Goal: Information Seeking & Learning: Learn about a topic

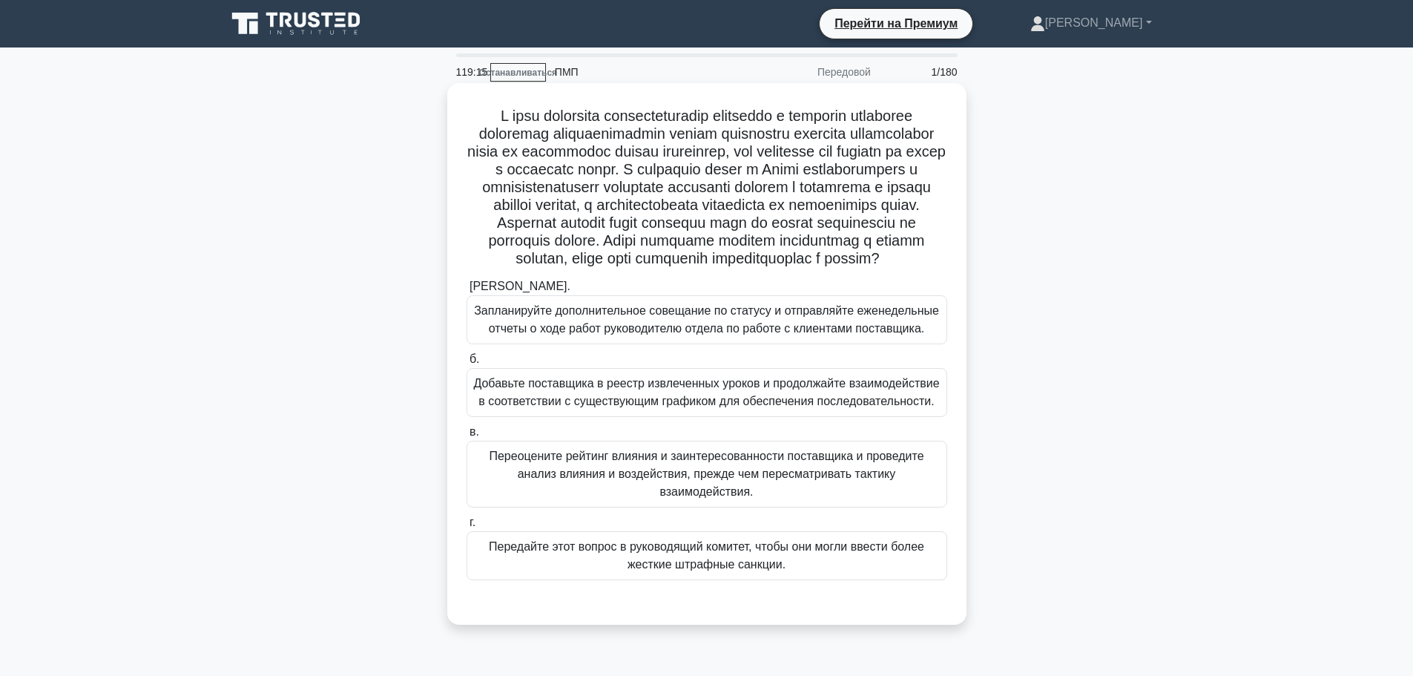
click at [775, 498] on font "Переоцените рейтинг влияния и заинтересованности поставщика и проведите анализ …" at bounding box center [706, 473] width 435 height 48
click at [466, 437] on input "в. Переоцените рейтинг влияния и заинтересованности поставщика и проведите анал…" at bounding box center [466, 432] width 0 height 10
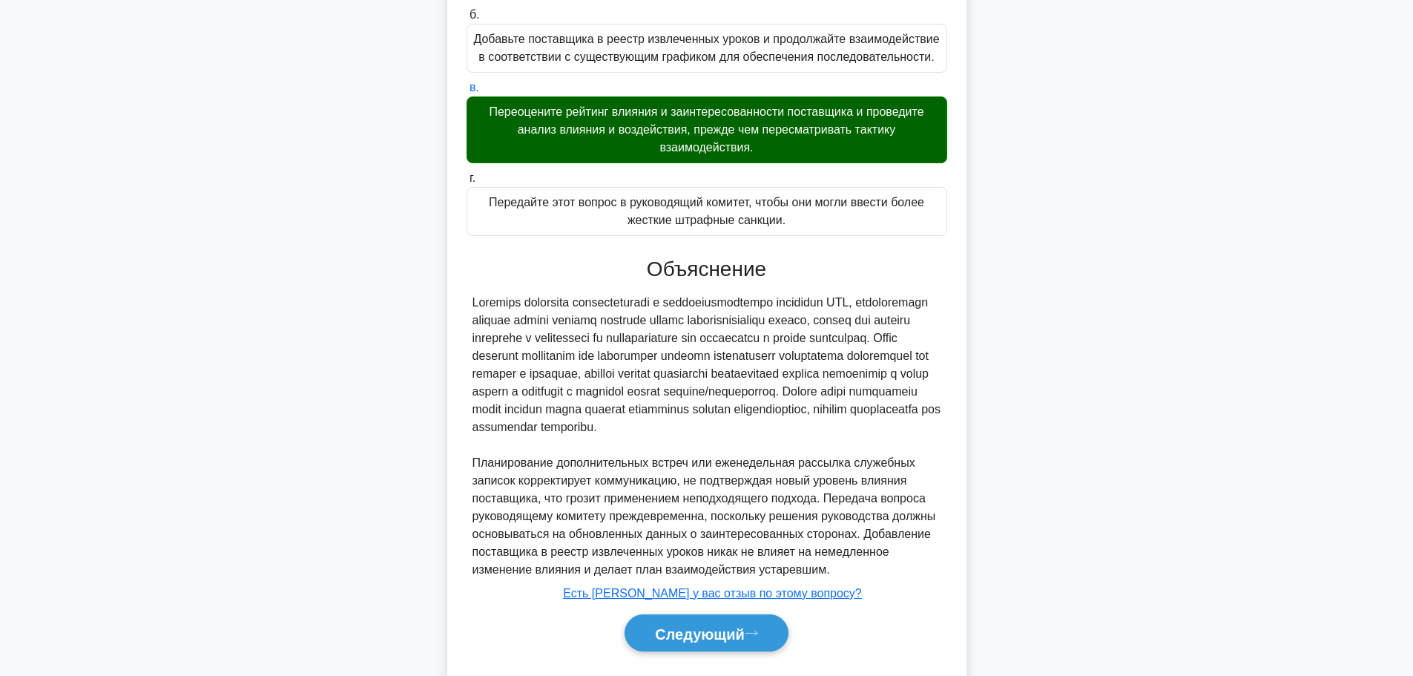
scroll to position [371, 0]
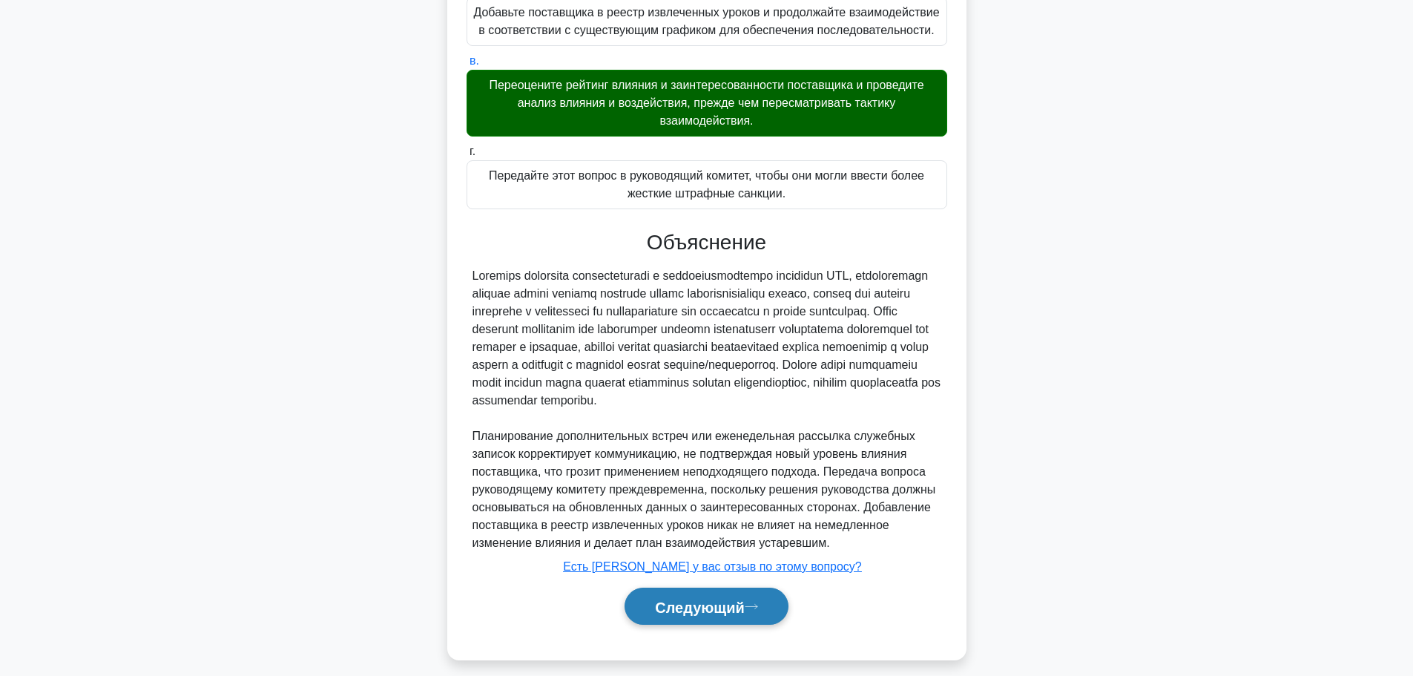
click at [713, 615] on font "Следующий" at bounding box center [700, 606] width 90 height 16
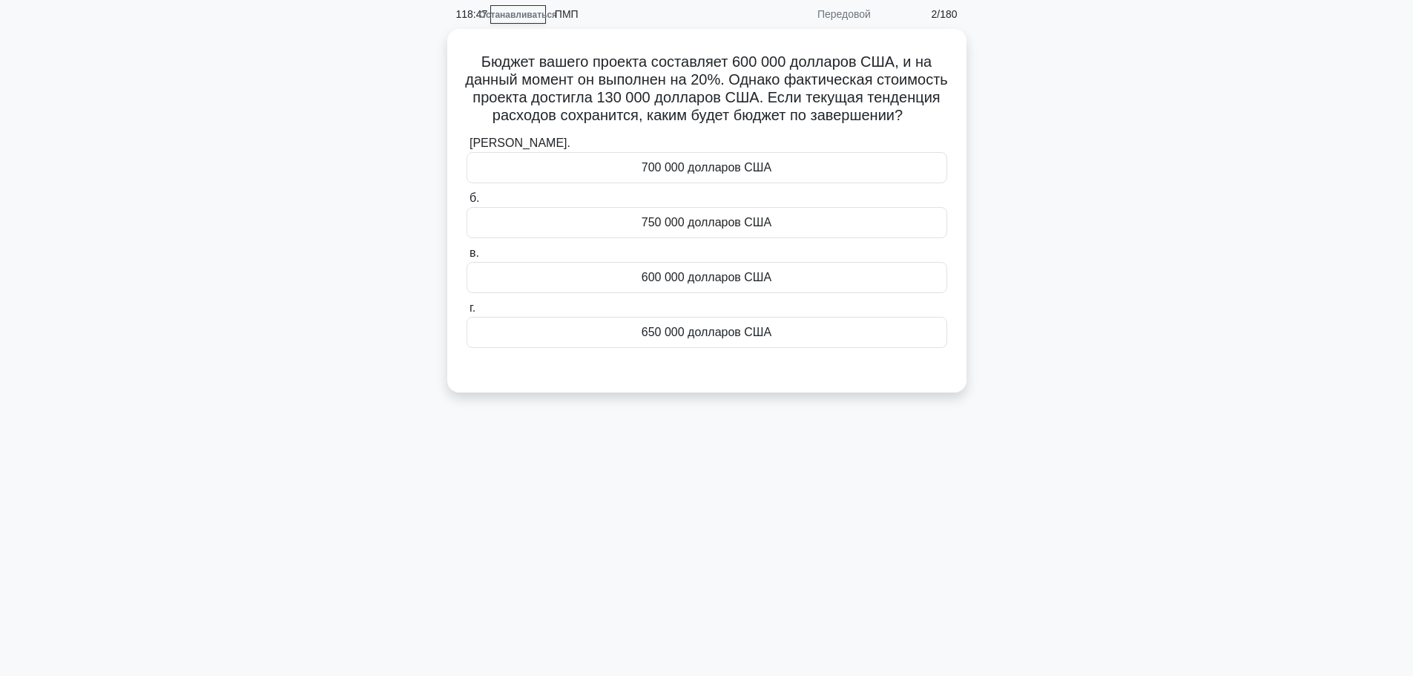
scroll to position [0, 0]
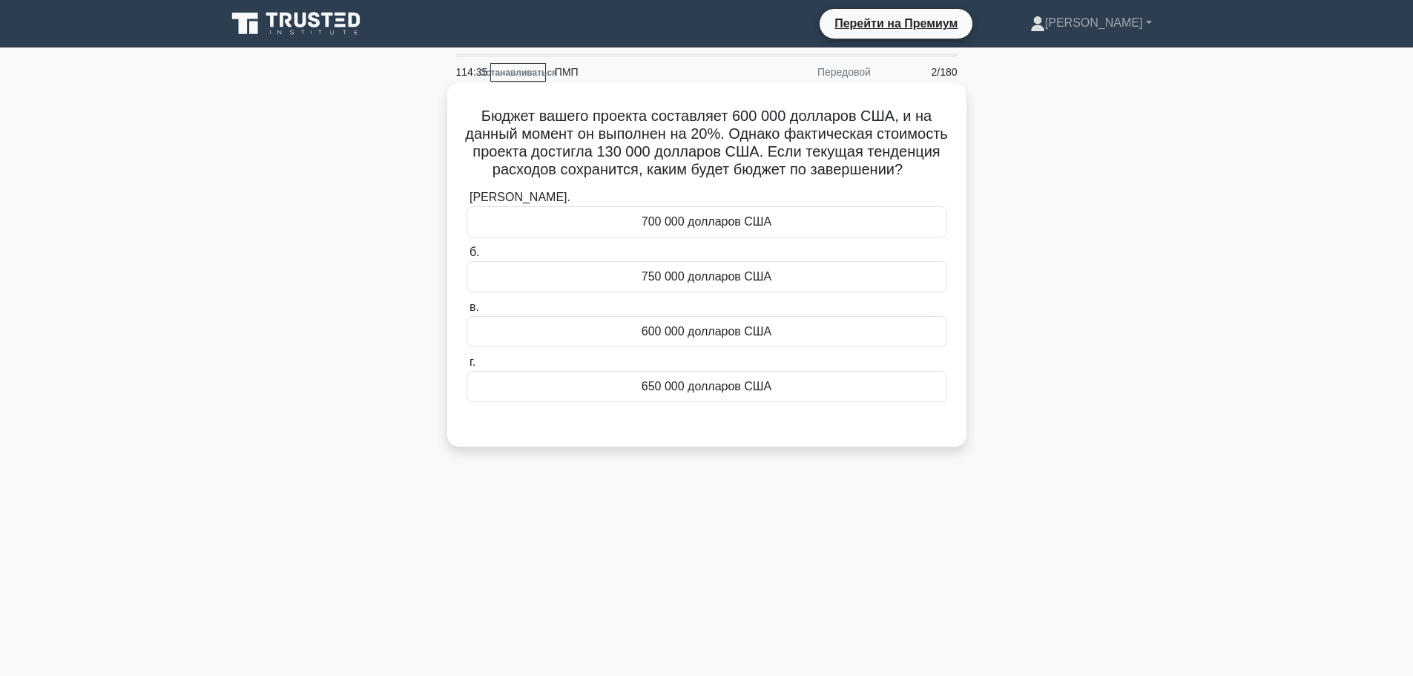
click at [672, 337] on font "600 000 долларов США" at bounding box center [707, 331] width 130 height 13
click at [466, 312] on input "в. 600 000 долларов США" at bounding box center [466, 308] width 0 height 10
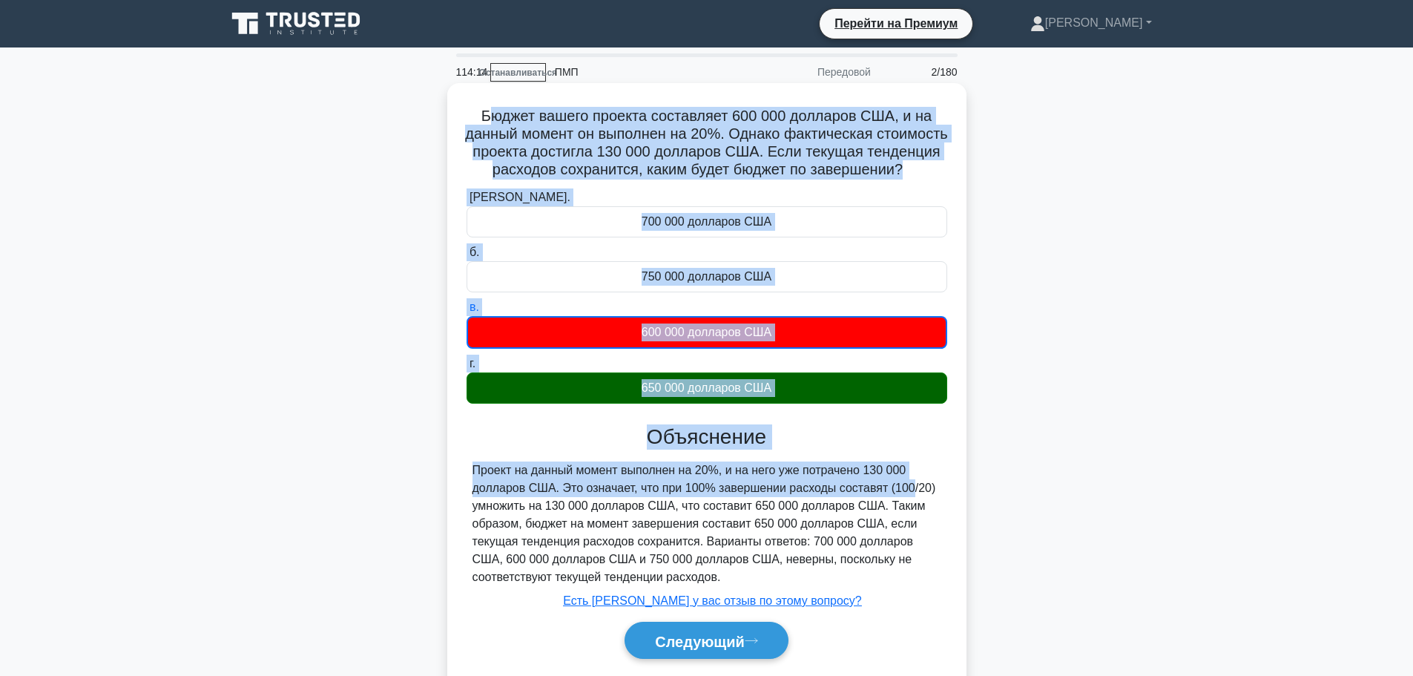
drag, startPoint x: 492, startPoint y: 124, endPoint x: 809, endPoint y: 518, distance: 505.9
click at [809, 515] on div "Бюджет вашего проекта составляет 600 000 долларов США, и на данный момент он вы…" at bounding box center [706, 388] width 507 height 599
drag, startPoint x: 452, startPoint y: 107, endPoint x: 776, endPoint y: 587, distance: 579.2
click at [776, 587] on div "Бюджет вашего проекта составляет 600 000 долларов США, и на данный момент он вы…" at bounding box center [706, 388] width 507 height 599
copy div "Loremi dolors ametcon adipiscing 424 630 elitsedd EIU, t in utlabo etdolo ma al…"
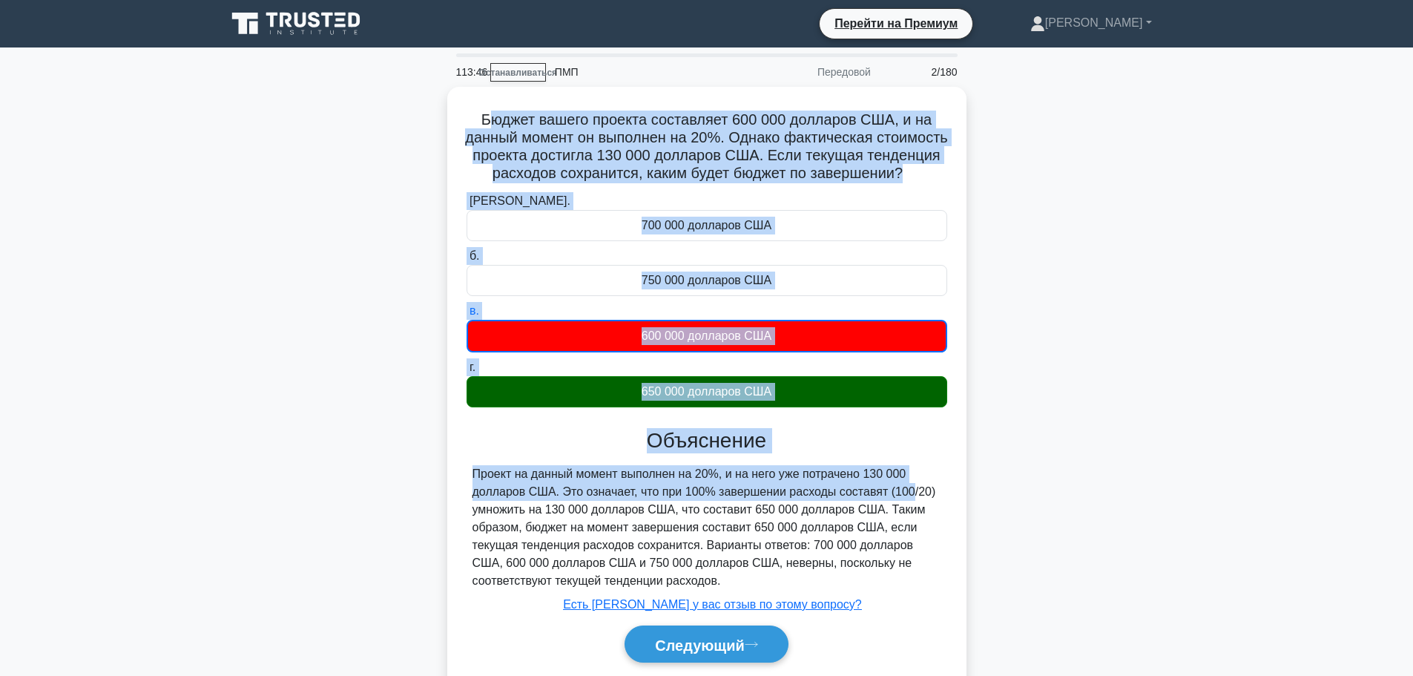
click at [1268, 314] on main "113:46 Останавливаться ПМП Передовой 2/180 Бюджет вашего проекта составляет 600…" at bounding box center [706, 423] width 1413 height 753
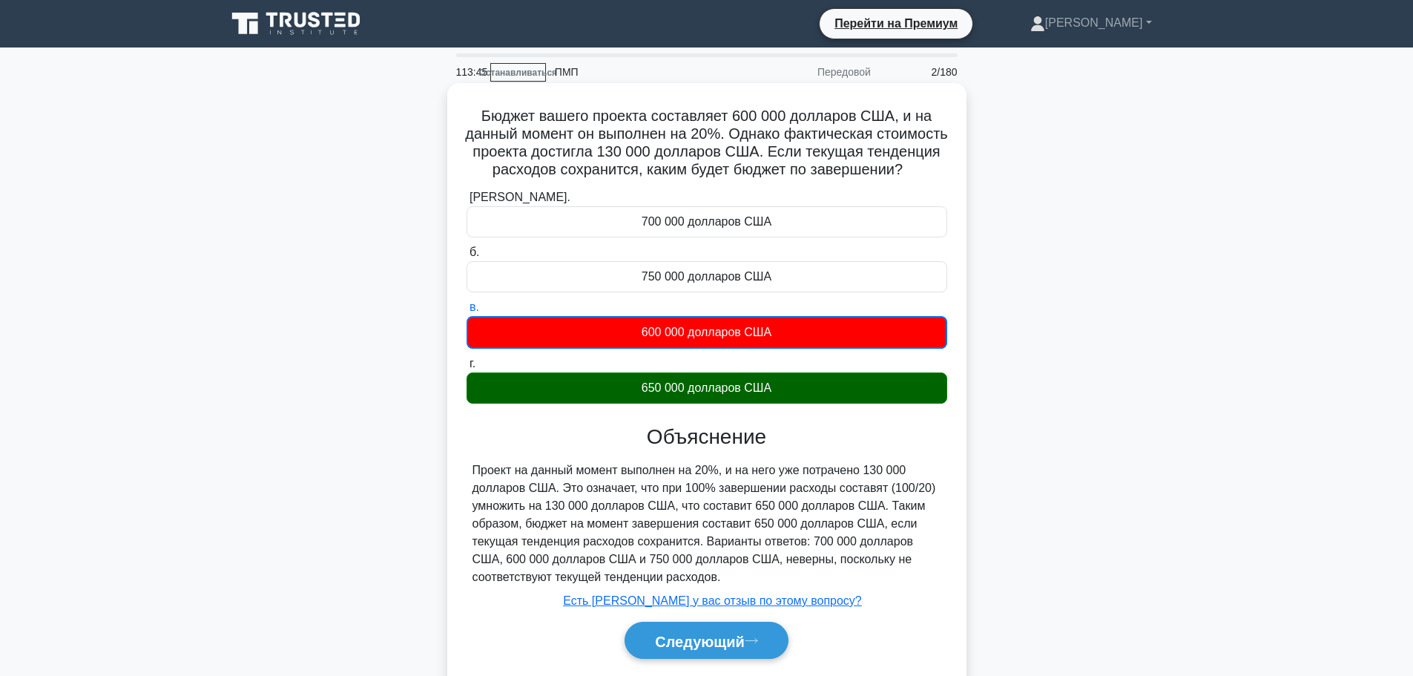
scroll to position [74, 0]
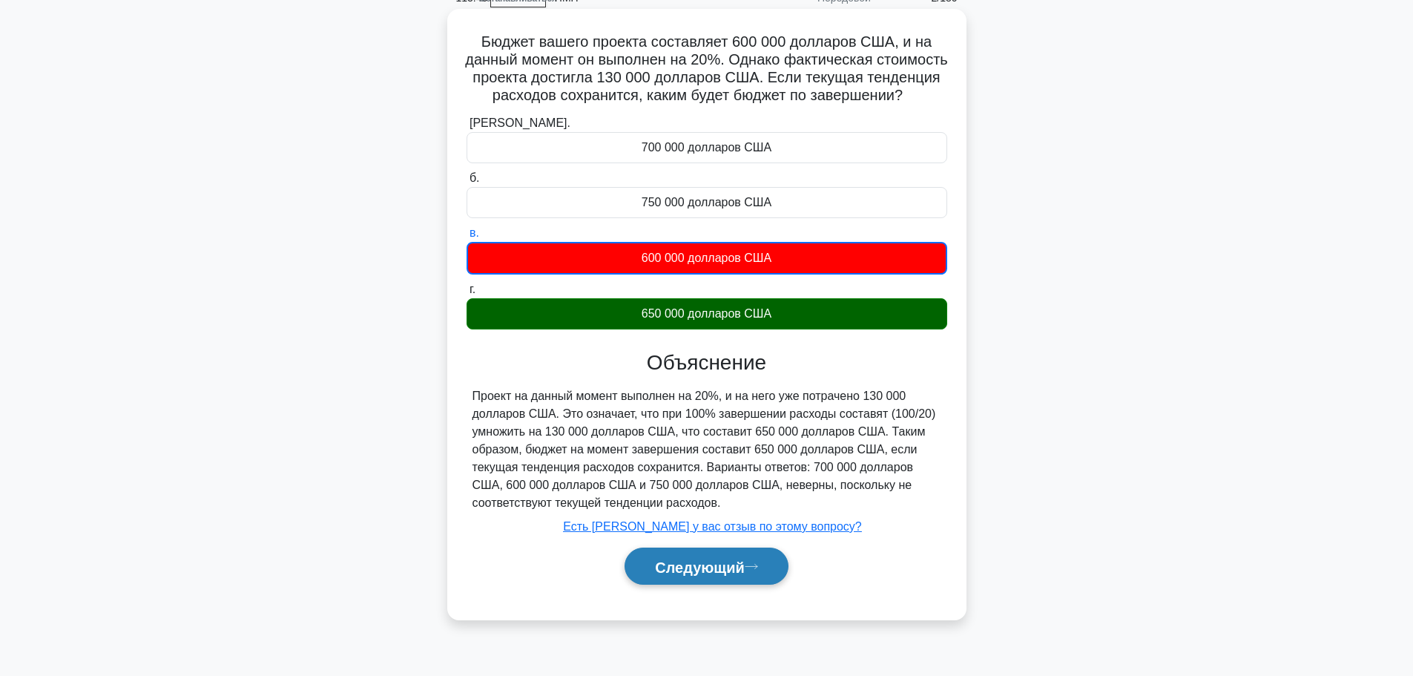
click at [685, 575] on font "Следующий" at bounding box center [700, 566] width 90 height 16
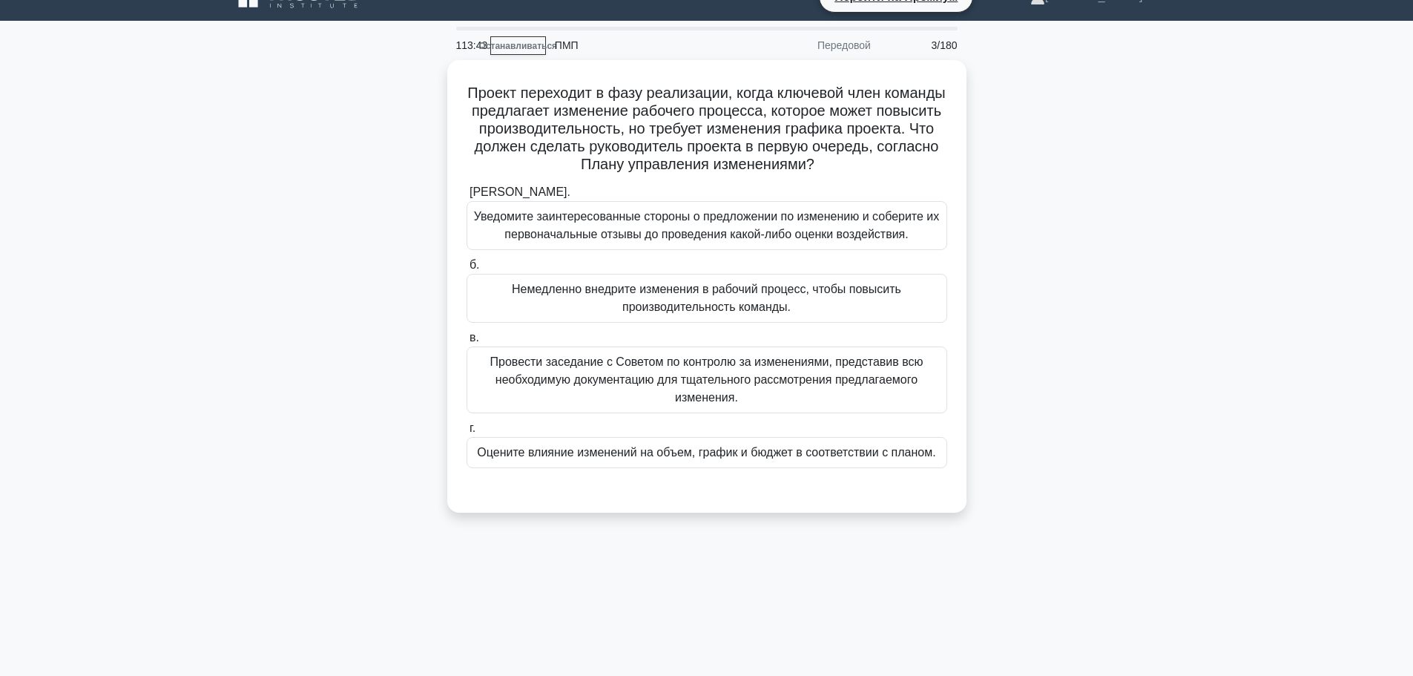
scroll to position [0, 0]
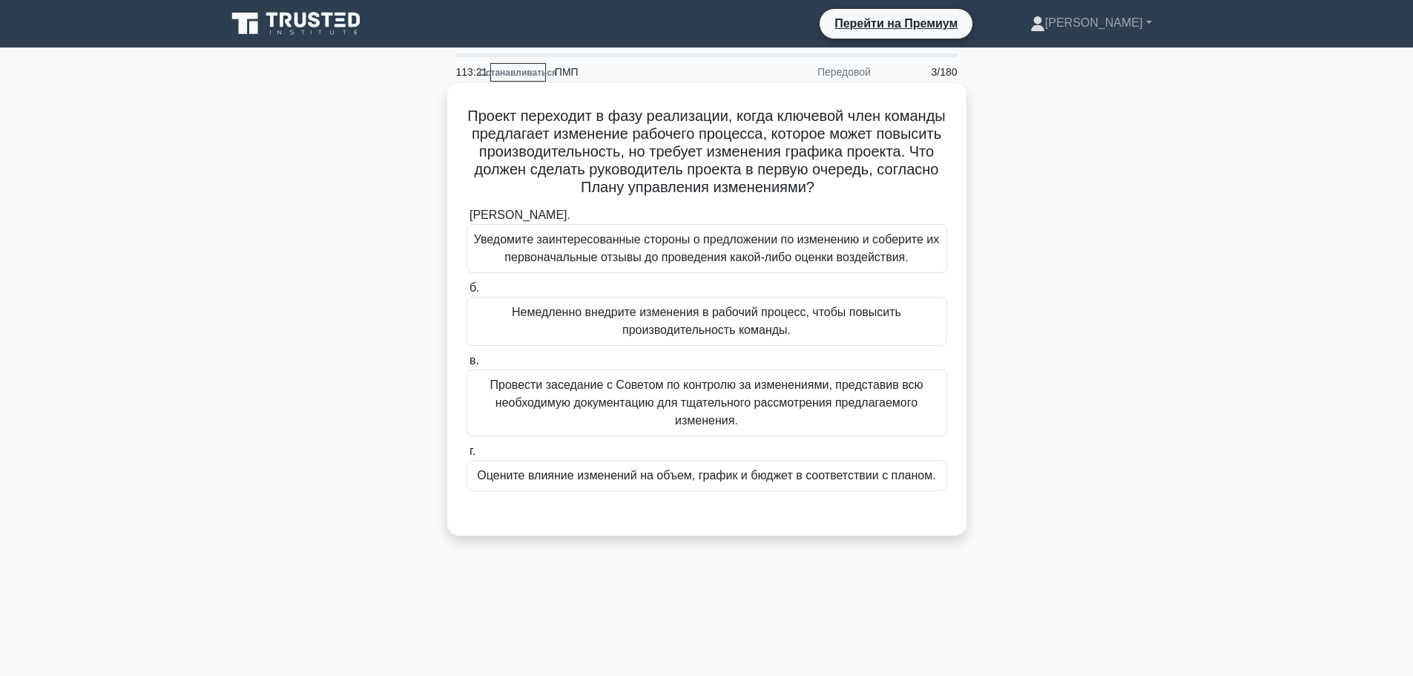
click at [665, 476] on font "Оцените влияние изменений на объем, график и бюджет в соответствии с планом." at bounding box center [706, 475] width 458 height 13
click at [466, 456] on input "г. Оцените влияние изменений на объем, график и бюджет в соответствии с планом." at bounding box center [466, 451] width 0 height 10
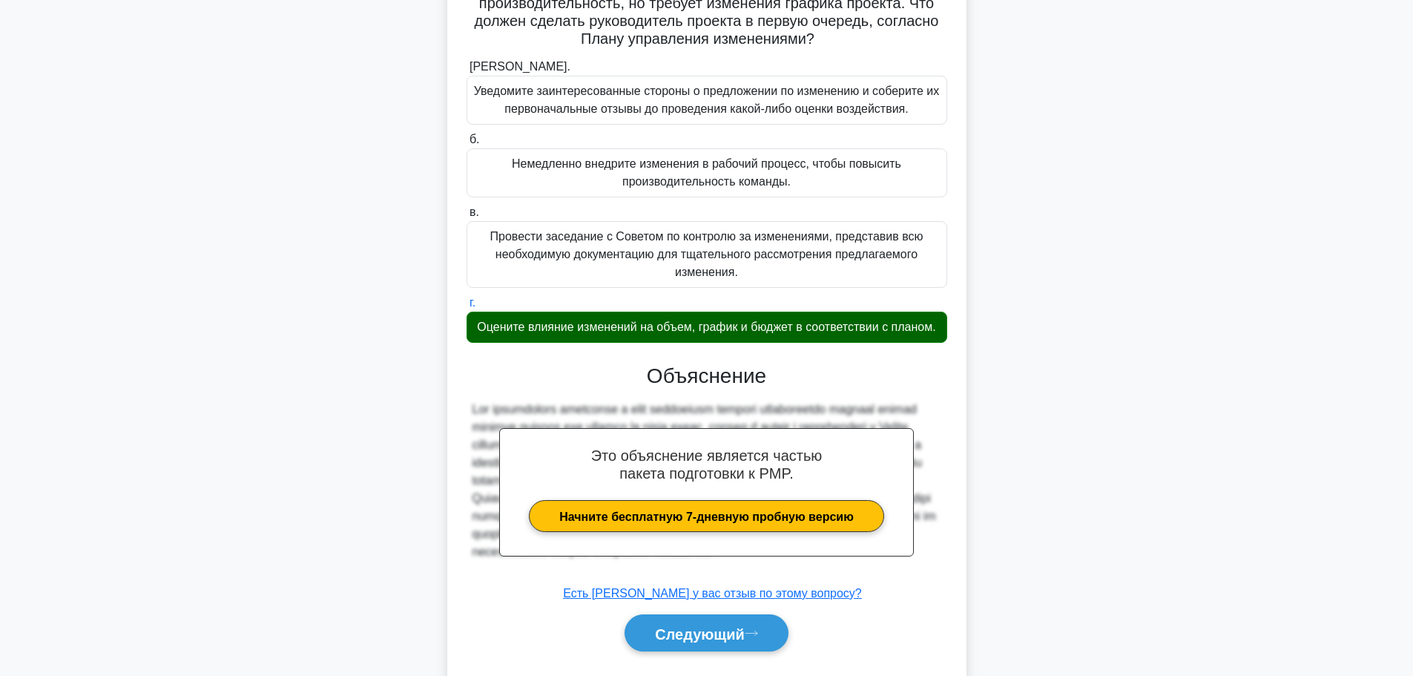
scroll to position [206, 0]
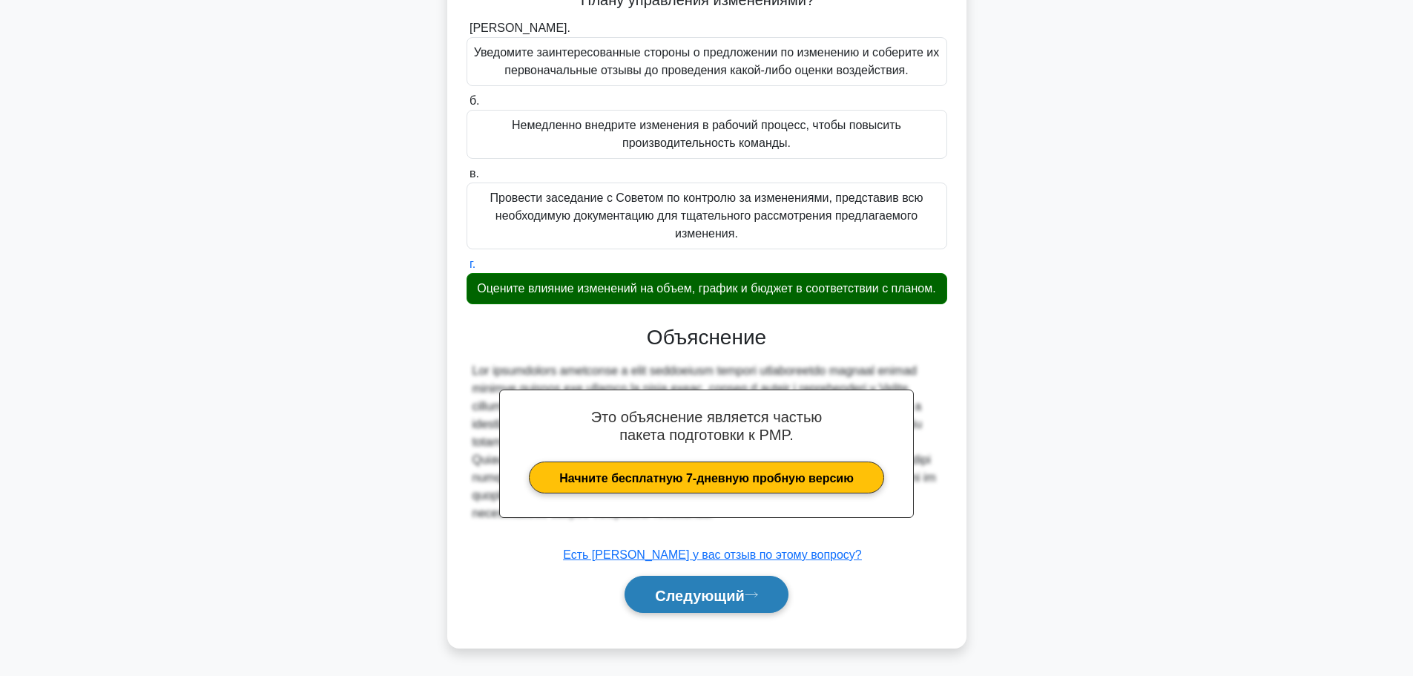
click at [701, 596] on font "Следующий" at bounding box center [700, 595] width 90 height 16
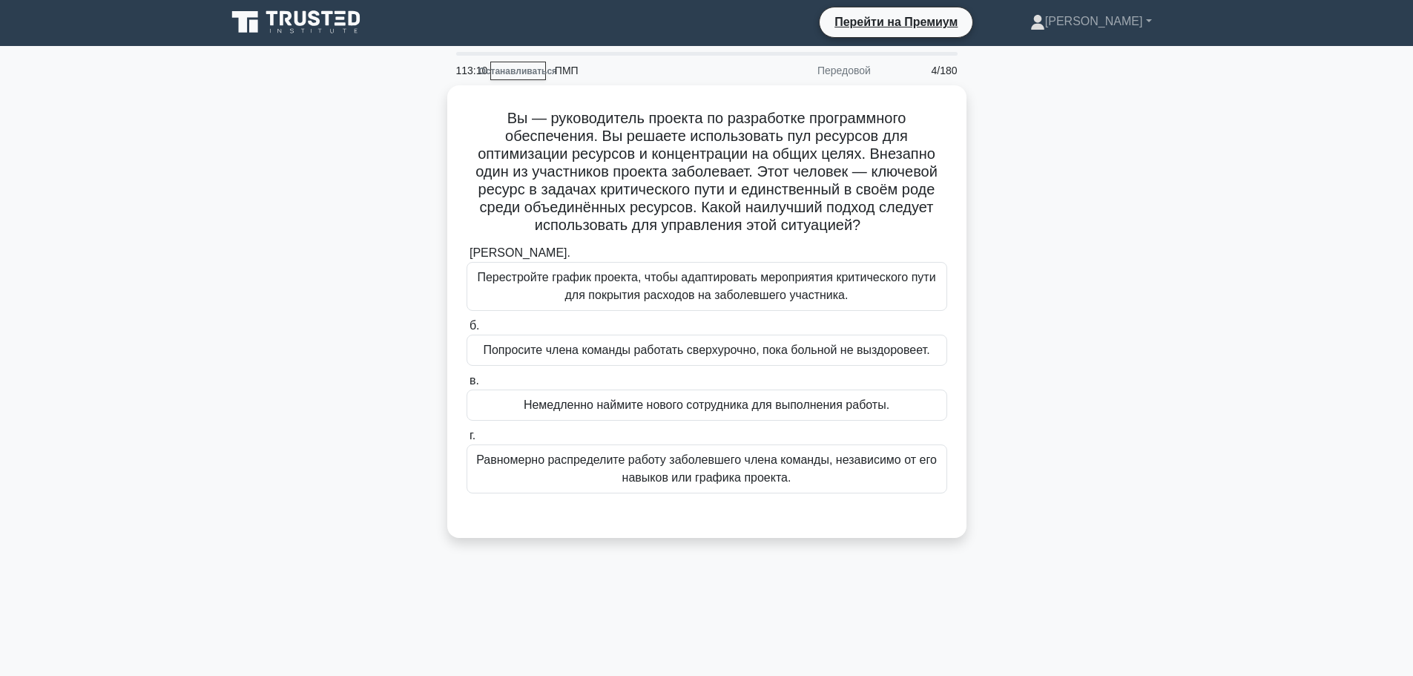
scroll to position [0, 0]
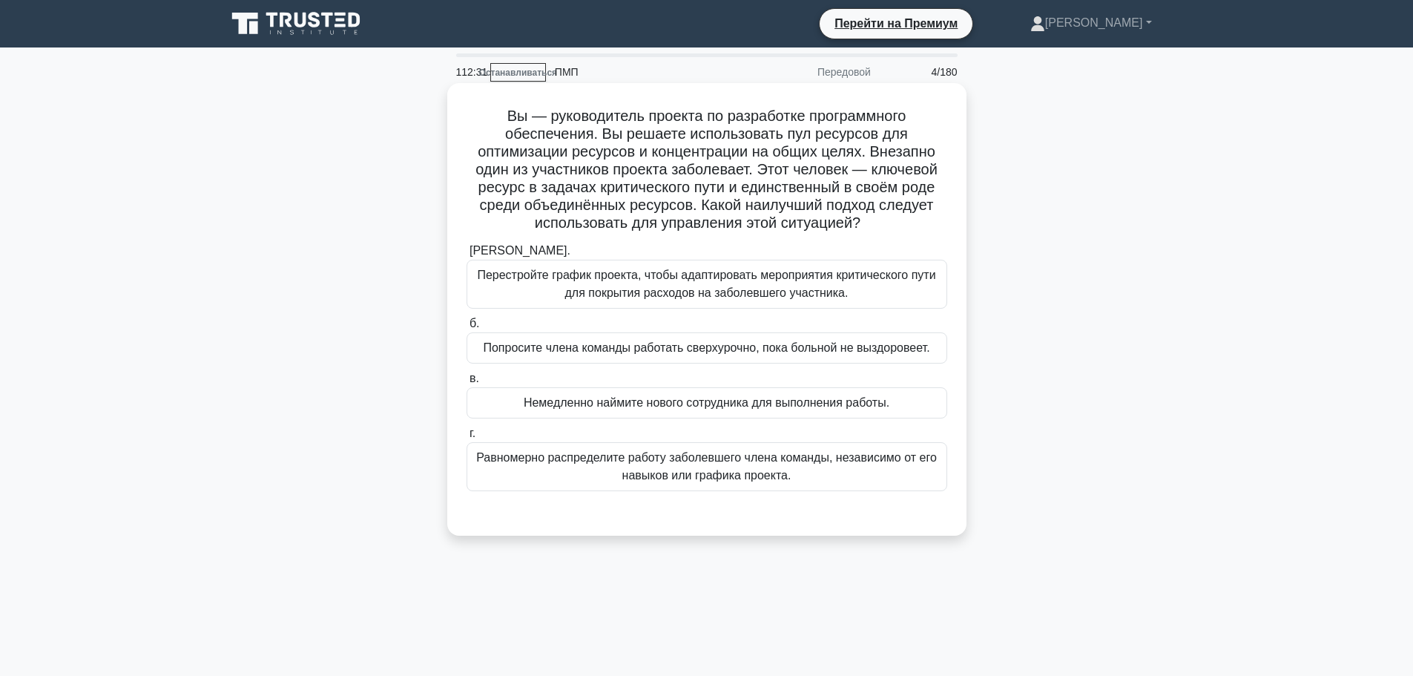
click at [724, 288] on font "Перестройте график проекта, чтобы адаптировать мероприятия критического пути дл…" at bounding box center [706, 283] width 458 height 30
click at [466, 256] on input "а. Перестройте график проекта, чтобы адаптировать мероприятия критического пути…" at bounding box center [466, 251] width 0 height 10
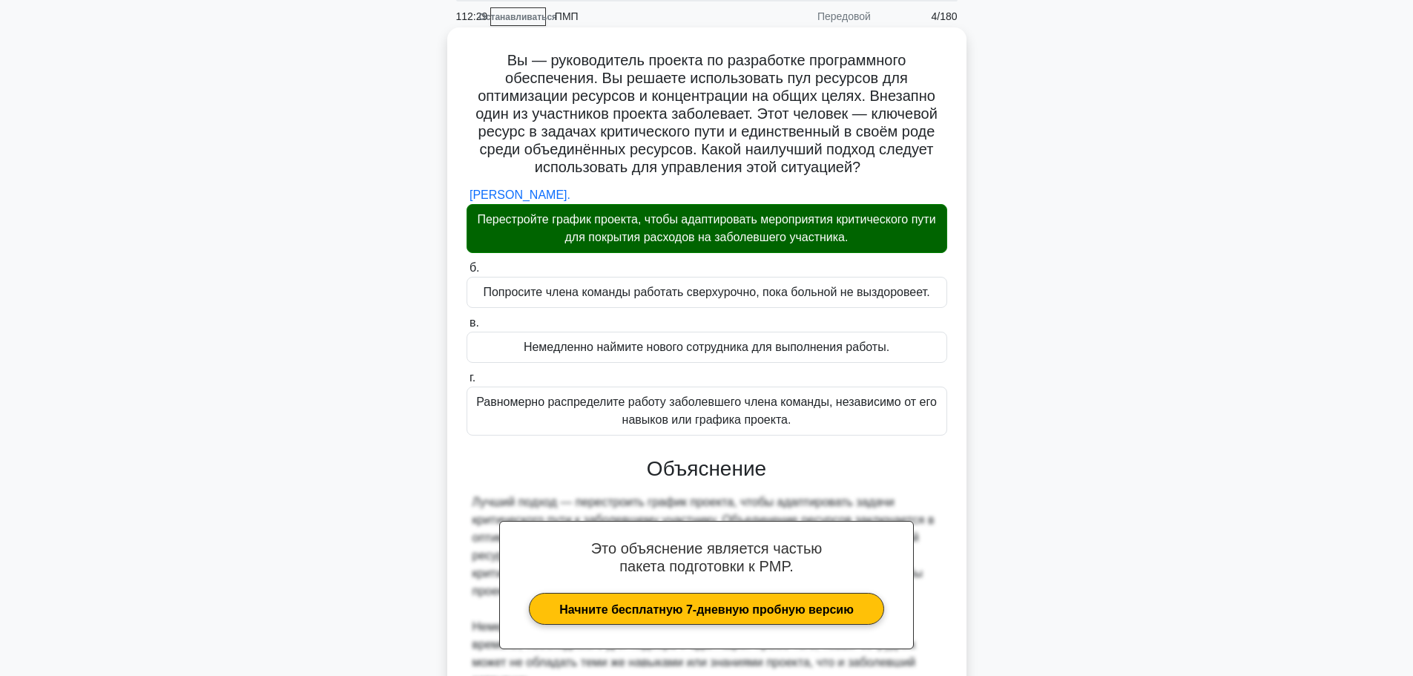
scroll to position [371, 0]
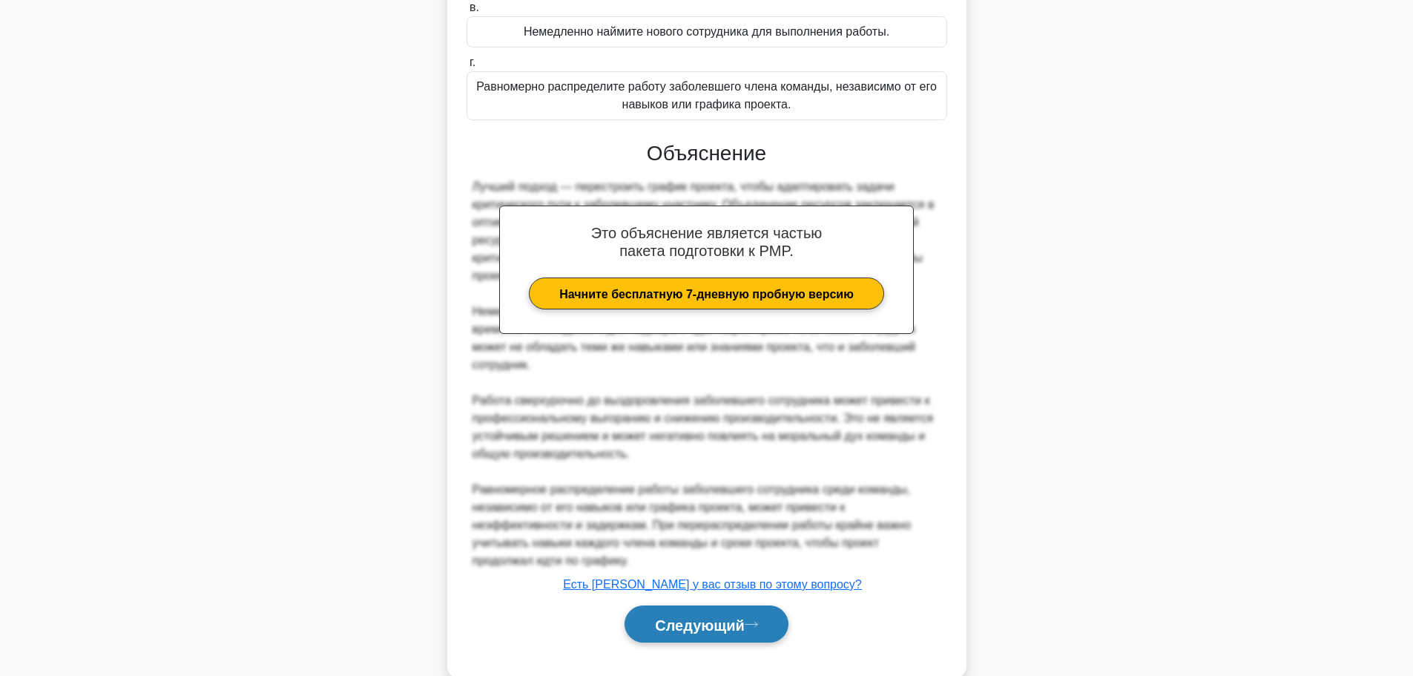
click at [716, 636] on button "Следующий" at bounding box center [706, 624] width 164 height 38
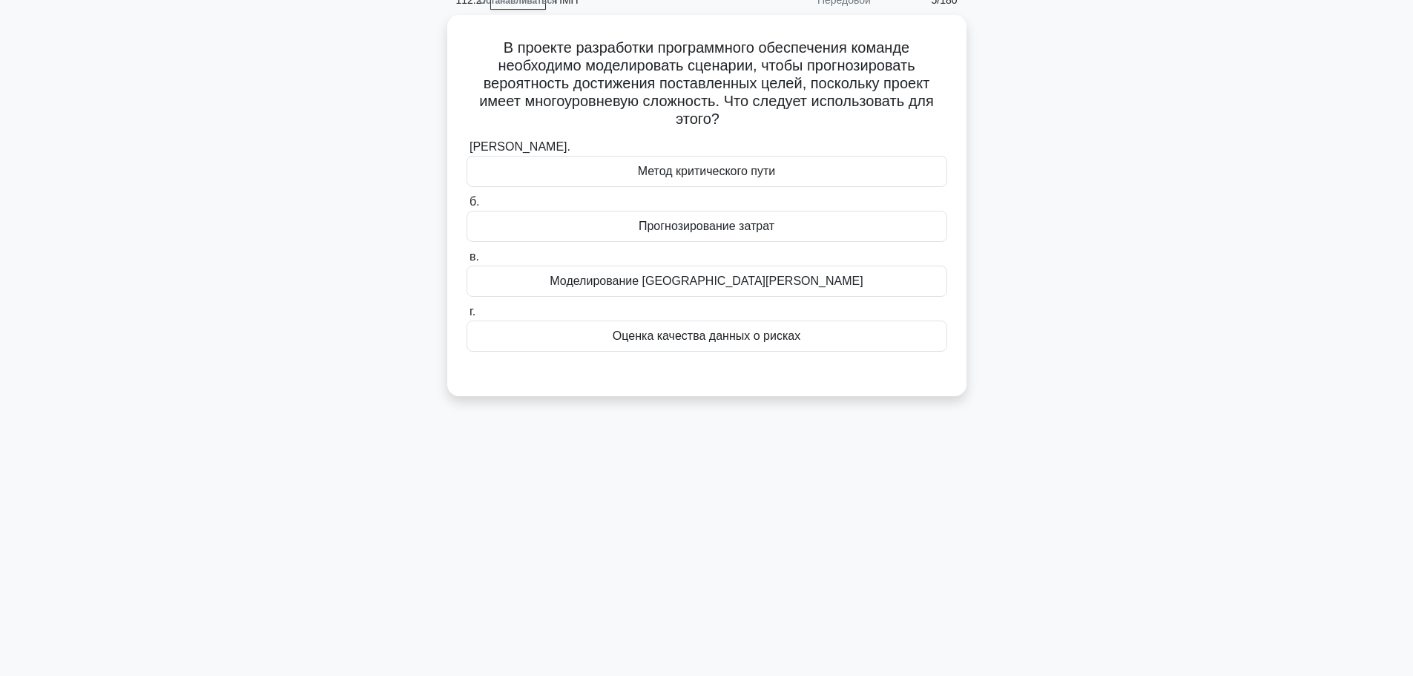
scroll to position [0, 0]
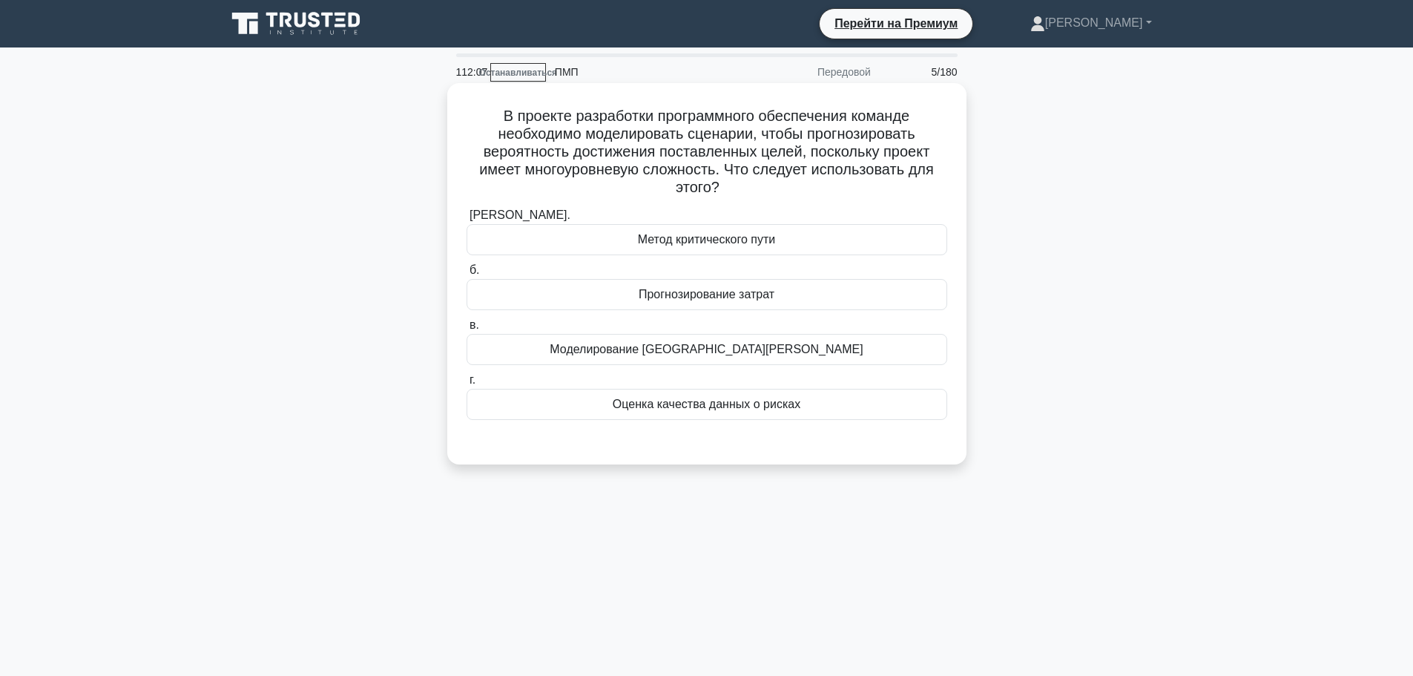
click at [733, 340] on div "Моделирование Монте-Карло" at bounding box center [706, 349] width 481 height 31
click at [466, 330] on input "в. Моделирование Монте-Карло" at bounding box center [466, 325] width 0 height 10
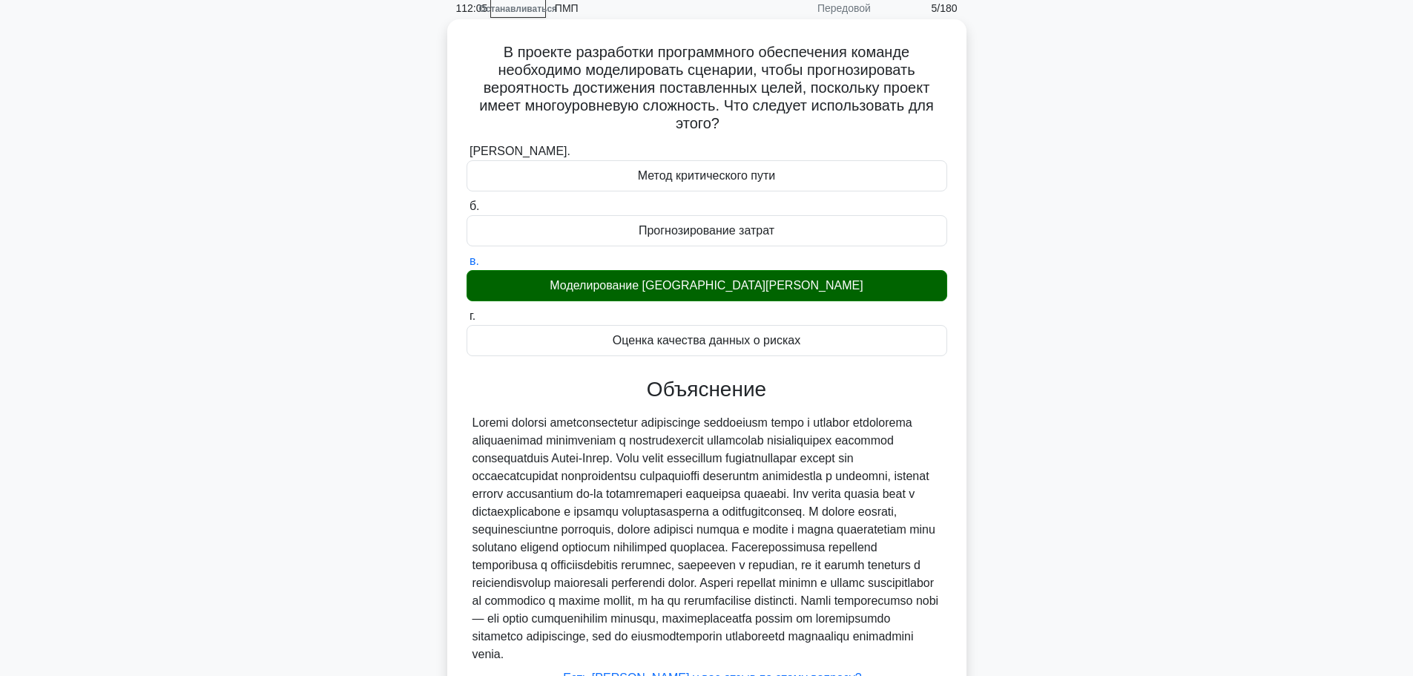
scroll to position [206, 0]
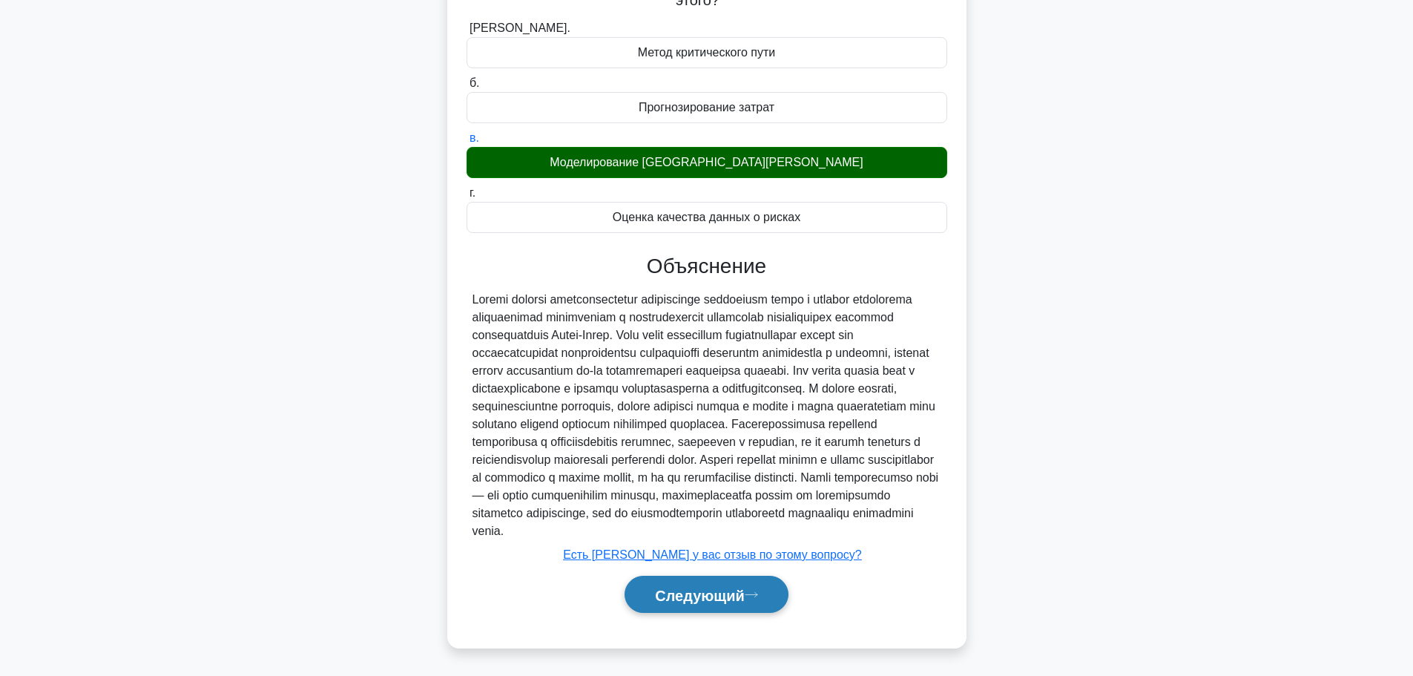
click at [687, 606] on button "Следующий" at bounding box center [706, 594] width 164 height 38
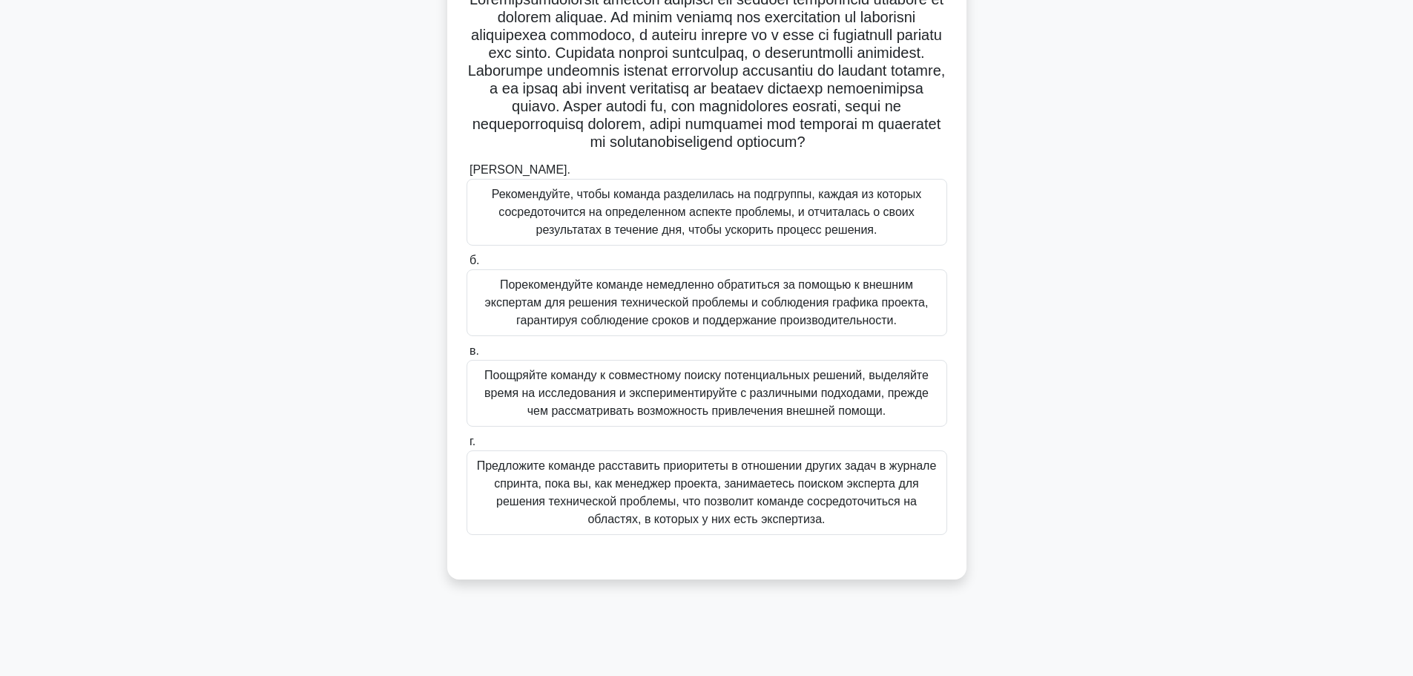
scroll to position [125, 0]
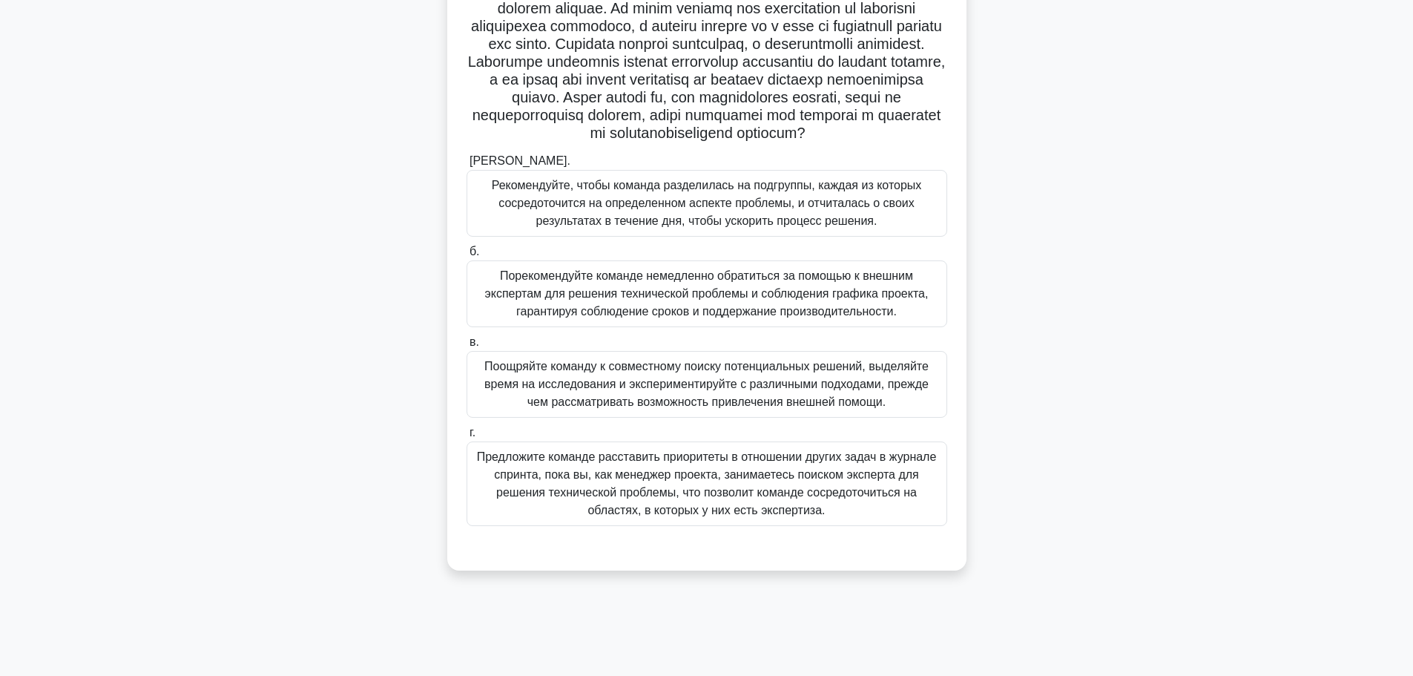
click at [776, 483] on font "Предложите команде расставить приоритеты в отношении других задач в журнале спр…" at bounding box center [707, 483] width 460 height 66
click at [466, 438] on input "г. Предложите команде расставить приоритеты в отношении других задач в журнале …" at bounding box center [466, 433] width 0 height 10
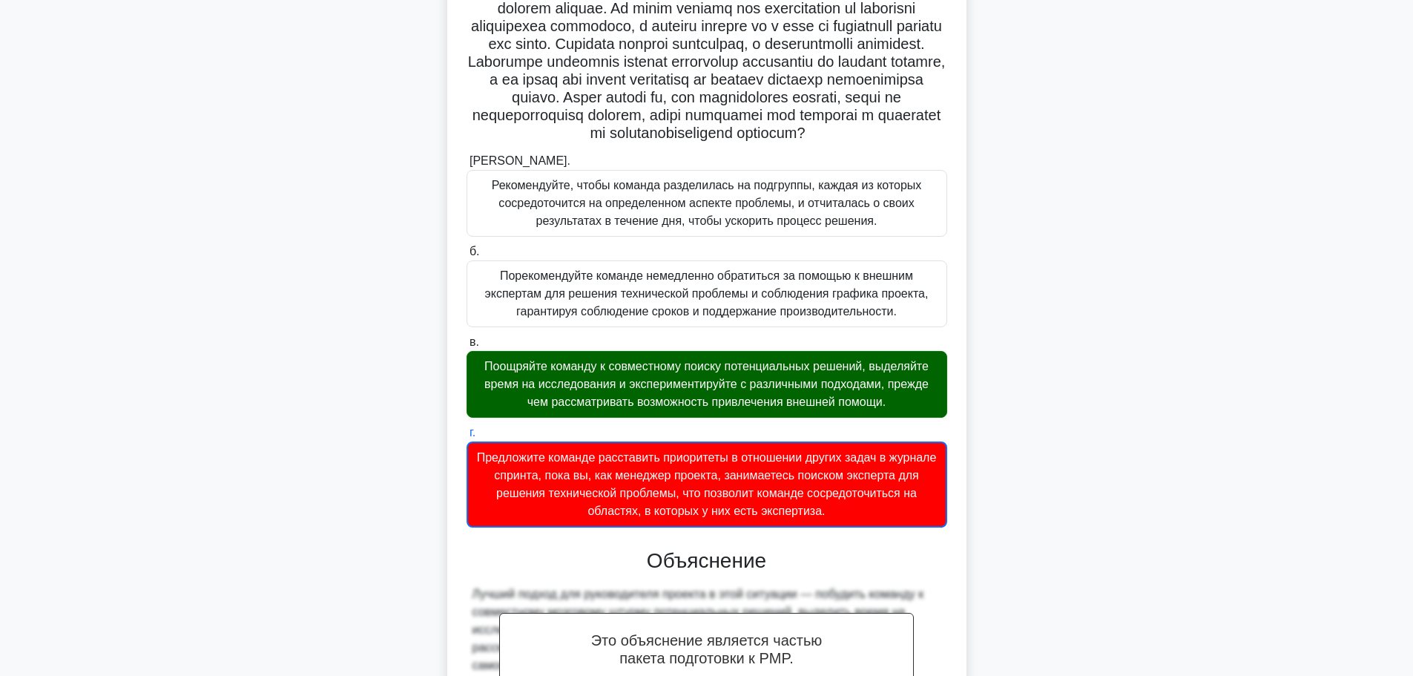
click at [802, 408] on font "Поощряйте команду к совместному поиску потенциальных решений, выделяйте время н…" at bounding box center [706, 384] width 444 height 48
click at [466, 347] on input "в. Поощряйте команду к совместному поиску потенциальных решений, выделяйте врем…" at bounding box center [466, 342] width 0 height 10
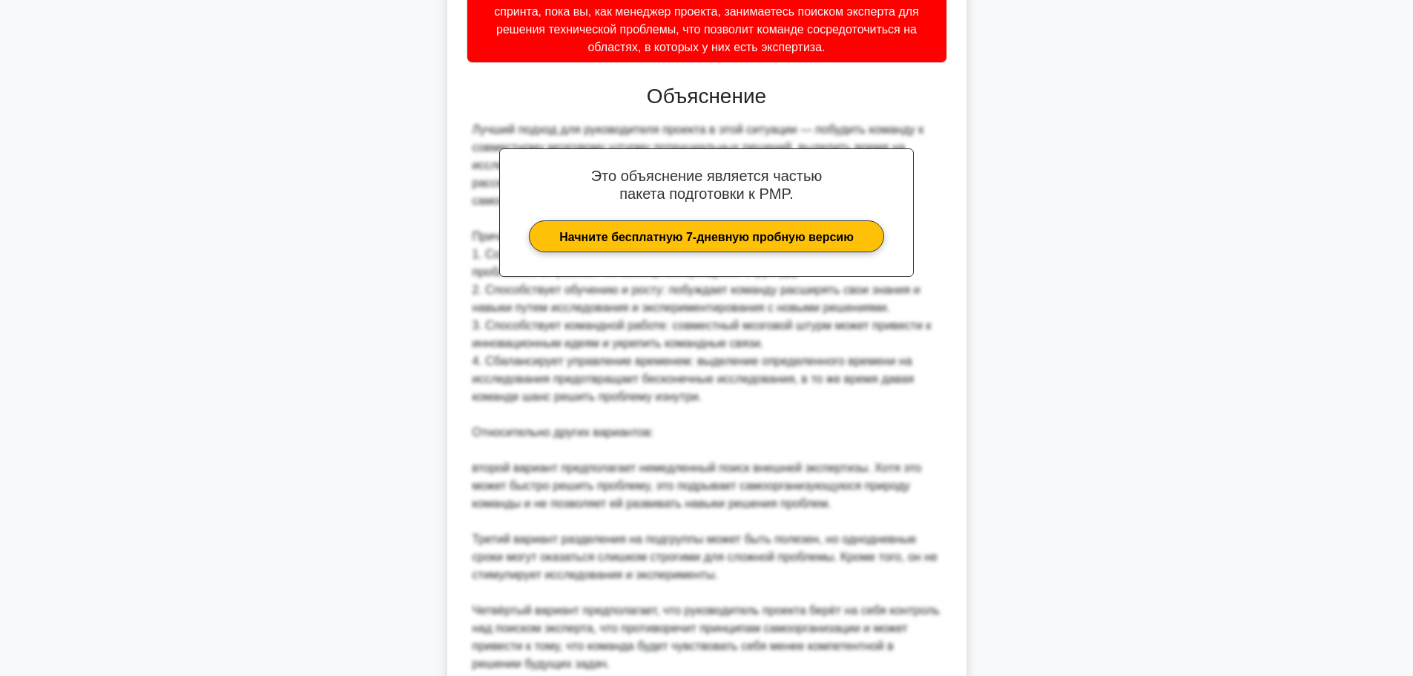
scroll to position [740, 0]
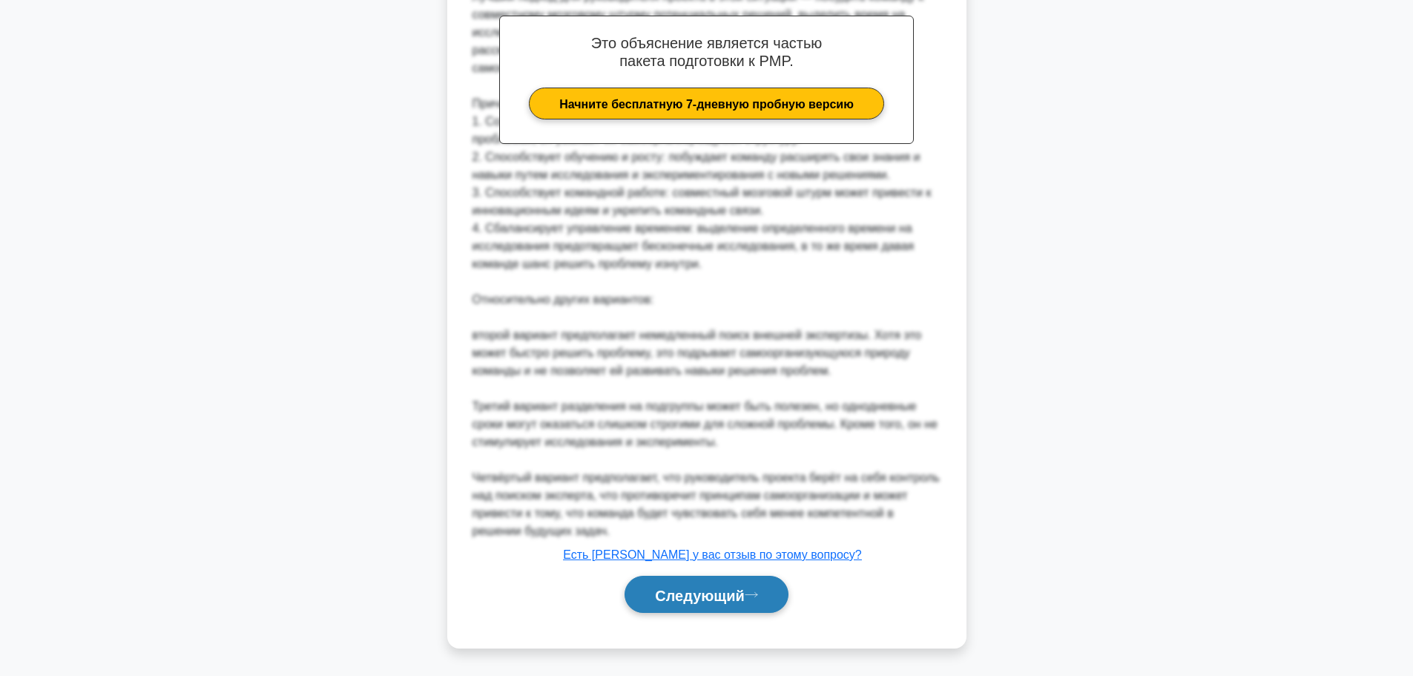
click at [723, 584] on button "Следующий" at bounding box center [706, 594] width 164 height 38
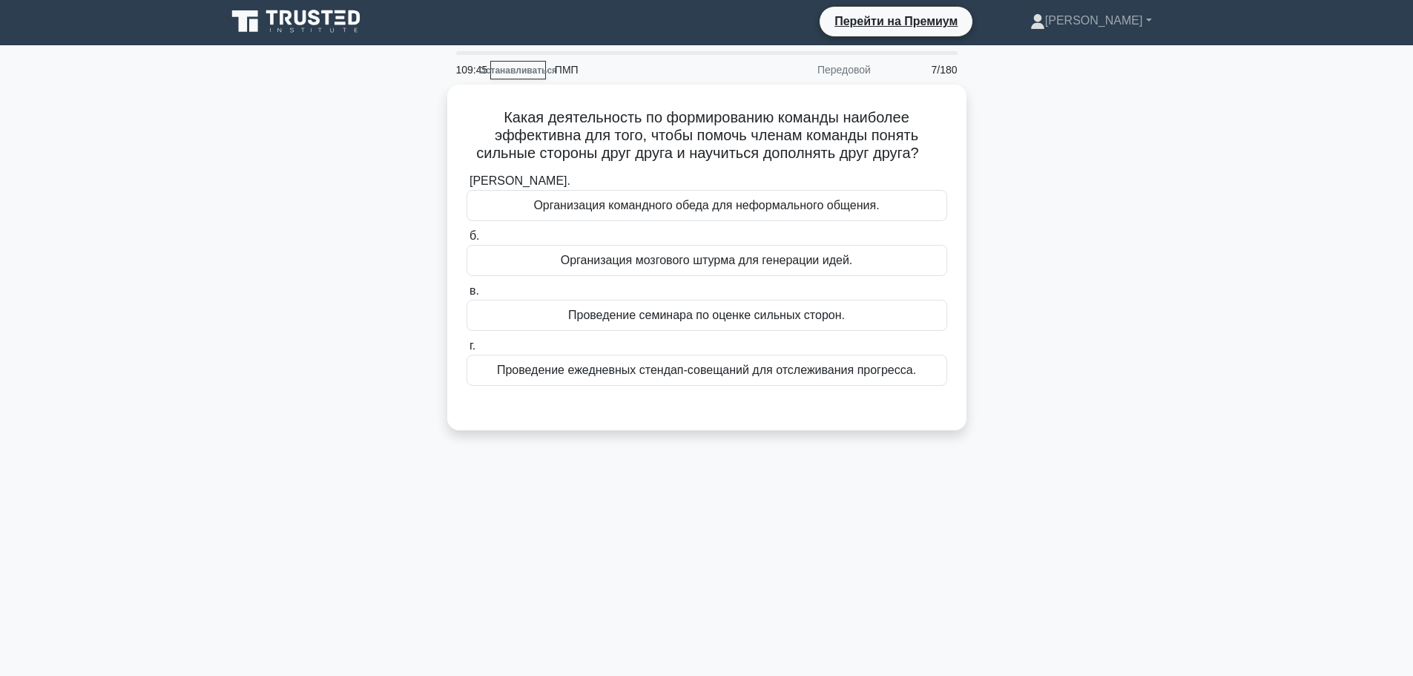
scroll to position [0, 0]
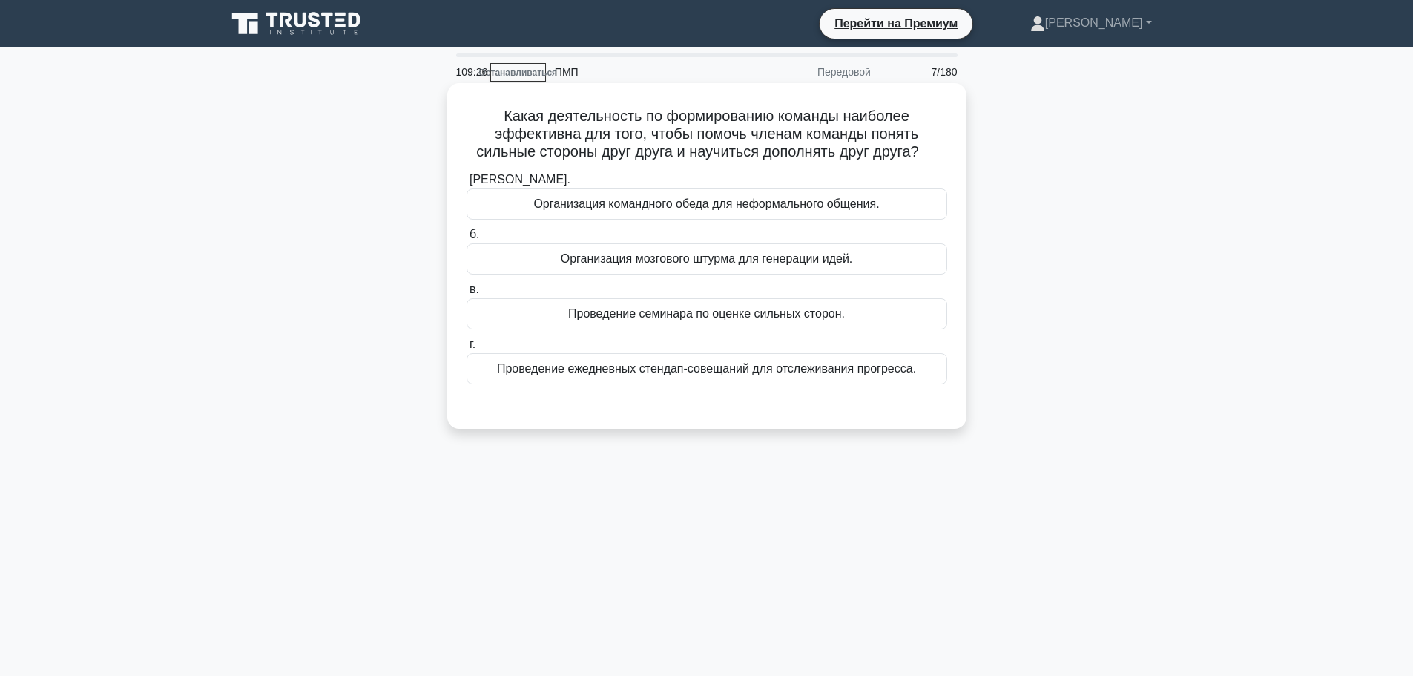
click at [788, 264] on font "Организация мозгового штурма для генерации идей." at bounding box center [707, 258] width 292 height 13
click at [466, 240] on input "б. Организация мозгового штурма для генерации идей." at bounding box center [466, 235] width 0 height 10
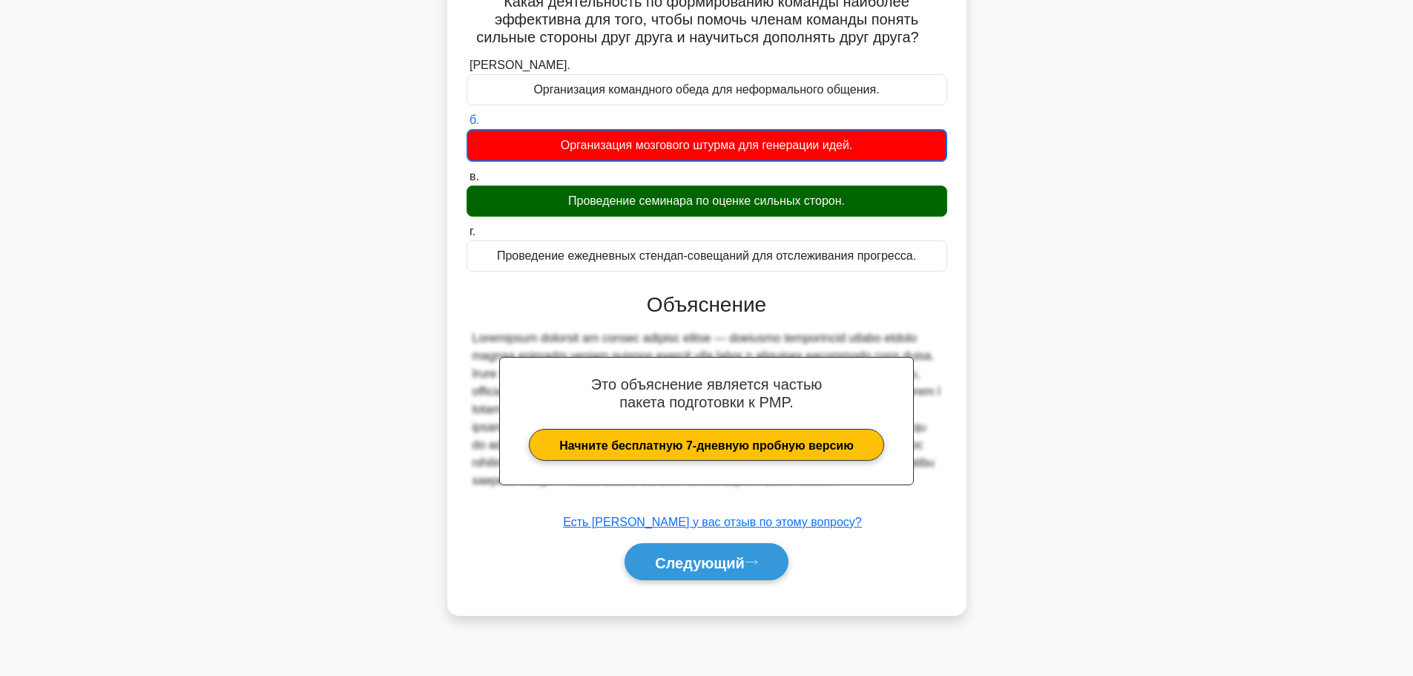
scroll to position [125, 0]
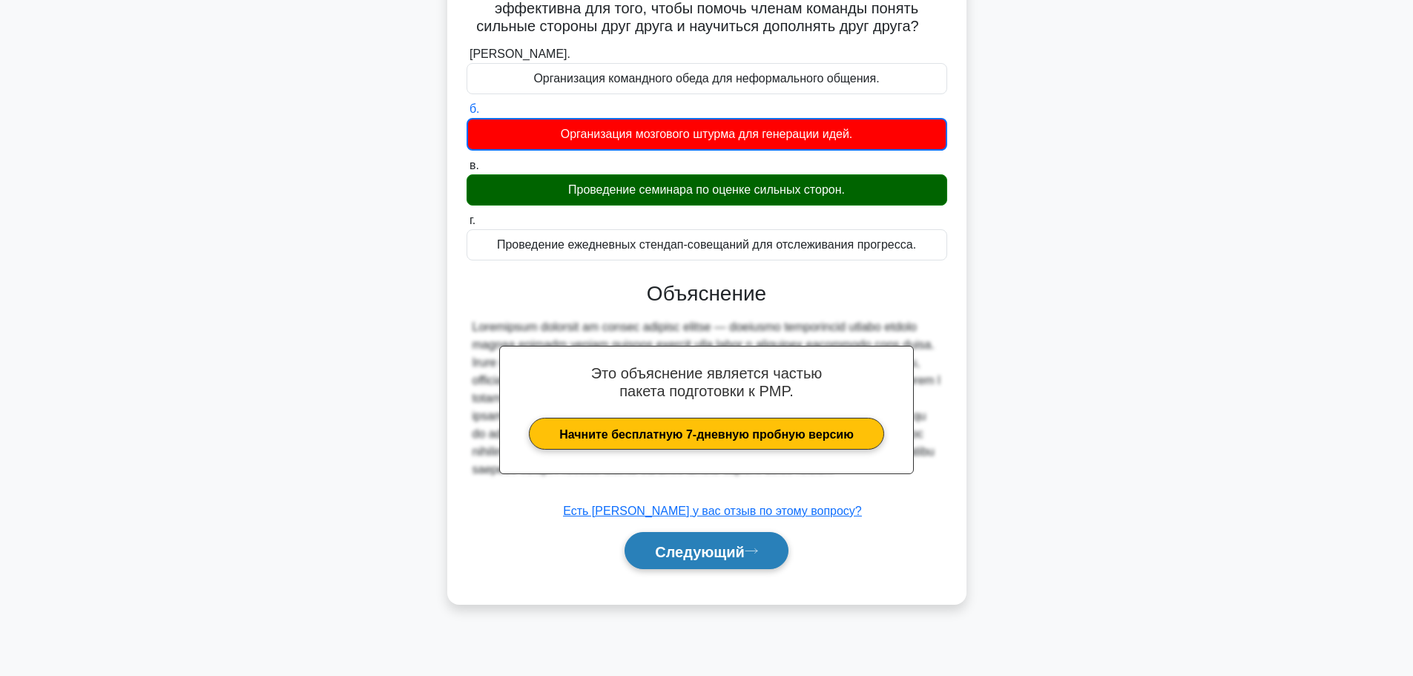
click at [734, 559] on font "Следующий" at bounding box center [700, 551] width 90 height 16
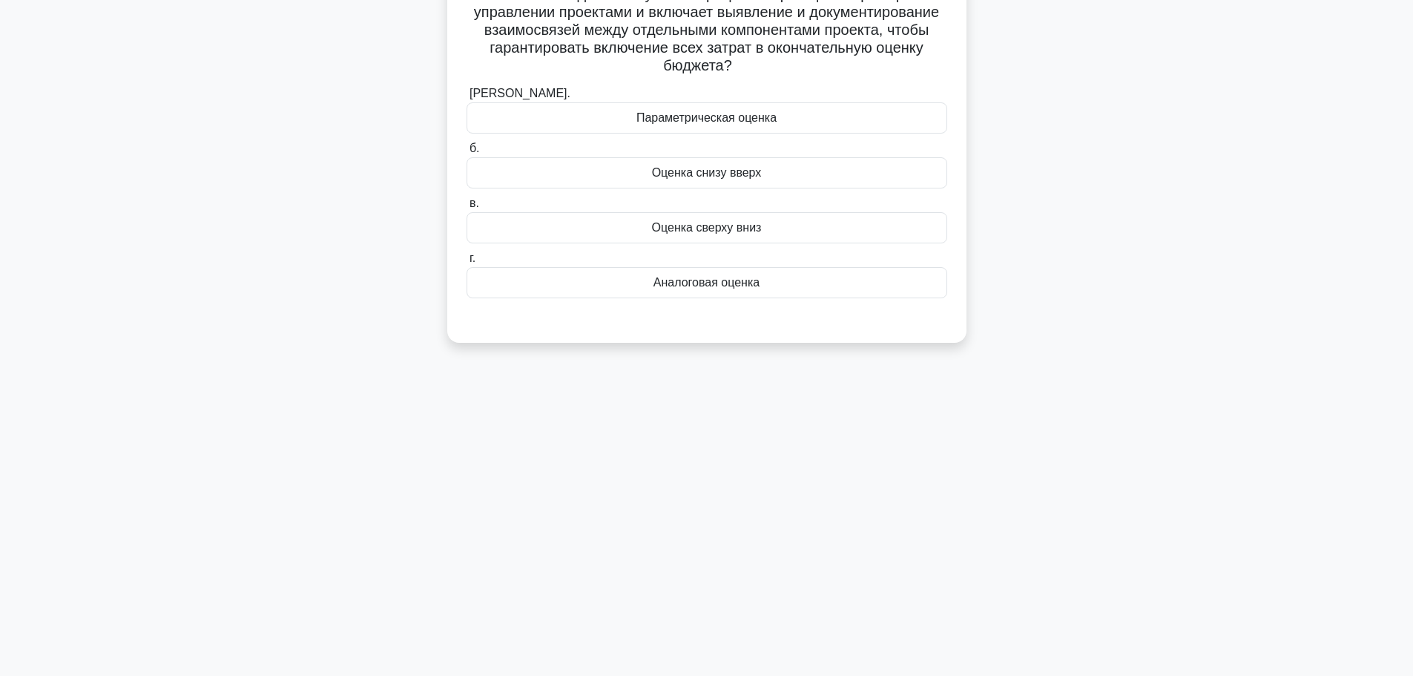
scroll to position [0, 0]
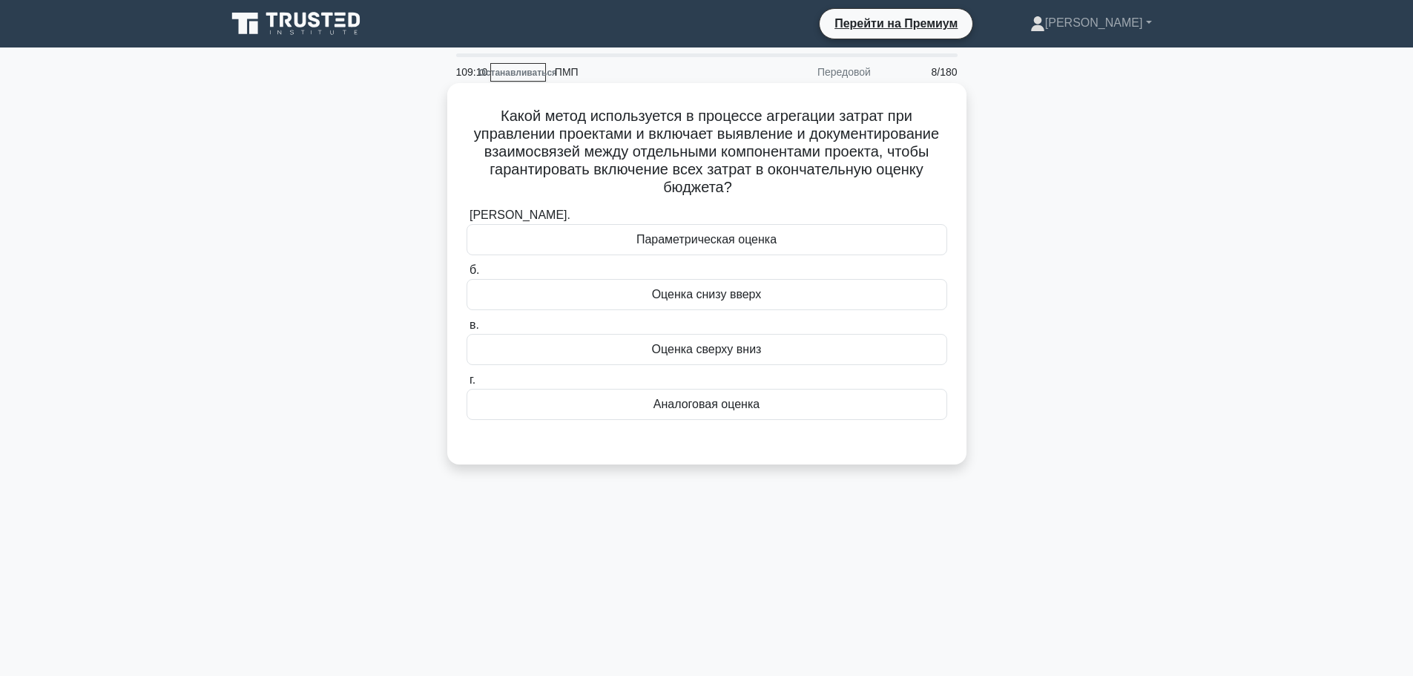
click at [750, 300] on font "Оценка снизу вверх" at bounding box center [707, 294] width 110 height 13
click at [466, 275] on input "б. Оценка снизу вверх" at bounding box center [466, 271] width 0 height 10
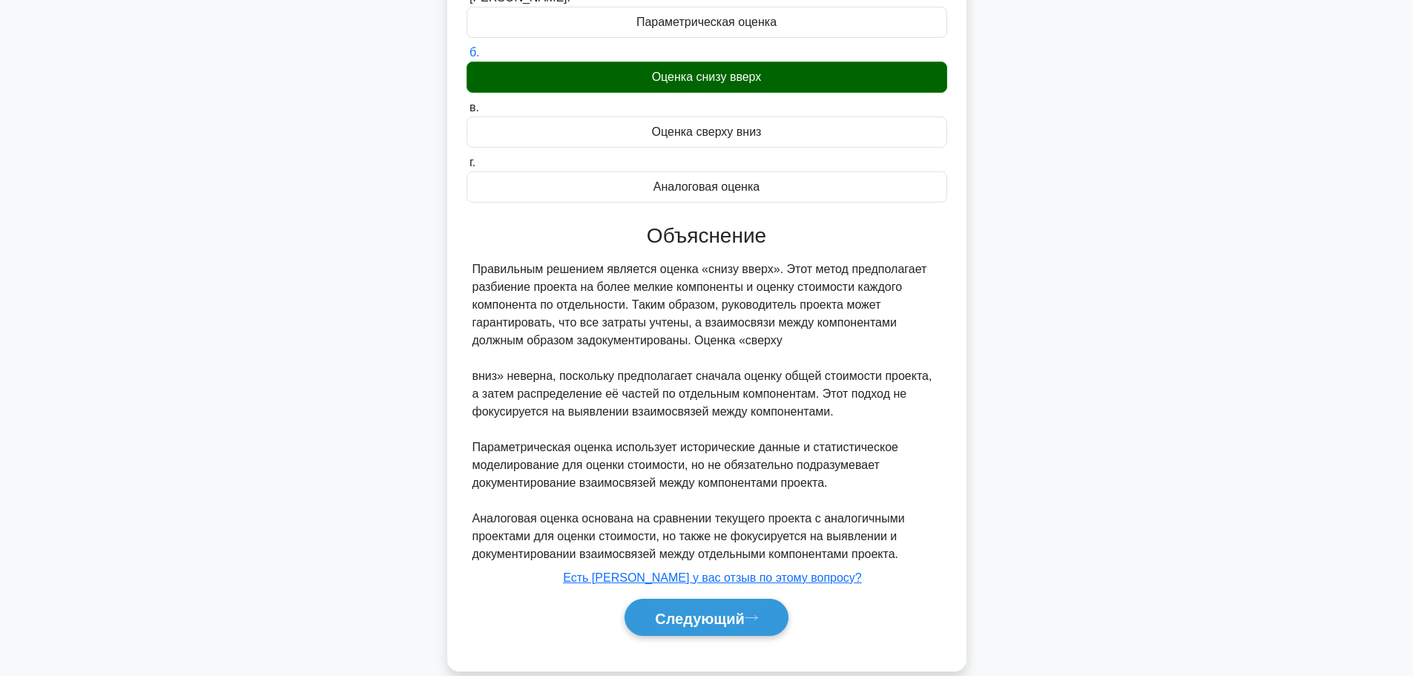
scroll to position [242, 0]
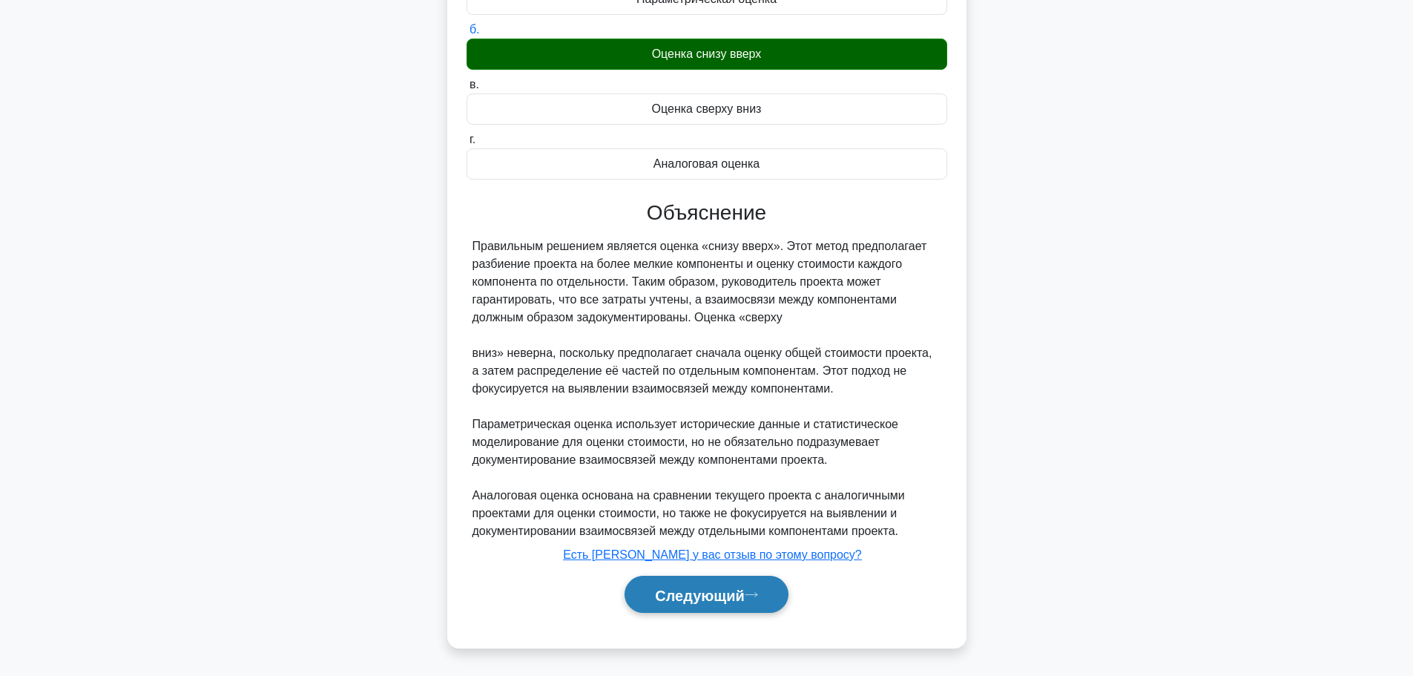
click at [702, 596] on font "Следующий" at bounding box center [700, 595] width 90 height 16
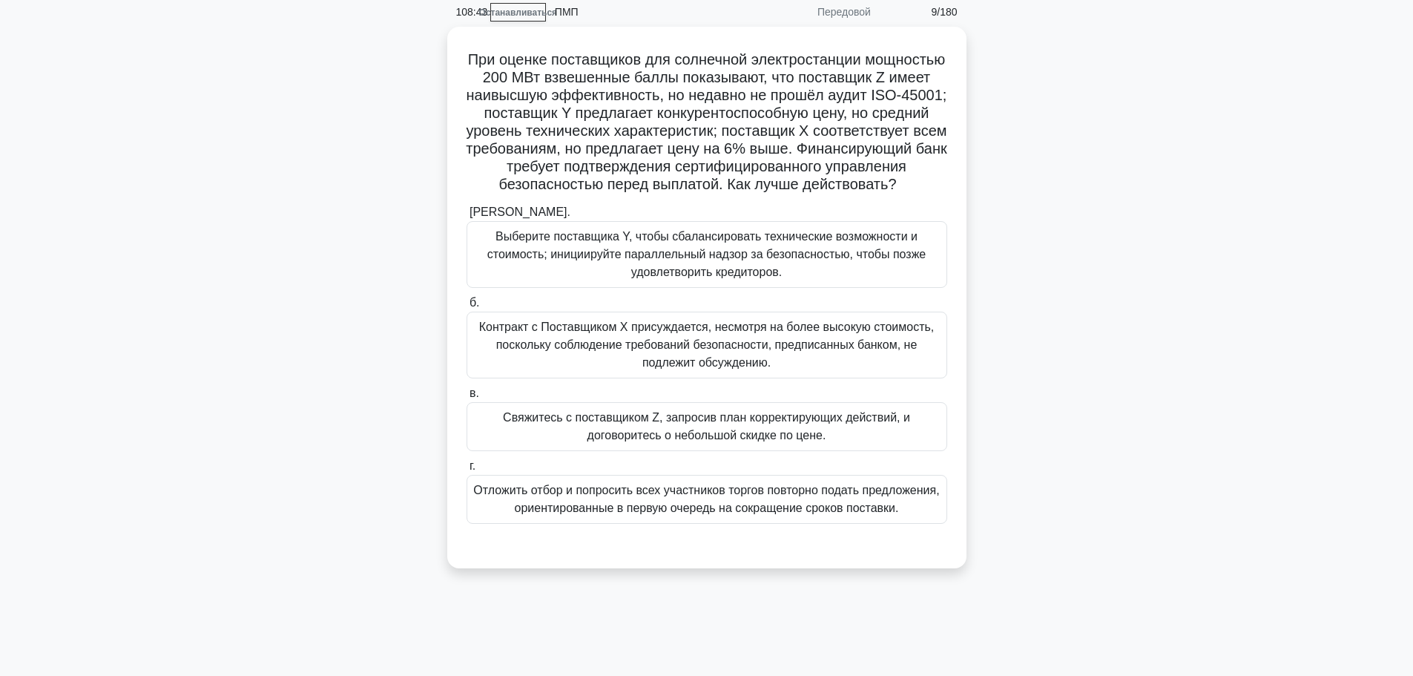
scroll to position [0, 0]
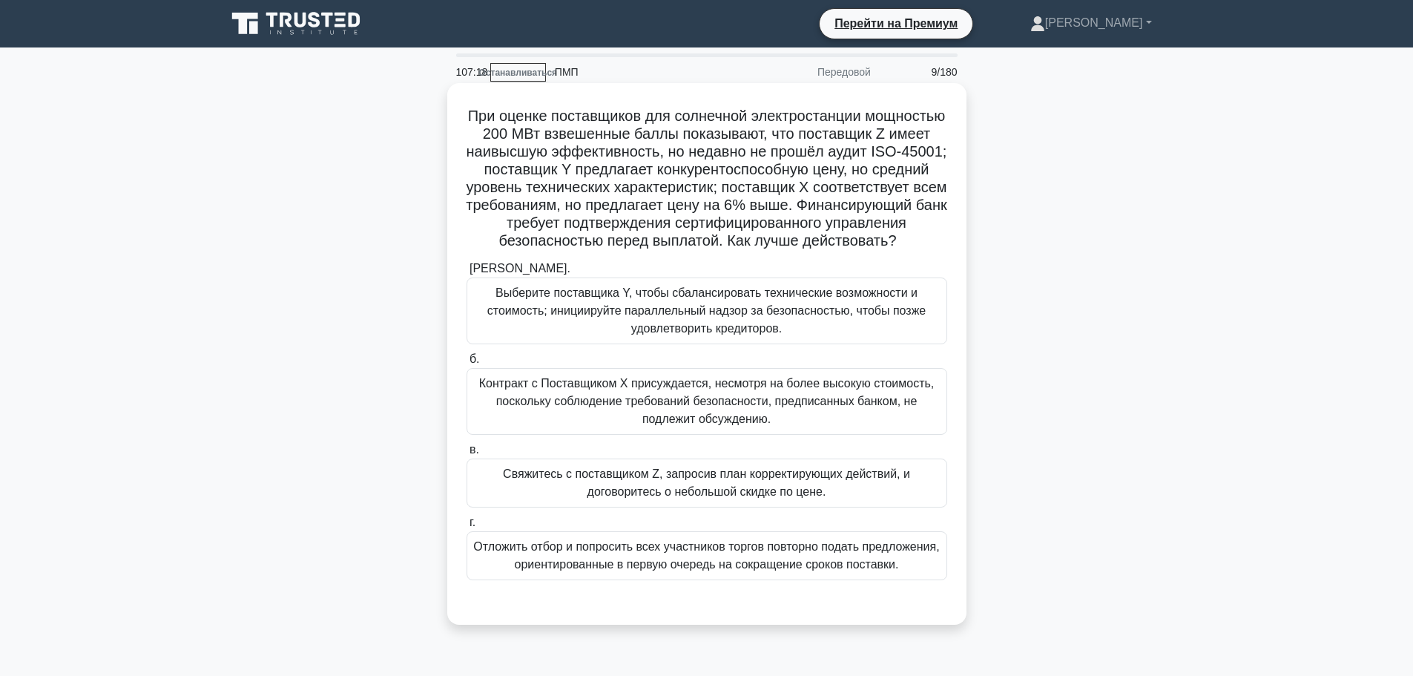
click at [660, 425] on font "Контракт с Поставщиком X присуждается, несмотря на более высокую стоимость, пос…" at bounding box center [706, 401] width 455 height 48
click at [466, 364] on input "б. Контракт с Поставщиком X присуждается, несмотря на более высокую стоимость, …" at bounding box center [466, 359] width 0 height 10
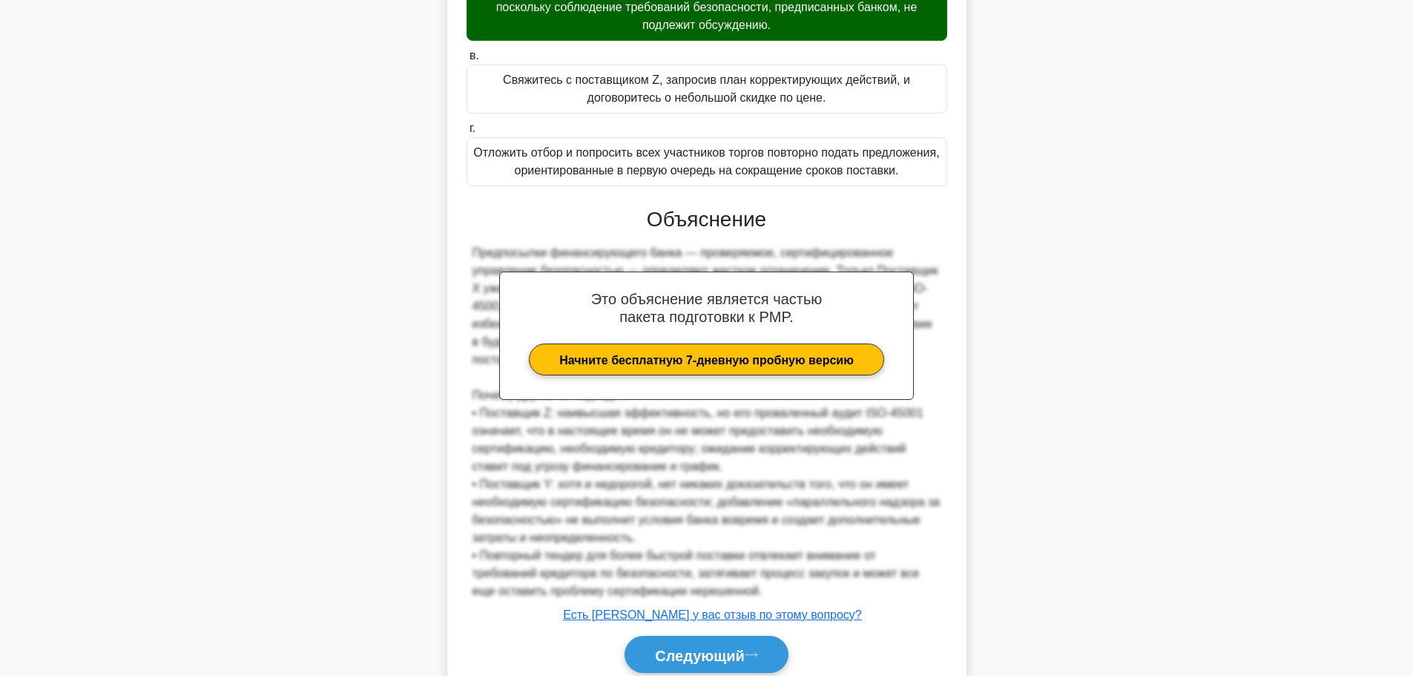
scroll to position [491, 0]
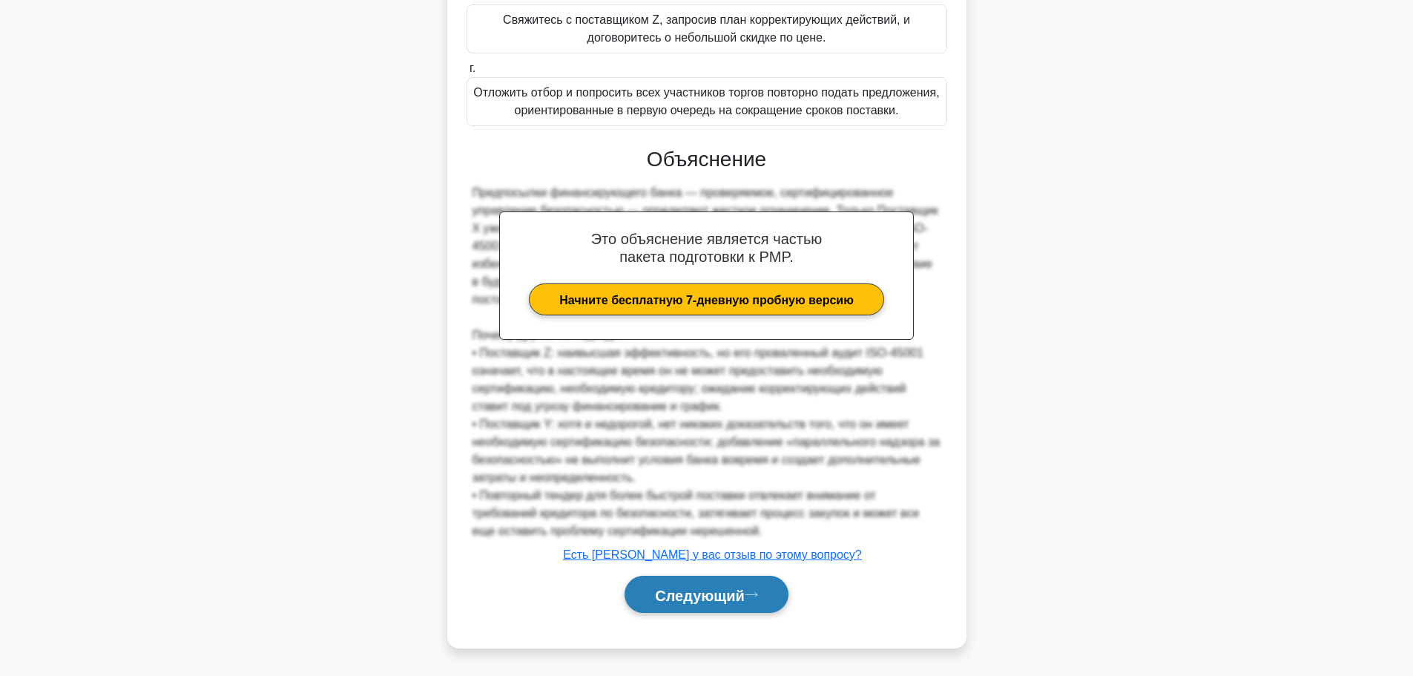
click at [717, 601] on font "Следующий" at bounding box center [700, 595] width 90 height 16
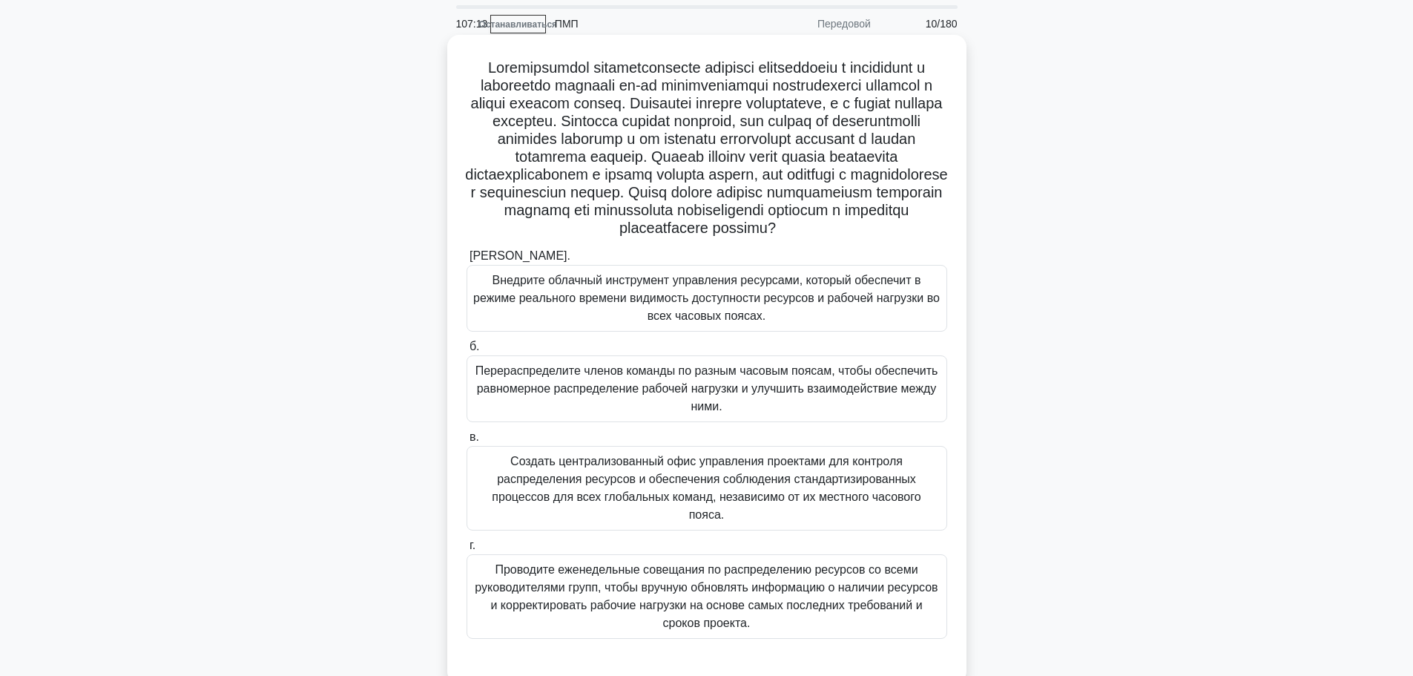
scroll to position [74, 0]
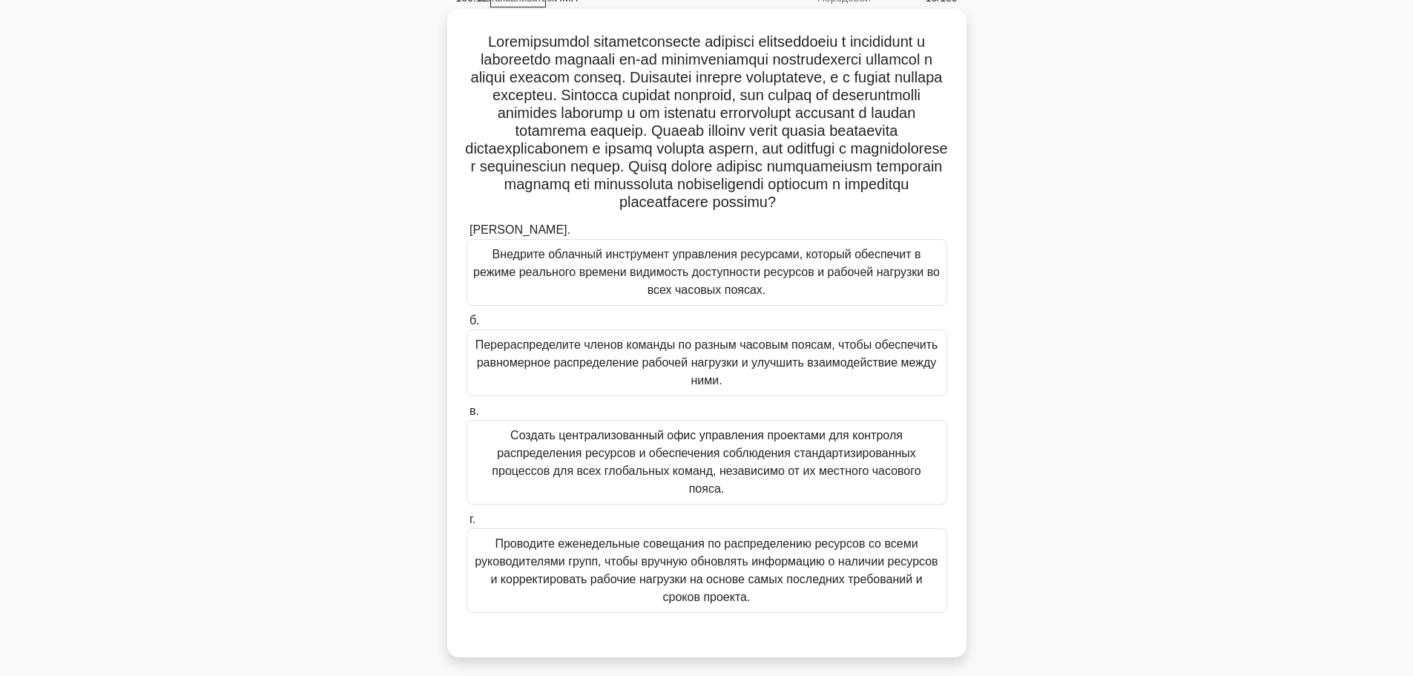
click at [636, 382] on font "Перераспределите членов команды по разным часовым поясам, чтобы обеспечить равн…" at bounding box center [706, 362] width 463 height 48
click at [466, 326] on input "б. Перераспределите членов команды по разным часовым поясам, чтобы обеспечить р…" at bounding box center [466, 321] width 0 height 10
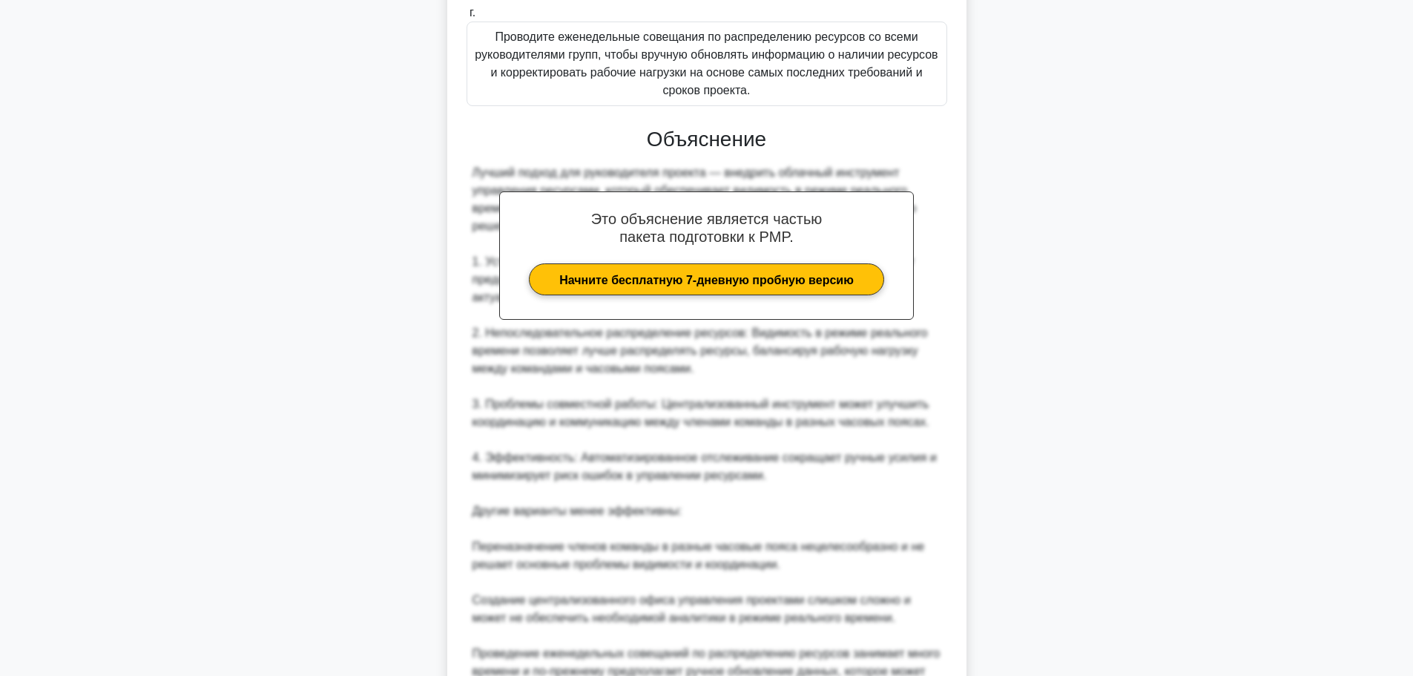
scroll to position [813, 0]
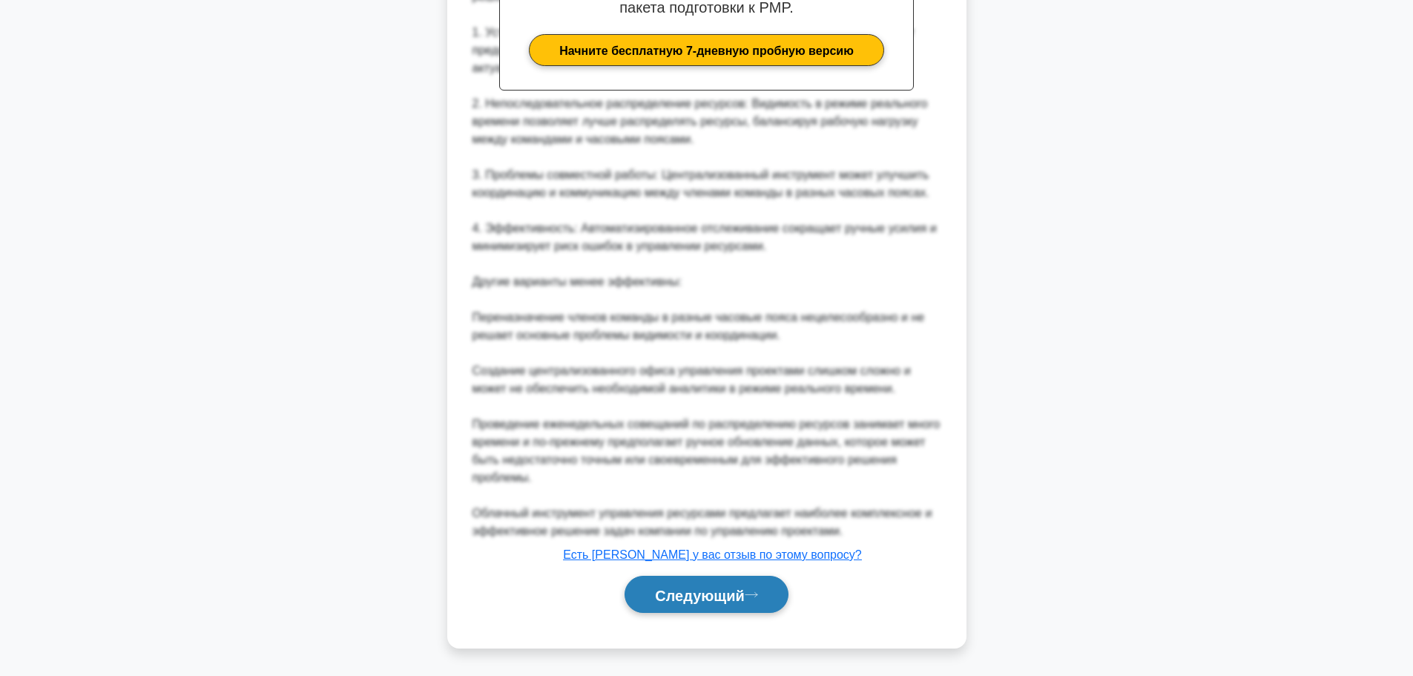
click at [699, 581] on button "Следующий" at bounding box center [706, 594] width 164 height 38
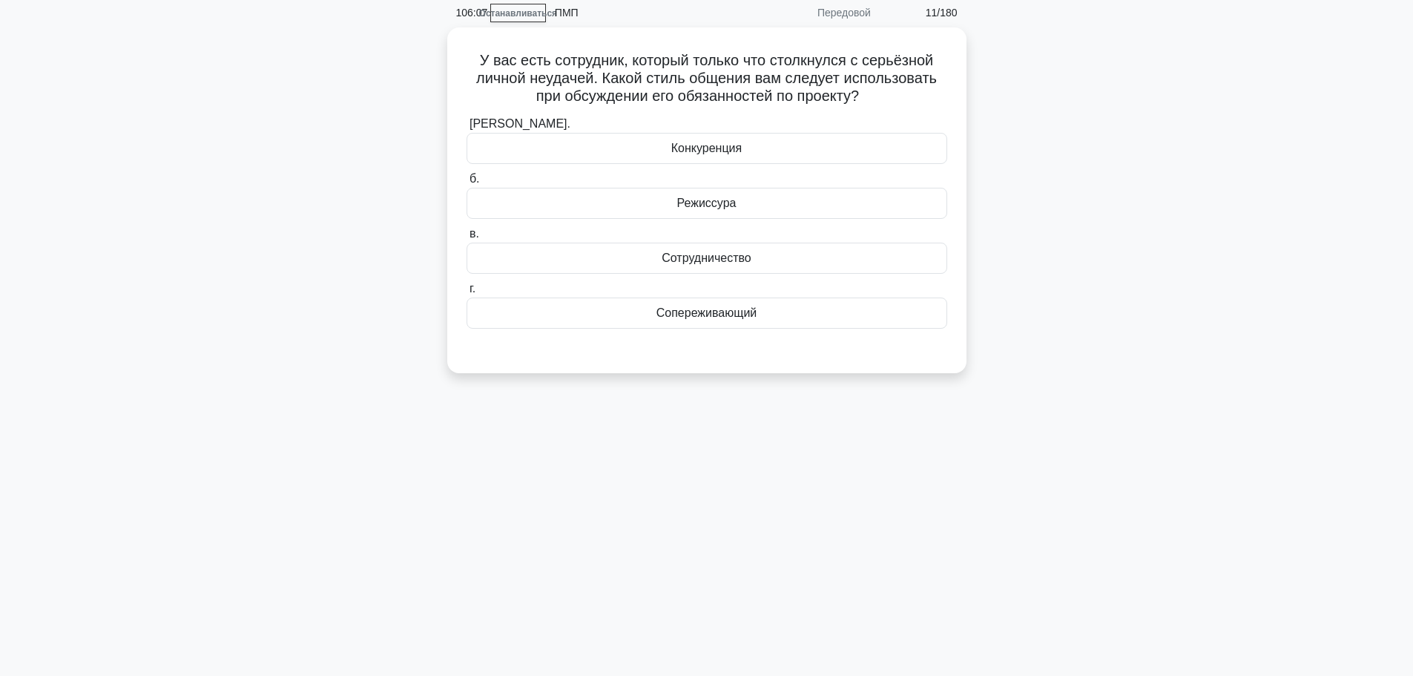
scroll to position [0, 0]
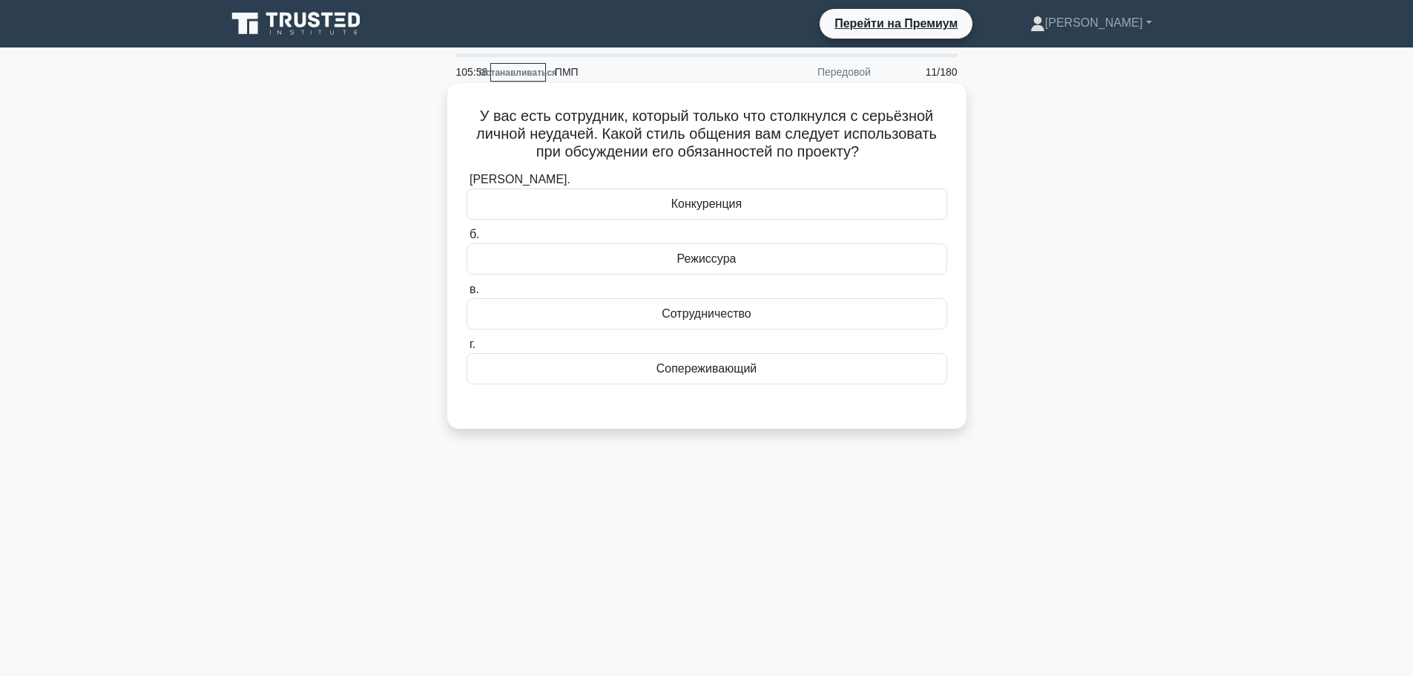
click at [728, 363] on font "Сопереживающий" at bounding box center [706, 368] width 101 height 13
click at [466, 349] on input "г. Сопереживающий" at bounding box center [466, 345] width 0 height 10
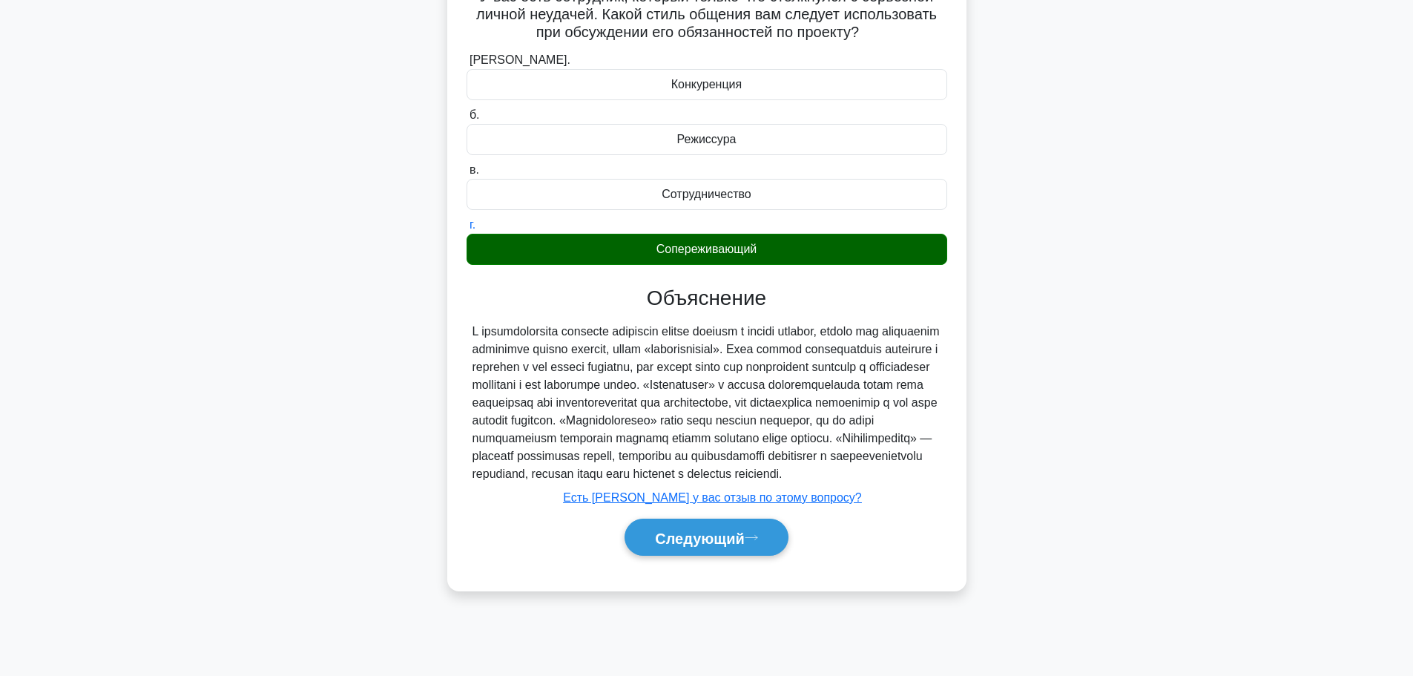
scroll to position [125, 0]
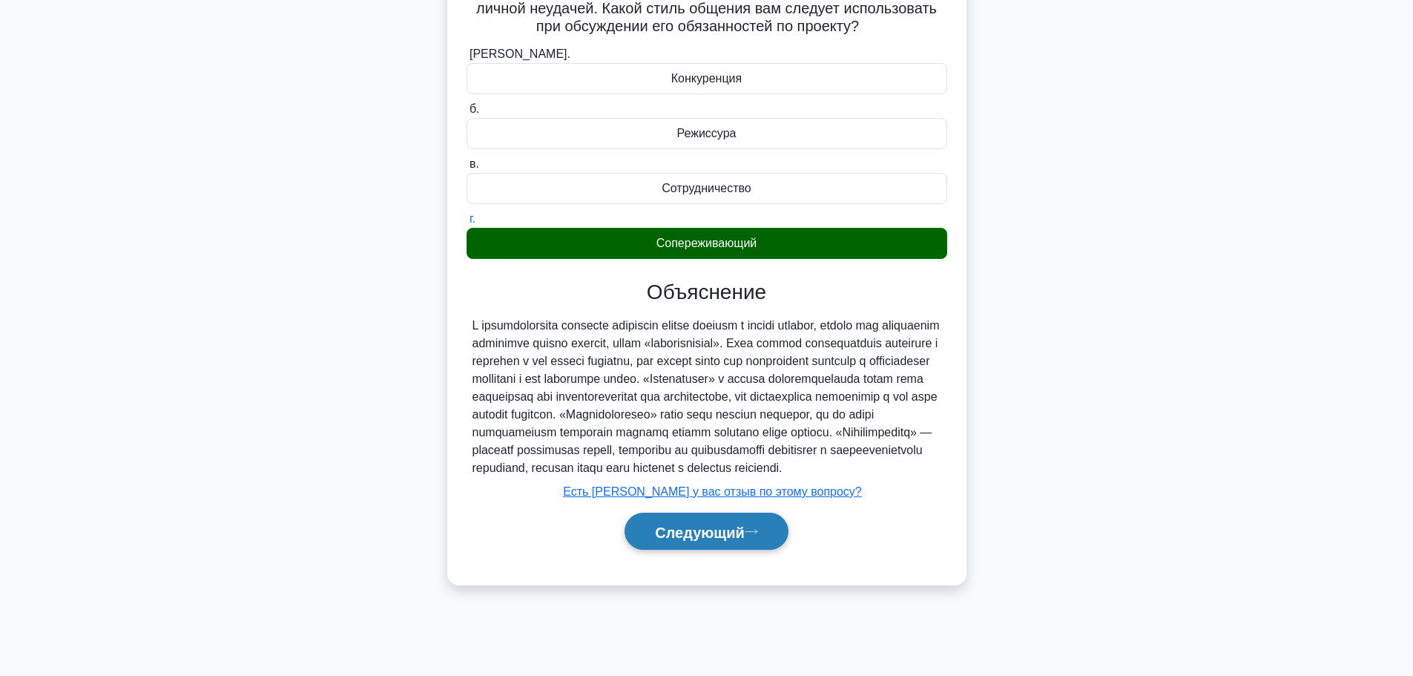
click at [710, 540] on font "Следующий" at bounding box center [700, 532] width 90 height 16
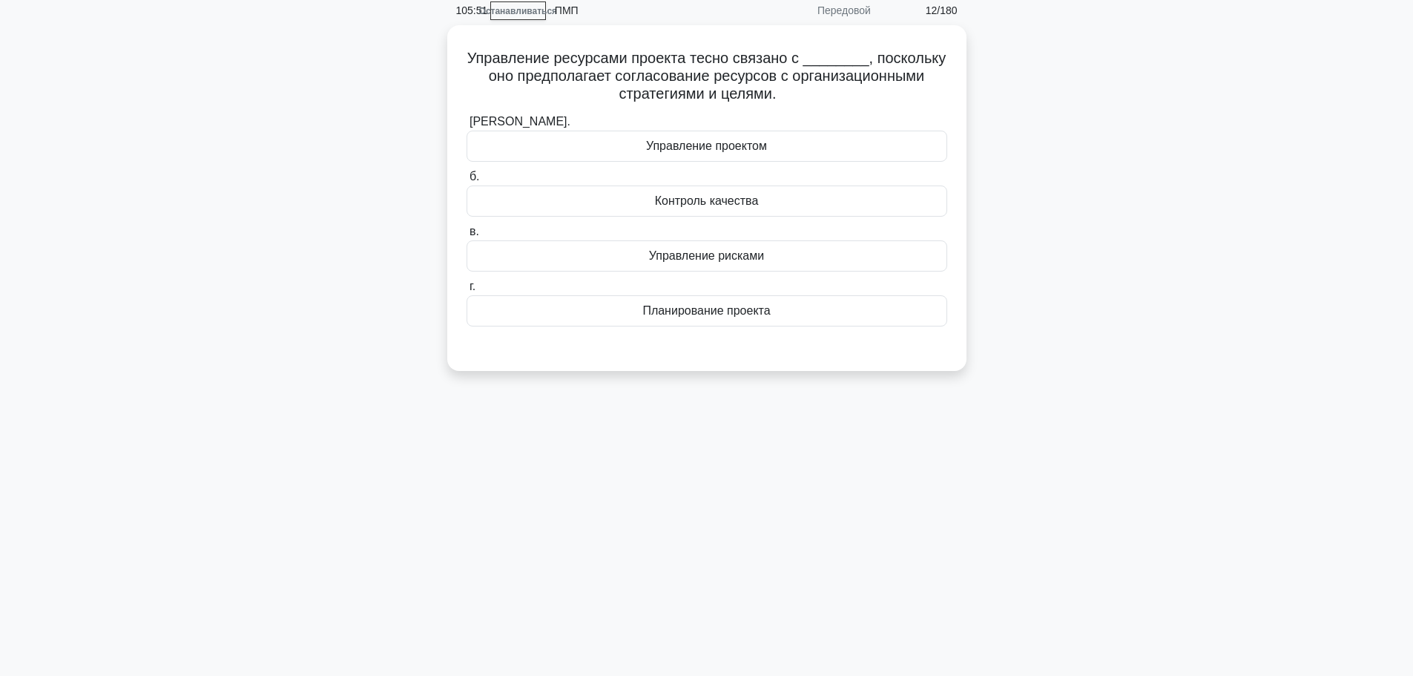
scroll to position [0, 0]
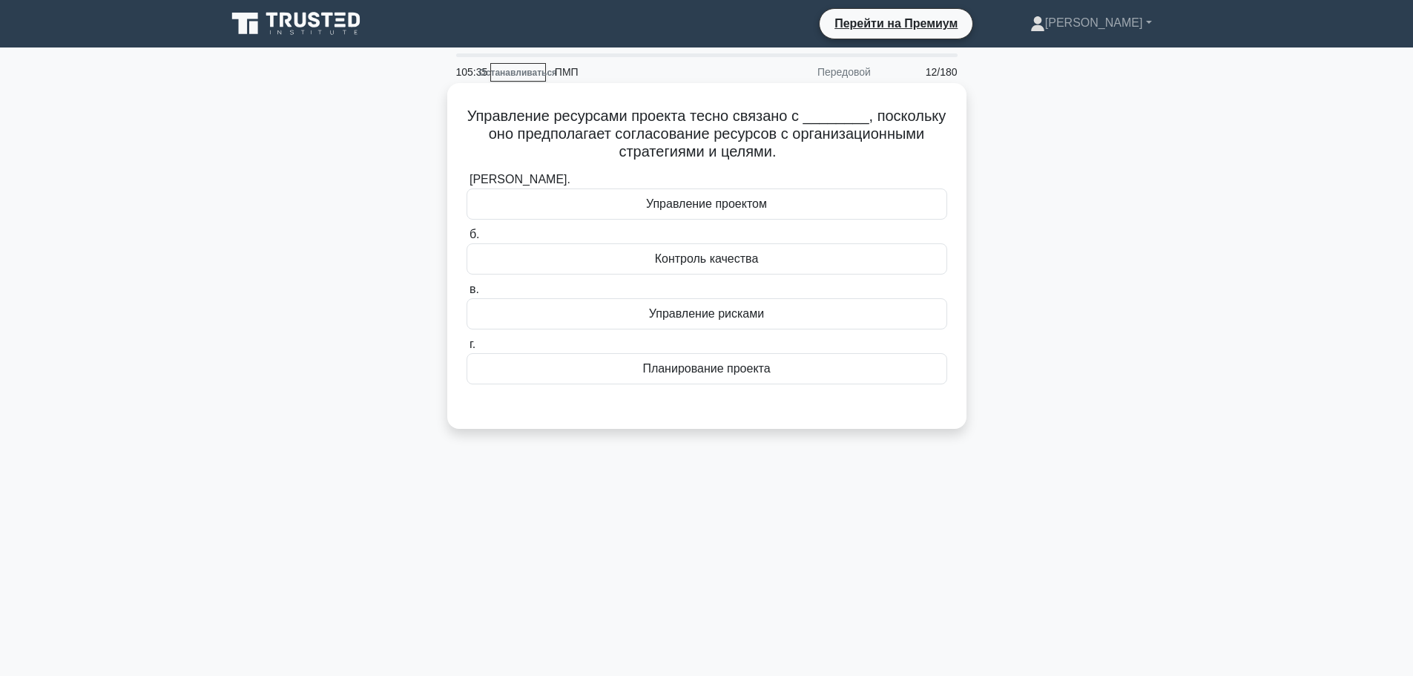
click at [673, 369] on font "Планирование проекта" at bounding box center [706, 368] width 128 height 13
click at [466, 349] on input "г. Планирование проекта" at bounding box center [466, 345] width 0 height 10
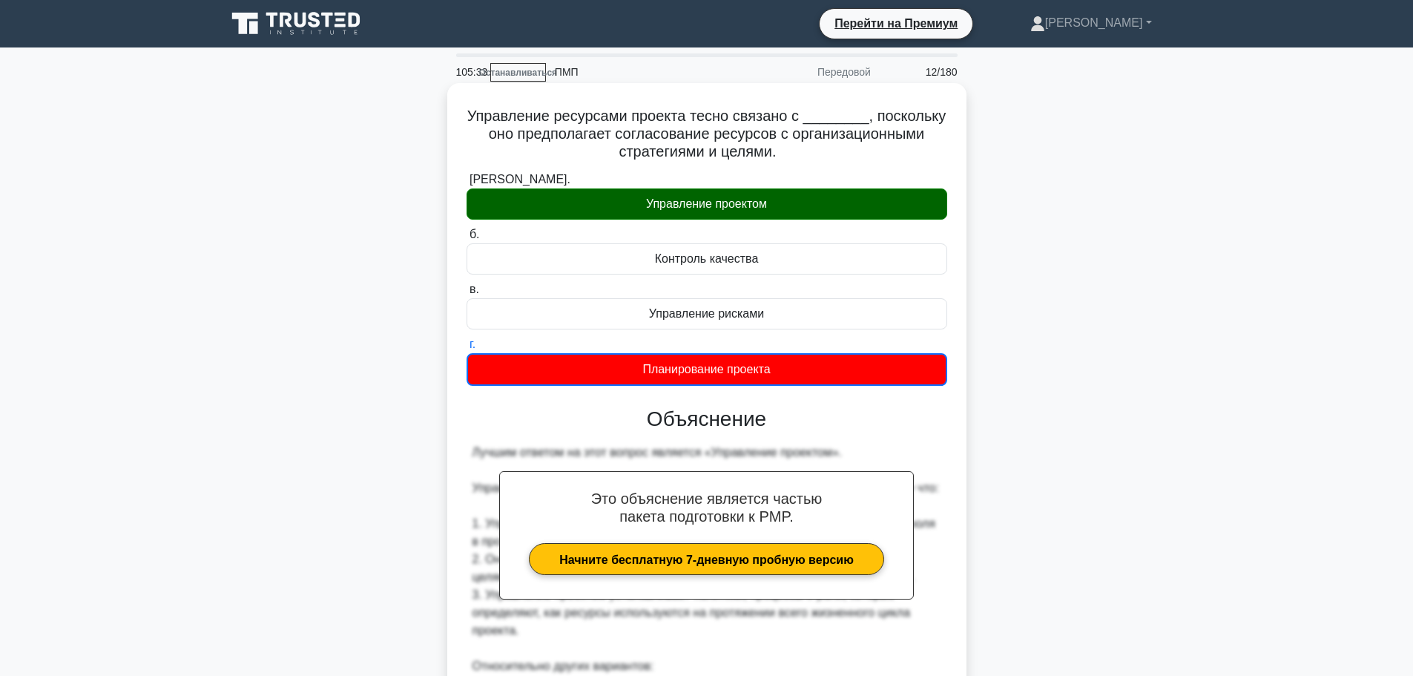
click at [708, 228] on label "б. Контроль качества" at bounding box center [706, 249] width 481 height 49
click at [466, 230] on input "б. Контроль качества" at bounding box center [466, 235] width 0 height 10
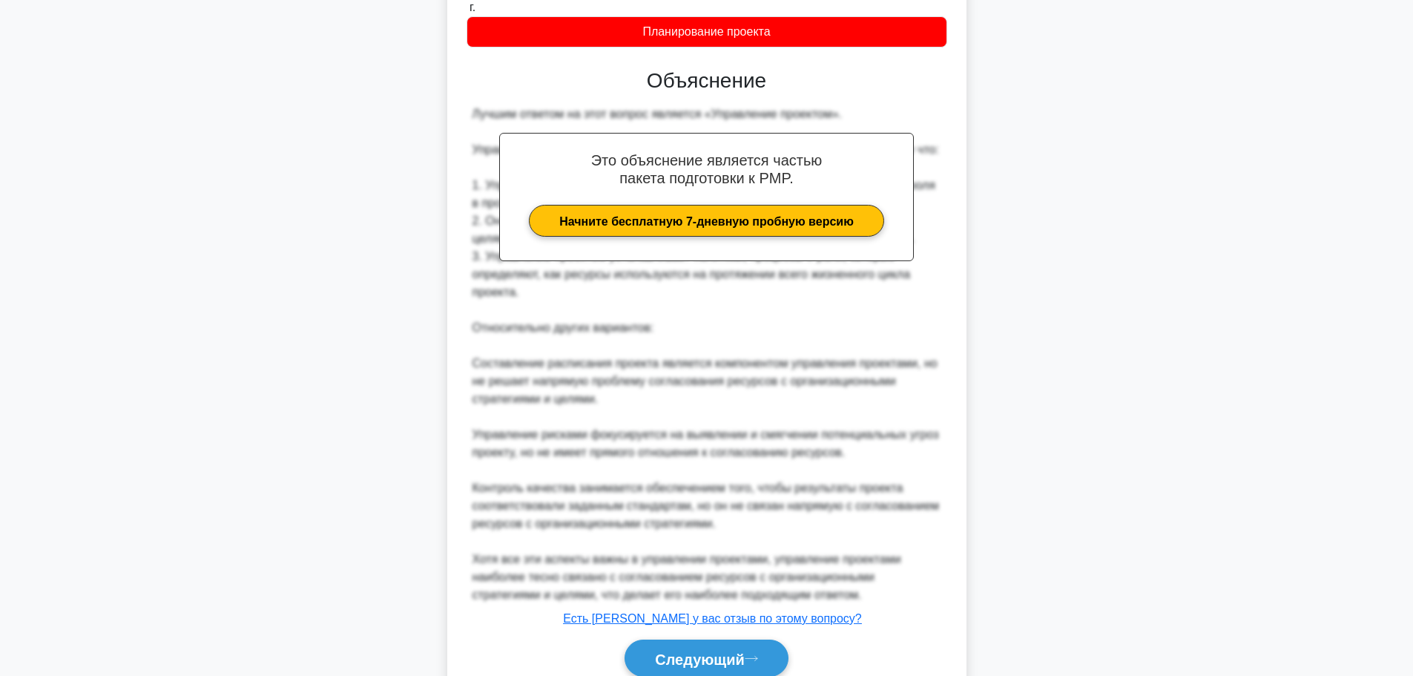
scroll to position [371, 0]
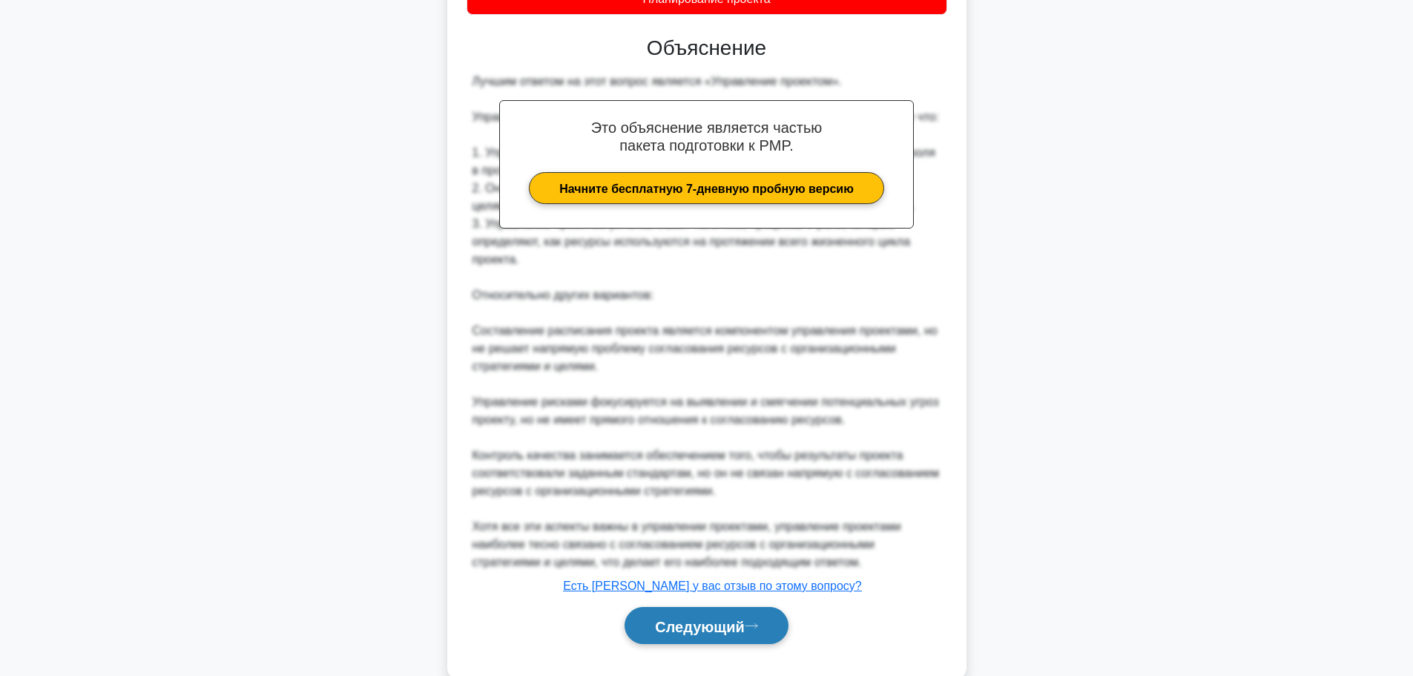
click at [699, 619] on font "Следующий" at bounding box center [700, 626] width 90 height 16
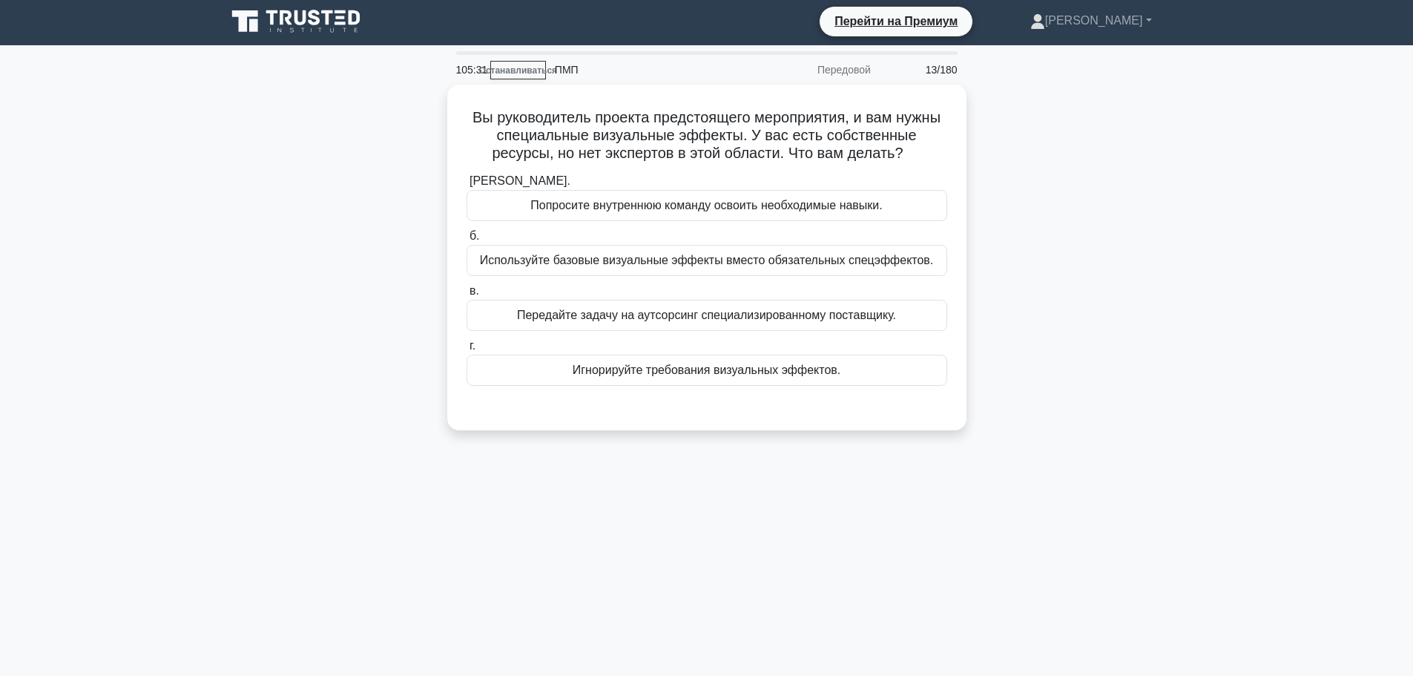
scroll to position [0, 0]
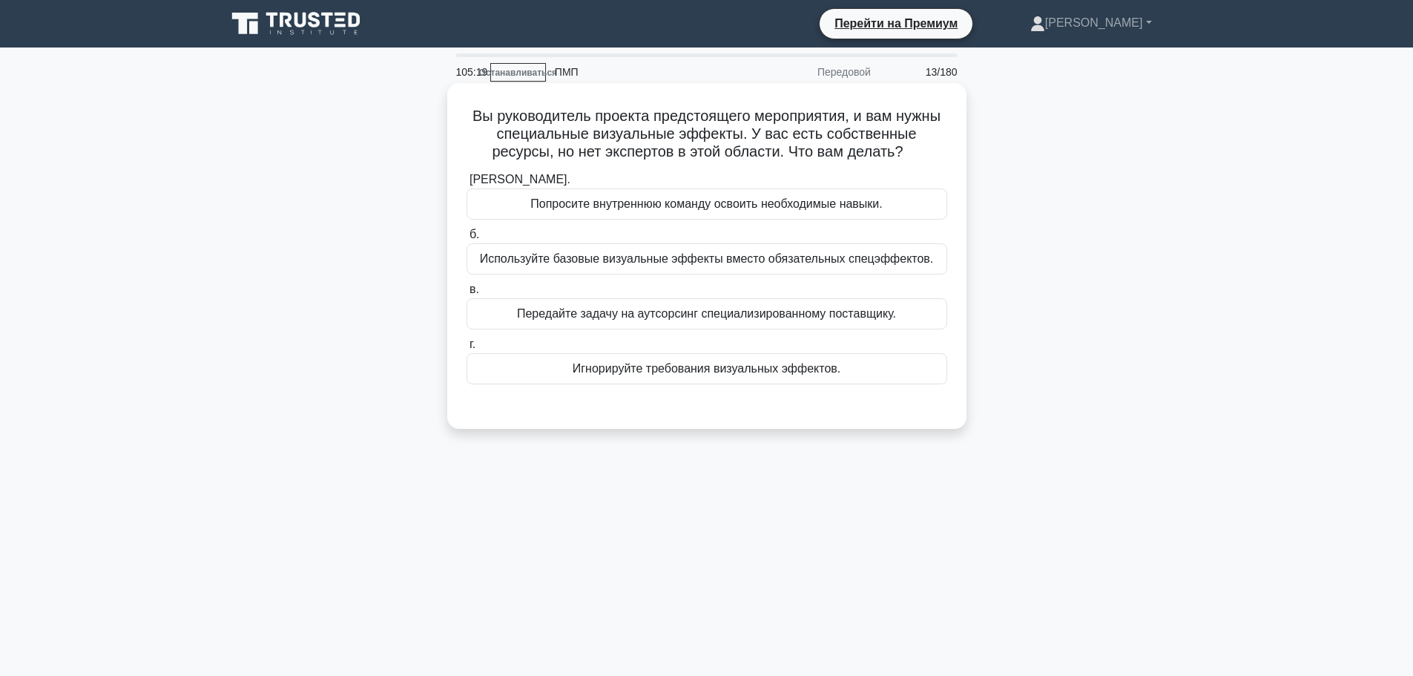
click at [604, 313] on font "Передайте задачу на аутсорсинг специализированному поставщику." at bounding box center [706, 313] width 379 height 13
click at [466, 294] on input "в. Передайте задачу на аутсорсинг специализированному поставщику." at bounding box center [466, 290] width 0 height 10
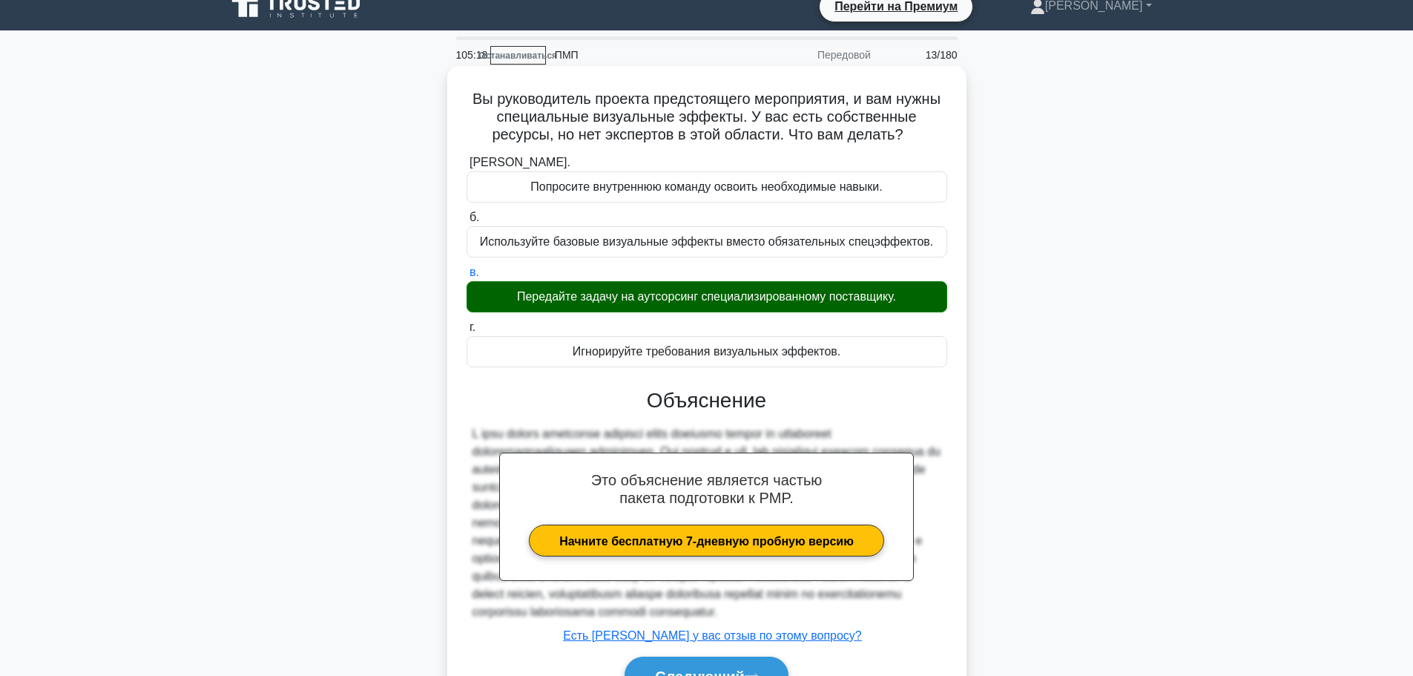
scroll to position [125, 0]
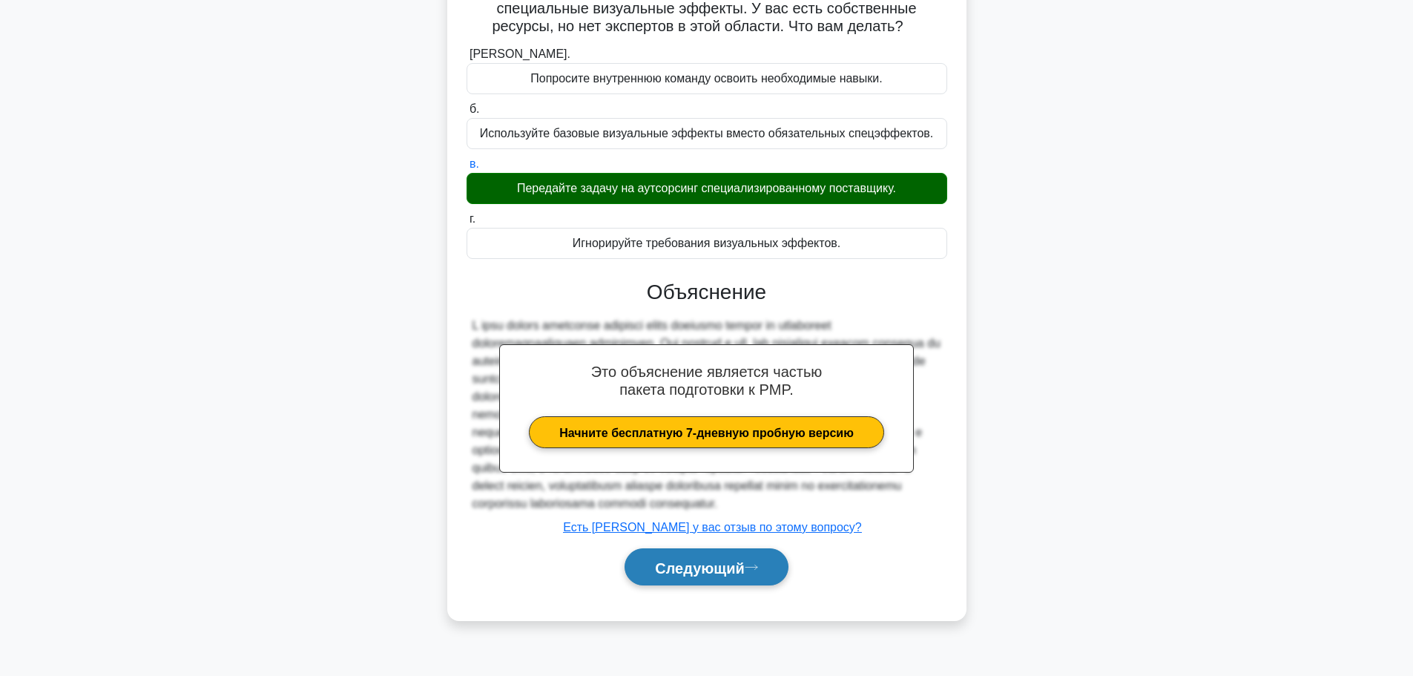
click at [693, 575] on font "Следующий" at bounding box center [700, 567] width 90 height 16
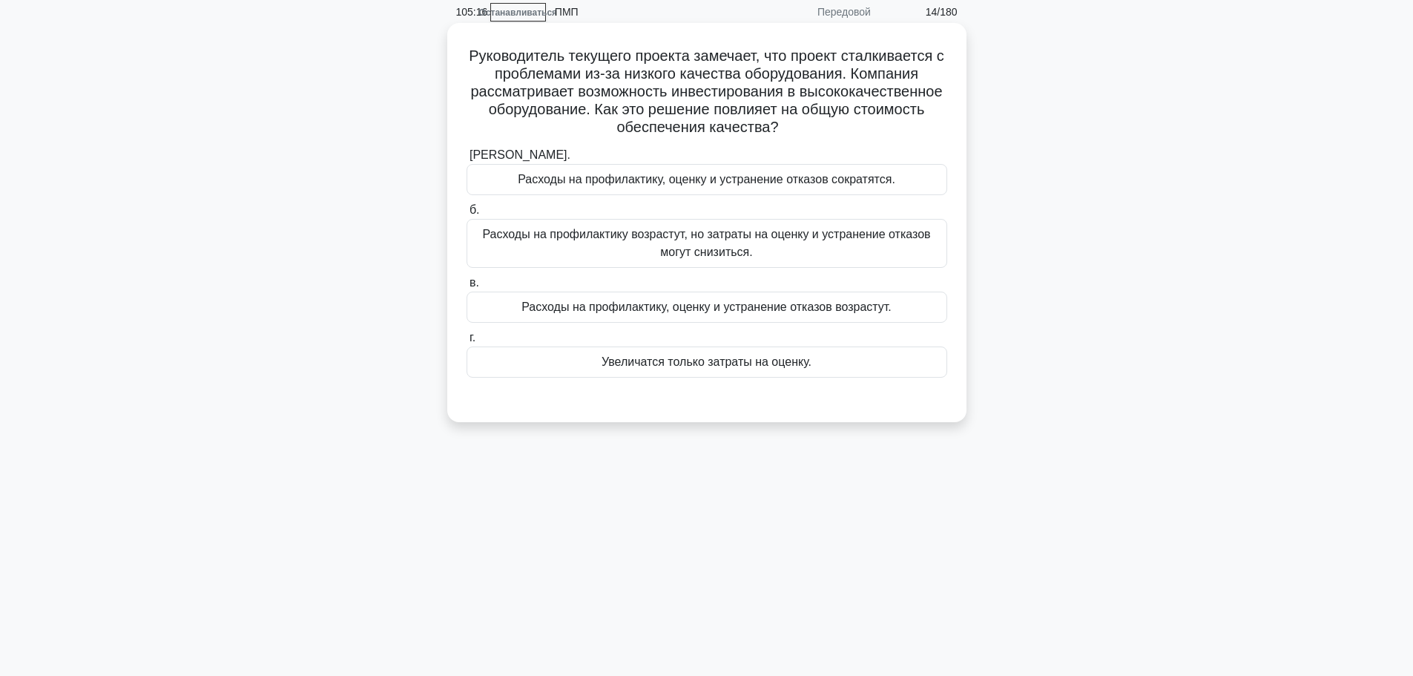
scroll to position [0, 0]
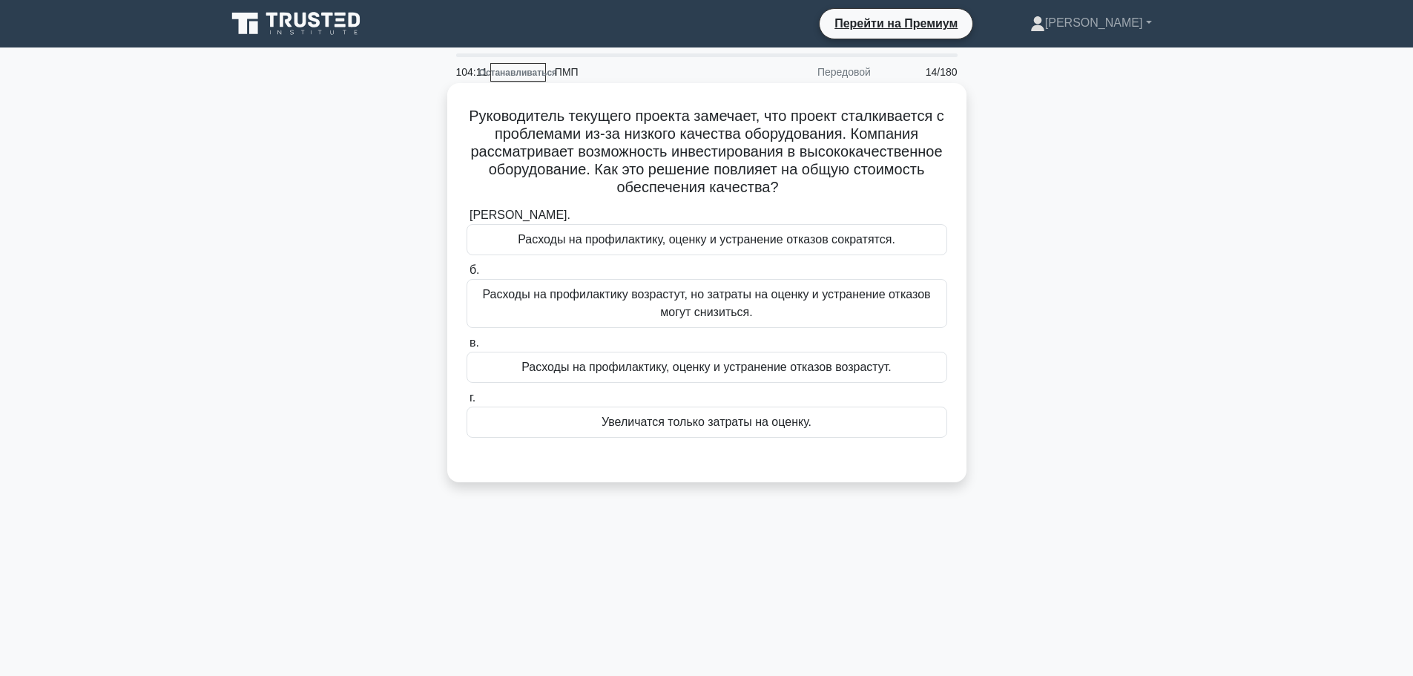
click at [672, 318] on font "Расходы на профилактику возрастут, но затраты на оценку и устранение отказов мо…" at bounding box center [706, 303] width 448 height 30
click at [466, 275] on input "б. Расходы на профилактику возрастут, но затраты на оценку и устранение отказов…" at bounding box center [466, 271] width 0 height 10
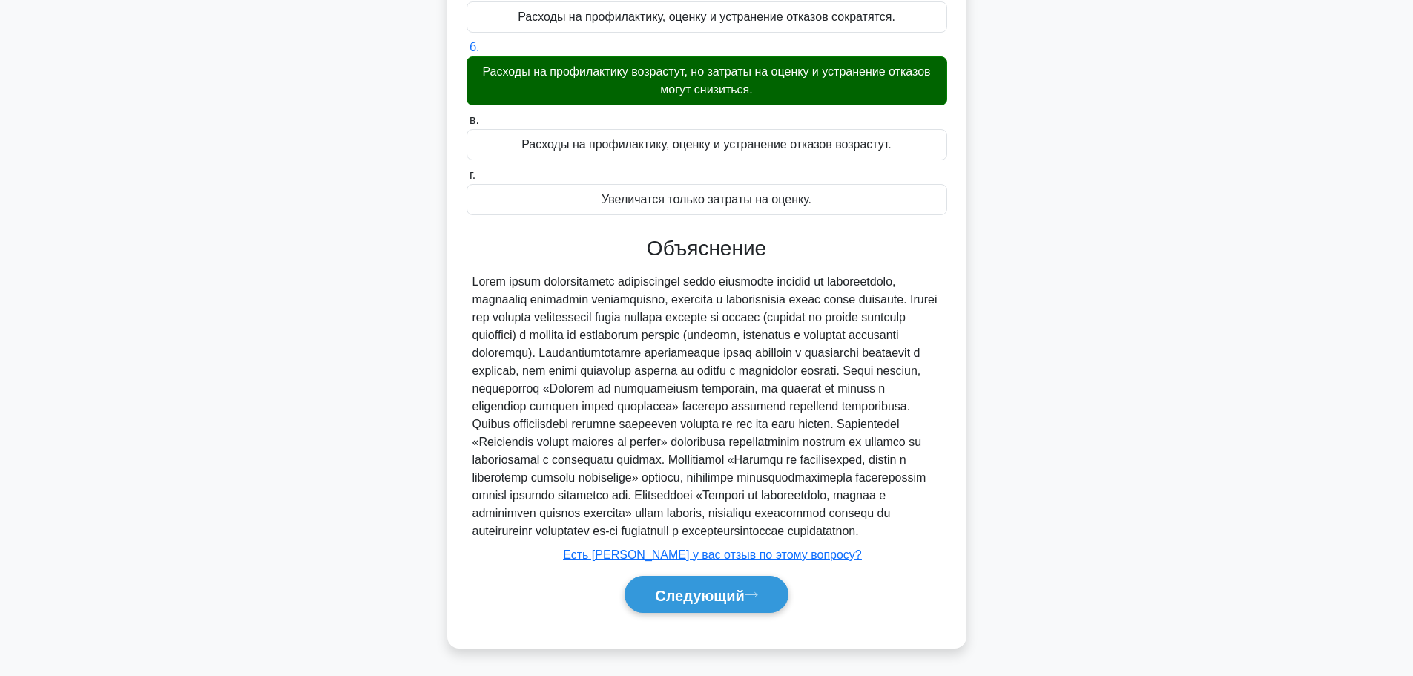
scroll to position [260, 0]
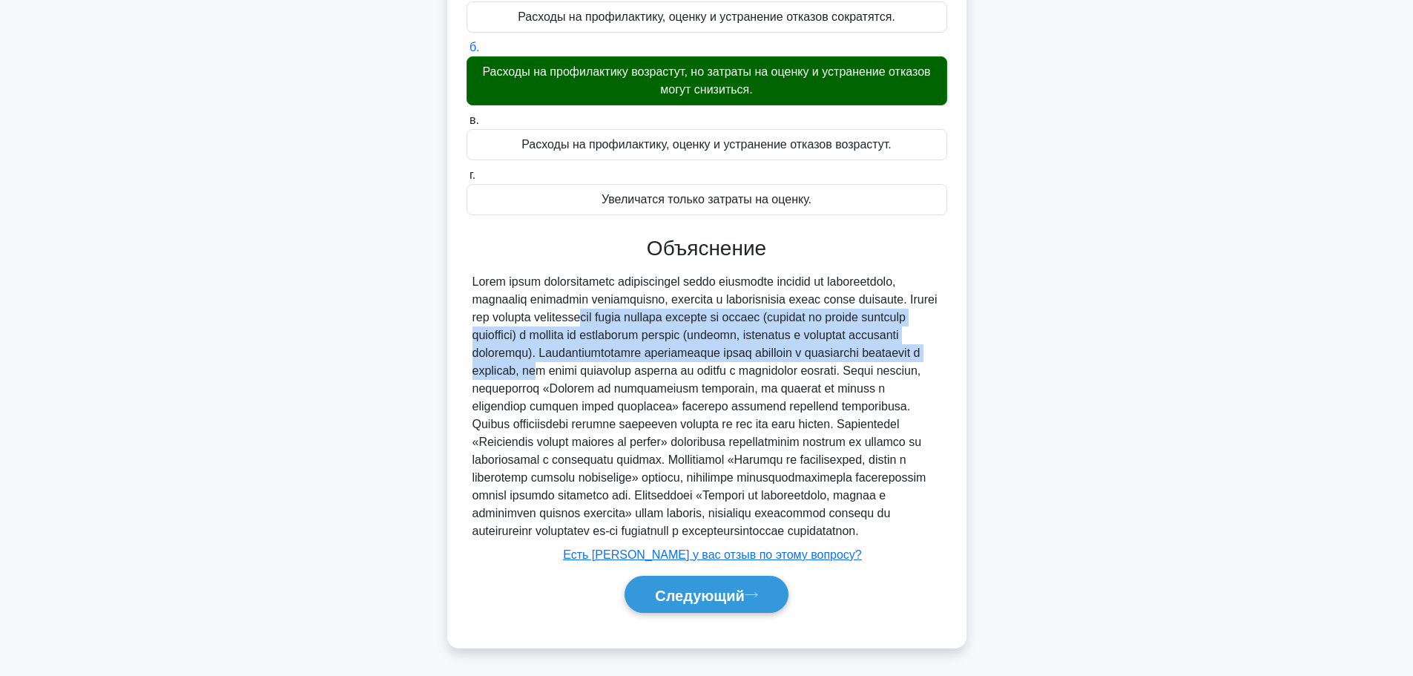
drag, startPoint x: 667, startPoint y: 280, endPoint x: 770, endPoint y: 335, distance: 117.1
click at [770, 335] on font at bounding box center [704, 406] width 465 height 262
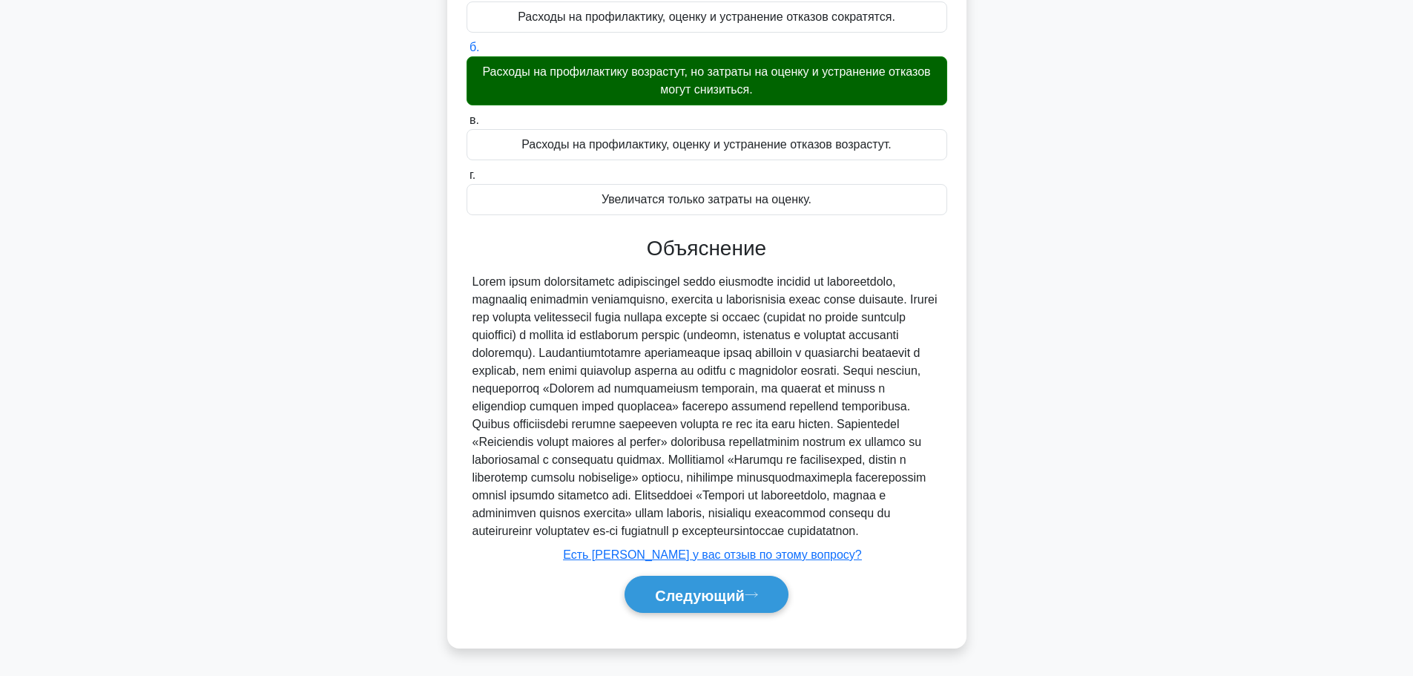
click at [756, 354] on font at bounding box center [704, 406] width 465 height 262
click at [692, 587] on font "Следующий" at bounding box center [700, 595] width 90 height 16
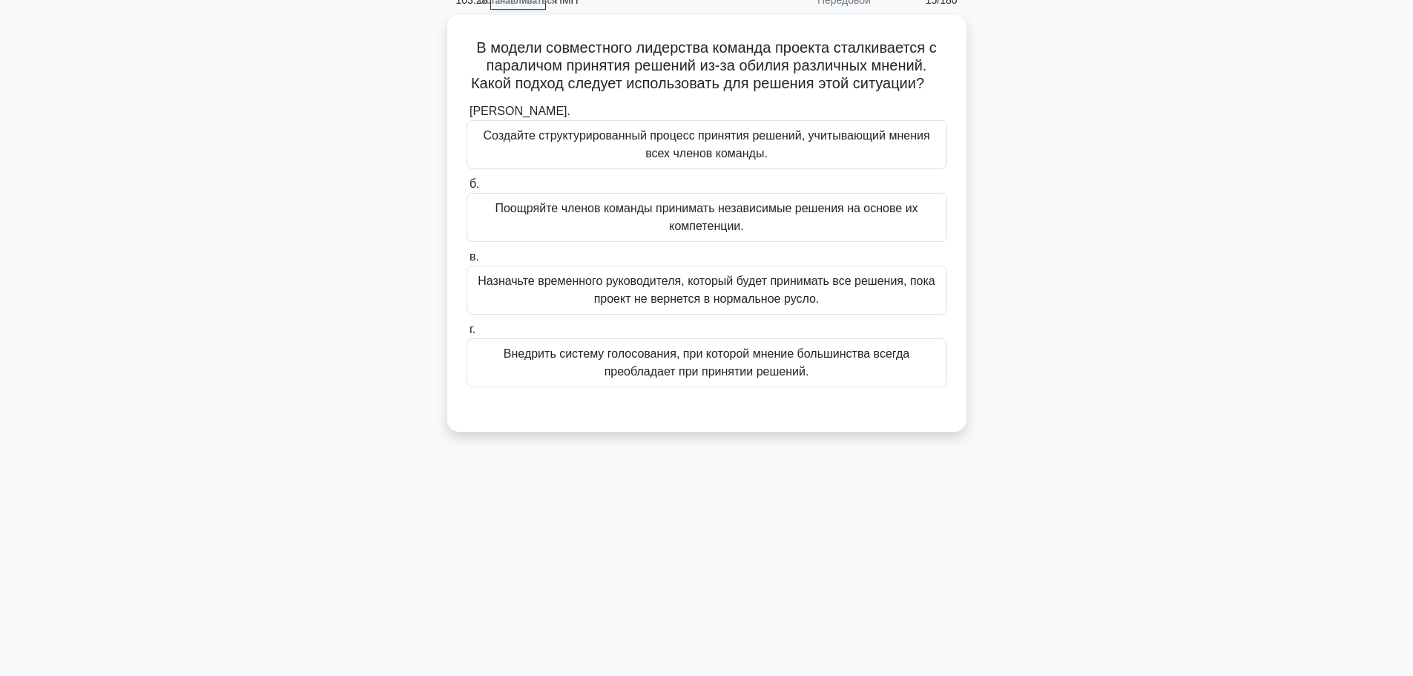
scroll to position [0, 0]
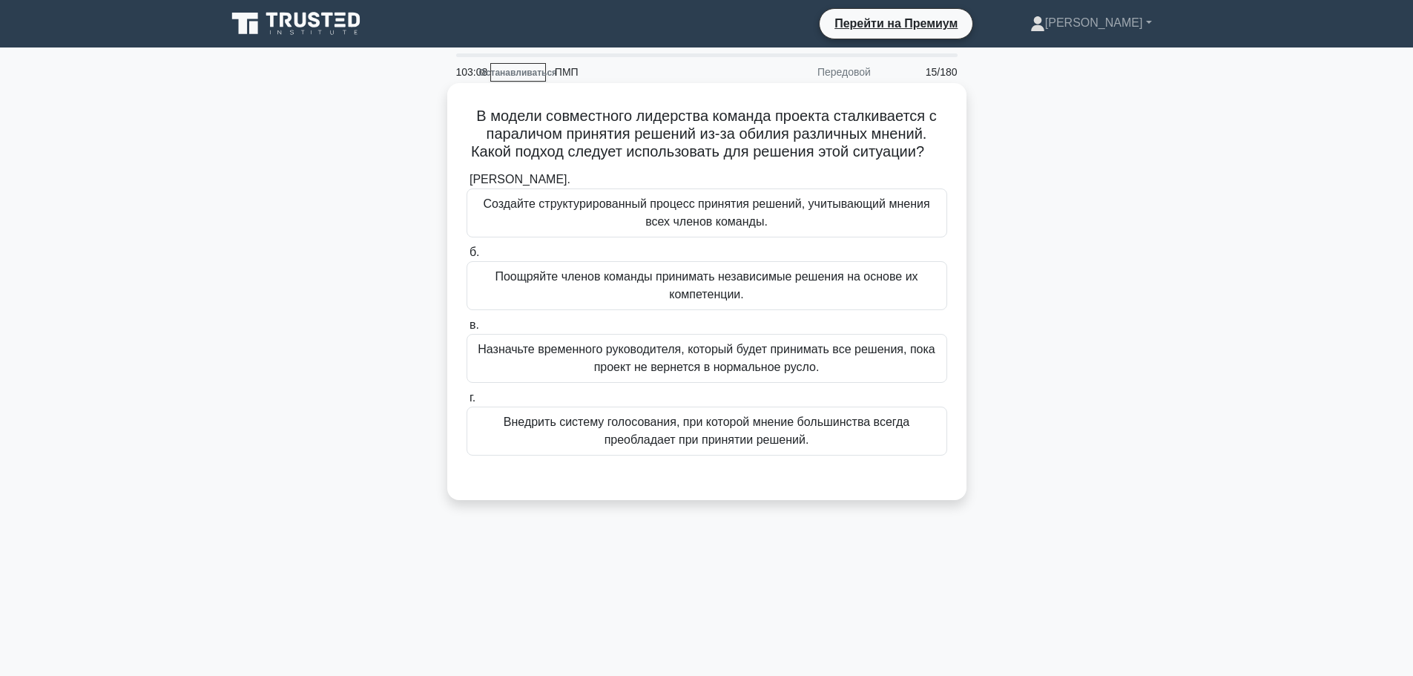
click at [743, 225] on font "Создайте структурированный процесс принятия решений, учитывающий мнения всех чл…" at bounding box center [706, 212] width 446 height 30
click at [466, 185] on input "а. Создайте структурированный процесс принятия решений, учитывающий мнения всех…" at bounding box center [466, 180] width 0 height 10
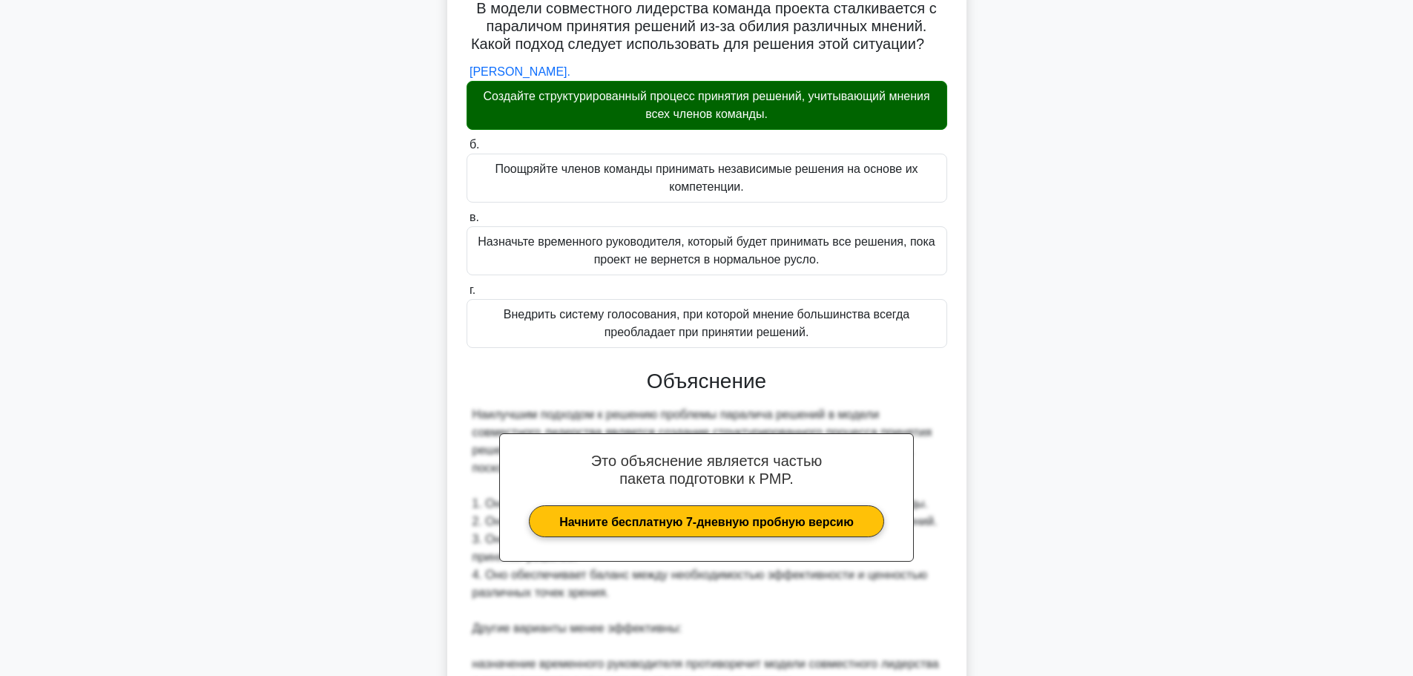
scroll to position [445, 0]
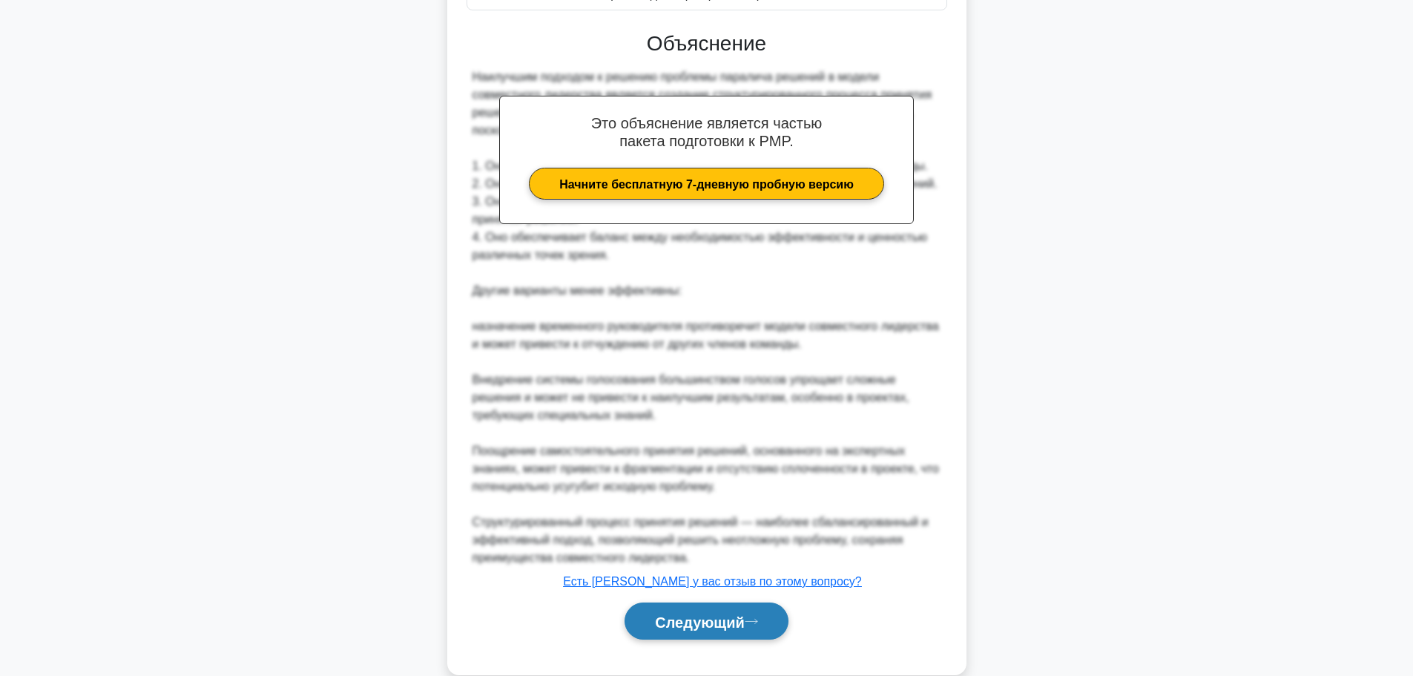
click at [676, 624] on font "Следующий" at bounding box center [700, 621] width 90 height 16
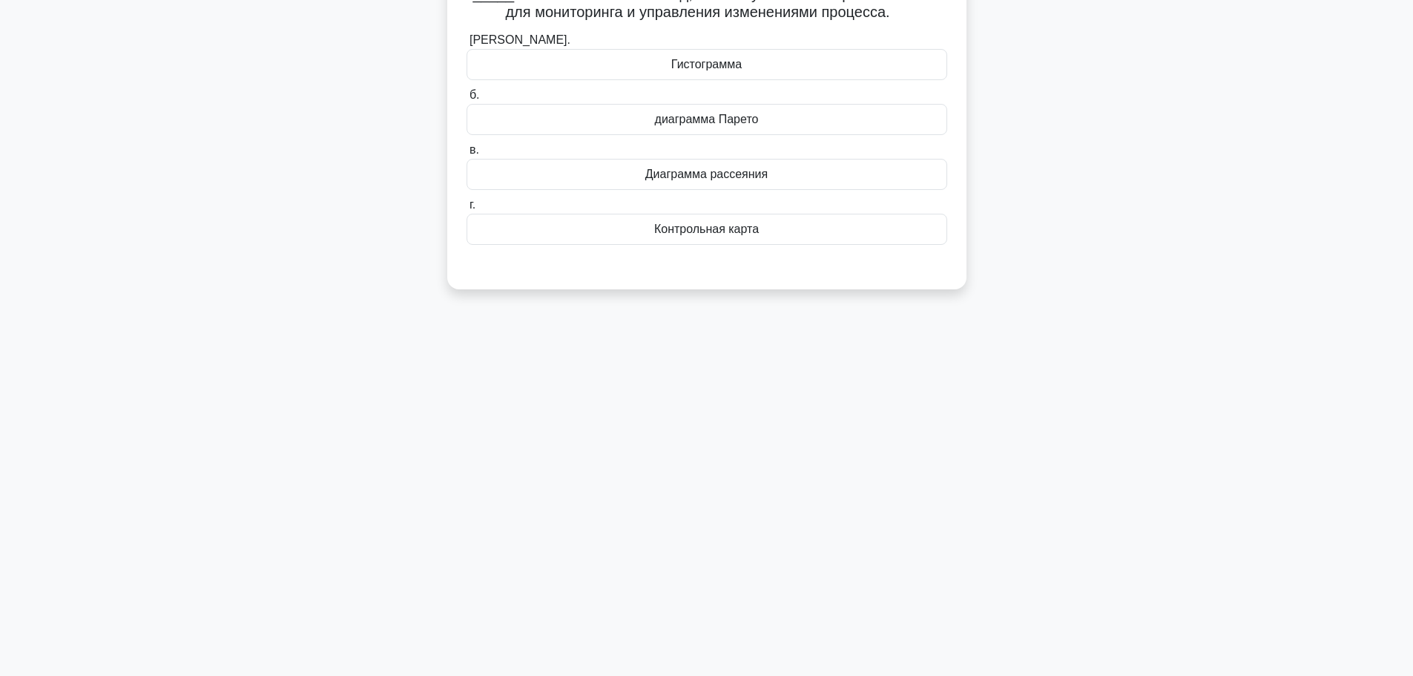
scroll to position [0, 0]
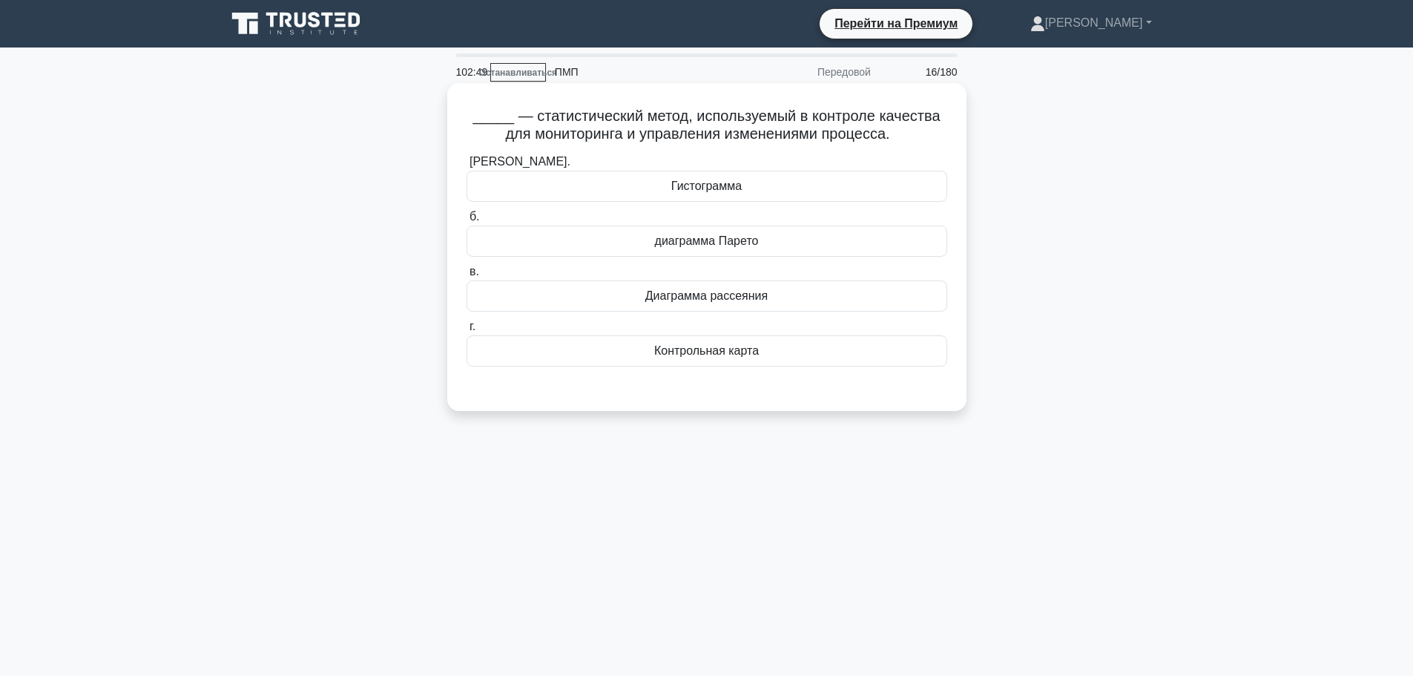
click at [675, 355] on font "Контрольная карта" at bounding box center [706, 350] width 105 height 13
click at [466, 332] on input "г. Контрольная карта" at bounding box center [466, 327] width 0 height 10
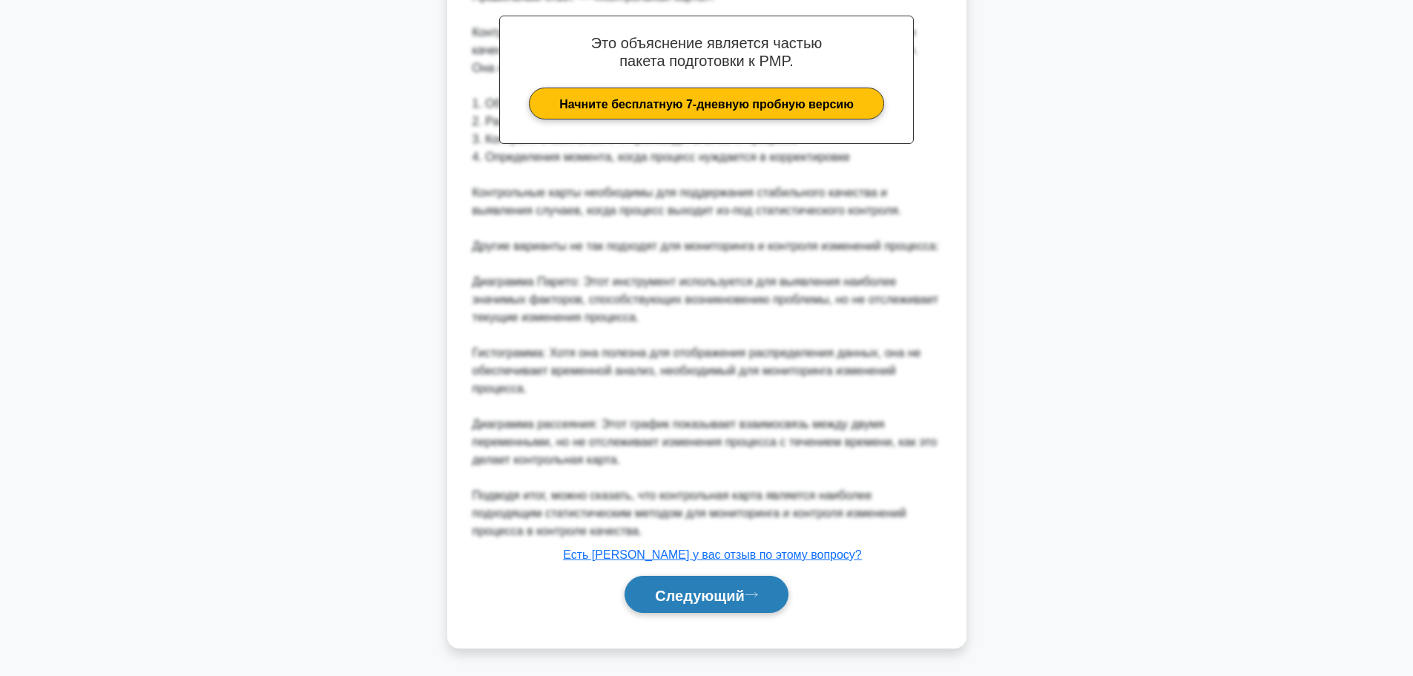
click at [683, 608] on button "Следующий" at bounding box center [706, 594] width 164 height 38
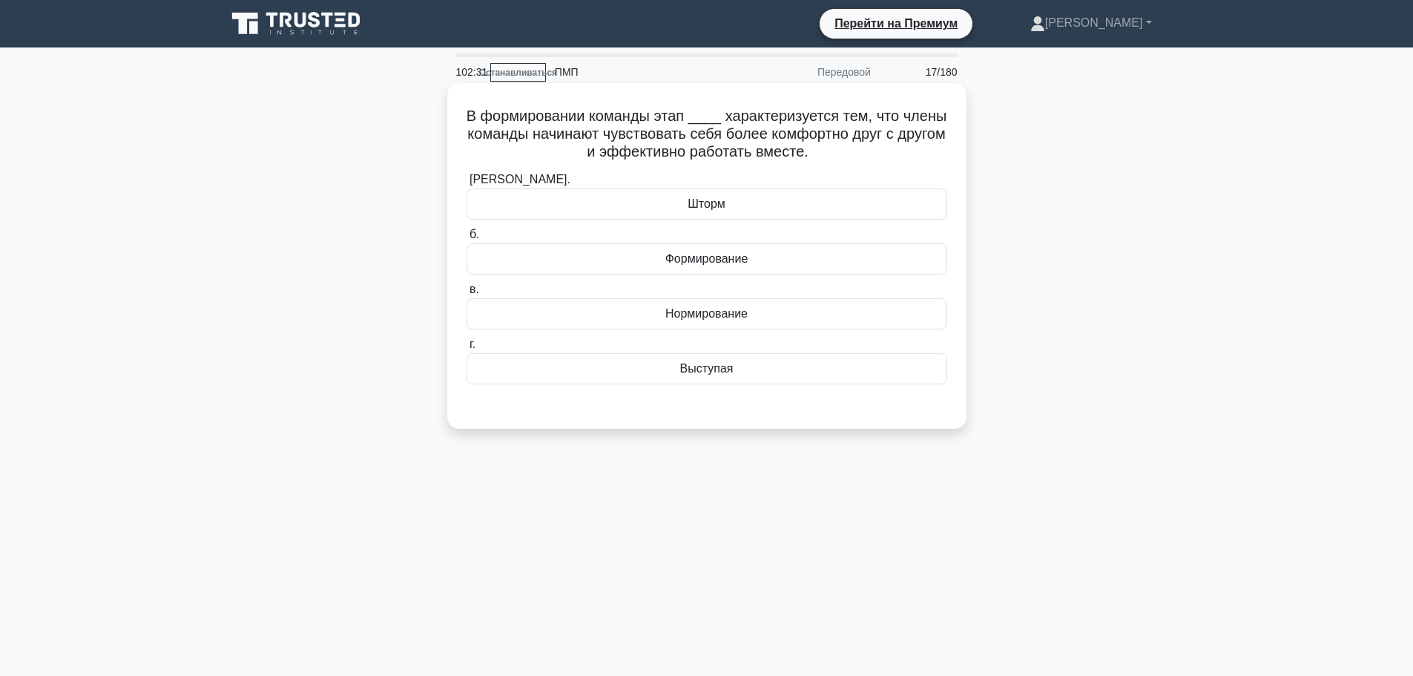
click at [695, 371] on font "Выступая" at bounding box center [706, 368] width 53 height 13
click at [466, 349] on input "г. Выступая" at bounding box center [466, 345] width 0 height 10
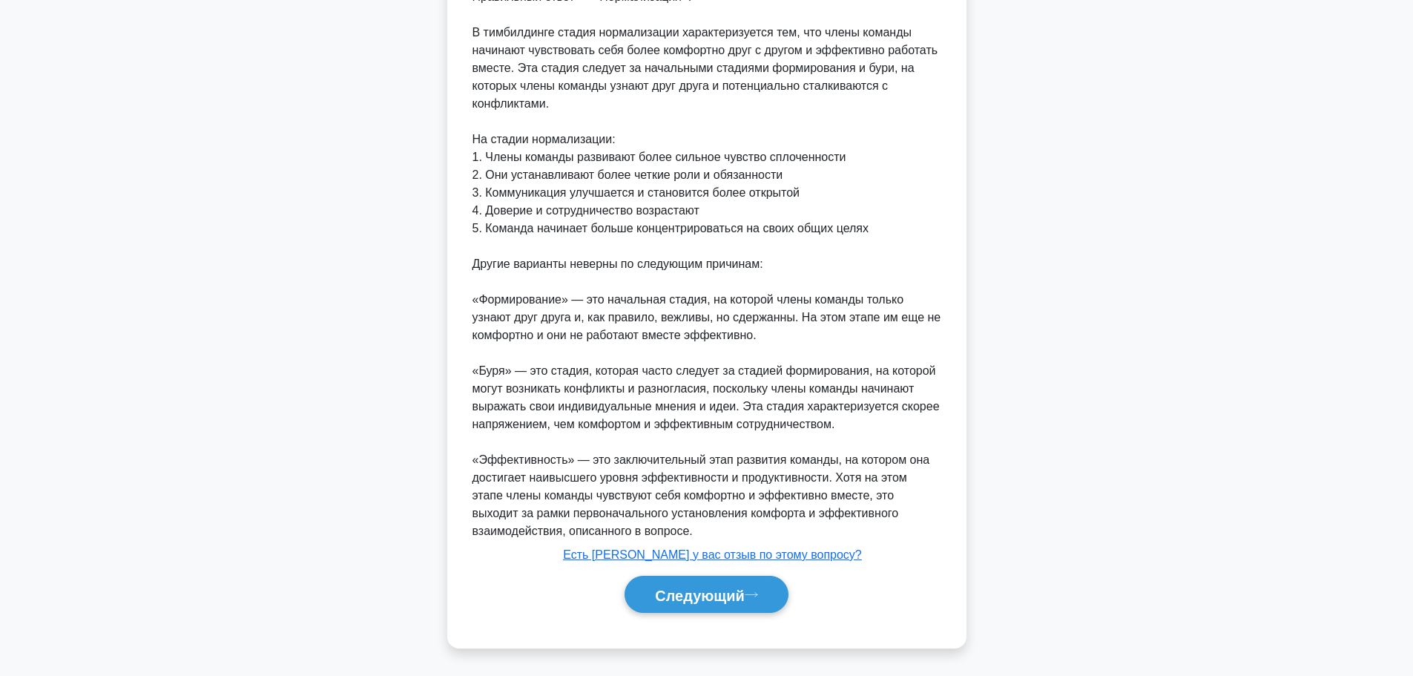
scroll to position [457, 0]
click at [692, 592] on font "Следующий" at bounding box center [700, 595] width 90 height 16
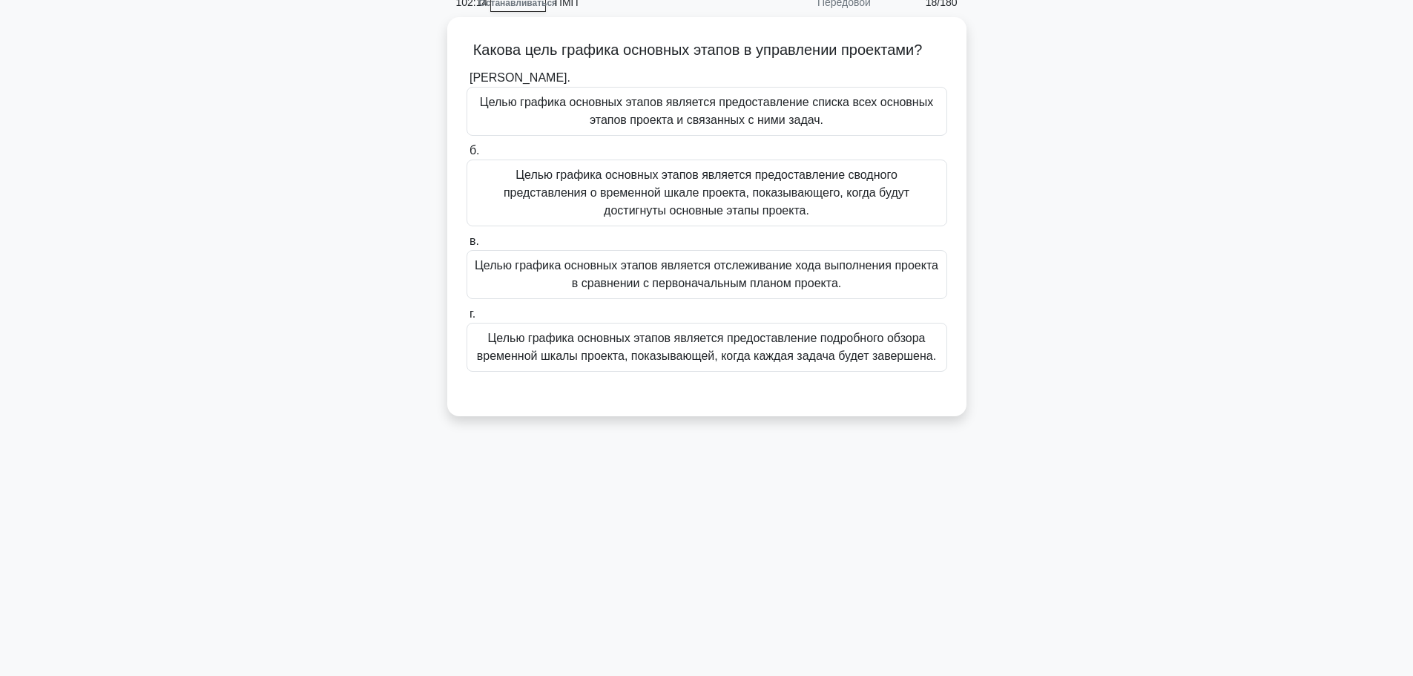
scroll to position [0, 0]
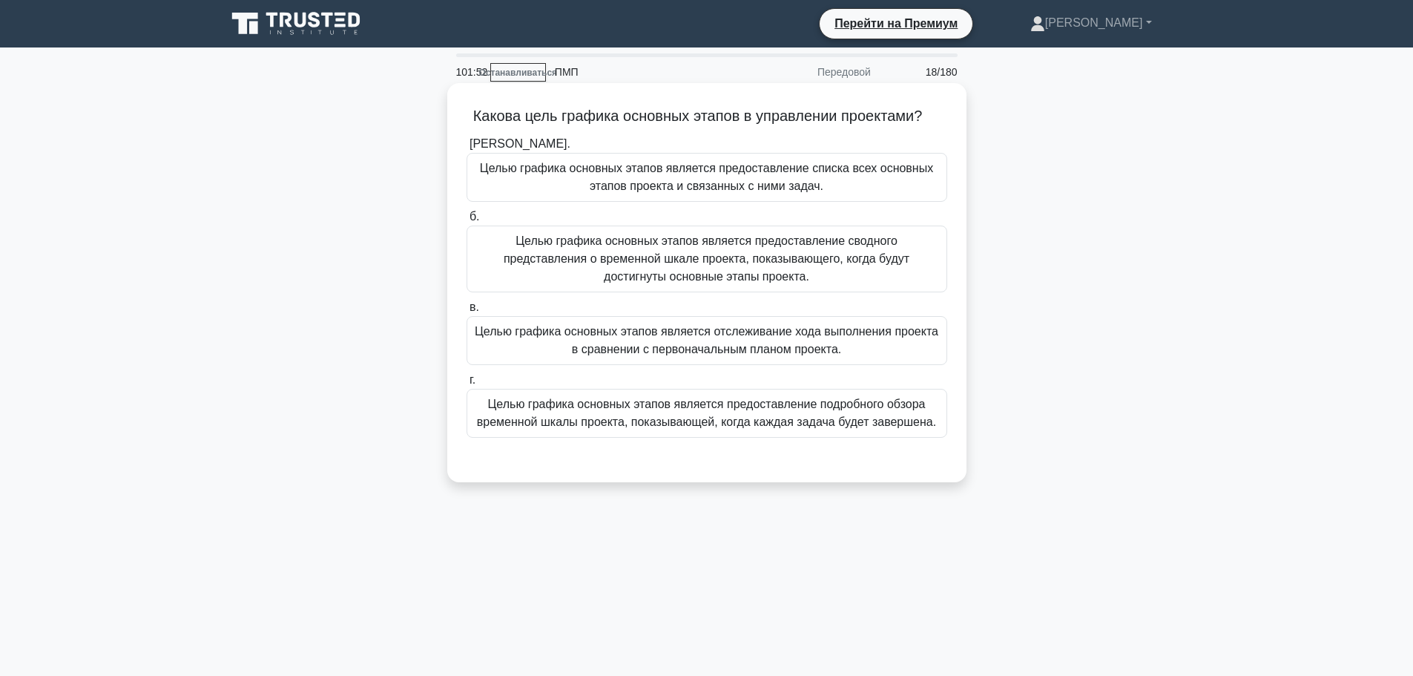
click at [957, 388] on div "Какова цель графика основных этапов в управлении проектами? .spinner_0XTQ{trans…" at bounding box center [706, 282] width 507 height 387
drag, startPoint x: 550, startPoint y: 220, endPoint x: 459, endPoint y: 219, distance: 91.2
click at [459, 219] on div "б. Целью графика основных этапов является предоставление сводного представления…" at bounding box center [707, 250] width 498 height 85
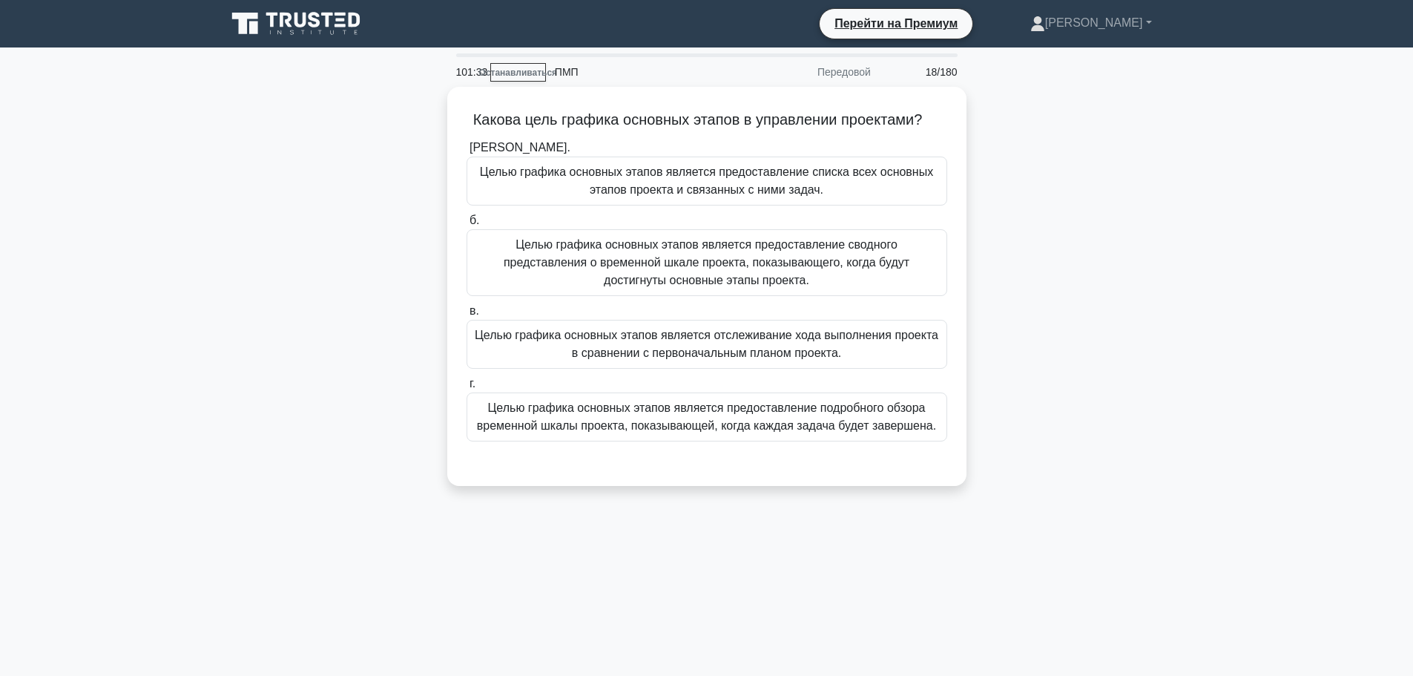
click at [1034, 194] on div "Какова цель графика основных этапов в управлении проектами? .spinner_0XTQ{trans…" at bounding box center [706, 295] width 979 height 417
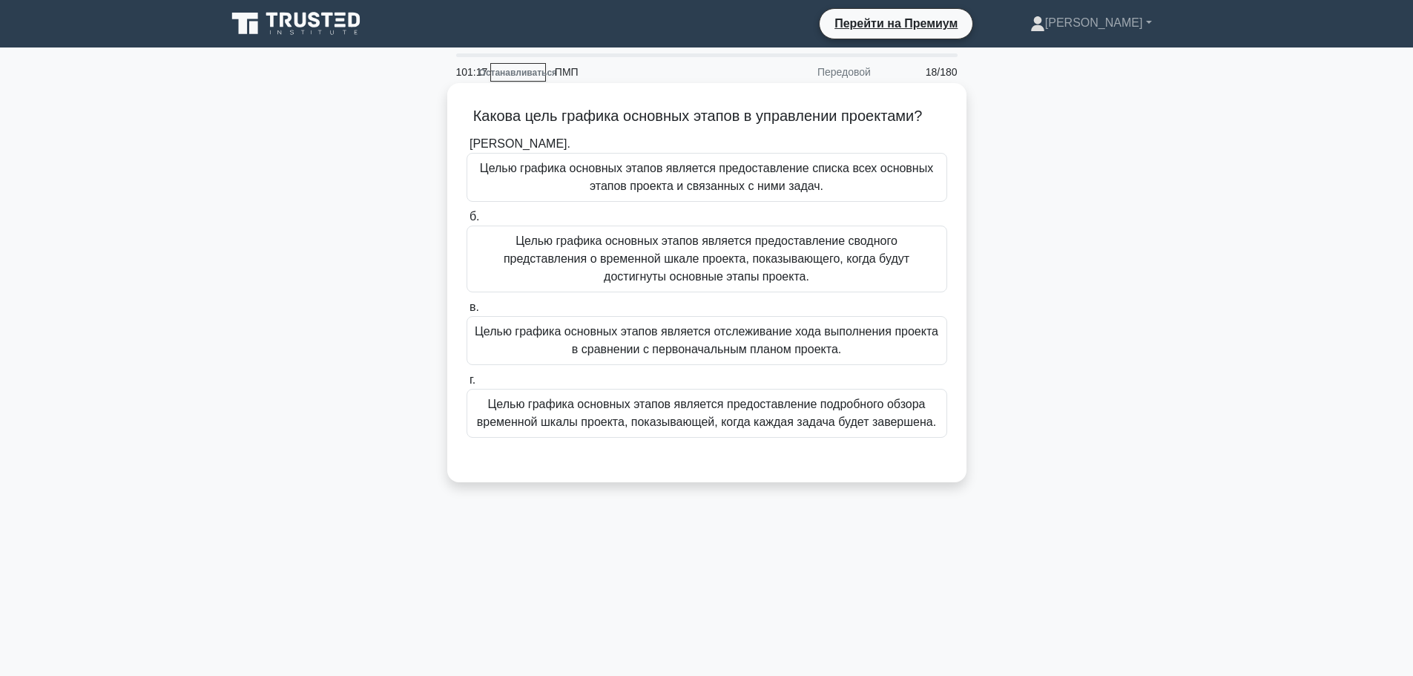
click at [877, 253] on font "Целью графика основных этапов является предоставление сводного представления о …" at bounding box center [707, 258] width 406 height 48
click at [466, 222] on input "б. Целью графика основных этапов является предоставление сводного представления…" at bounding box center [466, 217] width 0 height 10
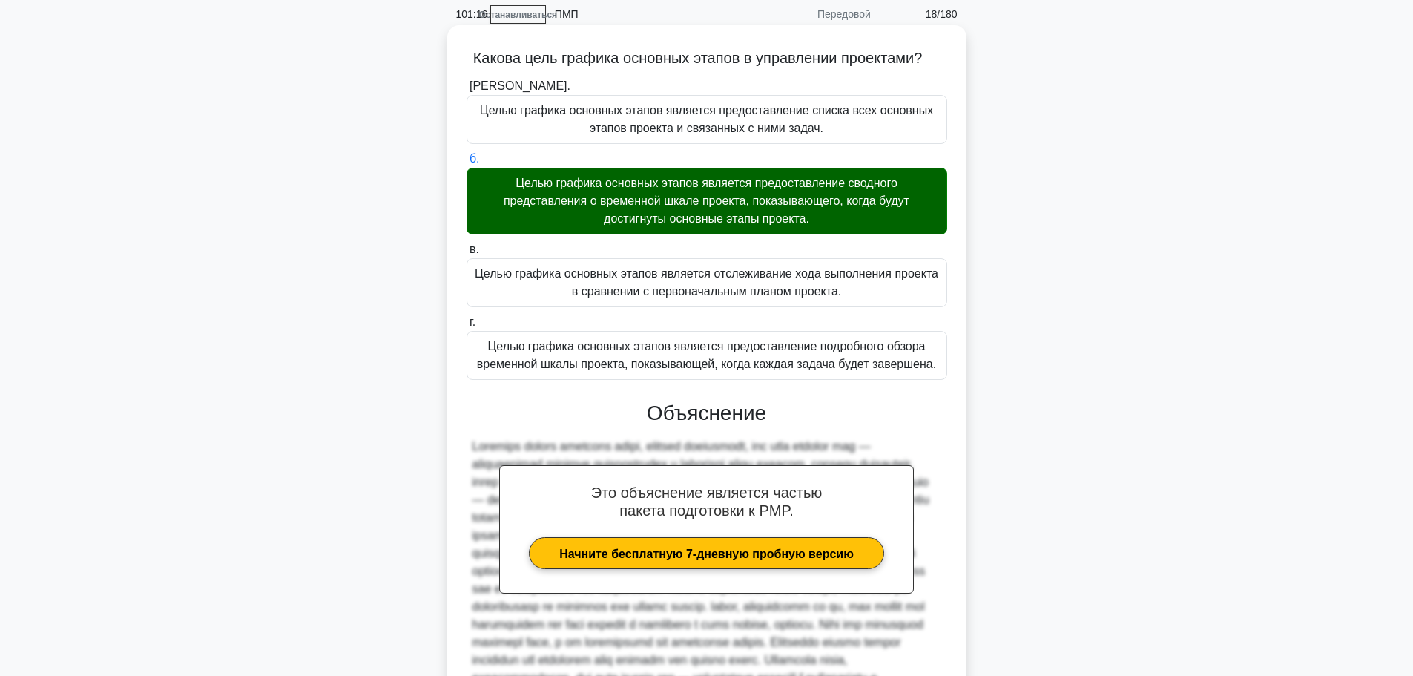
scroll to position [277, 0]
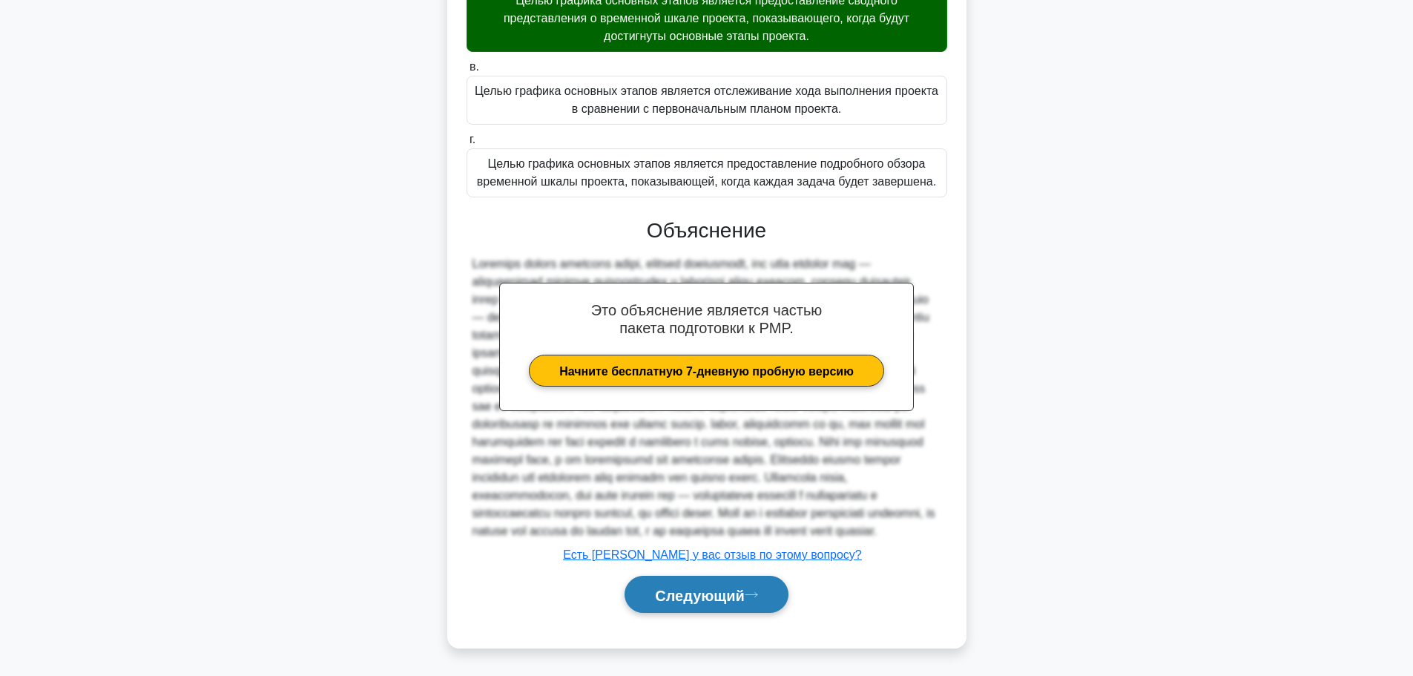
click at [704, 590] on font "Следующий" at bounding box center [700, 595] width 90 height 16
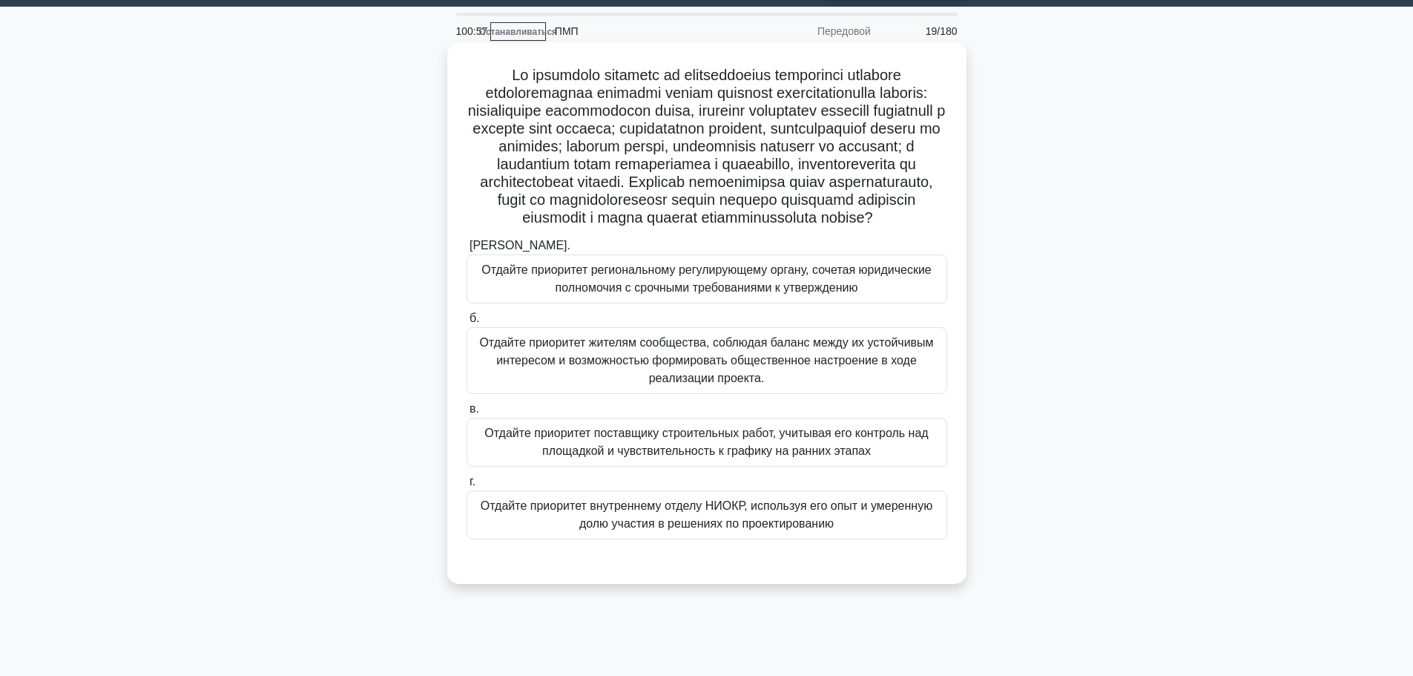
scroll to position [74, 0]
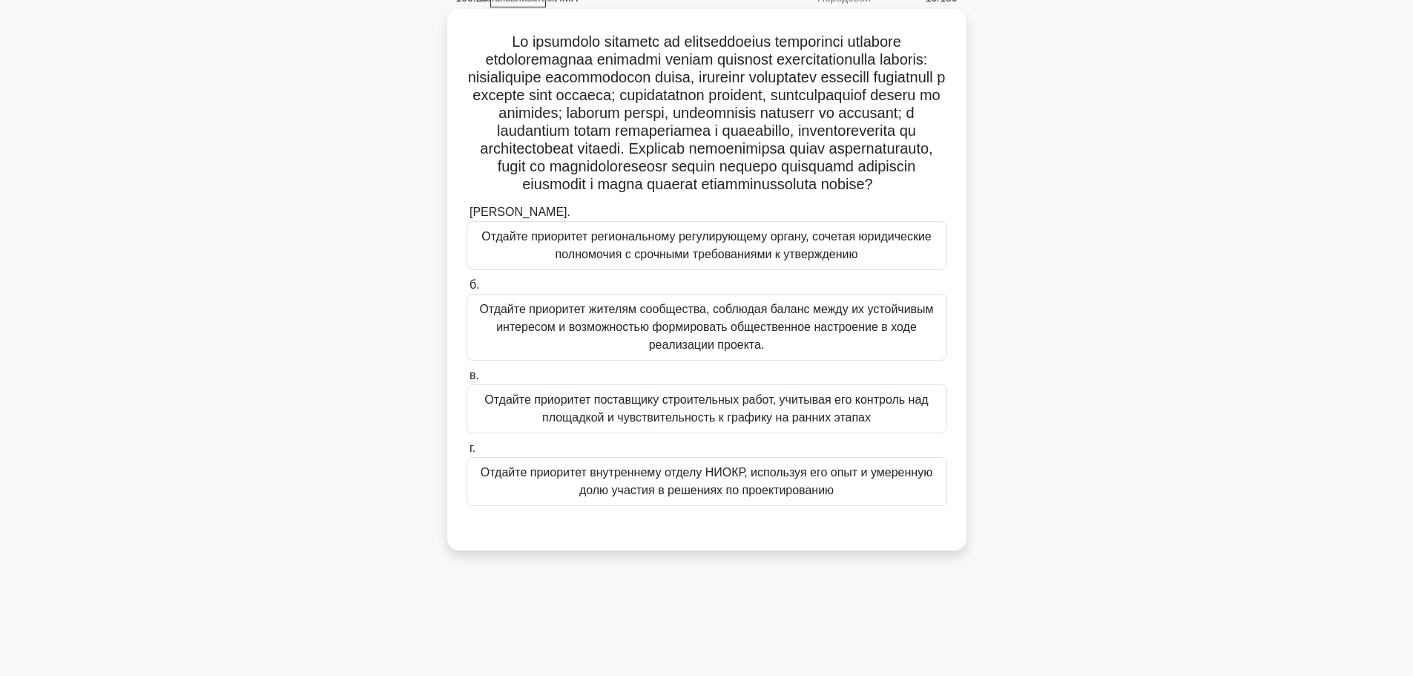
click at [919, 260] on font "Отдайте приоритет региональному регулирующему органу, сочетая юридические полно…" at bounding box center [706, 245] width 450 height 30
click at [466, 217] on input "а. Отдайте приоритет региональному регулирующему органу, сочетая юридические по…" at bounding box center [466, 213] width 0 height 10
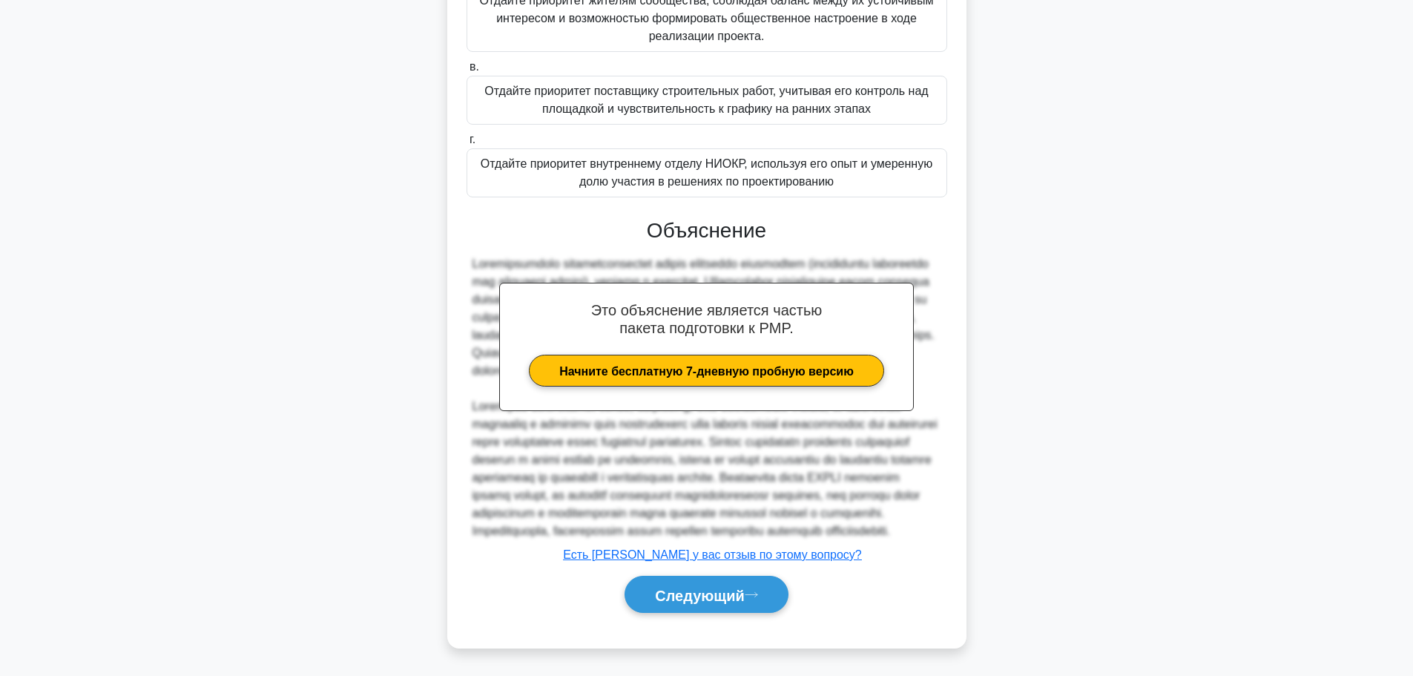
scroll to position [473, 0]
click at [704, 598] on font "Следующий" at bounding box center [700, 595] width 90 height 16
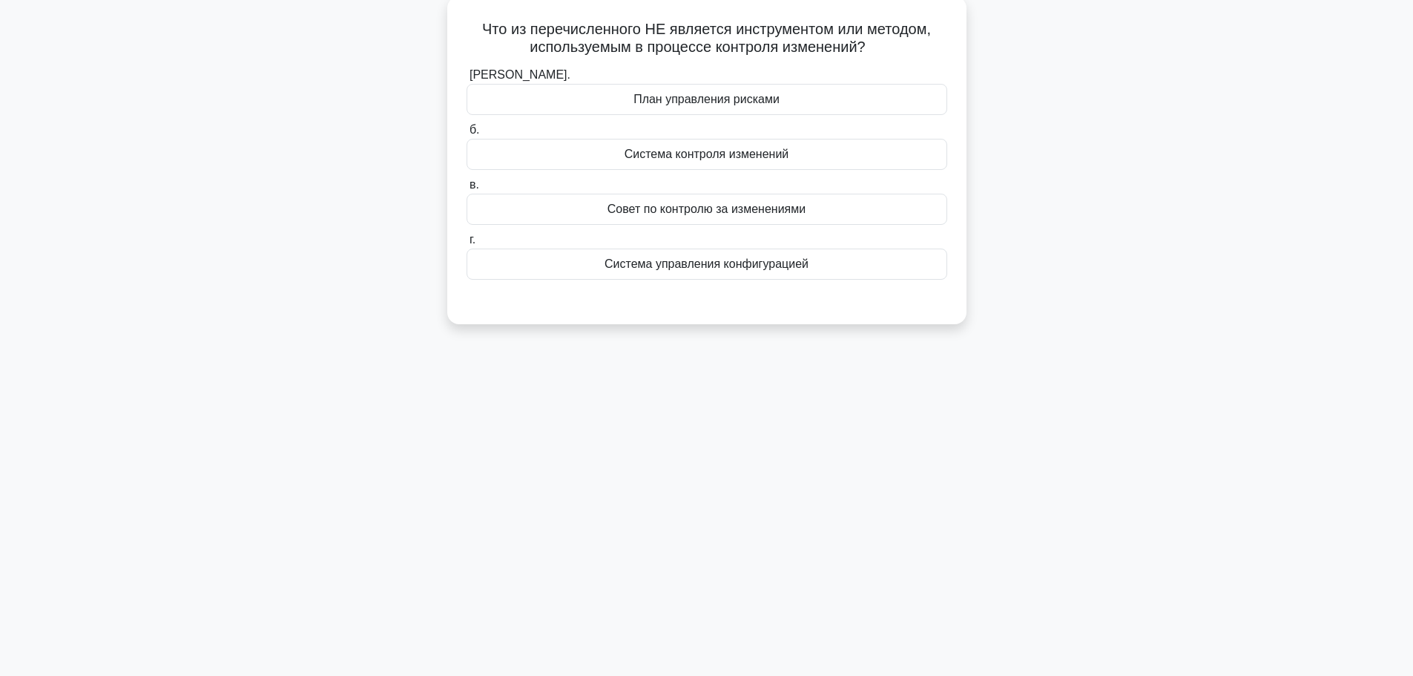
scroll to position [0, 0]
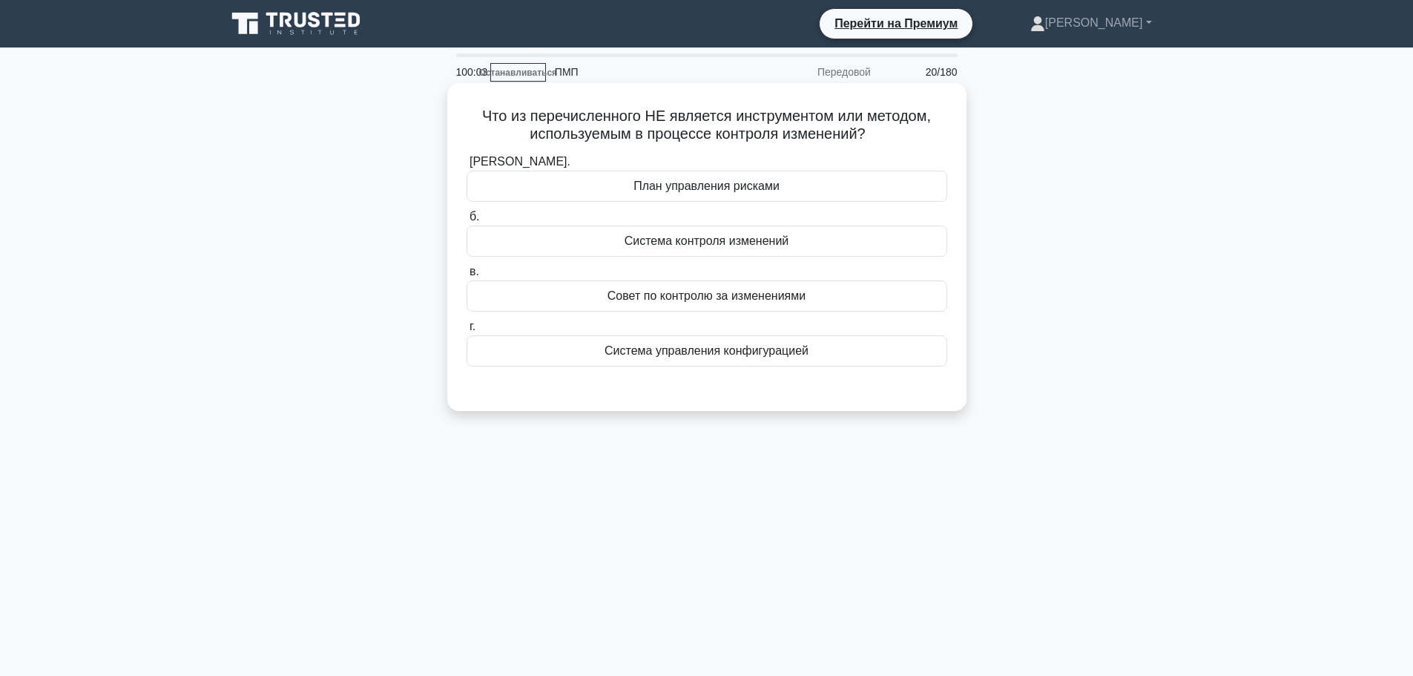
click at [800, 354] on font "Система управления конфигурацией" at bounding box center [706, 350] width 204 height 13
click at [466, 332] on input "г. Система управления конфигурацией" at bounding box center [466, 327] width 0 height 10
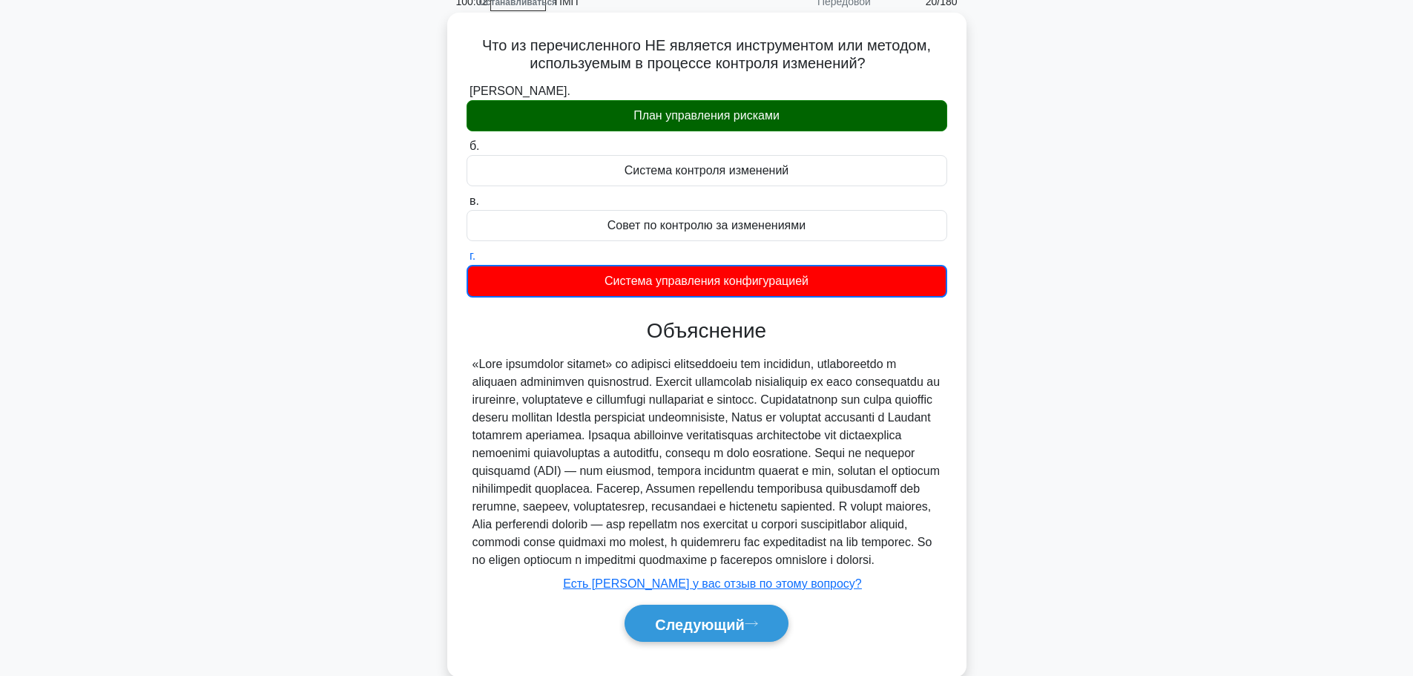
scroll to position [136, 0]
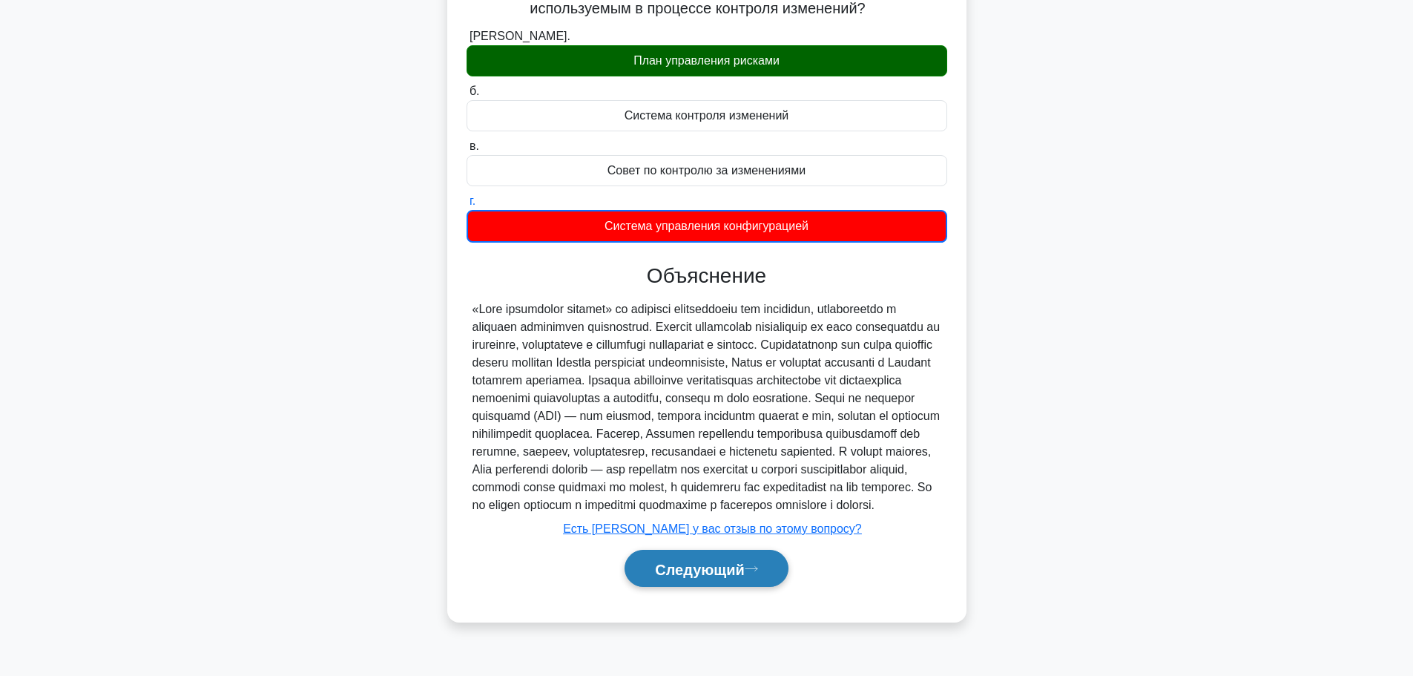
click at [708, 587] on button "Следующий" at bounding box center [706, 569] width 164 height 38
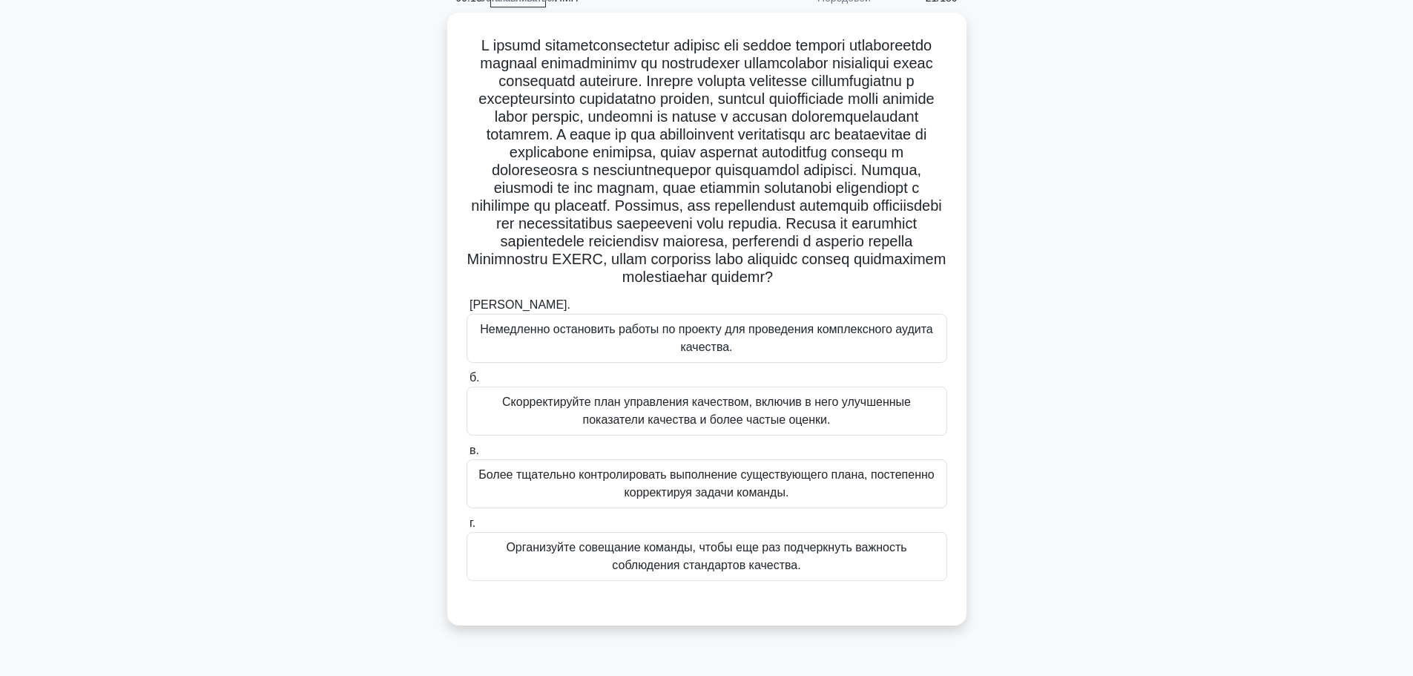
scroll to position [125, 0]
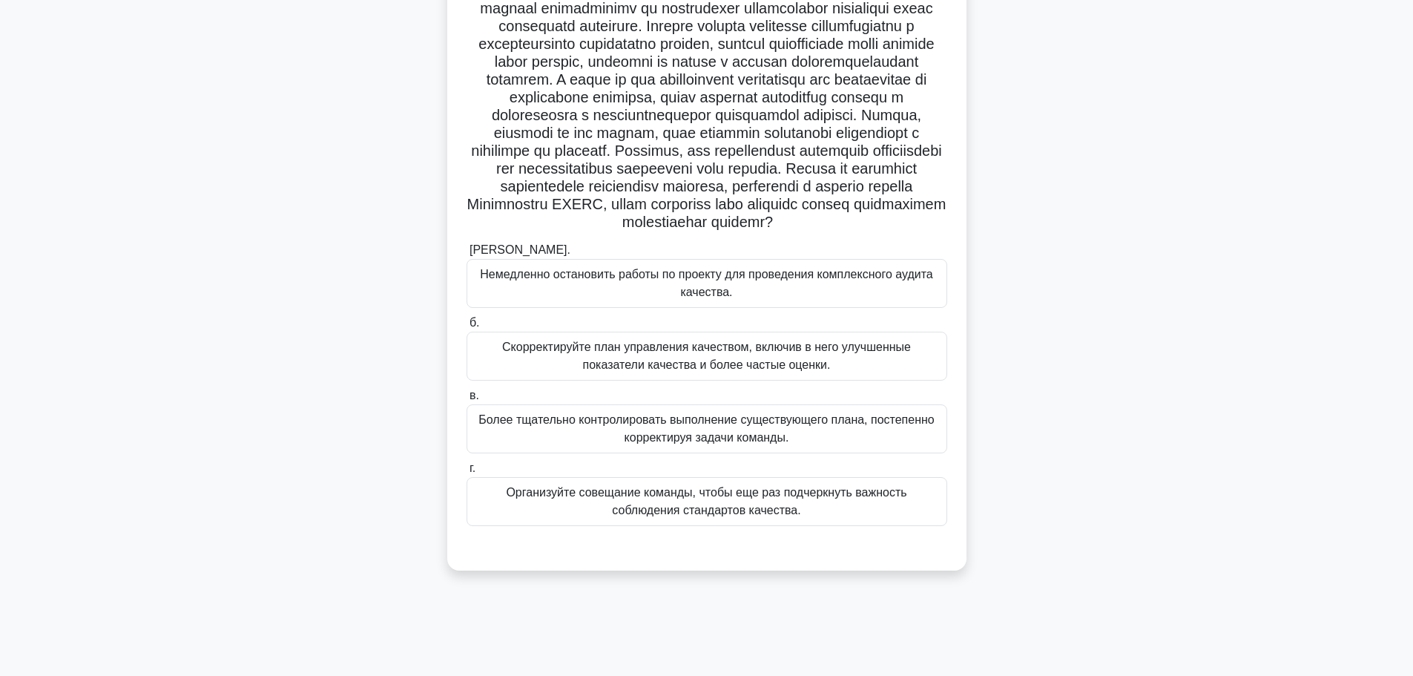
click at [729, 371] on font "Скорректируйте план управления качеством, включив в него улучшенные показатели …" at bounding box center [706, 355] width 409 height 30
click at [466, 328] on input "б. Скорректируйте план управления качеством, включив в него улучшенные показате…" at bounding box center [466, 323] width 0 height 10
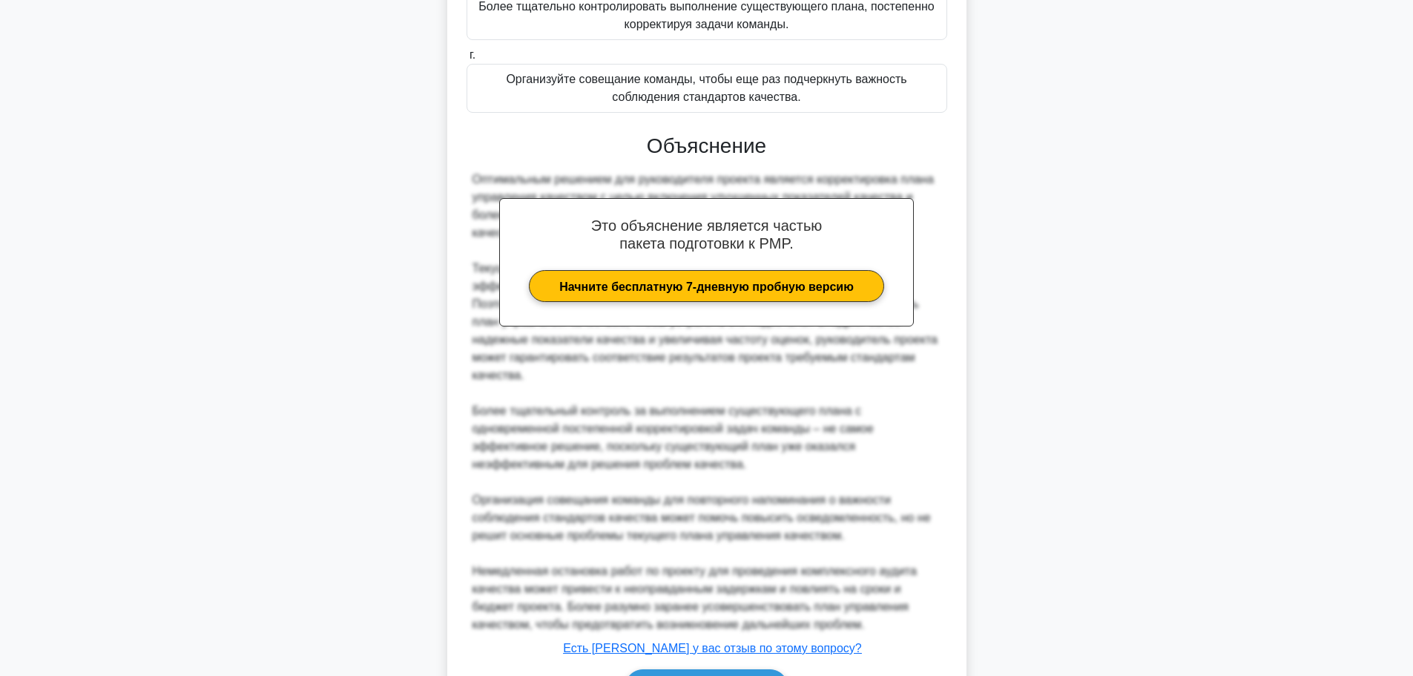
scroll to position [644, 0]
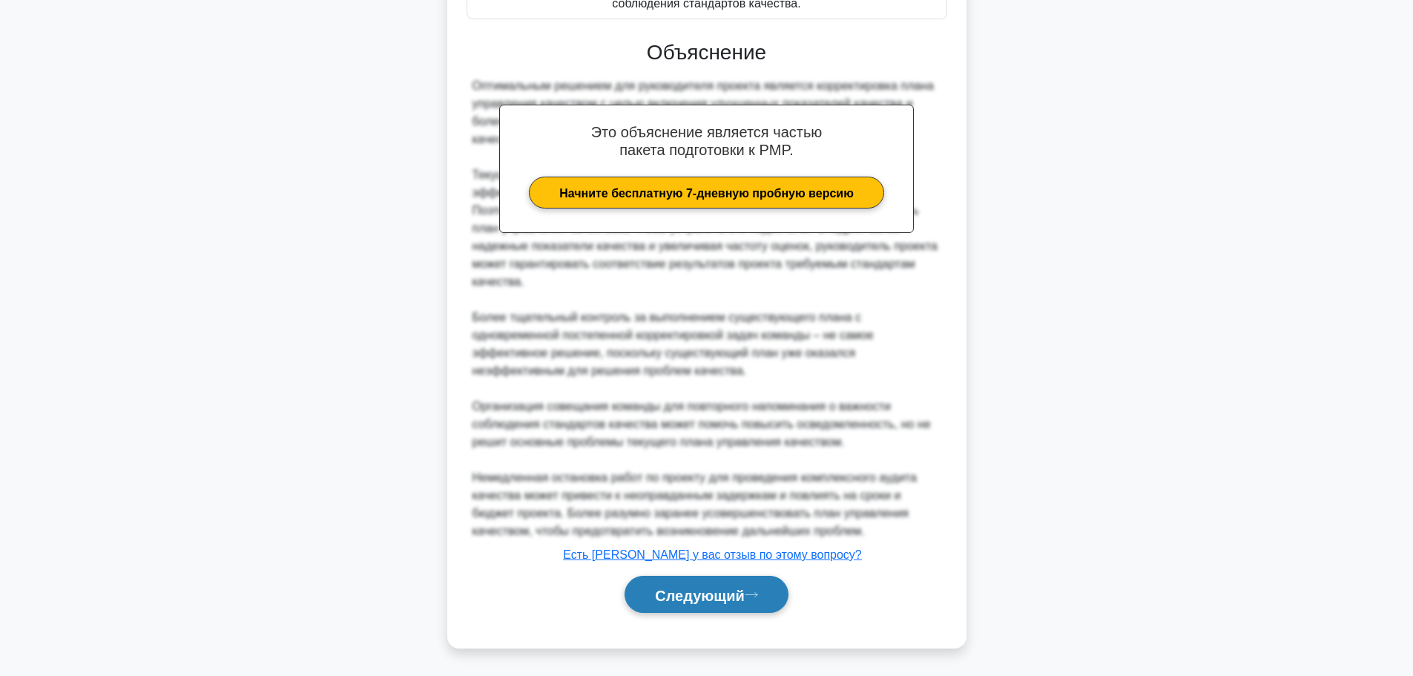
click at [679, 590] on button "Следующий" at bounding box center [706, 594] width 164 height 38
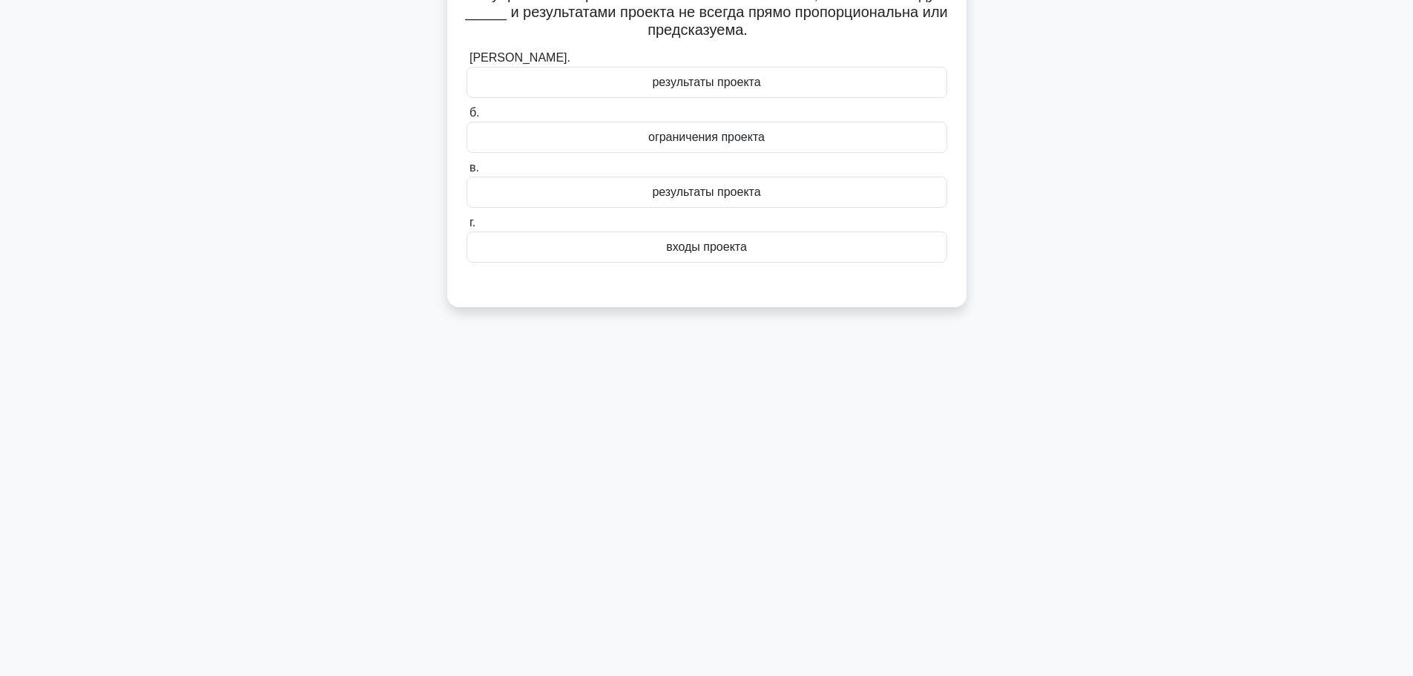
scroll to position [0, 0]
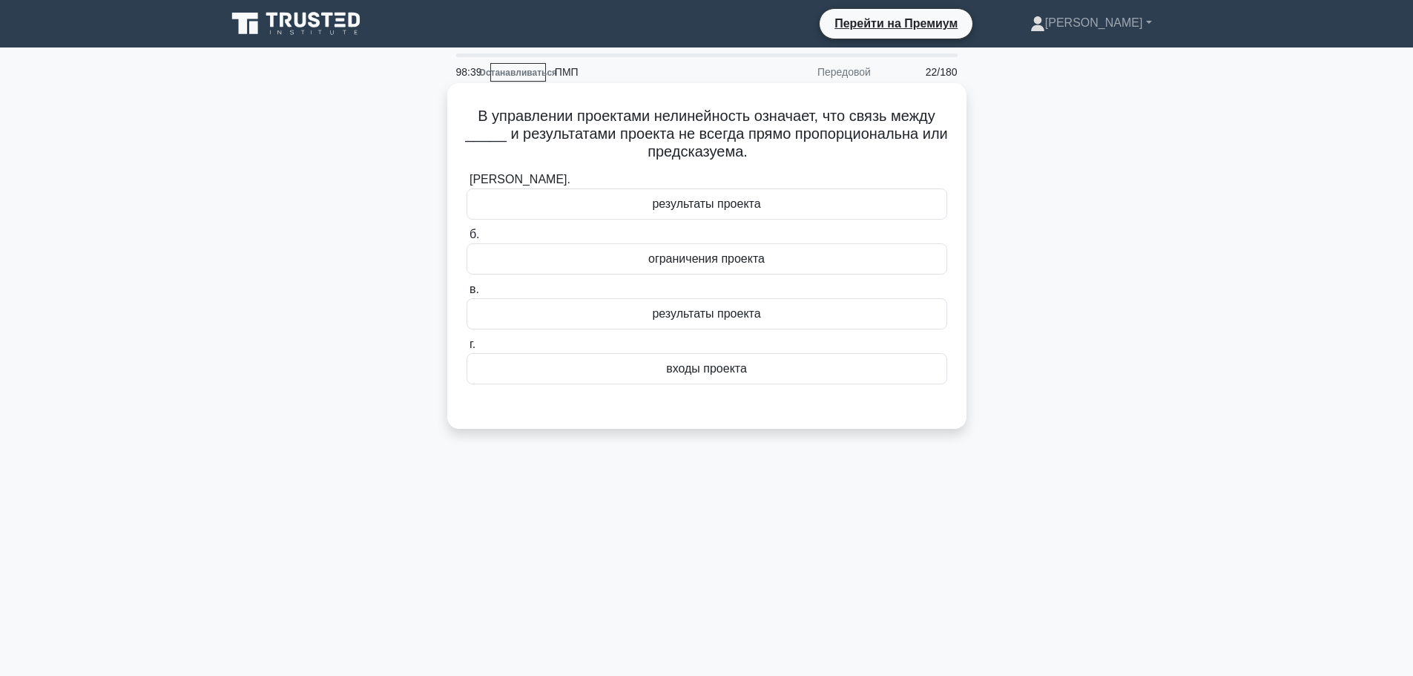
click at [765, 368] on div "входы проекта" at bounding box center [706, 368] width 481 height 31
click at [466, 349] on input "г. входы проекта" at bounding box center [466, 345] width 0 height 10
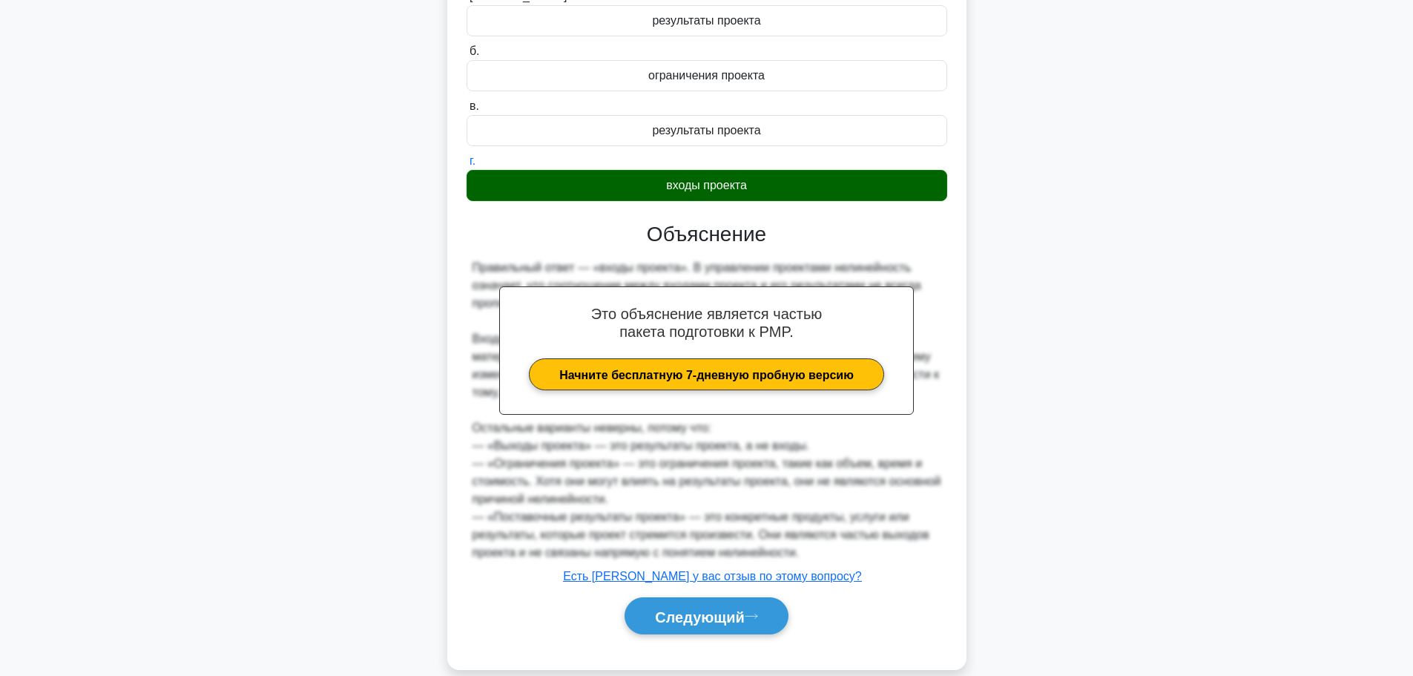
scroll to position [206, 0]
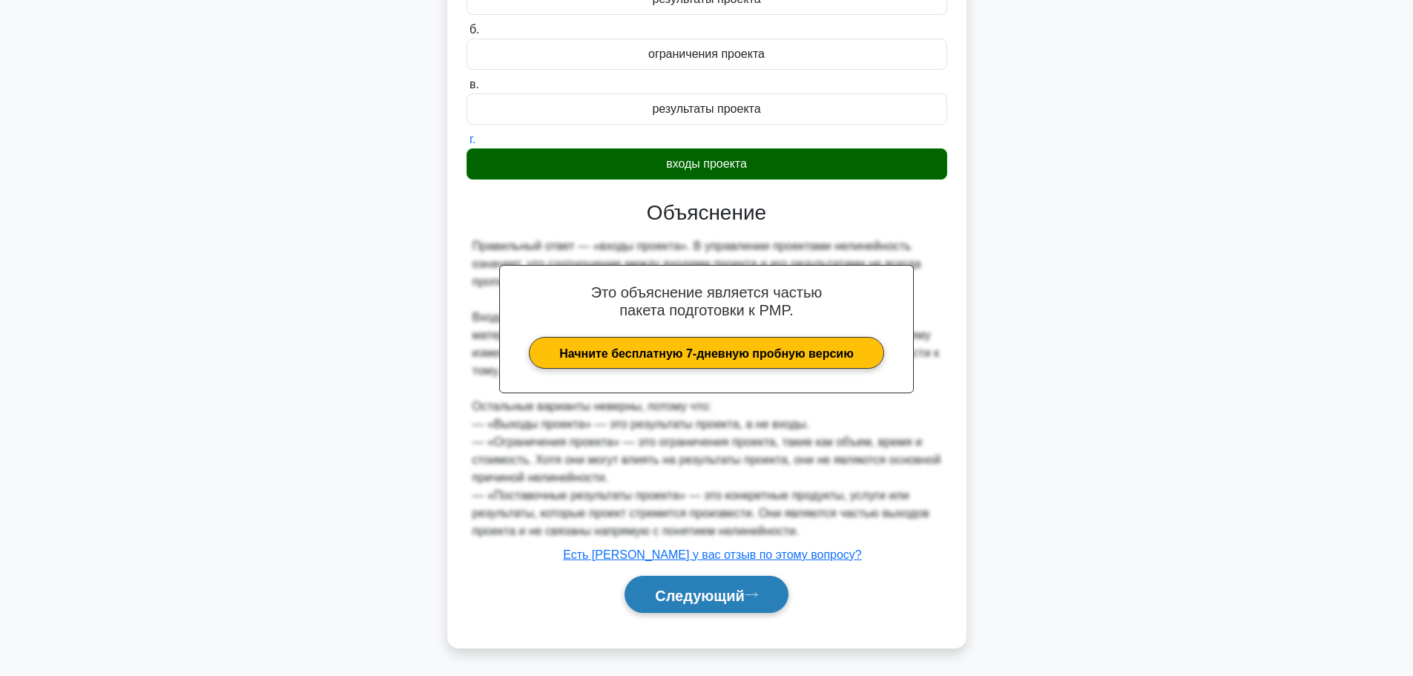
click at [693, 604] on button "Следующий" at bounding box center [706, 594] width 164 height 38
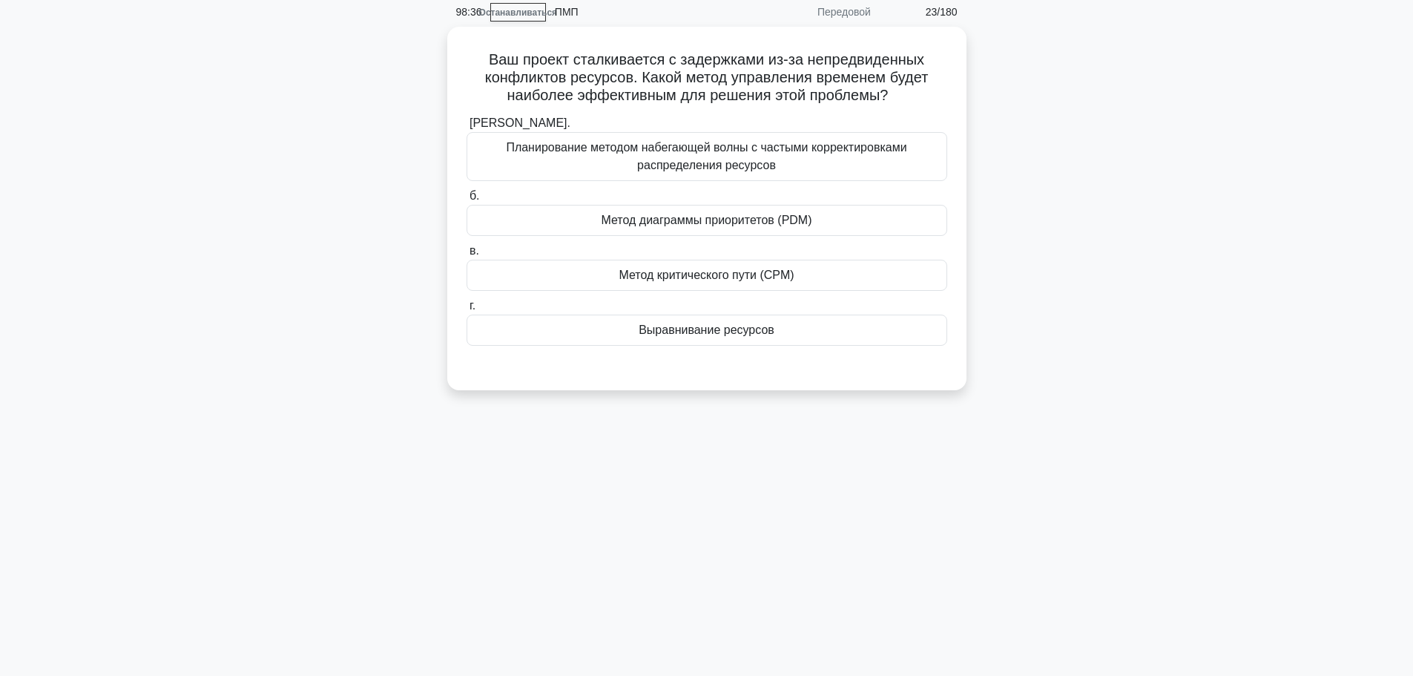
scroll to position [0, 0]
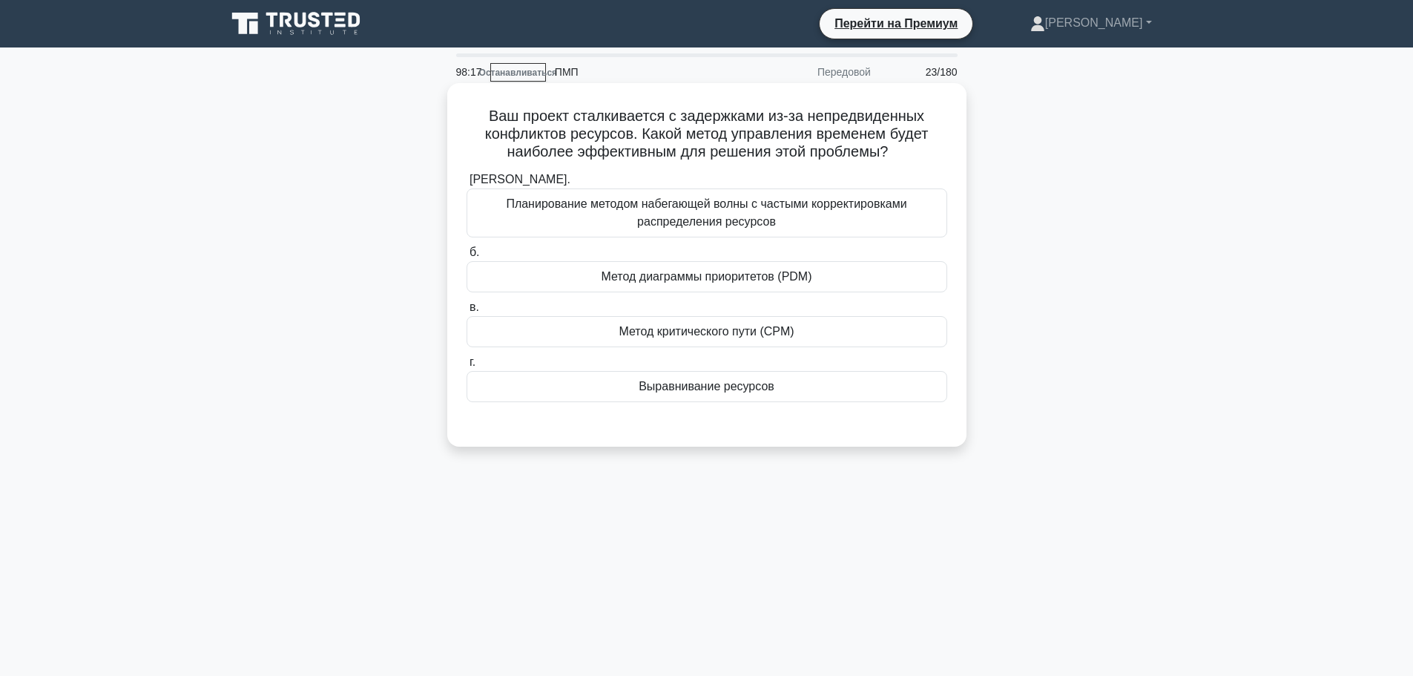
click at [709, 283] on font "Метод диаграммы приоритетов (PDM)" at bounding box center [706, 276] width 211 height 13
click at [466, 257] on input "б. Метод диаграммы приоритетов (PDM)" at bounding box center [466, 253] width 0 height 10
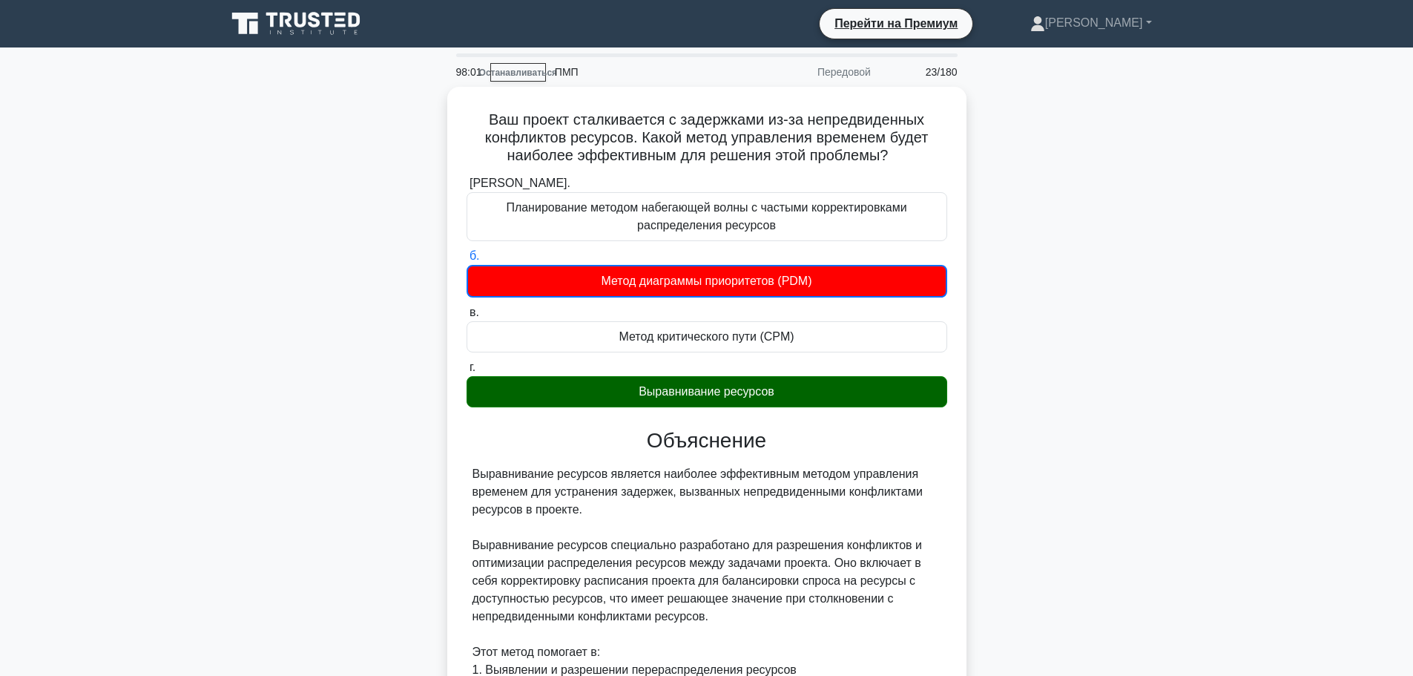
click at [1055, 265] on div "Ваш проект сталкивается с задержками из-за непредвиденных конфликтов ресурсов. …" at bounding box center [706, 606] width 979 height 1038
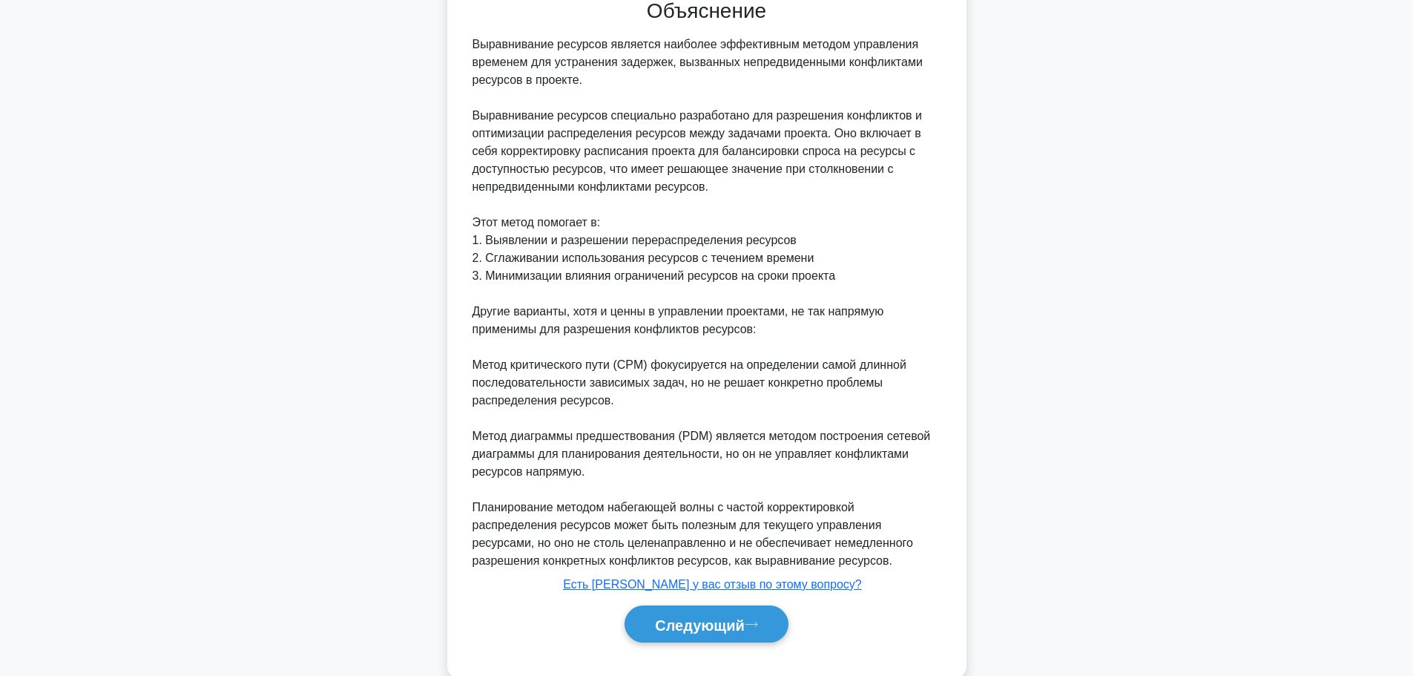
scroll to position [457, 0]
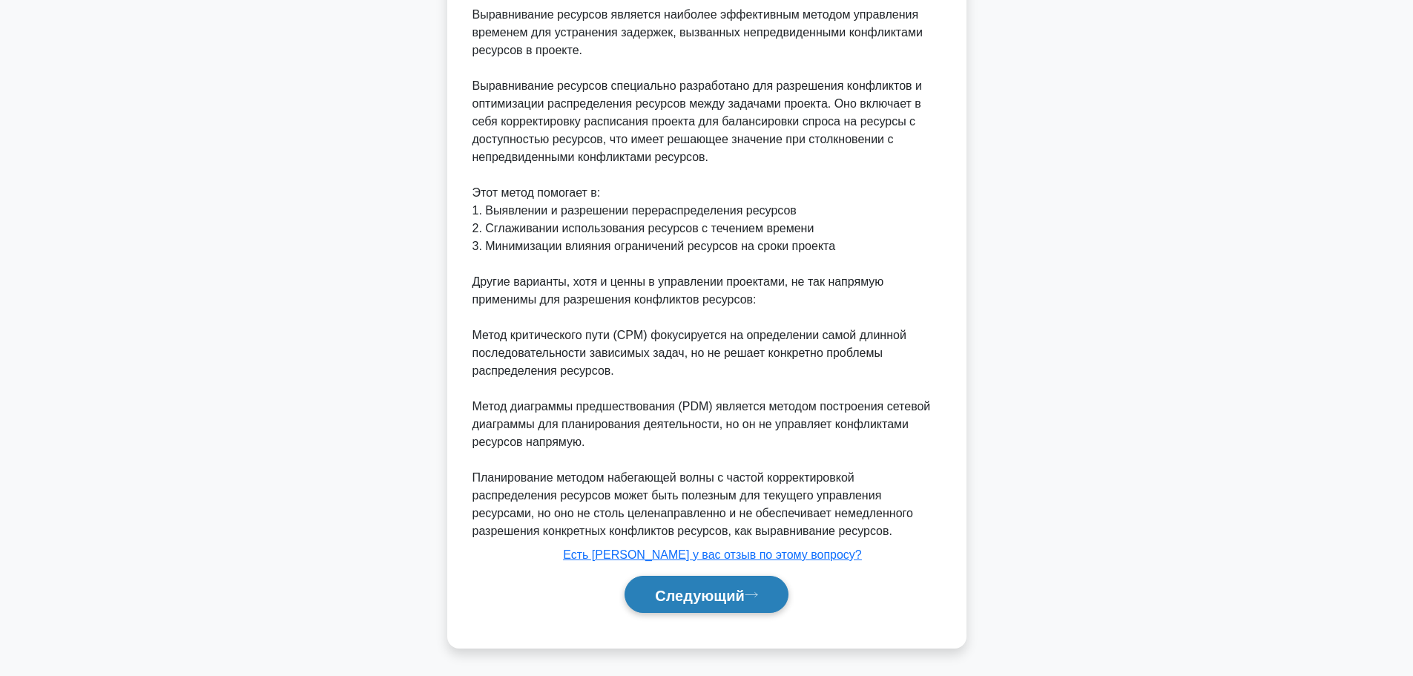
click at [726, 591] on font "Следующий" at bounding box center [700, 595] width 90 height 16
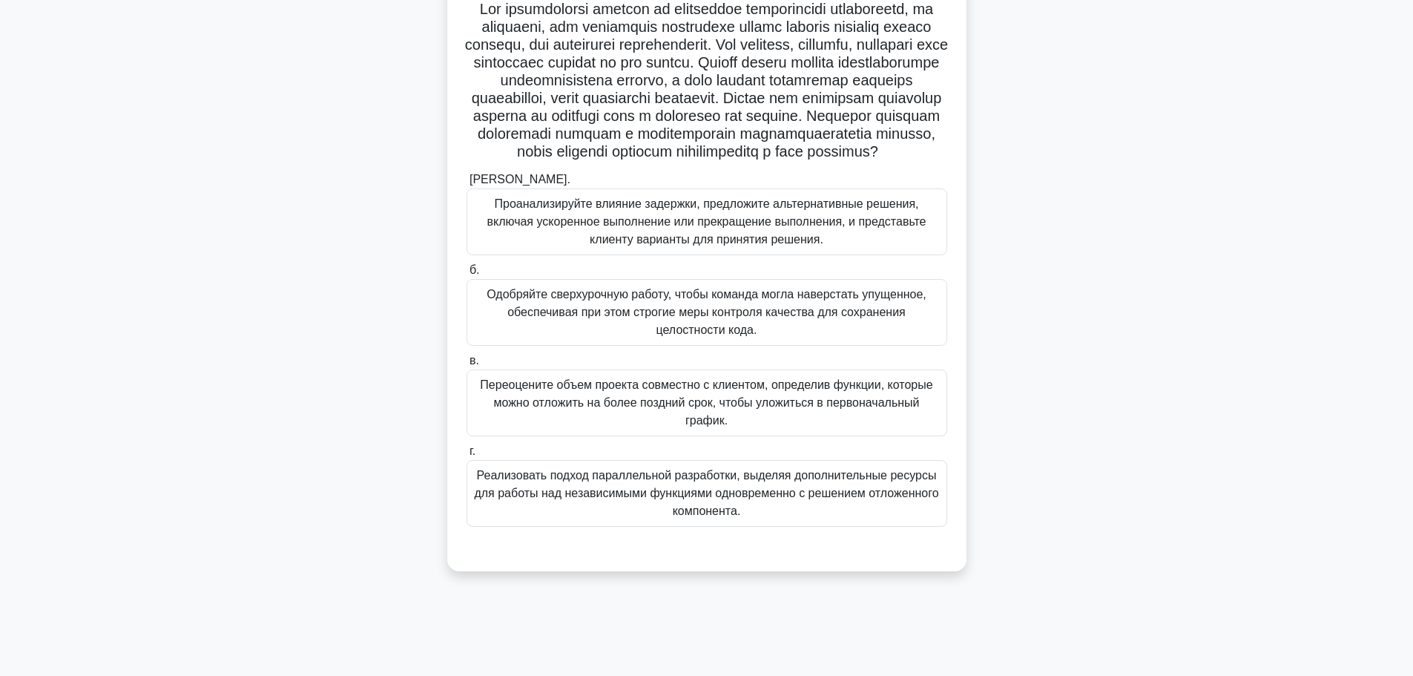
scroll to position [125, 0]
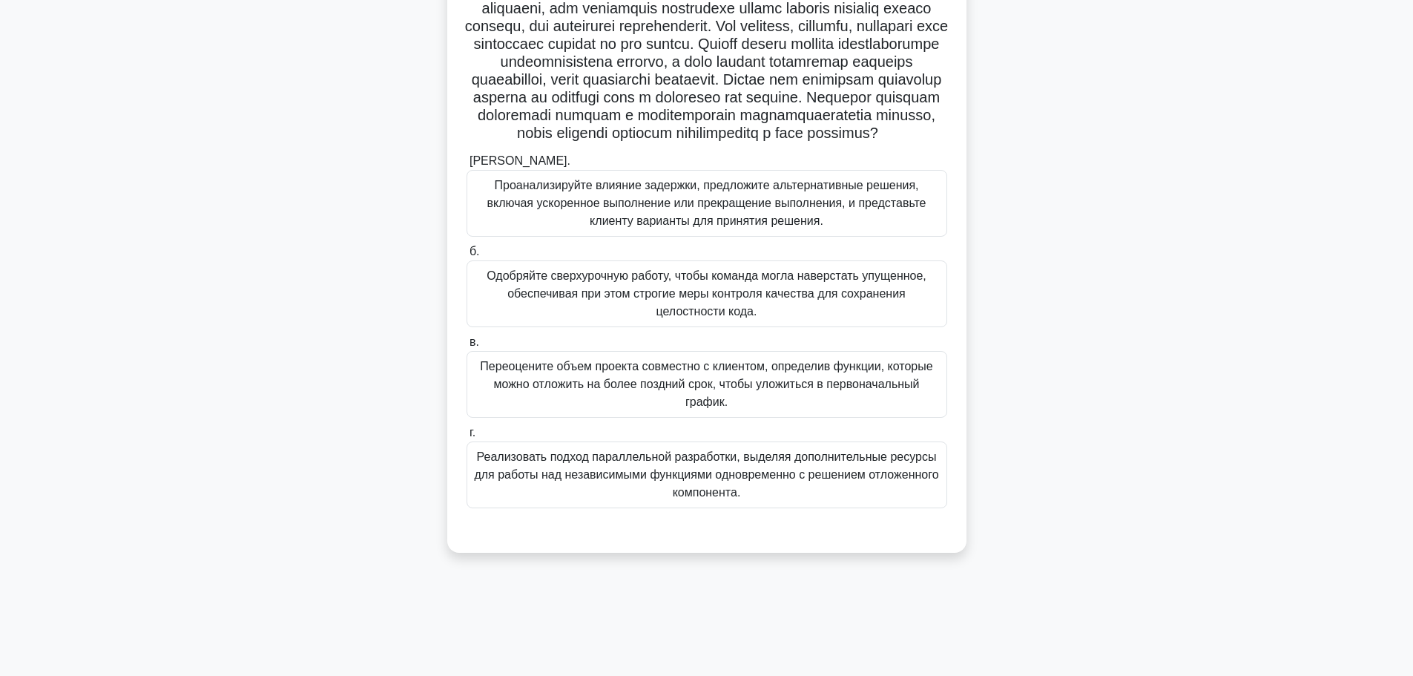
click at [673, 220] on font "Проанализируйте влияние задержки, предложите альтернативные решения, включая ус…" at bounding box center [706, 203] width 439 height 48
click at [466, 166] on input "а. Проанализируйте влияние задержки, предложите альтернативные решения, включая…" at bounding box center [466, 161] width 0 height 10
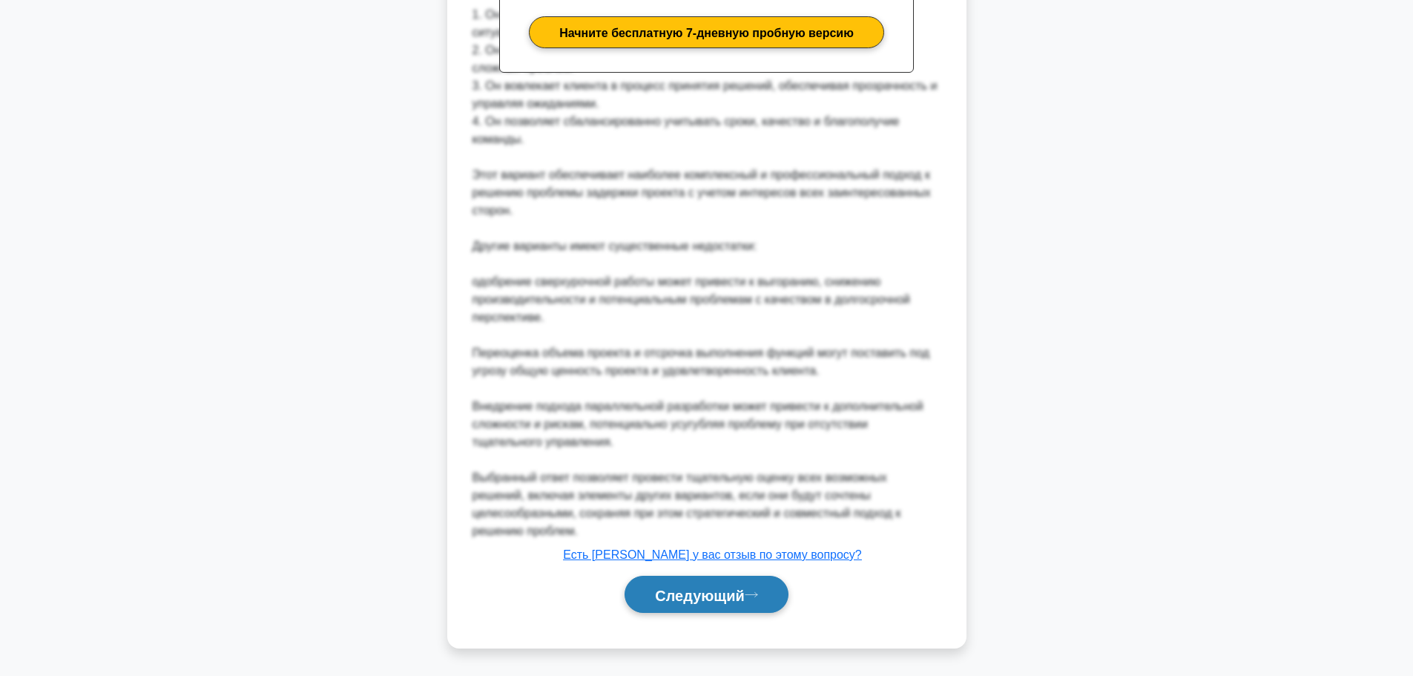
click at [710, 585] on button "Следующий" at bounding box center [706, 594] width 164 height 38
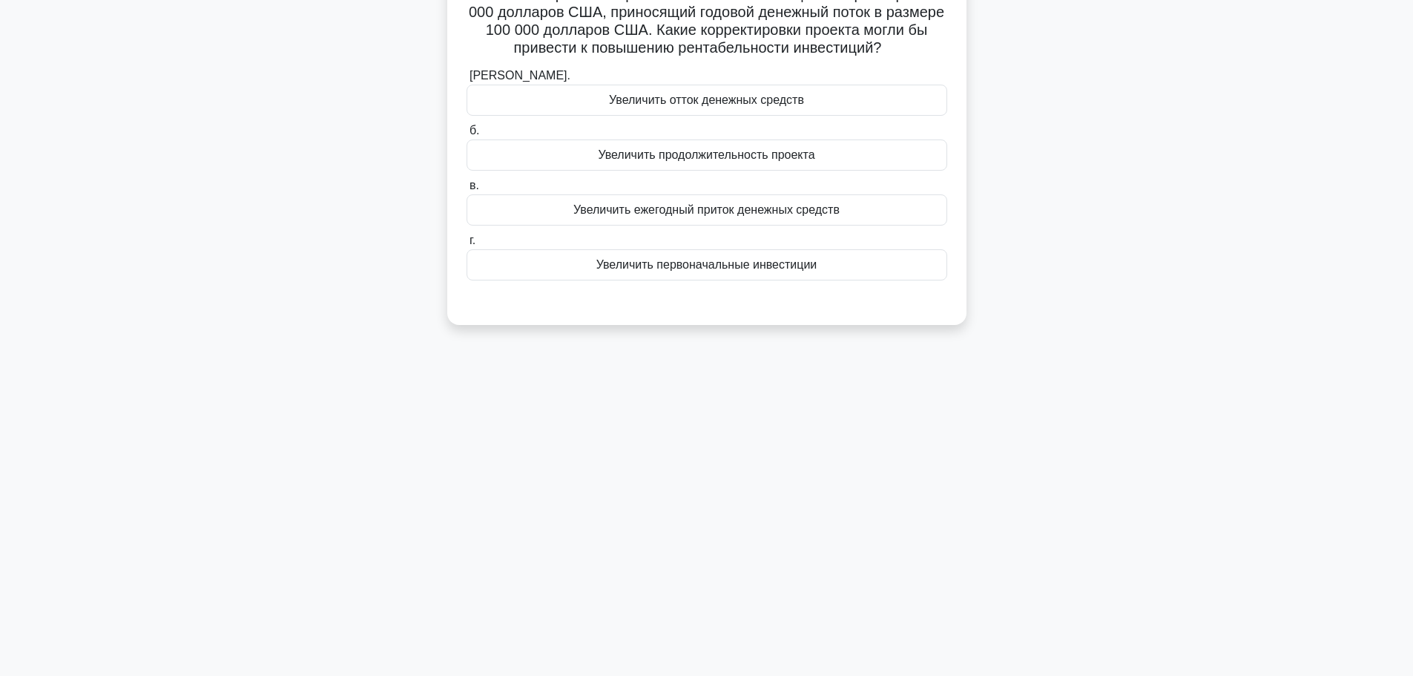
scroll to position [0, 0]
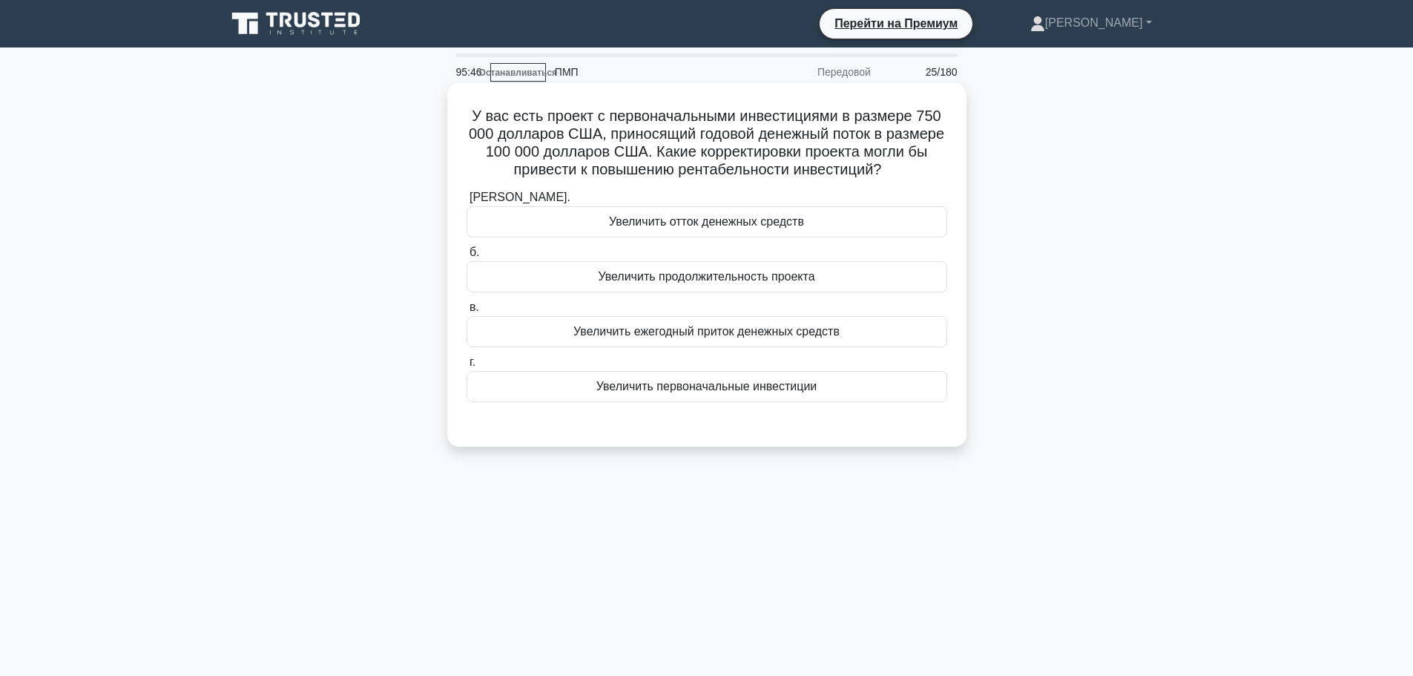
click at [889, 309] on label "в. Увеличить ежегодный приток денежных средств" at bounding box center [706, 322] width 481 height 49
click at [466, 309] on input "в. Увеличить ежегодный приток денежных средств" at bounding box center [466, 308] width 0 height 10
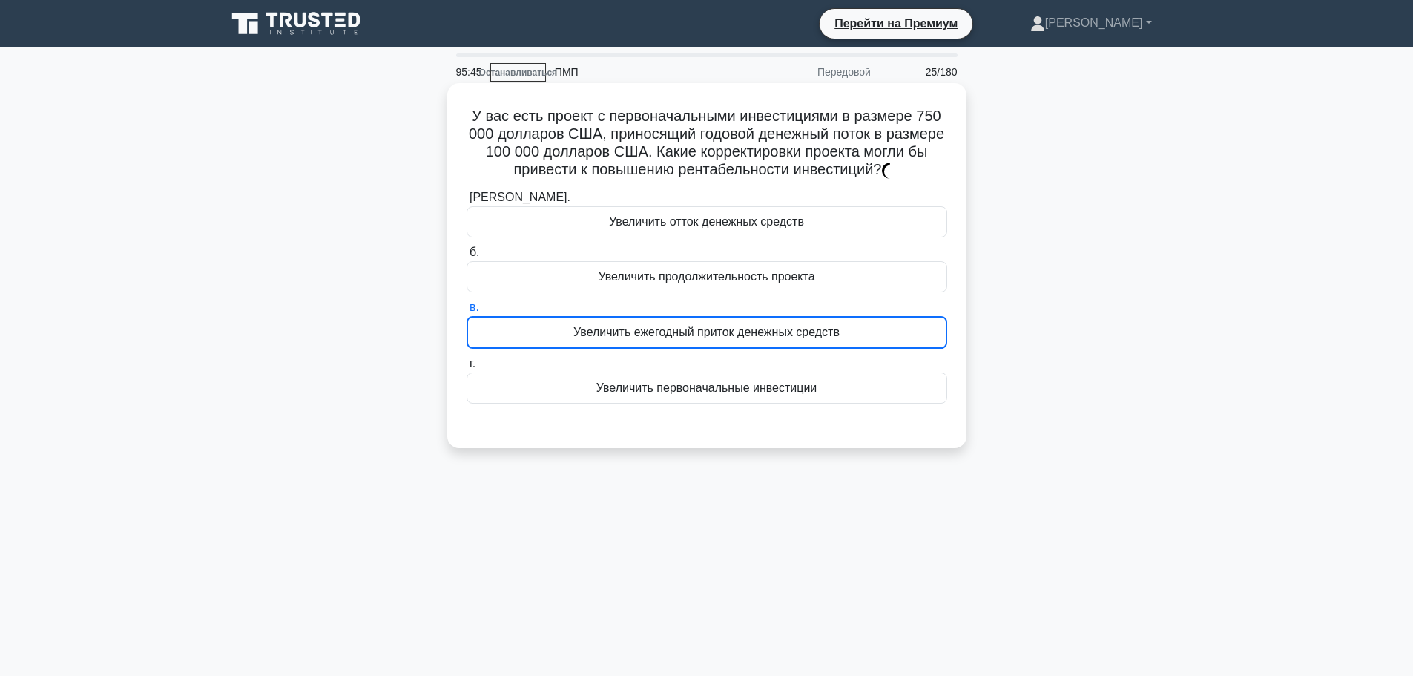
click at [874, 331] on div "Увеличить ежегодный приток денежных средств" at bounding box center [706, 332] width 481 height 33
click at [466, 312] on input "в. Увеличить ежегодный приток денежных средств" at bounding box center [466, 308] width 0 height 10
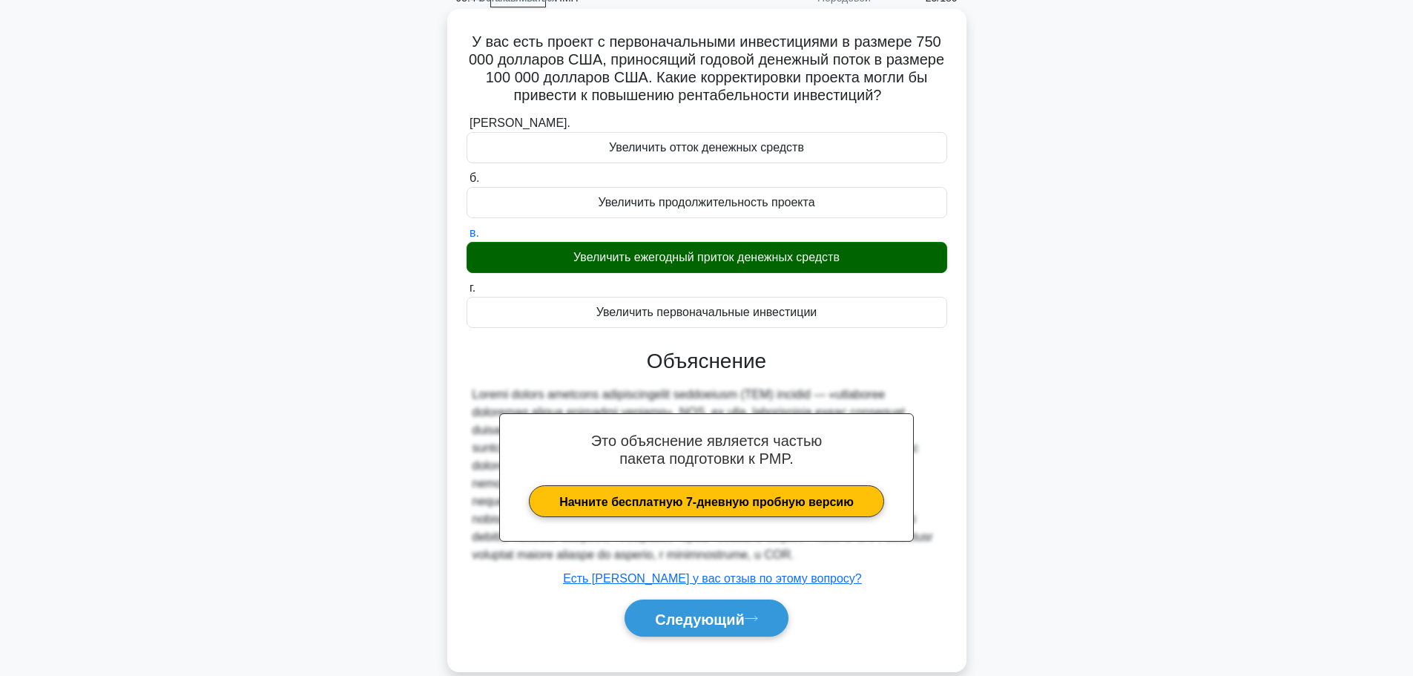
scroll to position [125, 0]
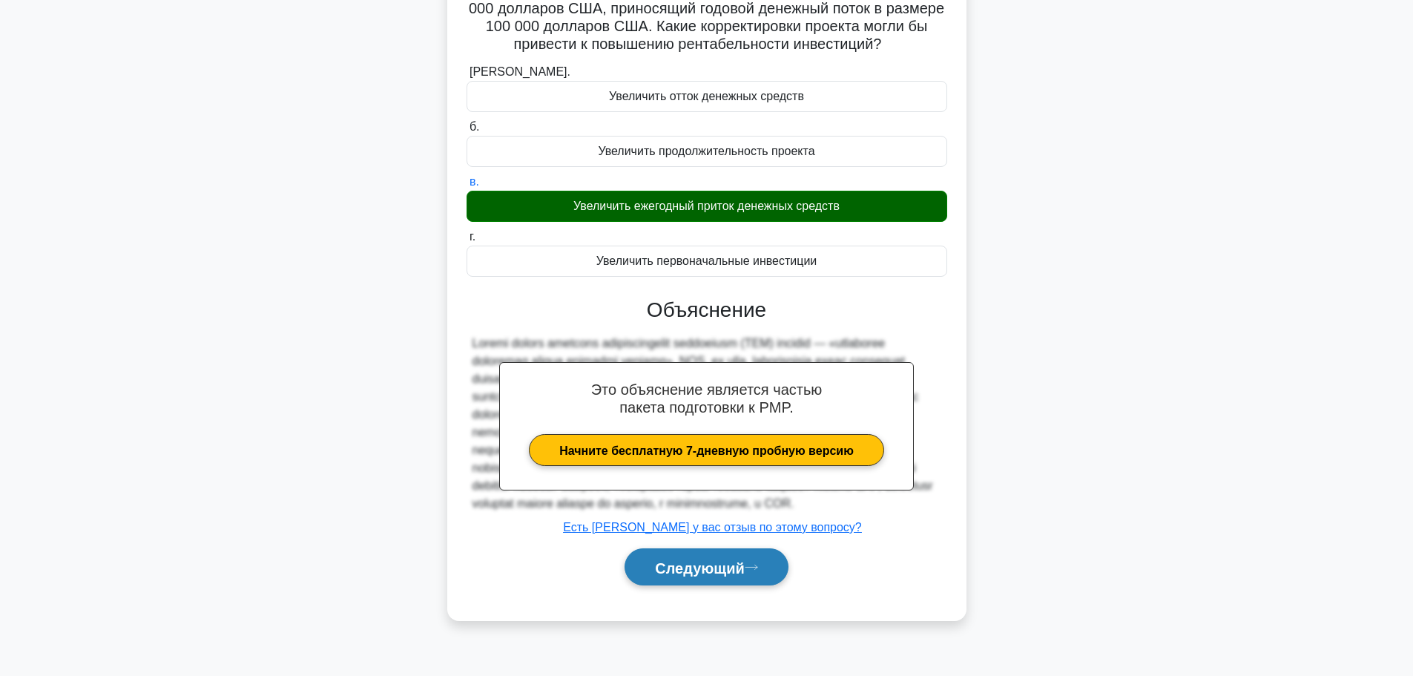
click at [670, 575] on font "Следующий" at bounding box center [700, 567] width 90 height 16
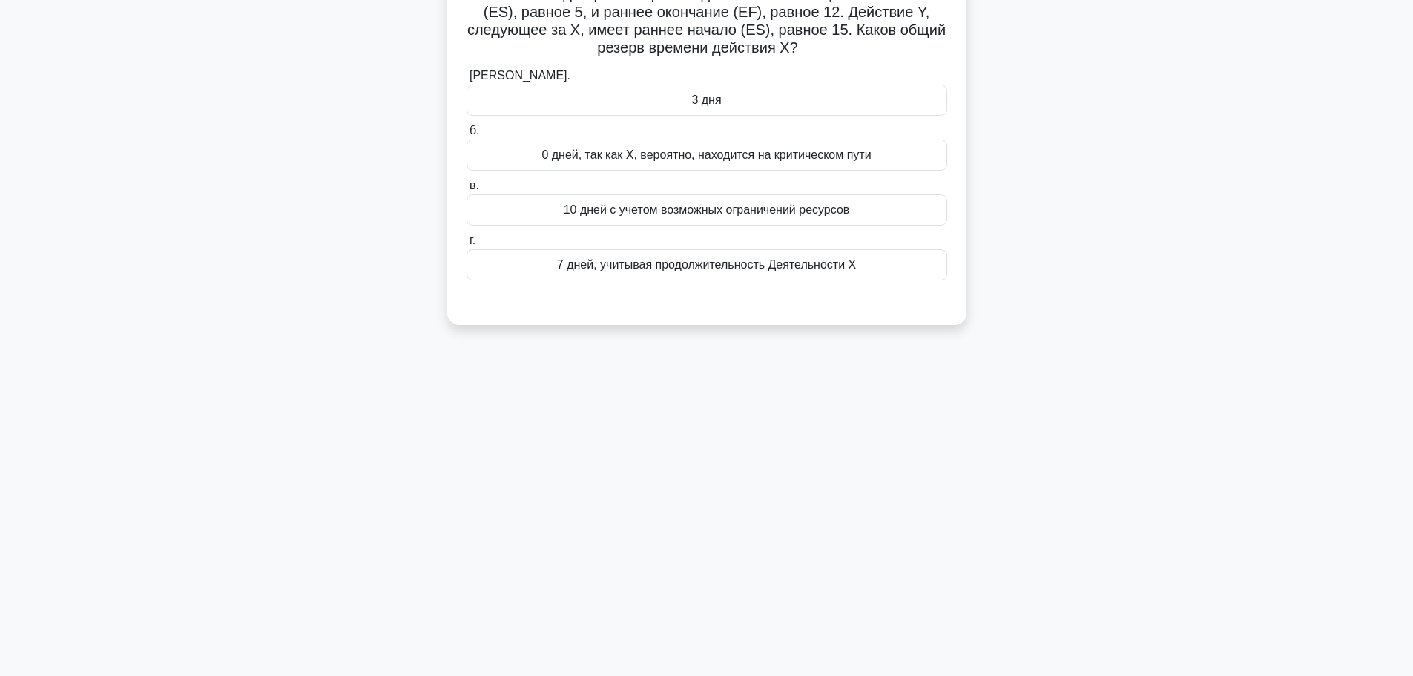
scroll to position [0, 0]
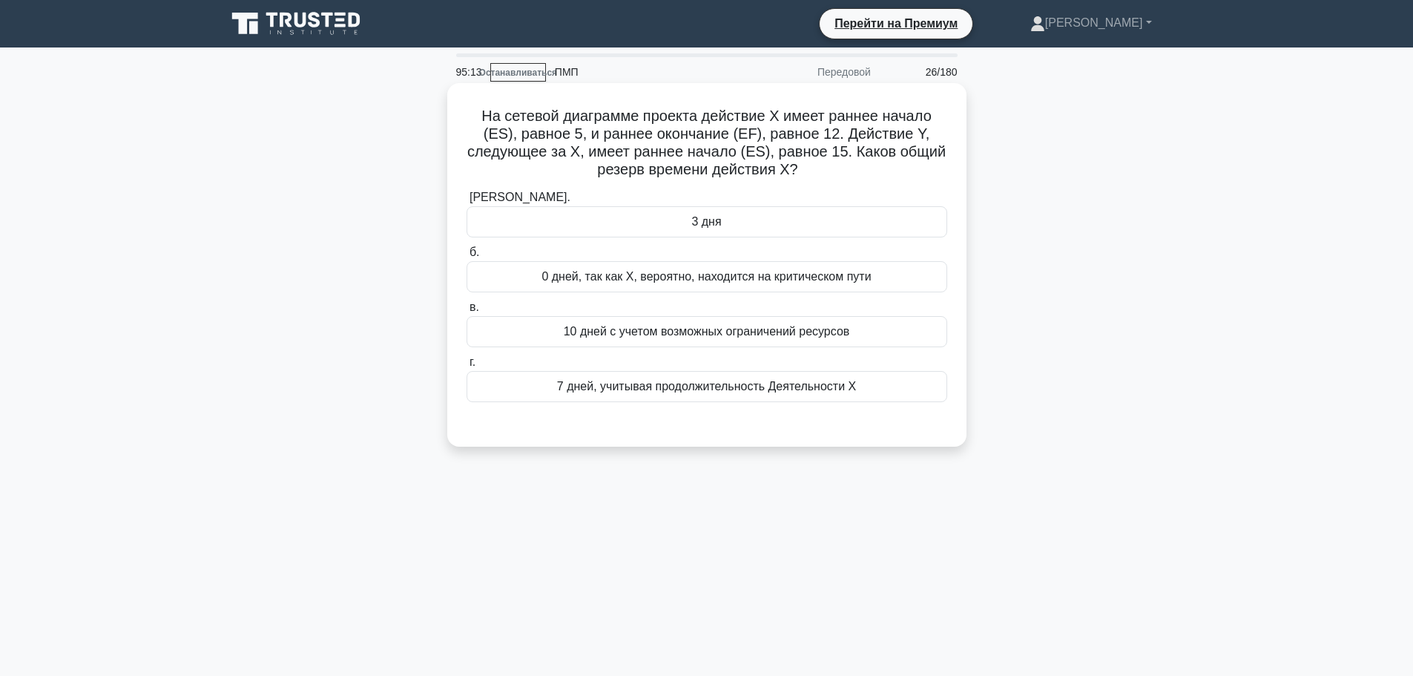
click at [766, 227] on div "3 дня" at bounding box center [706, 221] width 481 height 31
click at [466, 202] on input "а. 3 дня" at bounding box center [466, 198] width 0 height 10
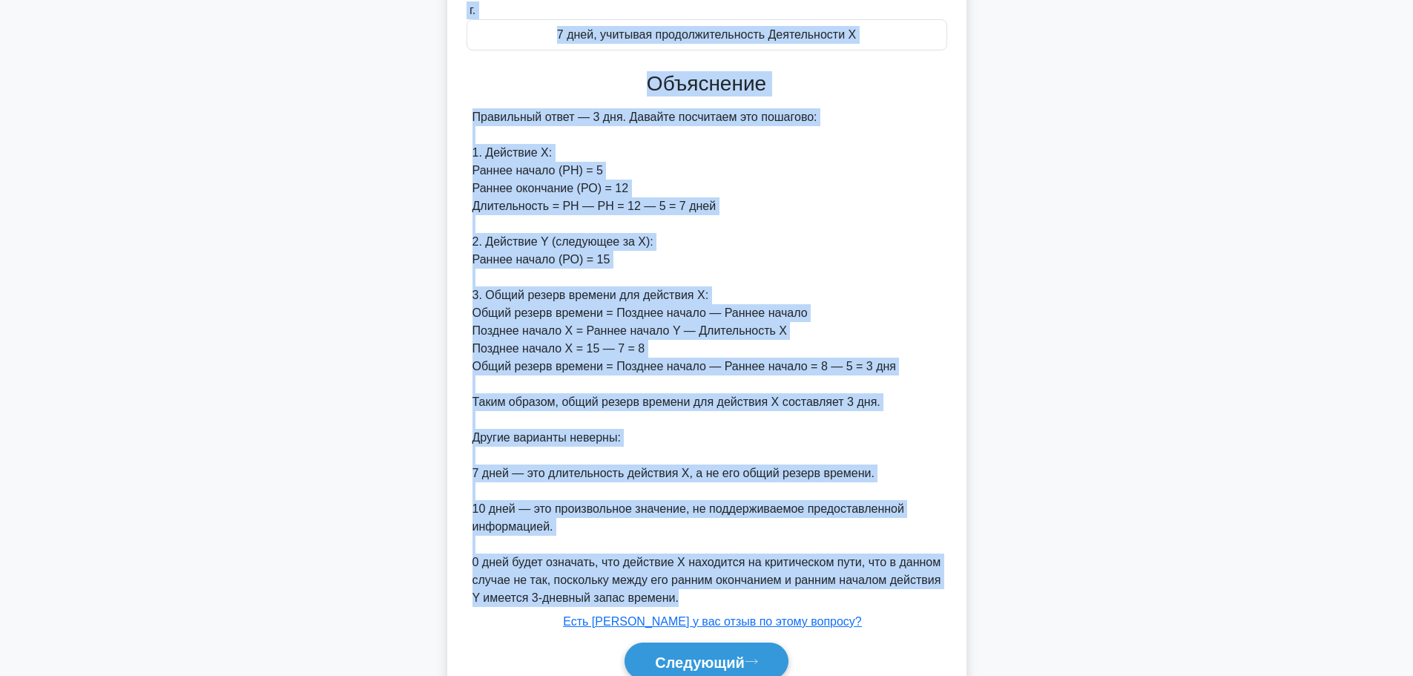
scroll to position [420, 0]
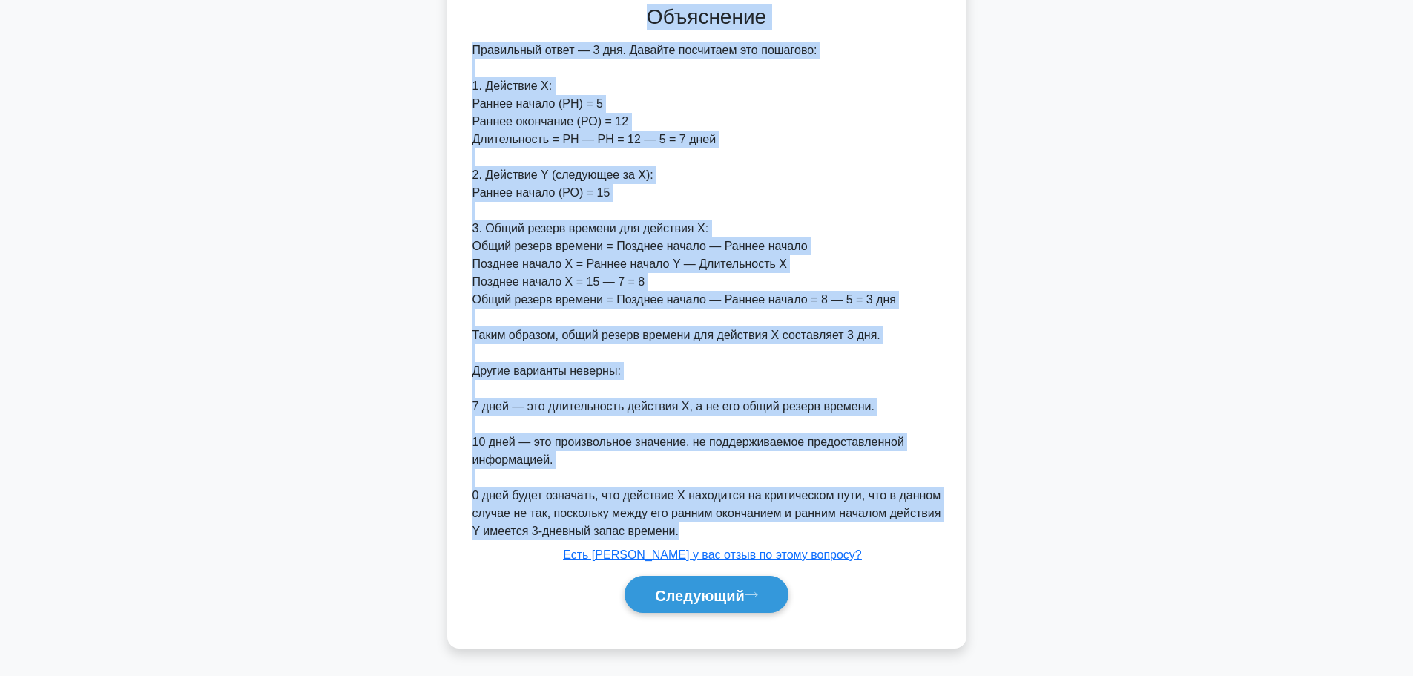
drag, startPoint x: 481, startPoint y: 108, endPoint x: 858, endPoint y: 526, distance: 563.4
click at [858, 526] on div "На сетевой диаграмме проекта действие X имеет раннее начало (ES), равное 5, и р…" at bounding box center [706, 157] width 507 height 972
copy div "На сетевой диаграмме проекта действие X имеет раннее начало (ES), равное 5, и р…"
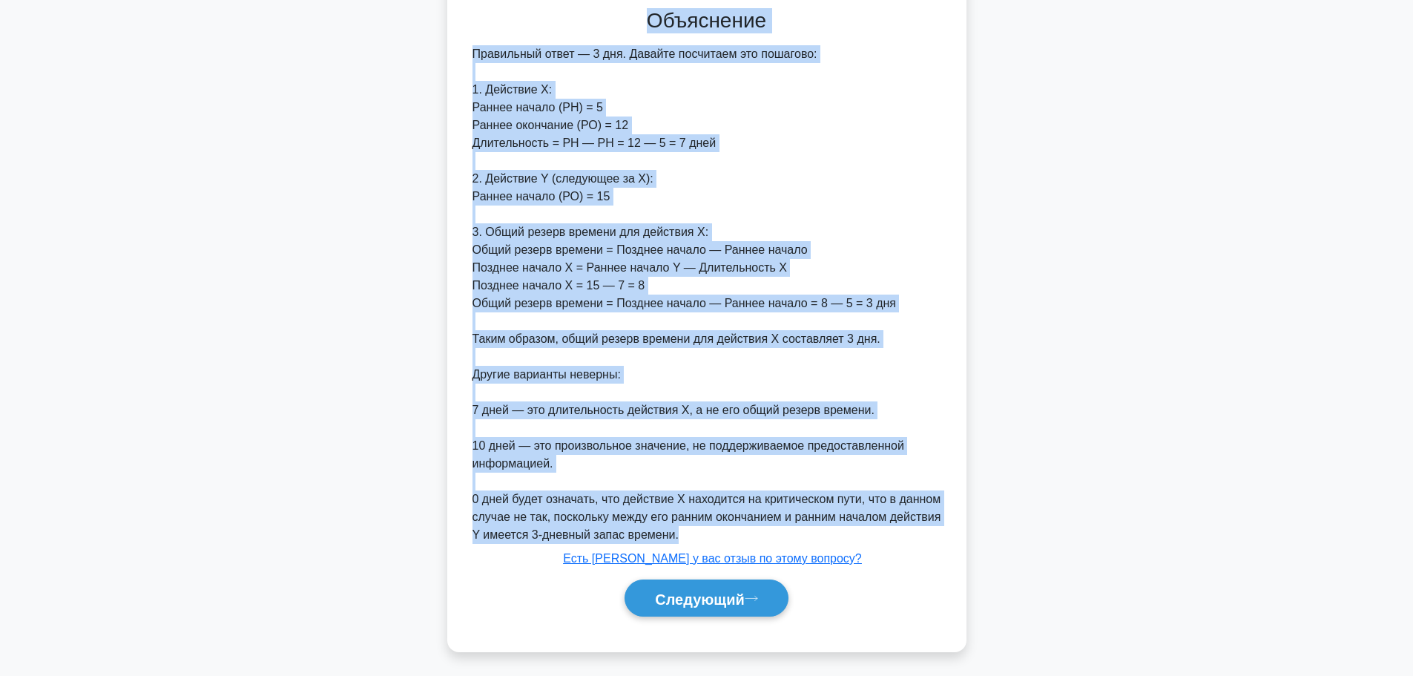
drag, startPoint x: 1293, startPoint y: 296, endPoint x: 1240, endPoint y: 317, distance: 56.6
click at [1293, 296] on main "94:06 Останавливаться ПМП Передовой 26/180 На сетевой диаграмме проекта действи…" at bounding box center [706, 152] width 1413 height 1046
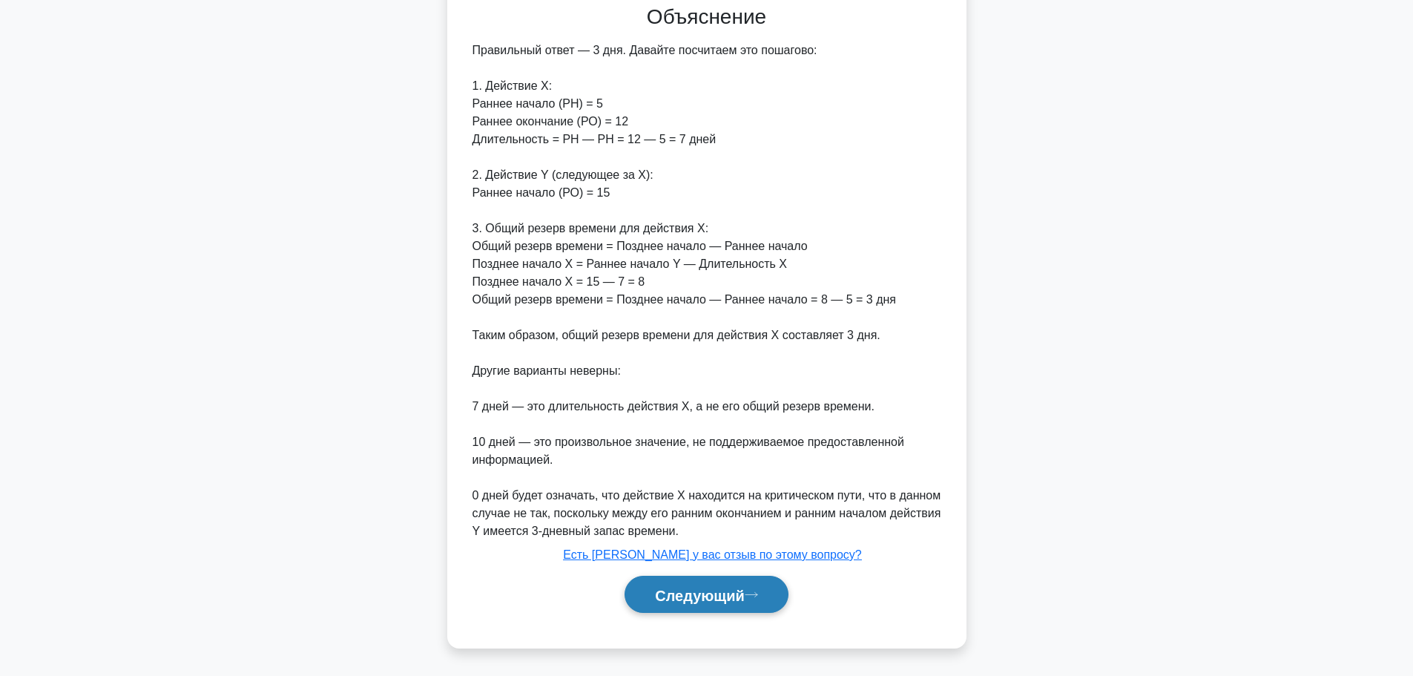
click at [747, 584] on button "Следующий" at bounding box center [706, 594] width 164 height 38
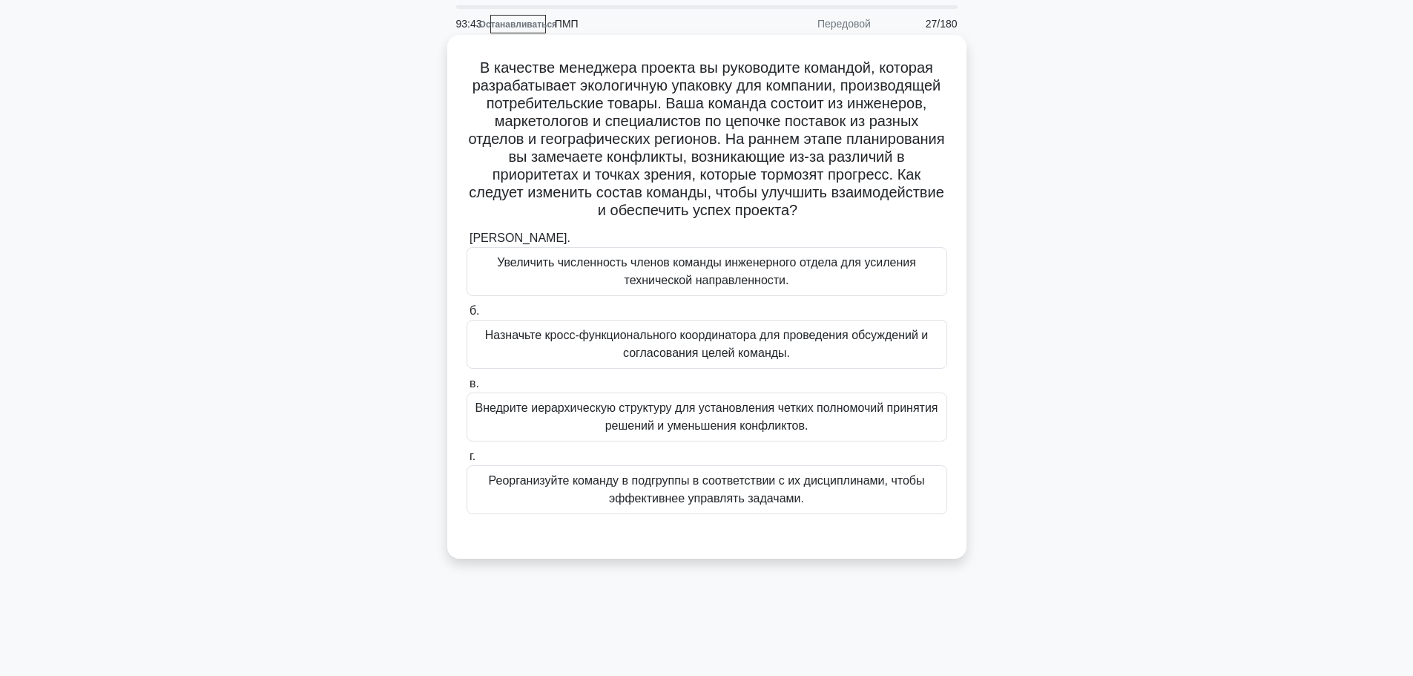
scroll to position [74, 0]
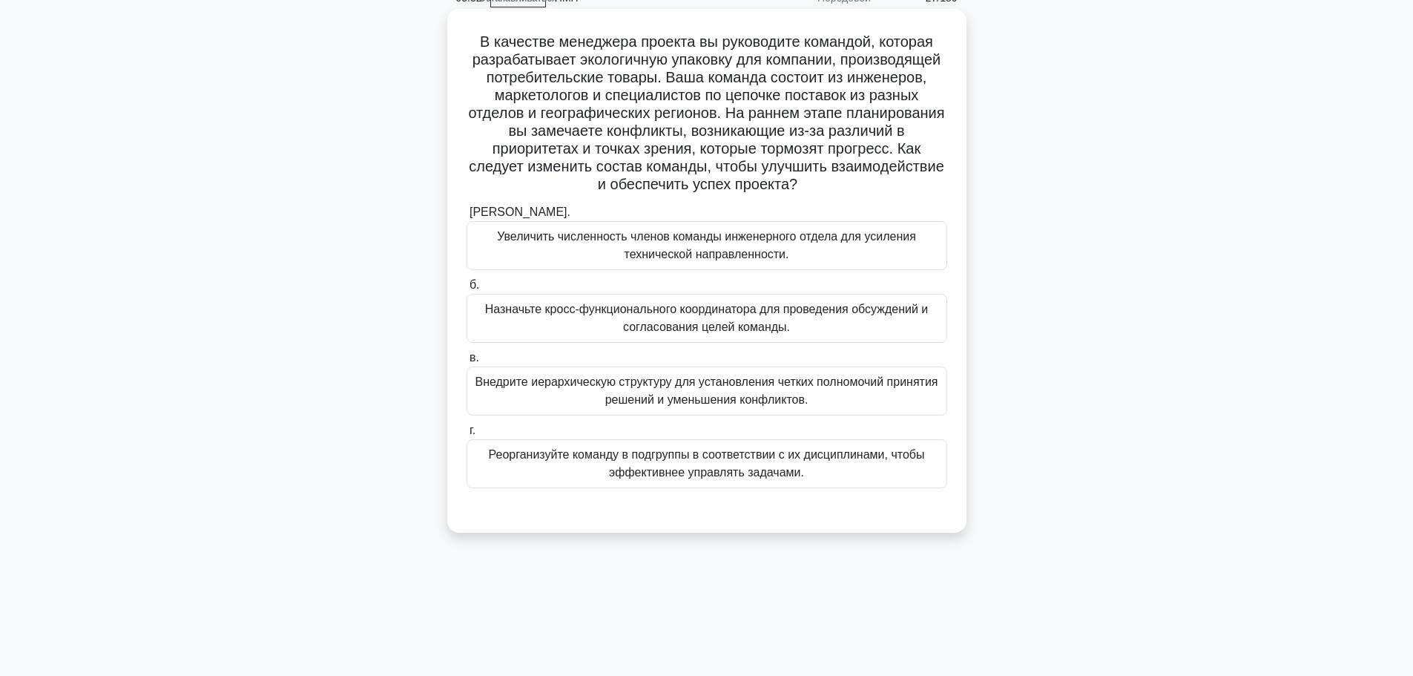
click at [897, 312] on font "Назначьте кросс-функционального координатора для проведения обсуждений и соглас…" at bounding box center [706, 318] width 443 height 30
click at [466, 290] on input "б. Назначьте кросс-функционального координатора для проведения обсуждений и сог…" at bounding box center [466, 285] width 0 height 10
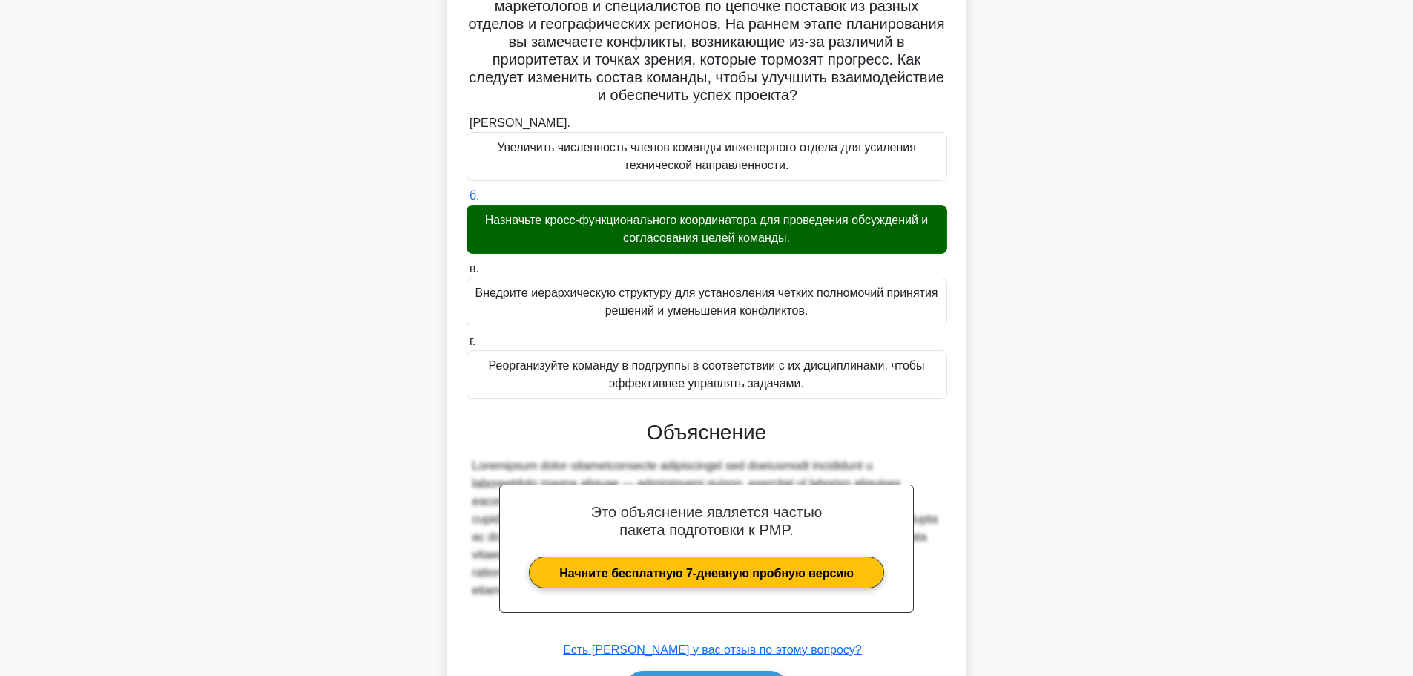
scroll to position [260, 0]
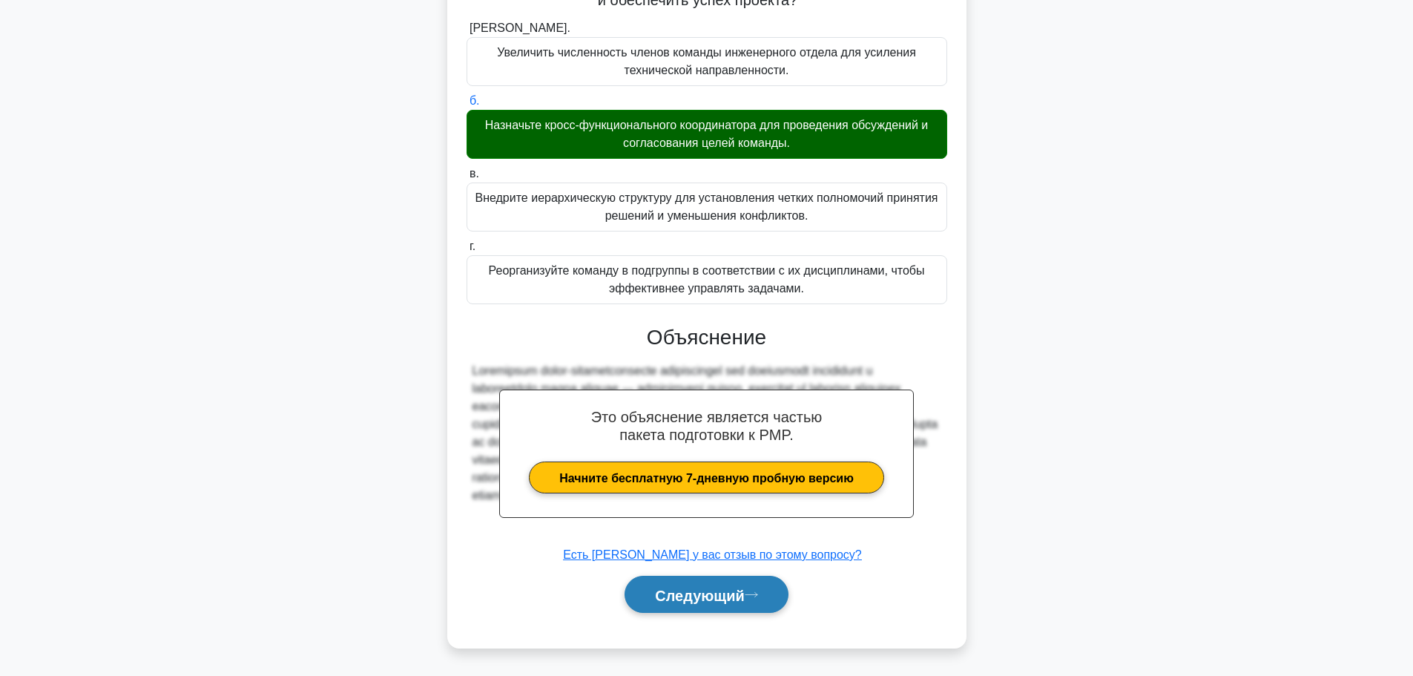
click at [641, 594] on button "Следующий" at bounding box center [706, 594] width 164 height 38
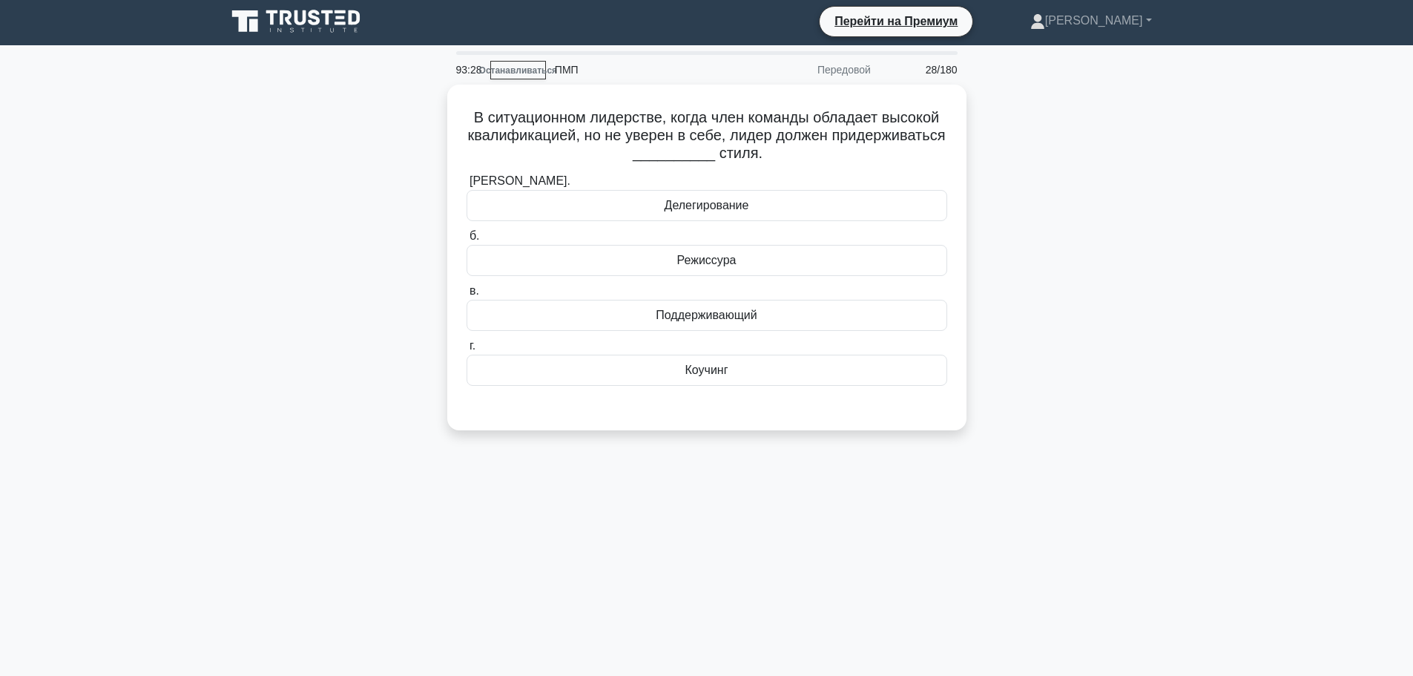
scroll to position [0, 0]
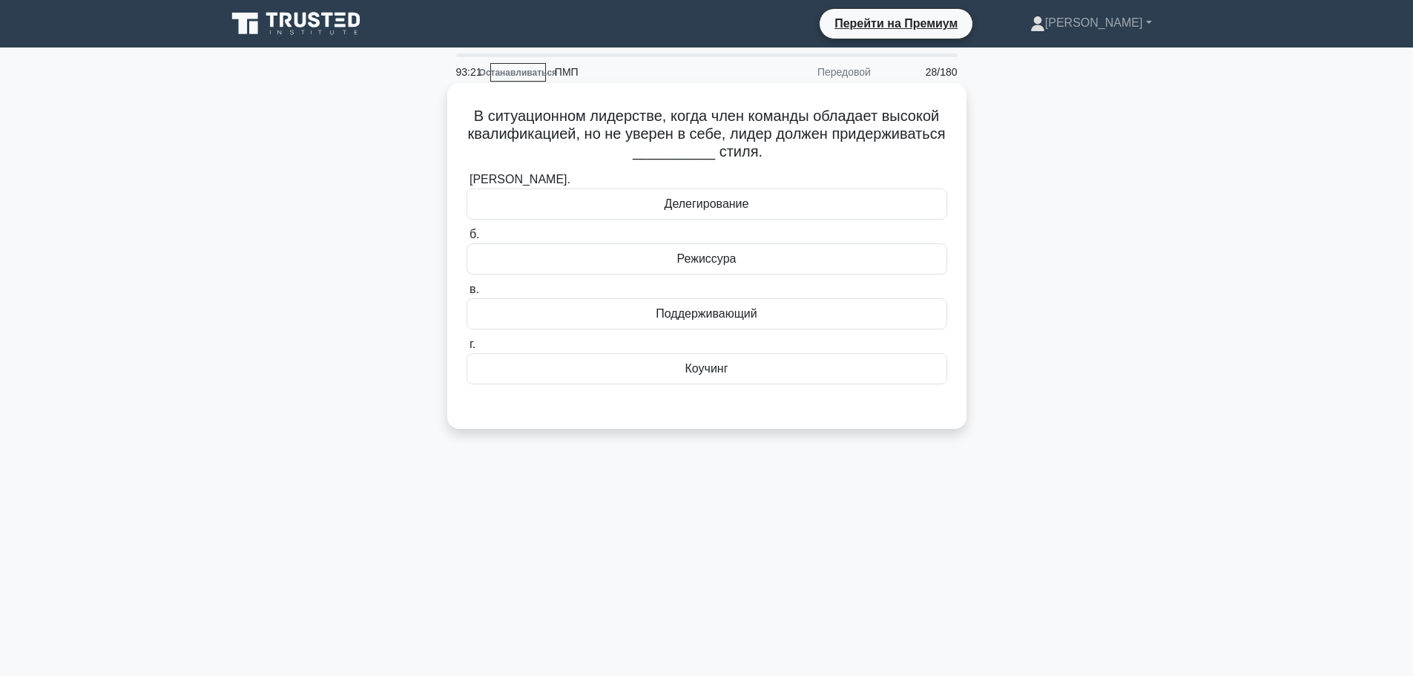
click at [690, 320] on font "Поддерживающий" at bounding box center [706, 313] width 101 height 13
click at [466, 294] on input "в. Поддерживающий" at bounding box center [466, 290] width 0 height 10
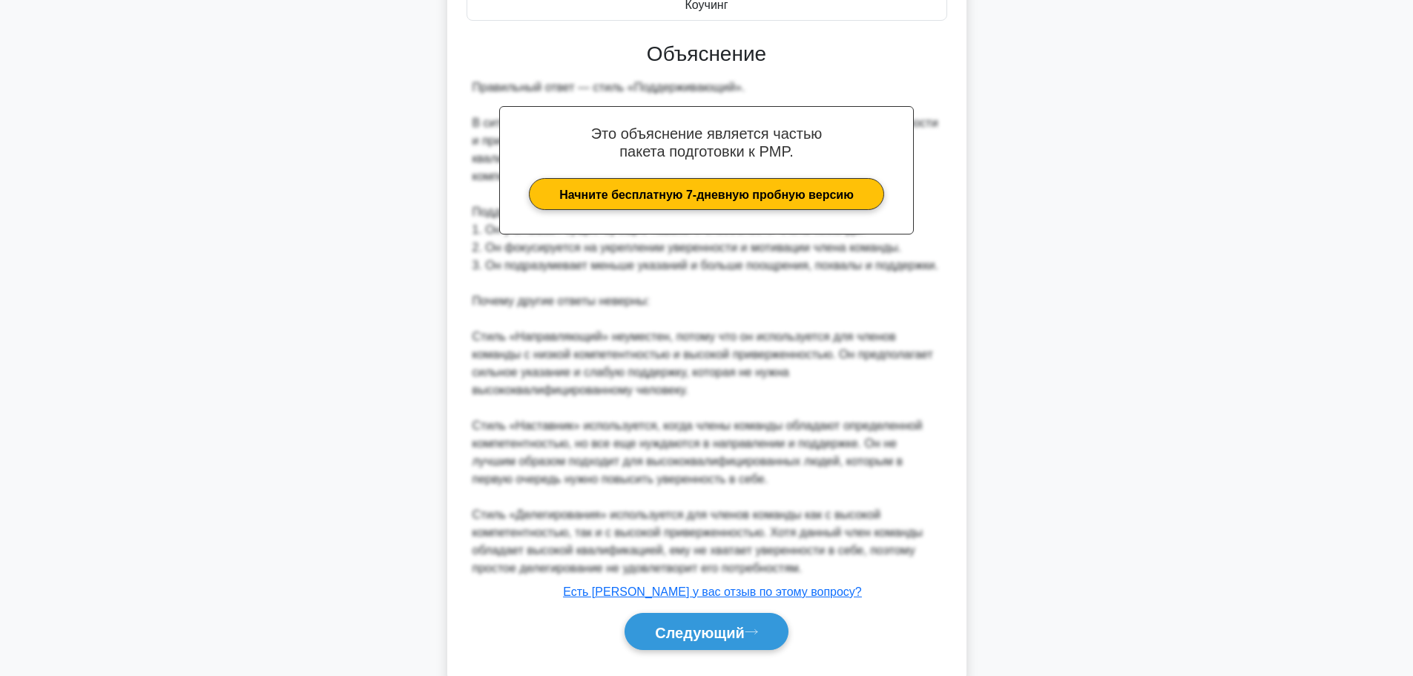
scroll to position [402, 0]
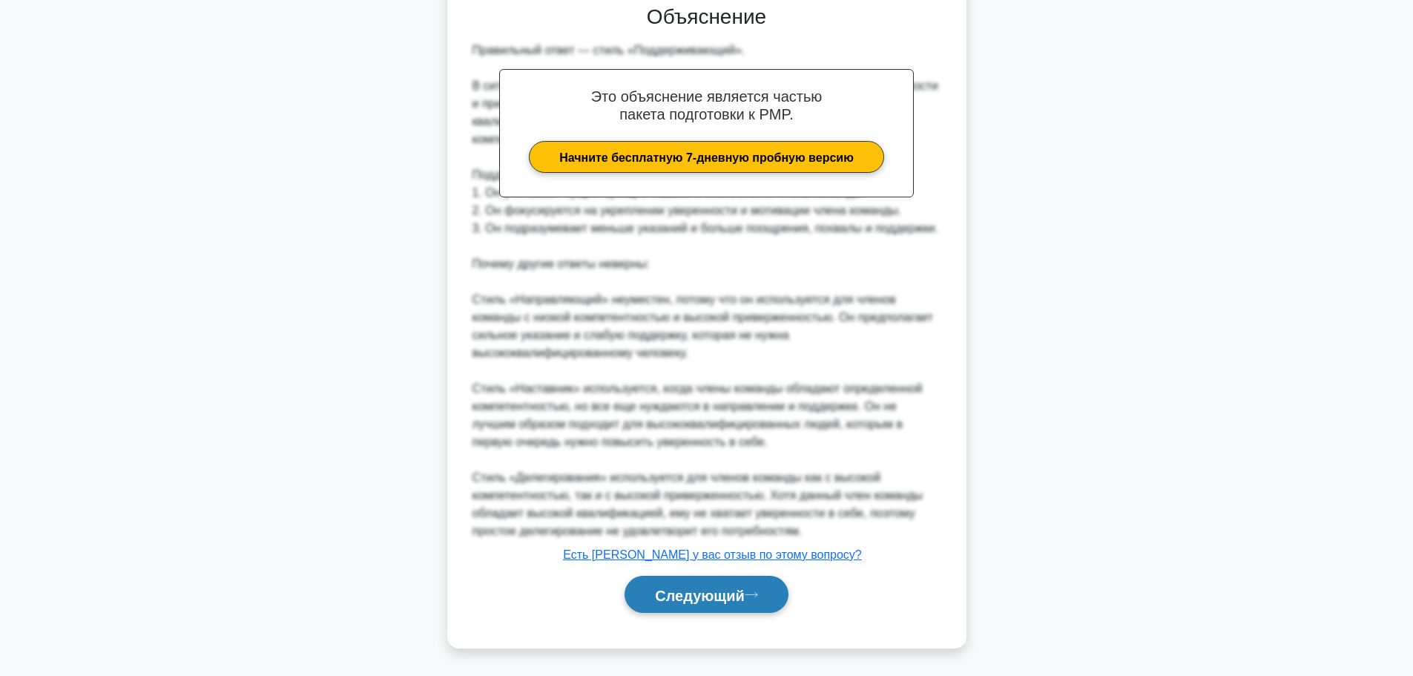
click at [710, 587] on font "Следующий" at bounding box center [700, 595] width 90 height 16
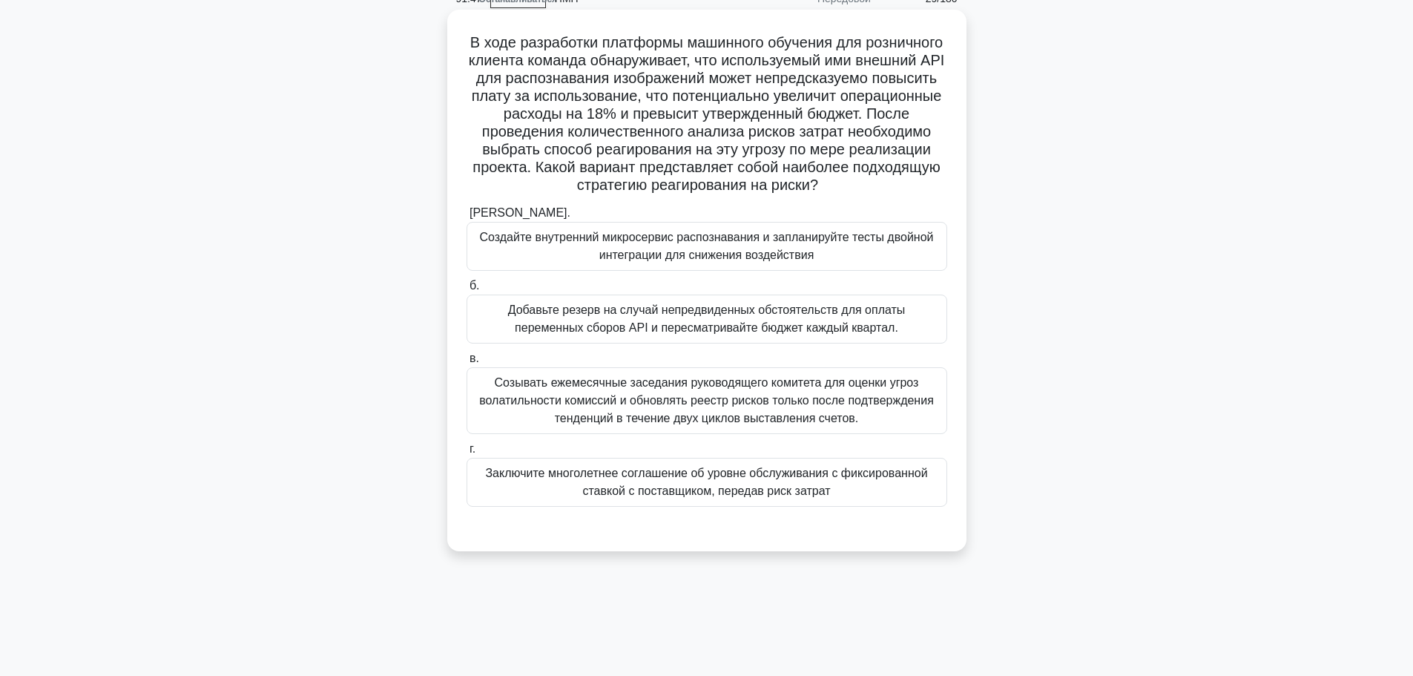
scroll to position [74, 0]
click at [678, 327] on font "Добавьте резерв на случай непредвиденных обстоятельств для оплаты переменных сб…" at bounding box center [707, 318] width 398 height 30
click at [466, 290] on input "б. Добавьте резерв на случай непредвиденных обстоятельств для оплаты переменных…" at bounding box center [466, 285] width 0 height 10
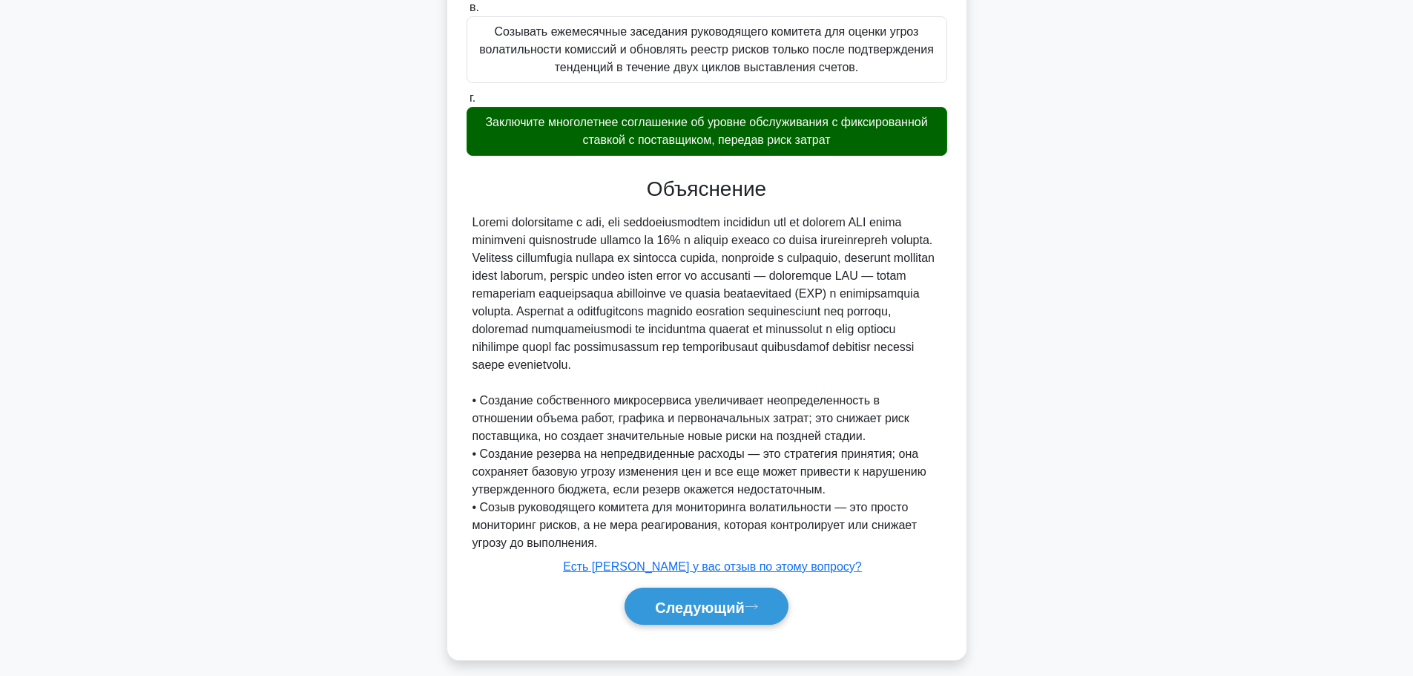
scroll to position [475, 0]
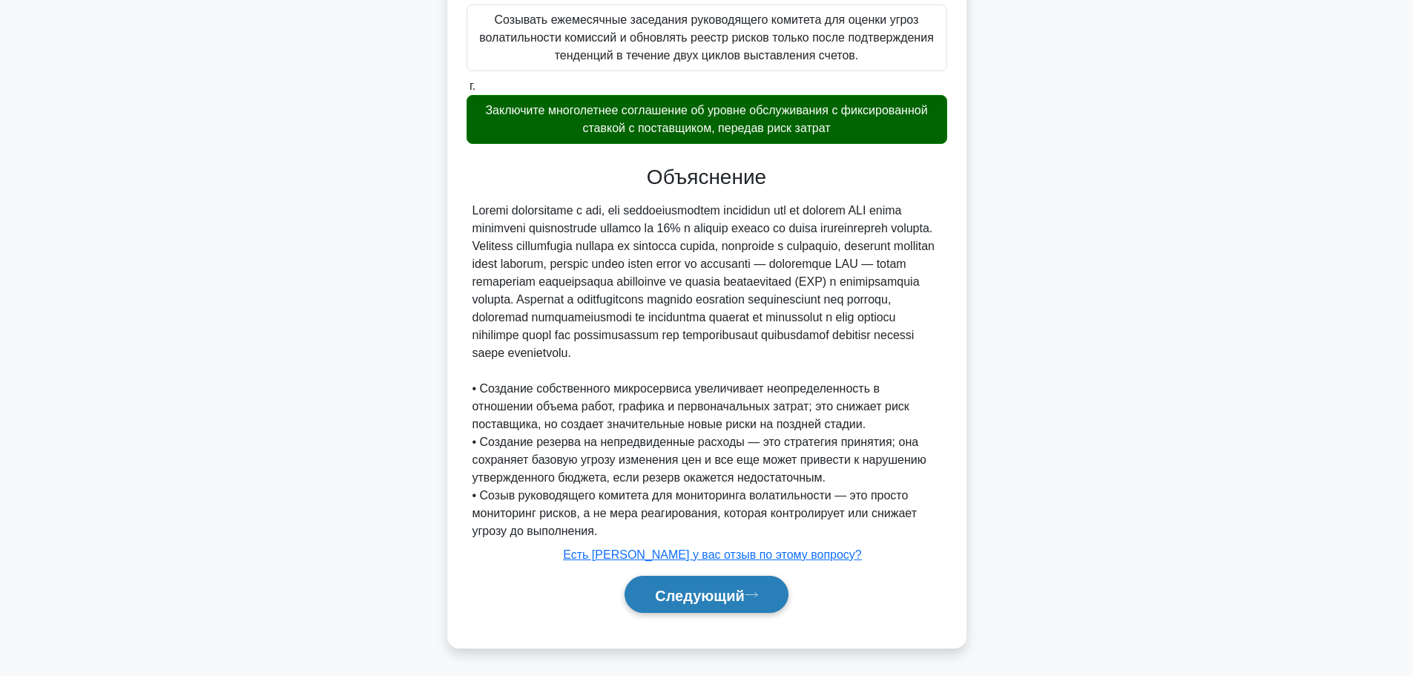
click at [737, 607] on button "Следующий" at bounding box center [706, 594] width 164 height 38
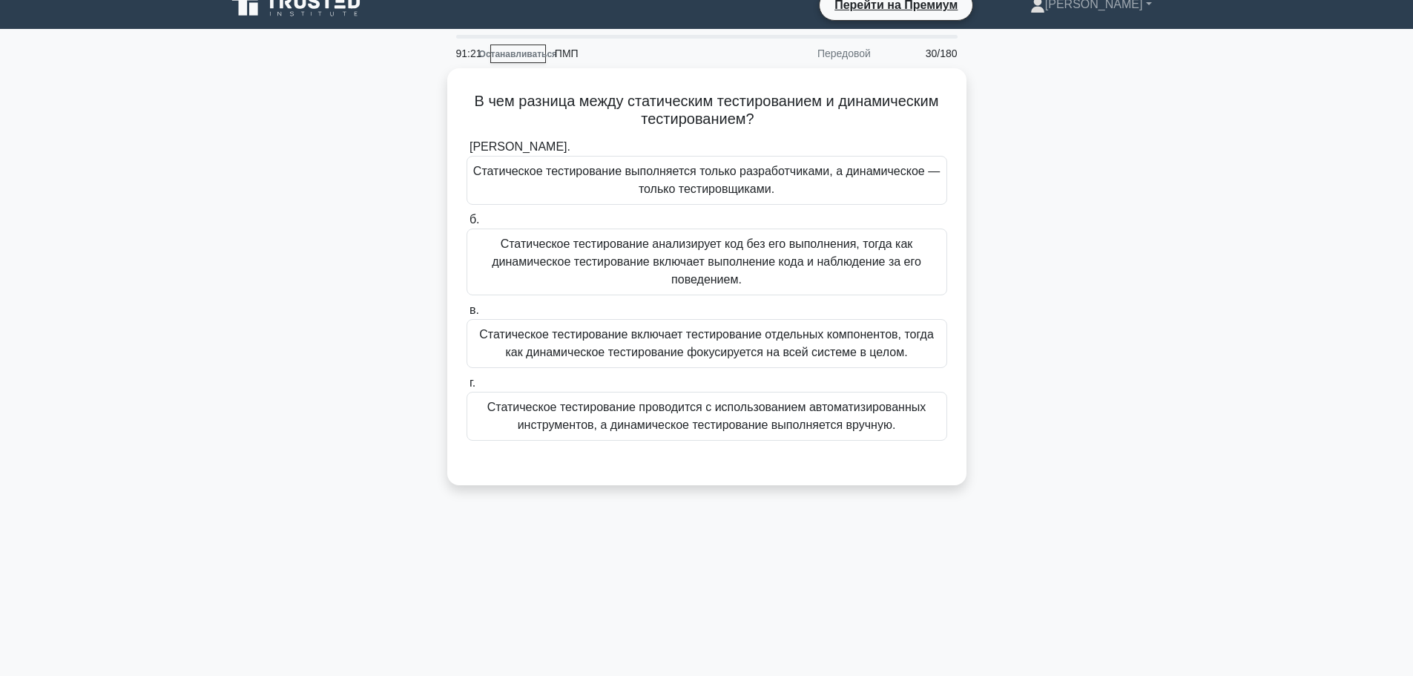
scroll to position [0, 0]
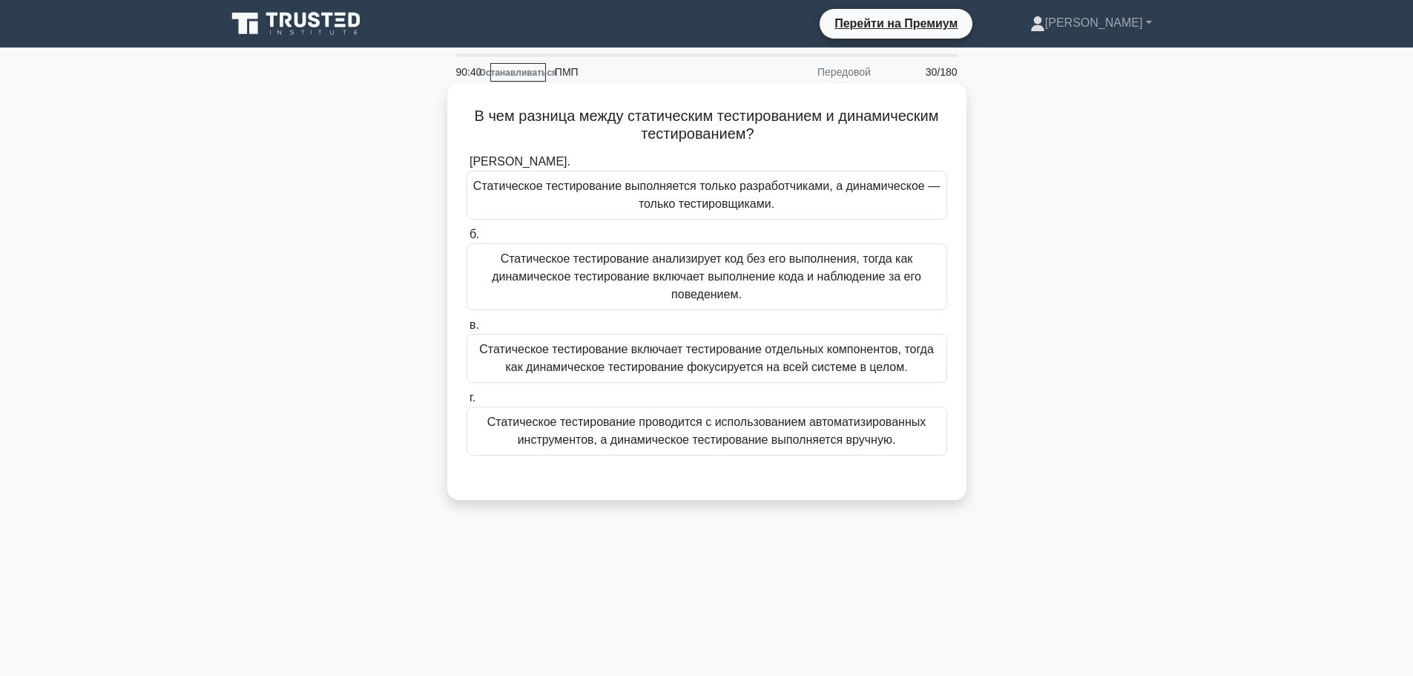
click at [819, 275] on font "Статическое тестирование анализирует код без его выполнения, тогда как динамиче…" at bounding box center [706, 276] width 429 height 48
click at [466, 240] on input "б. Статическое тестирование анализирует код без его выполнения, тогда как динам…" at bounding box center [466, 235] width 0 height 10
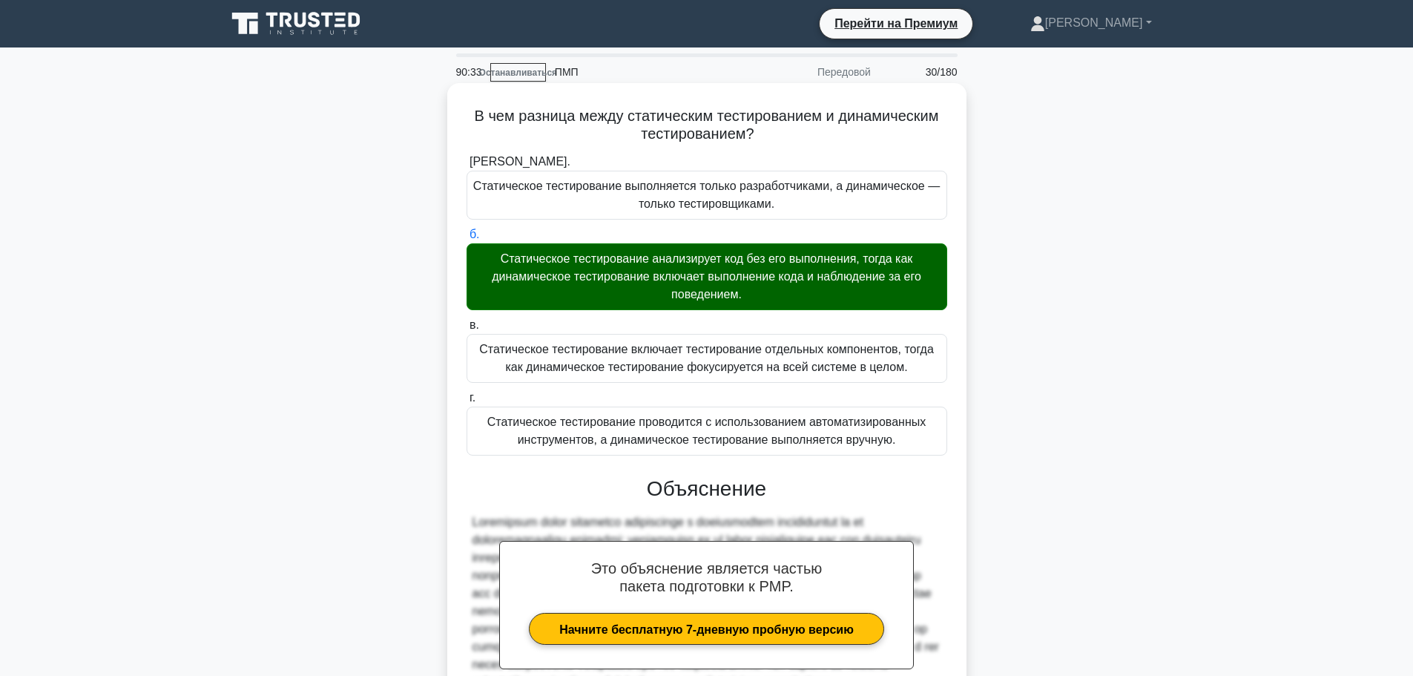
scroll to position [171, 0]
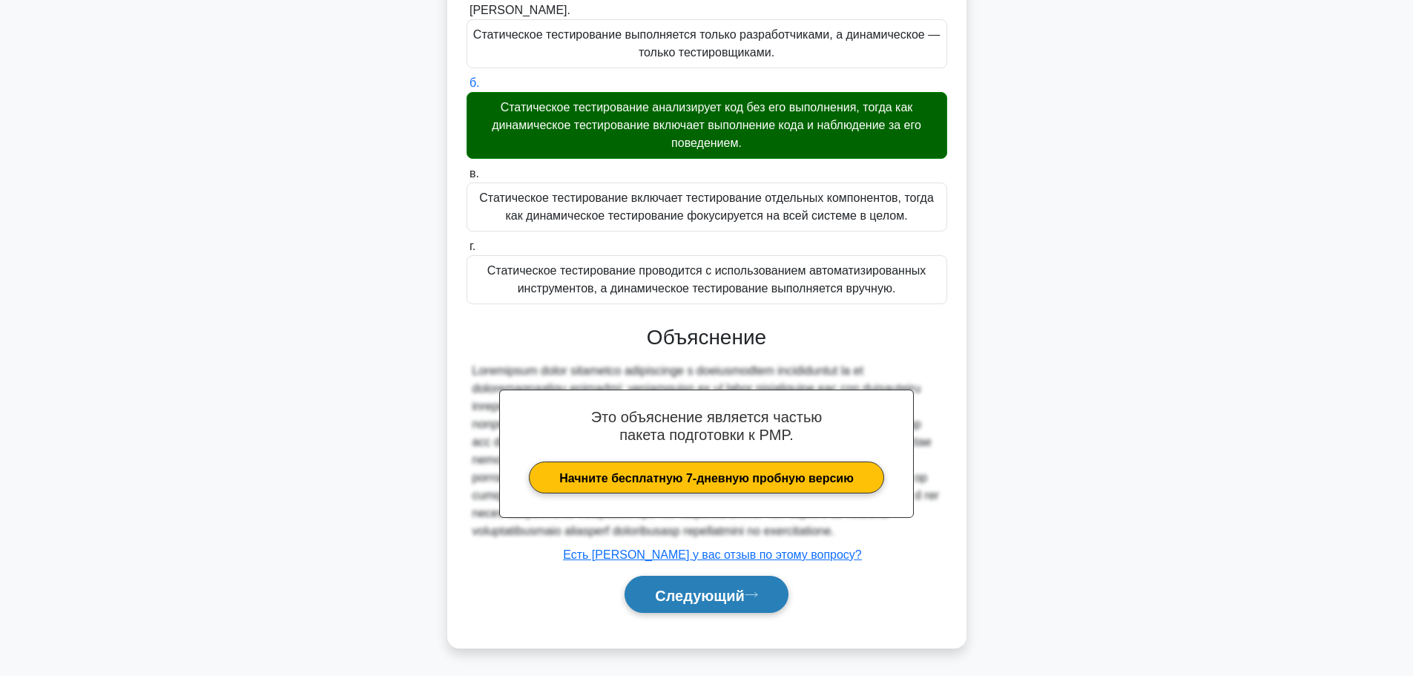
click at [723, 596] on font "Следующий" at bounding box center [700, 595] width 90 height 16
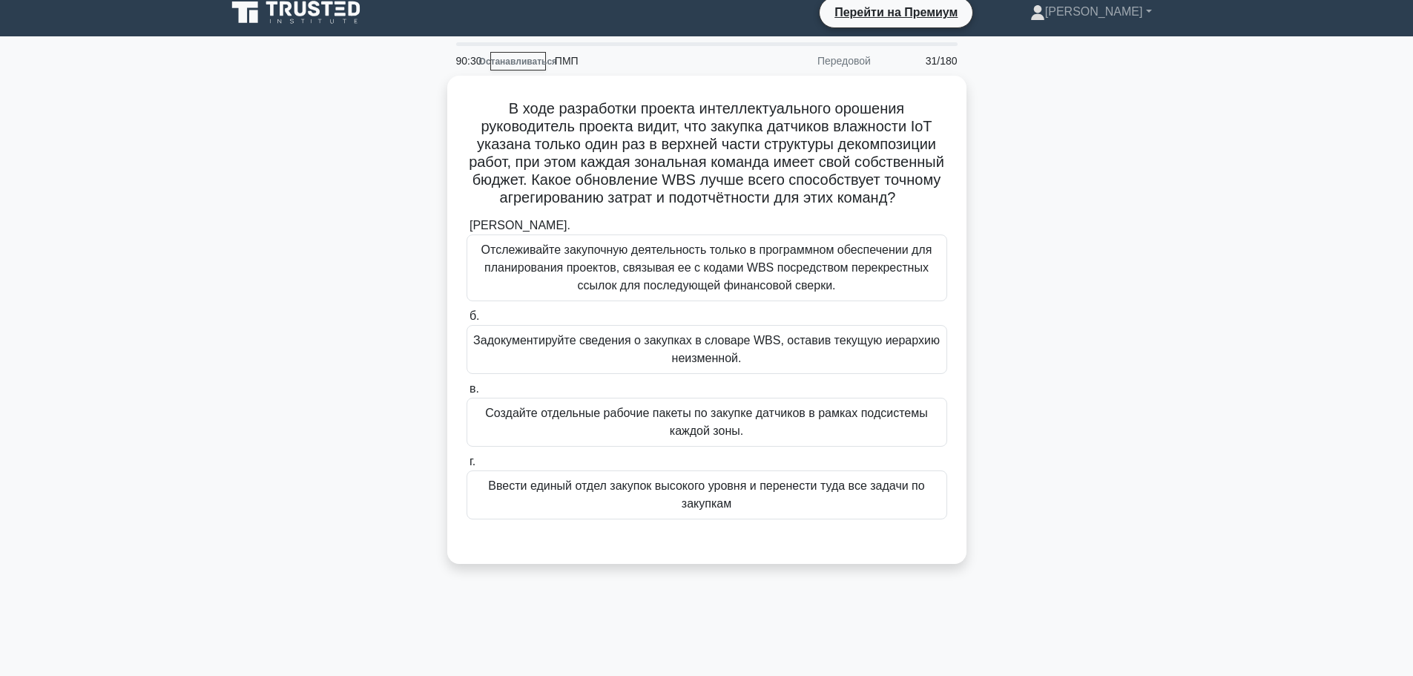
scroll to position [0, 0]
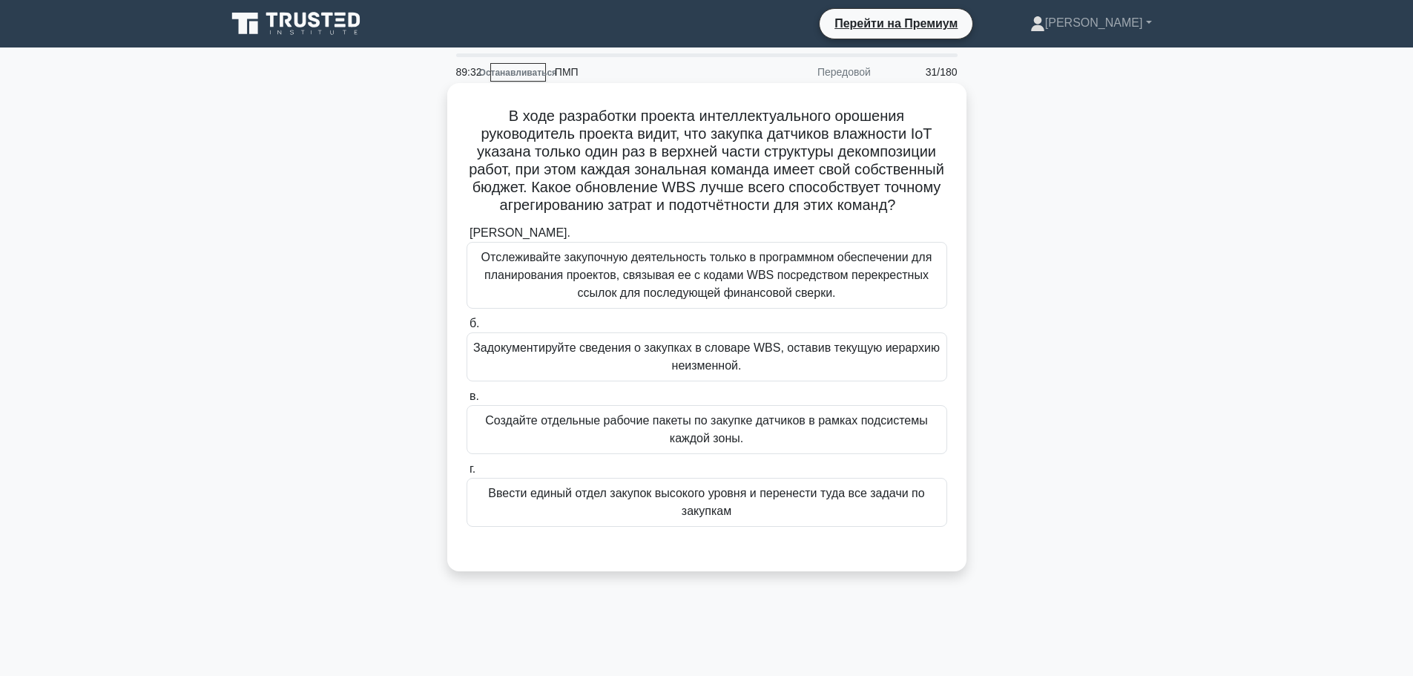
click at [740, 441] on font "Создайте отдельные рабочие пакеты по закупке датчиков в рамках подсистемы каждо…" at bounding box center [706, 429] width 442 height 30
click at [466, 401] on input "в. Создайте отдельные рабочие пакеты по закупке датчиков в рамках подсистемы ка…" at bounding box center [466, 397] width 0 height 10
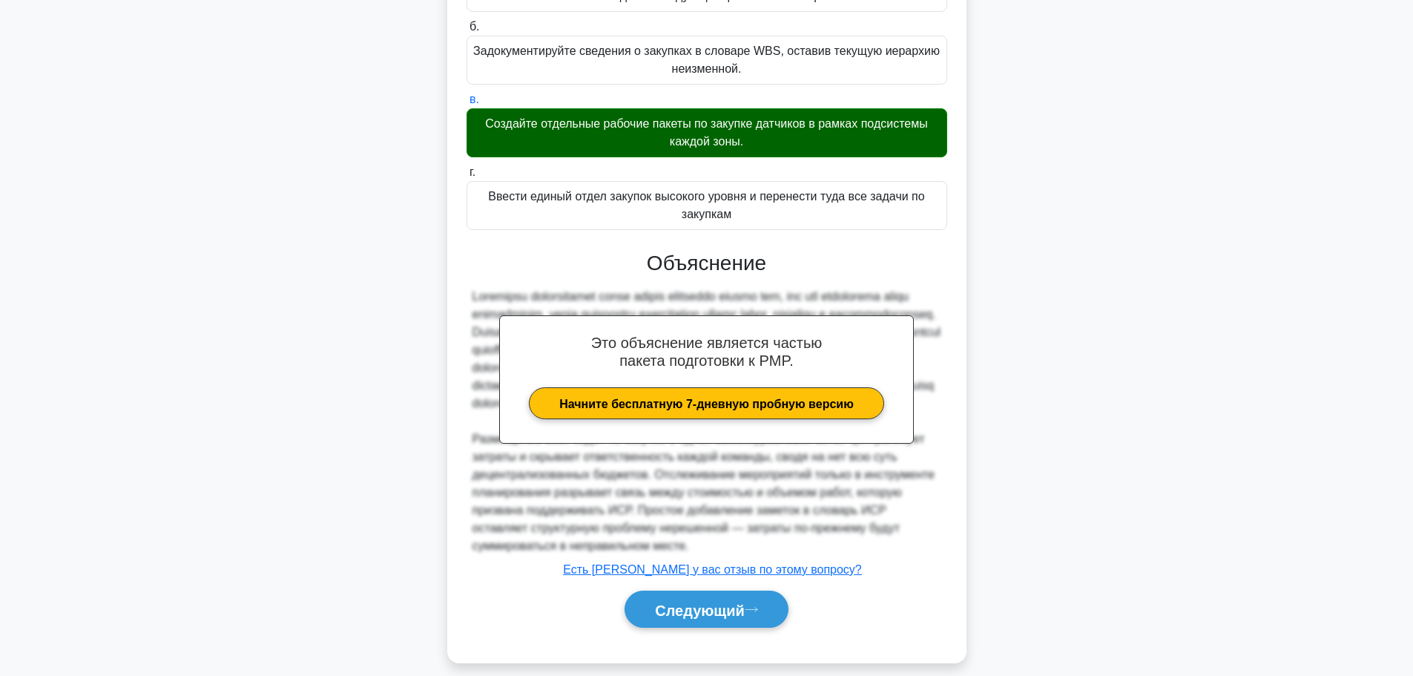
scroll to position [349, 0]
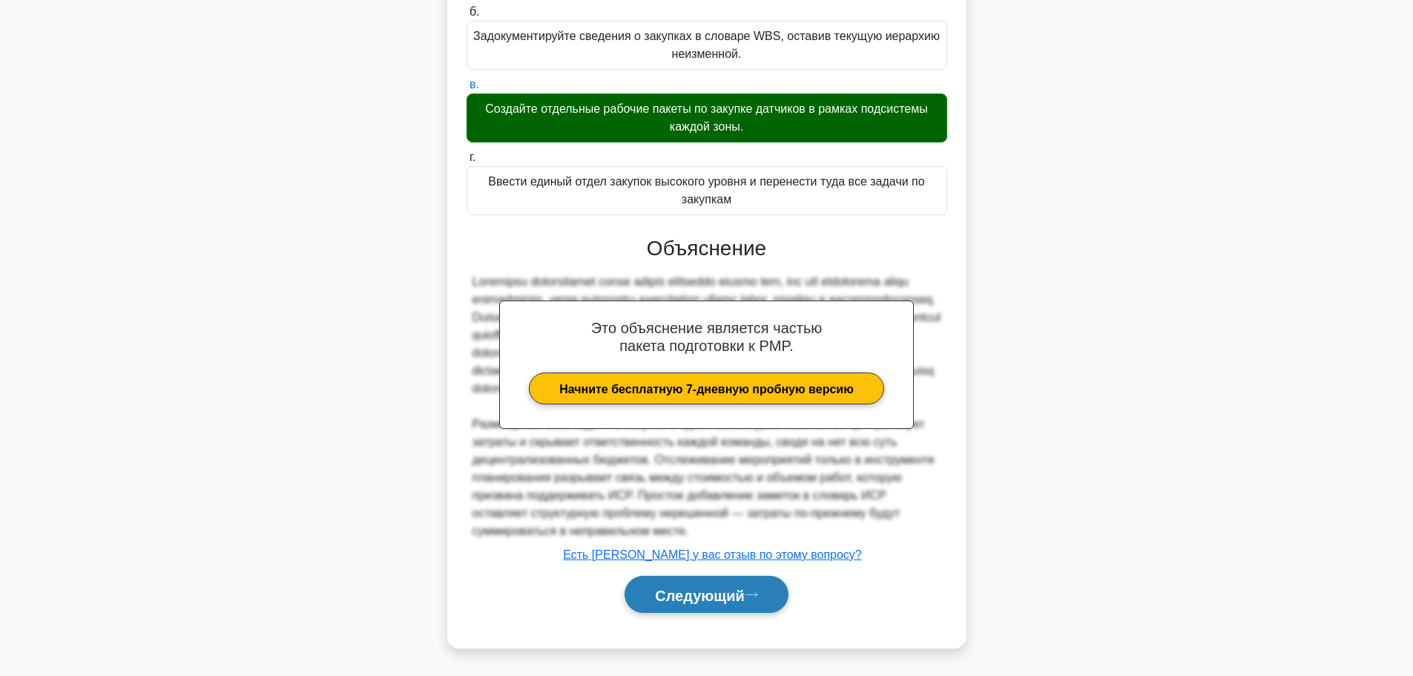
click at [751, 596] on icon at bounding box center [751, 594] width 13 height 8
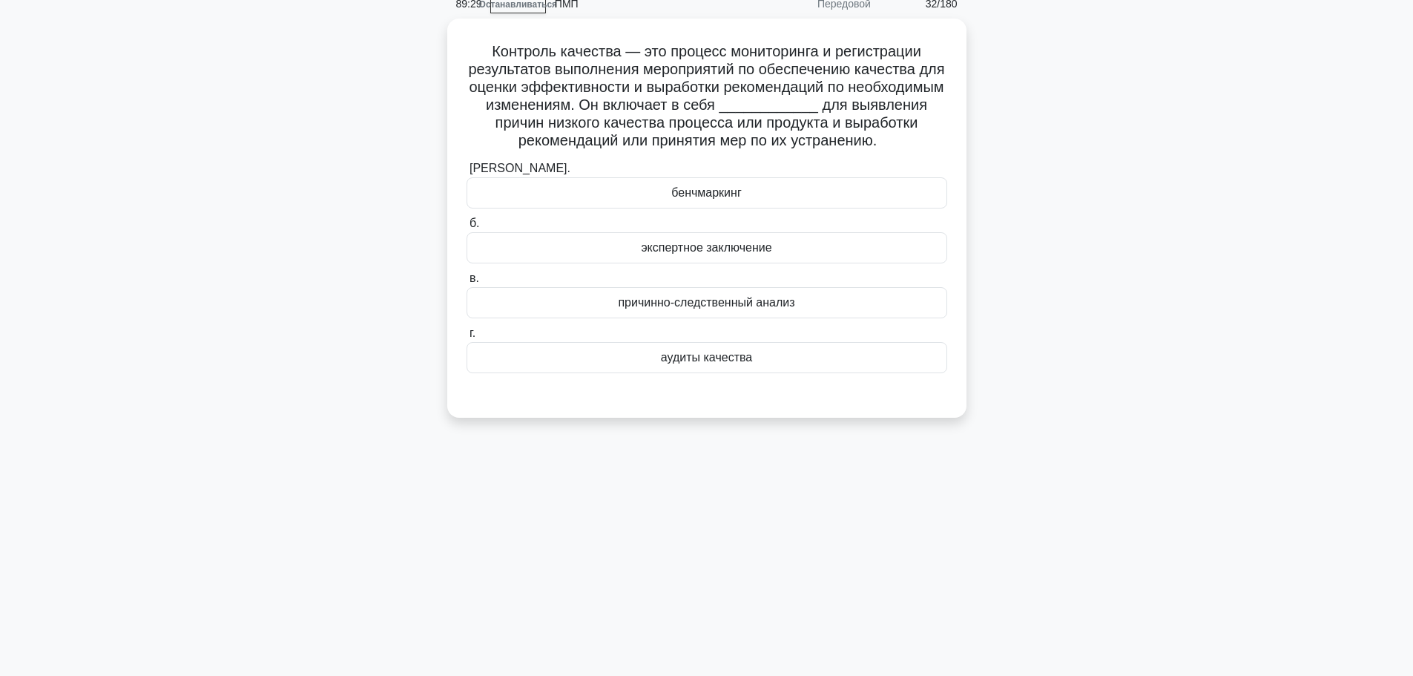
scroll to position [0, 0]
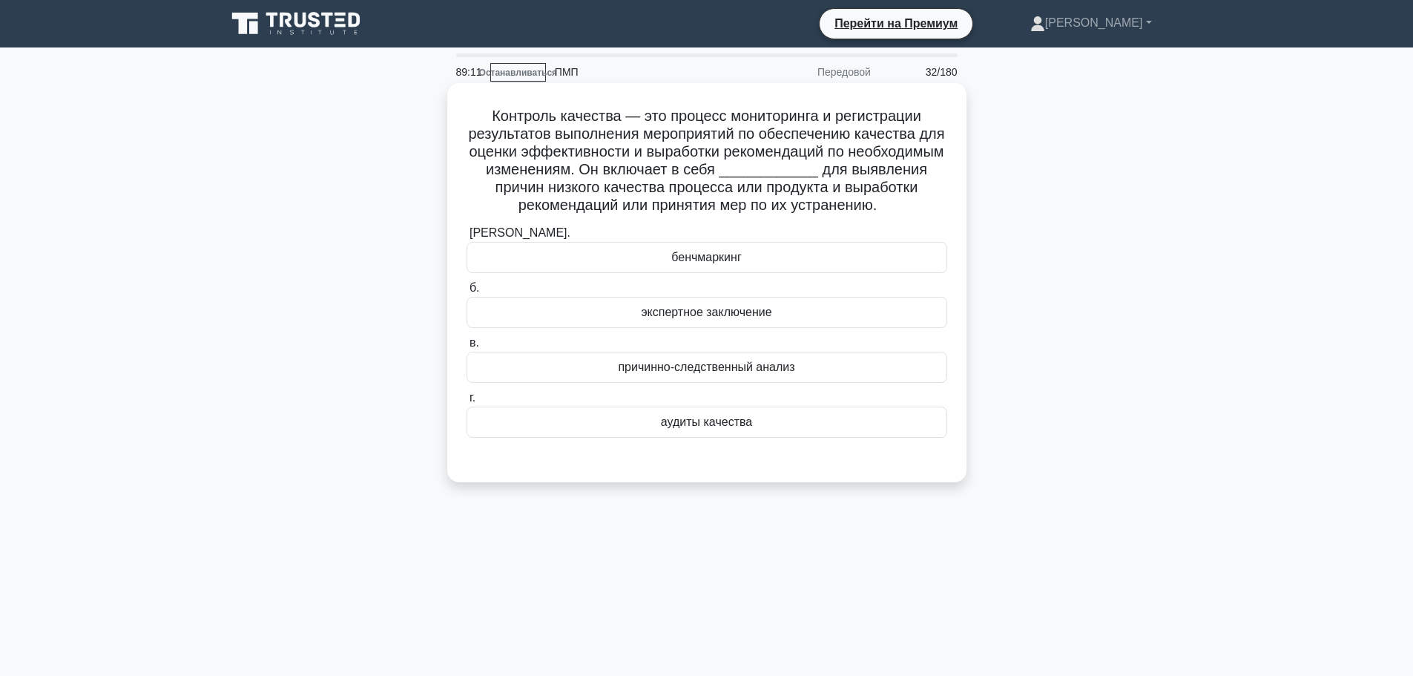
click at [788, 372] on font "причинно-следственный анализ" at bounding box center [706, 366] width 177 height 13
click at [466, 348] on input "в. причинно-следственный анализ" at bounding box center [466, 343] width 0 height 10
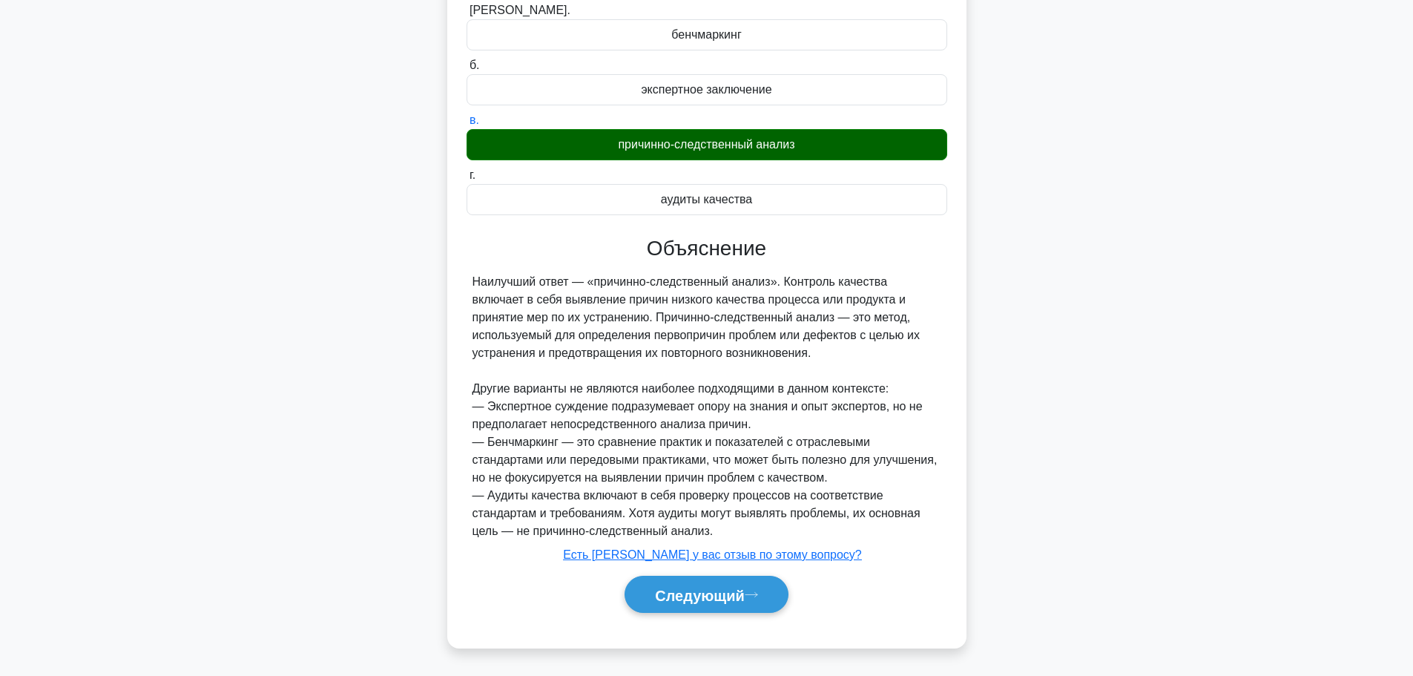
scroll to position [224, 0]
click at [705, 610] on button "Следующий" at bounding box center [706, 594] width 164 height 38
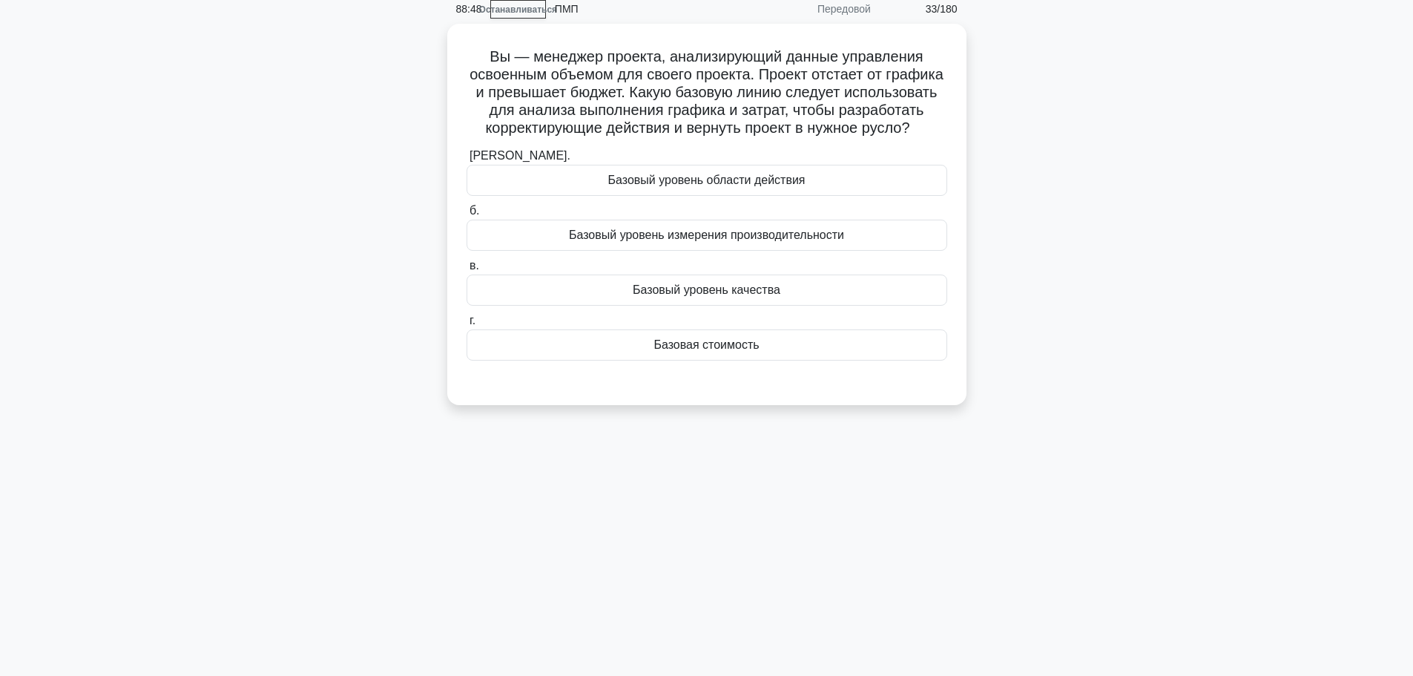
scroll to position [0, 0]
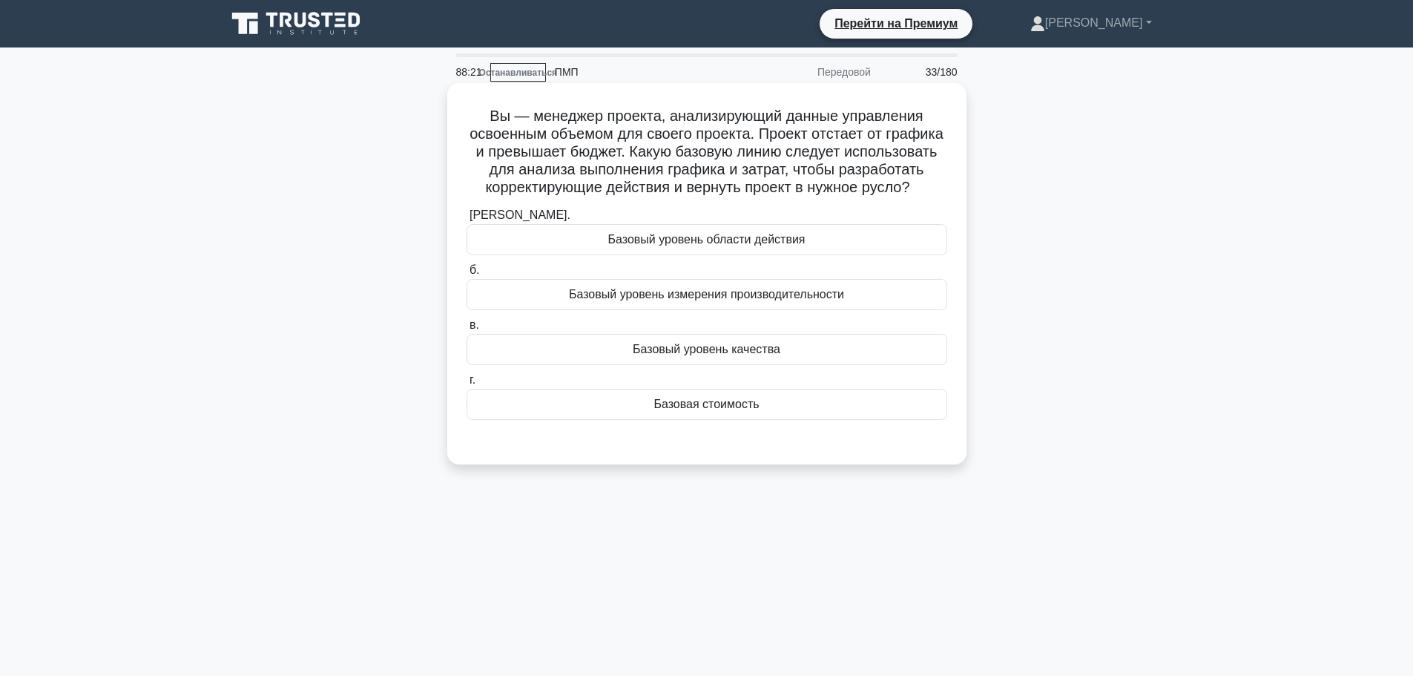
click at [730, 410] on font "Базовая стоимость" at bounding box center [705, 404] width 105 height 13
click at [466, 385] on input "г. Базовая стоимость" at bounding box center [466, 380] width 0 height 10
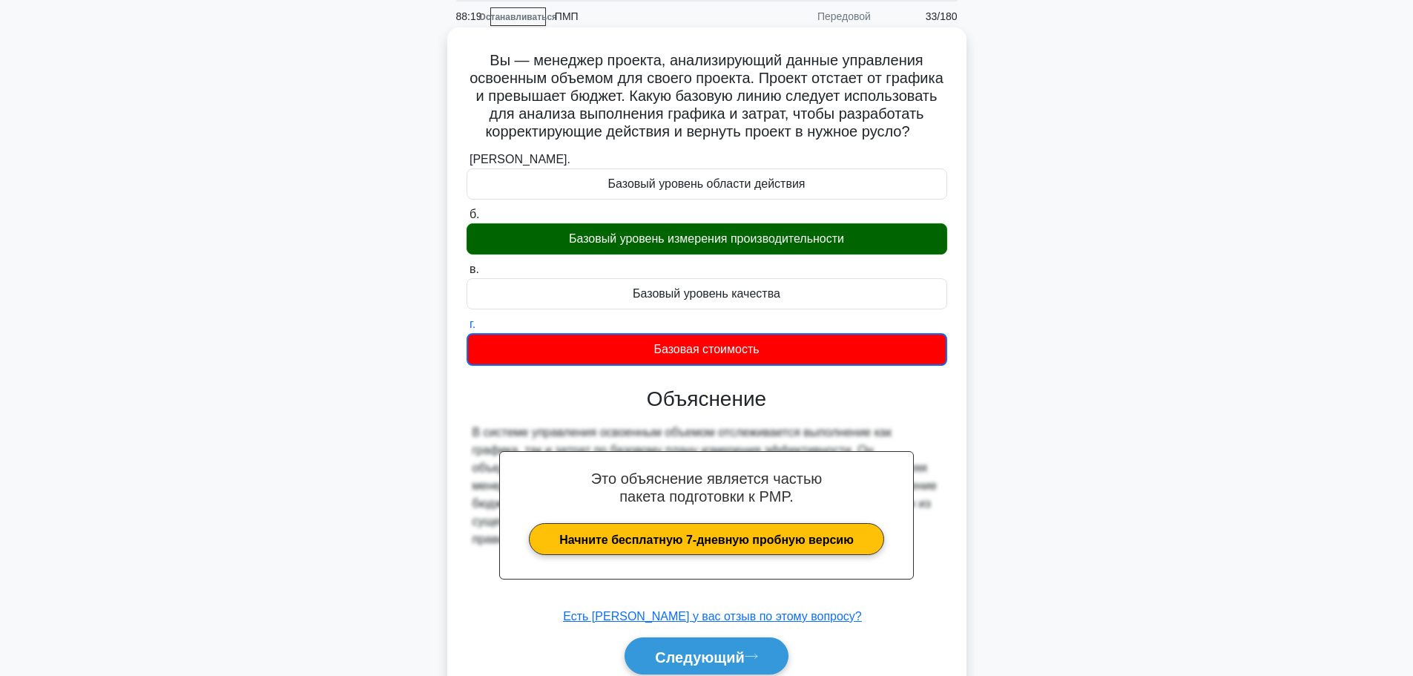
scroll to position [125, 0]
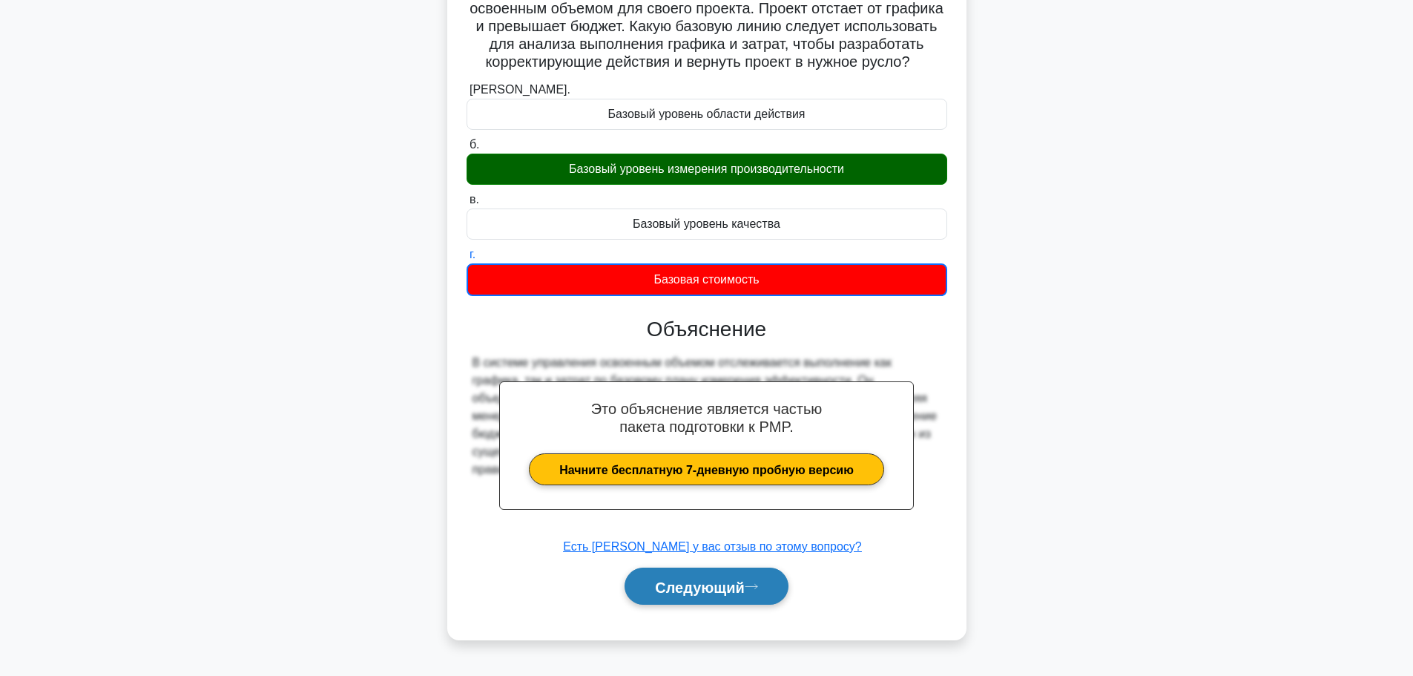
click at [725, 594] on font "Следующий" at bounding box center [700, 586] width 90 height 16
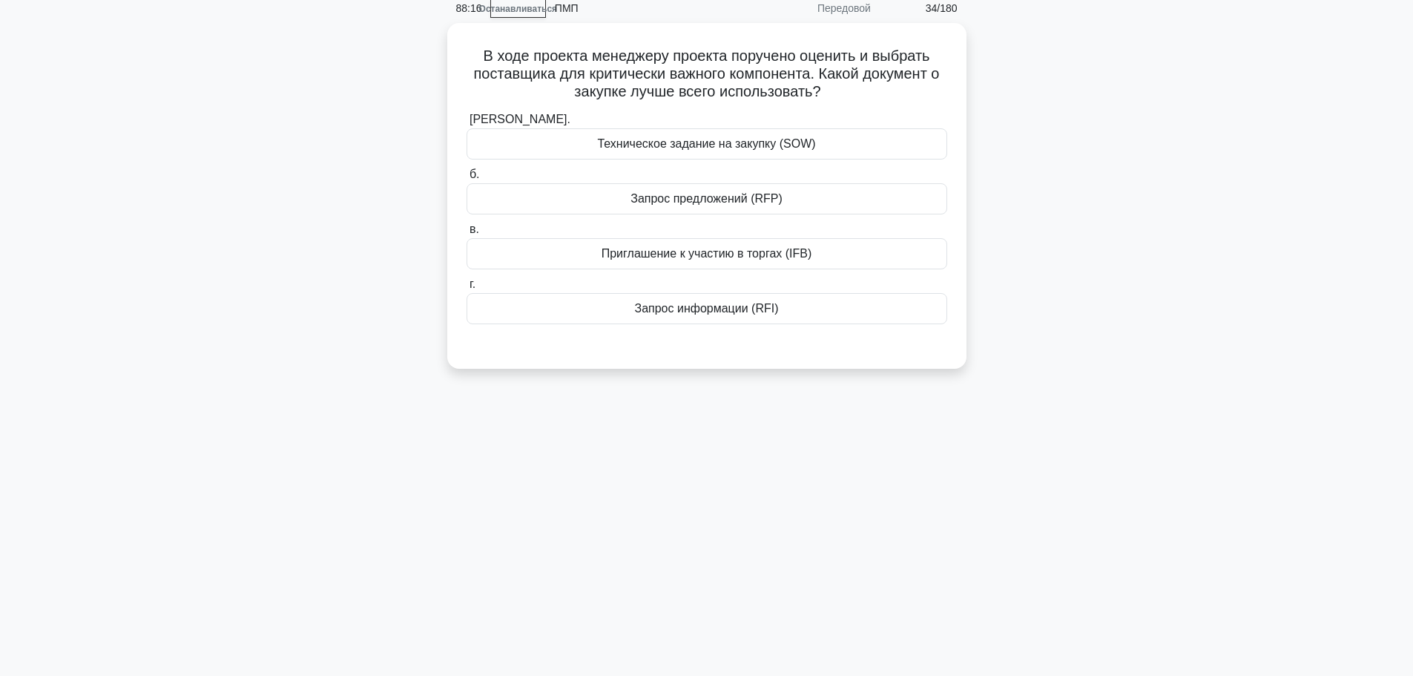
scroll to position [0, 0]
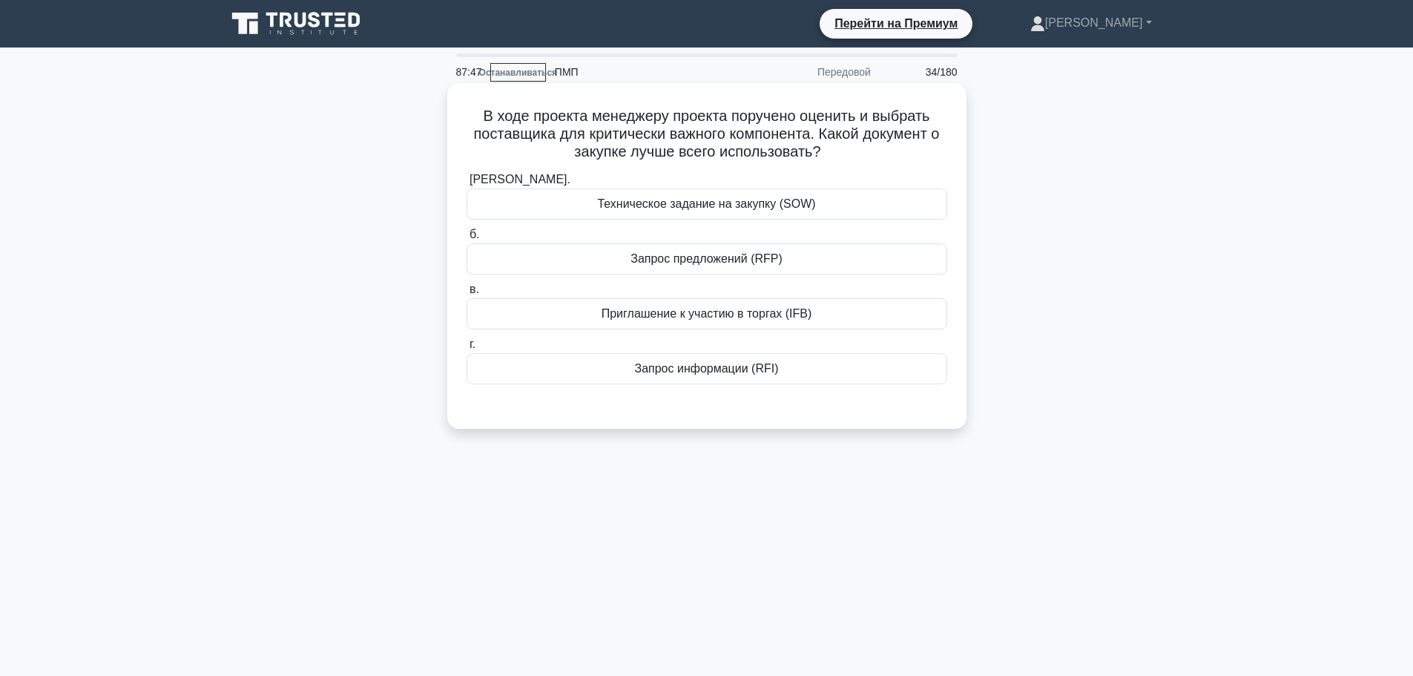
click at [697, 260] on font "Запрос предложений (RFP)" at bounding box center [706, 258] width 152 height 13
click at [466, 240] on input "б. Запрос предложений (RFP)" at bounding box center [466, 235] width 0 height 10
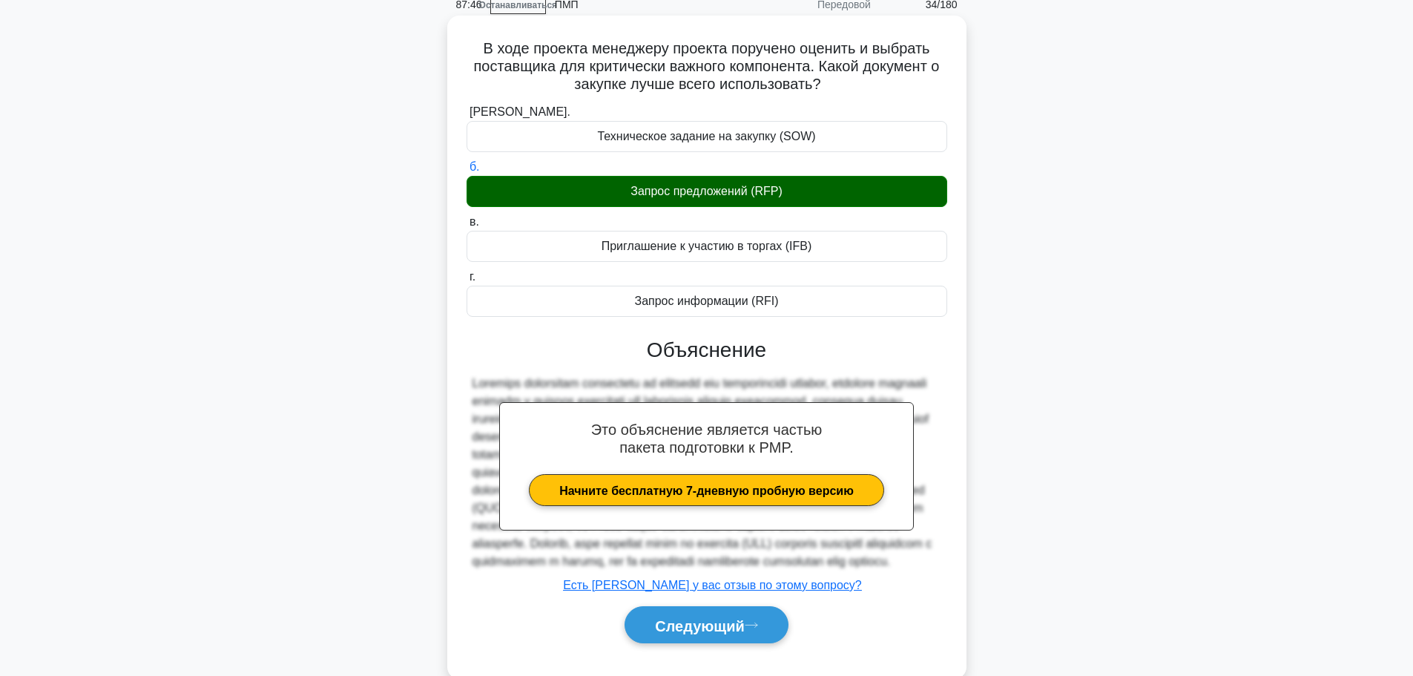
scroll to position [135, 0]
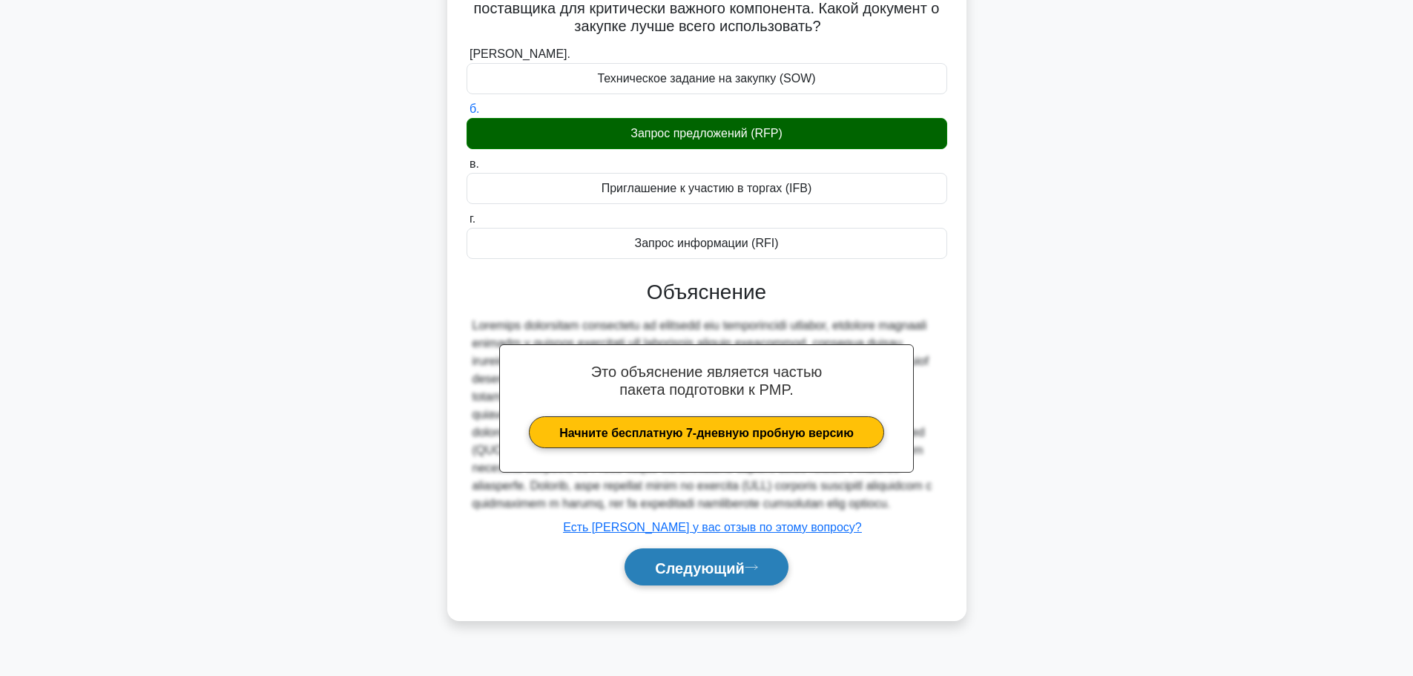
click at [725, 575] on font "Следующий" at bounding box center [700, 567] width 90 height 16
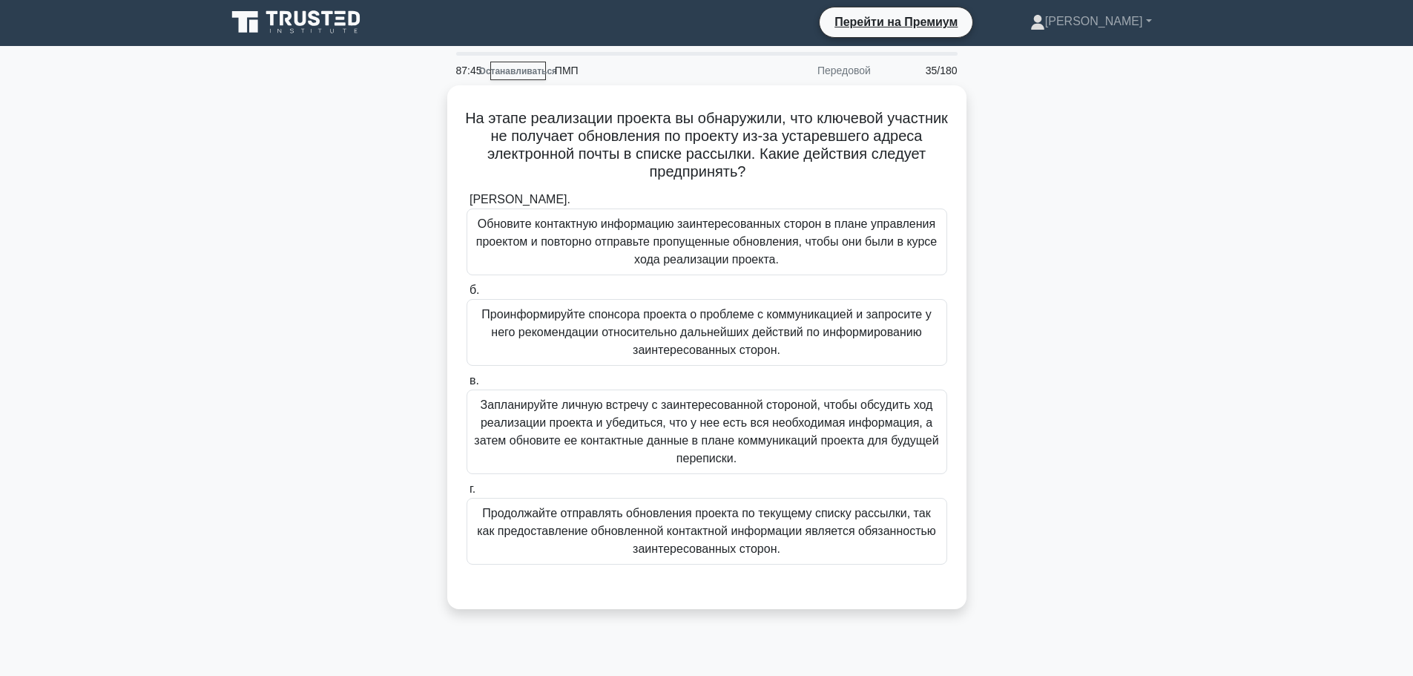
scroll to position [0, 0]
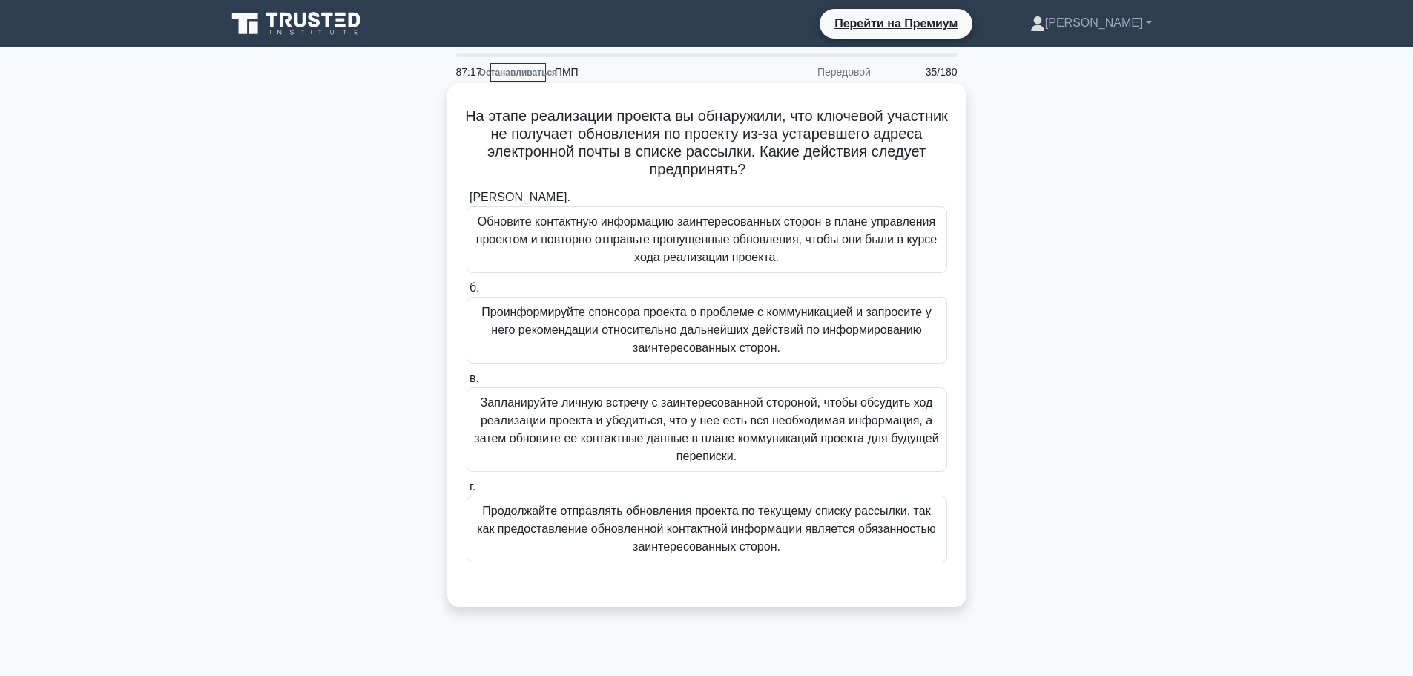
click at [814, 231] on font "Обновите контактную информацию заинтересованных сторон в плане управления проек…" at bounding box center [706, 239] width 467 height 53
click at [466, 202] on input "а. Обновите контактную информацию заинтересованных сторон в плане управления пр…" at bounding box center [466, 198] width 0 height 10
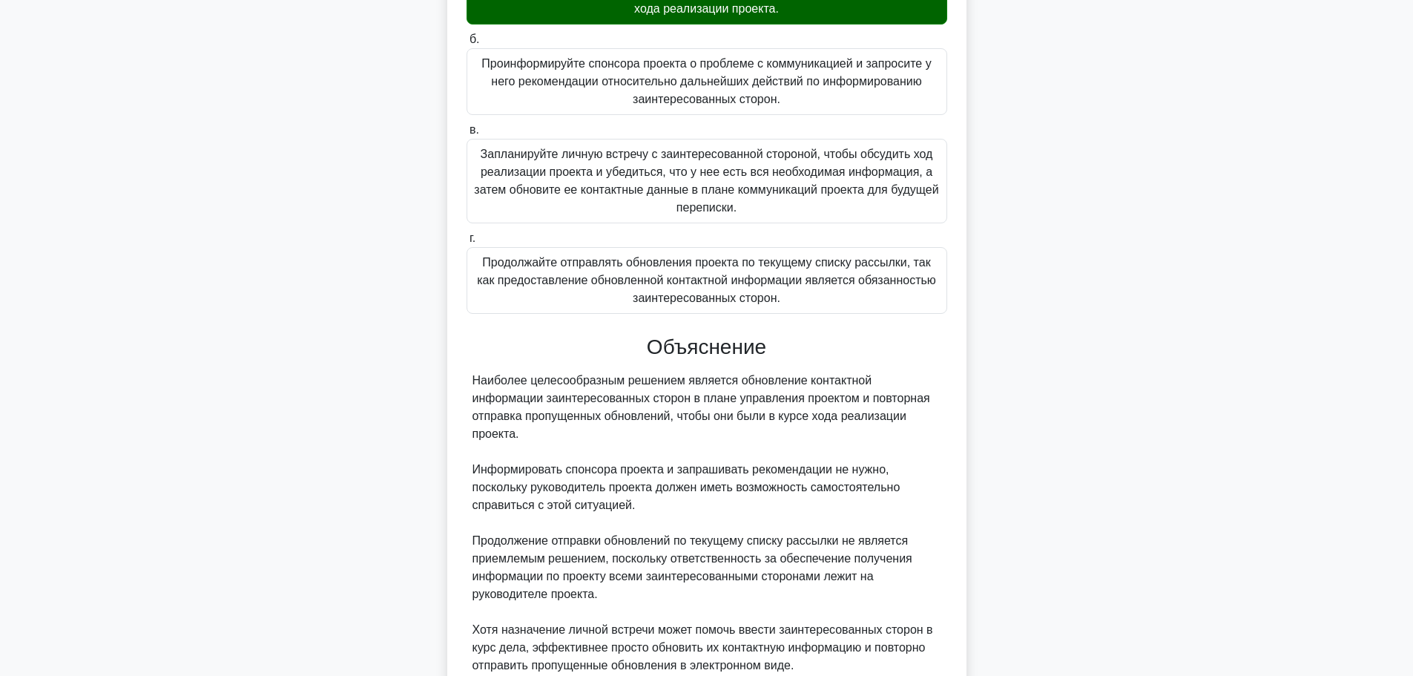
scroll to position [384, 0]
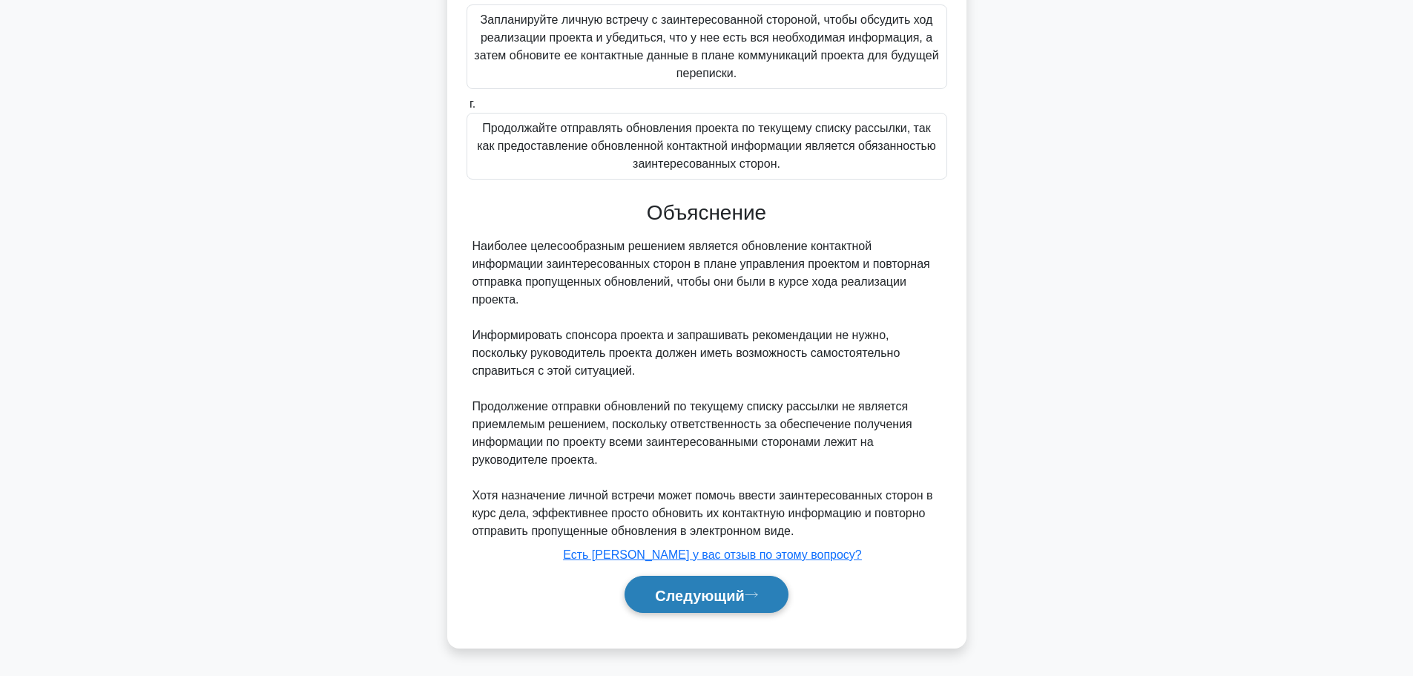
click at [680, 598] on font "Следующий" at bounding box center [700, 595] width 90 height 16
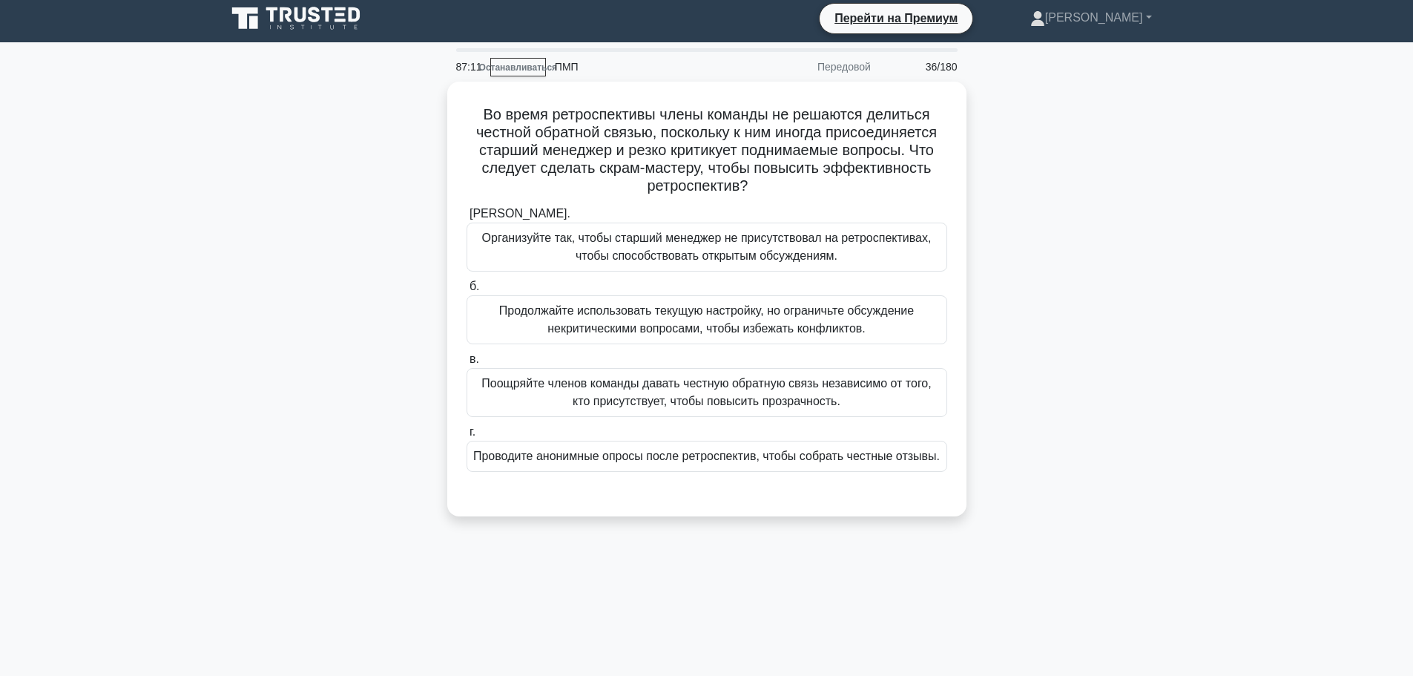
scroll to position [0, 0]
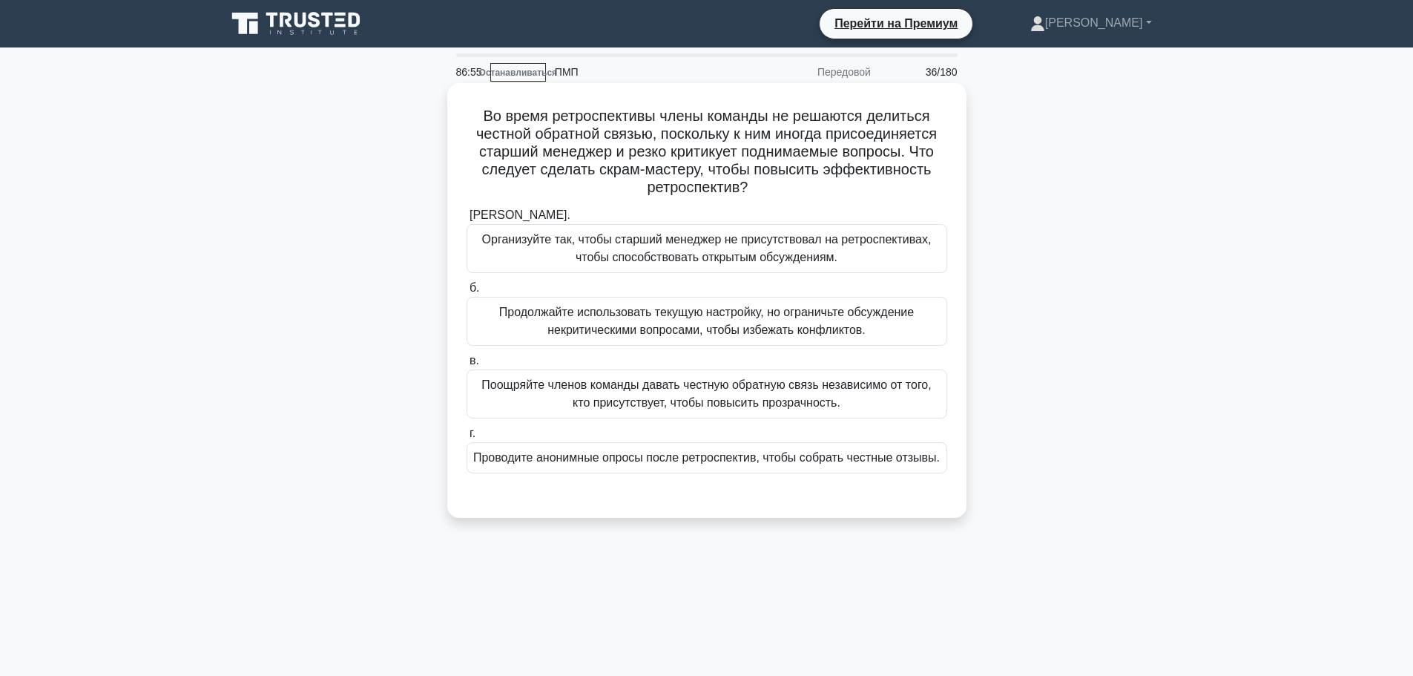
click at [716, 406] on font "Поощряйте членов команды давать честную обратную связь независимо от того, кто …" at bounding box center [705, 393] width 449 height 30
click at [466, 366] on input "в. Поощряйте членов команды давать честную обратную связь независимо от того, к…" at bounding box center [466, 361] width 0 height 10
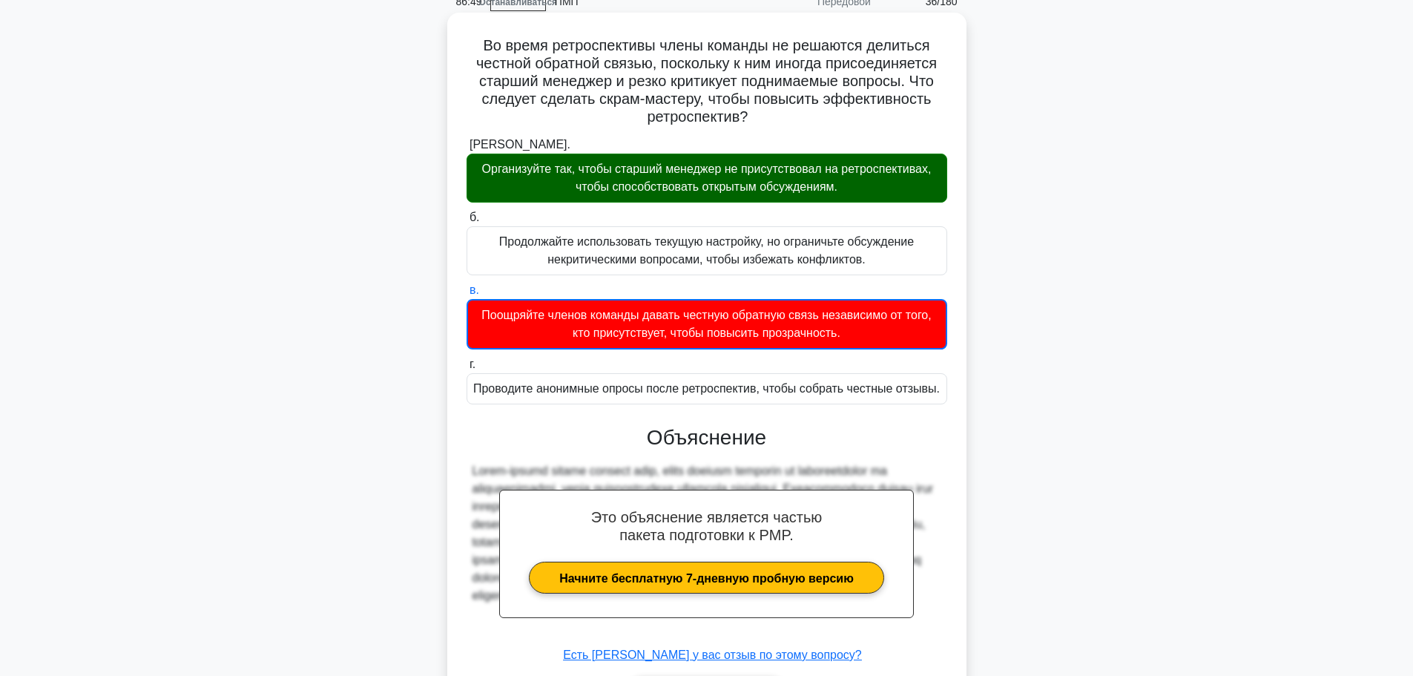
scroll to position [172, 0]
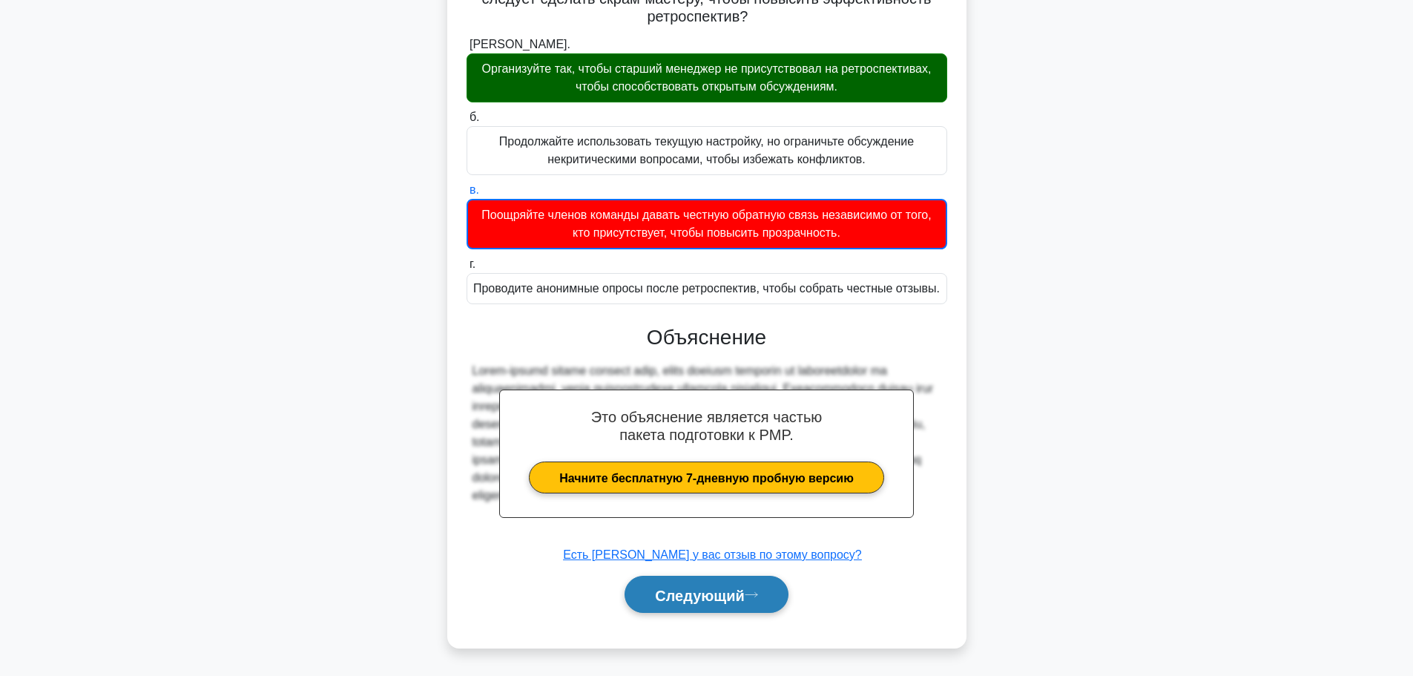
click at [727, 601] on font "Следующий" at bounding box center [700, 595] width 90 height 16
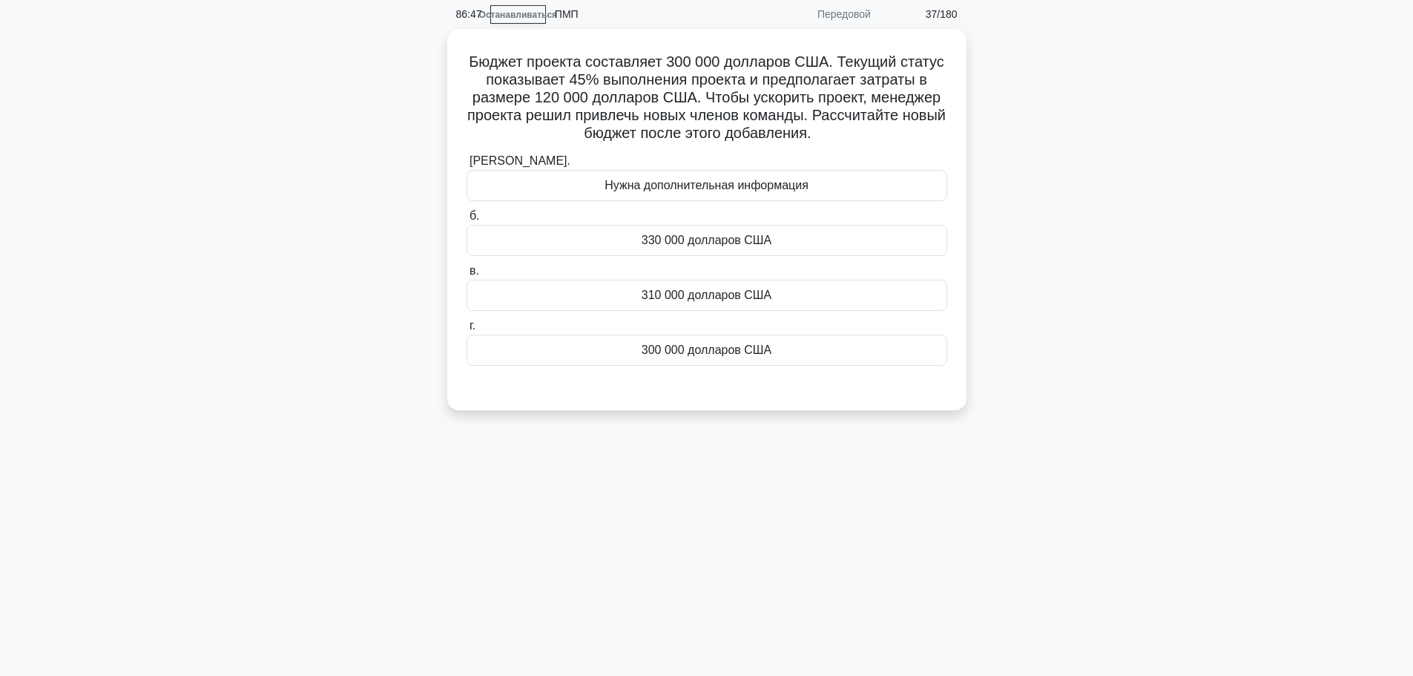
scroll to position [0, 0]
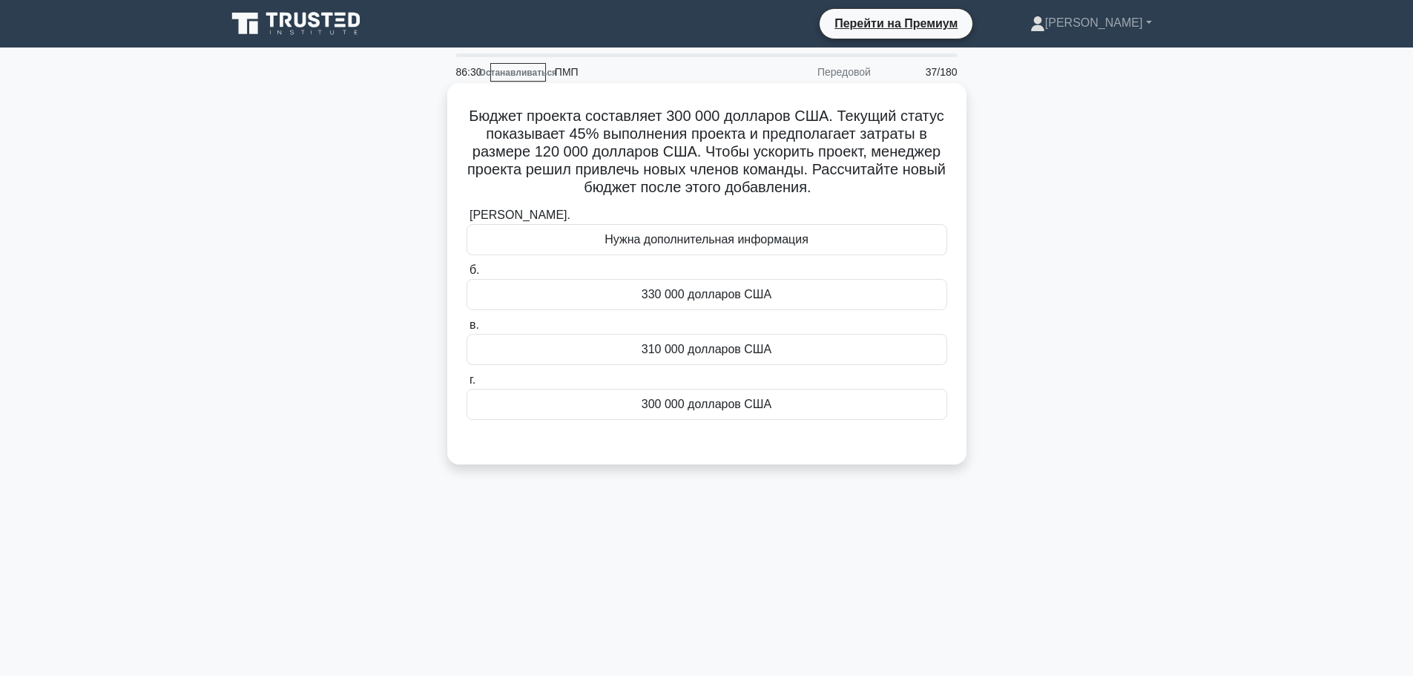
click at [805, 231] on font "Нужна дополнительная информация" at bounding box center [706, 240] width 204 height 18
click at [760, 238] on font "Нужна дополнительная информация" at bounding box center [706, 239] width 204 height 13
click at [466, 220] on input "а. Нужна дополнительная информация" at bounding box center [466, 216] width 0 height 10
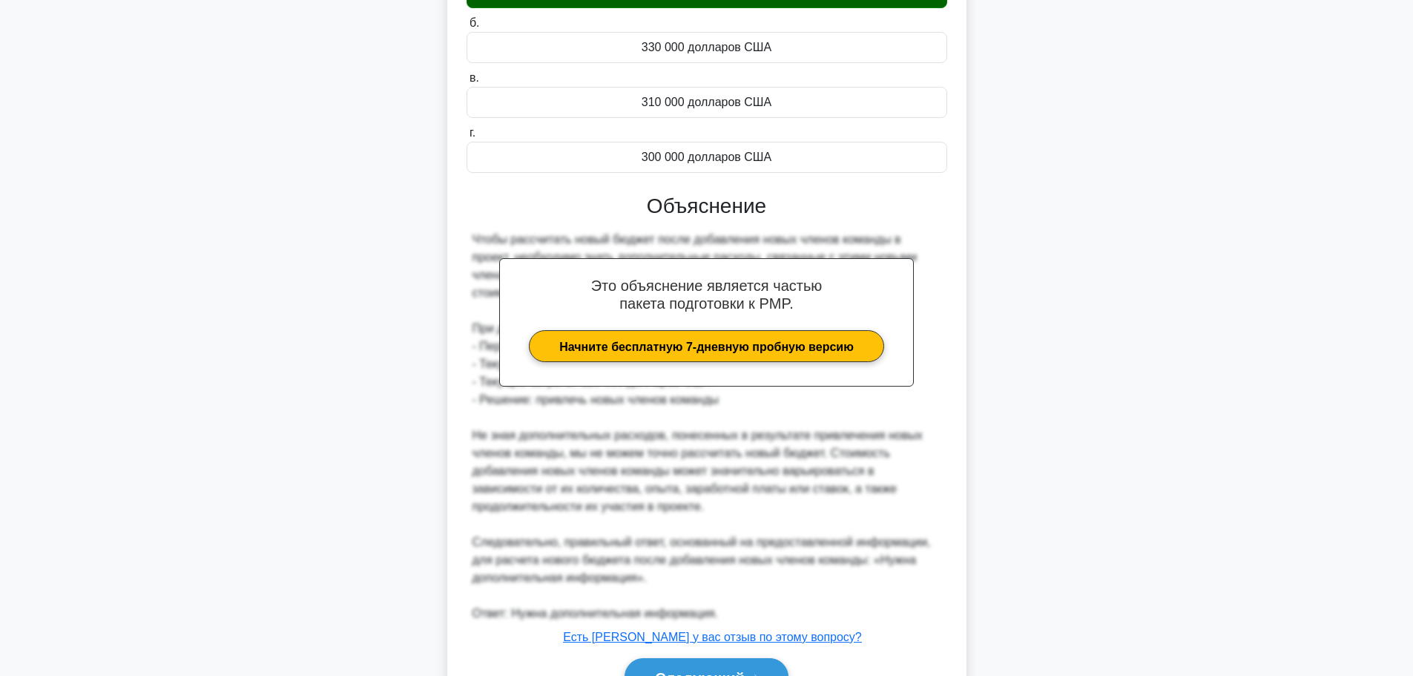
scroll to position [297, 0]
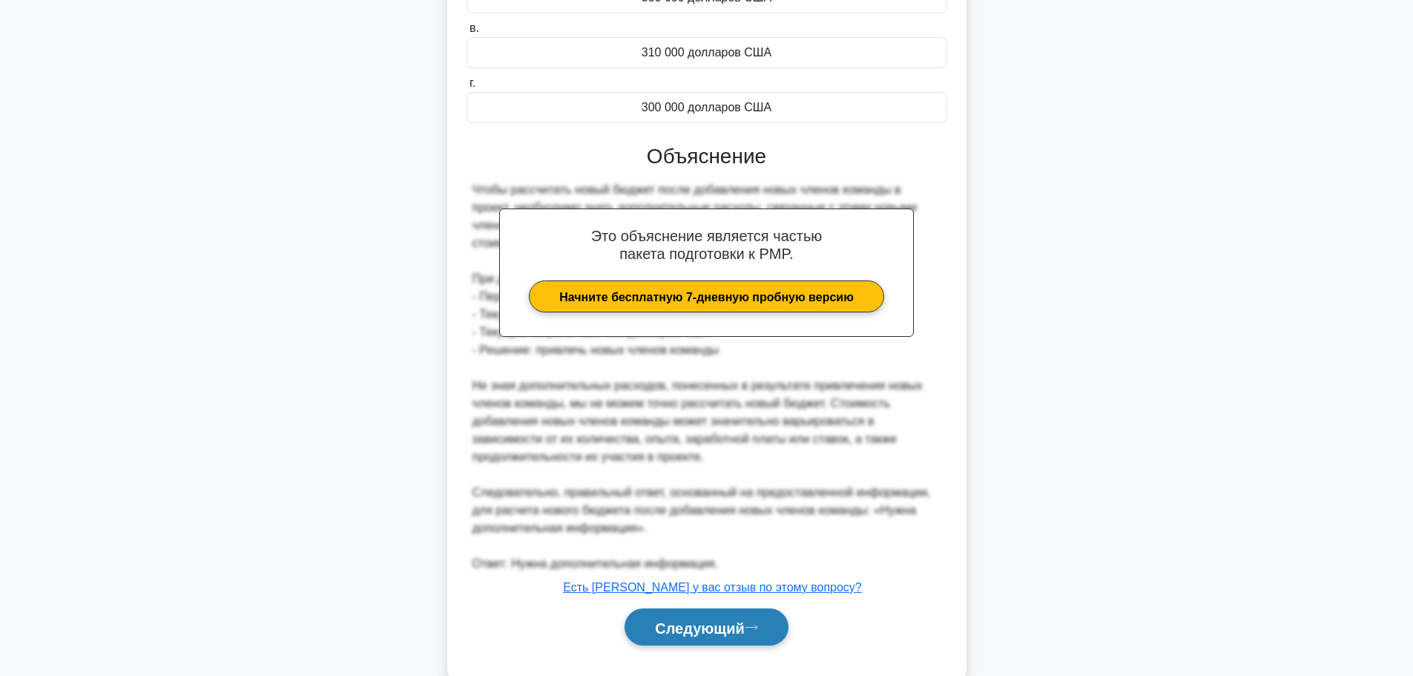
click at [711, 625] on font "Следующий" at bounding box center [700, 627] width 90 height 16
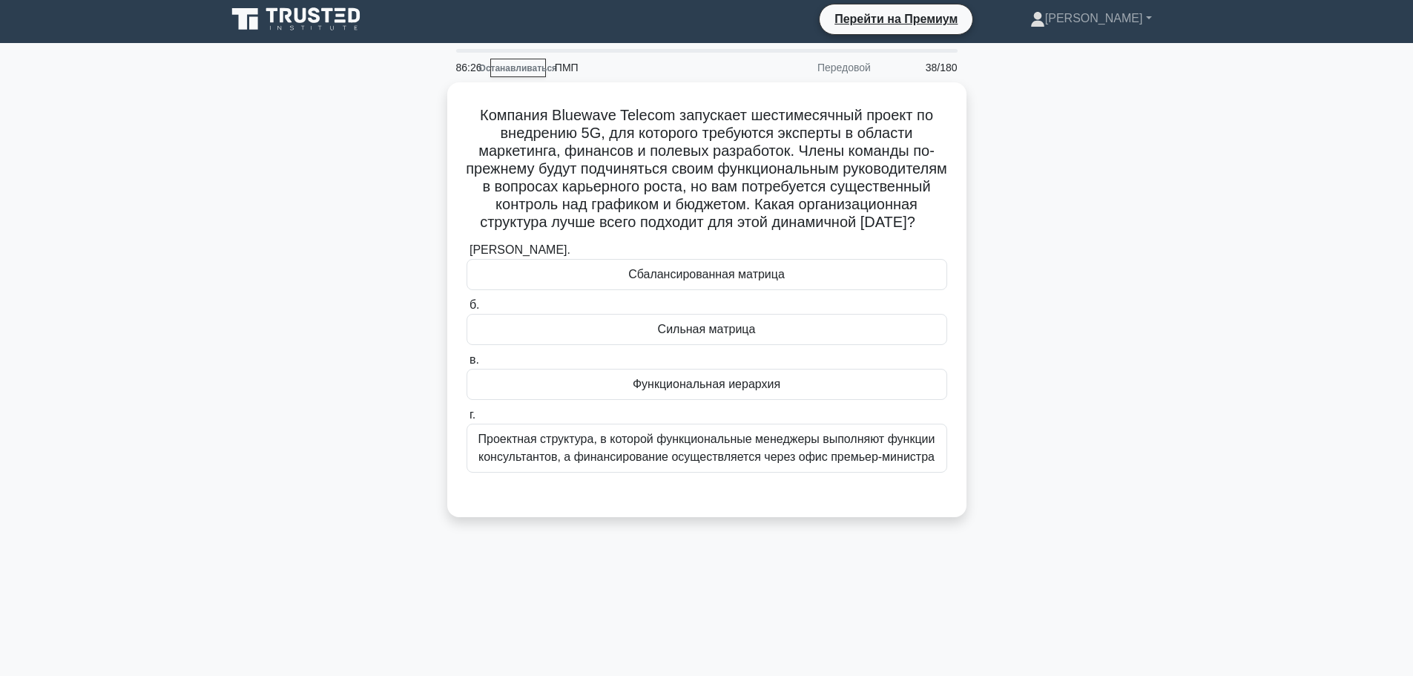
scroll to position [0, 0]
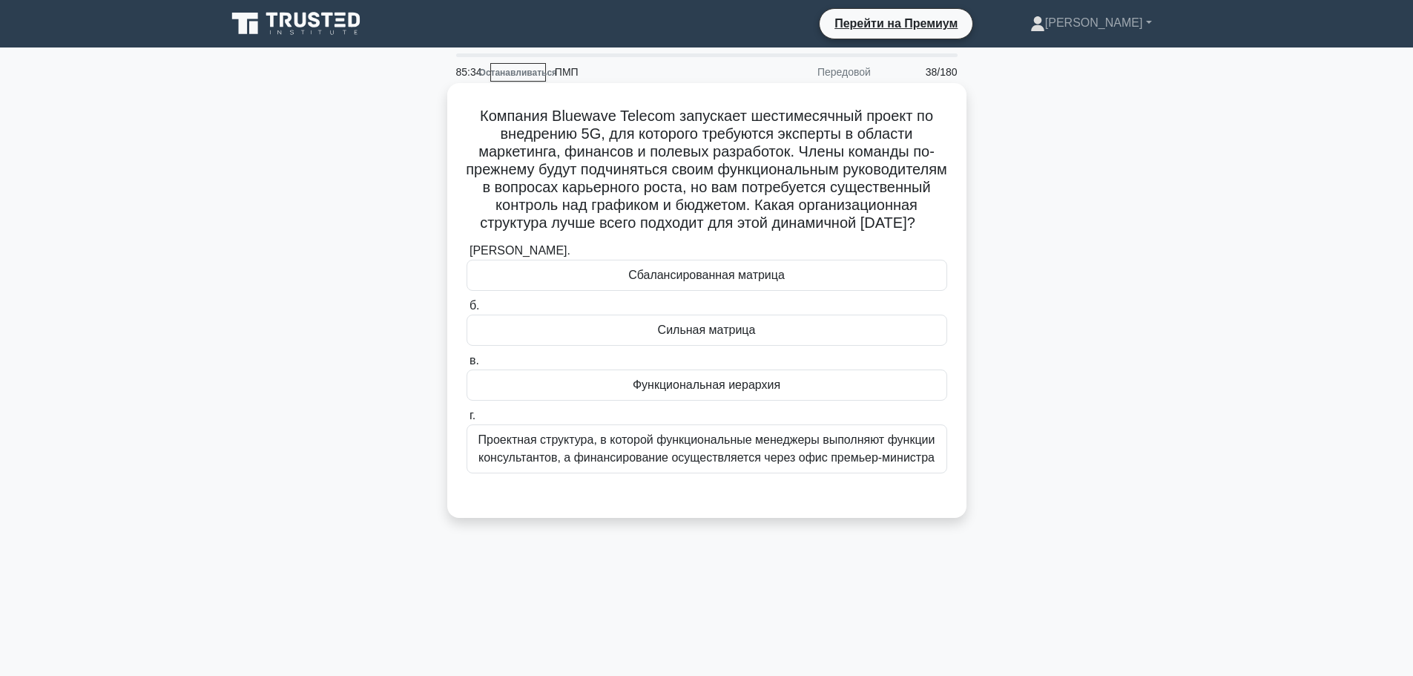
click at [708, 336] on font "Сильная матрица" at bounding box center [707, 329] width 98 height 13
click at [466, 311] on input "б. Сильная матрица" at bounding box center [466, 306] width 0 height 10
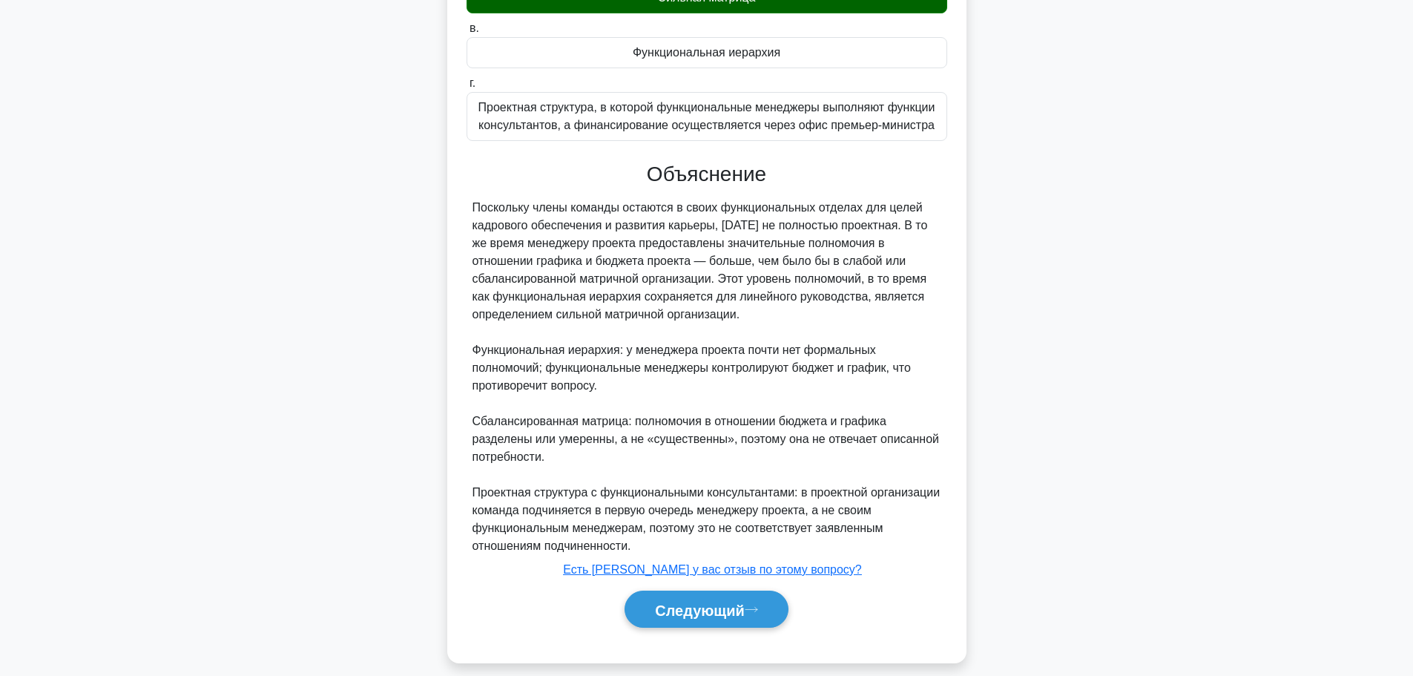
scroll to position [366, 0]
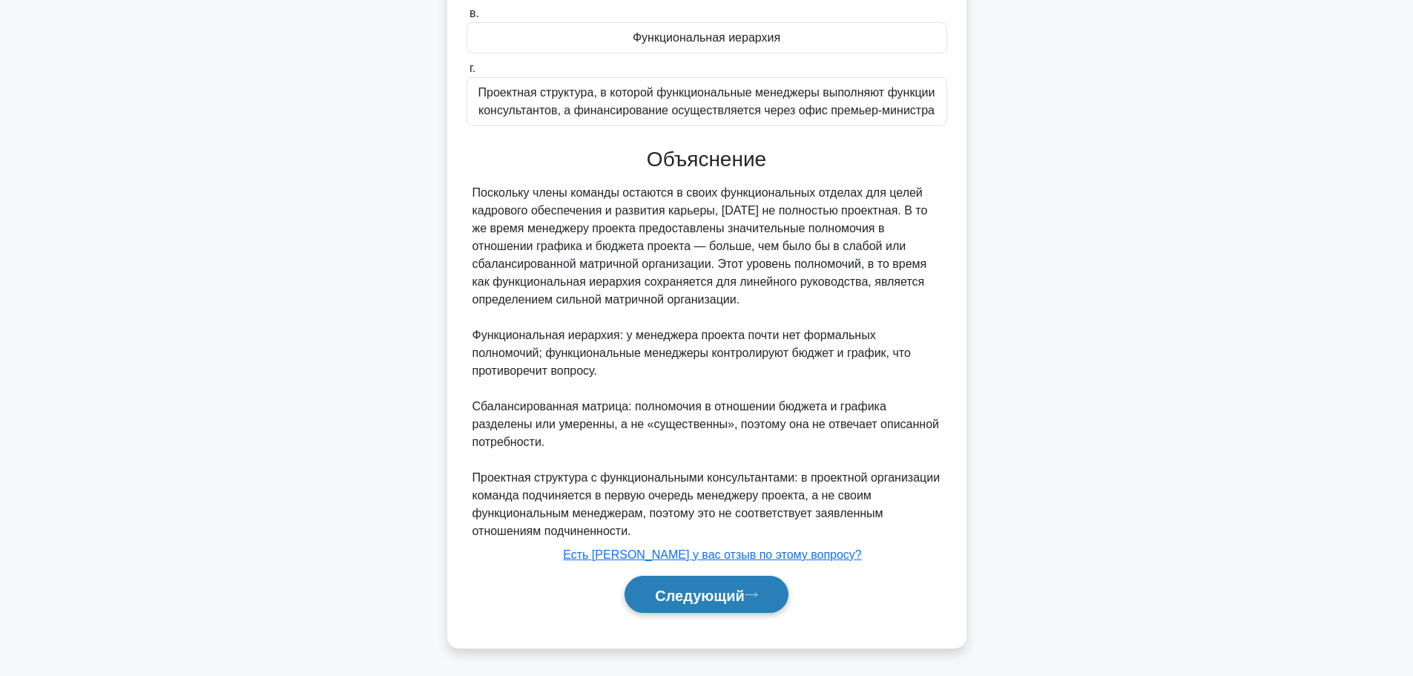
click at [682, 597] on font "Следующий" at bounding box center [700, 595] width 90 height 16
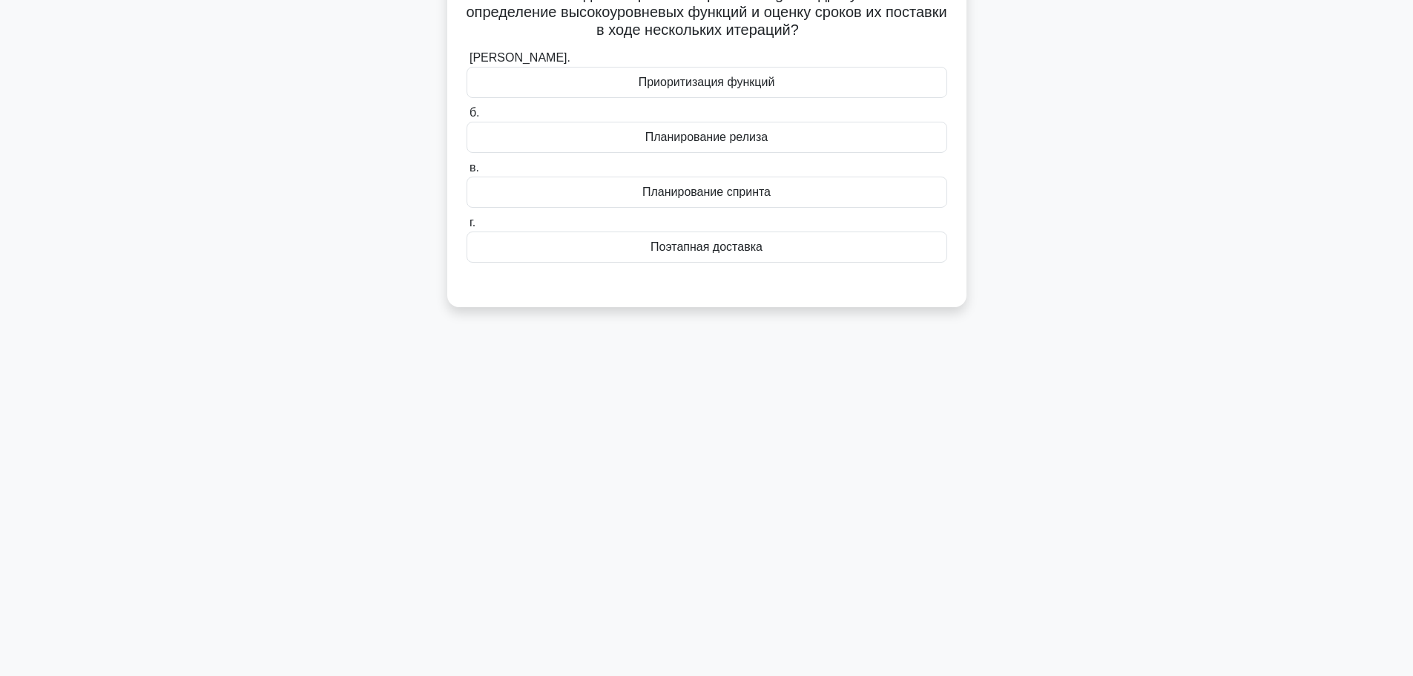
scroll to position [0, 0]
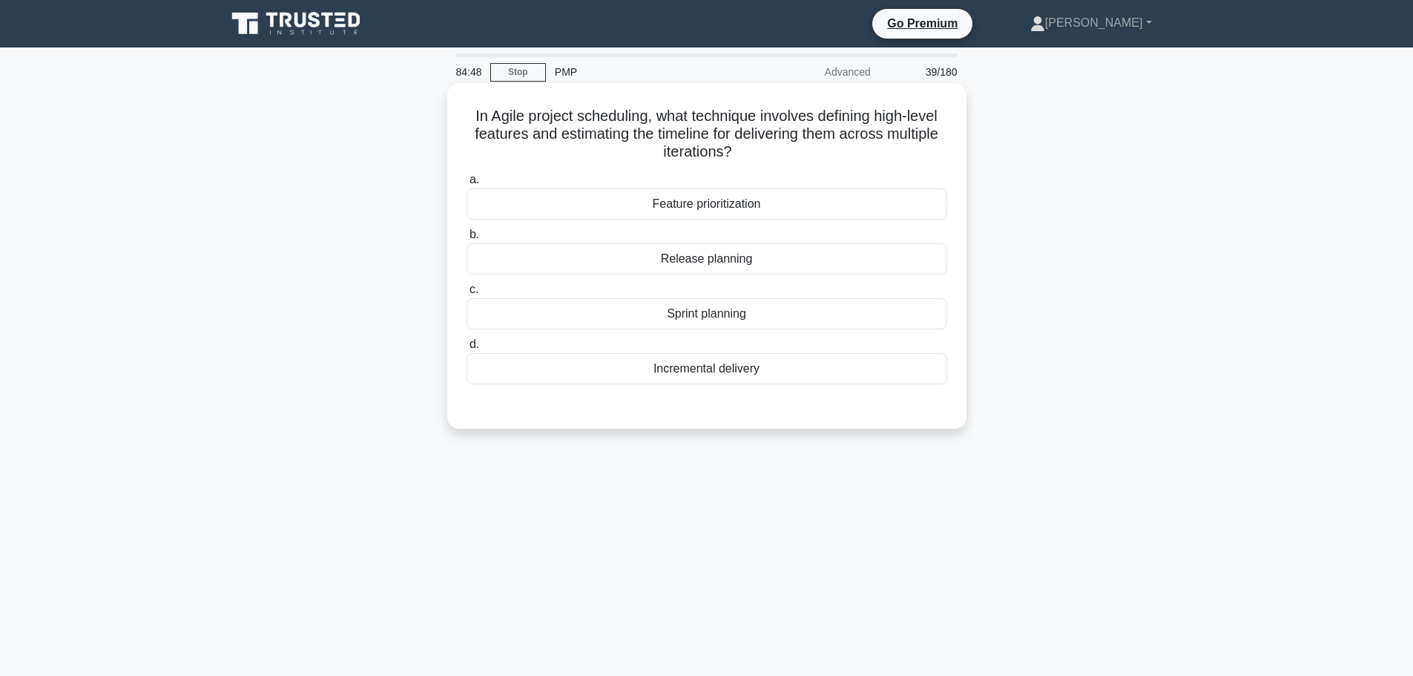
click at [771, 266] on div "Release planning" at bounding box center [706, 258] width 481 height 31
click at [466, 240] on input "b. Release planning" at bounding box center [466, 235] width 0 height 10
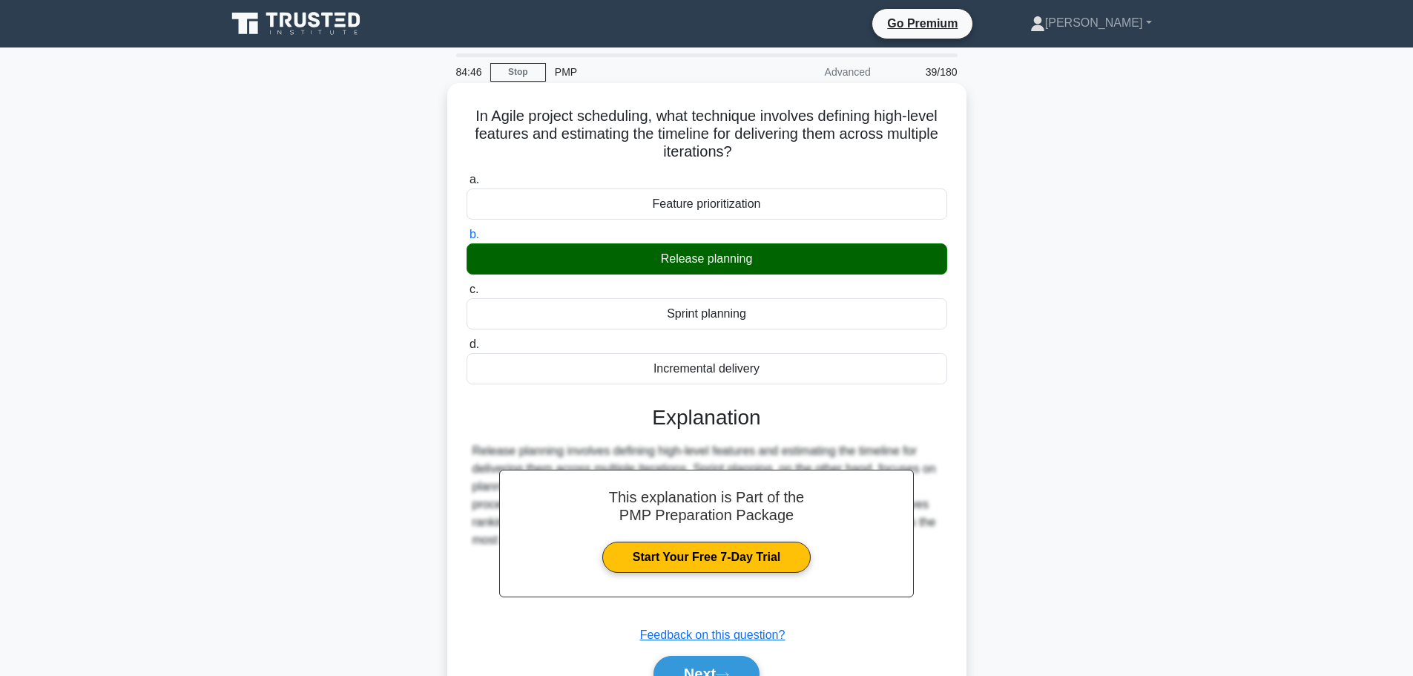
scroll to position [125, 0]
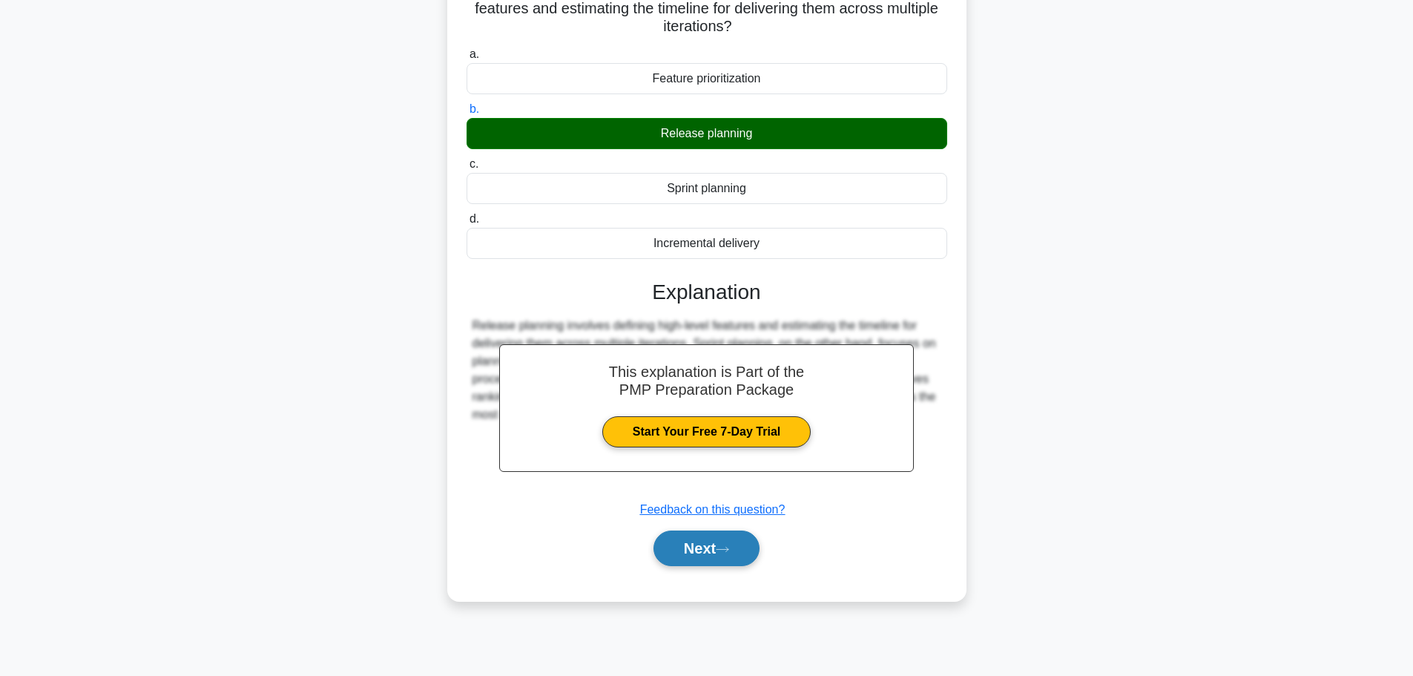
click at [690, 558] on button "Next" at bounding box center [706, 548] width 106 height 36
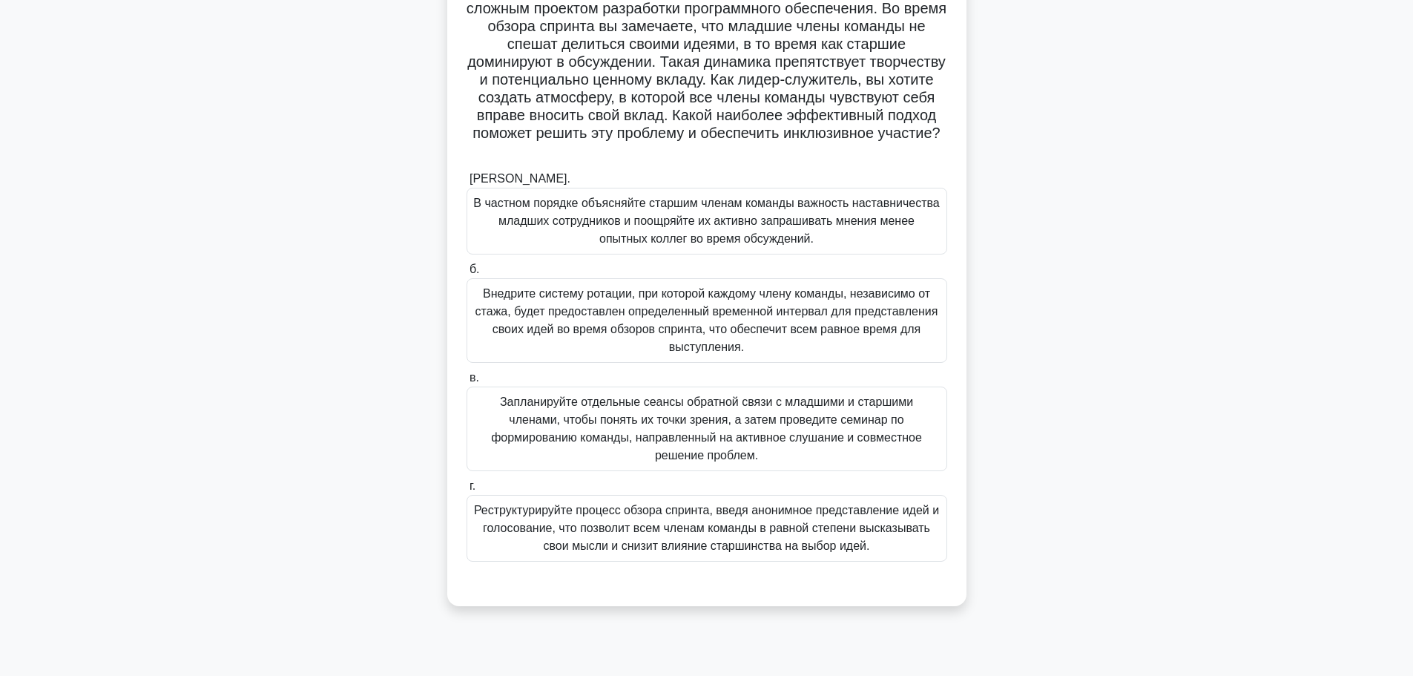
click at [839, 525] on font "Реструктурируйте процесс обзора спринта, введя анонимное представление идей и г…" at bounding box center [706, 528] width 465 height 48
click at [466, 491] on input "г. Реструктурируйте процесс обзора спринта, введя анонимное представление идей …" at bounding box center [466, 486] width 0 height 10
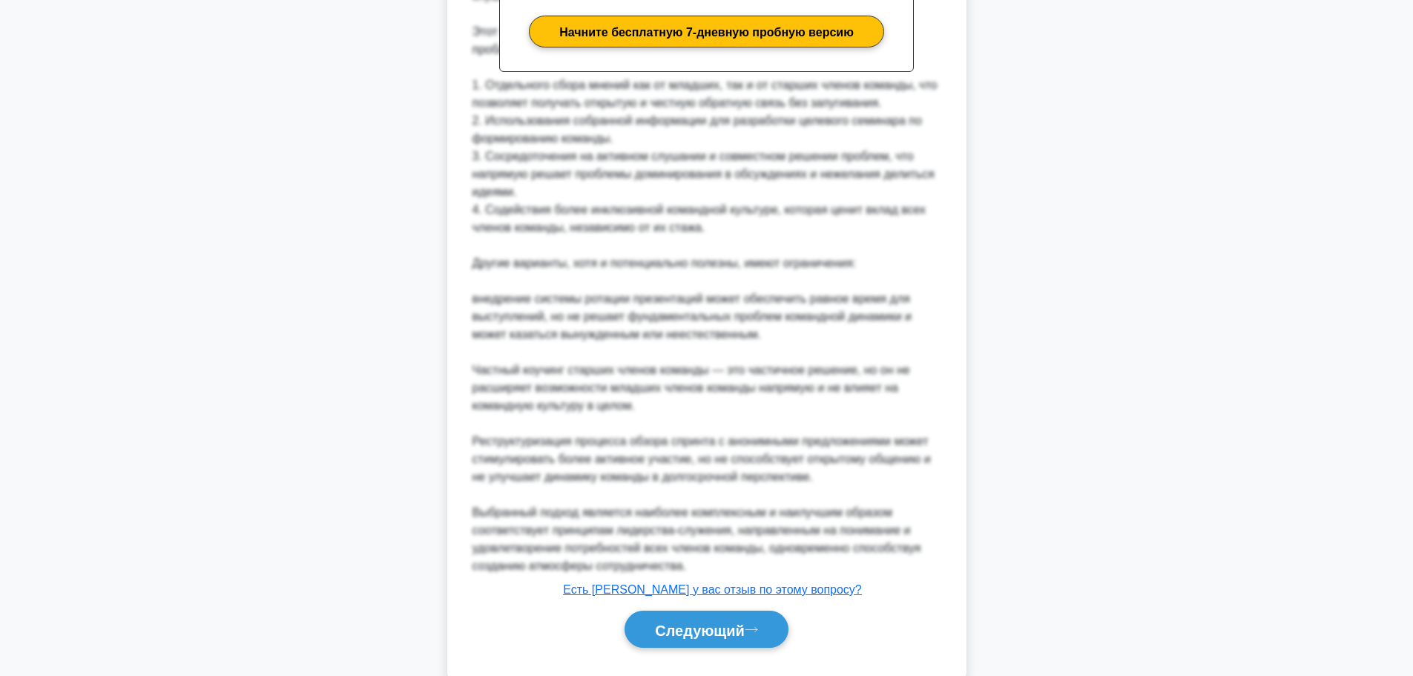
scroll to position [866, 0]
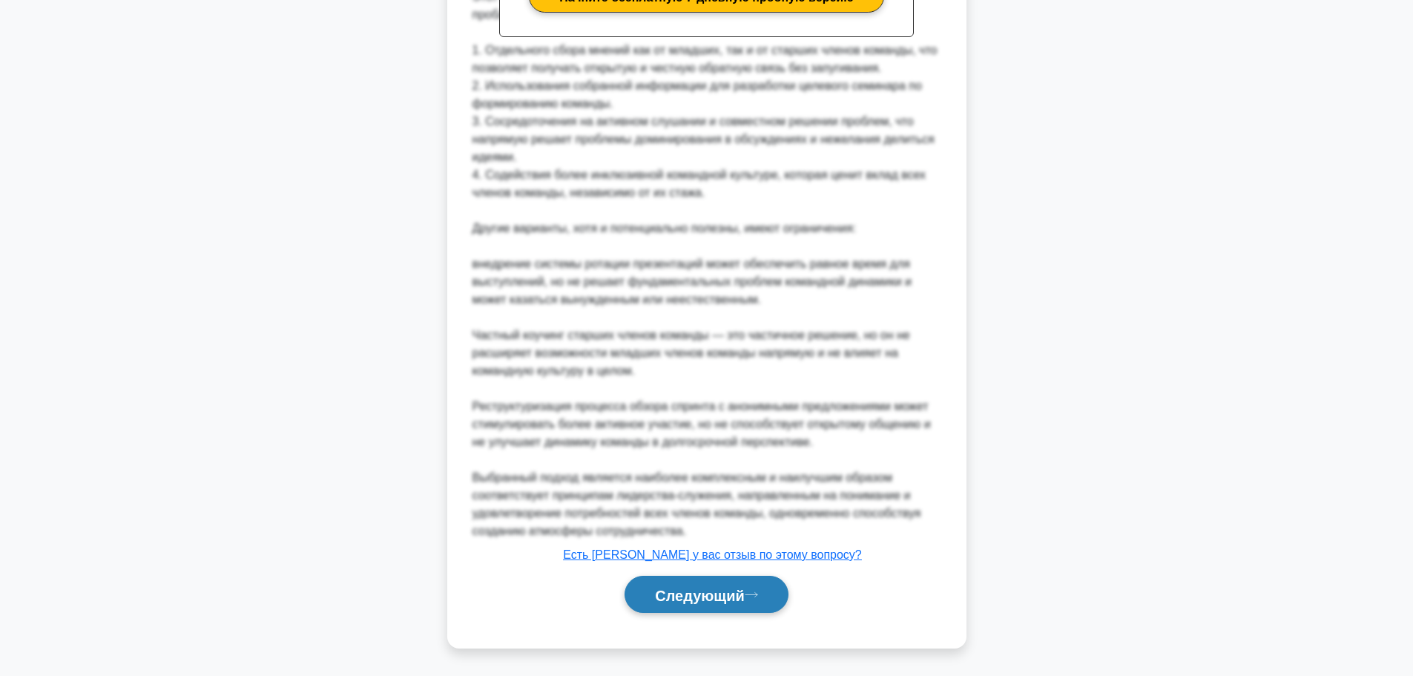
click at [709, 587] on font "Следующий" at bounding box center [700, 595] width 90 height 16
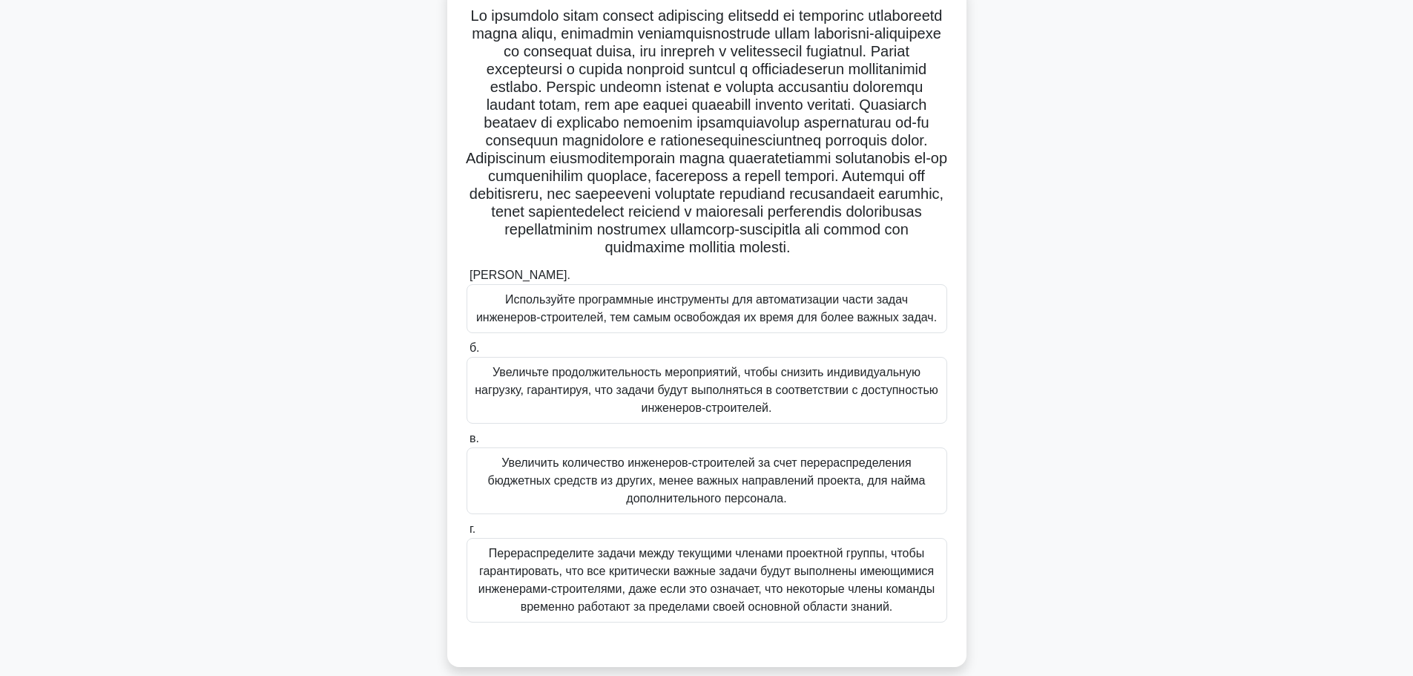
scroll to position [105, 0]
click at [1044, 427] on div ".spinner_0XTQ{transform-origin:center;animation:spinner_y6GP .75s linear infini…" at bounding box center [706, 333] width 979 height 702
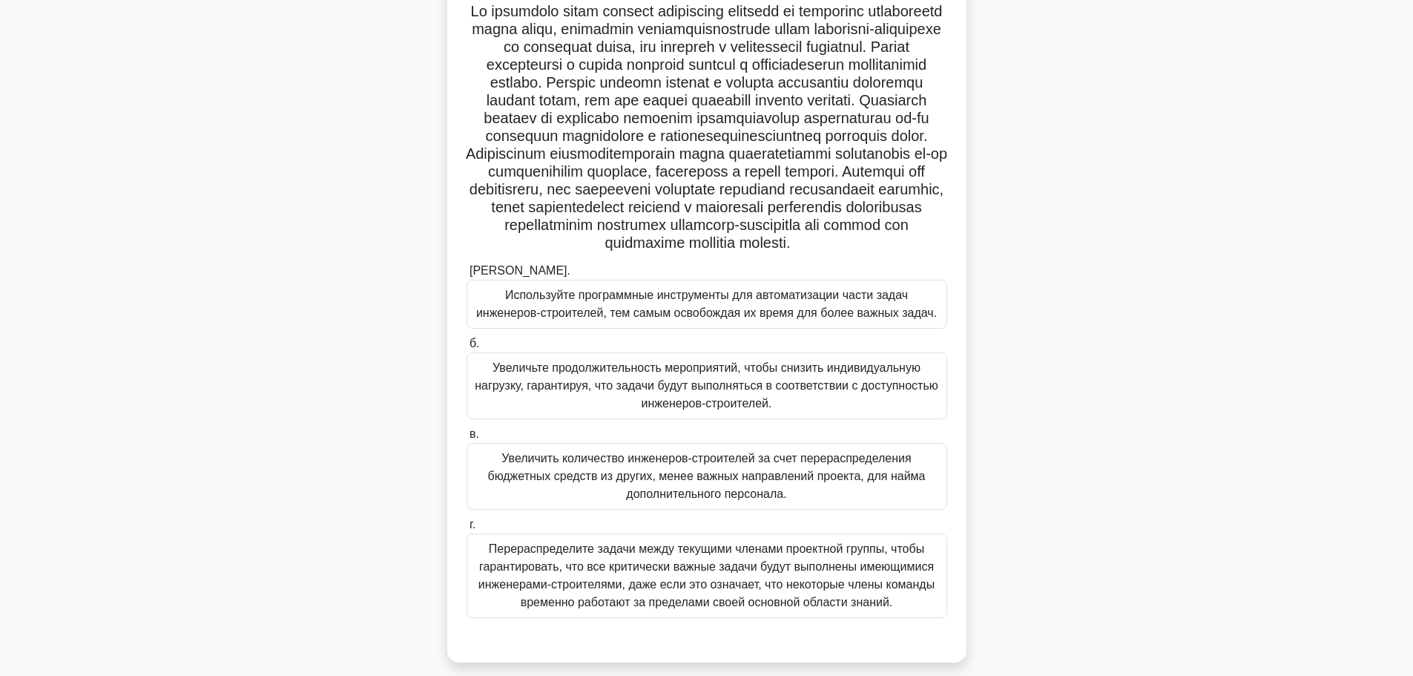
click at [604, 608] on font "Перераспределите задачи между текущими членами проектной группы, чтобы гарантир…" at bounding box center [706, 575] width 456 height 66
click at [466, 530] on input "г. Перераспределите задачи между текущими членами проектной группы, чтобы гаран…" at bounding box center [466, 525] width 0 height 10
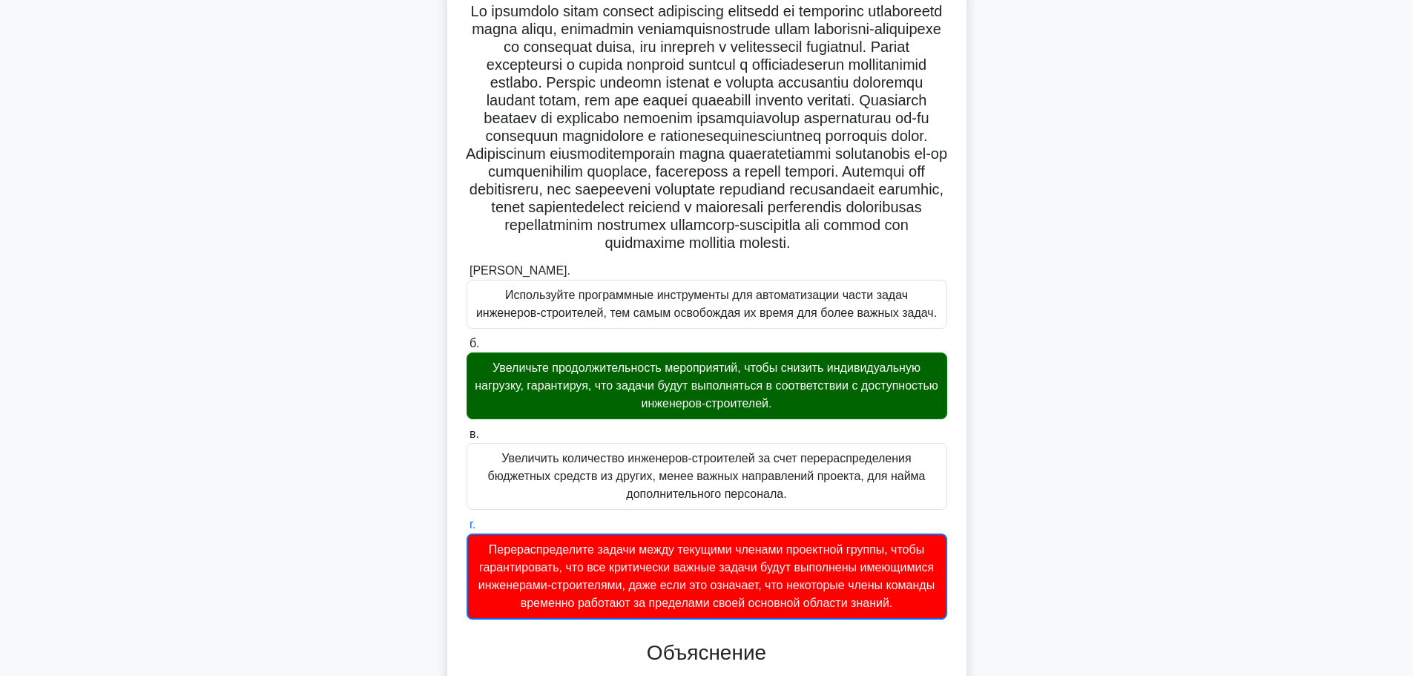
click at [600, 409] on font "Увеличьте продолжительность мероприятий, чтобы снизить индивидуальную нагрузку,…" at bounding box center [706, 385] width 463 height 48
click at [466, 349] on input "б. Увеличьте продолжительность мероприятий, чтобы снизить индивидуальную нагруз…" at bounding box center [466, 344] width 0 height 10
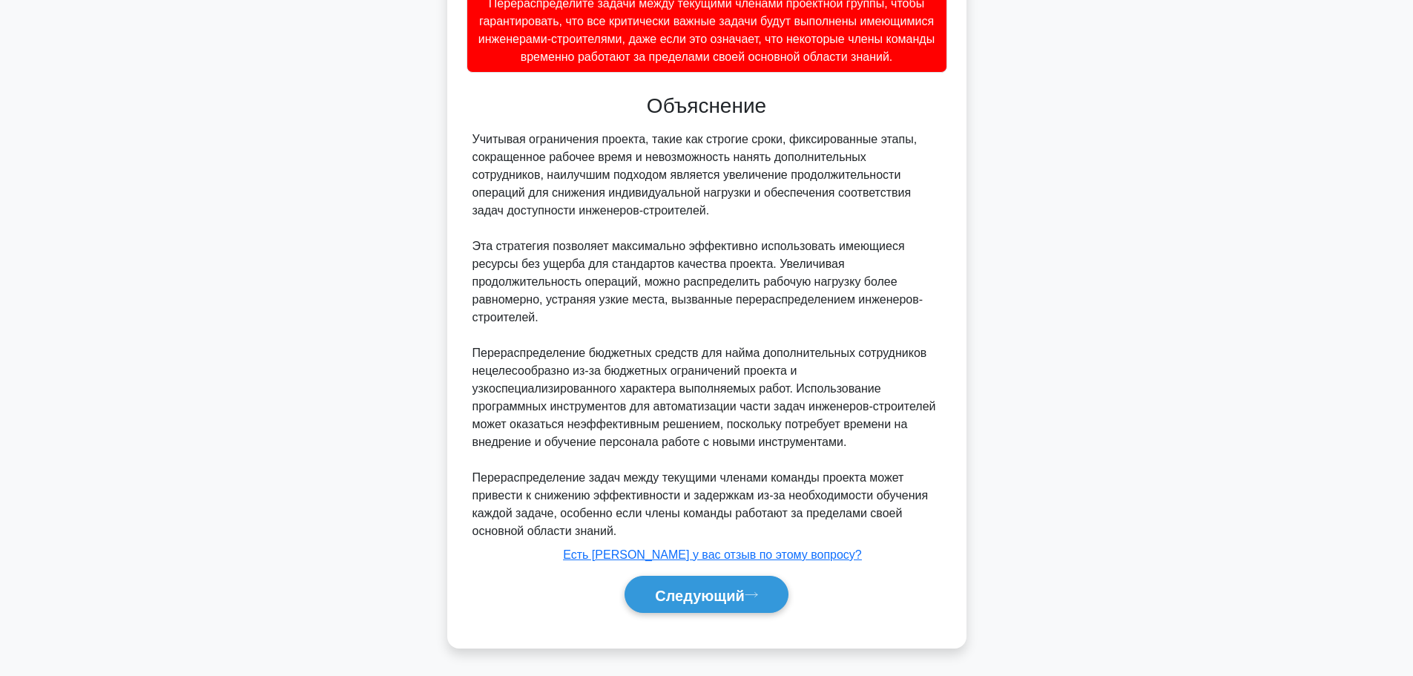
scroll to position [698, 0]
click at [699, 595] on font "Следующий" at bounding box center [700, 595] width 90 height 16
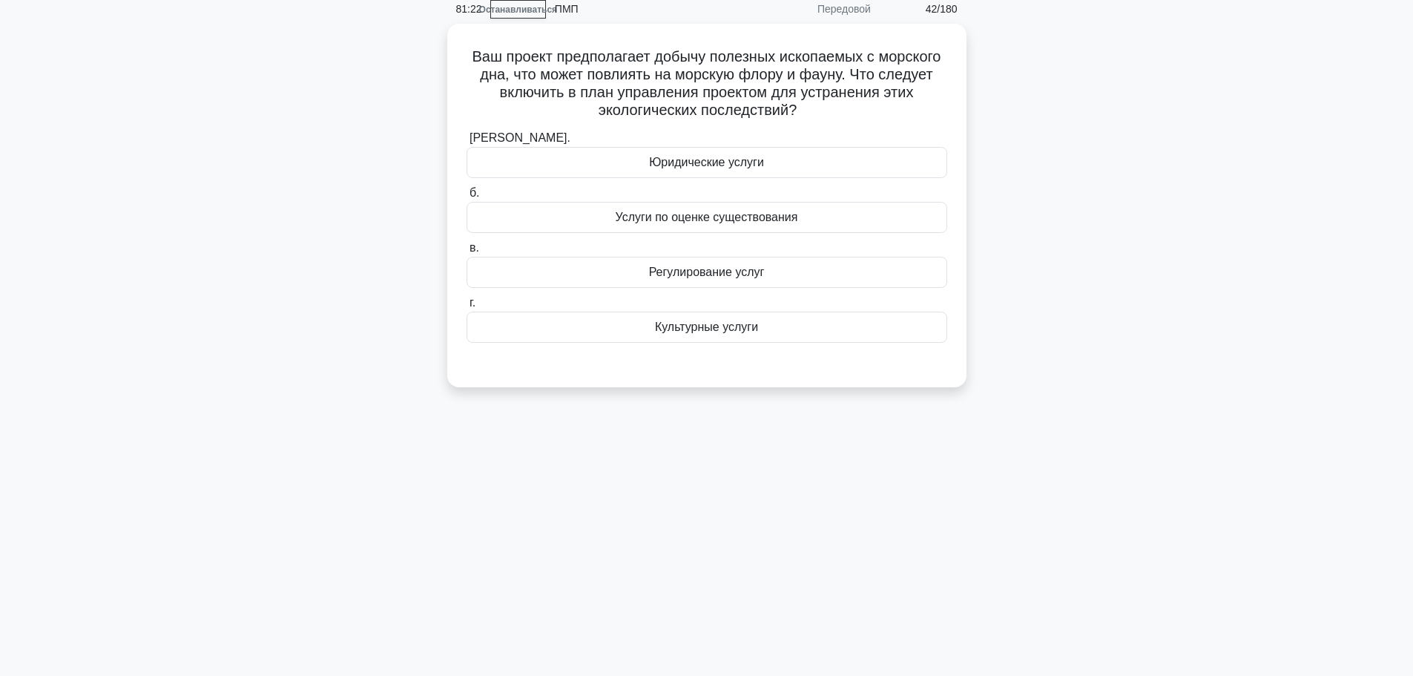
scroll to position [0, 0]
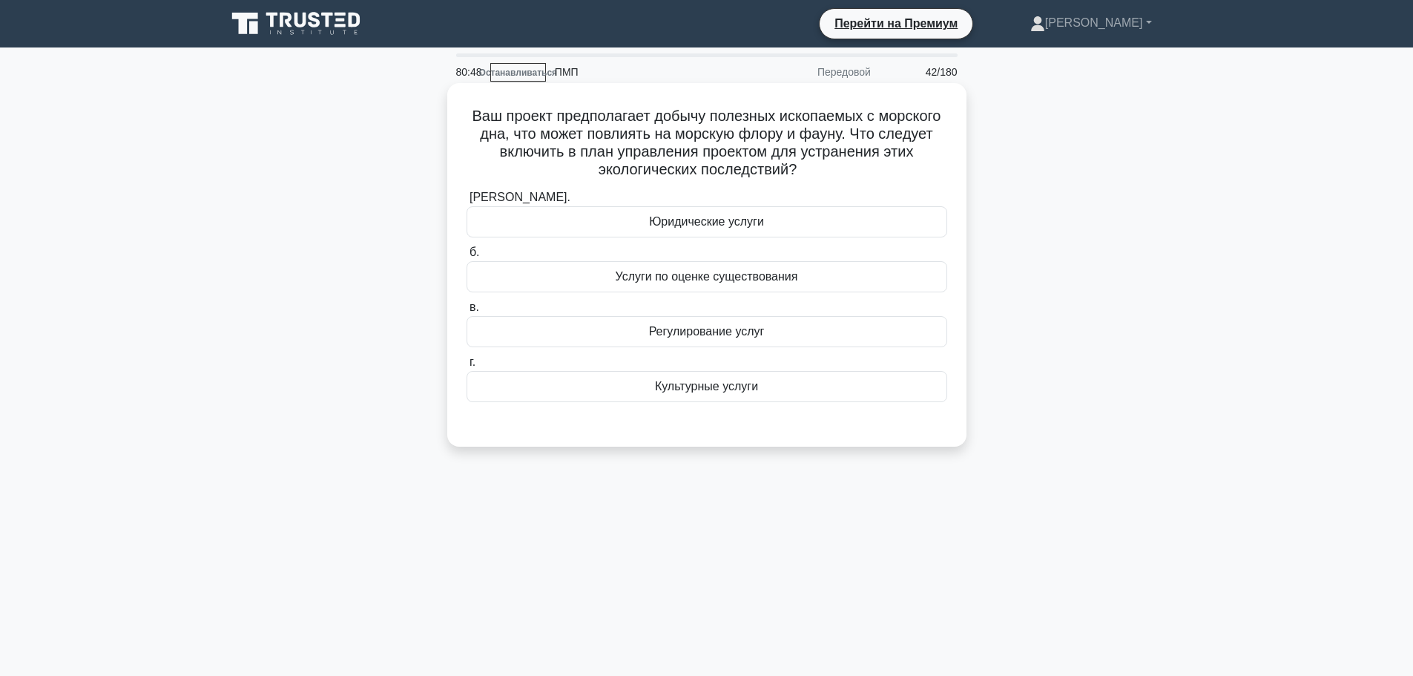
click at [688, 270] on font "Услуги по оценке существования" at bounding box center [707, 276] width 182 height 13
click at [728, 279] on font "Услуги по оценке существования" at bounding box center [707, 276] width 182 height 13
click at [466, 257] on input "б. Услуги по оценке существования" at bounding box center [466, 253] width 0 height 10
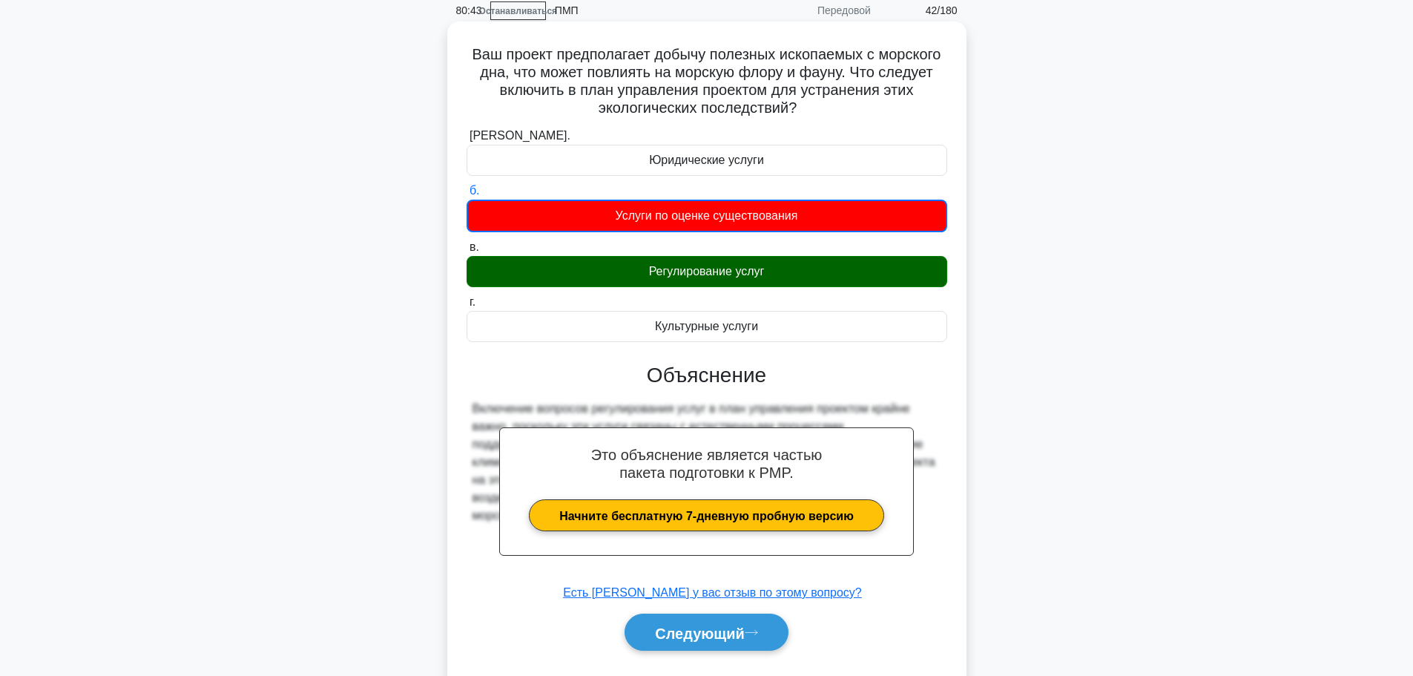
scroll to position [125, 0]
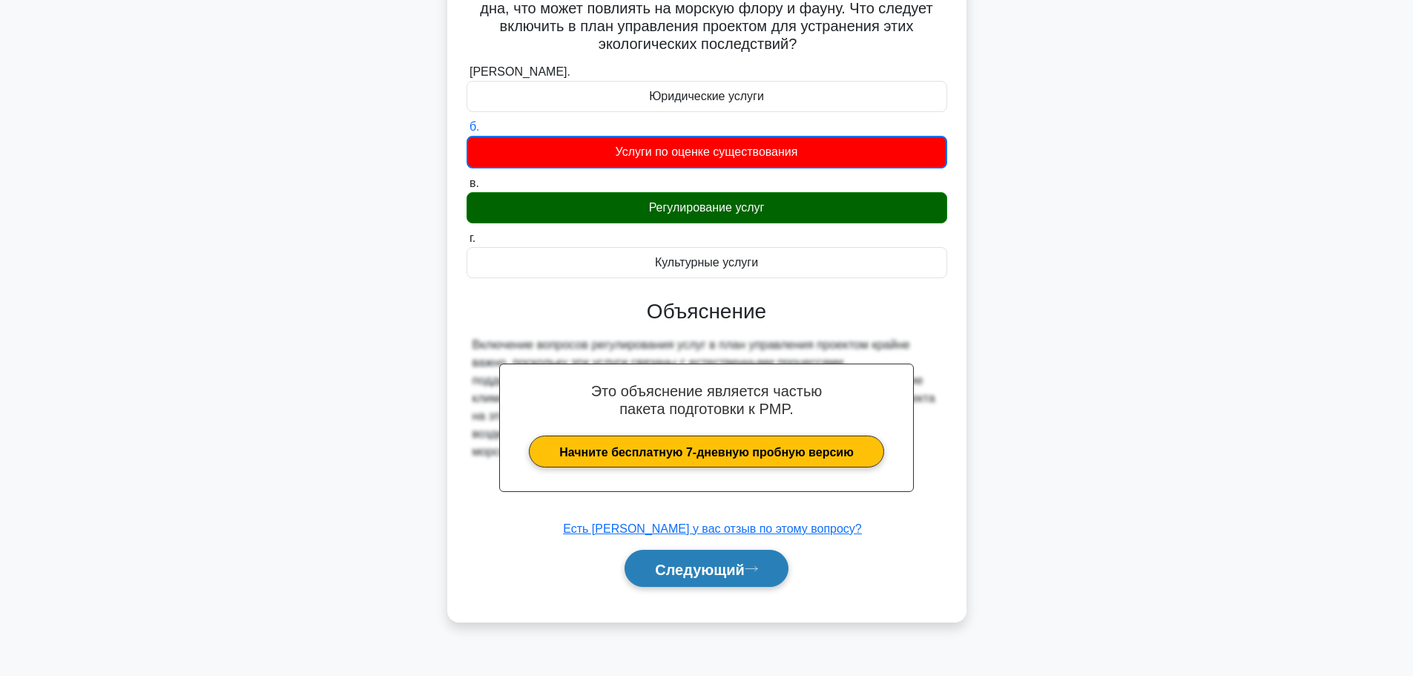
click at [692, 566] on font "Следующий" at bounding box center [700, 569] width 90 height 16
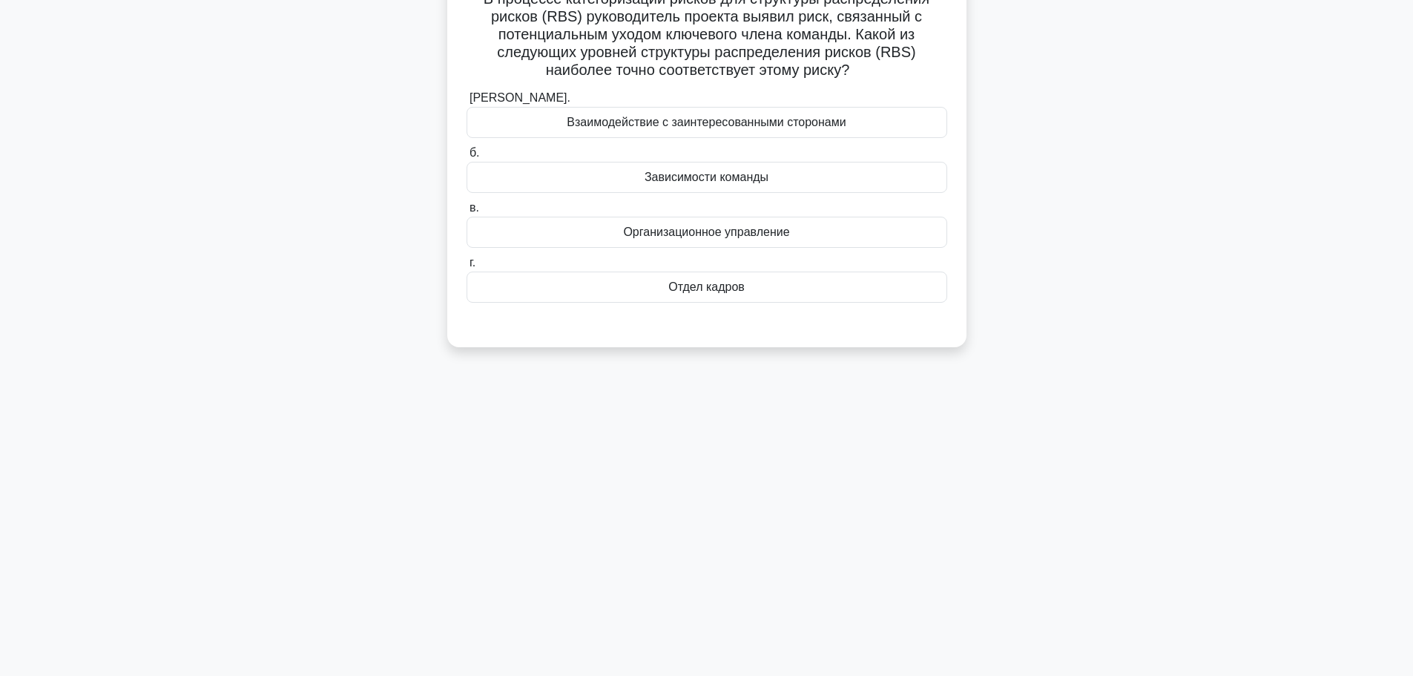
scroll to position [0, 0]
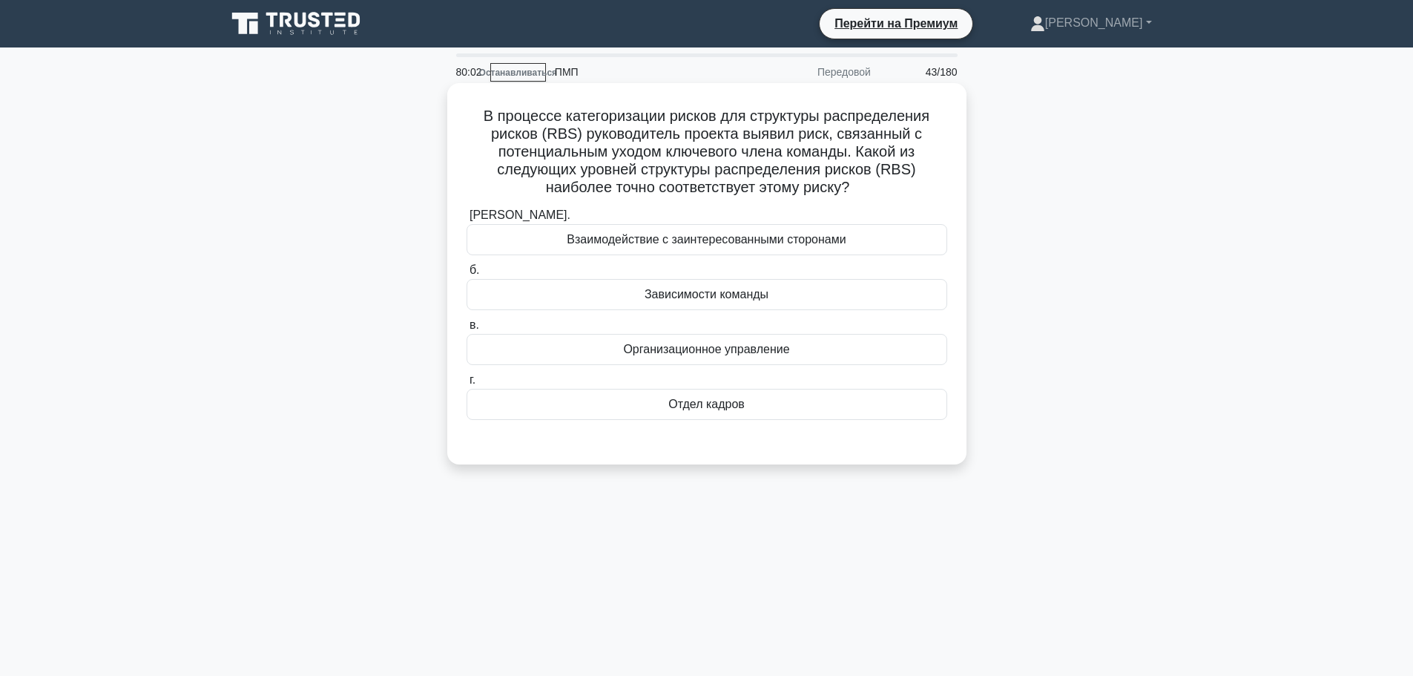
click at [745, 401] on div "Отдел кадров" at bounding box center [706, 404] width 481 height 31
click at [466, 385] on input "г. Отдел кадров" at bounding box center [466, 380] width 0 height 10
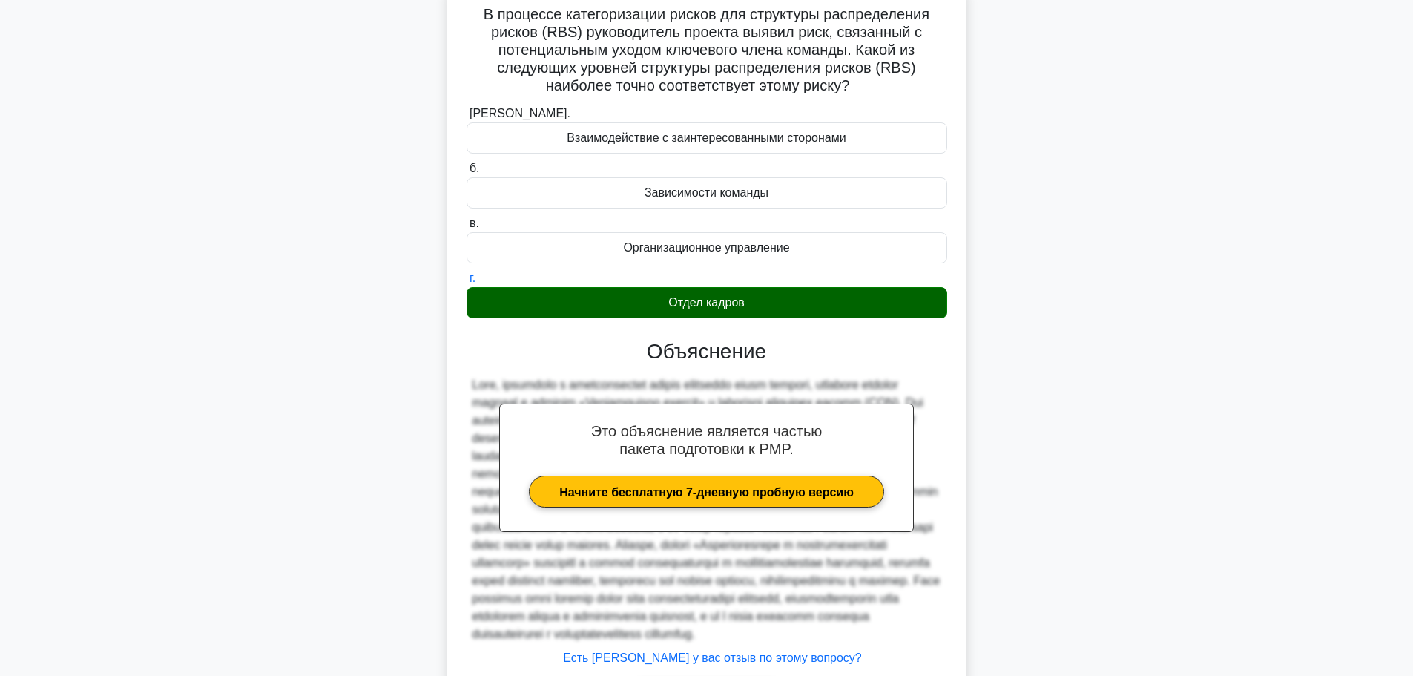
scroll to position [242, 0]
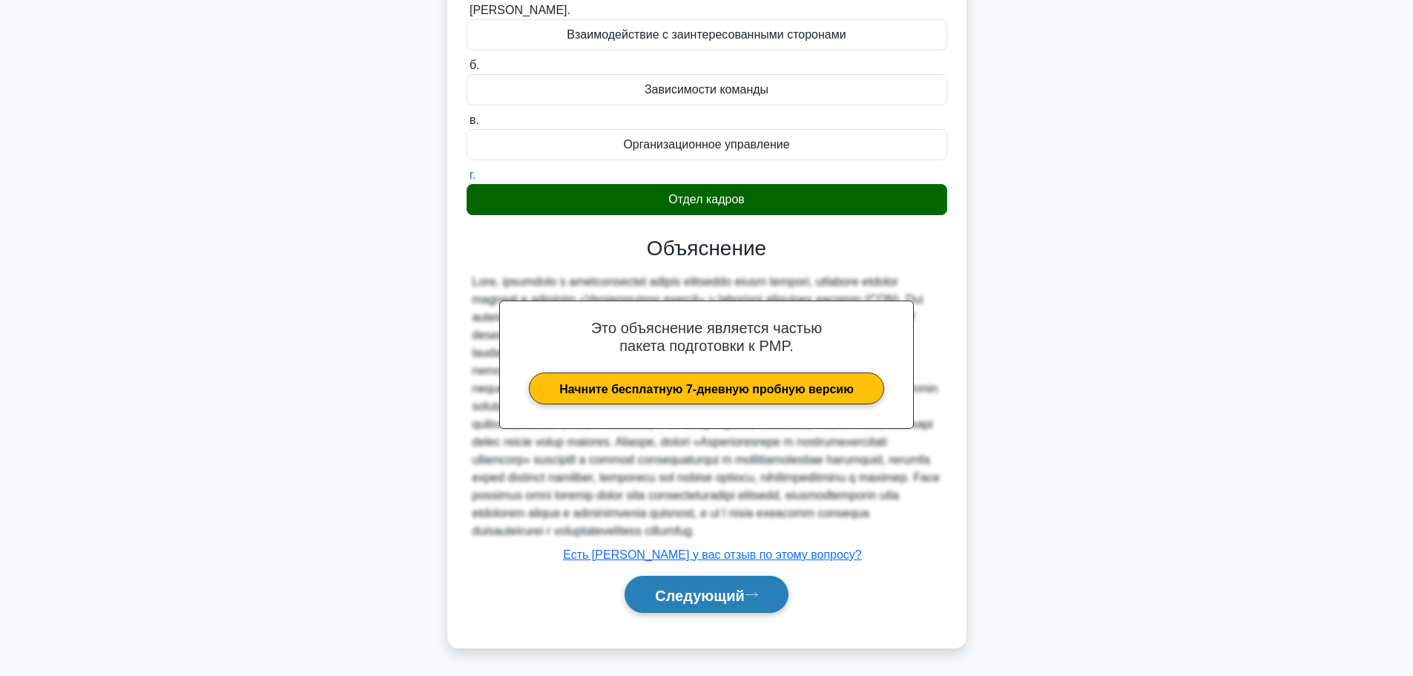
click at [684, 597] on font "Следующий" at bounding box center [700, 595] width 90 height 16
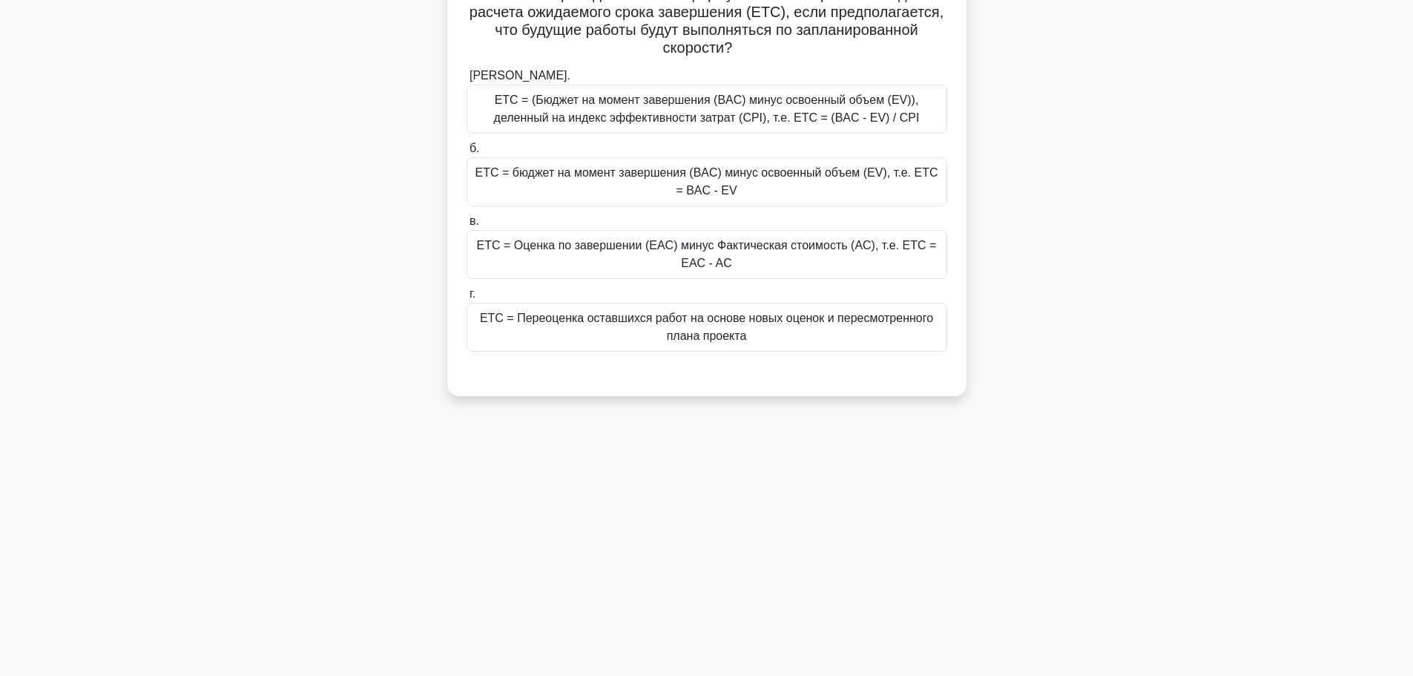
scroll to position [0, 0]
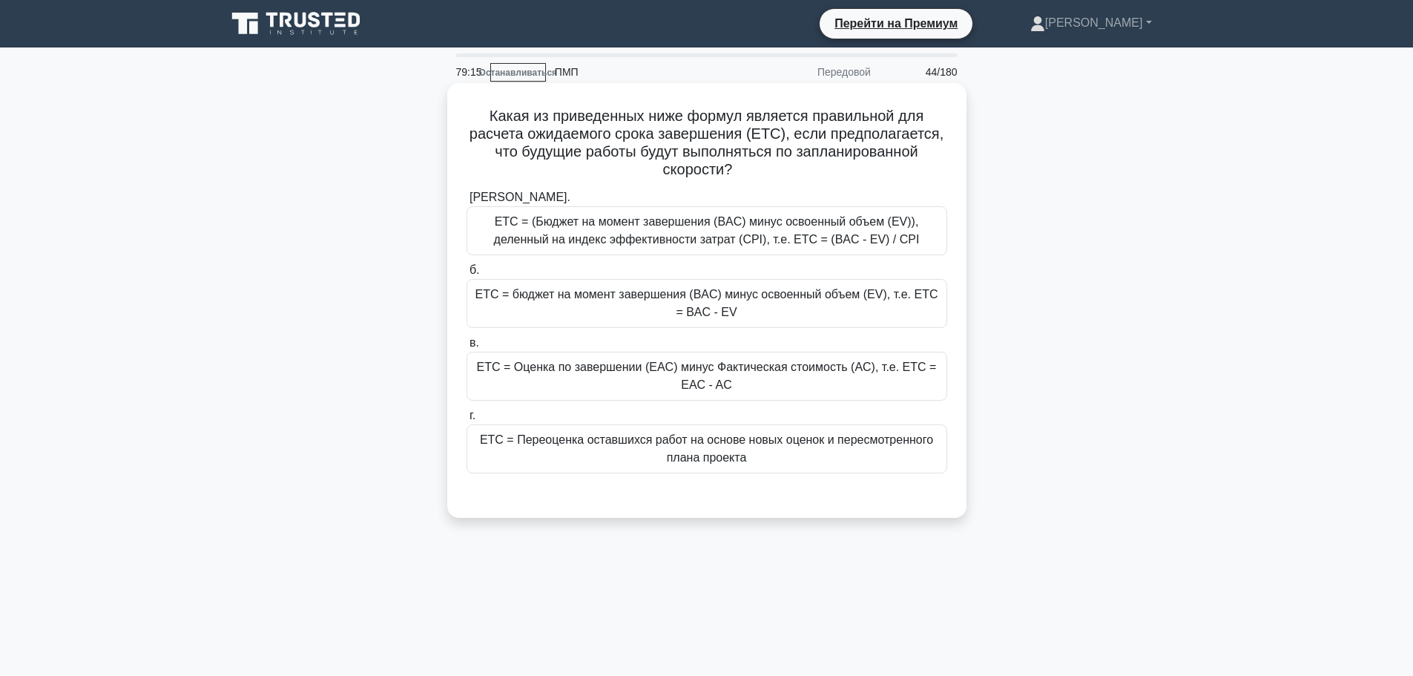
click at [845, 239] on font "ETC = (Бюджет на момент завершения (BAC) минус освоенный объем (EV)), деленный …" at bounding box center [707, 230] width 426 height 30
click at [466, 202] on input "а. ETC = (Бюджет на момент завершения (BAC) минус освоенный объем (EV)), деленн…" at bounding box center [466, 198] width 0 height 10
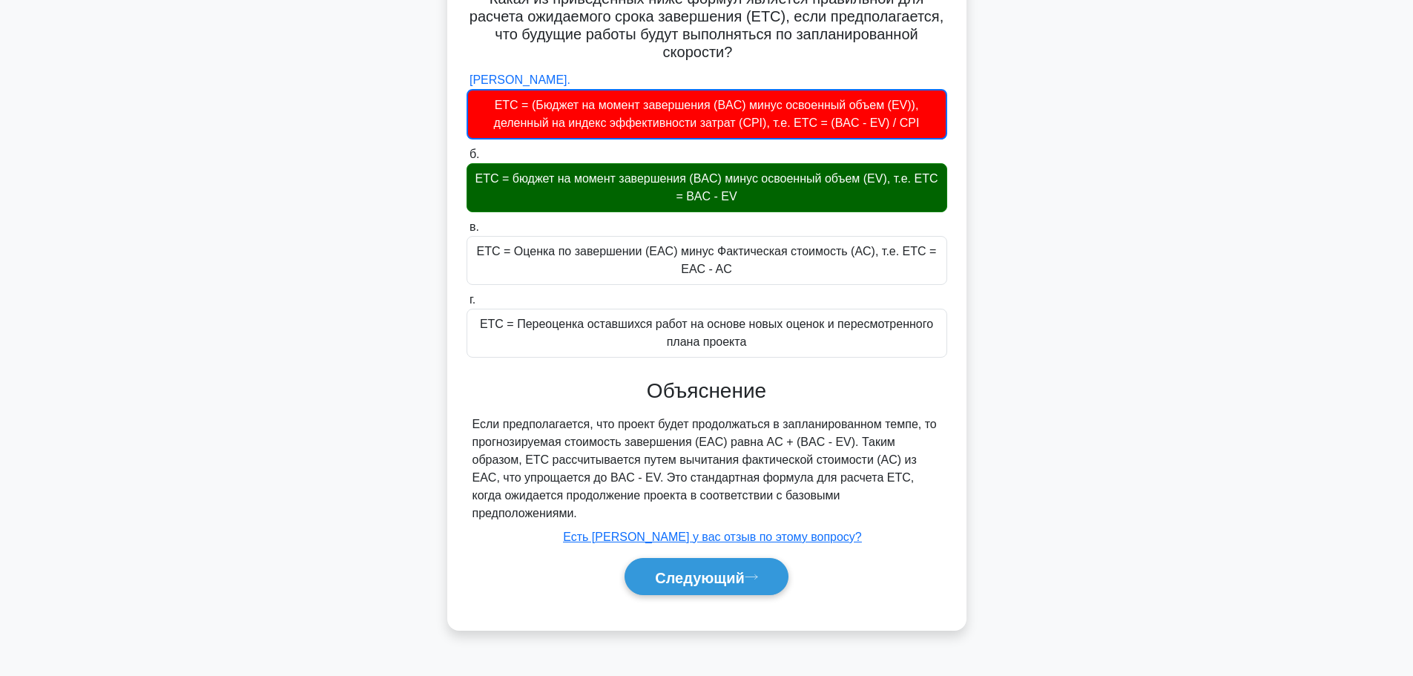
scroll to position [125, 0]
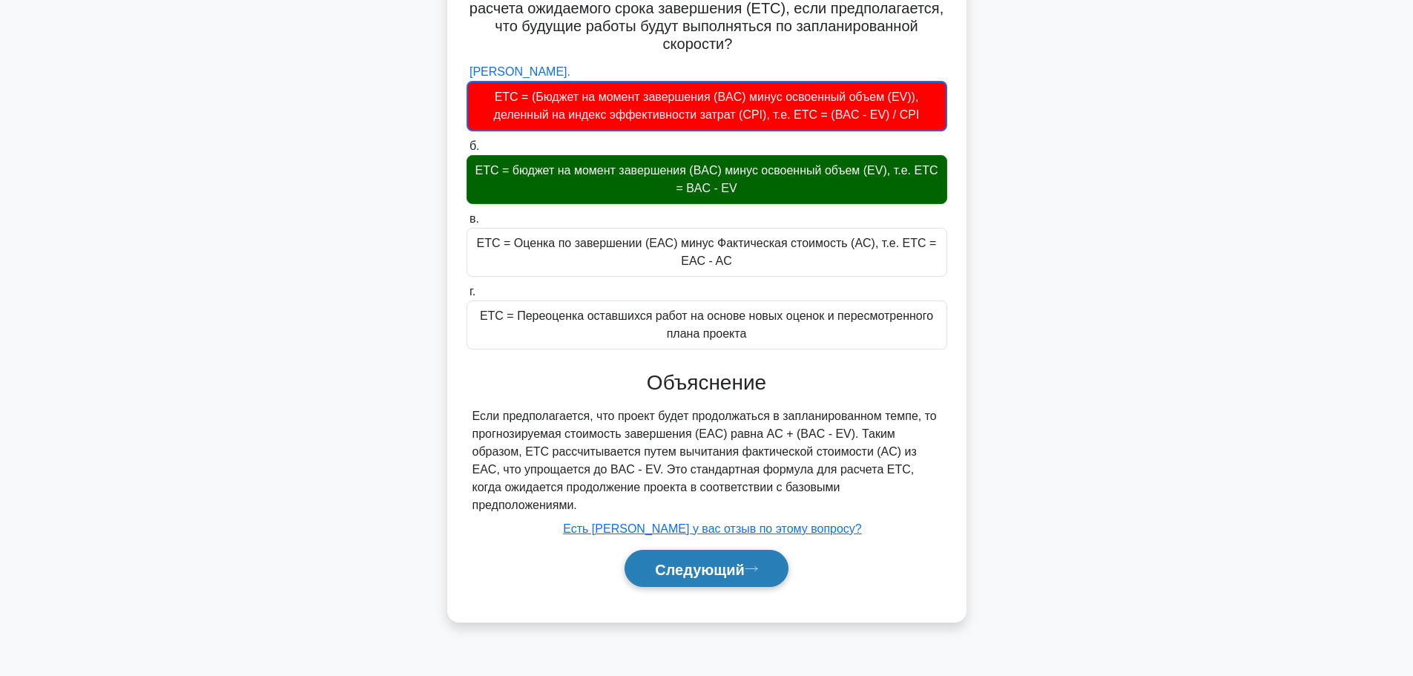
click at [730, 561] on font "Следующий" at bounding box center [700, 569] width 90 height 16
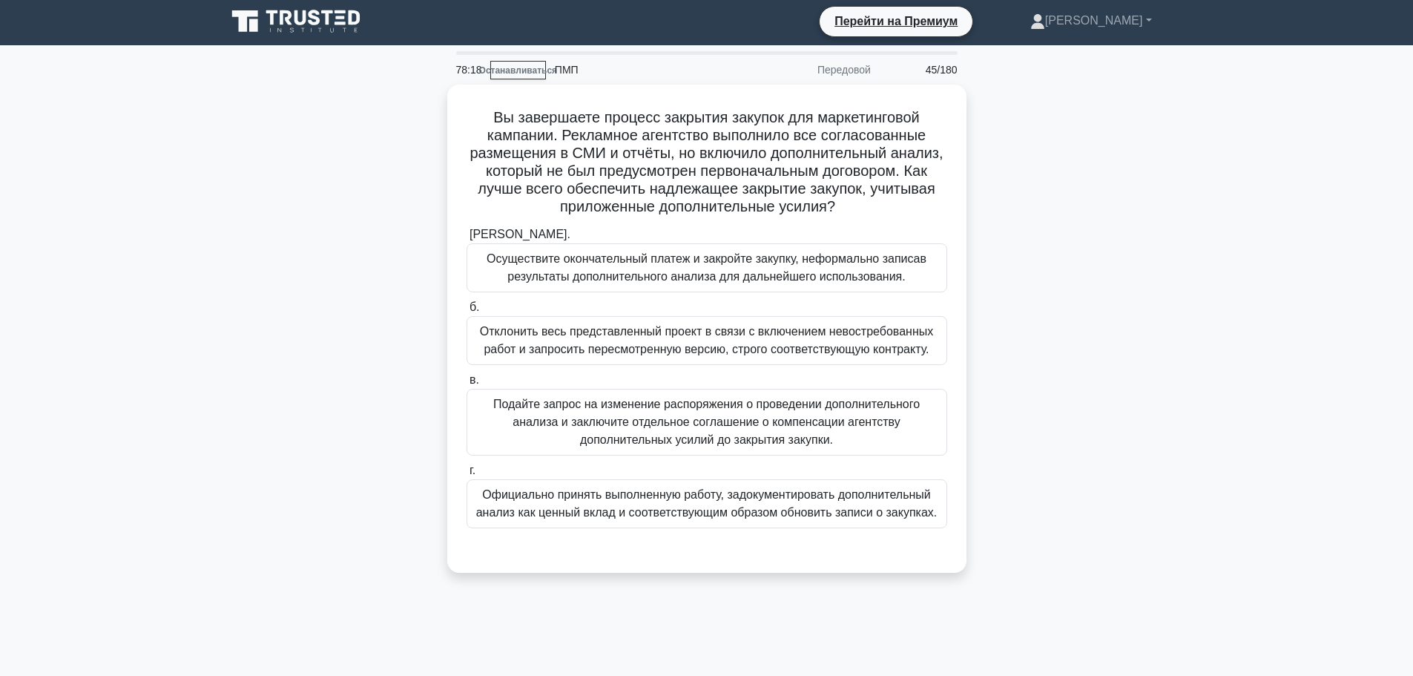
scroll to position [0, 0]
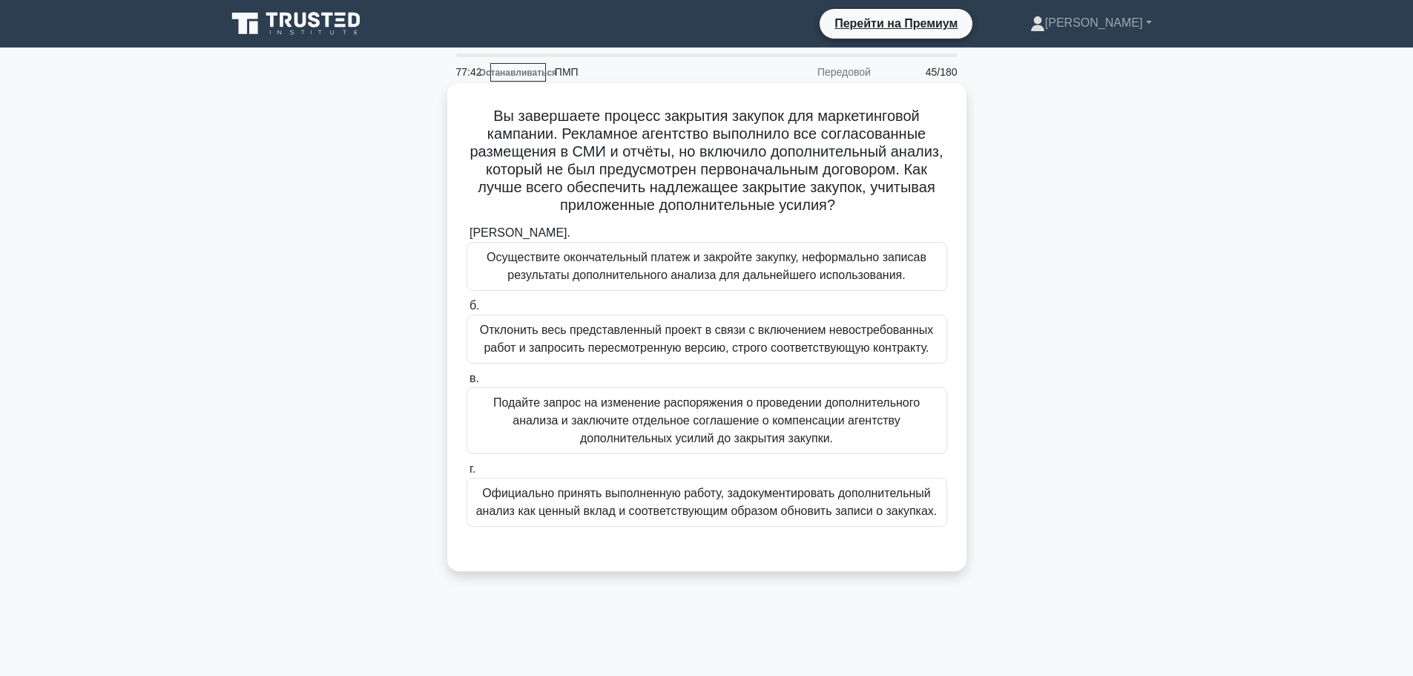
click at [770, 500] on font "Официально принять выполненную работу, задокументировать дополнительный анализ …" at bounding box center [706, 502] width 461 height 30
click at [466, 474] on input "г. Официально принять выполненную работу, задокументировать дополнительный анал…" at bounding box center [466, 469] width 0 height 10
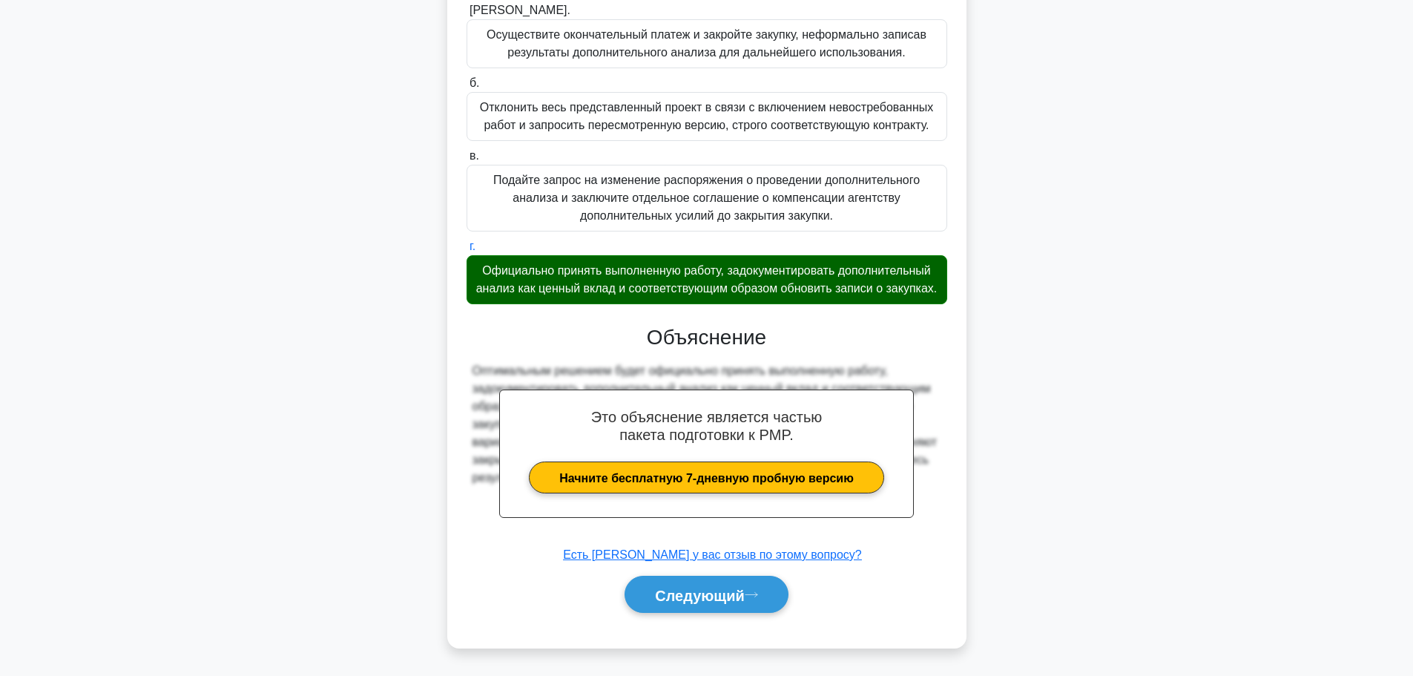
scroll to position [242, 0]
click at [733, 607] on button "Следующий" at bounding box center [706, 594] width 164 height 38
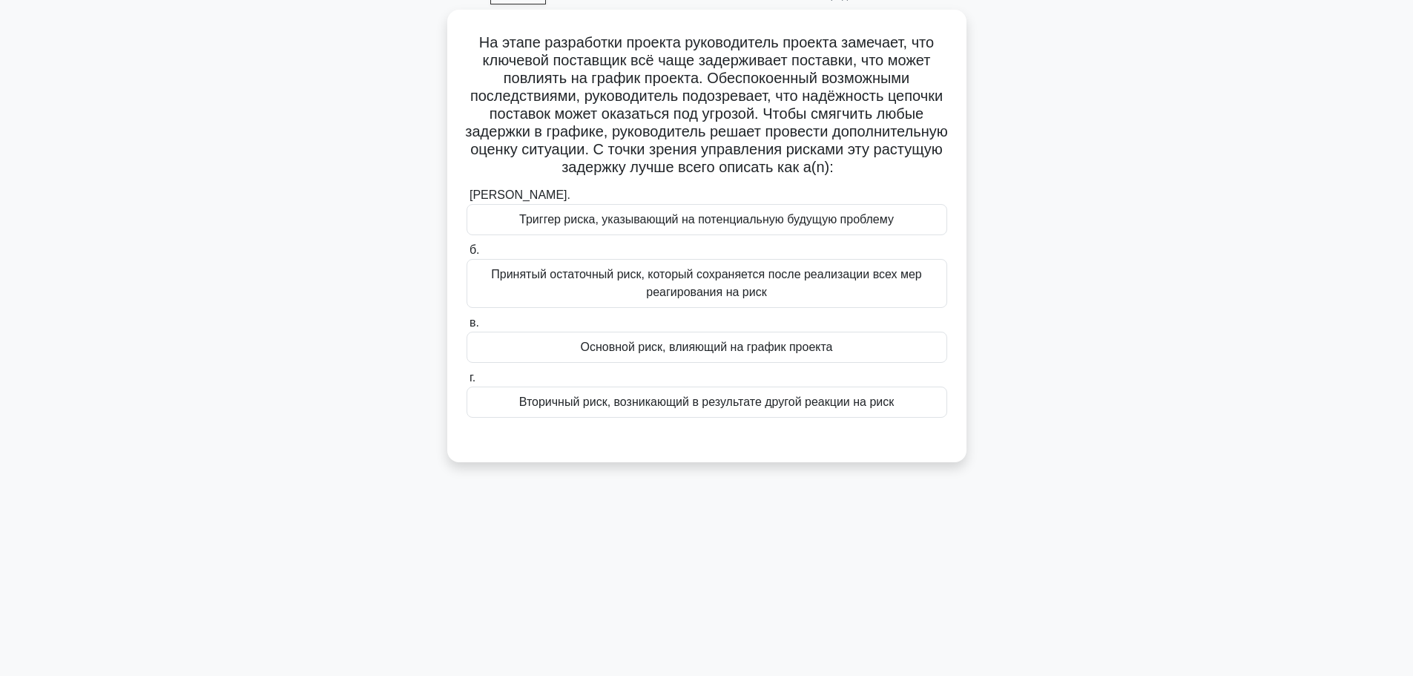
scroll to position [51, 0]
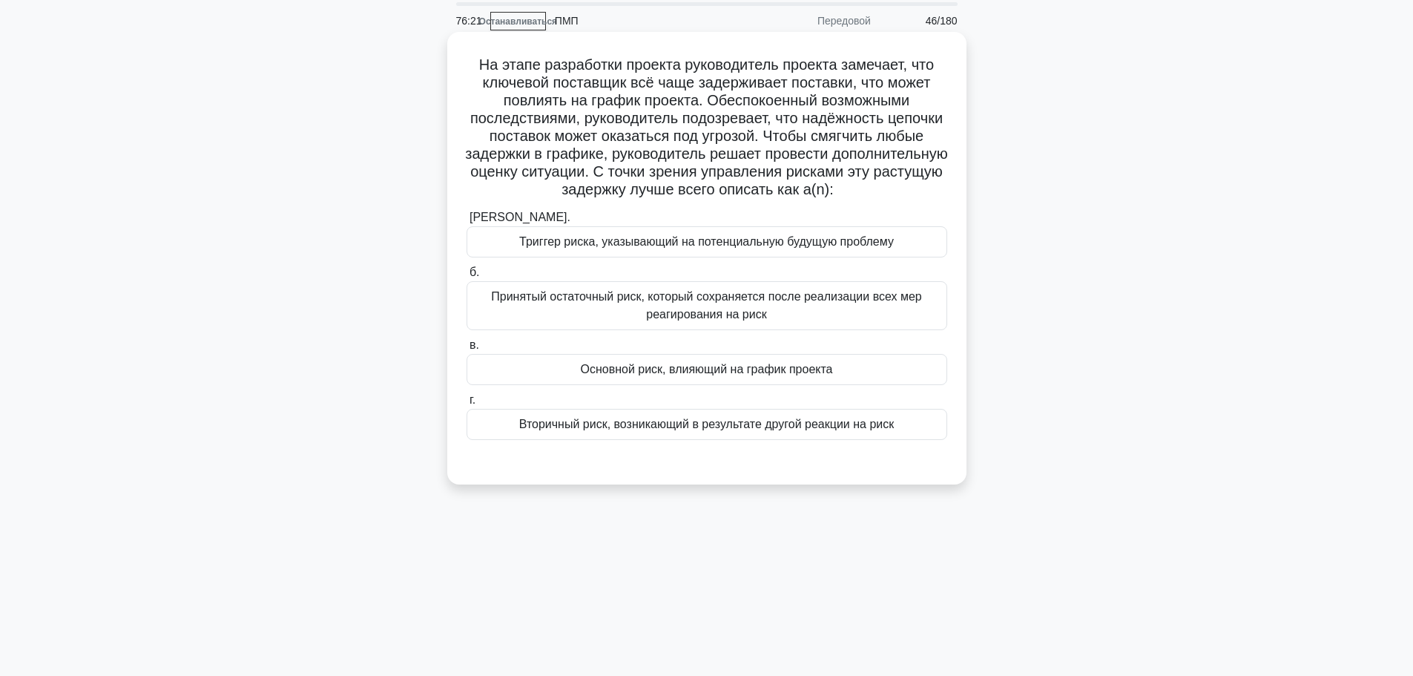
click at [852, 356] on div "Основной риск, влияющий на график проекта" at bounding box center [706, 369] width 481 height 31
click at [466, 350] on input "в. Основной риск, влияющий на график проекта" at bounding box center [466, 345] width 0 height 10
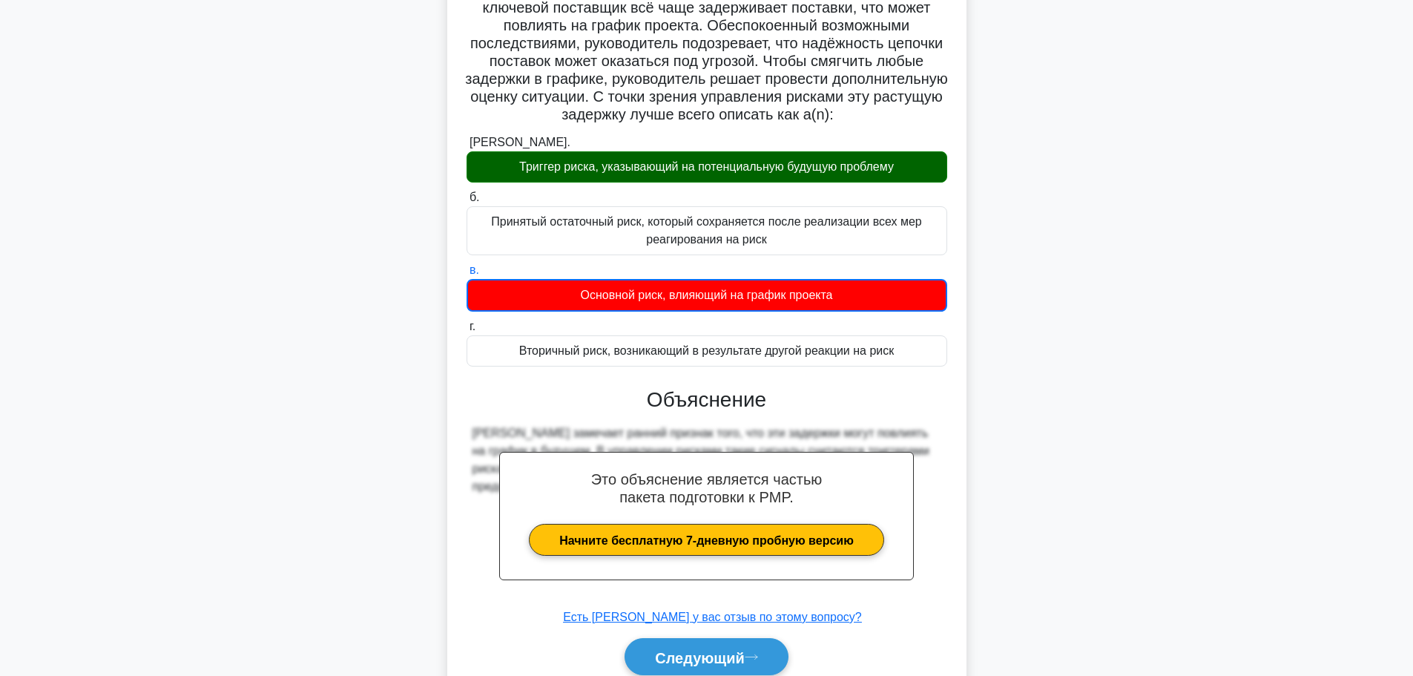
scroll to position [190, 0]
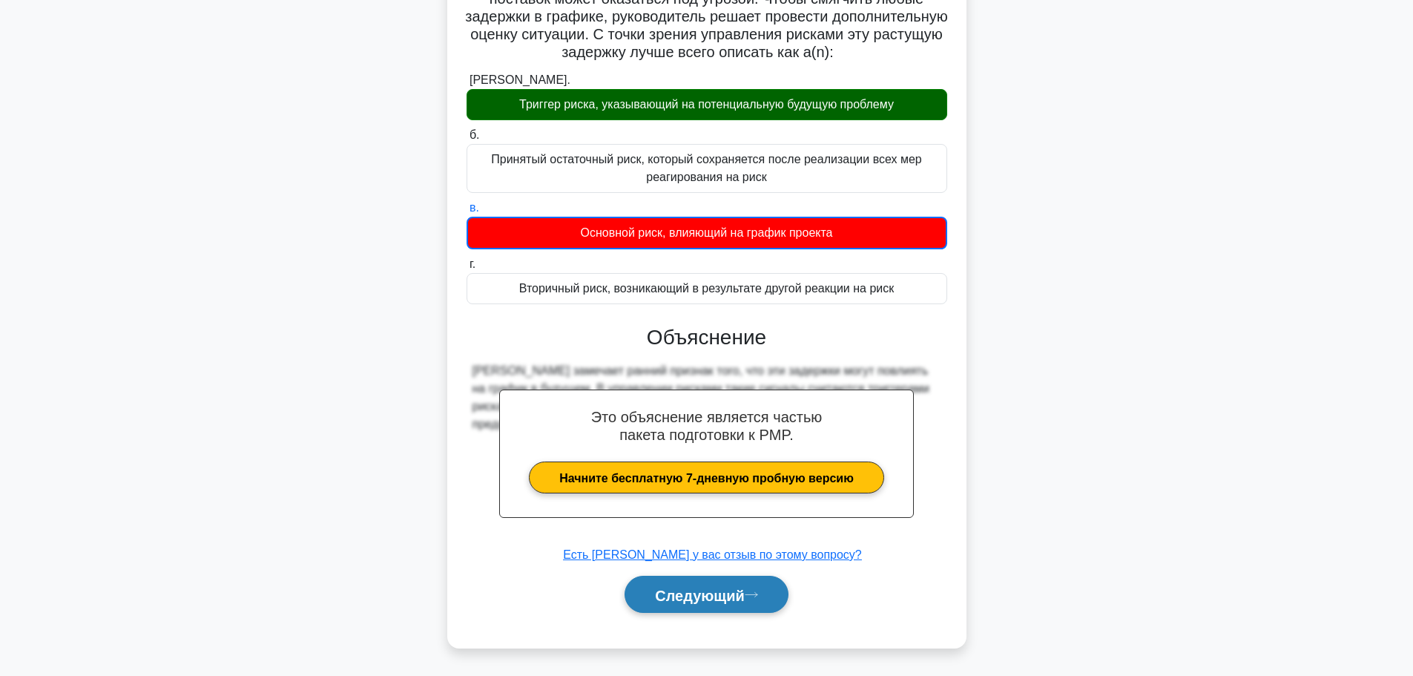
click at [745, 591] on font "Следующий" at bounding box center [700, 595] width 90 height 16
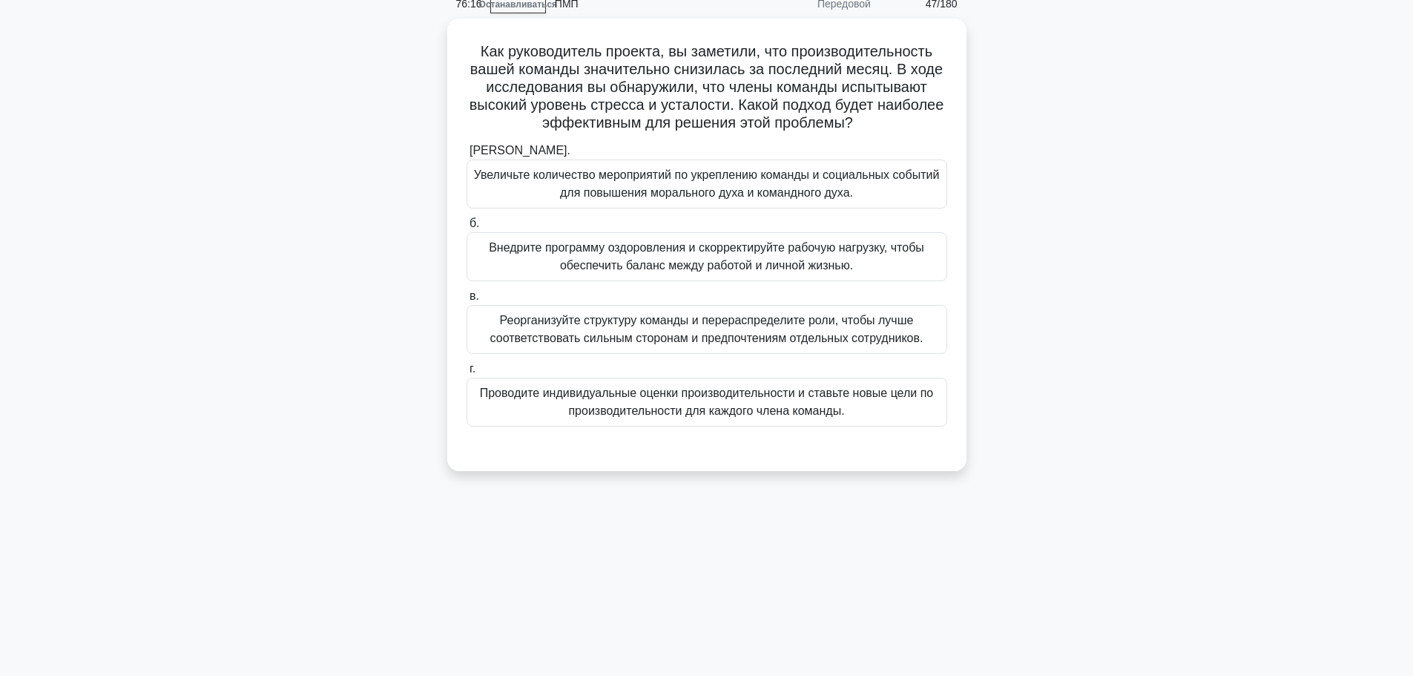
scroll to position [0, 0]
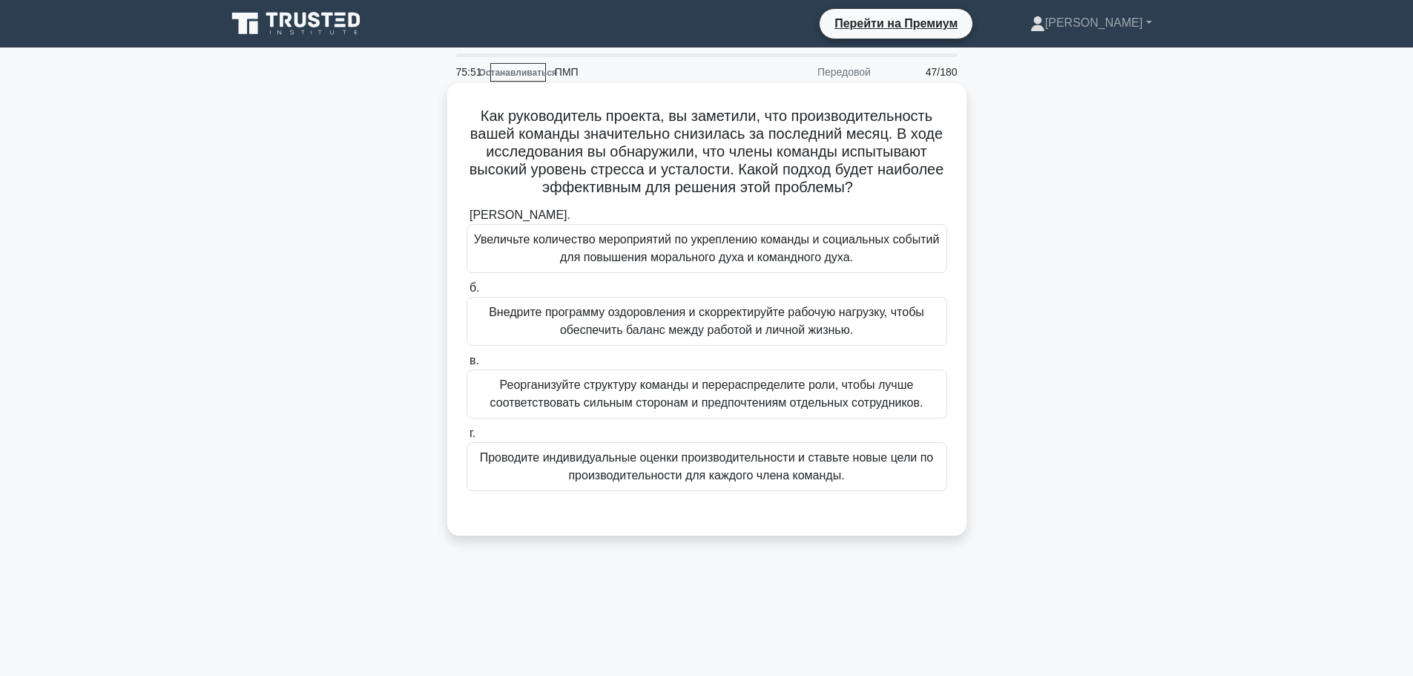
click at [774, 328] on font "Внедрите программу оздоровления и скорректируйте рабочую нагрузку, чтобы обеспе…" at bounding box center [706, 321] width 435 height 30
click at [466, 293] on input "б. Внедрите программу оздоровления и скорректируйте рабочую нагрузку, чтобы обе…" at bounding box center [466, 288] width 0 height 10
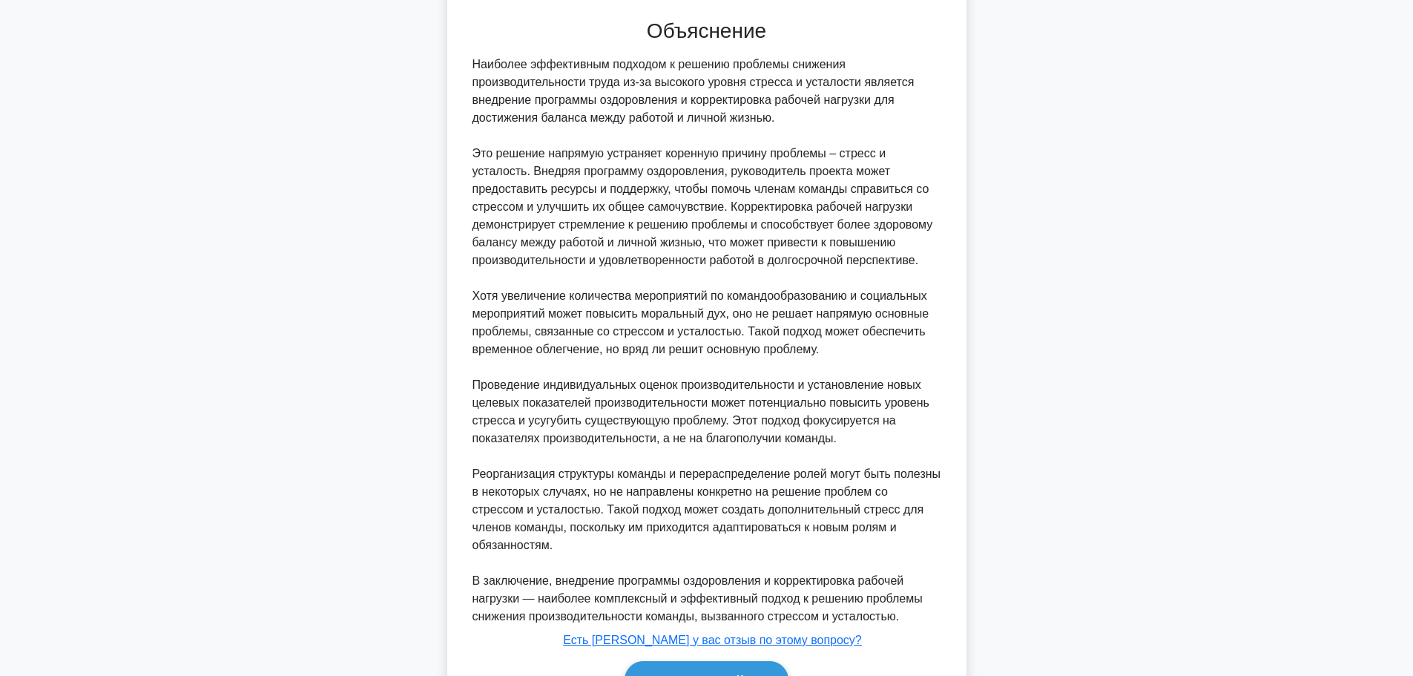
scroll to position [562, 0]
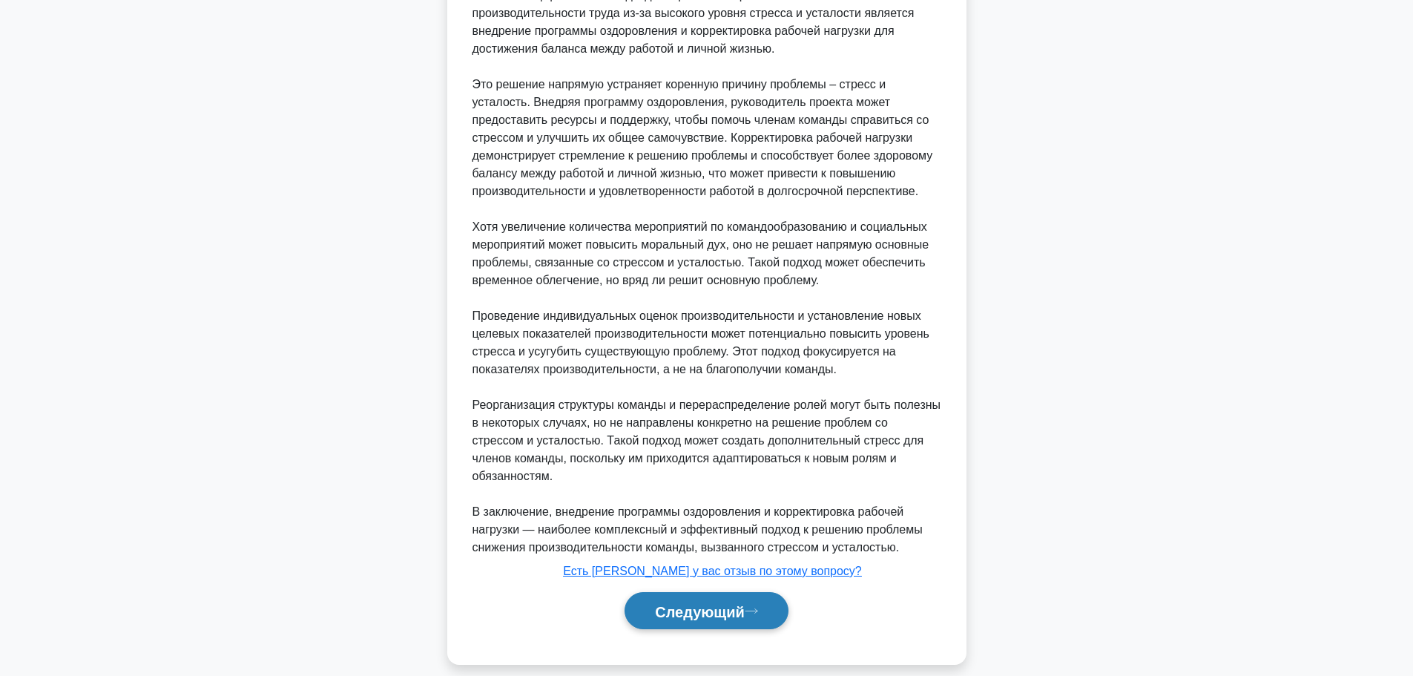
click at [716, 603] on font "Следующий" at bounding box center [700, 611] width 90 height 16
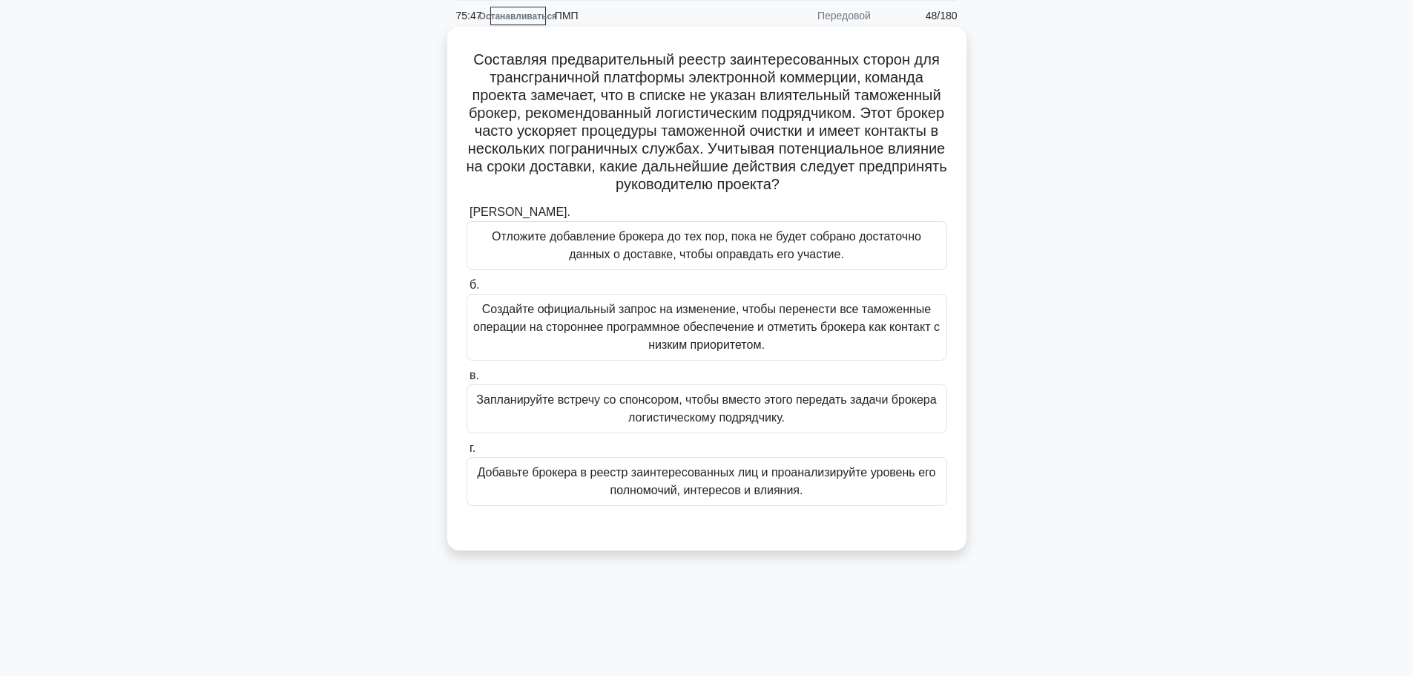
scroll to position [0, 0]
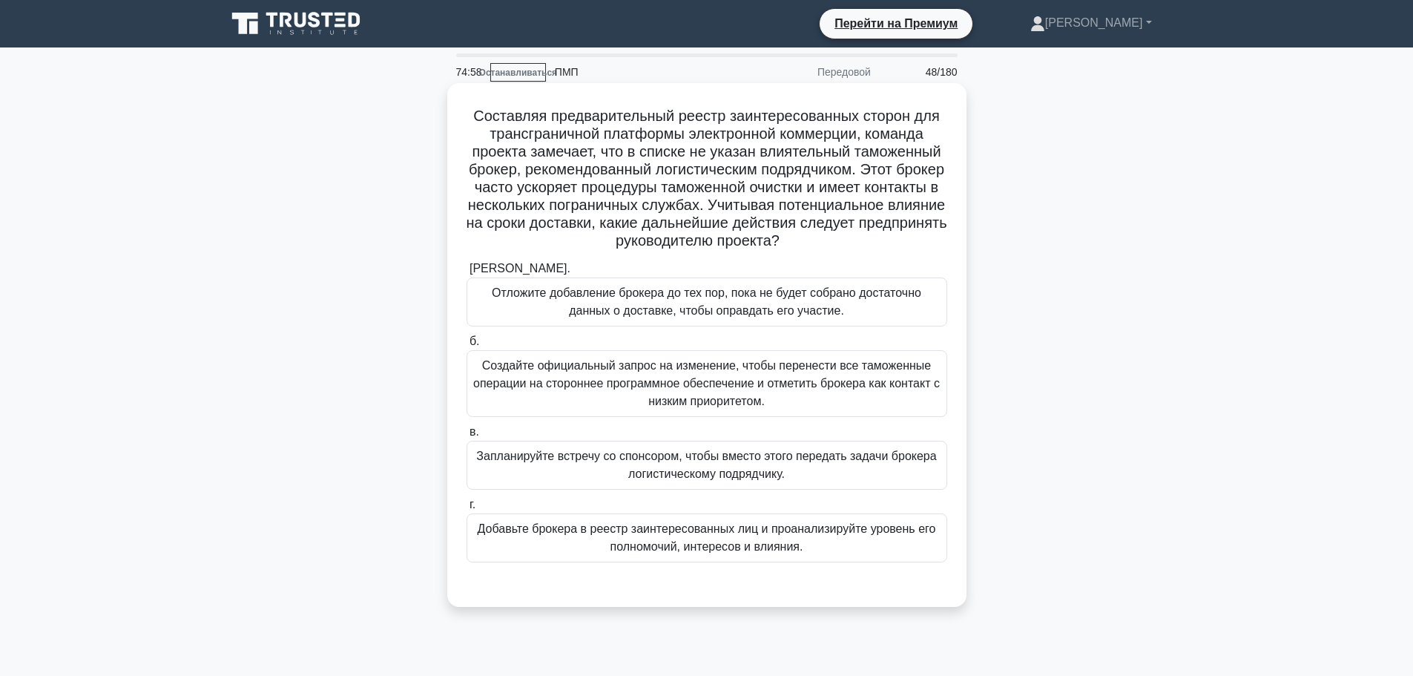
click at [745, 541] on font "Добавьте брокера в реестр заинтересованных лиц и проанализируйте уровень его по…" at bounding box center [707, 537] width 458 height 30
click at [466, 509] on input "г. Добавьте брокера в реестр заинтересованных лиц и проанализируйте уровень его…" at bounding box center [466, 505] width 0 height 10
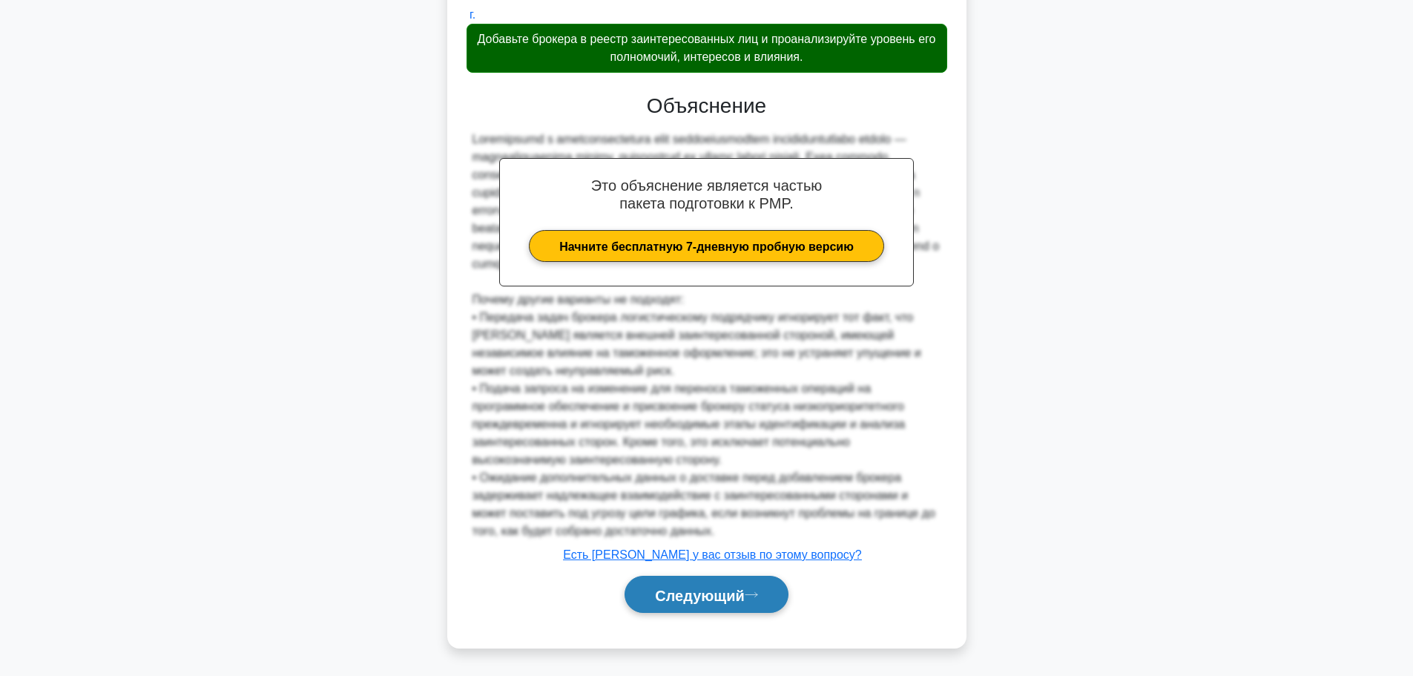
click at [710, 596] on font "Следующий" at bounding box center [700, 595] width 90 height 16
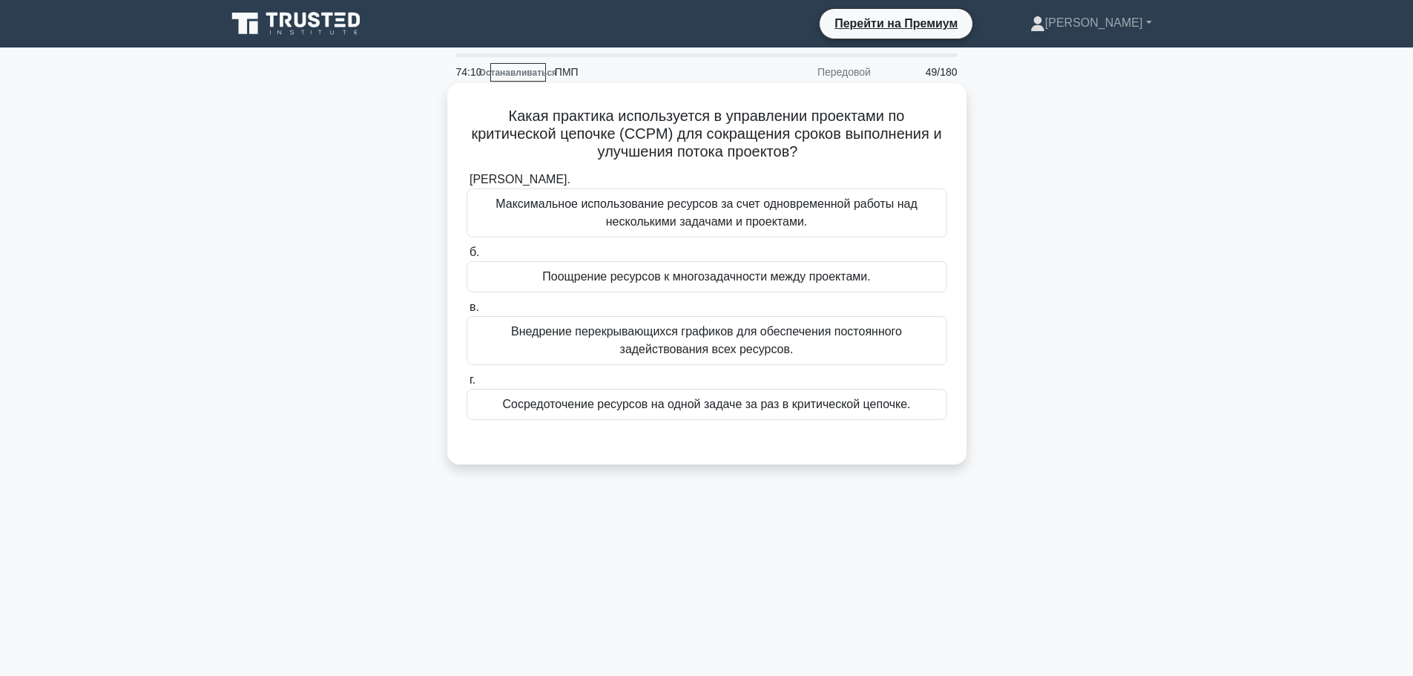
drag, startPoint x: 792, startPoint y: 337, endPoint x: 801, endPoint y: 334, distance: 9.2
click at [792, 337] on font "Внедрение перекрывающихся графиков для обеспечения постоянного задействования в…" at bounding box center [706, 340] width 391 height 30
click at [466, 312] on input "в. Внедрение перекрывающихся графиков для обеспечения постоянного задействовани…" at bounding box center [466, 308] width 0 height 10
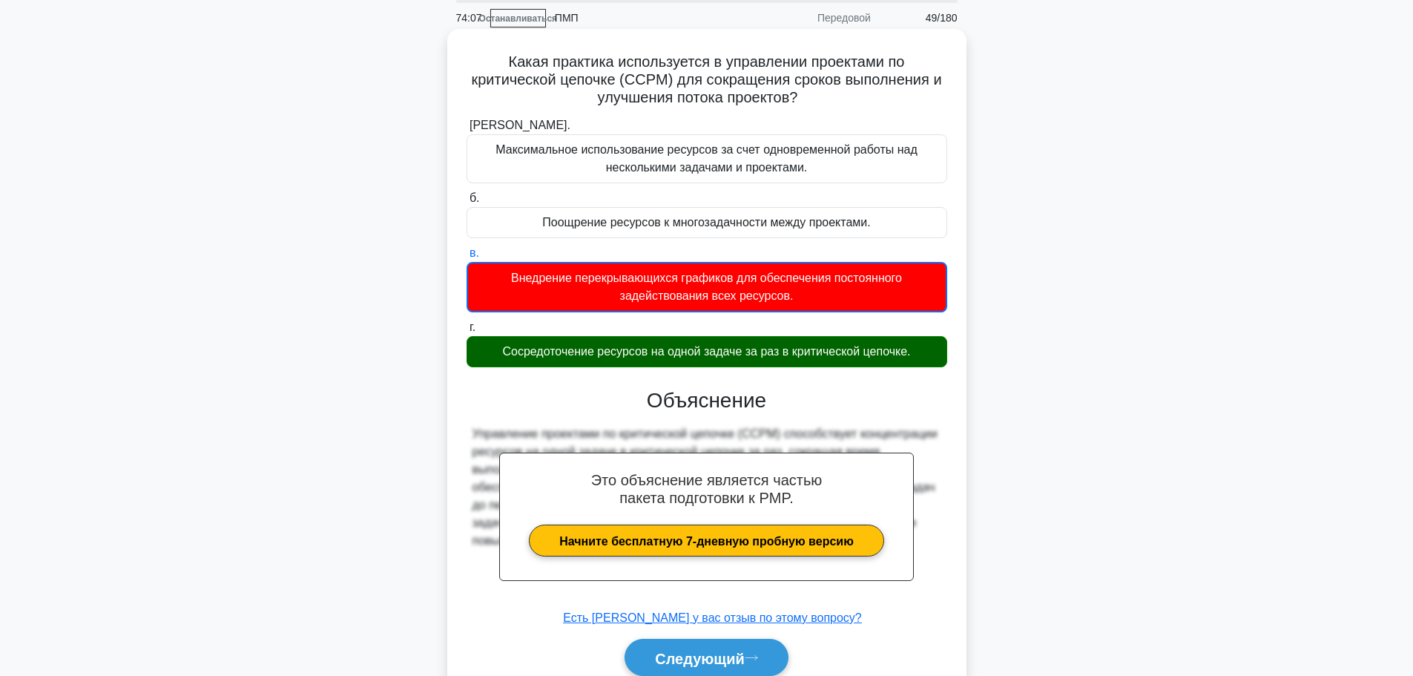
scroll to position [125, 0]
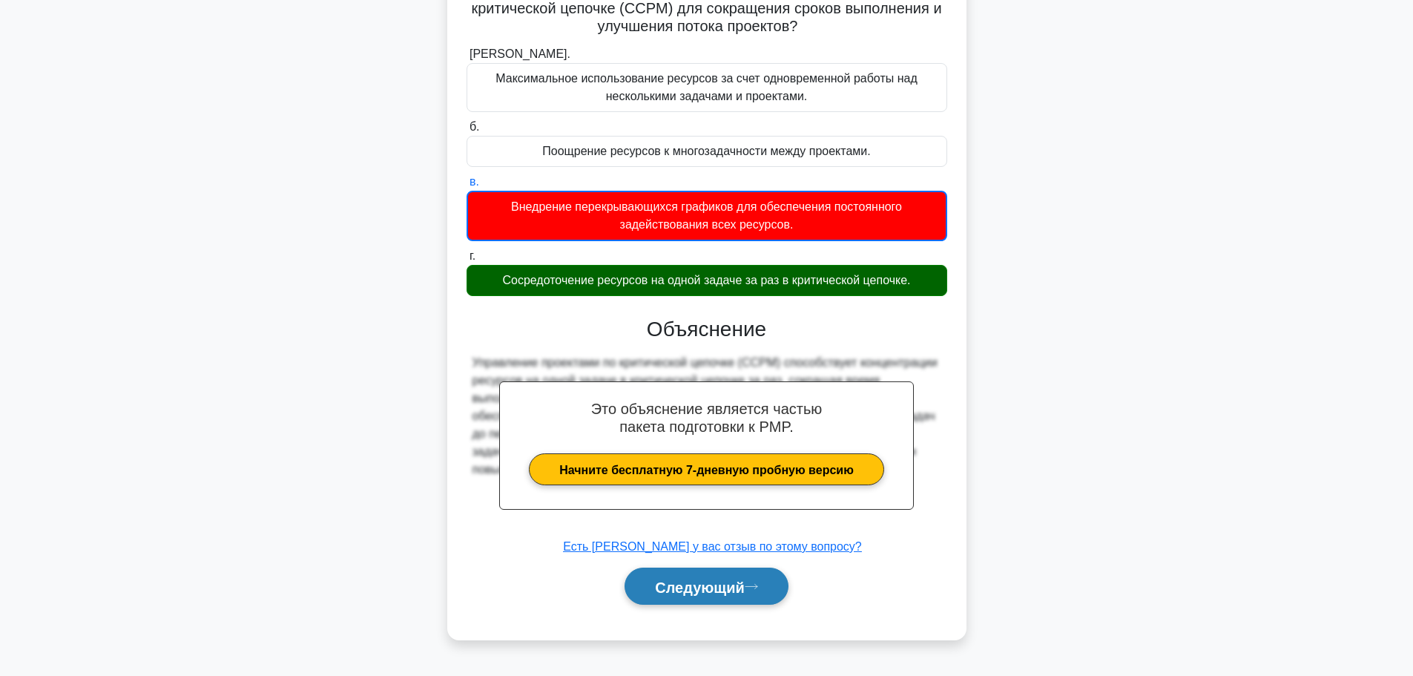
click at [739, 589] on font "Следующий" at bounding box center [700, 586] width 90 height 16
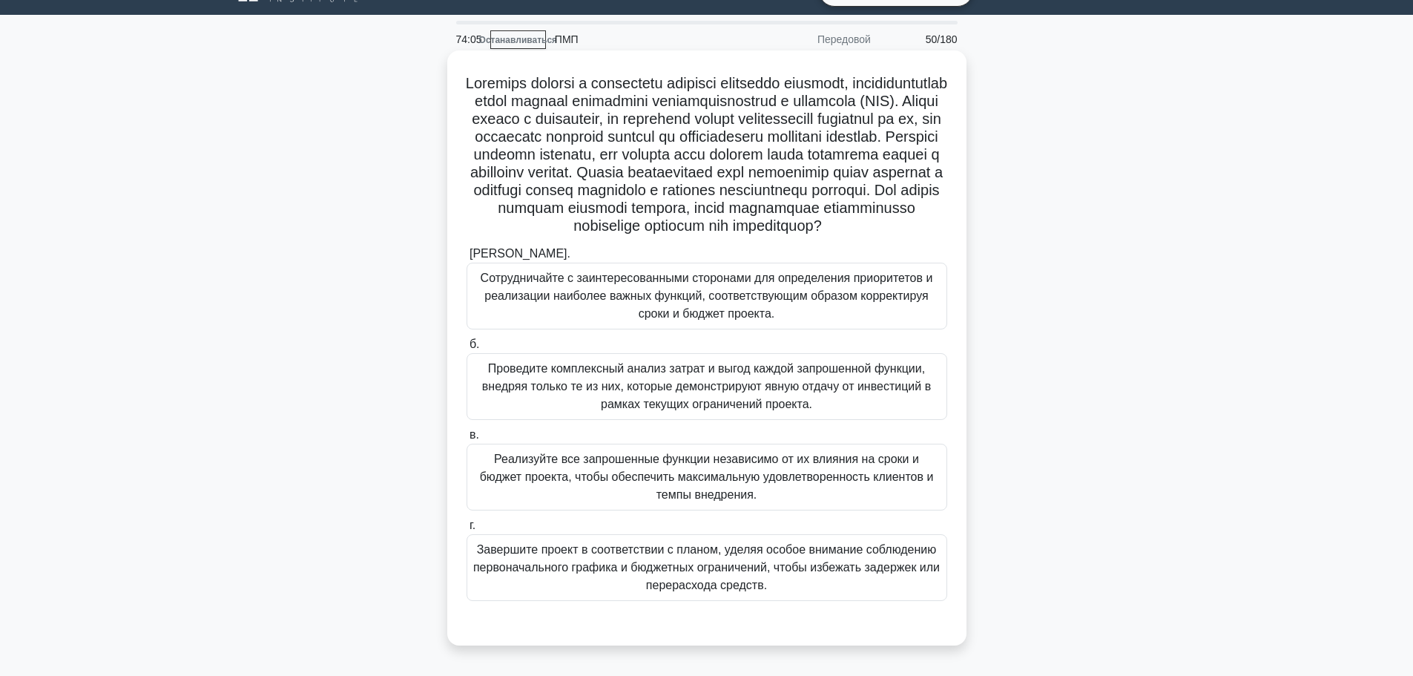
scroll to position [0, 0]
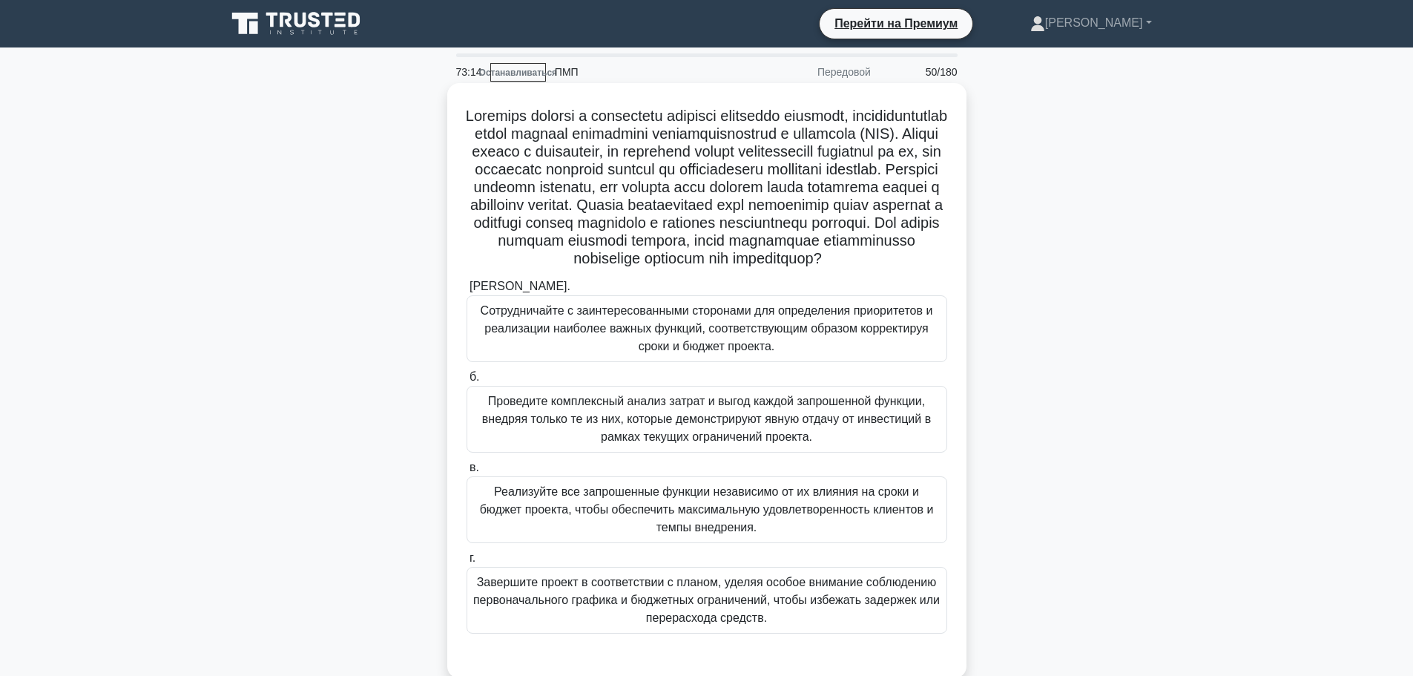
drag, startPoint x: 767, startPoint y: 301, endPoint x: 652, endPoint y: 171, distance: 173.4
click at [661, 180] on h5 ".spinner_0XTQ{transform-origin:center;animation:spinner_y6GP .75s linear infini…" at bounding box center [707, 188] width 484 height 162
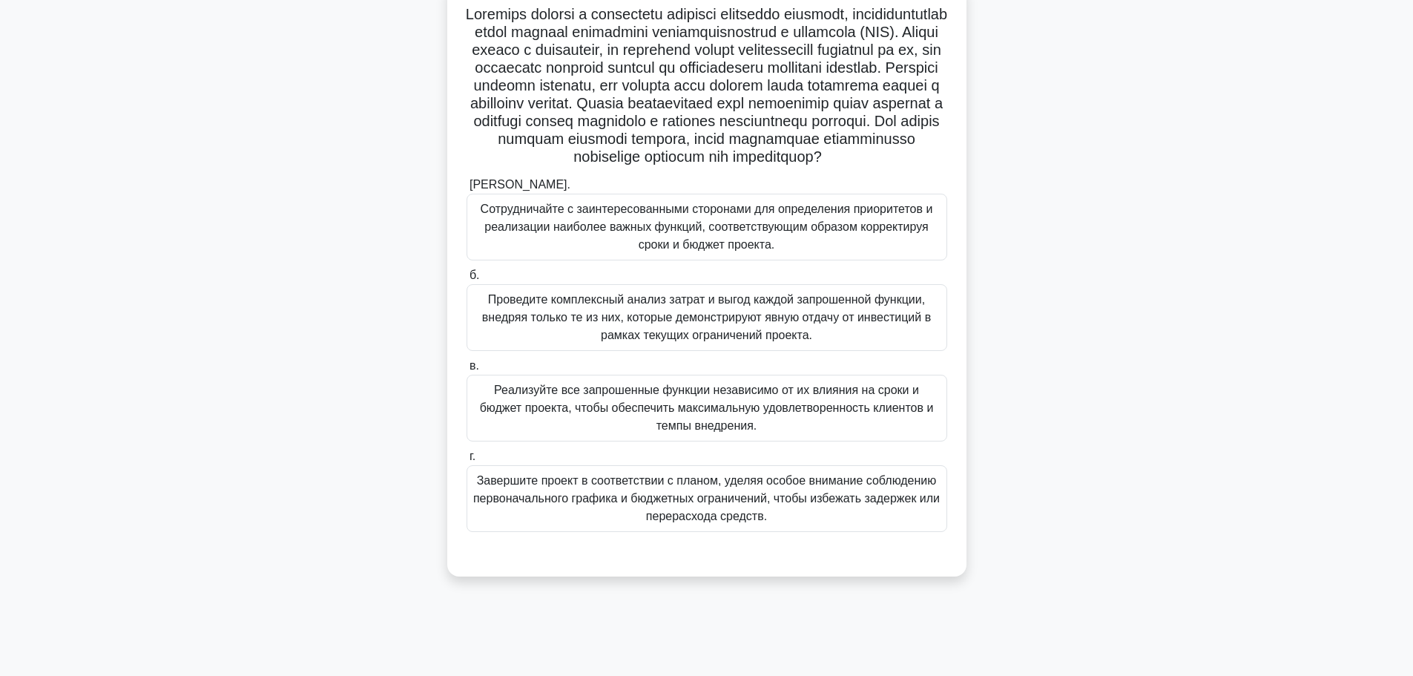
scroll to position [125, 0]
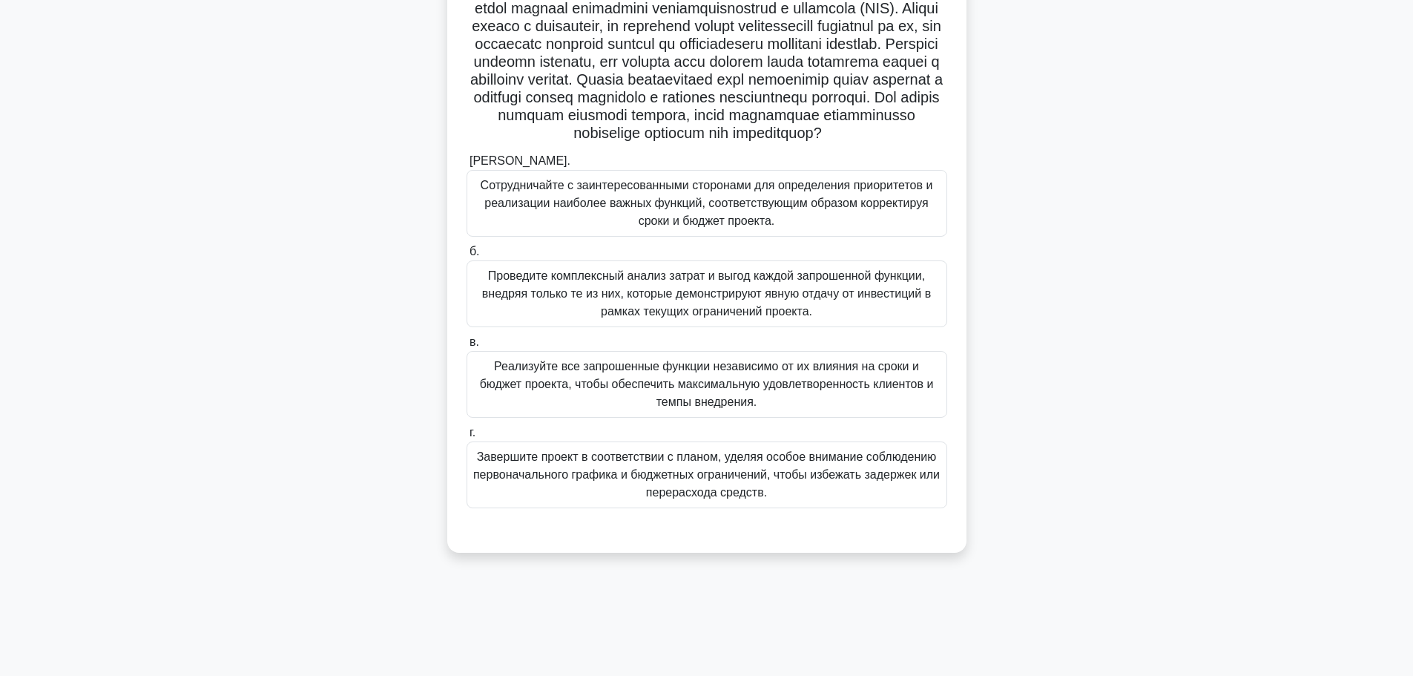
click at [632, 141] on font at bounding box center [706, 61] width 481 height 159
drag, startPoint x: 632, startPoint y: 175, endPoint x: 677, endPoint y: 170, distance: 45.5
click at [677, 141] on font at bounding box center [706, 61] width 481 height 159
click at [822, 143] on icon ".spinner_0XTQ{transform-origin:center;animation:spinner_y6GP .75s linear infini…" at bounding box center [831, 134] width 18 height 18
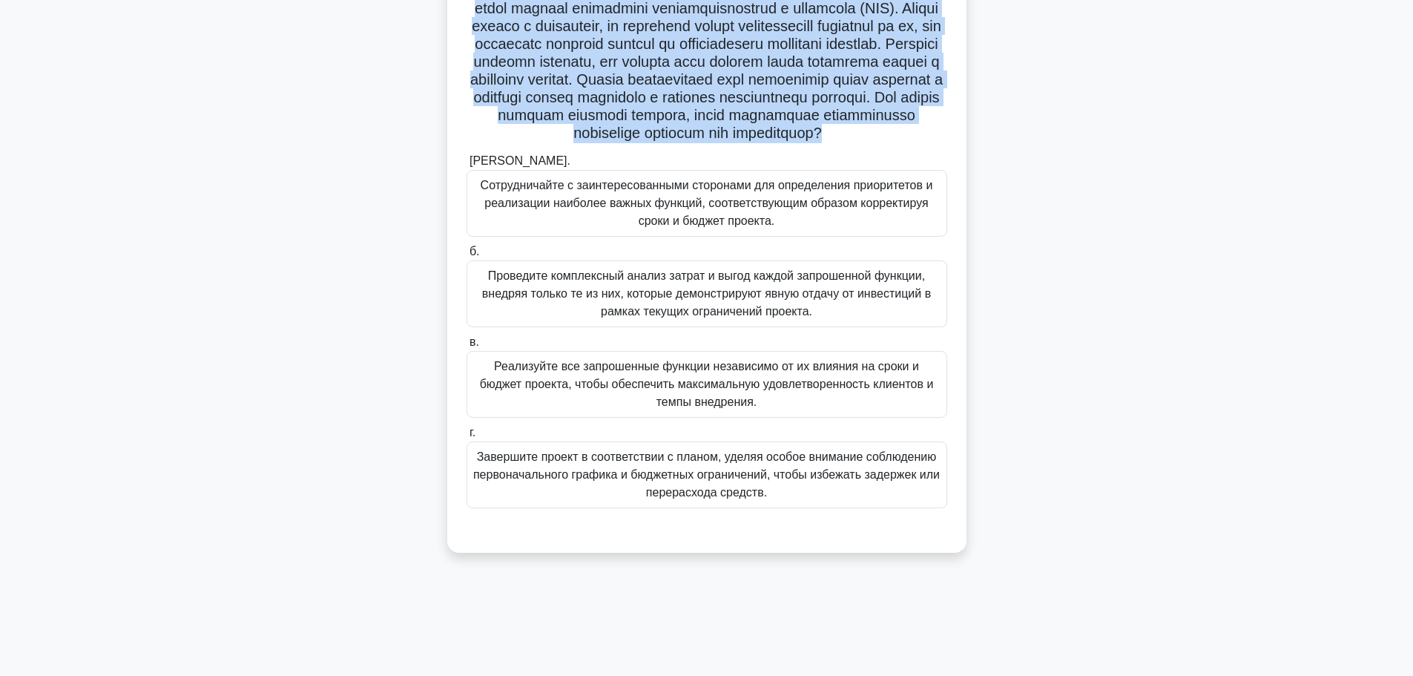
drag, startPoint x: 763, startPoint y: 166, endPoint x: 467, endPoint y: 17, distance: 331.3
click at [467, 17] on h5 ".spinner_0XTQ{transform-origin:center;animation:spinner_y6GP .75s linear infini…" at bounding box center [707, 62] width 484 height 162
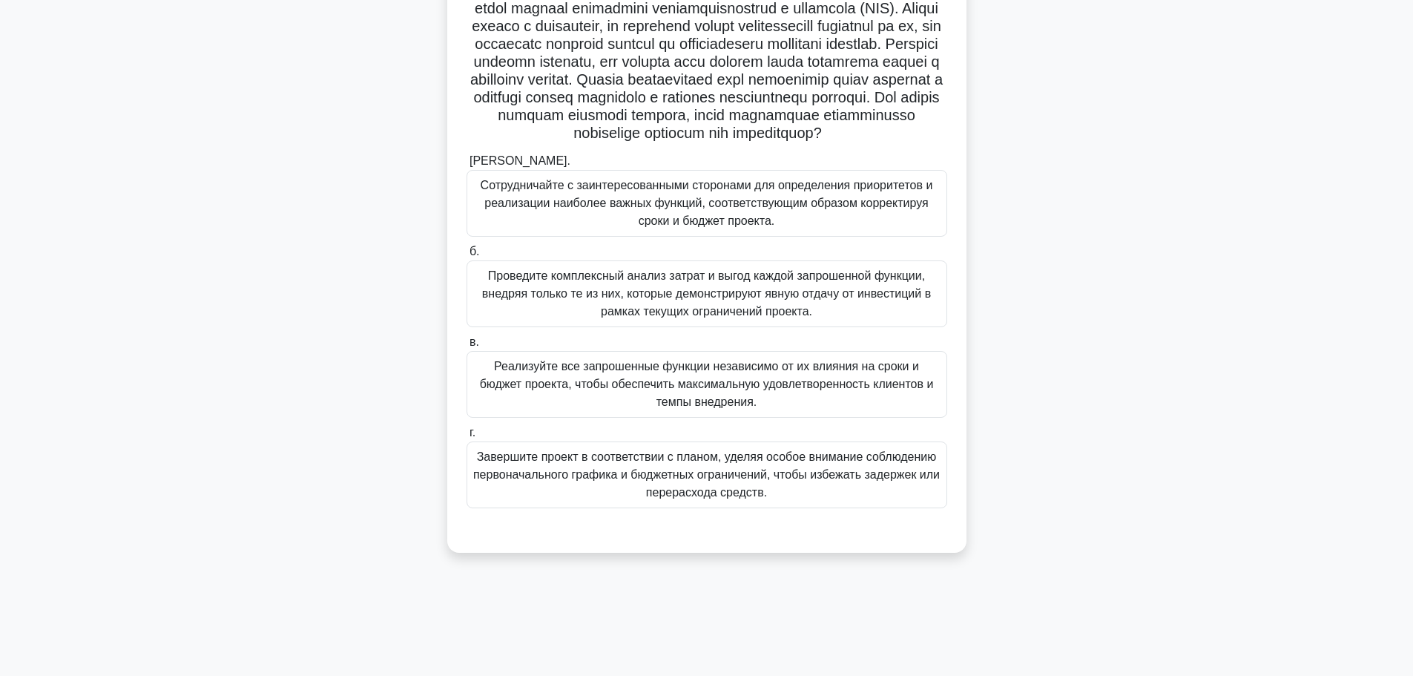
click at [650, 317] on font "Проведите комплексный анализ затрат и выгод каждой запрошенной функции, внедряя…" at bounding box center [706, 293] width 449 height 48
click at [466, 257] on input "б. Проведите комплексный анализ затрат и выгод каждой запрошенной функции, внед…" at bounding box center [466, 252] width 0 height 10
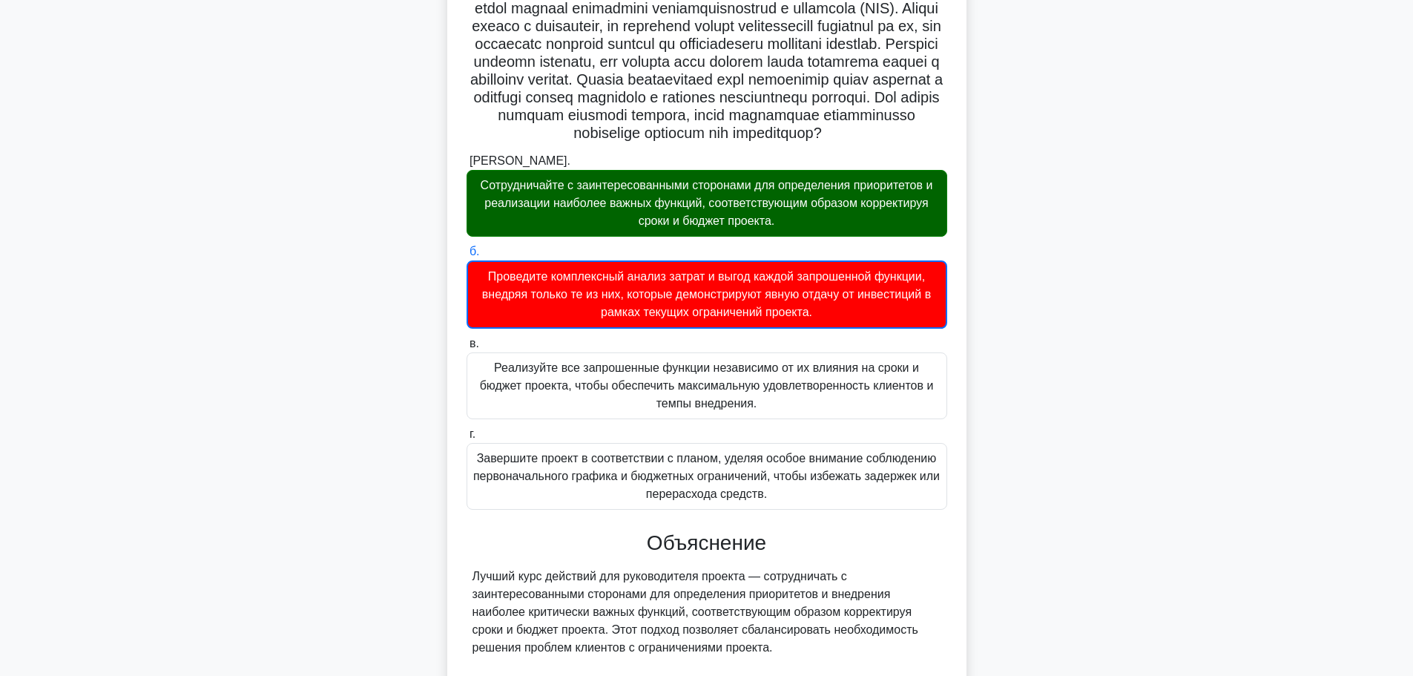
click at [732, 237] on div "Сотрудничайте с заинтересованными сторонами для определения приоритетов и реали…" at bounding box center [706, 203] width 481 height 67
click at [466, 166] on input "а. Сотрудничайте с заинтересованными сторонами для определения приоритетов и ре…" at bounding box center [466, 161] width 0 height 10
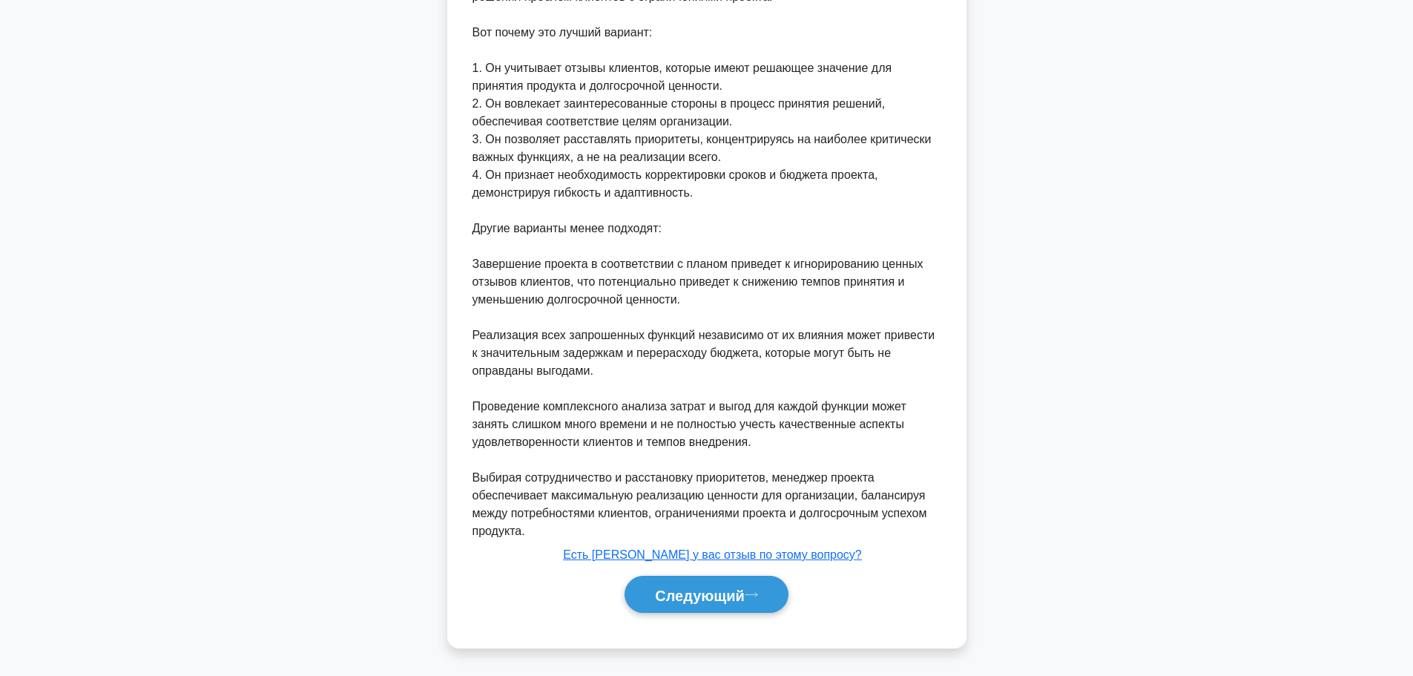
scroll to position [811, 0]
click at [700, 584] on button "Следующий" at bounding box center [706, 594] width 164 height 38
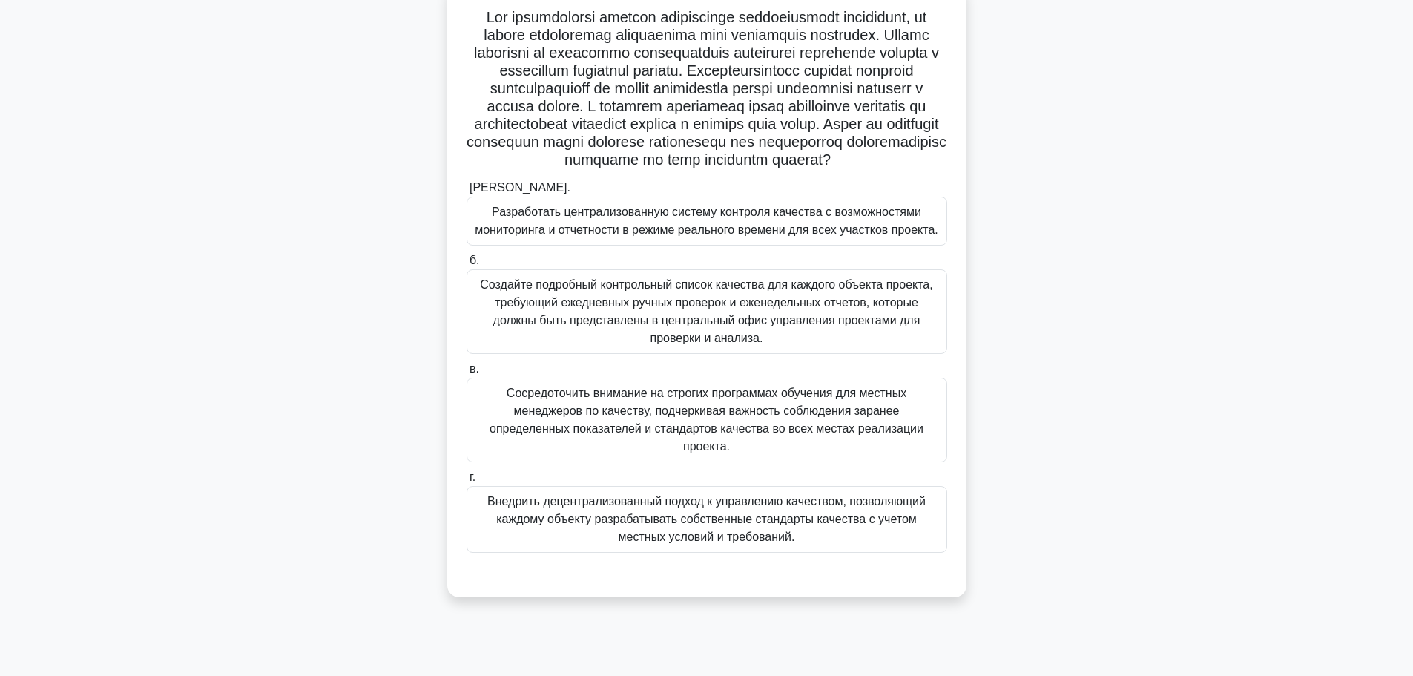
scroll to position [125, 0]
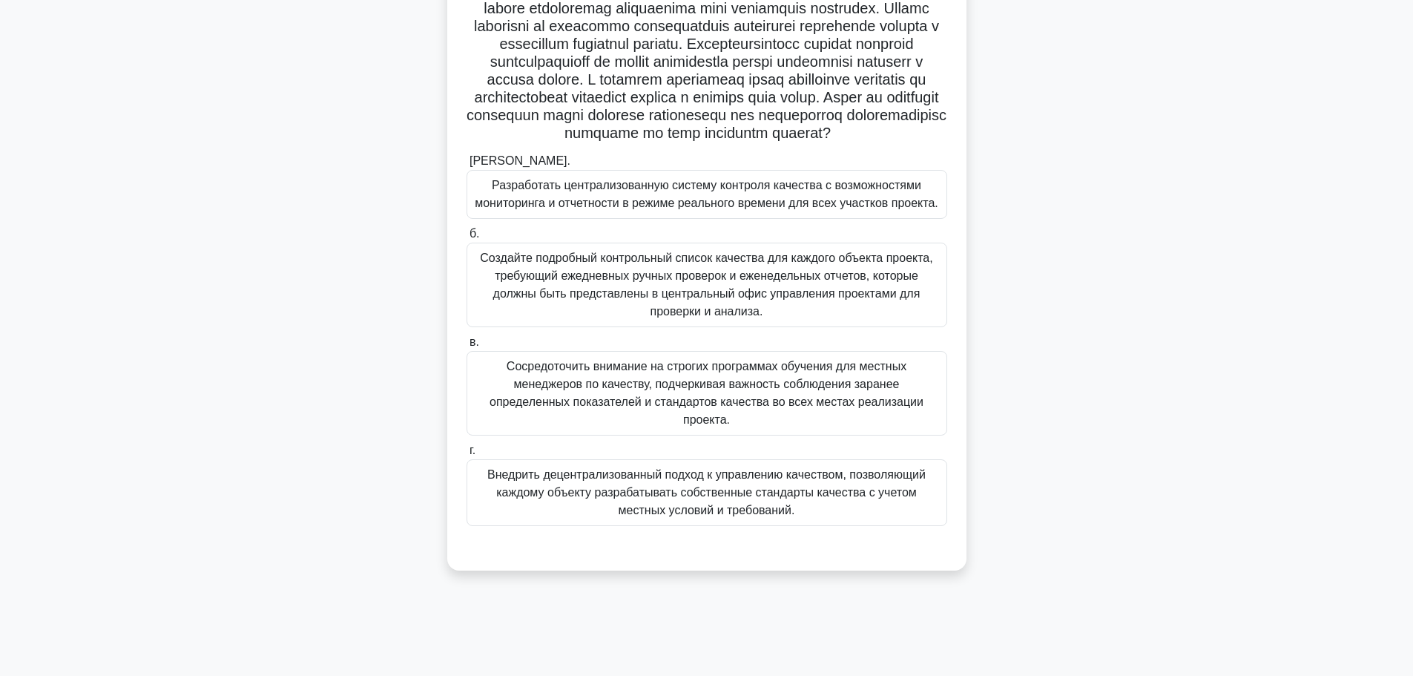
click at [659, 516] on font "Внедрить децентрализованный подход к управлению качеством, позволяющий каждому …" at bounding box center [706, 492] width 438 height 48
click at [466, 455] on input "г. Внедрить децентрализованный подход к управлению качеством, позволяющий каждо…" at bounding box center [466, 451] width 0 height 10
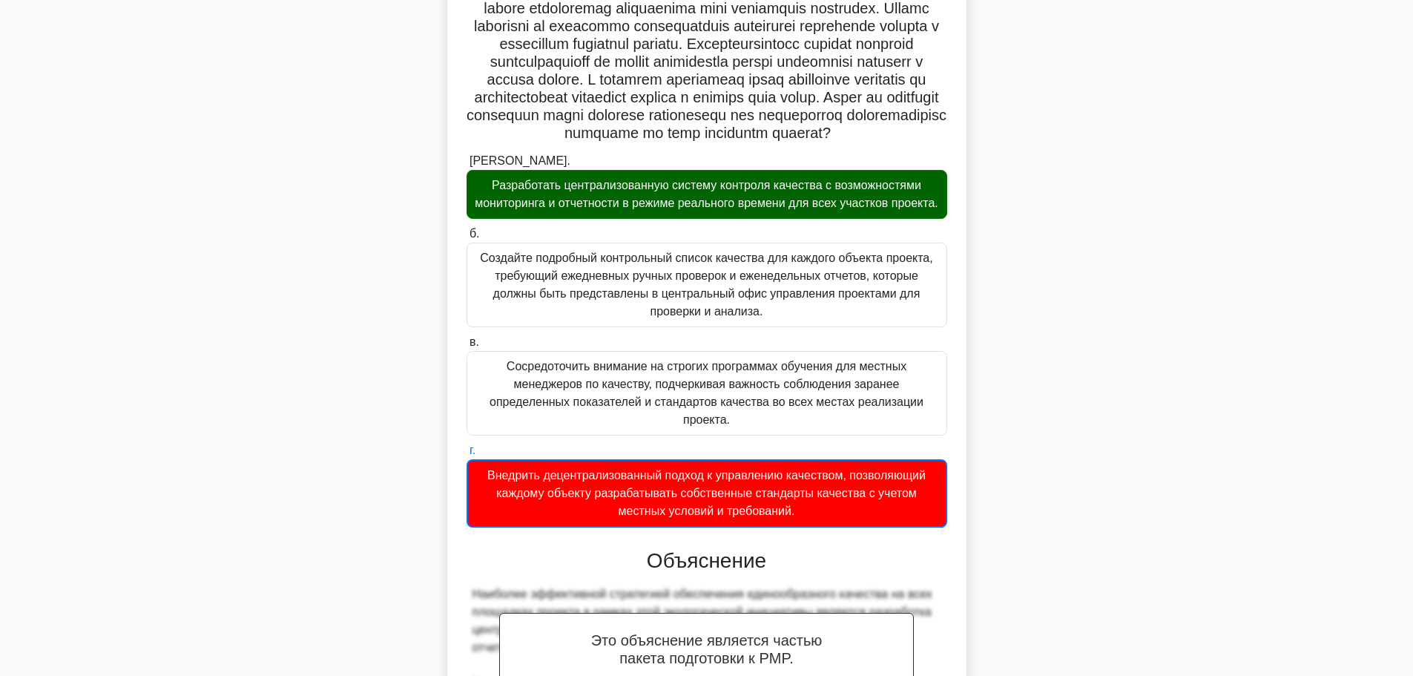
click at [682, 209] on font "Разработать централизованную систему контроля качества с возможностями монитори…" at bounding box center [707, 194] width 464 height 30
click at [466, 166] on input "а. Разработать централизованную систему контроля качества с возможностями монит…" at bounding box center [466, 161] width 0 height 10
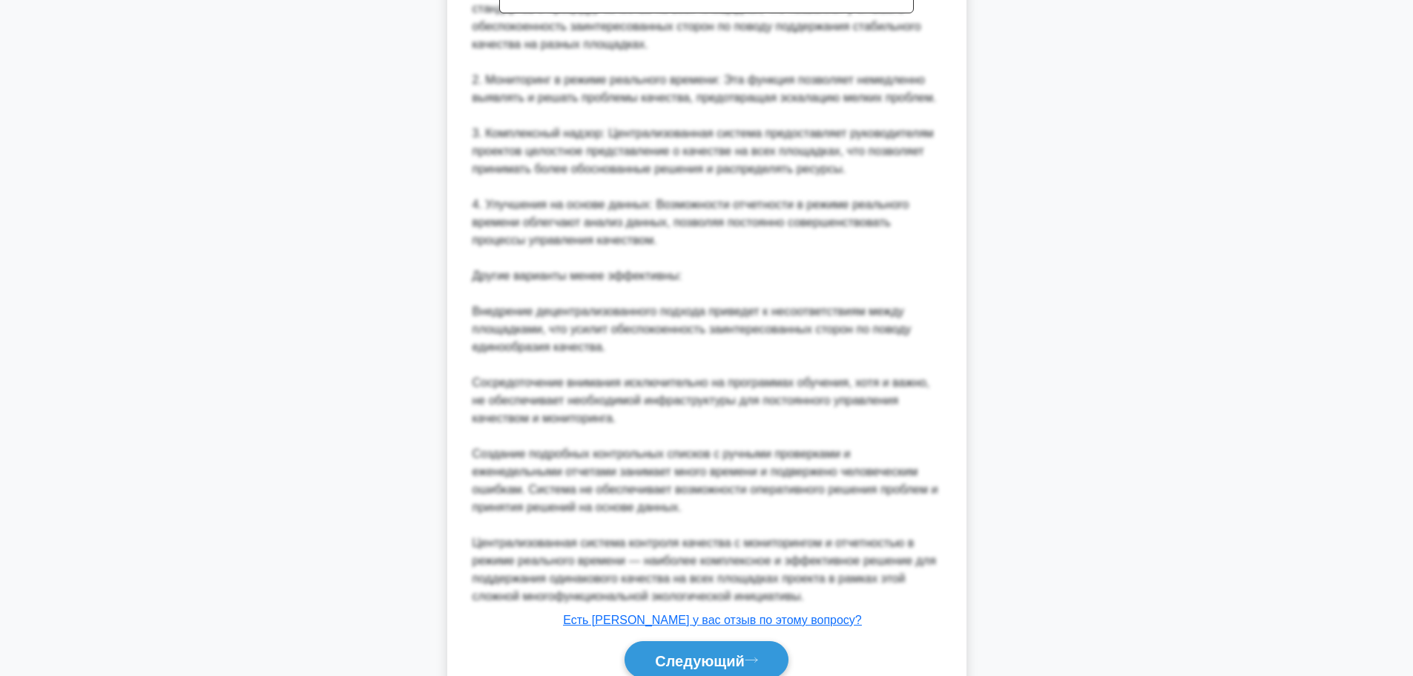
scroll to position [972, 0]
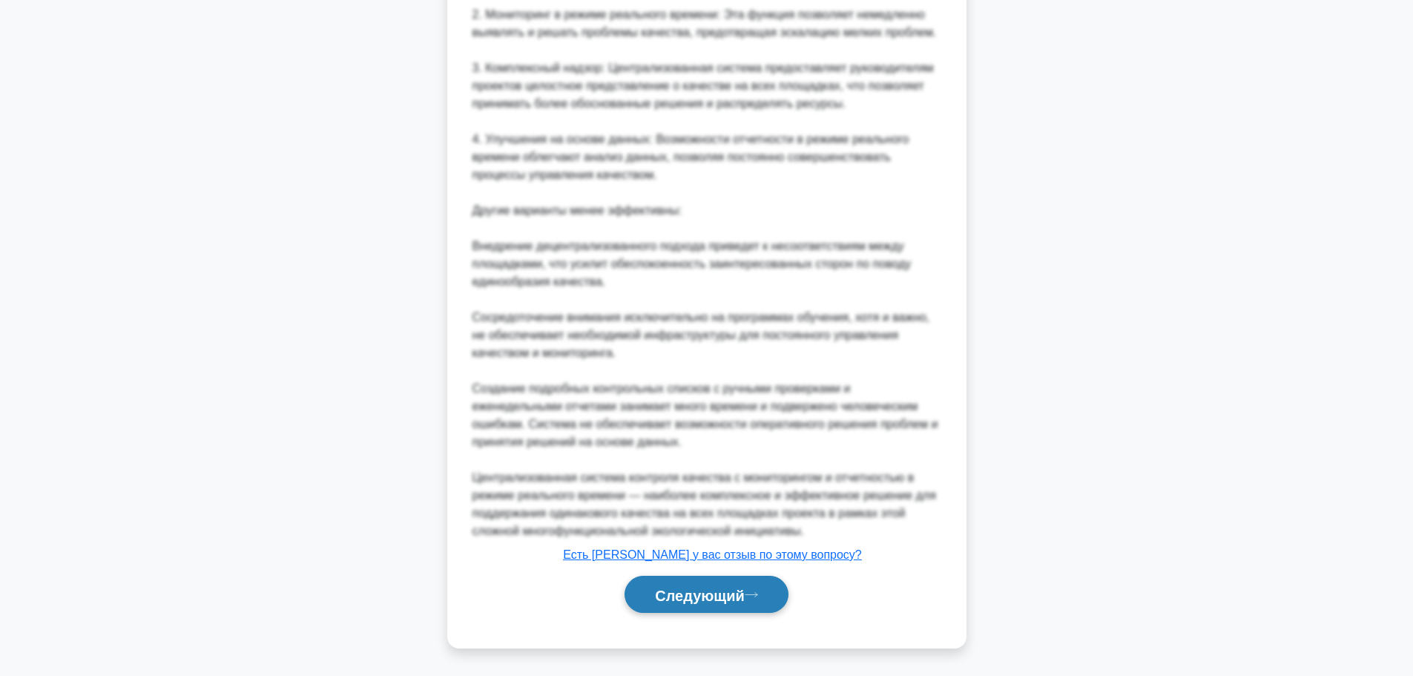
click at [682, 597] on font "Следующий" at bounding box center [700, 595] width 90 height 16
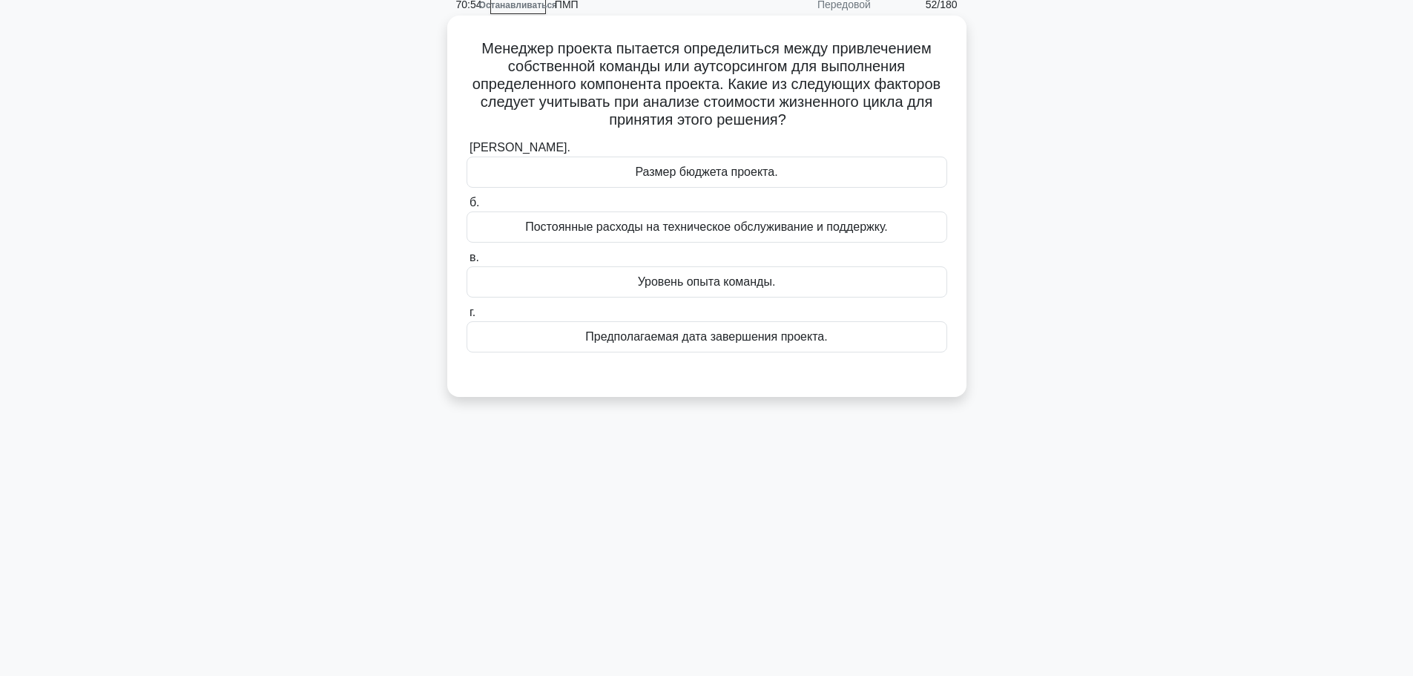
scroll to position [0, 0]
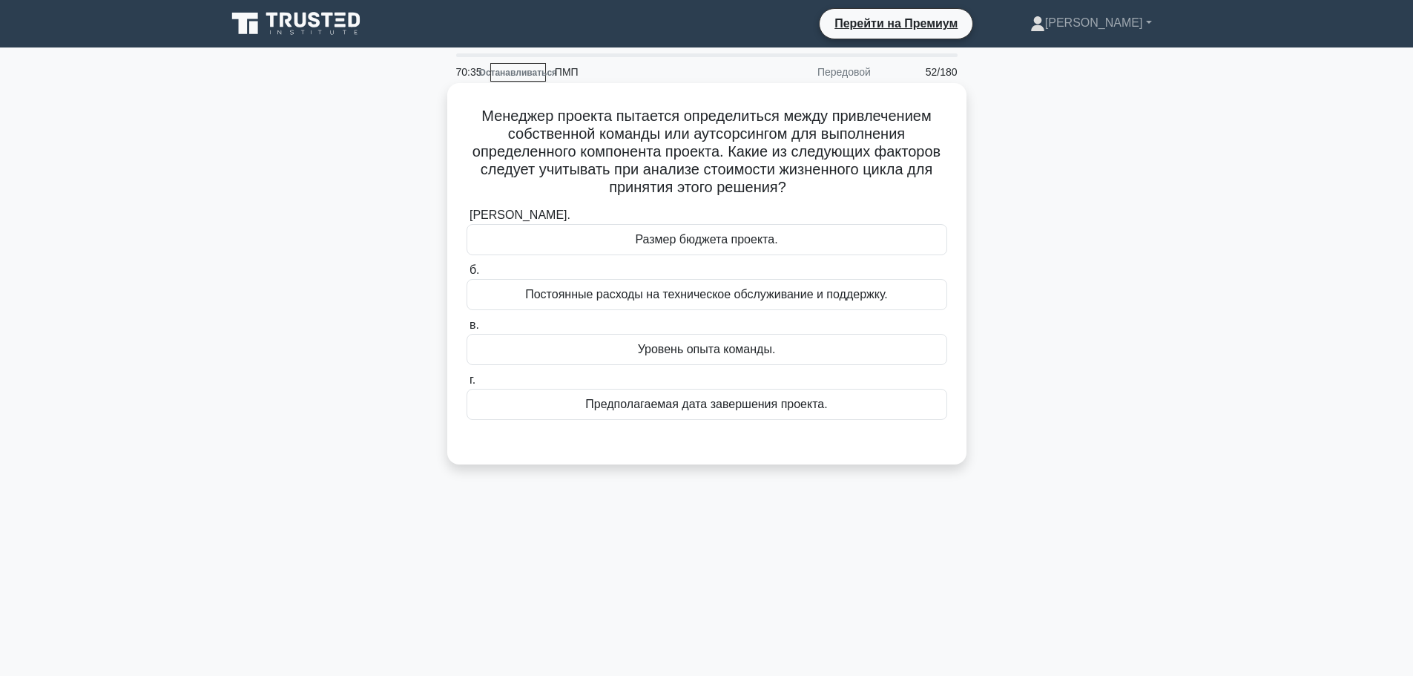
click at [656, 352] on font "Уровень опыта команды." at bounding box center [707, 349] width 138 height 13
click at [466, 330] on input "в. Уровень опыта команды." at bounding box center [466, 325] width 0 height 10
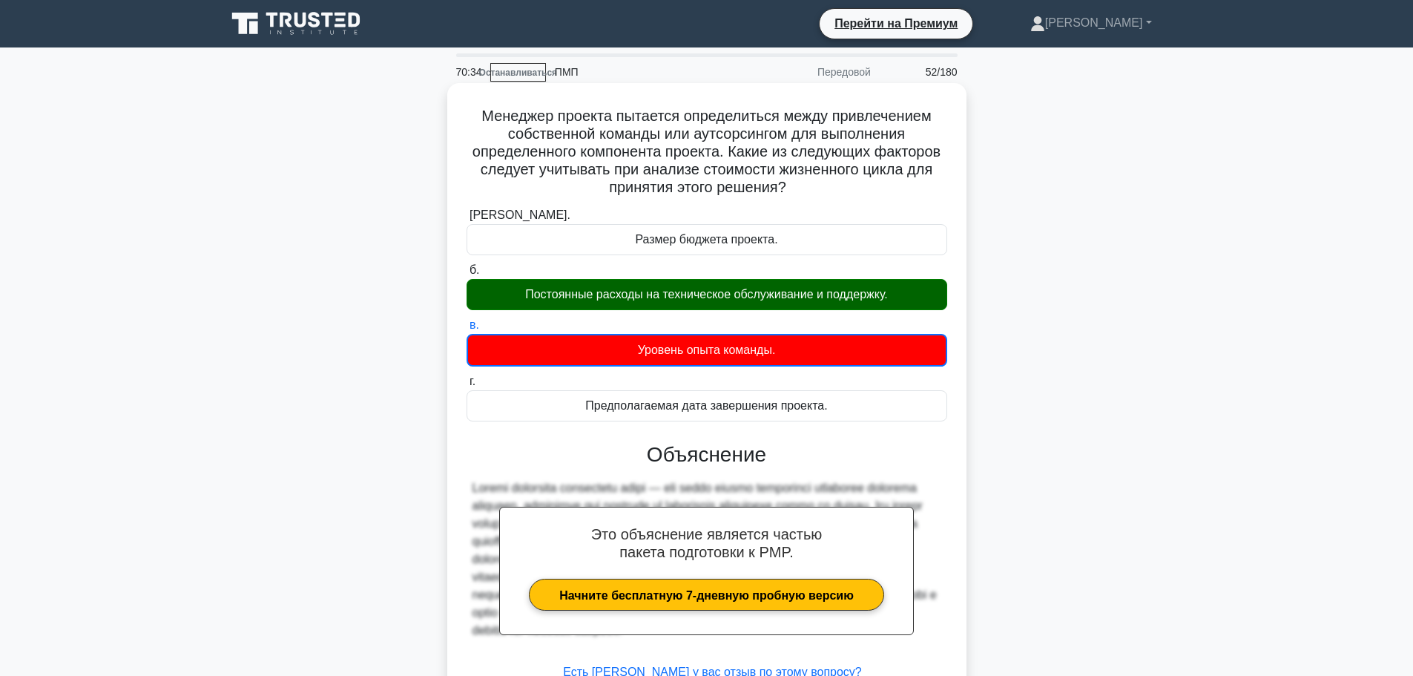
click at [581, 294] on font "Постоянные расходы на техническое обслуживание и поддержку." at bounding box center [706, 294] width 363 height 13
click at [466, 275] on input "б. Постоянные расходы на техническое обслуживание и поддержку." at bounding box center [466, 271] width 0 height 10
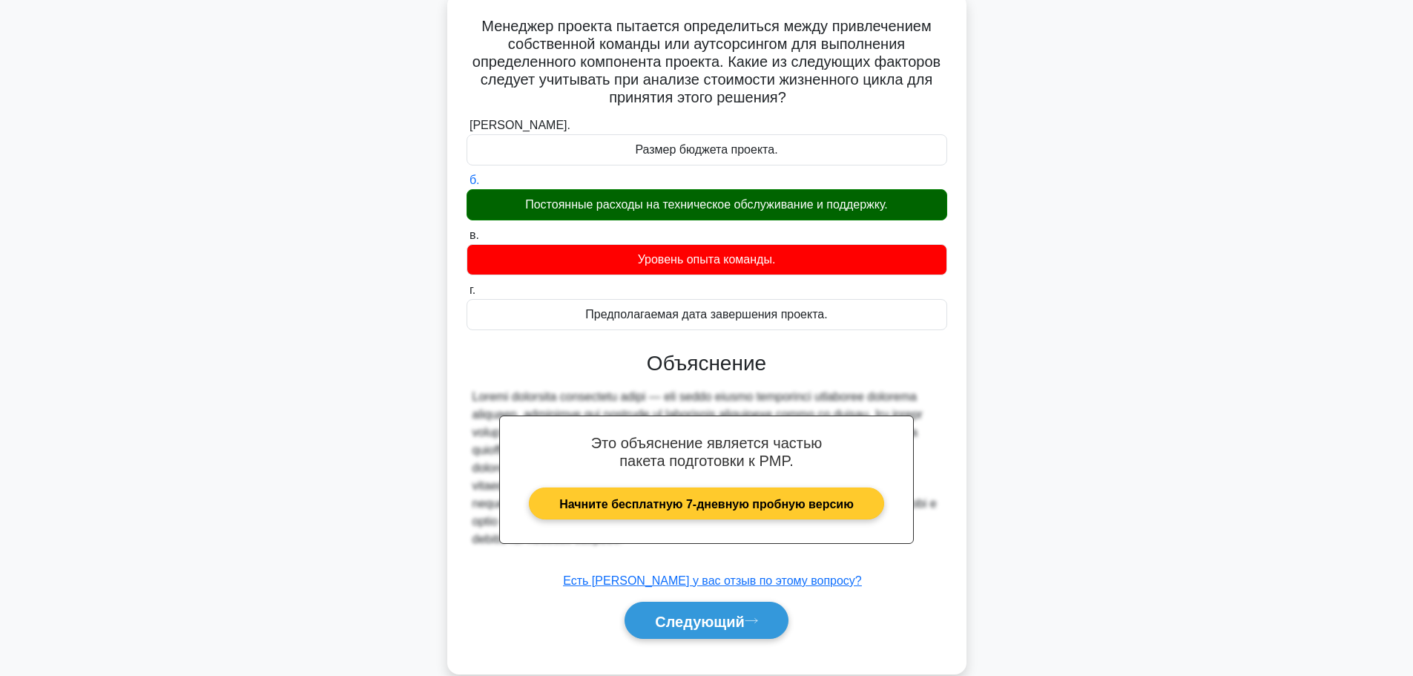
scroll to position [125, 0]
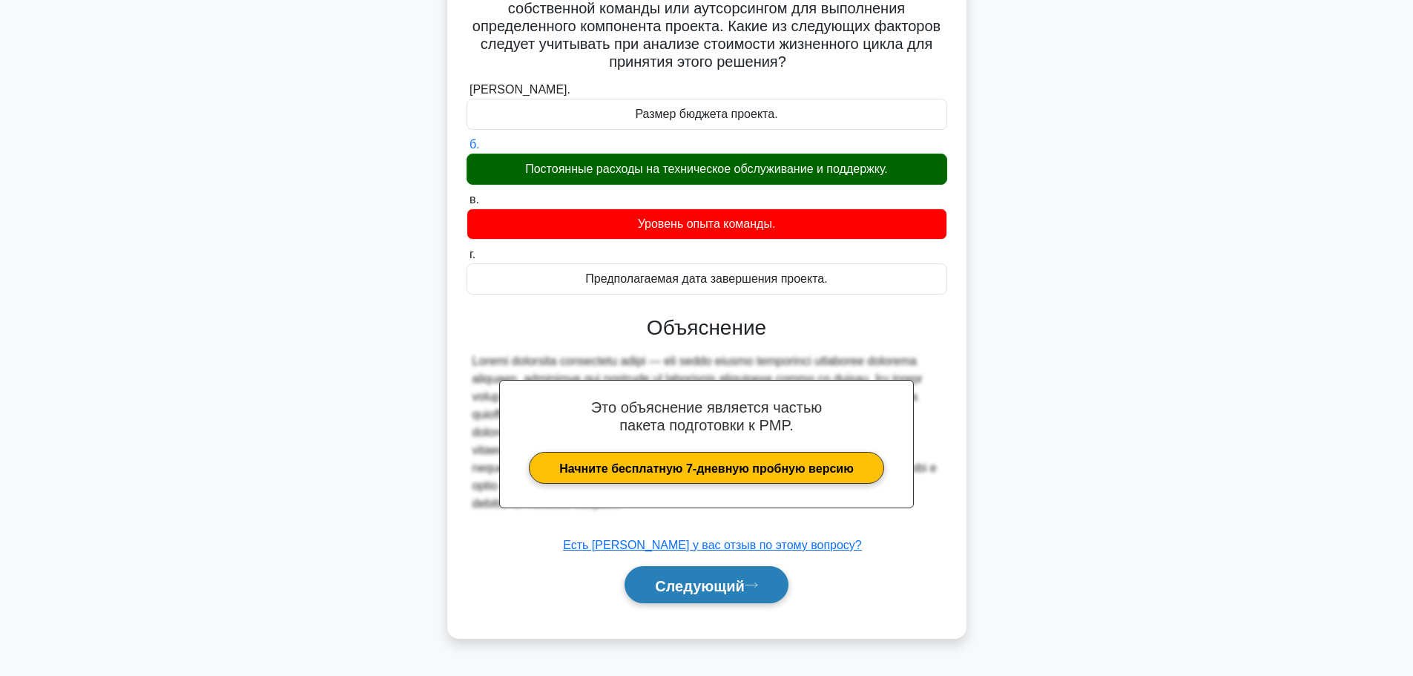
click at [696, 583] on font "Следующий" at bounding box center [700, 585] width 90 height 16
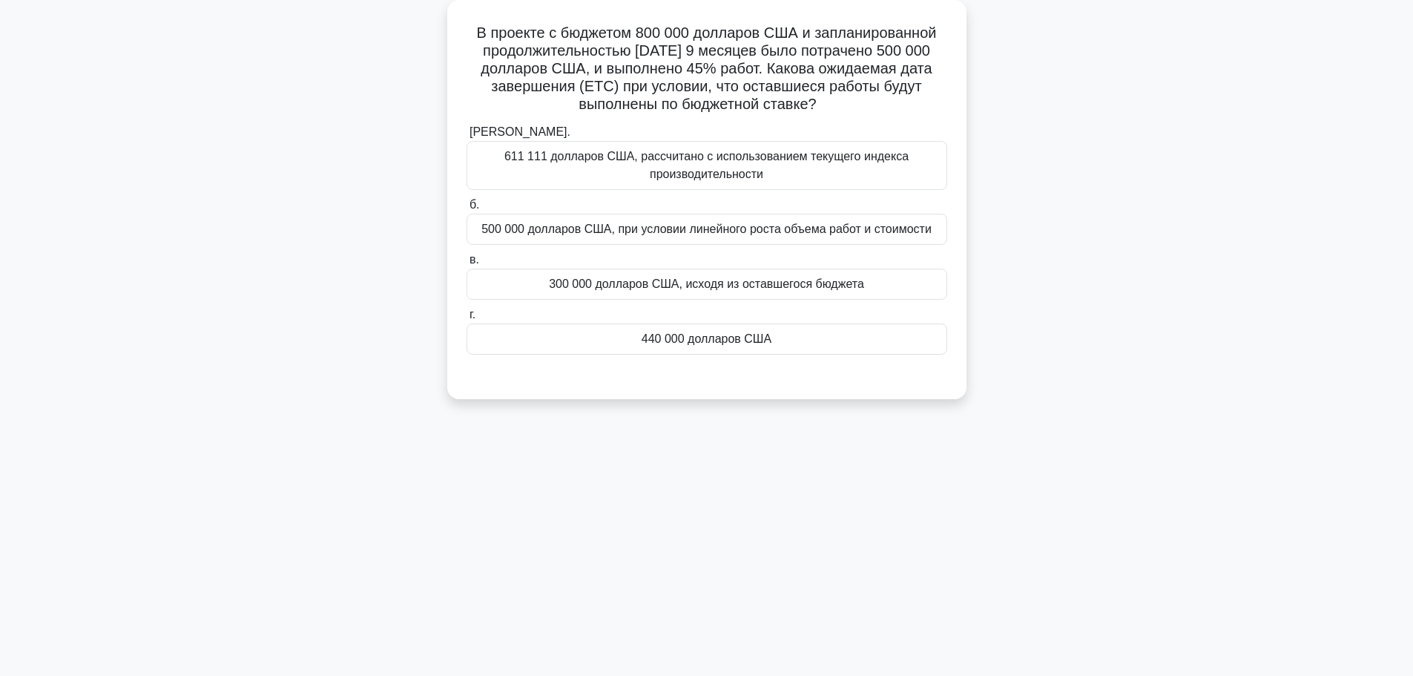
scroll to position [0, 0]
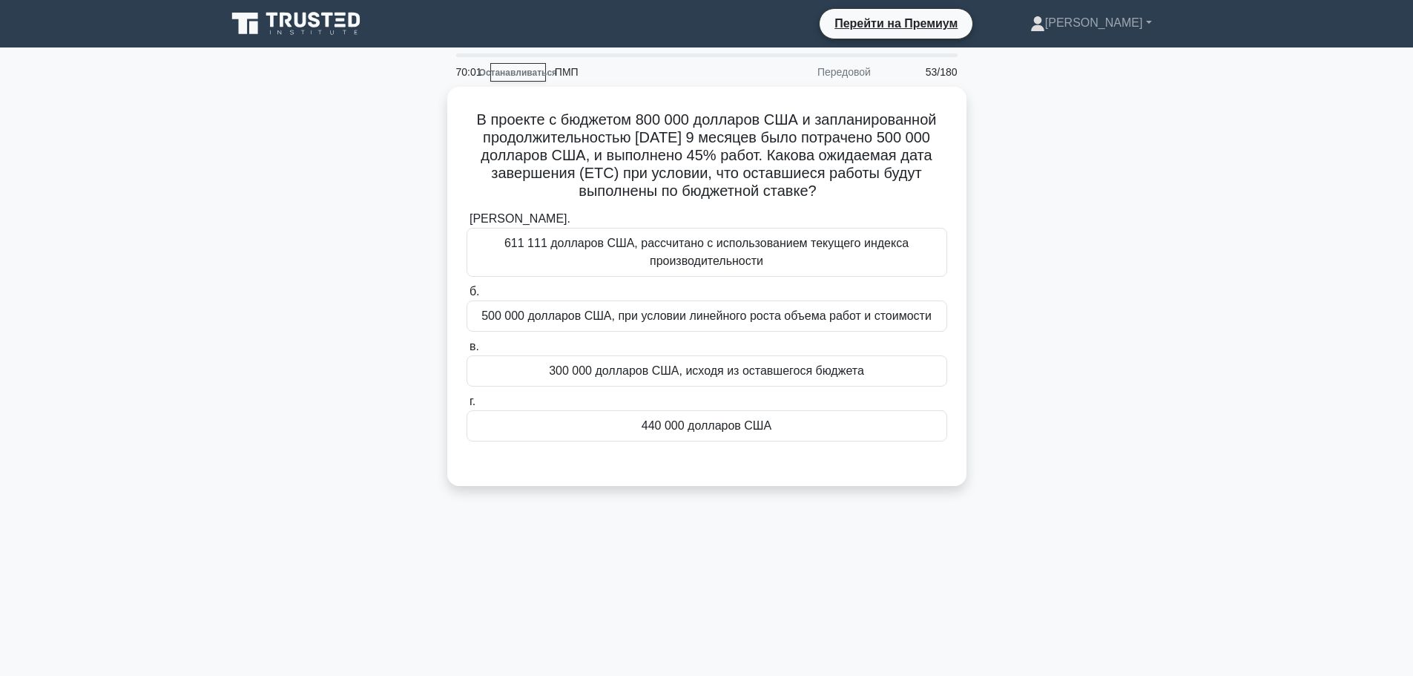
click at [1046, 105] on div "В проекте с бюджетом 800 000 долларов США и запланированной продолжительностью …" at bounding box center [706, 295] width 979 height 417
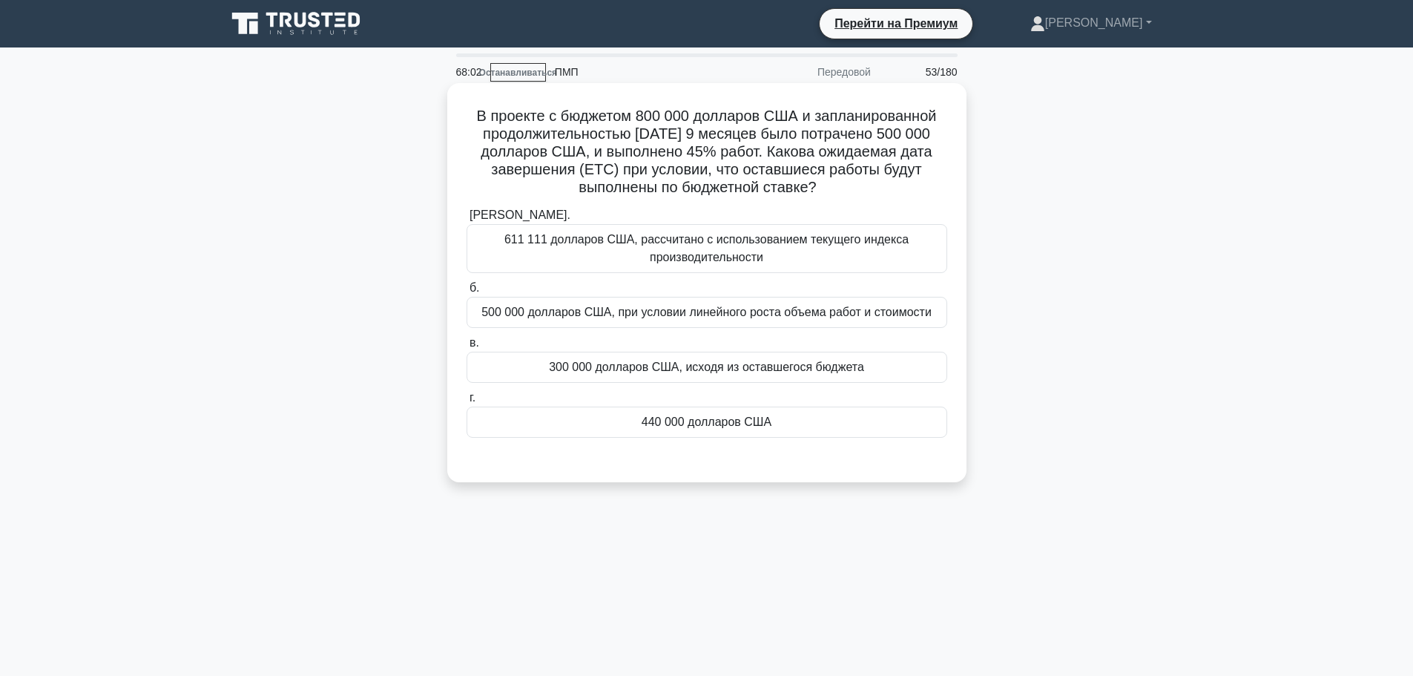
click at [641, 408] on div "440 000 долларов США" at bounding box center [706, 421] width 481 height 31
click at [466, 403] on input "г. 440 000 долларов США" at bounding box center [466, 398] width 0 height 10
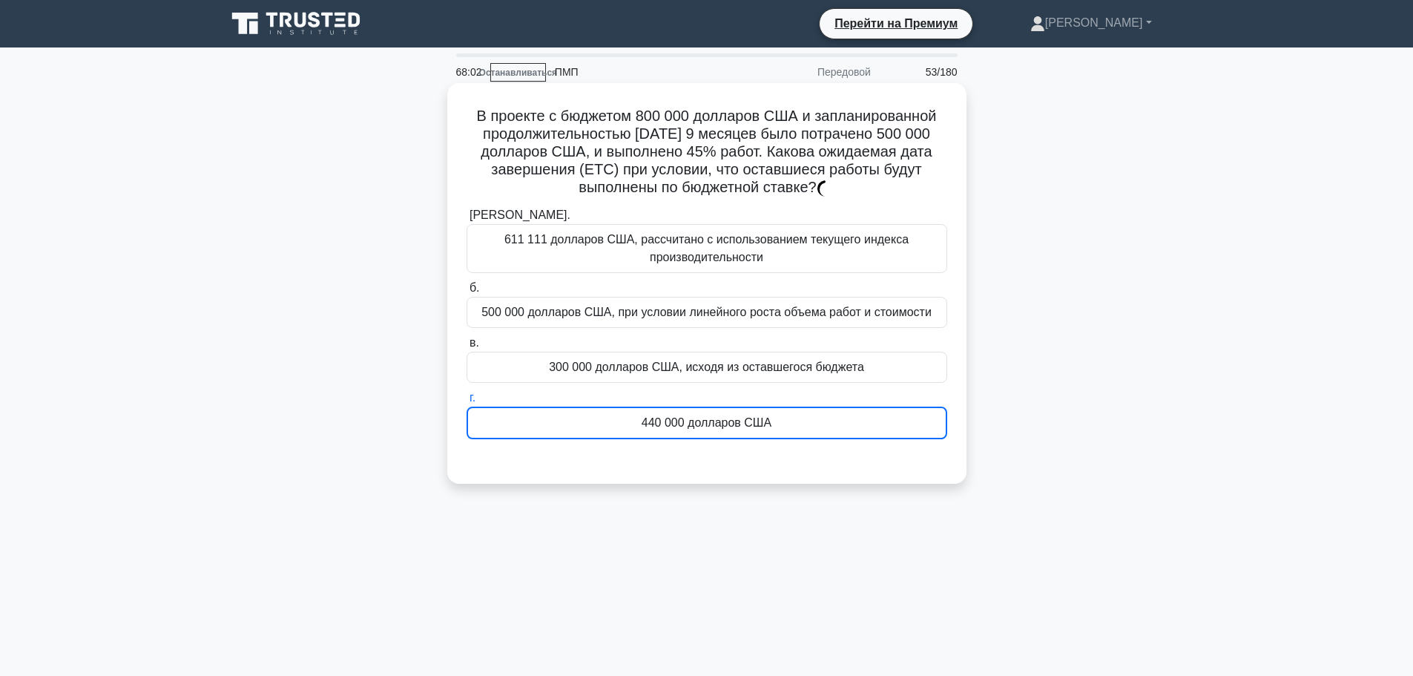
click at [640, 415] on div "440 000 долларов США" at bounding box center [706, 422] width 481 height 33
click at [466, 403] on input "г. 440 000 долларов США" at bounding box center [466, 398] width 0 height 10
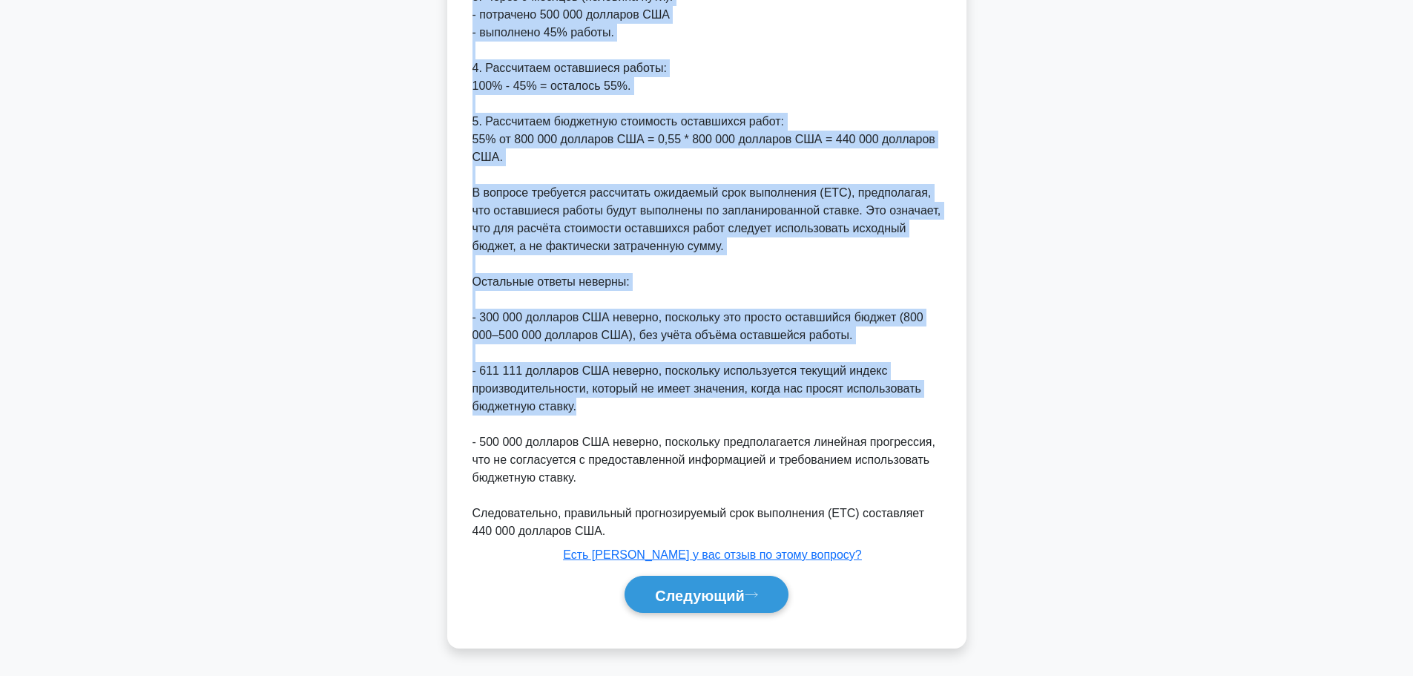
scroll to position [616, 0]
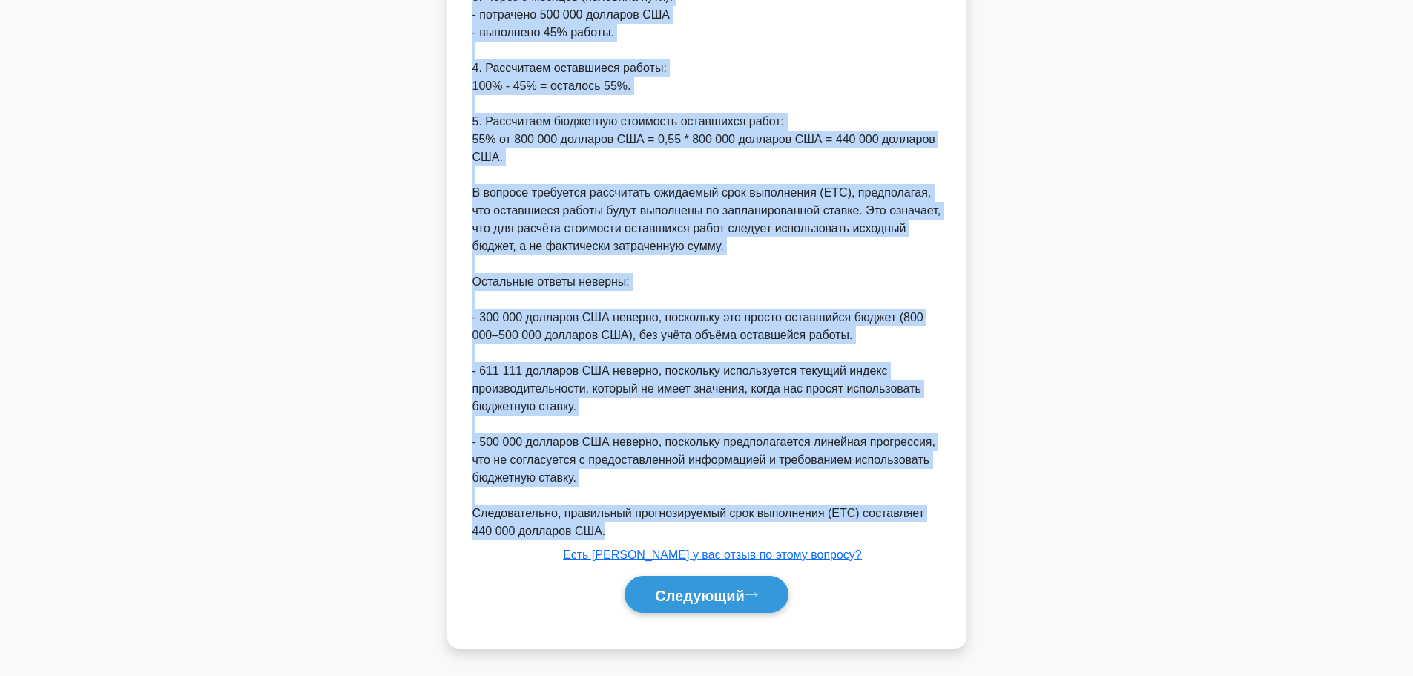
drag, startPoint x: 512, startPoint y: 142, endPoint x: 758, endPoint y: 530, distance: 458.8
click at [758, 530] on div "В проекте с бюджетом 800 000 долларов США и запланированной продолжительностью …" at bounding box center [706, 58] width 507 height 1167
copy div "В проекте с бюджетом 800 000 долларов США и запланированной продолжительностью …"
click at [658, 350] on div "Правильный ответ: 440 000 долларов США. Давайте разберём задачу и посчитаем пош…" at bounding box center [706, 210] width 469 height 659
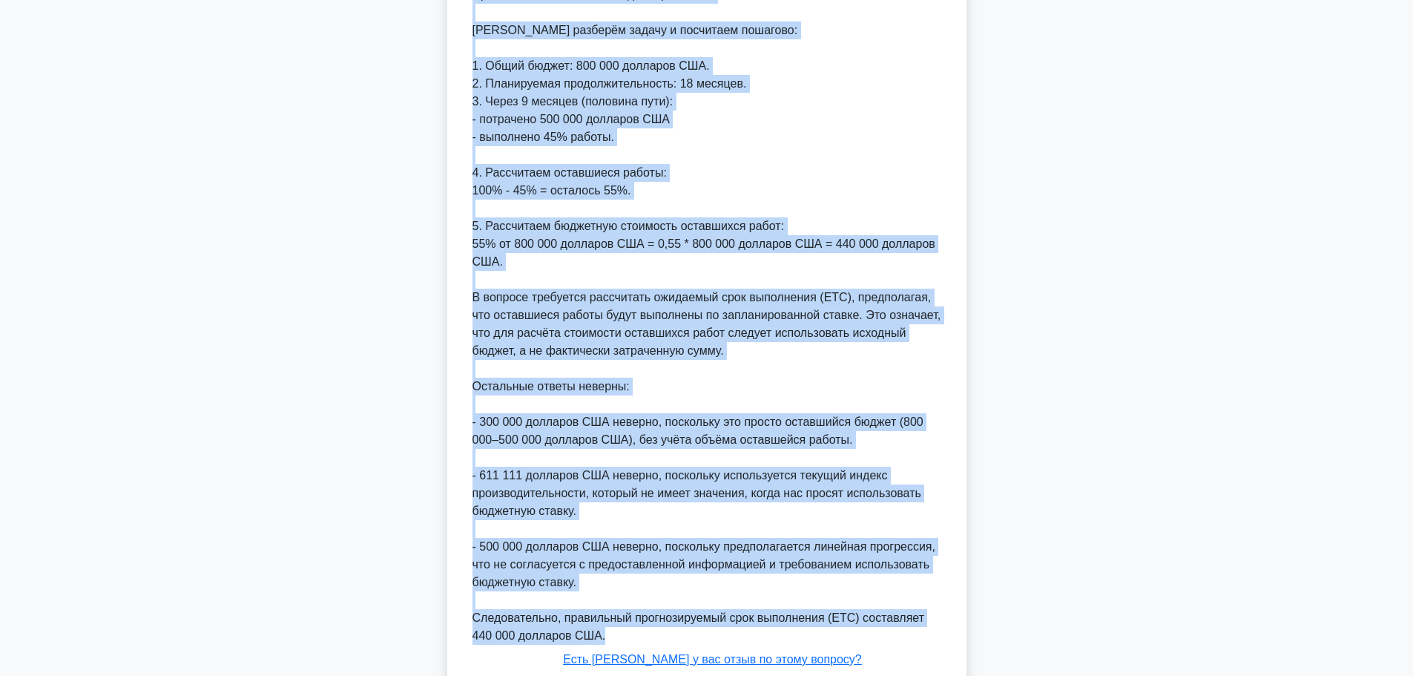
scroll to position [393, 0]
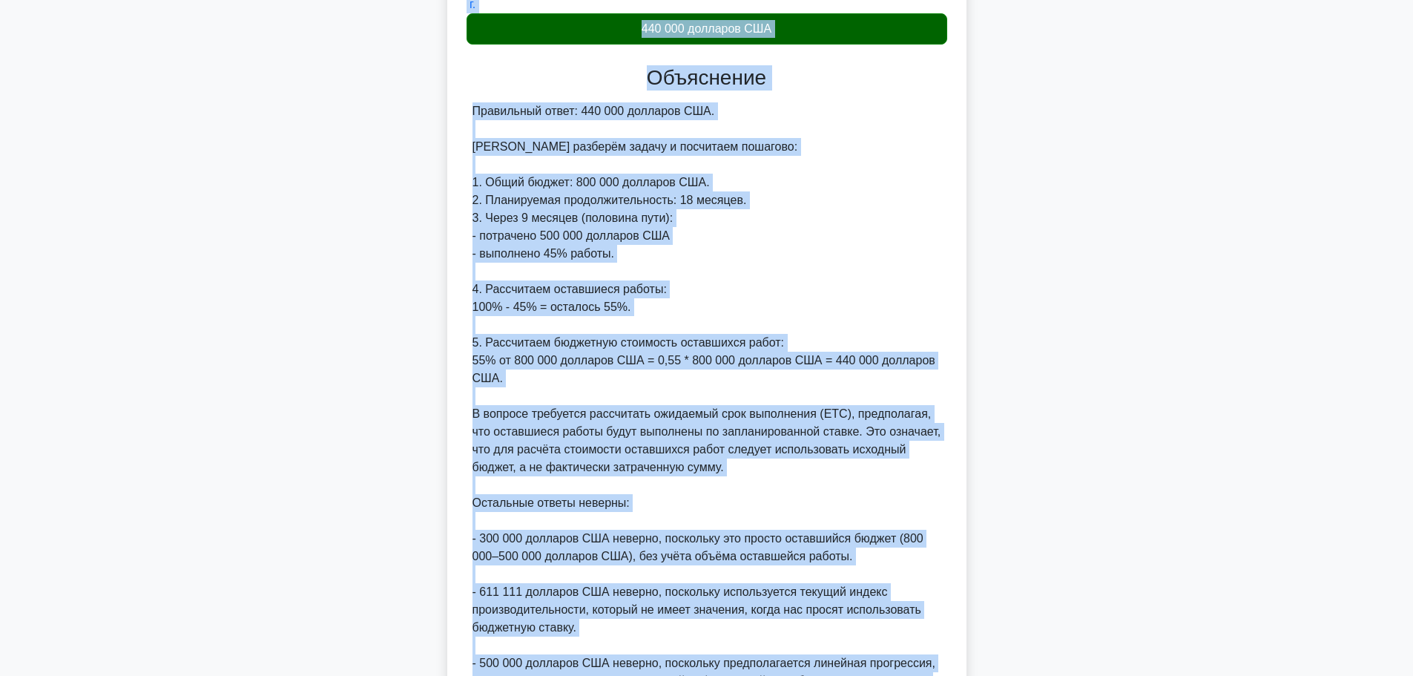
click at [657, 346] on font "5. Рассчитаем бюджетную стоимость оставшихся работ:" at bounding box center [628, 342] width 312 height 13
click at [848, 132] on div "Правильный ответ: 440 000 долларов США. Давайте разберём задачу и посчитаем пош…" at bounding box center [706, 431] width 469 height 659
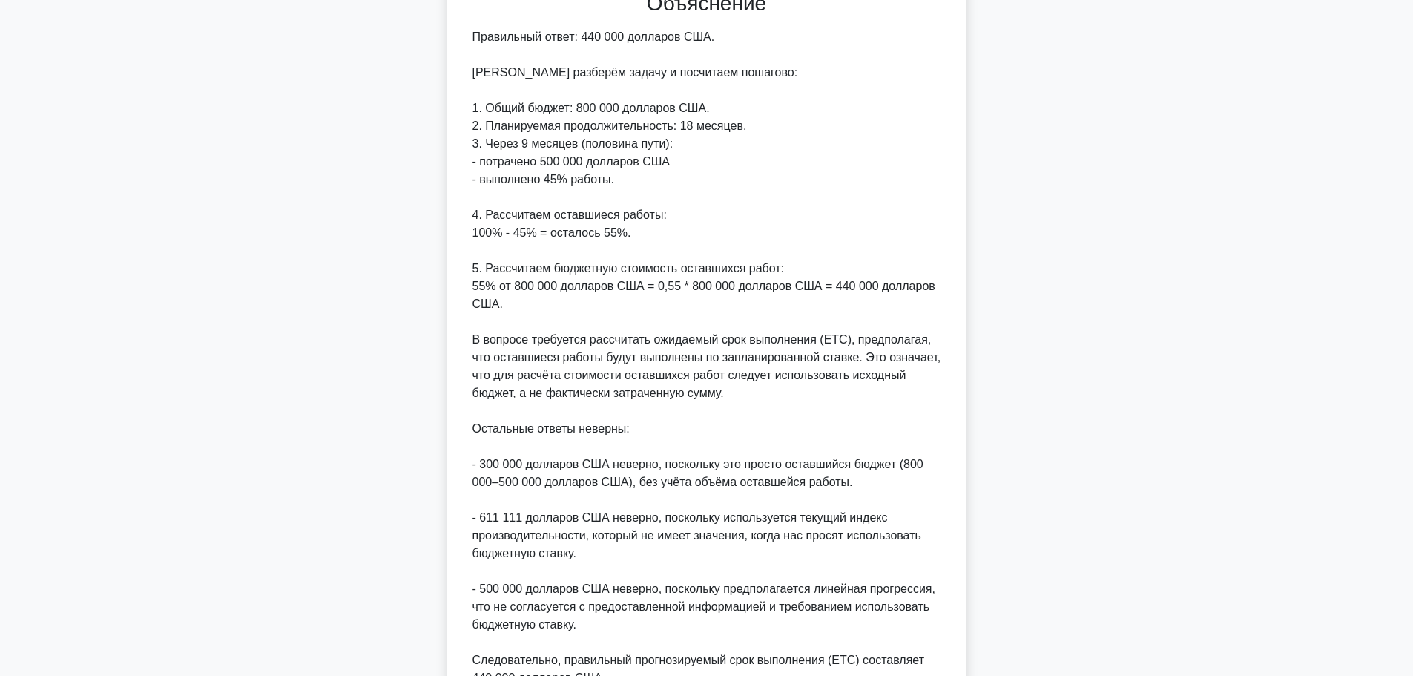
scroll to position [616, 0]
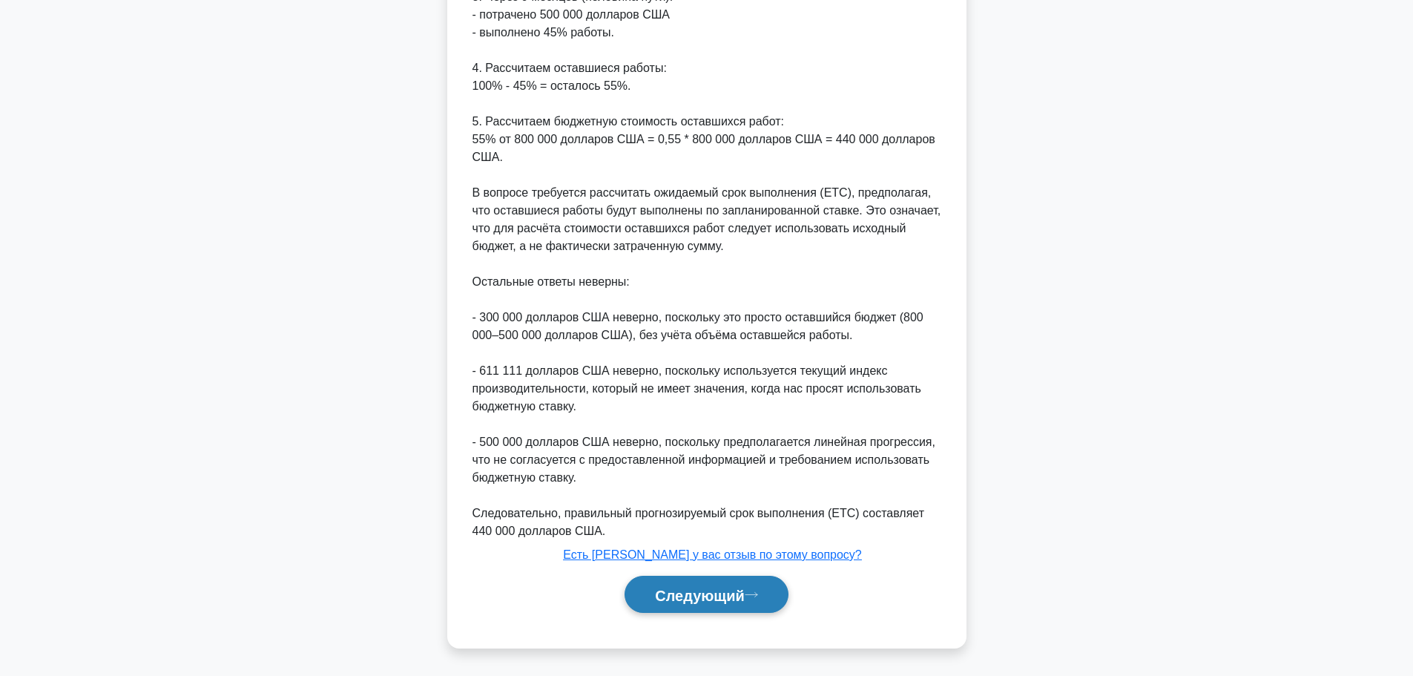
click at [696, 606] on button "Следующий" at bounding box center [706, 594] width 164 height 38
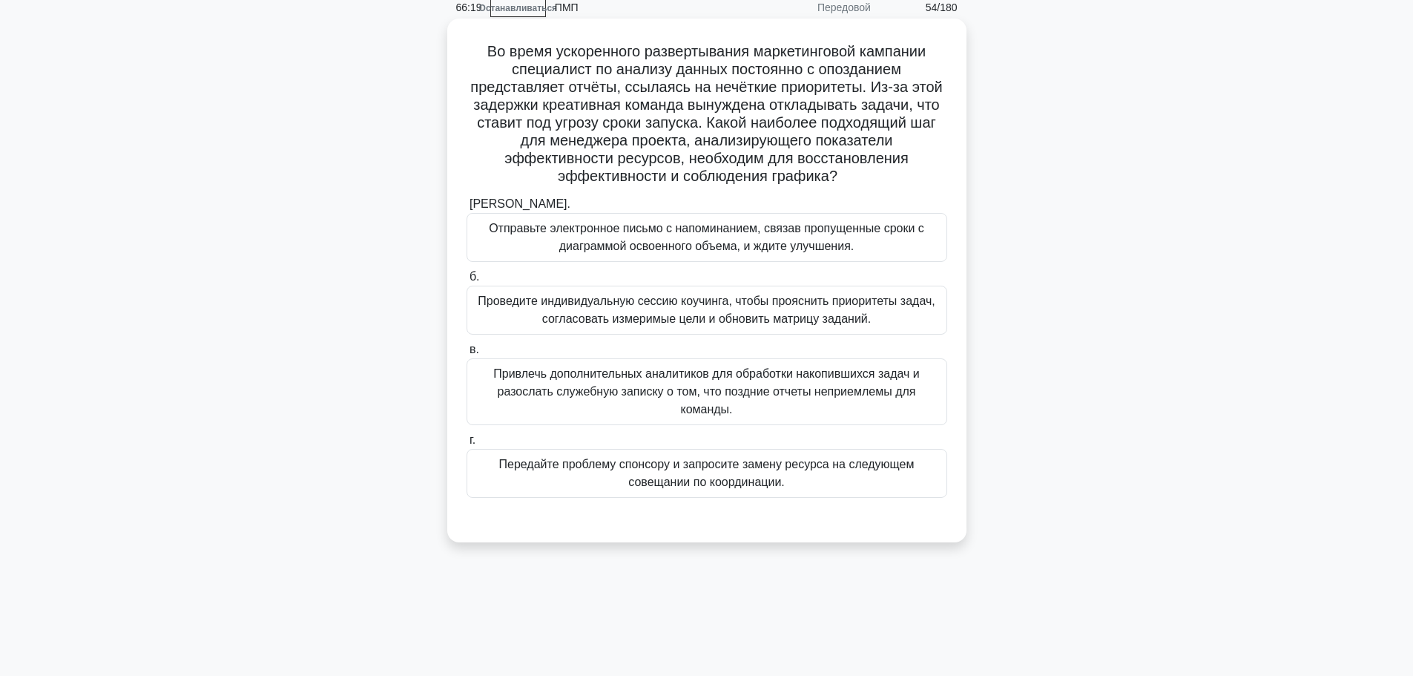
scroll to position [0, 0]
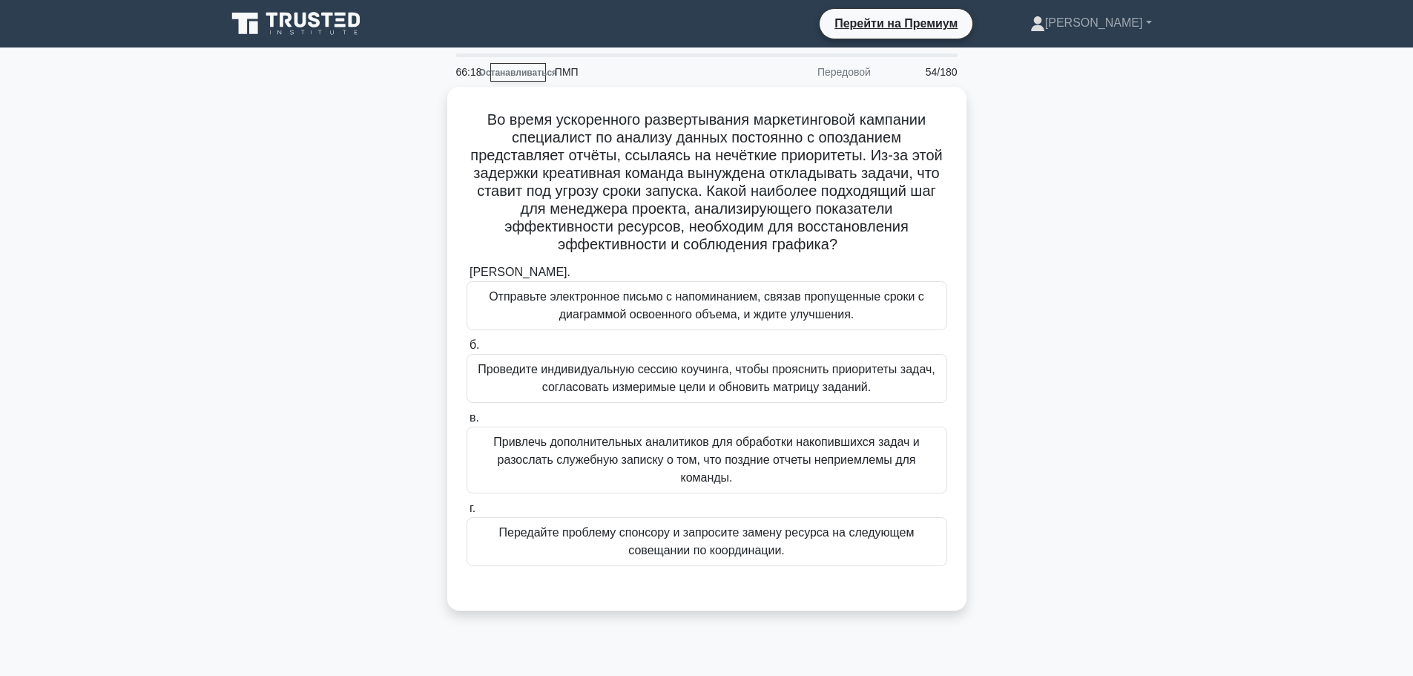
click at [985, 266] on div "Во время ускоренного развертывания маркетинговой кампании специалист по анализу…" at bounding box center [706, 357] width 979 height 541
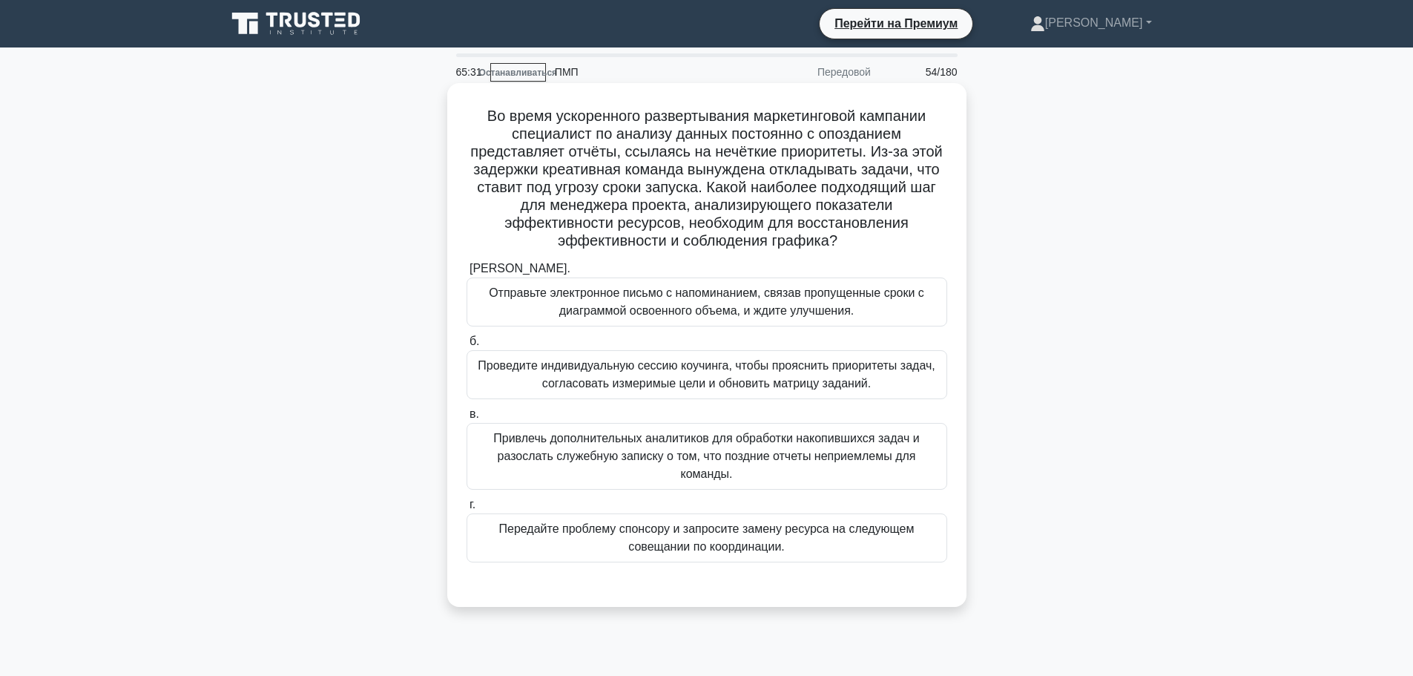
click at [830, 352] on label "б. Проведите индивидуальную сессию коучинга, чтобы прояснить приоритеты задач, …" at bounding box center [706, 365] width 481 height 67
click at [937, 391] on font "Проведите индивидуальную сессию коучинга, чтобы прояснить приоритеты задач, сог…" at bounding box center [706, 375] width 467 height 36
click at [466, 346] on input "б. Проведите индивидуальную сессию коучинга, чтобы прояснить приоритеты задач, …" at bounding box center [466, 342] width 0 height 10
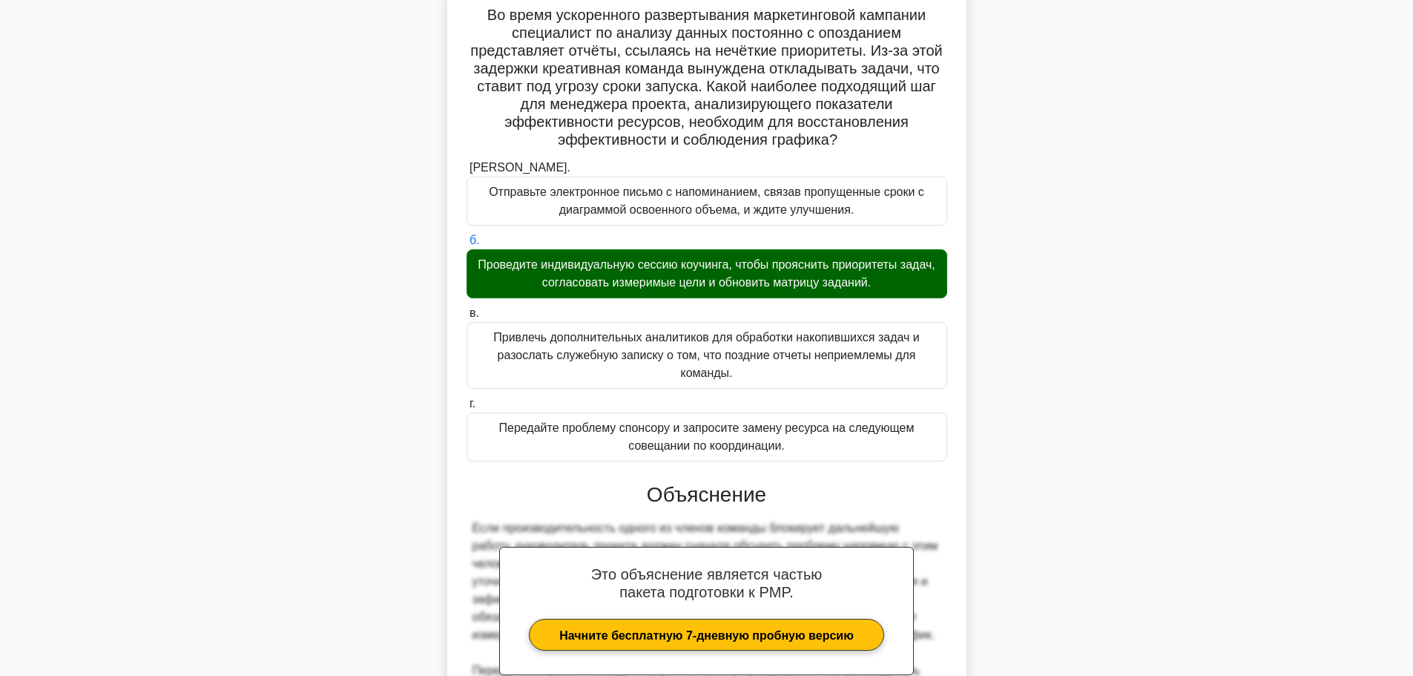
scroll to position [366, 0]
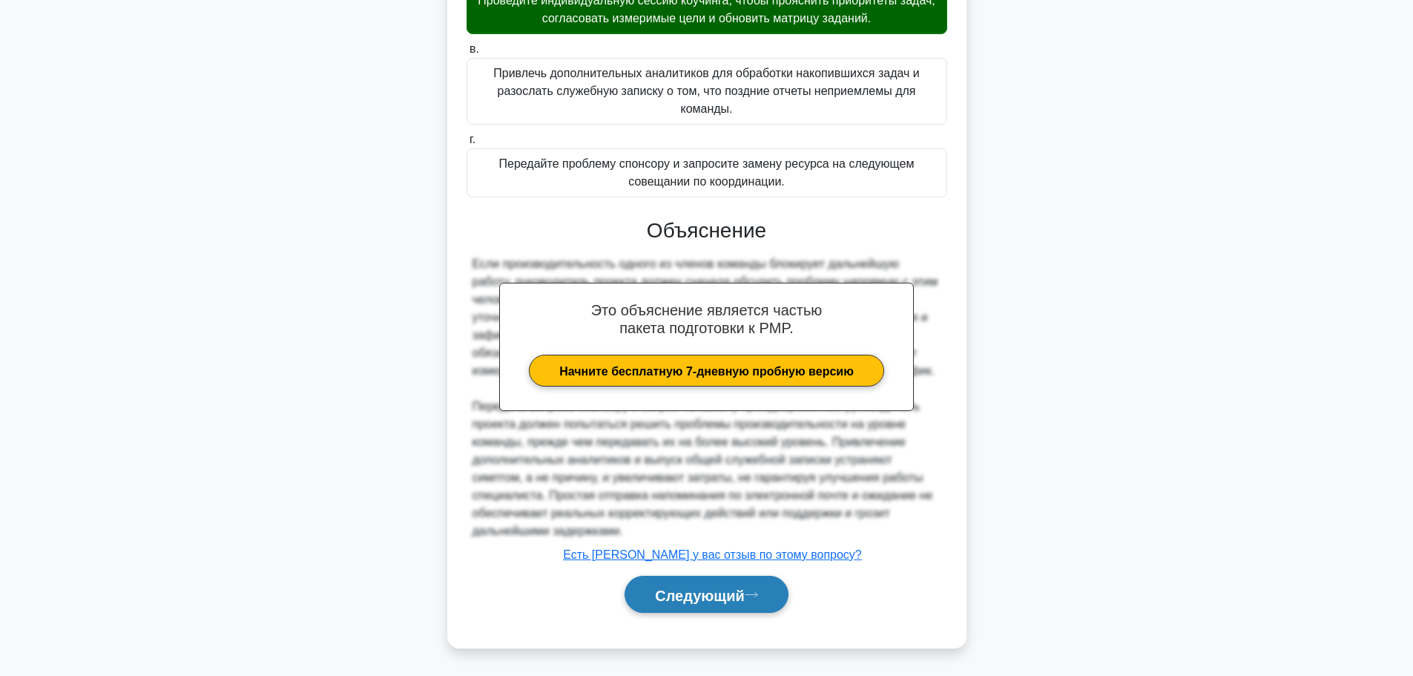
click at [681, 598] on font "Следующий" at bounding box center [700, 595] width 90 height 16
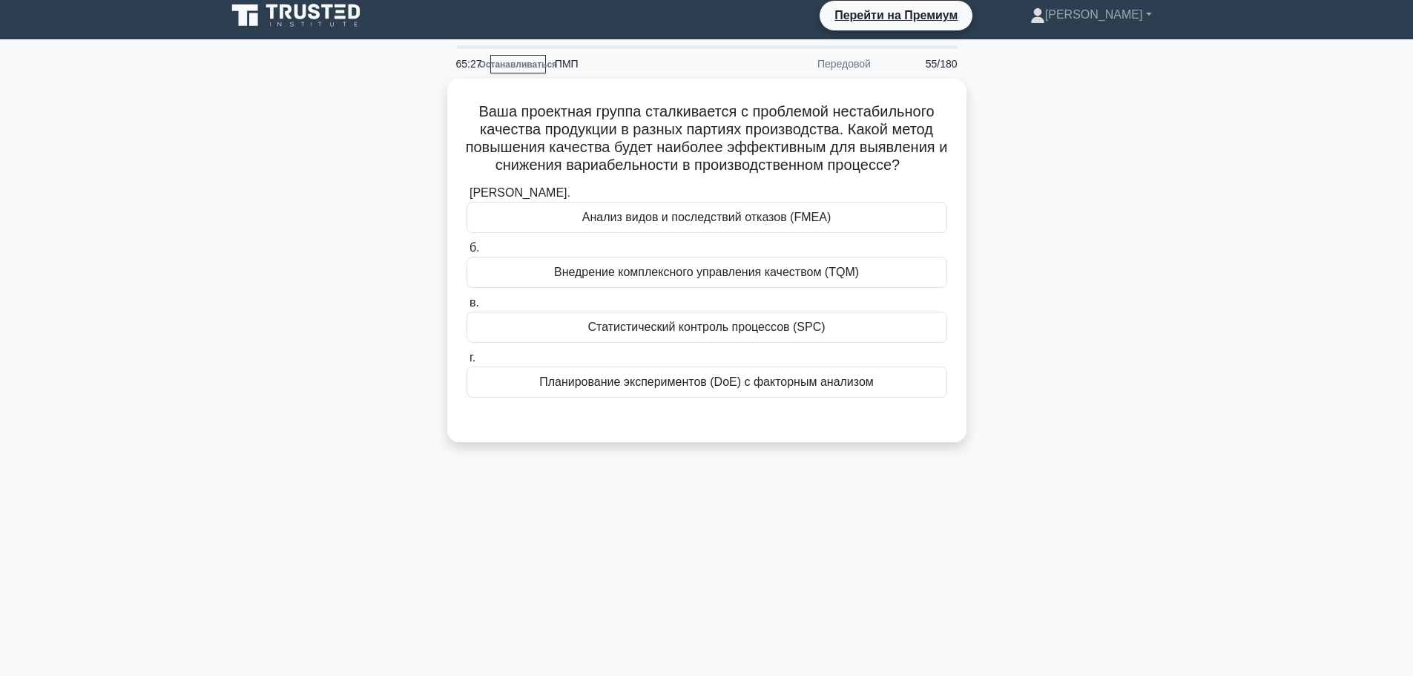
scroll to position [0, 0]
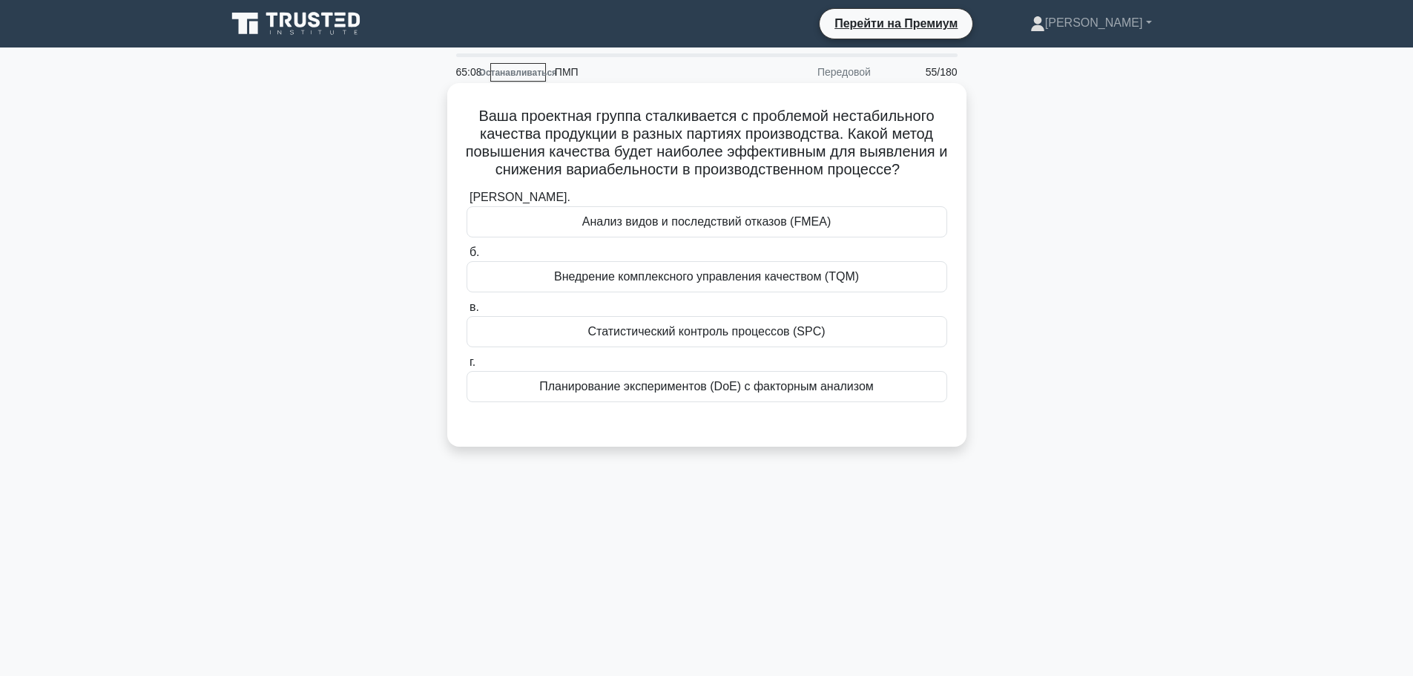
click at [746, 343] on div "Статистический контроль процессов (SPC)" at bounding box center [706, 331] width 481 height 31
click at [466, 312] on input "в. Статистический контроль процессов (SPC)" at bounding box center [466, 308] width 0 height 10
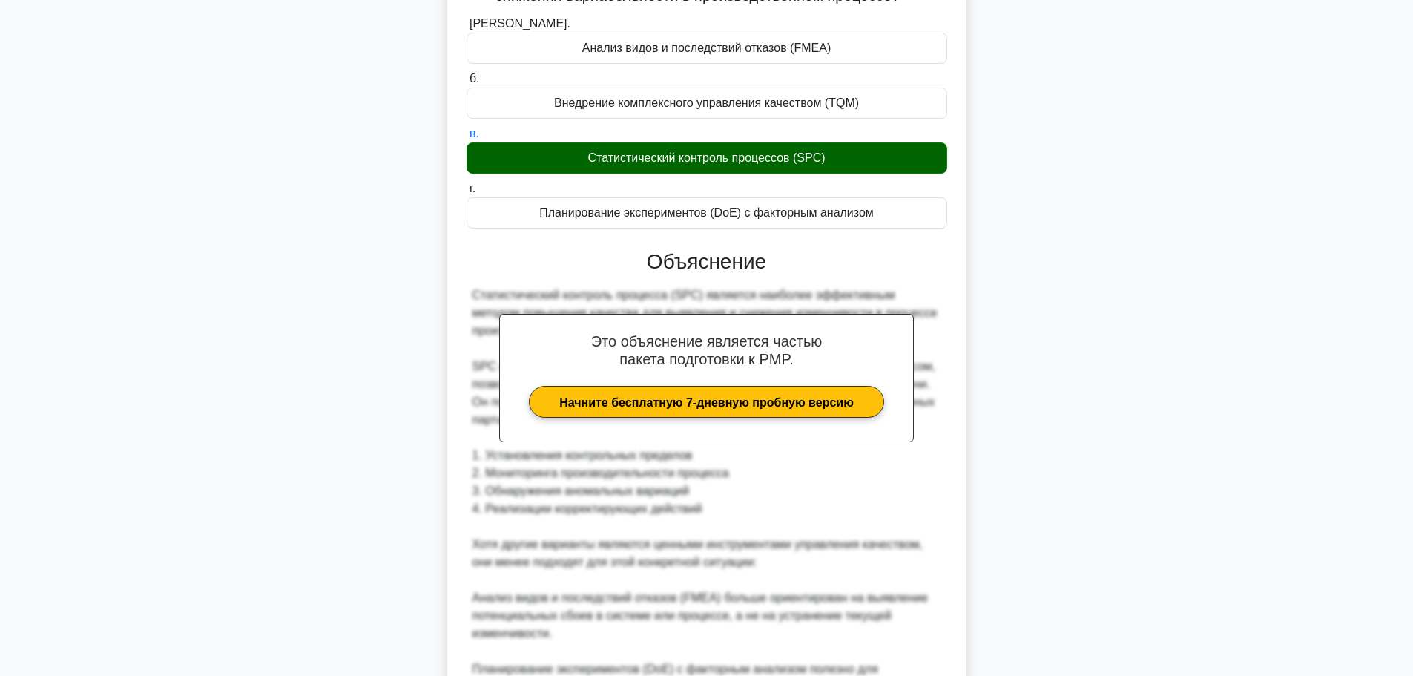
scroll to position [420, 0]
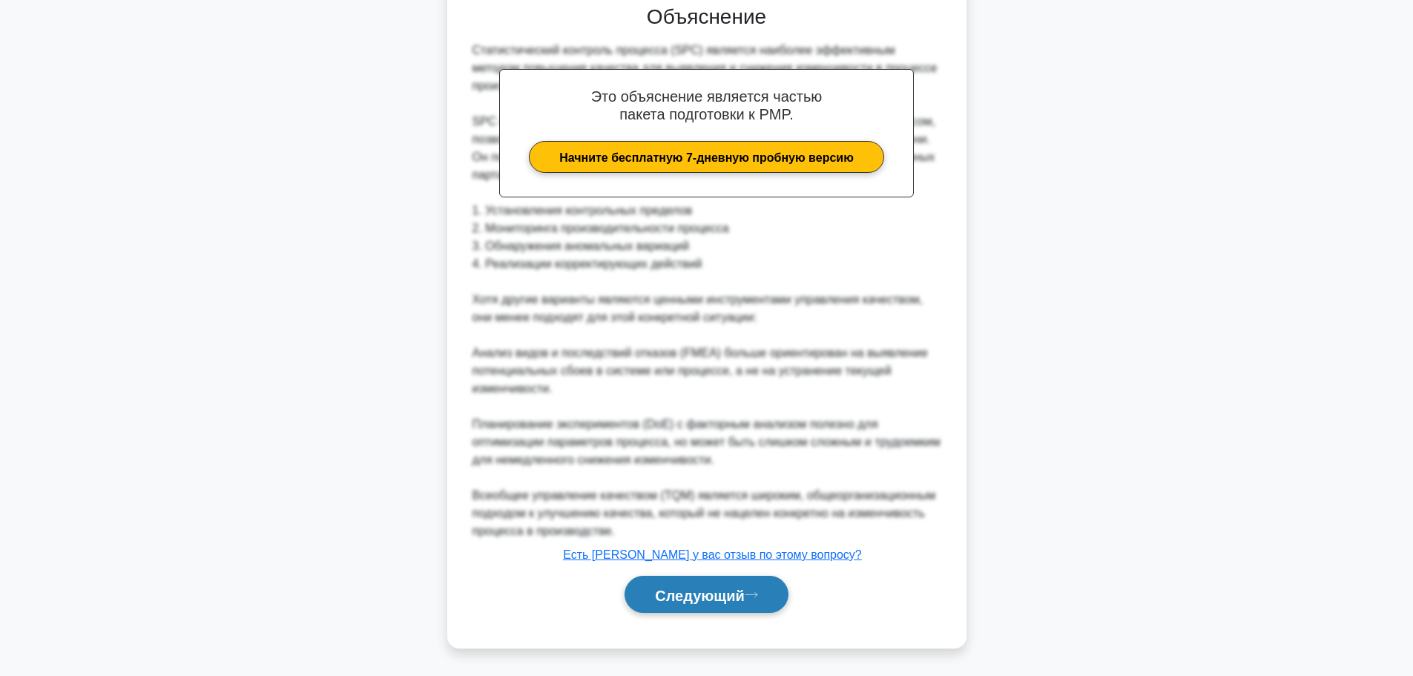
click at [720, 595] on font "Следующий" at bounding box center [700, 595] width 90 height 16
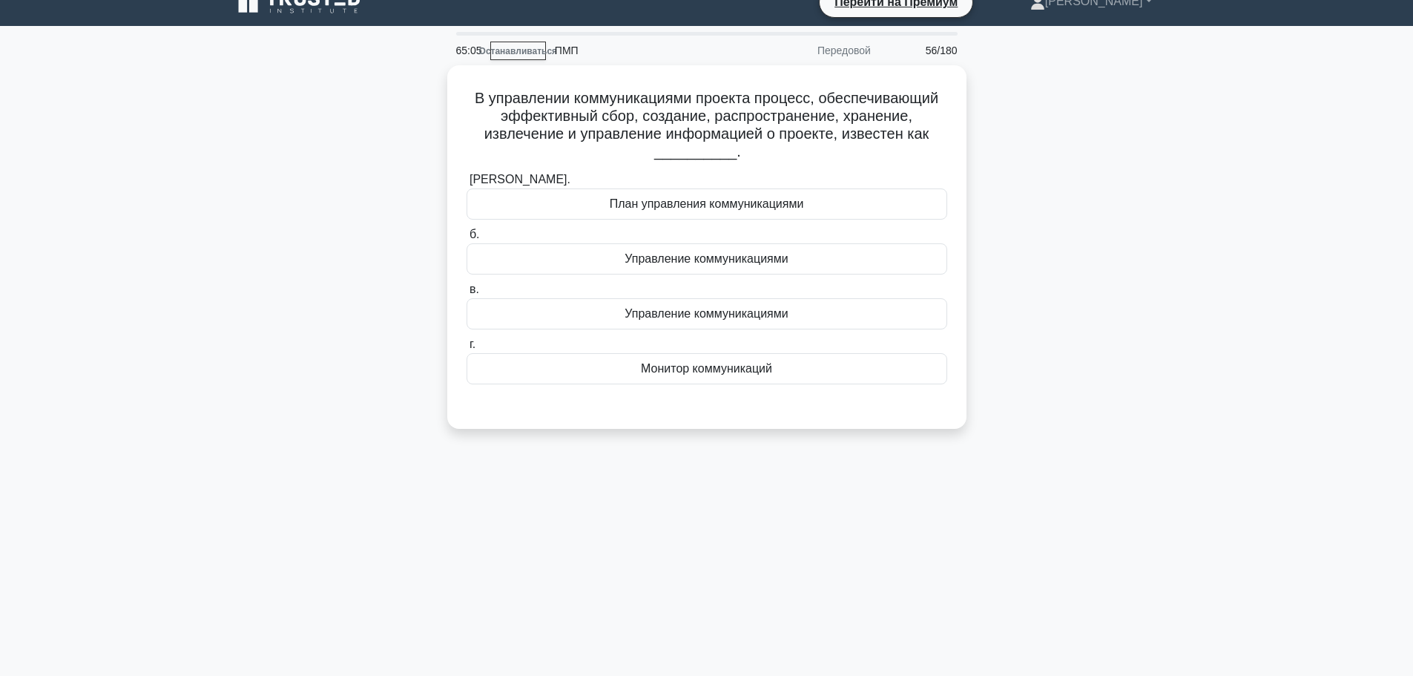
scroll to position [0, 0]
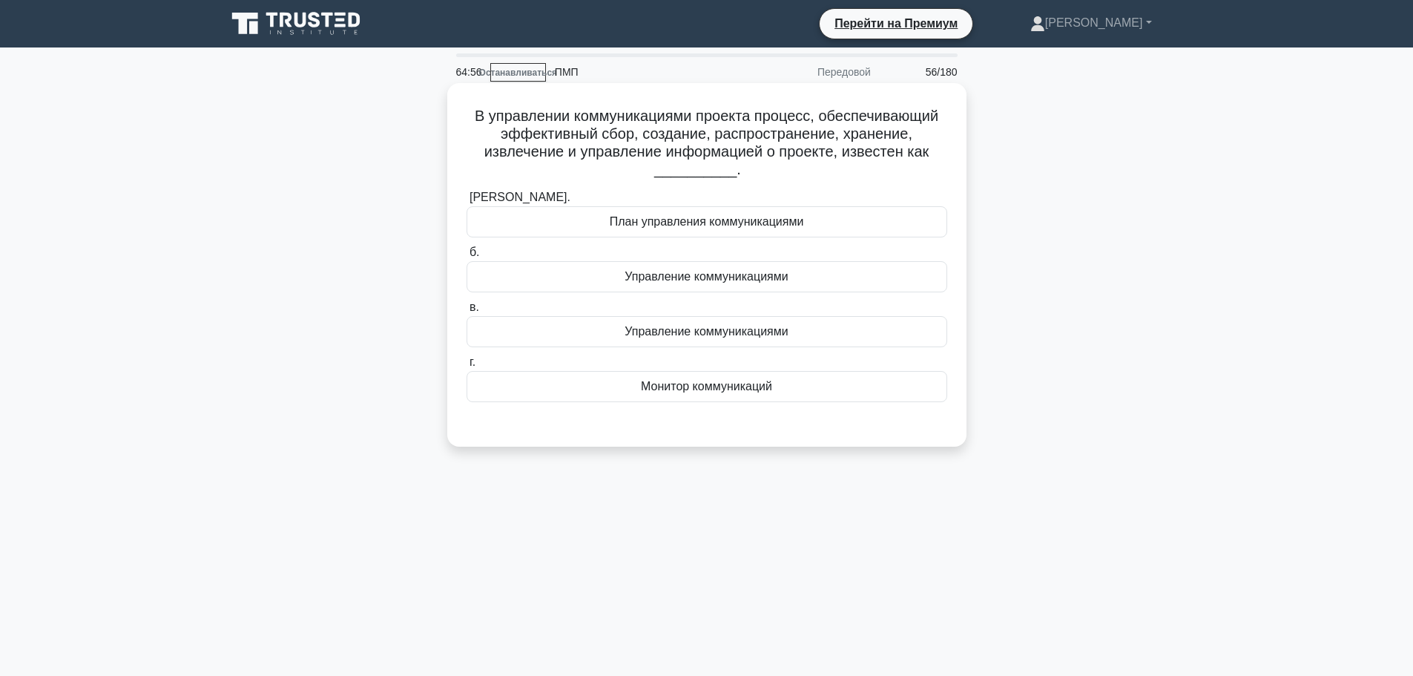
click at [781, 210] on div "План управления коммуникациями" at bounding box center [706, 221] width 481 height 31
click at [466, 202] on input "а. План управления коммуникациями" at bounding box center [466, 198] width 0 height 10
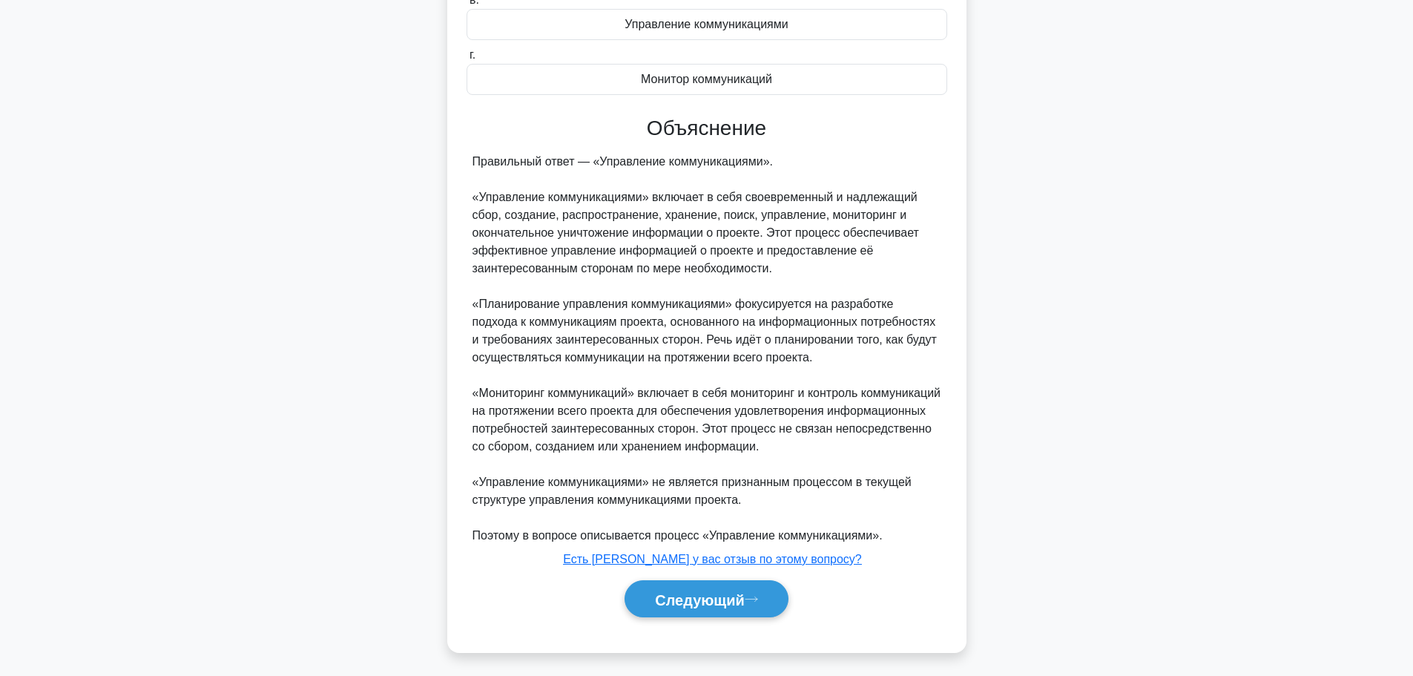
scroll to position [314, 0]
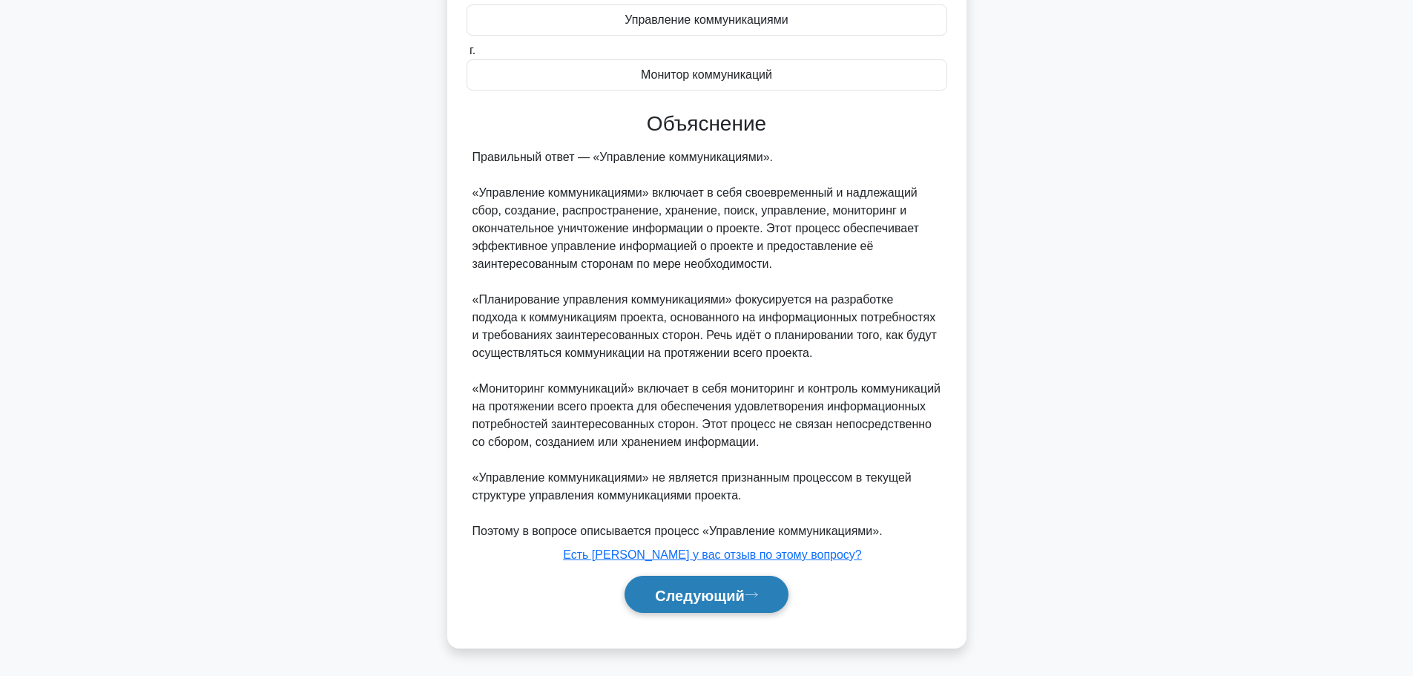
click at [745, 583] on button "Следующий" at bounding box center [706, 594] width 164 height 38
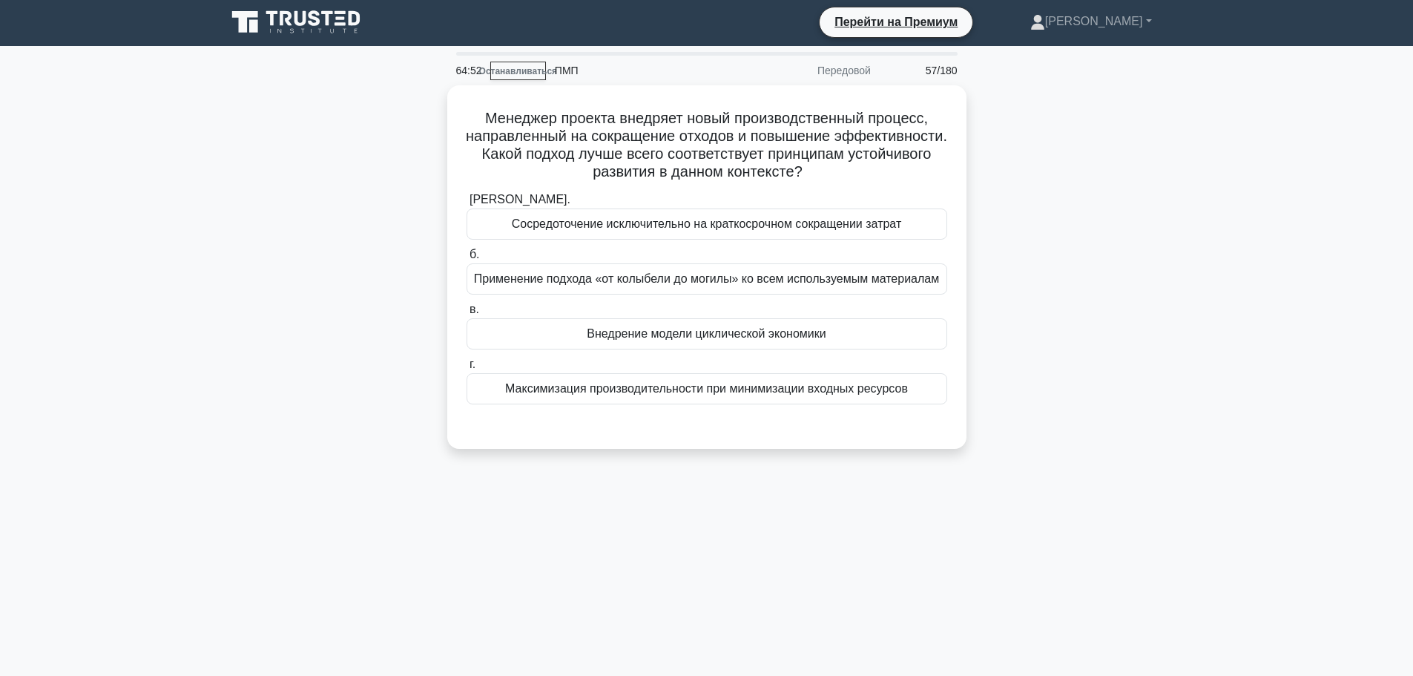
scroll to position [0, 0]
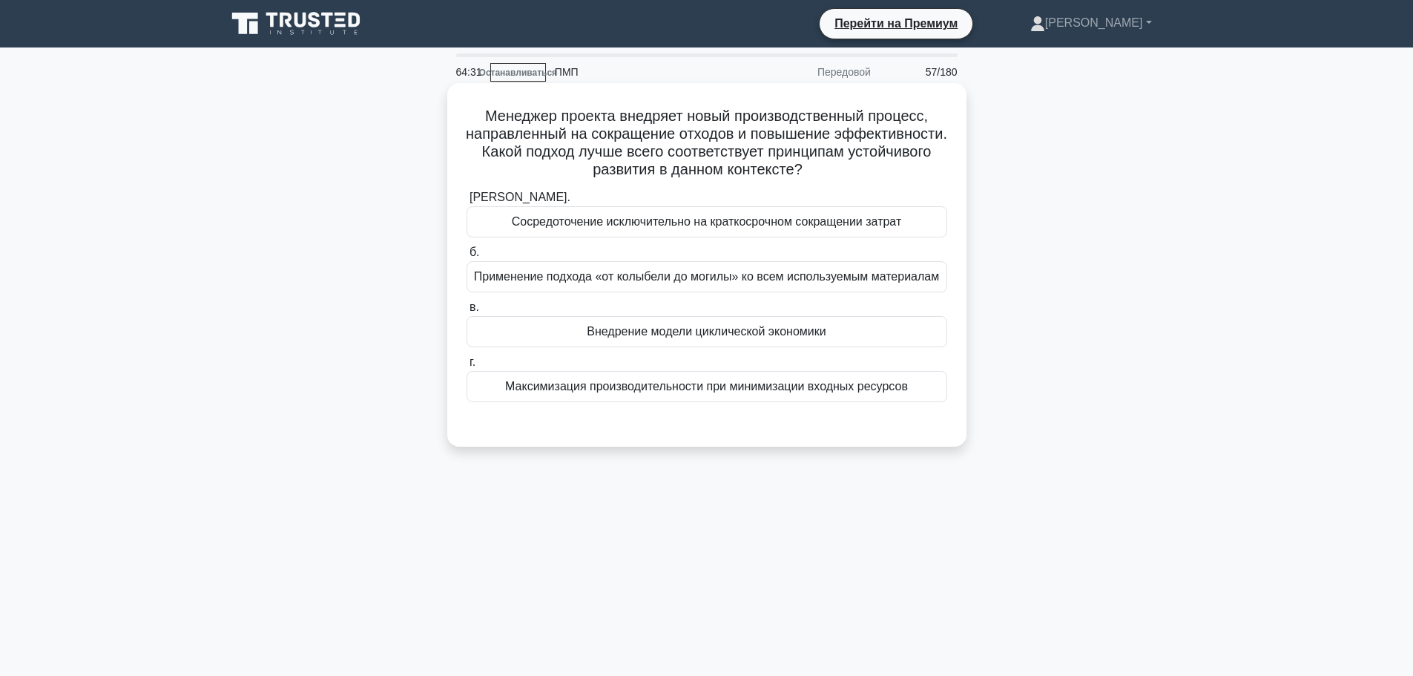
click at [770, 281] on font "Применение подхода «от колыбели до могилы» ко всем используемым материалам" at bounding box center [706, 276] width 465 height 13
click at [466, 257] on input "б. Применение подхода «от колыбели до могилы» ко всем используемым материалам" at bounding box center [466, 253] width 0 height 10
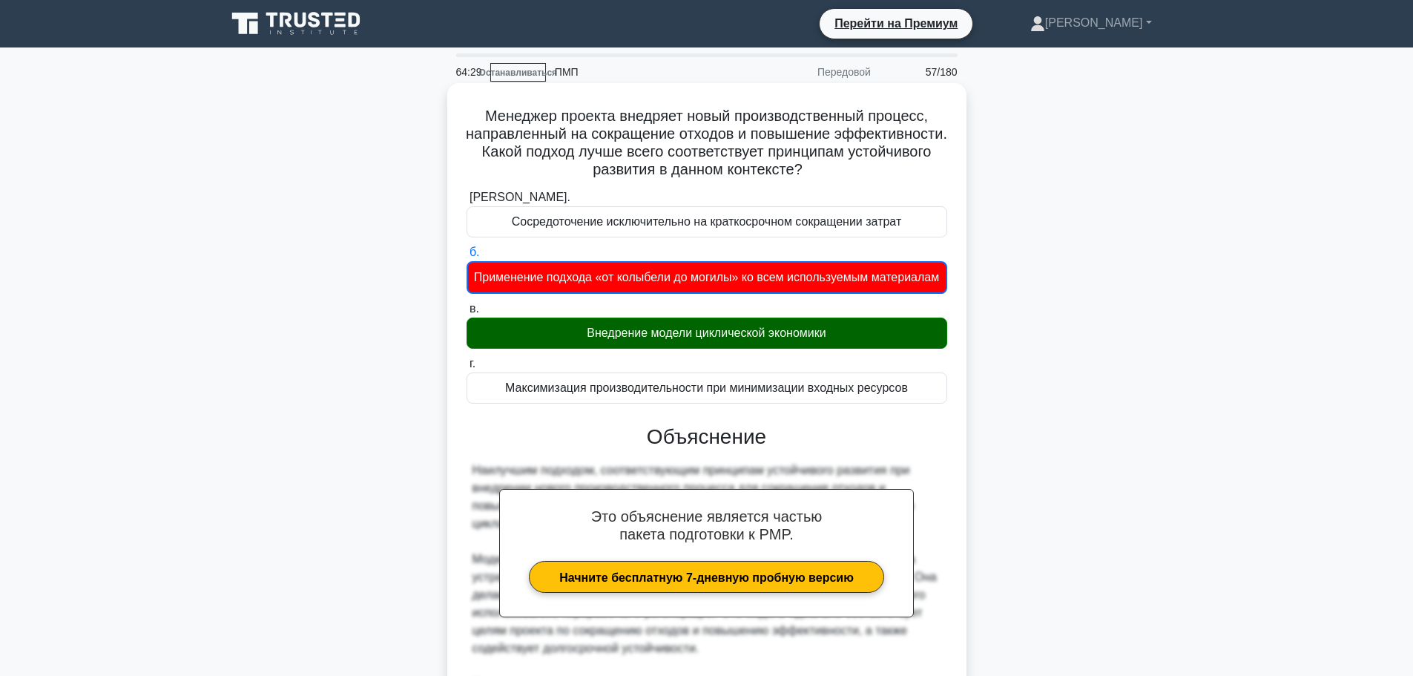
click at [698, 349] on div "Внедрение модели циклической экономики" at bounding box center [706, 332] width 481 height 31
click at [466, 314] on input "в. Внедрение модели циклической экономики" at bounding box center [466, 309] width 0 height 10
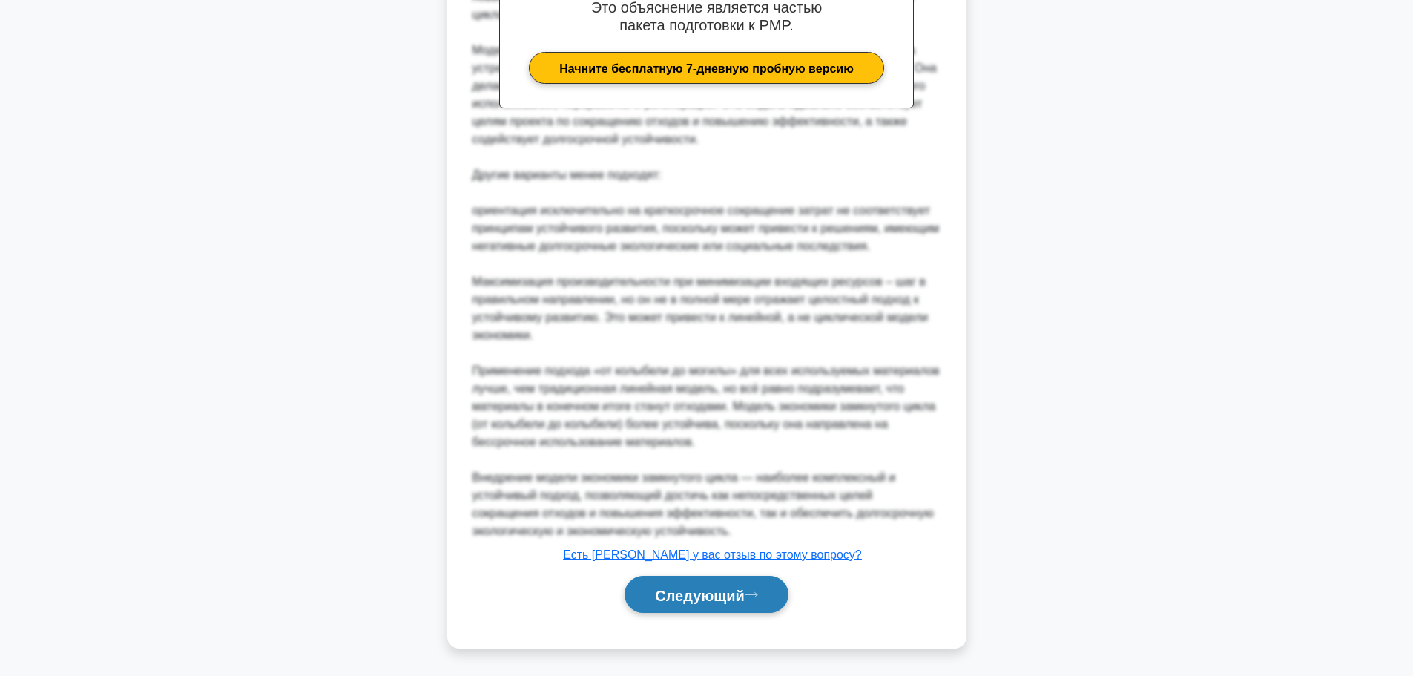
click at [715, 584] on button "Следующий" at bounding box center [706, 594] width 164 height 38
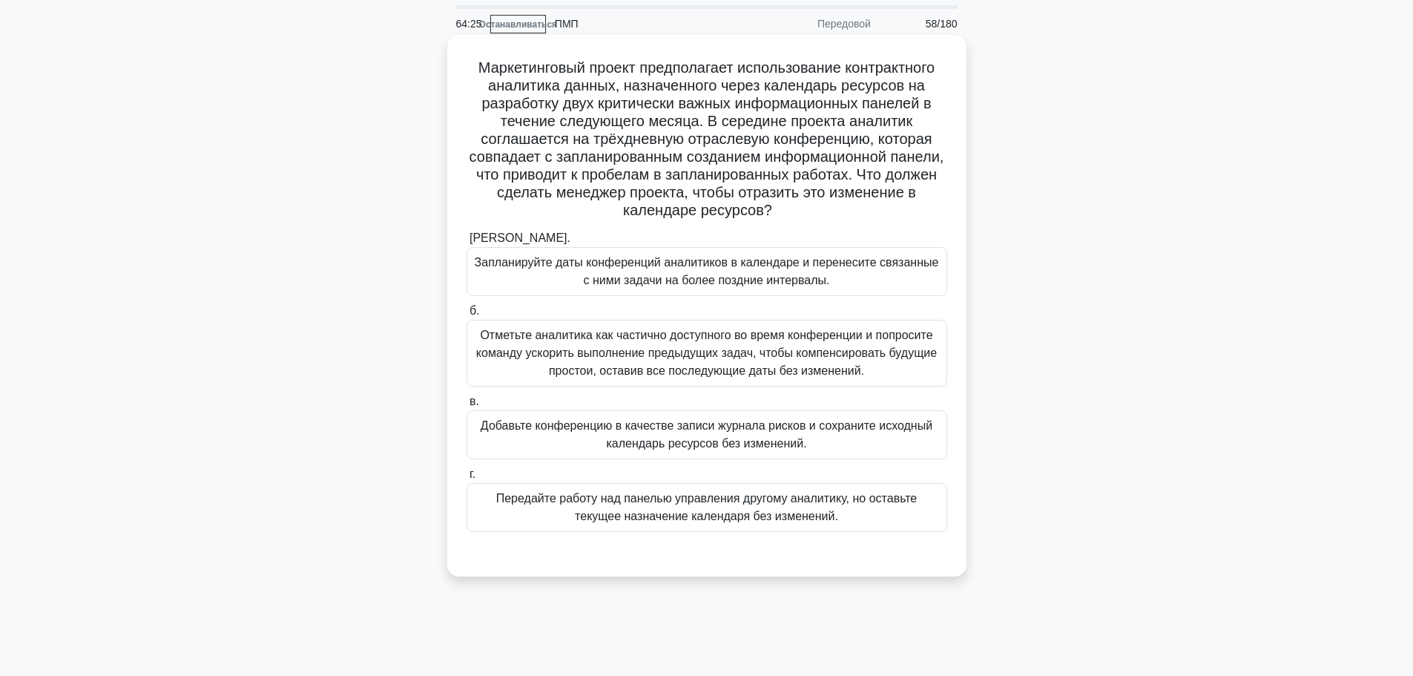
scroll to position [74, 0]
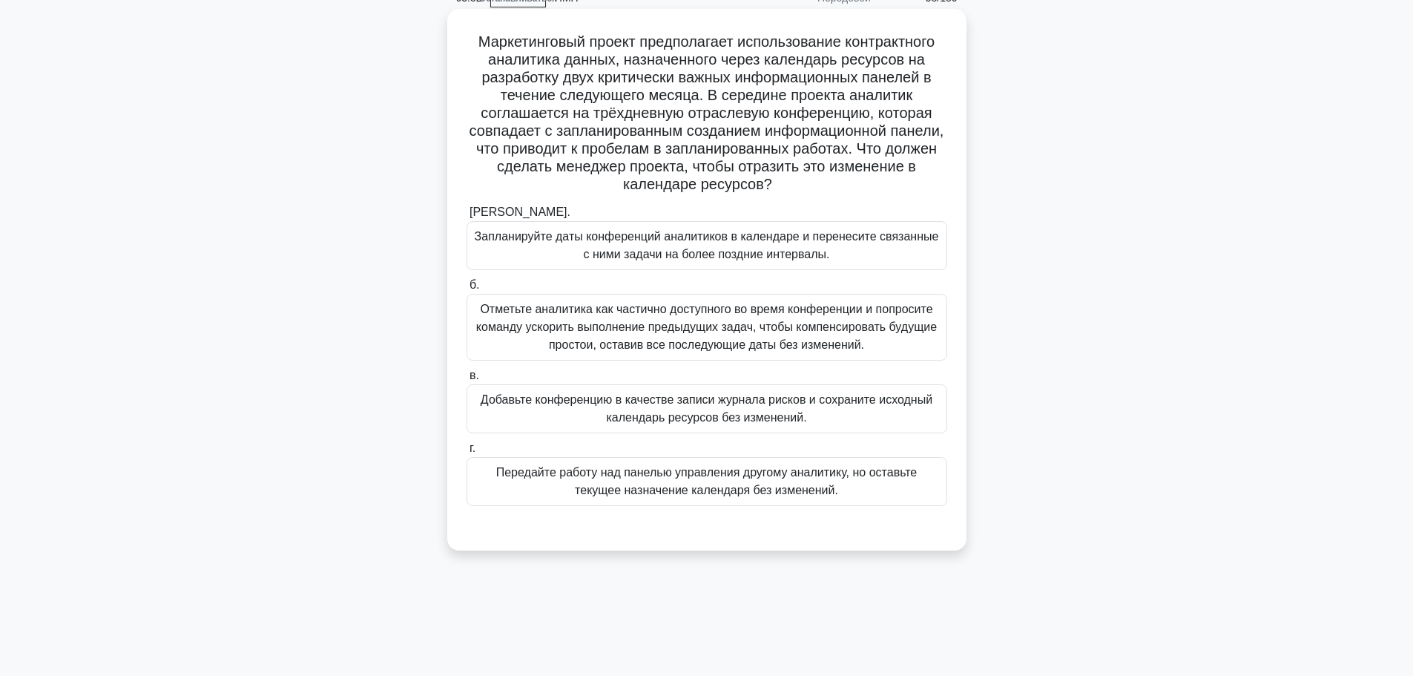
click at [673, 259] on font "Запланируйте даты конференций аналитиков в календаре и перенесите связанные с н…" at bounding box center [707, 245] width 464 height 30
click at [466, 217] on input "а. Запланируйте даты конференций аналитиков в календаре и перенесите связанные …" at bounding box center [466, 213] width 0 height 10
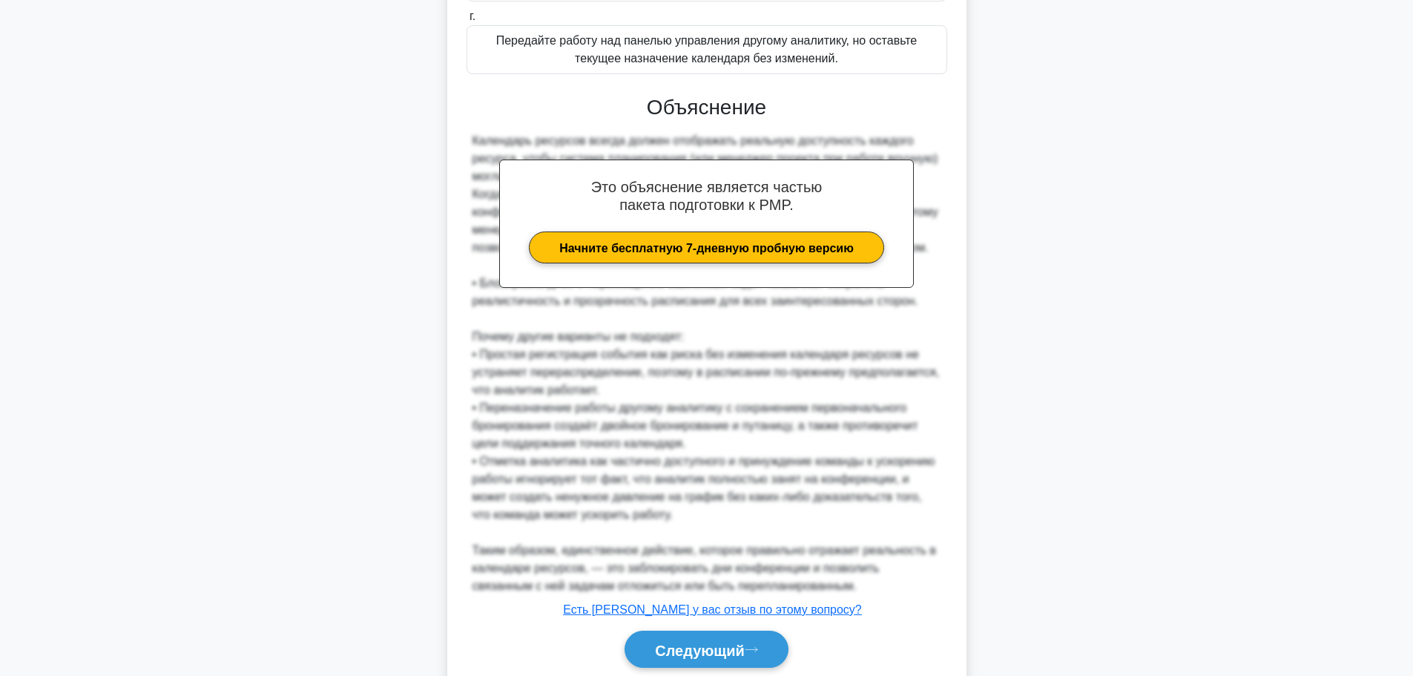
scroll to position [519, 0]
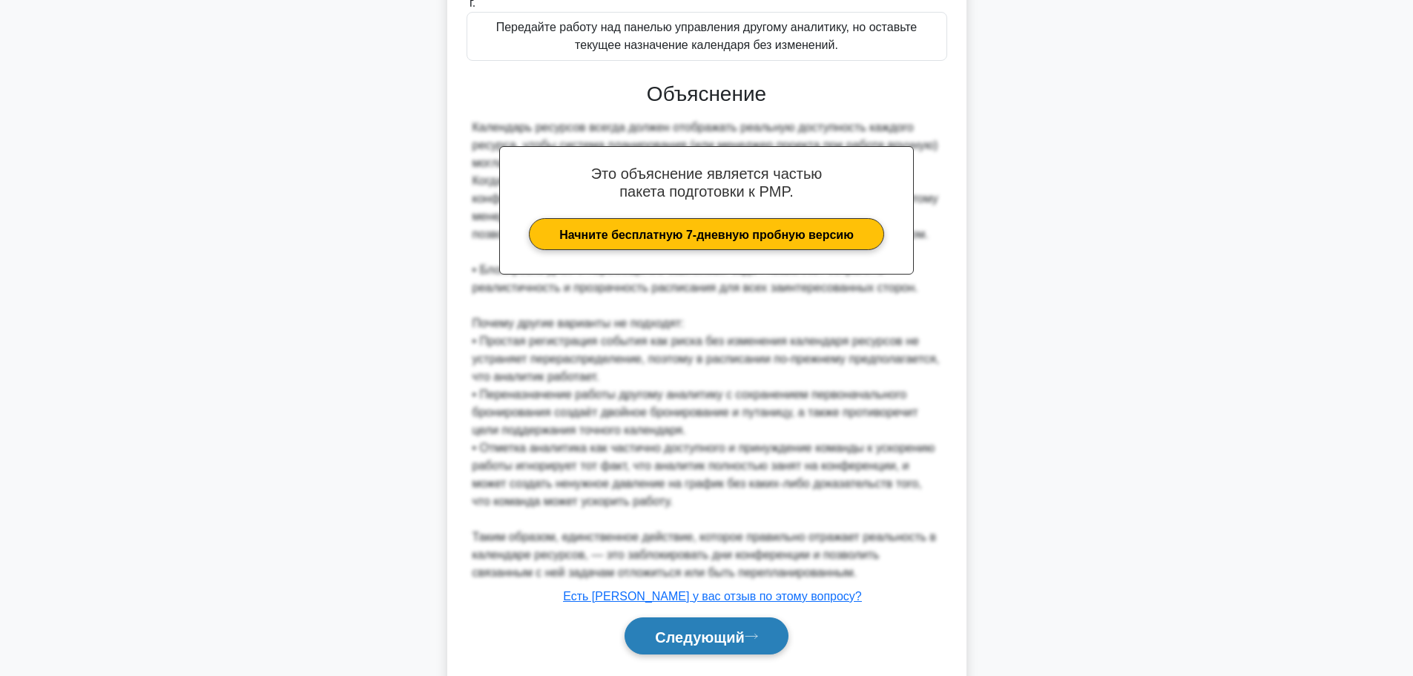
click at [728, 644] on font "Следующий" at bounding box center [700, 636] width 90 height 16
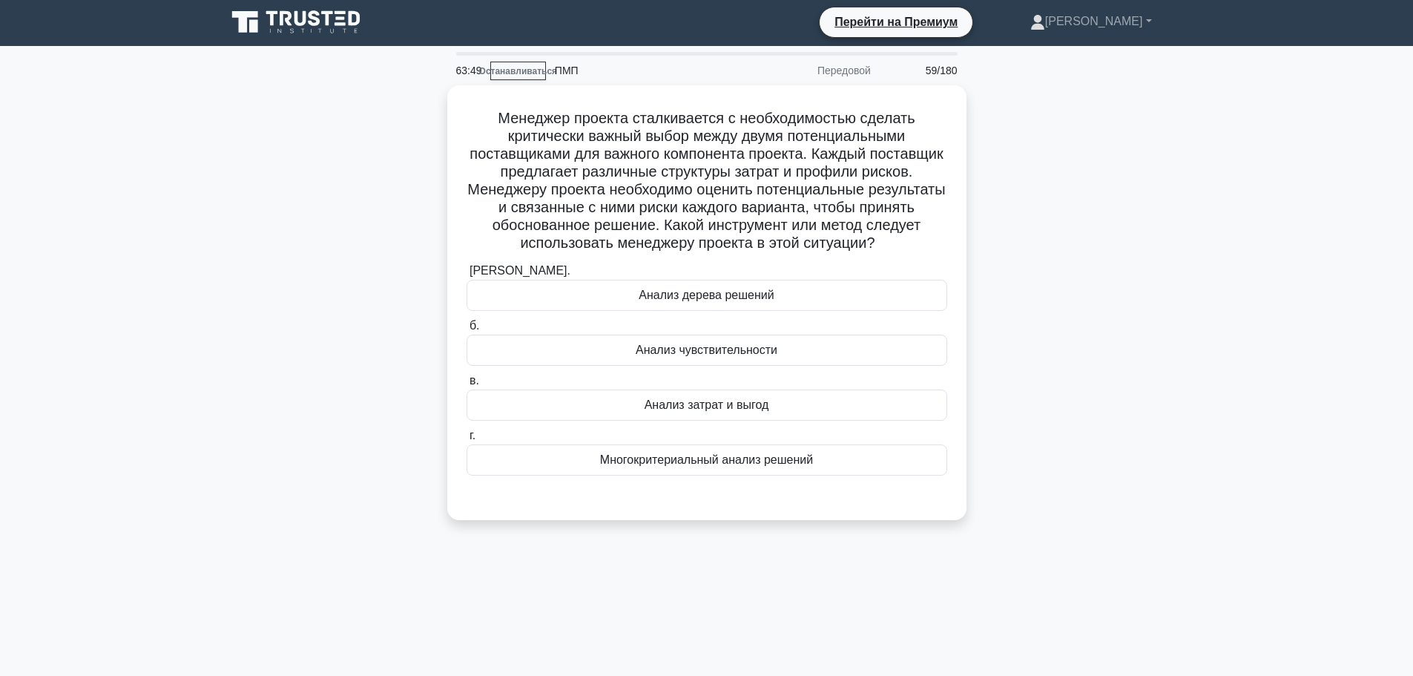
scroll to position [0, 0]
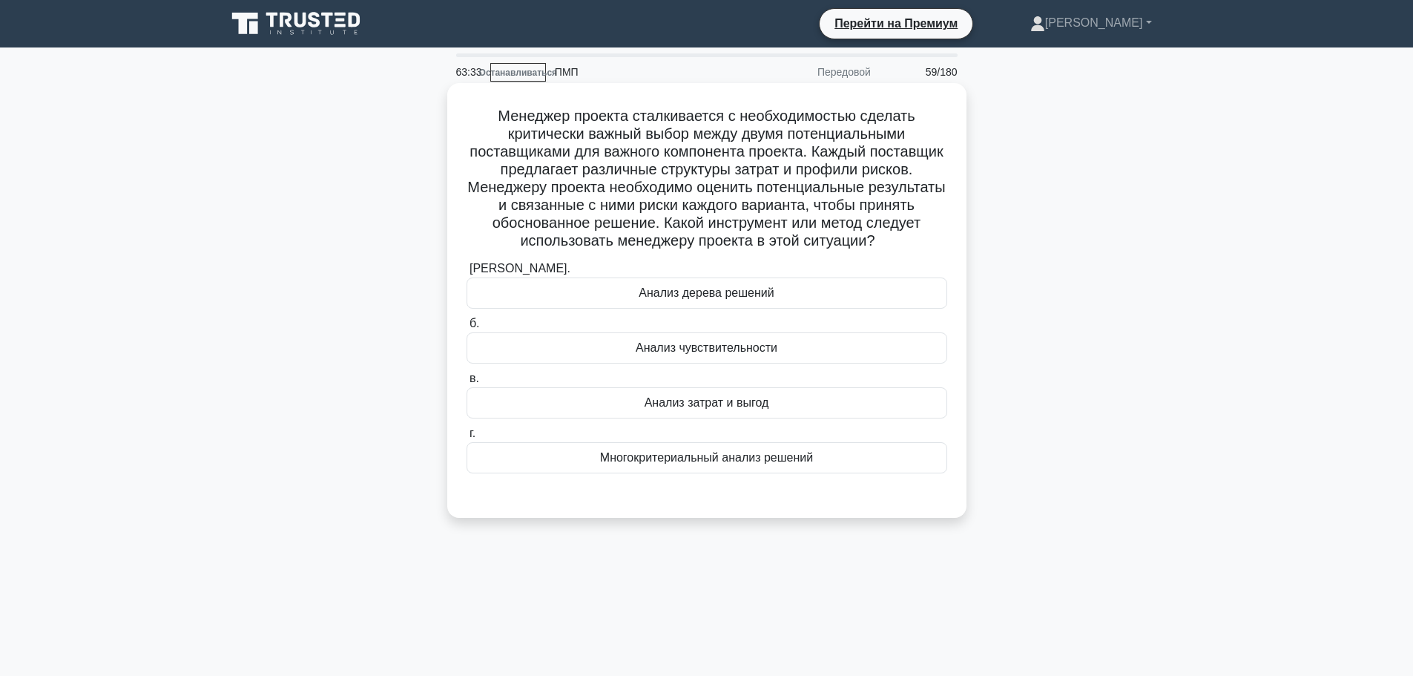
click at [707, 461] on font "Многокритериальный анализ решений" at bounding box center [706, 457] width 213 height 13
click at [466, 438] on input "г. Многокритериальный анализ решений" at bounding box center [466, 434] width 0 height 10
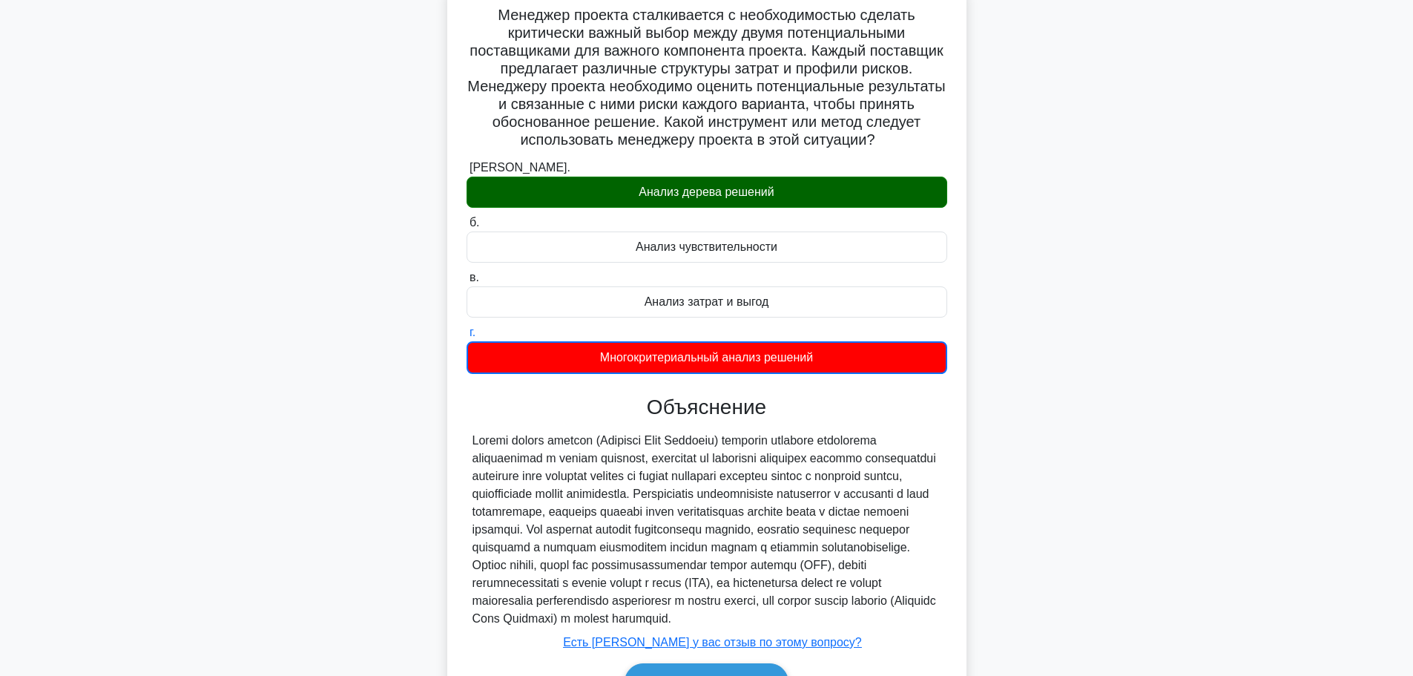
scroll to position [208, 0]
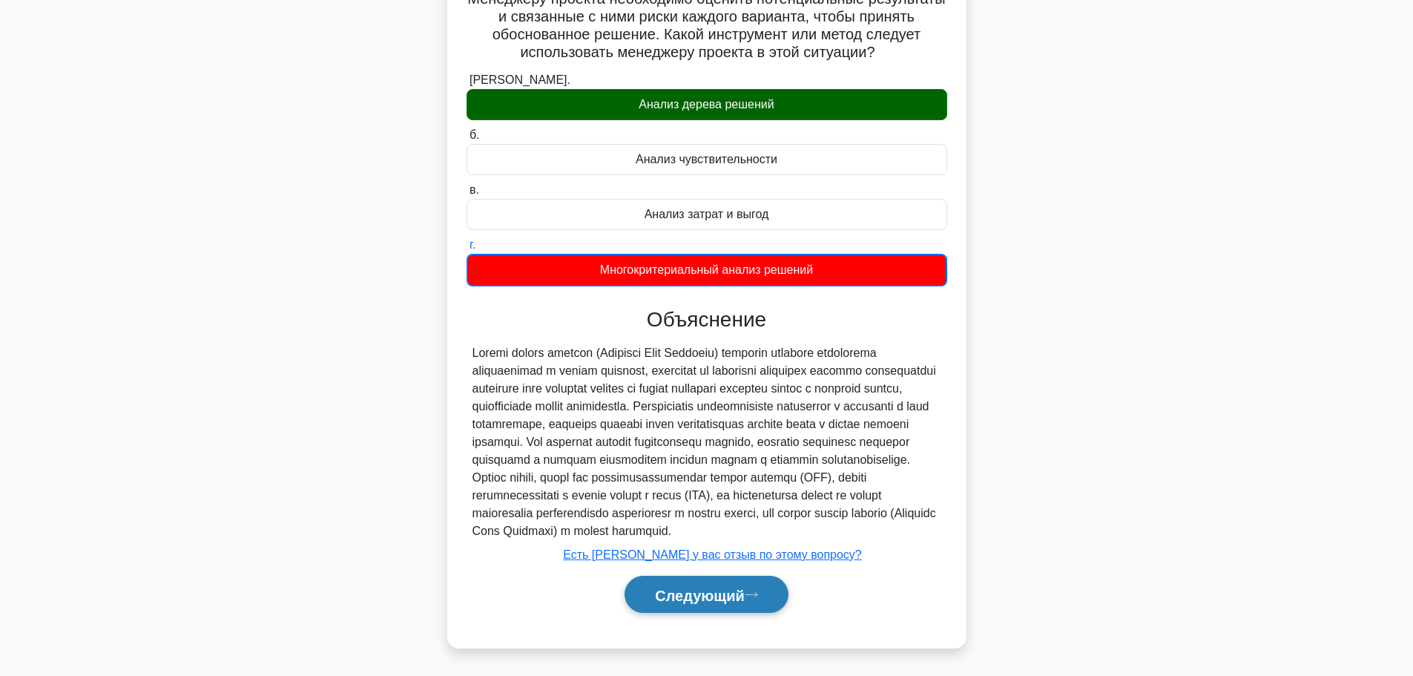
click at [745, 598] on font "Следующий" at bounding box center [700, 595] width 90 height 16
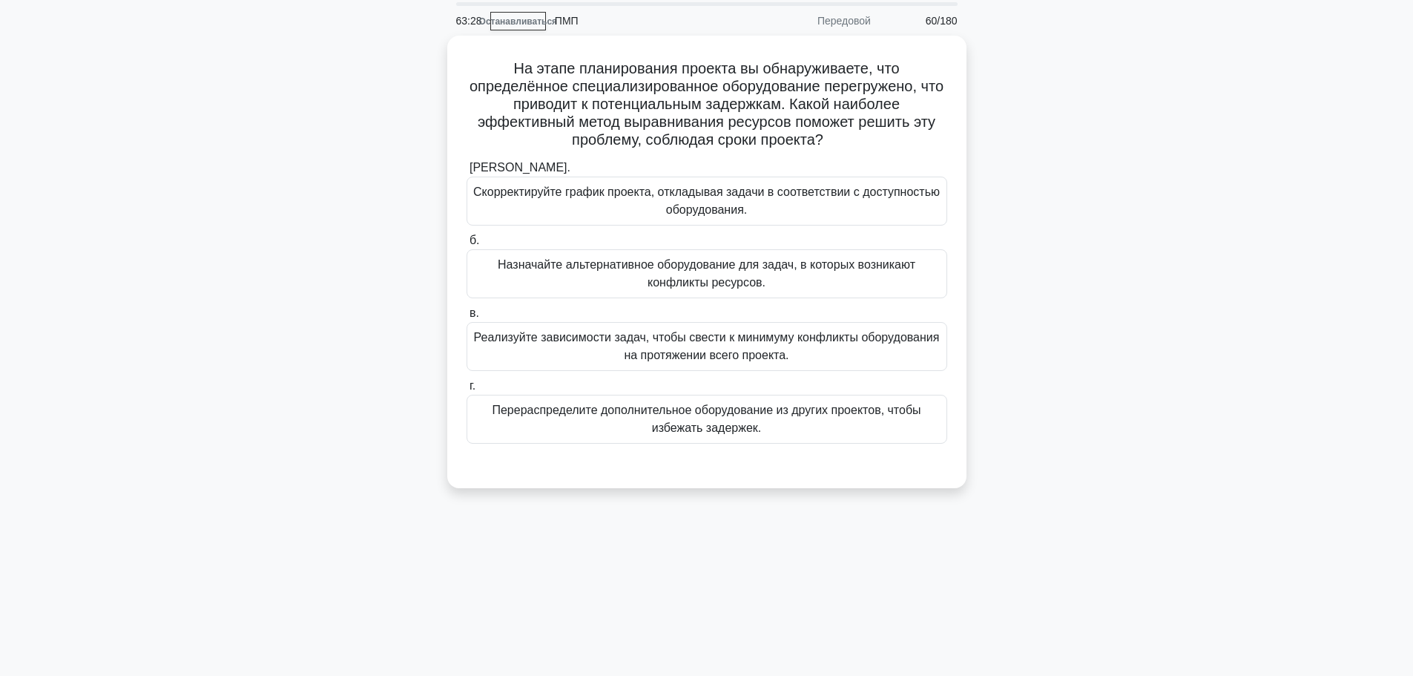
scroll to position [0, 0]
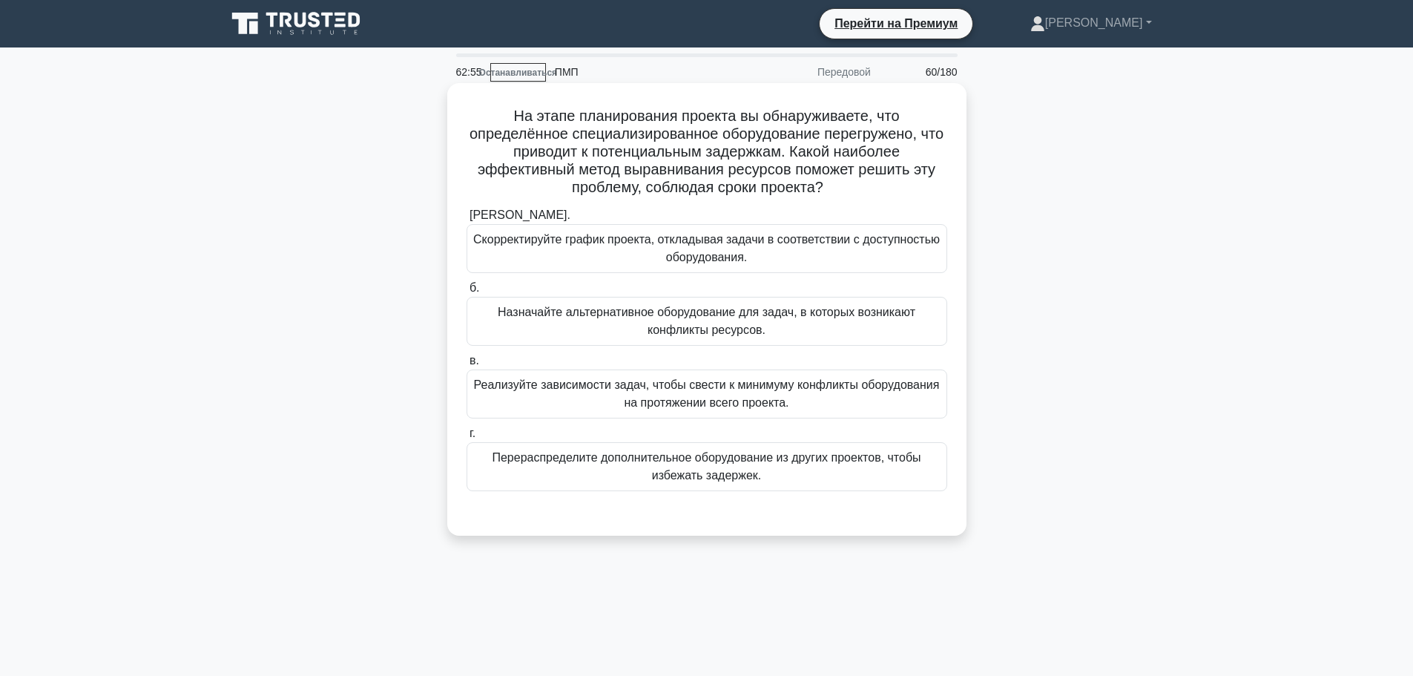
click at [654, 255] on font "Скорректируйте график проекта, откладывая задачи в соответствии с доступностью …" at bounding box center [706, 249] width 467 height 36
click at [466, 220] on input "а. Скорректируйте график проекта, откладывая задачи в соответствии с доступност…" at bounding box center [466, 216] width 0 height 10
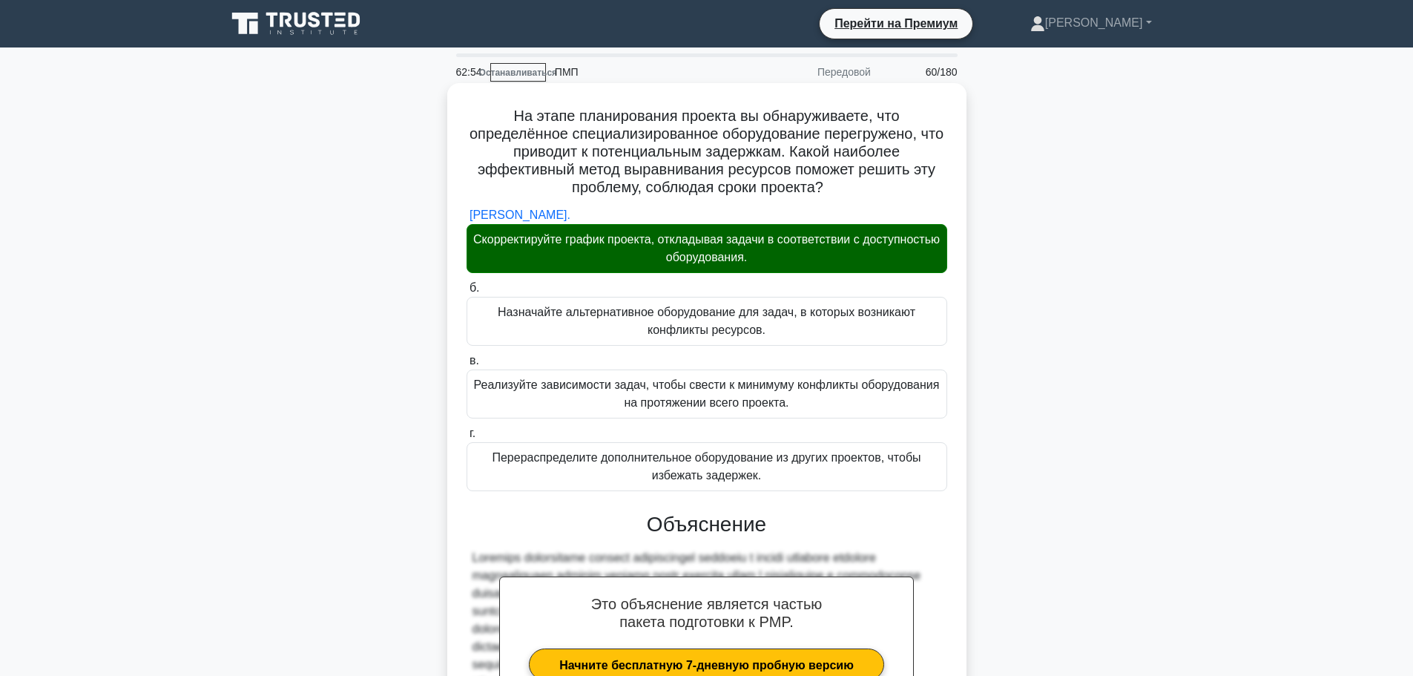
scroll to position [188, 0]
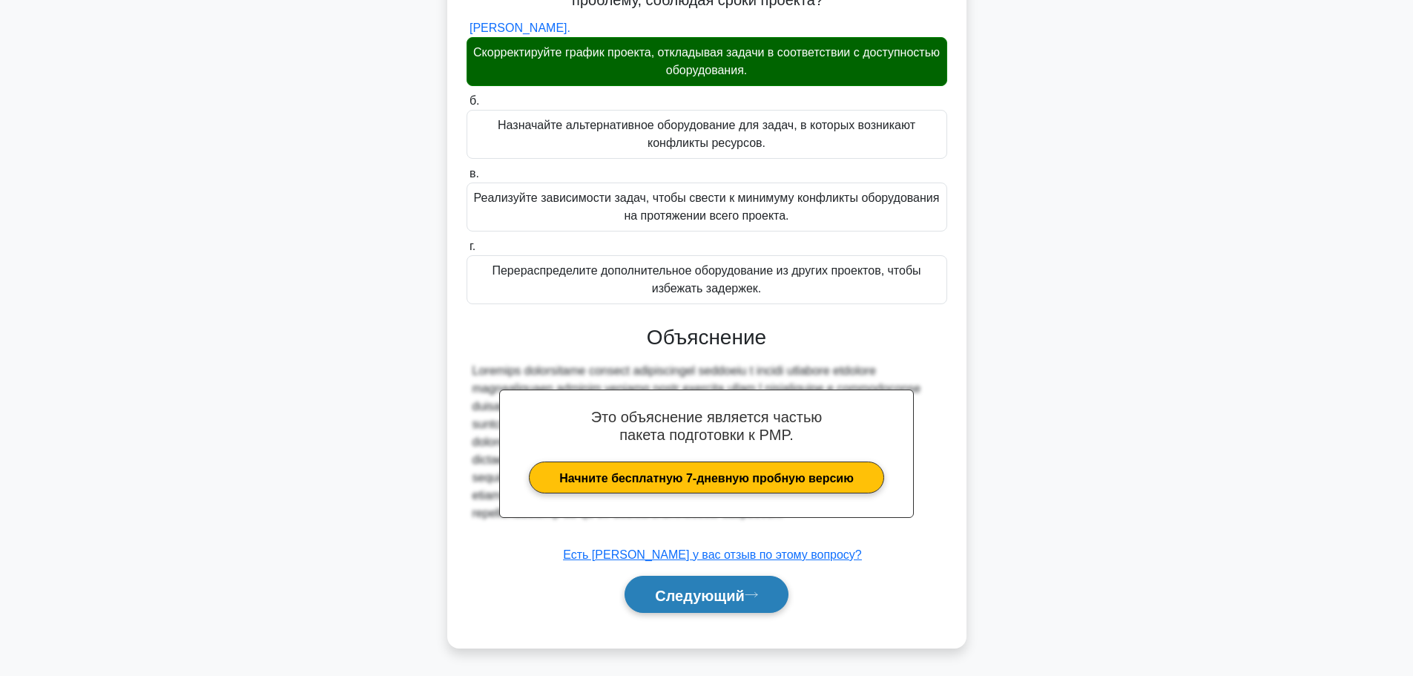
click at [685, 596] on font "Следующий" at bounding box center [700, 595] width 90 height 16
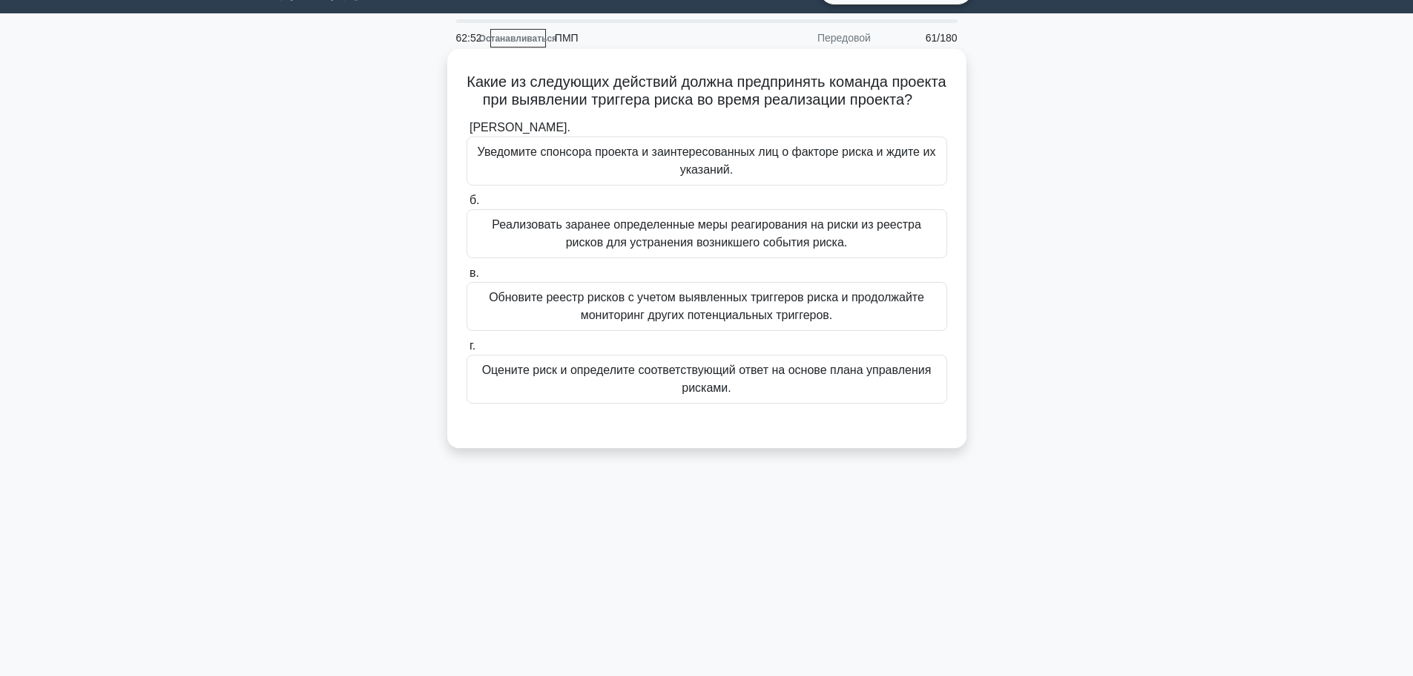
scroll to position [0, 0]
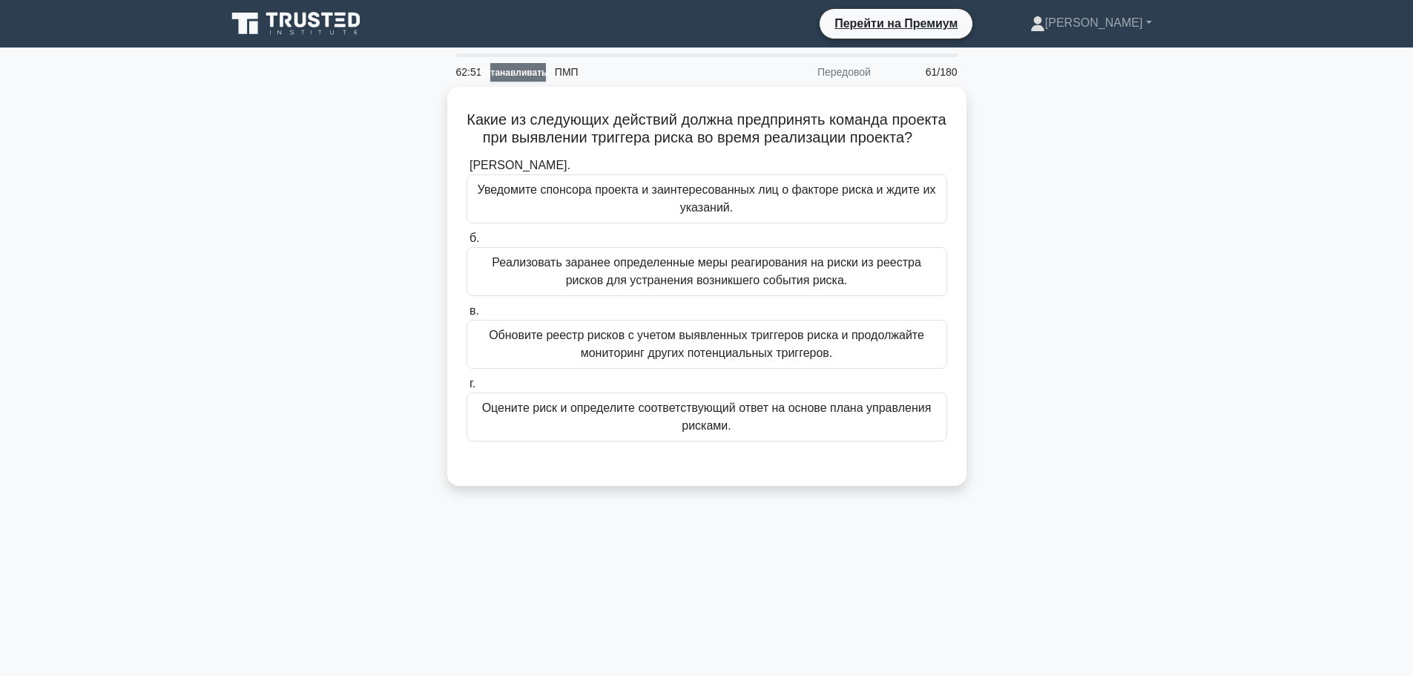
click at [508, 73] on font "Останавливаться" at bounding box center [518, 72] width 79 height 10
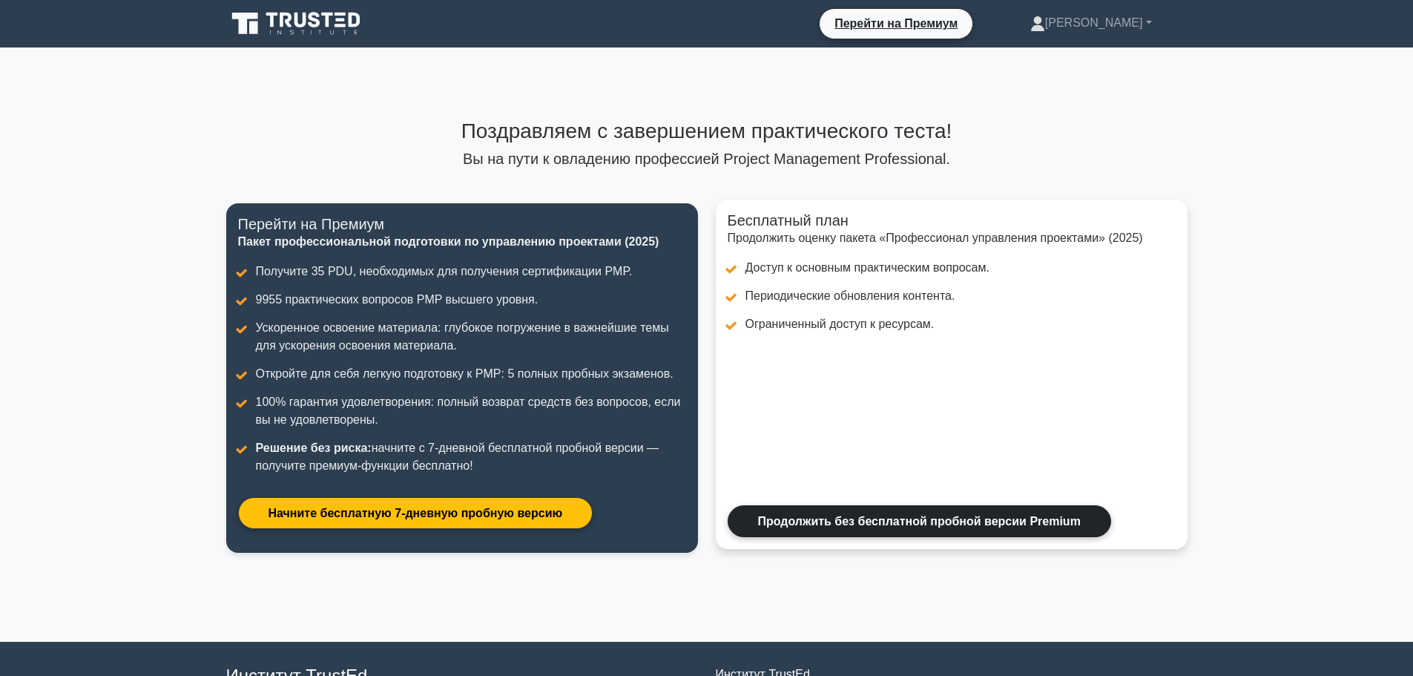
click at [928, 519] on link "Продолжить без бесплатной пробной версии Premium" at bounding box center [919, 521] width 383 height 32
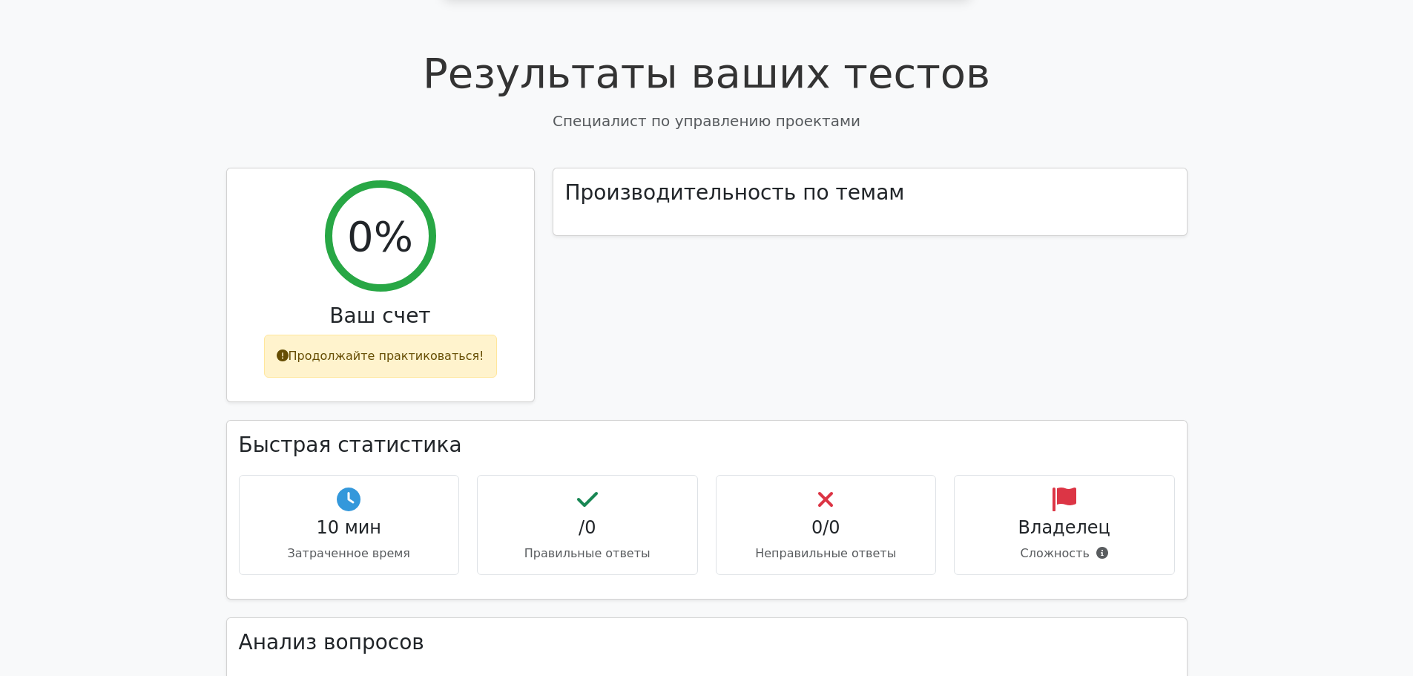
scroll to position [371, 0]
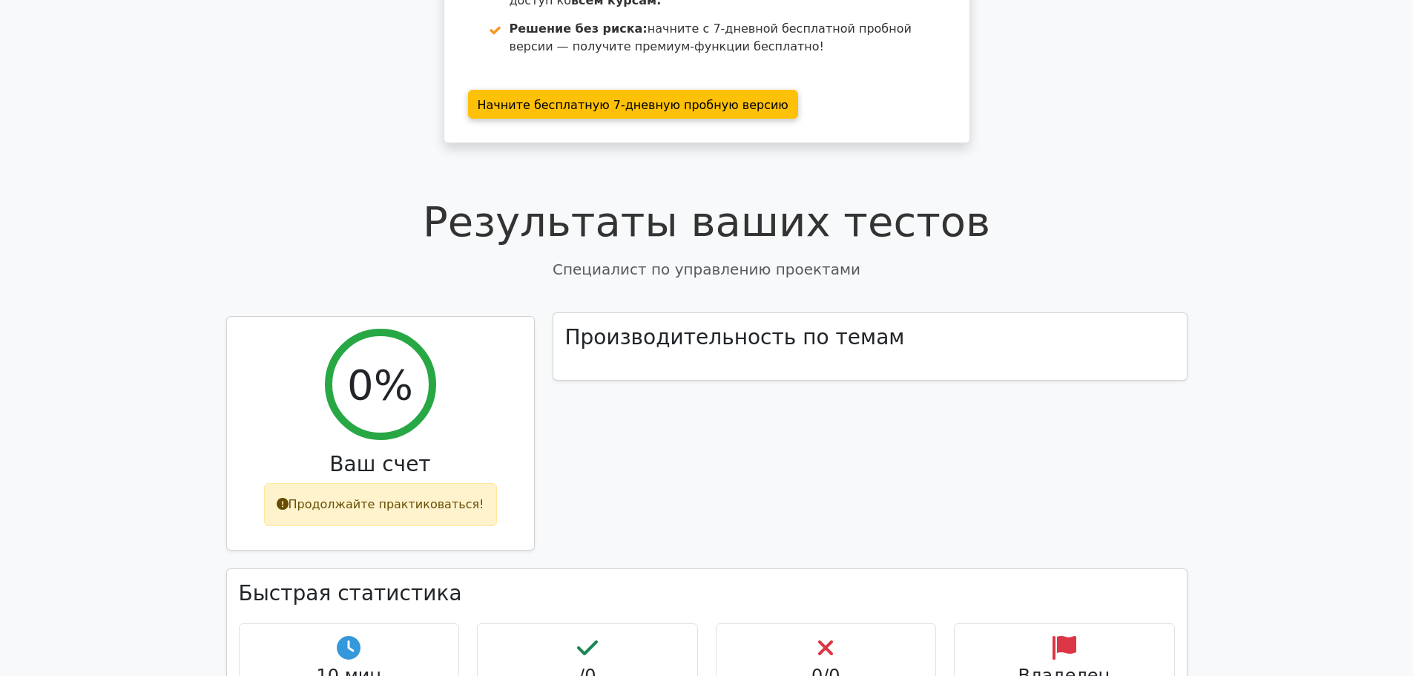
click at [704, 349] on font "Производительность по темам" at bounding box center [735, 337] width 340 height 24
click at [705, 238] on font "Результаты ваших тестов" at bounding box center [706, 221] width 567 height 48
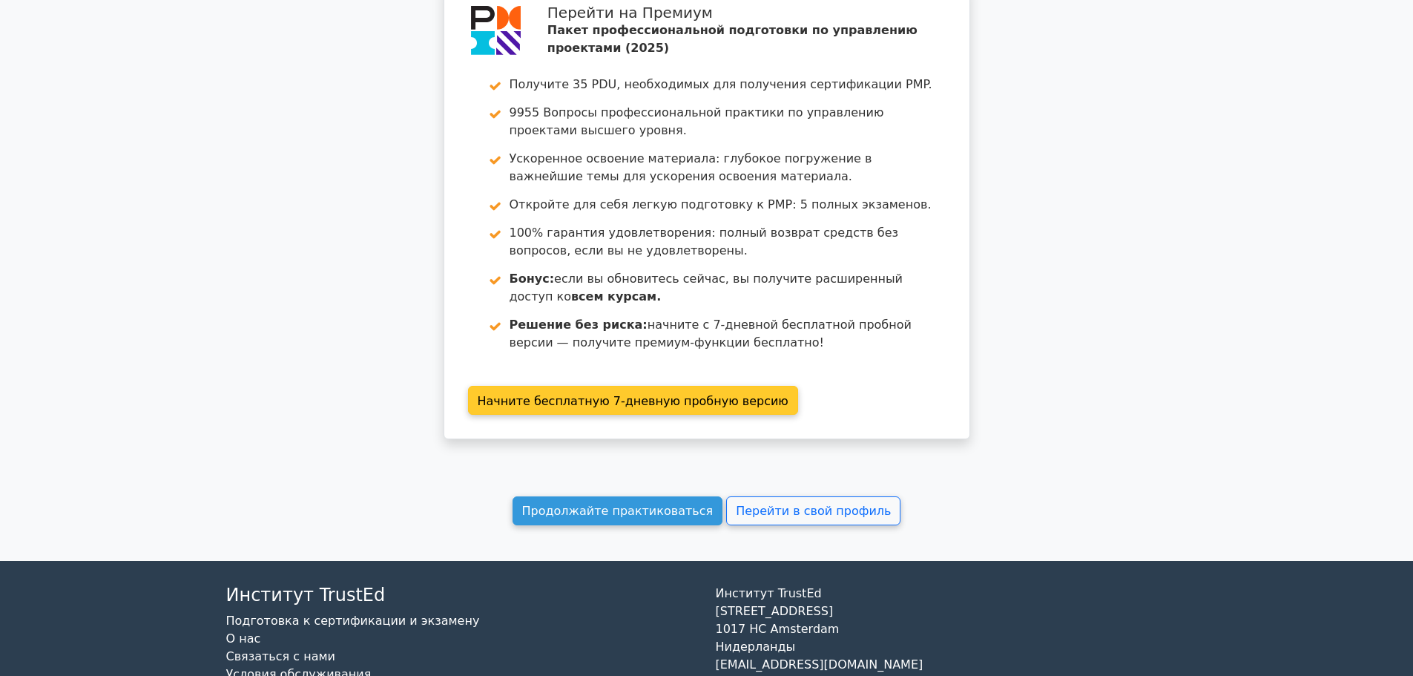
scroll to position [1335, 0]
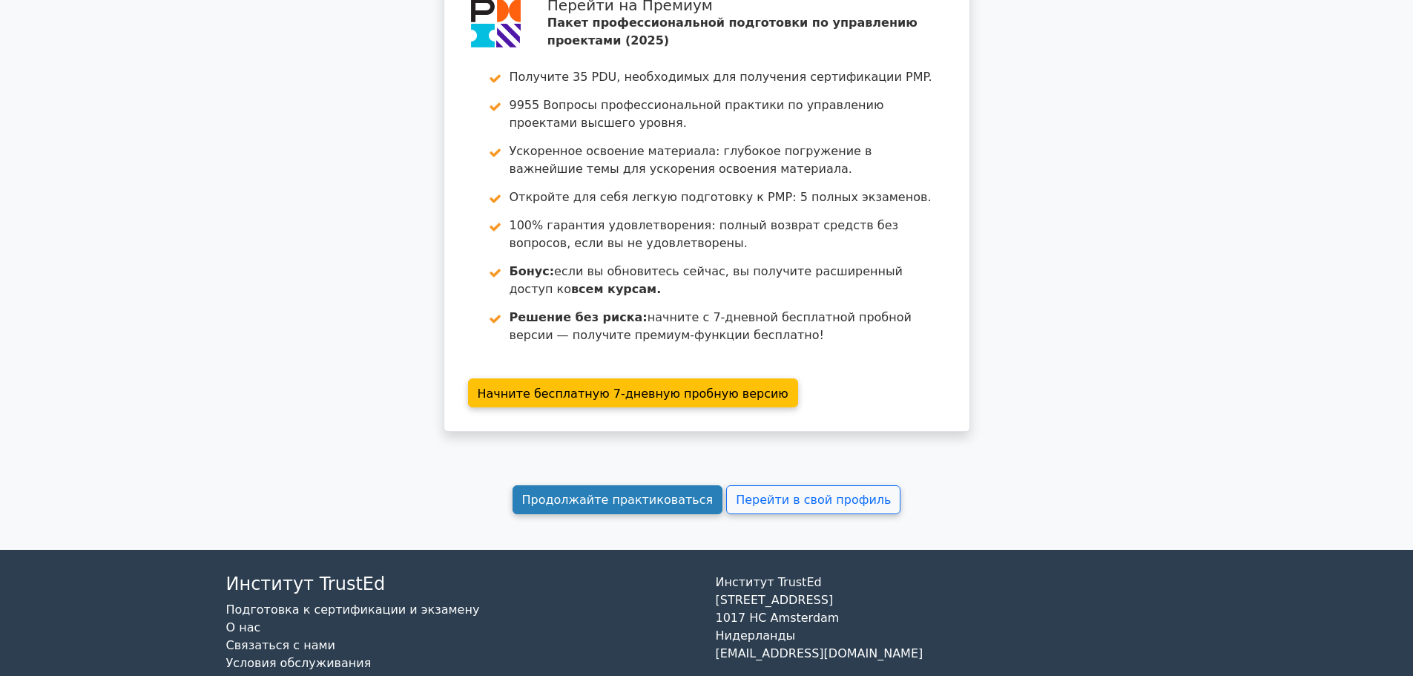
click at [662, 497] on font "Продолжайте практиковаться" at bounding box center [617, 499] width 191 height 14
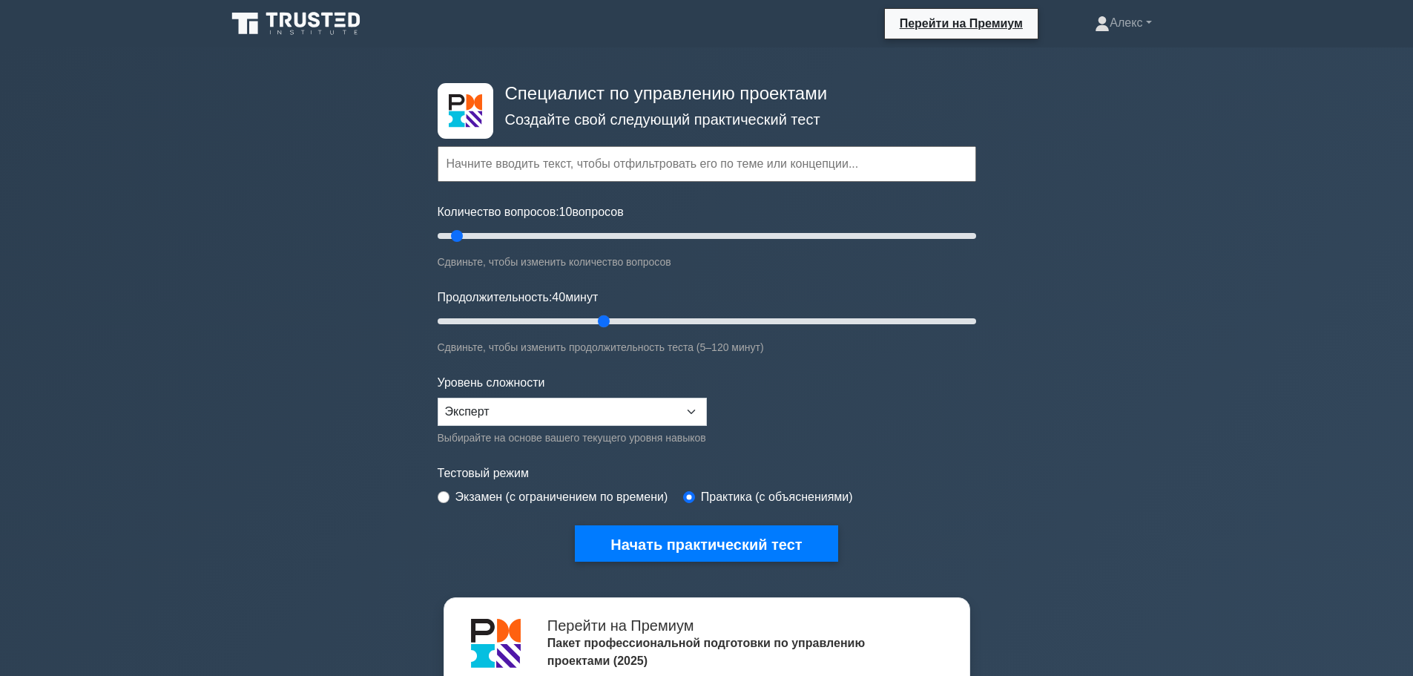
drag, startPoint x: 558, startPoint y: 337, endPoint x: 639, endPoint y: 323, distance: 82.9
click at [614, 330] on input "Продолжительность: 40 минут" at bounding box center [707, 321] width 538 height 18
drag, startPoint x: 639, startPoint y: 323, endPoint x: 690, endPoint y: 320, distance: 50.5
type input "60"
click at [690, 320] on input "Продолжительность: 60 минут" at bounding box center [707, 321] width 538 height 18
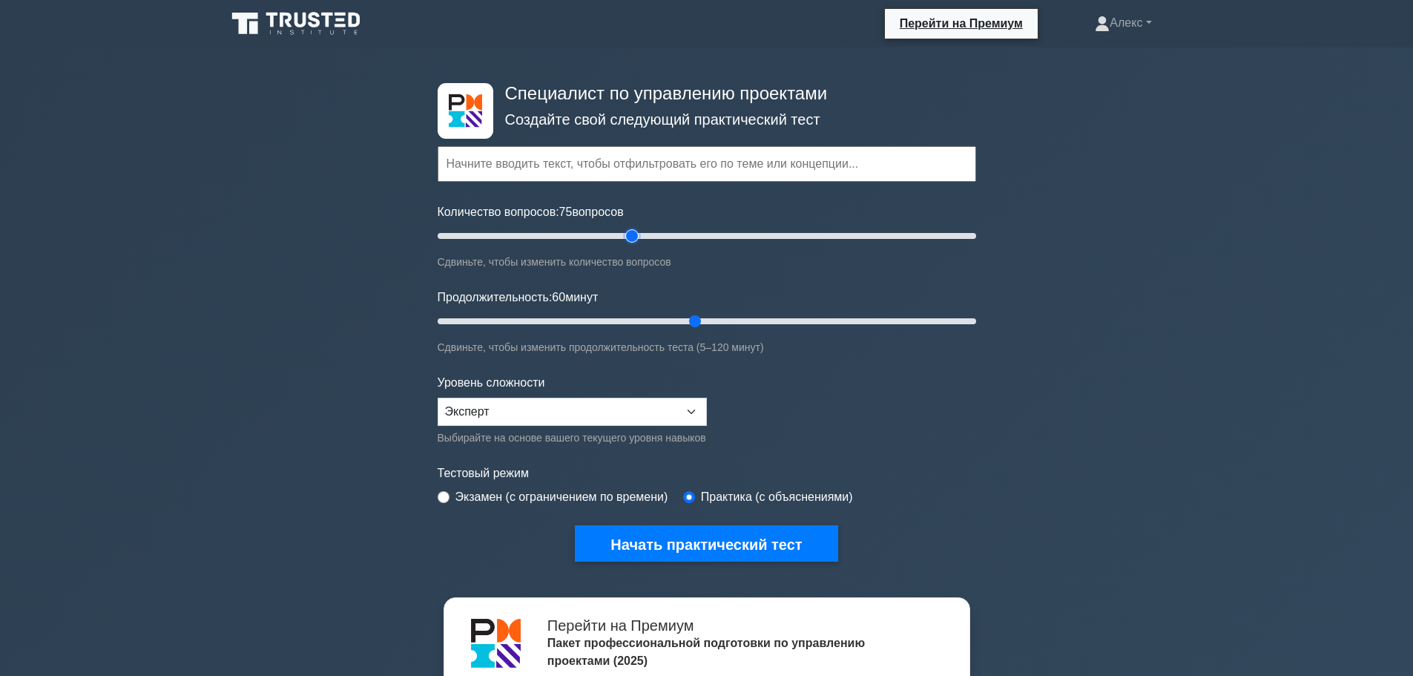
click at [631, 235] on input "Количество вопросов: 75 вопросов" at bounding box center [707, 236] width 538 height 18
click at [578, 227] on input "Количество вопросов: 75 вопросов" at bounding box center [707, 236] width 538 height 18
type input "60"
click at [596, 234] on input "Количество вопросов: 55 вопросов" at bounding box center [707, 236] width 538 height 18
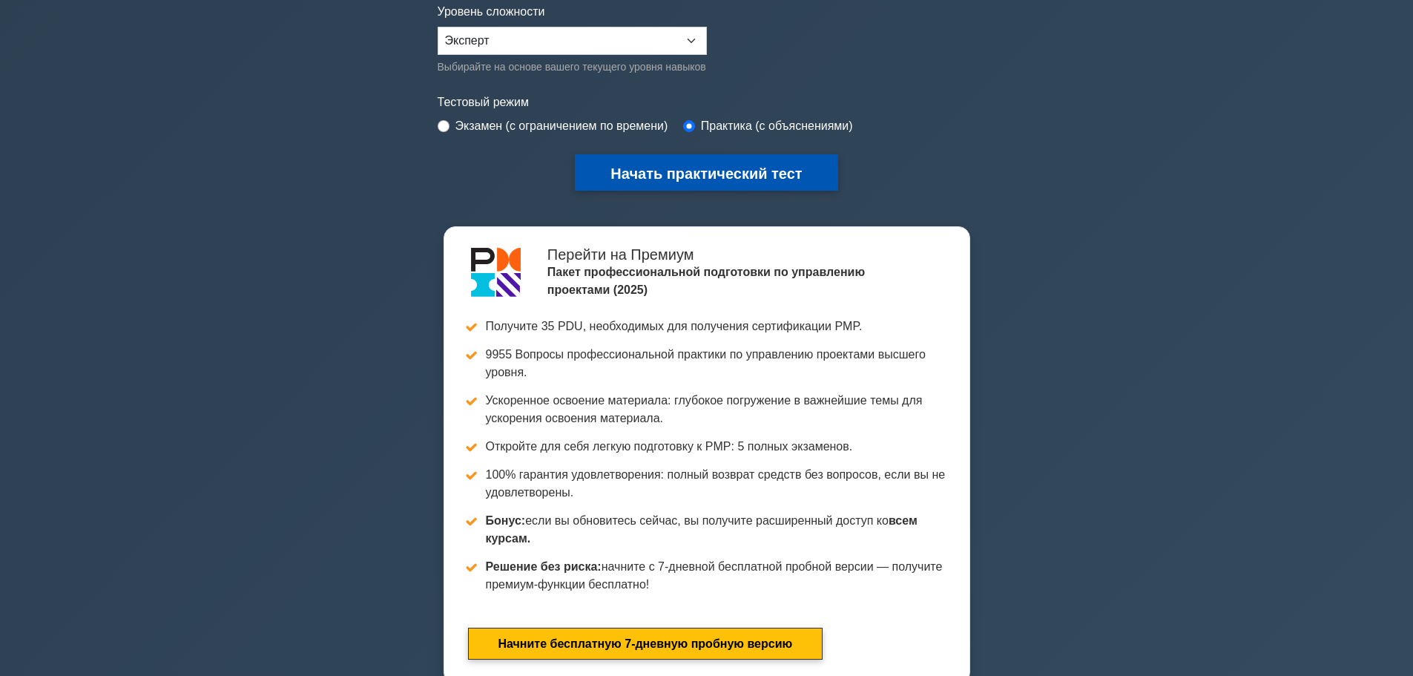
click at [732, 179] on font "Начать практический тест" at bounding box center [705, 173] width 191 height 16
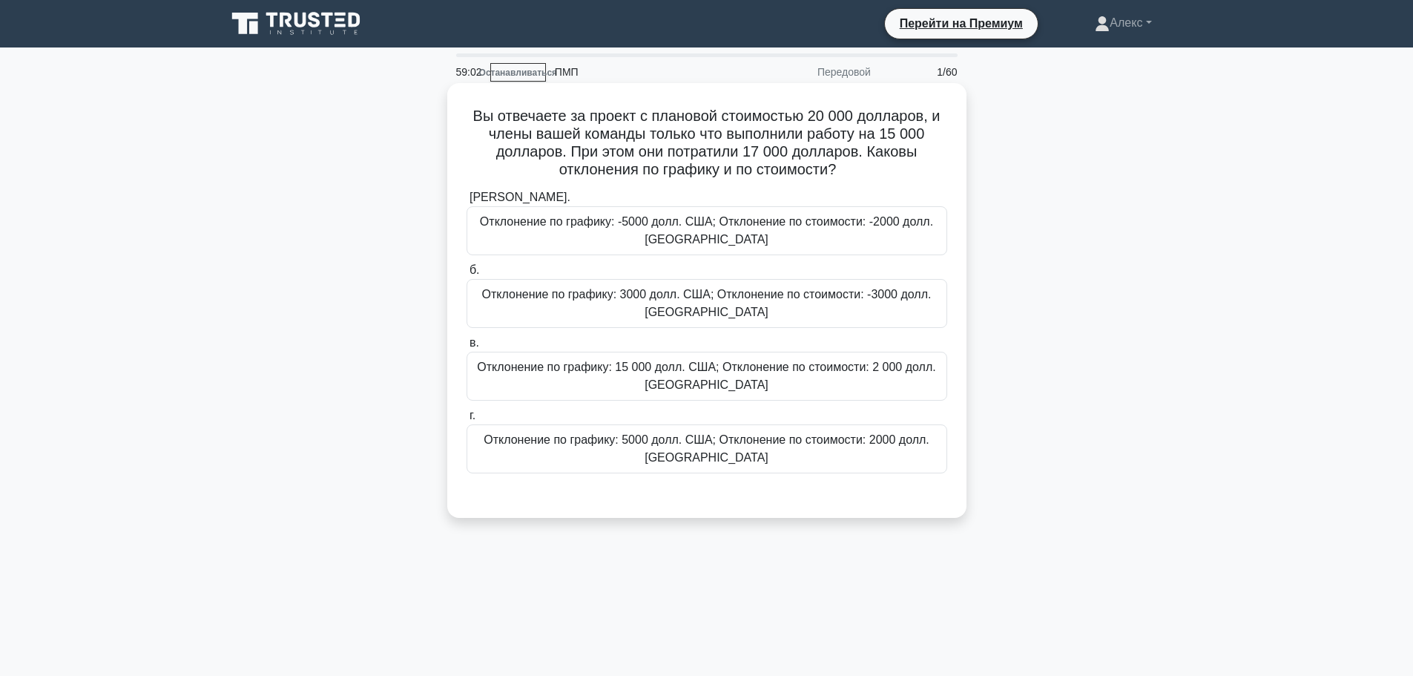
click at [698, 230] on font "Отклонение по графику: -5000 долл. США; Отклонение по стоимости: -2000 долл. [G…" at bounding box center [706, 230] width 453 height 30
click at [466, 202] on input "[PERSON_NAME]. Отклонение по графику: -5000 долл. США; Отклонение по стоимости:…" at bounding box center [466, 198] width 0 height 10
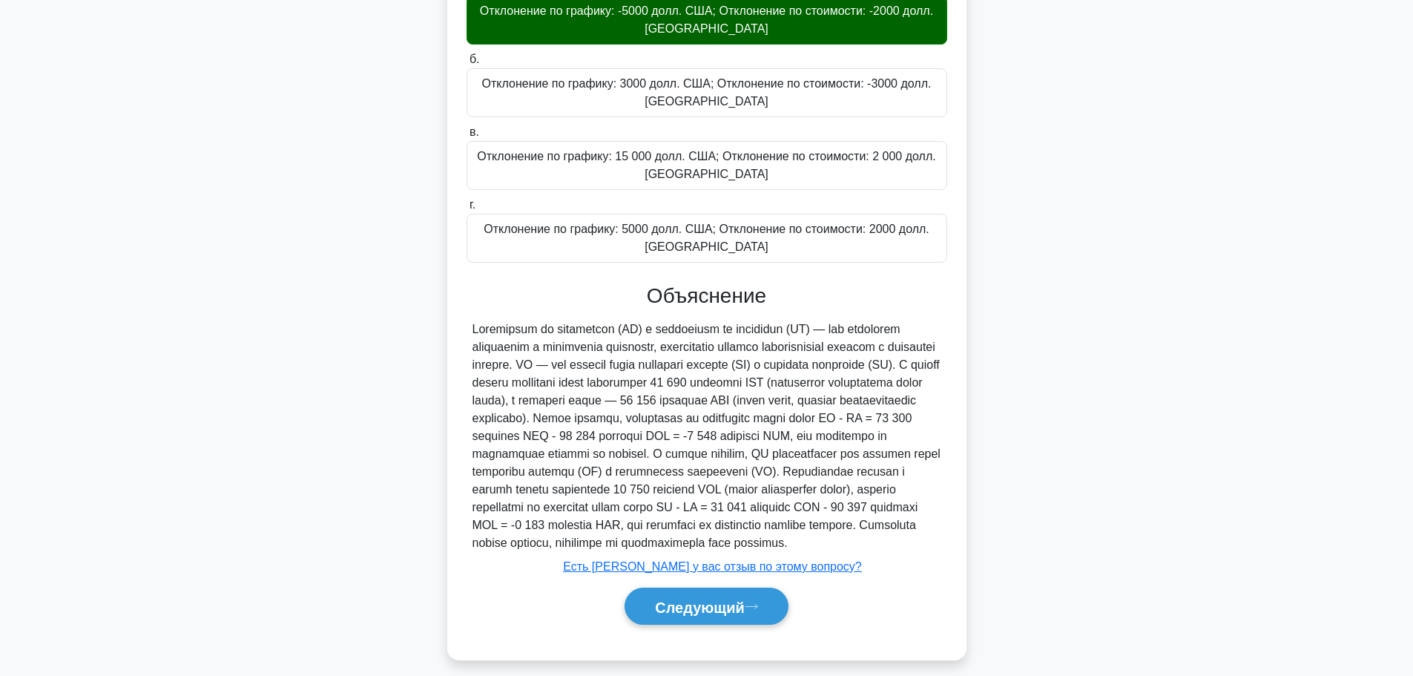
scroll to position [224, 0]
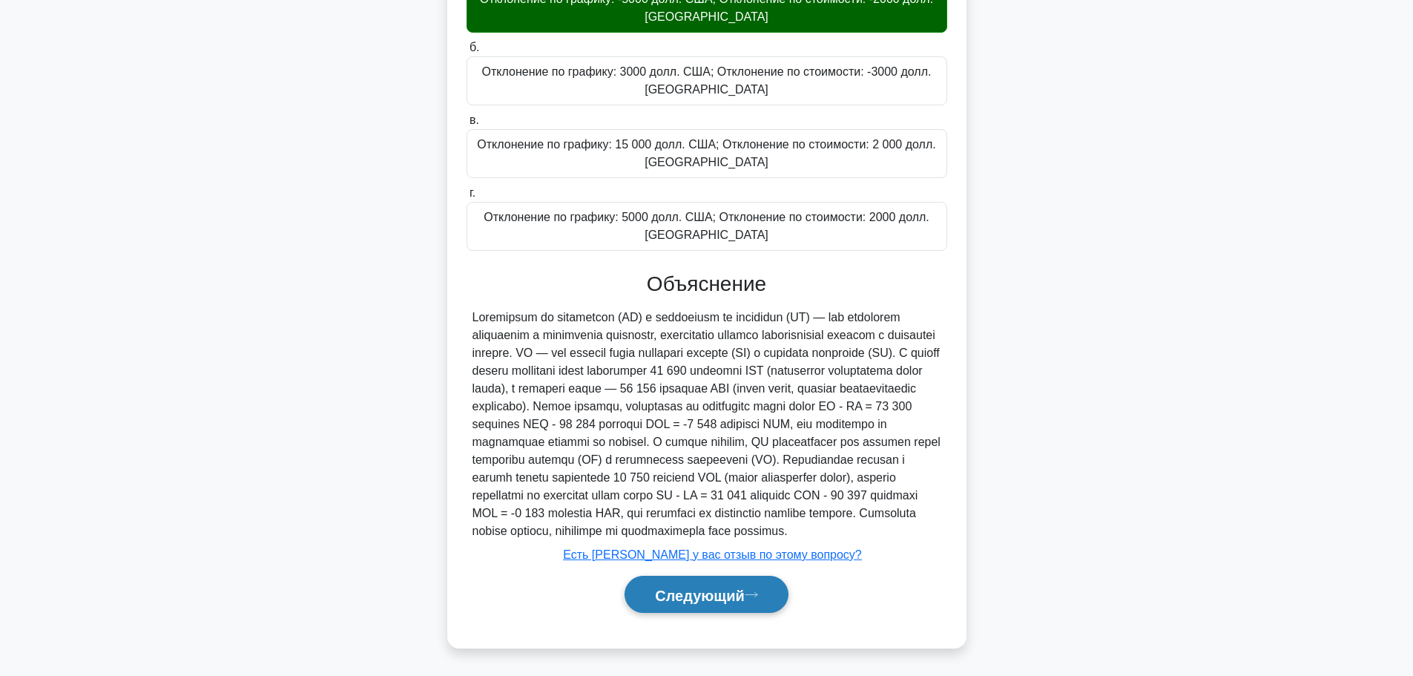
click at [729, 598] on font "Следующий" at bounding box center [700, 595] width 90 height 16
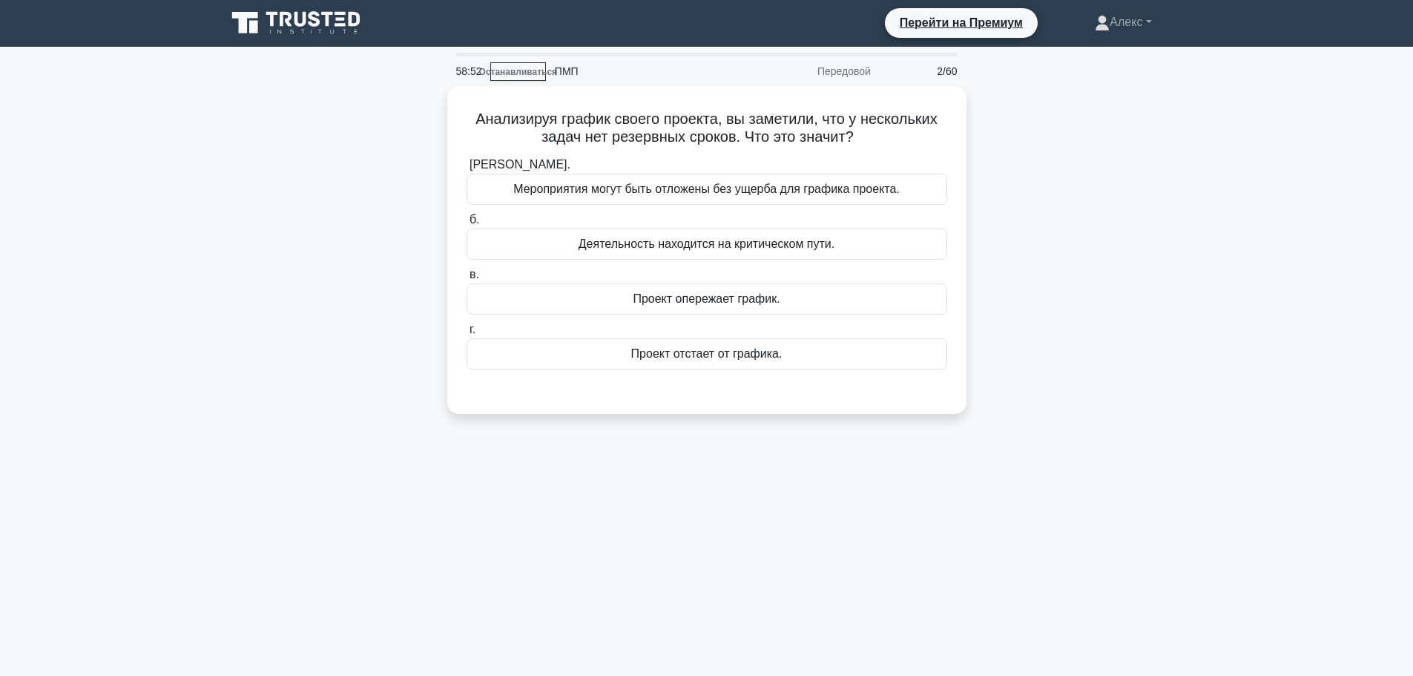
scroll to position [0, 0]
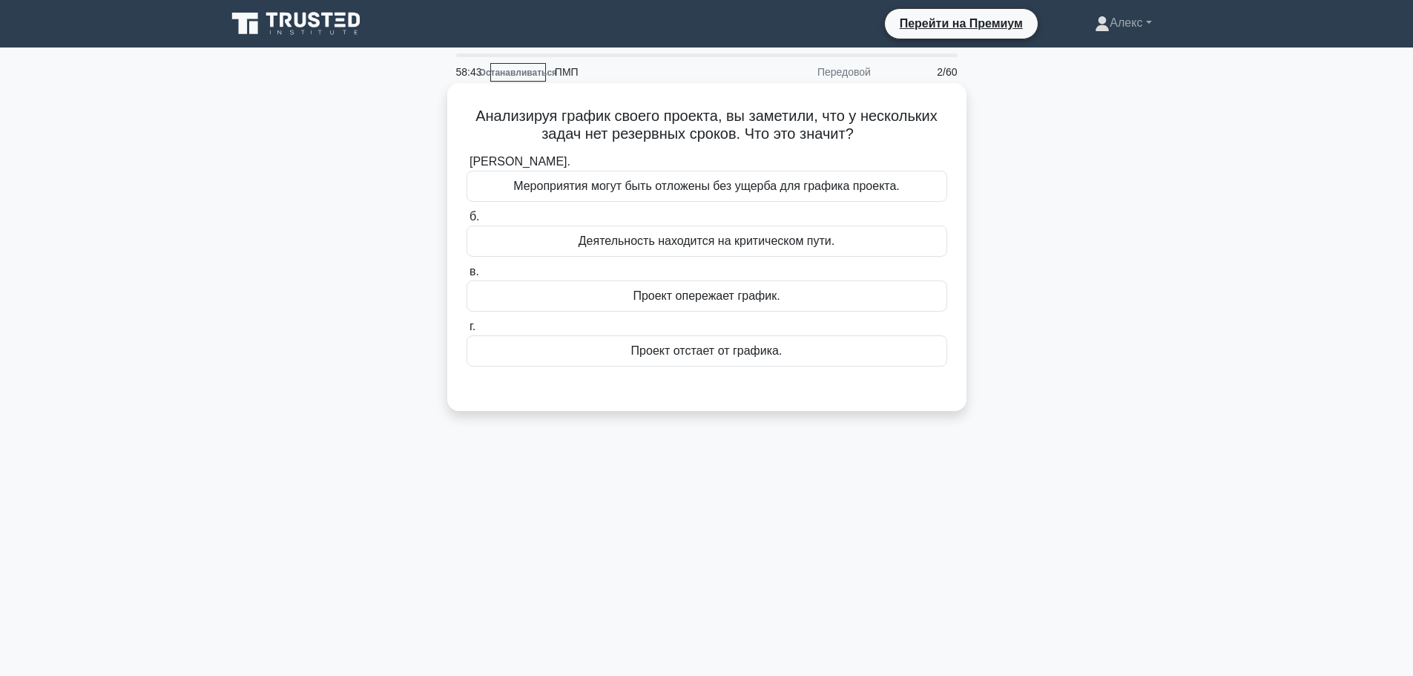
click at [732, 229] on div "Деятельность находится на критическом пути." at bounding box center [706, 240] width 481 height 31
click at [466, 222] on input "б. Деятельность находится на критическом пути." at bounding box center [466, 217] width 0 height 10
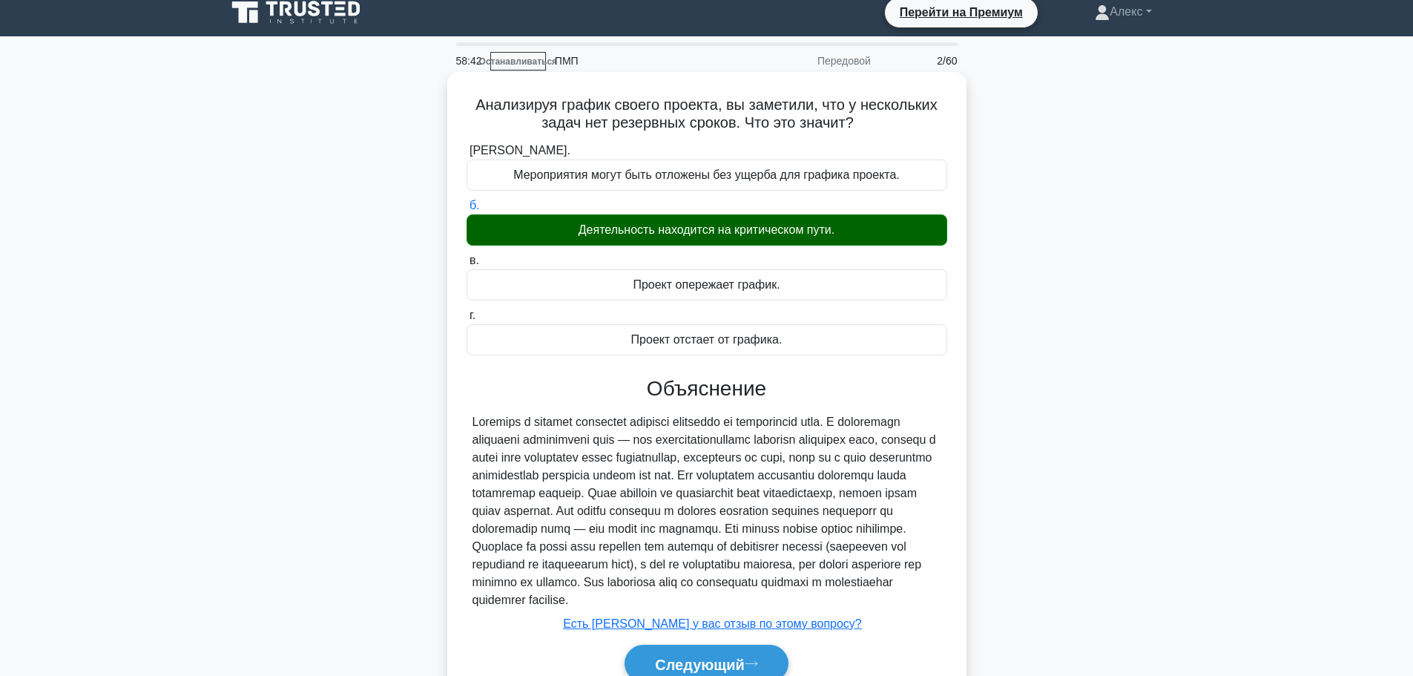
scroll to position [125, 0]
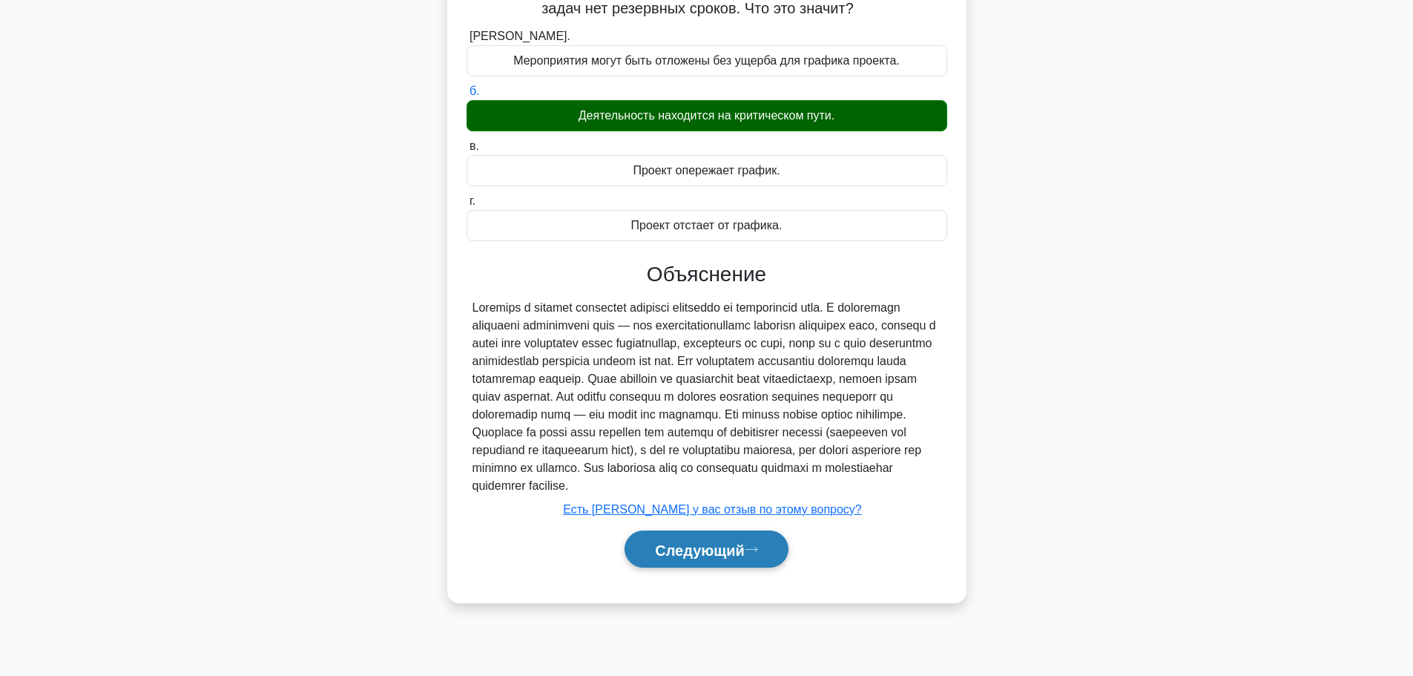
click at [757, 553] on icon at bounding box center [751, 549] width 13 height 8
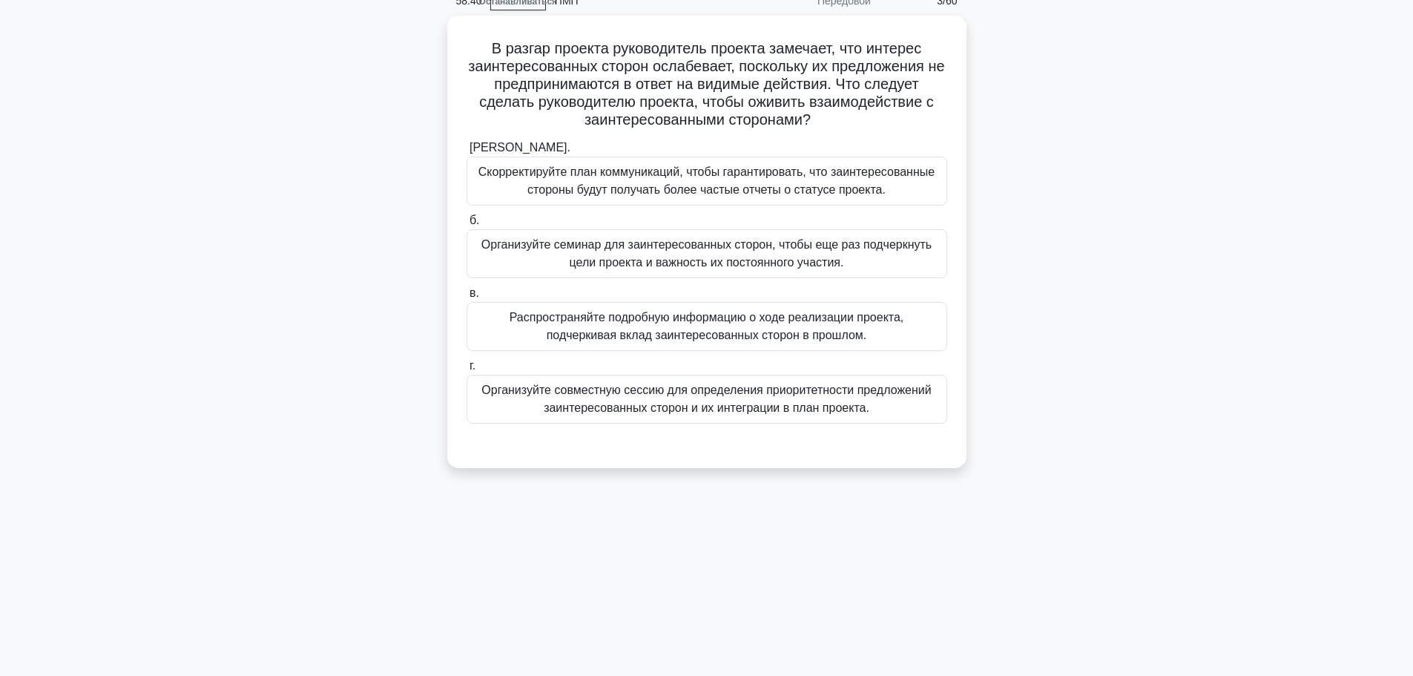
scroll to position [0, 0]
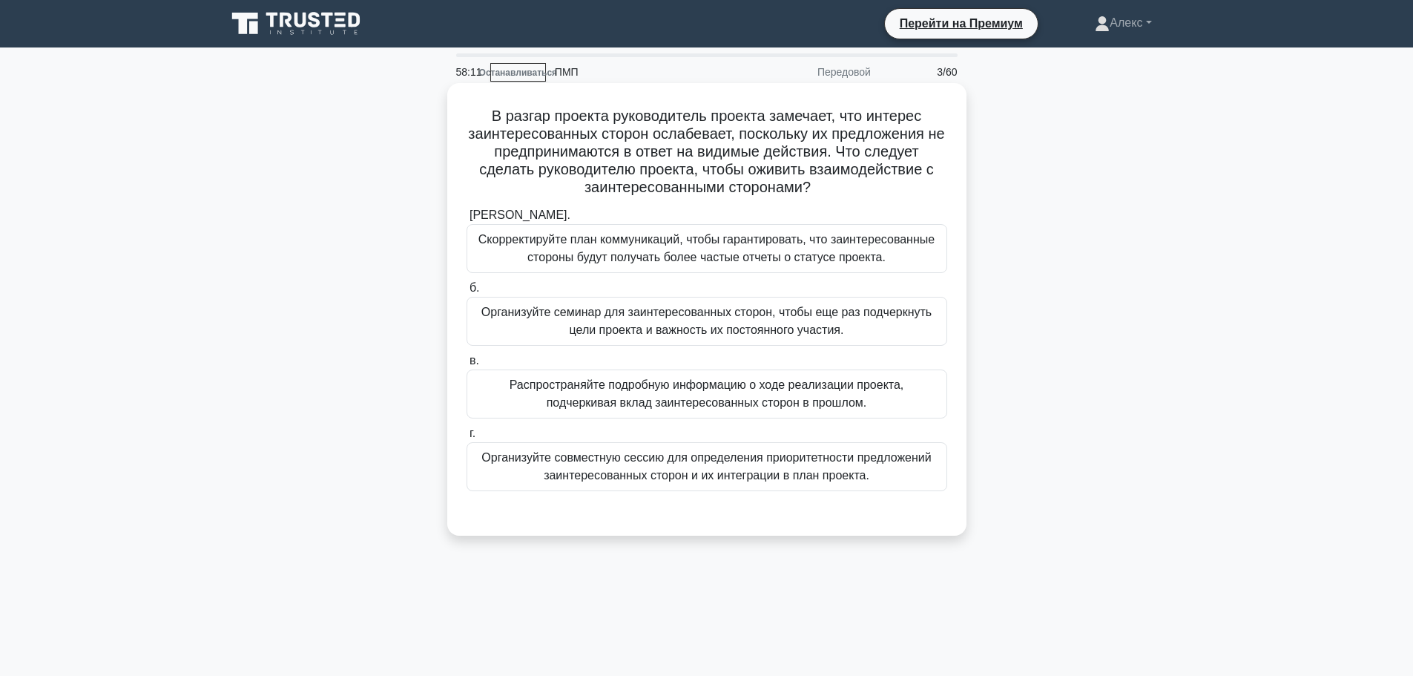
click at [665, 469] on font "Организуйте совместную сессию для определения приоритетности предложений заинте…" at bounding box center [705, 466] width 449 height 30
click at [466, 438] on input "г. Организуйте совместную сессию для определения приоритетности предложений заи…" at bounding box center [466, 434] width 0 height 10
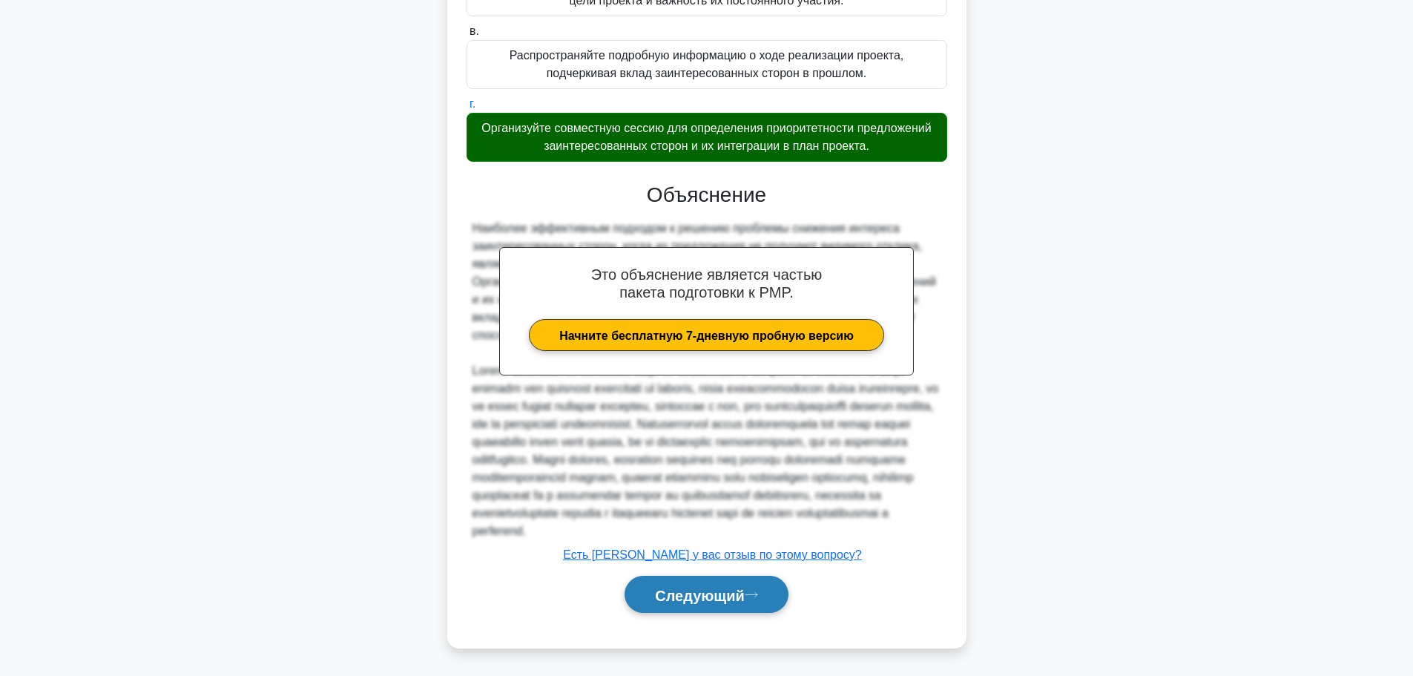
scroll to position [349, 0]
click at [690, 583] on button "Следующий" at bounding box center [706, 594] width 164 height 38
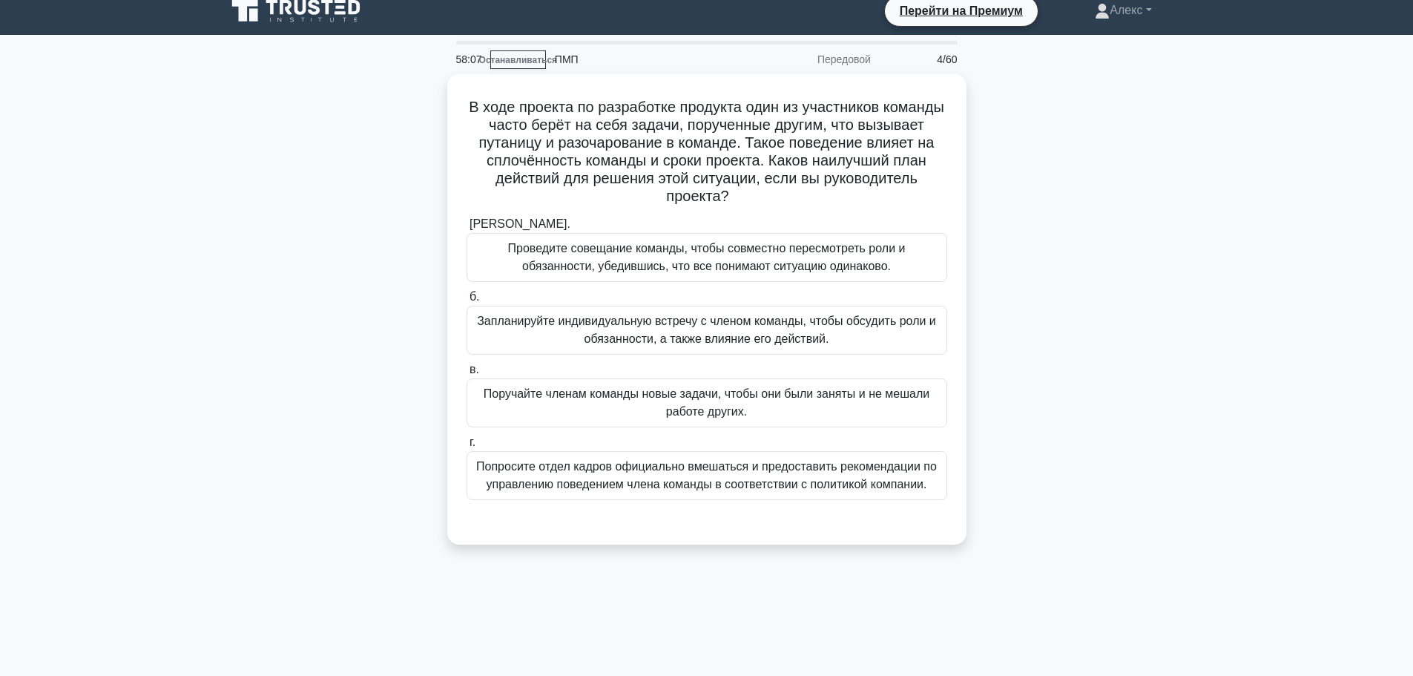
scroll to position [0, 0]
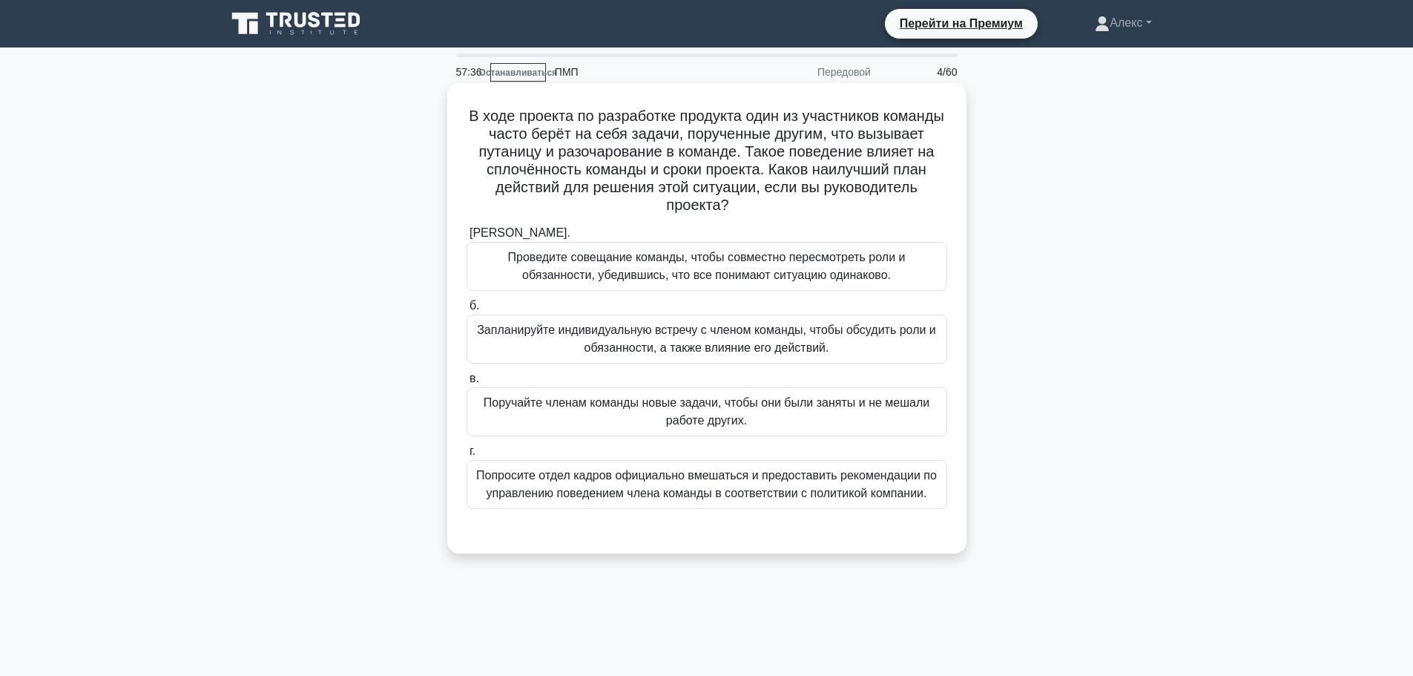
click at [730, 346] on font "Запланируйте индивидуальную встречу с членом команды, чтобы обсудить роли и обя…" at bounding box center [706, 338] width 459 height 30
click at [466, 311] on input "б. Запланируйте индивидуальную встречу с членом команды, чтобы обсудить роли и …" at bounding box center [466, 306] width 0 height 10
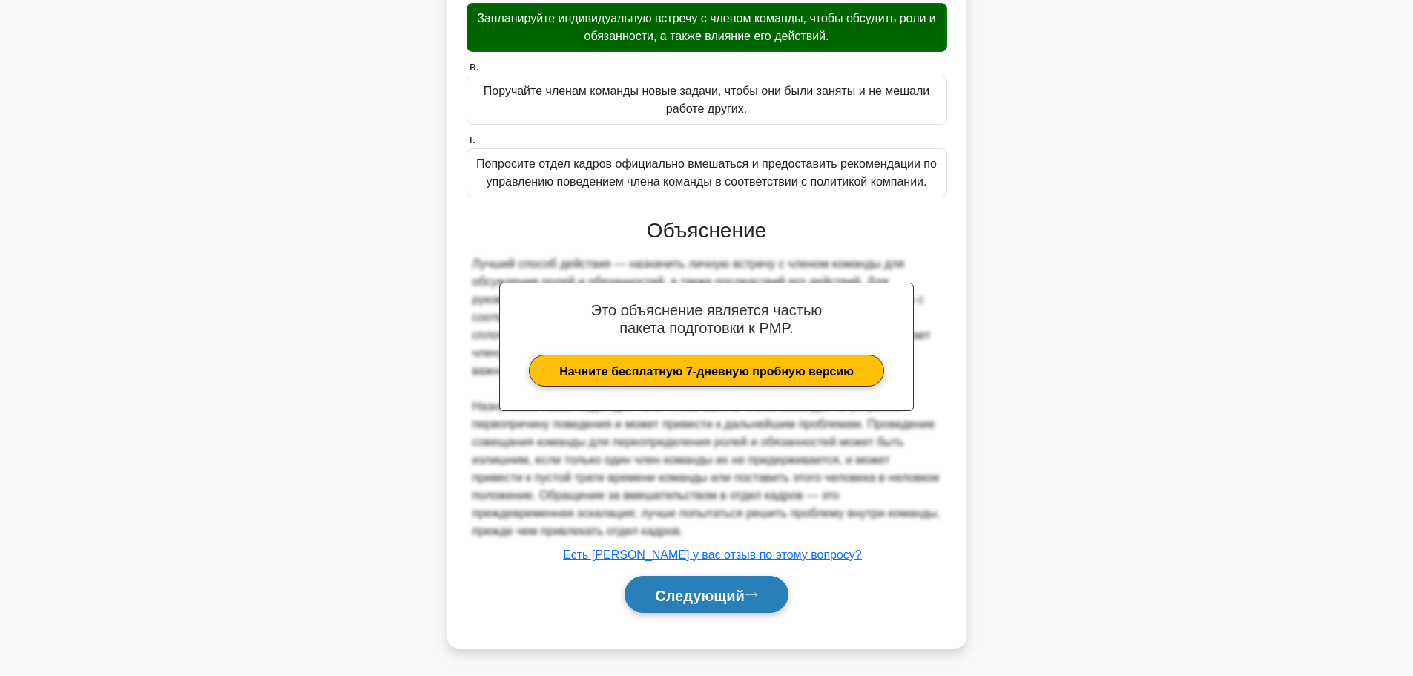
click at [728, 587] on font "Следующий" at bounding box center [700, 595] width 90 height 16
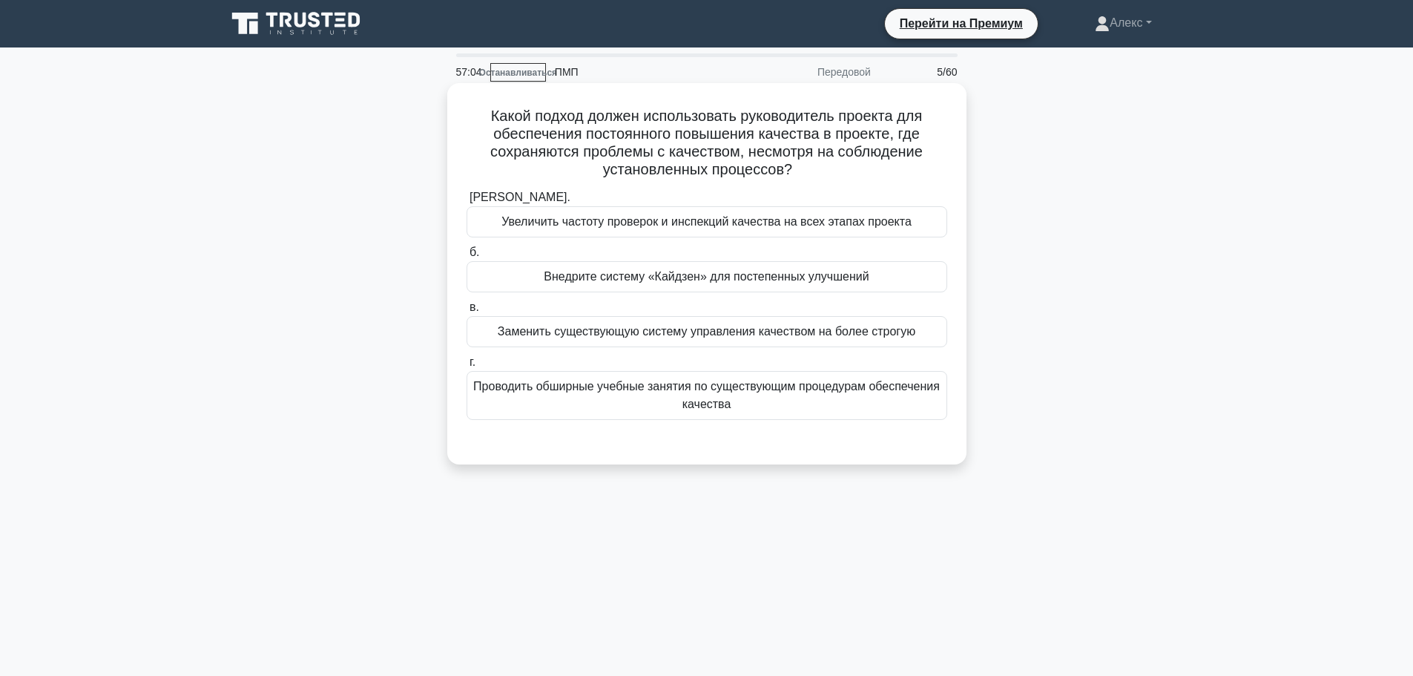
click at [743, 416] on div "Проводить обширные учебные занятия по существующим процедурам обеспечения качес…" at bounding box center [706, 395] width 481 height 49
click at [466, 367] on input "г. Проводить обширные учебные занятия по существующим процедурам обеспечения ка…" at bounding box center [466, 362] width 0 height 10
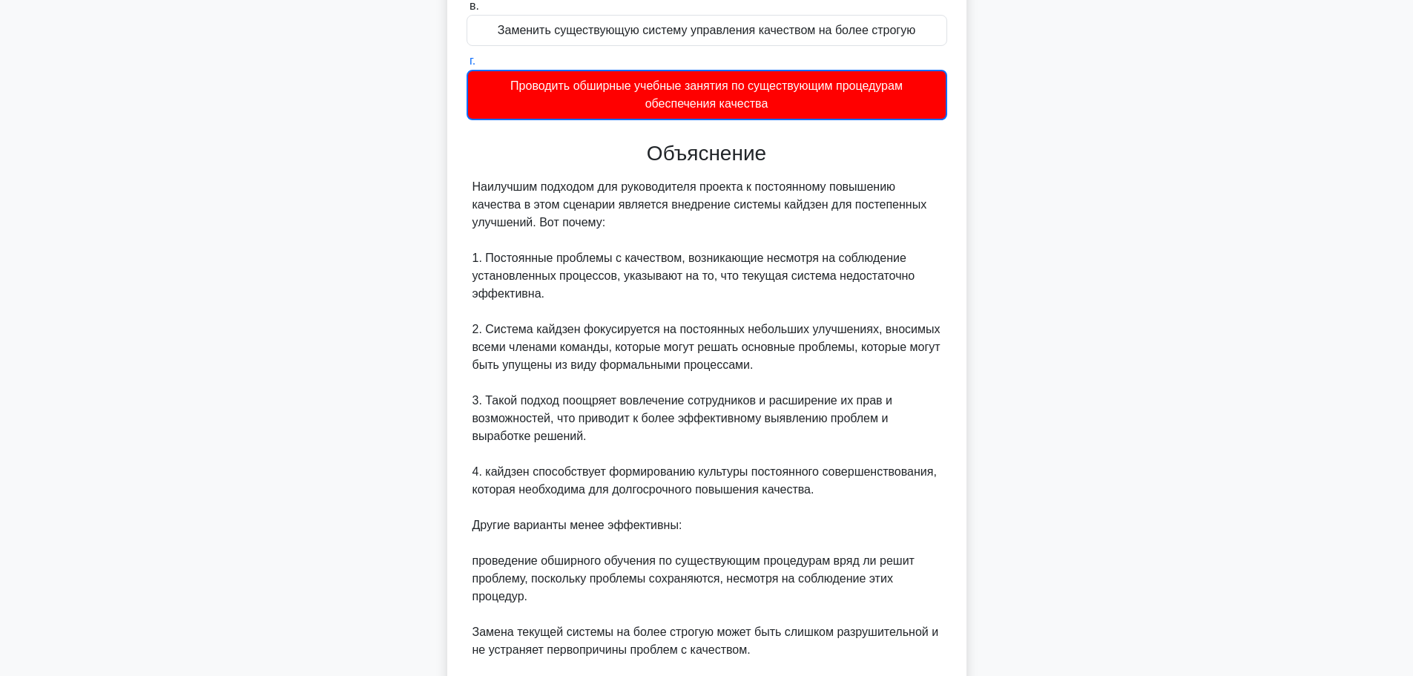
scroll to position [546, 0]
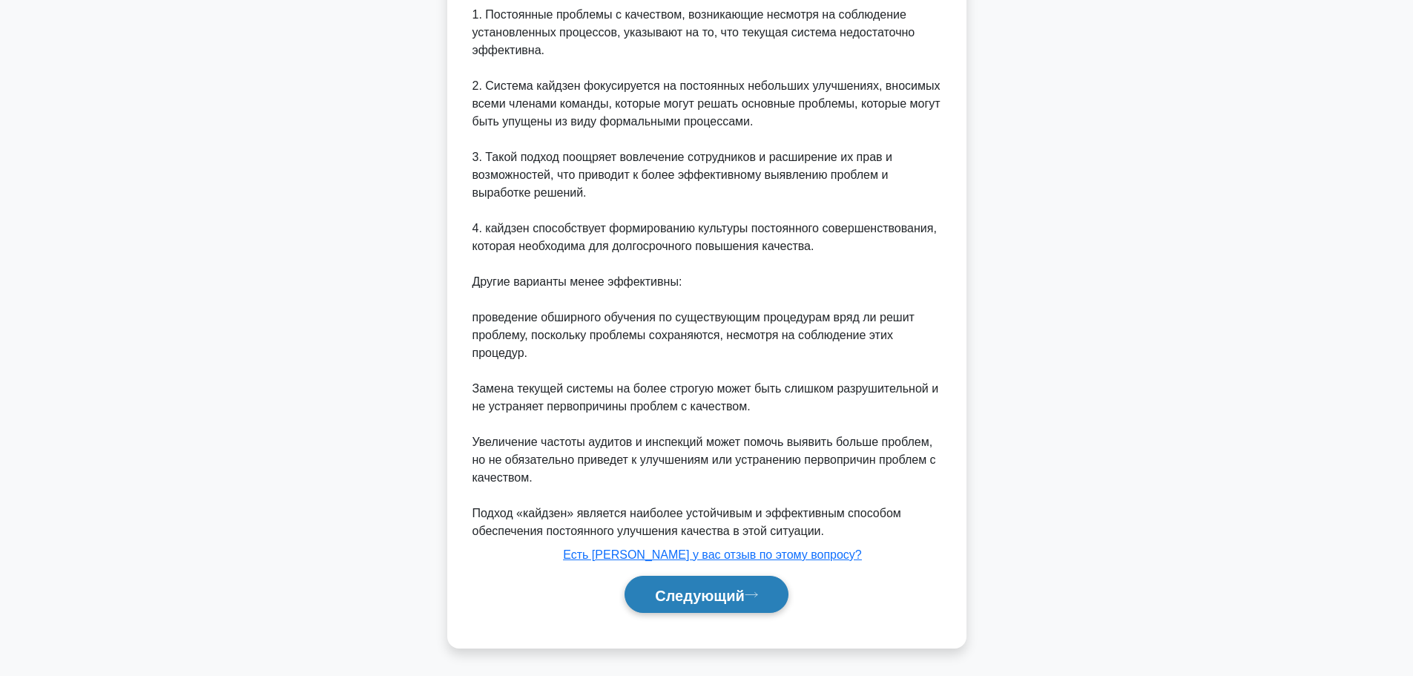
click at [720, 603] on button "Следующий" at bounding box center [706, 594] width 164 height 38
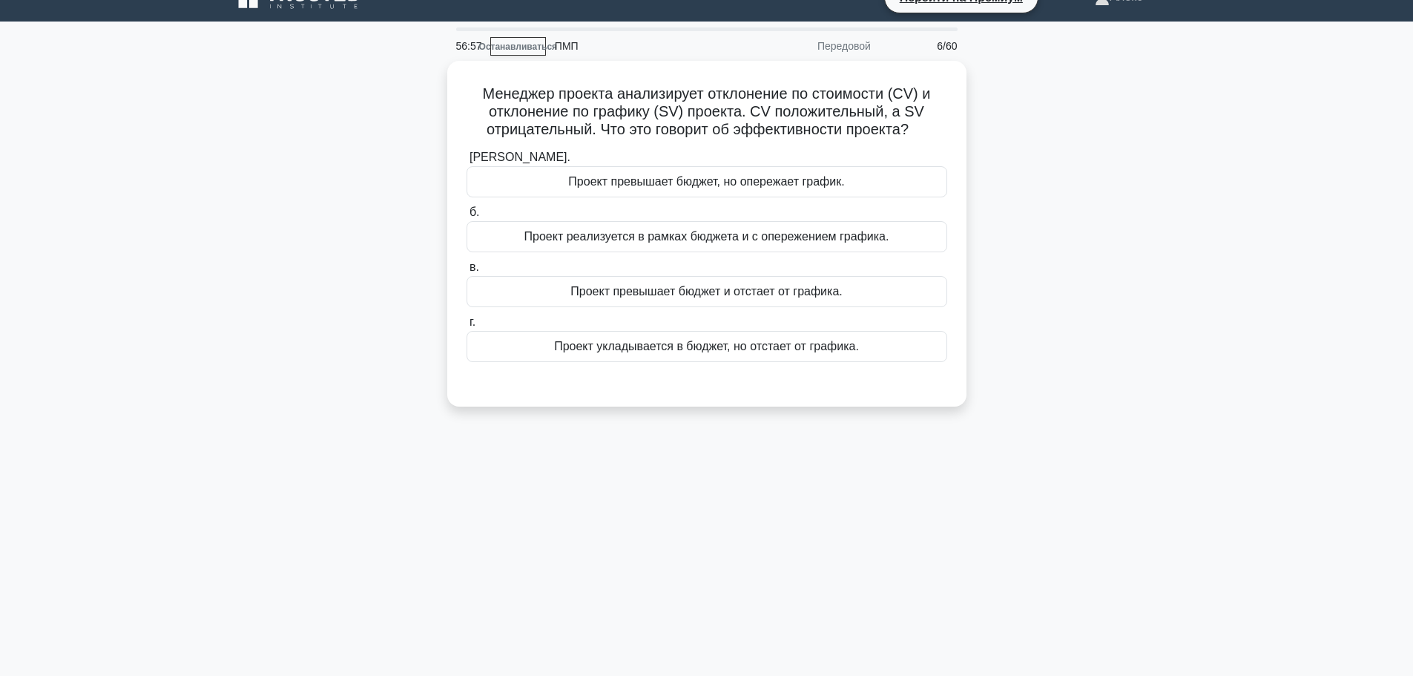
scroll to position [0, 0]
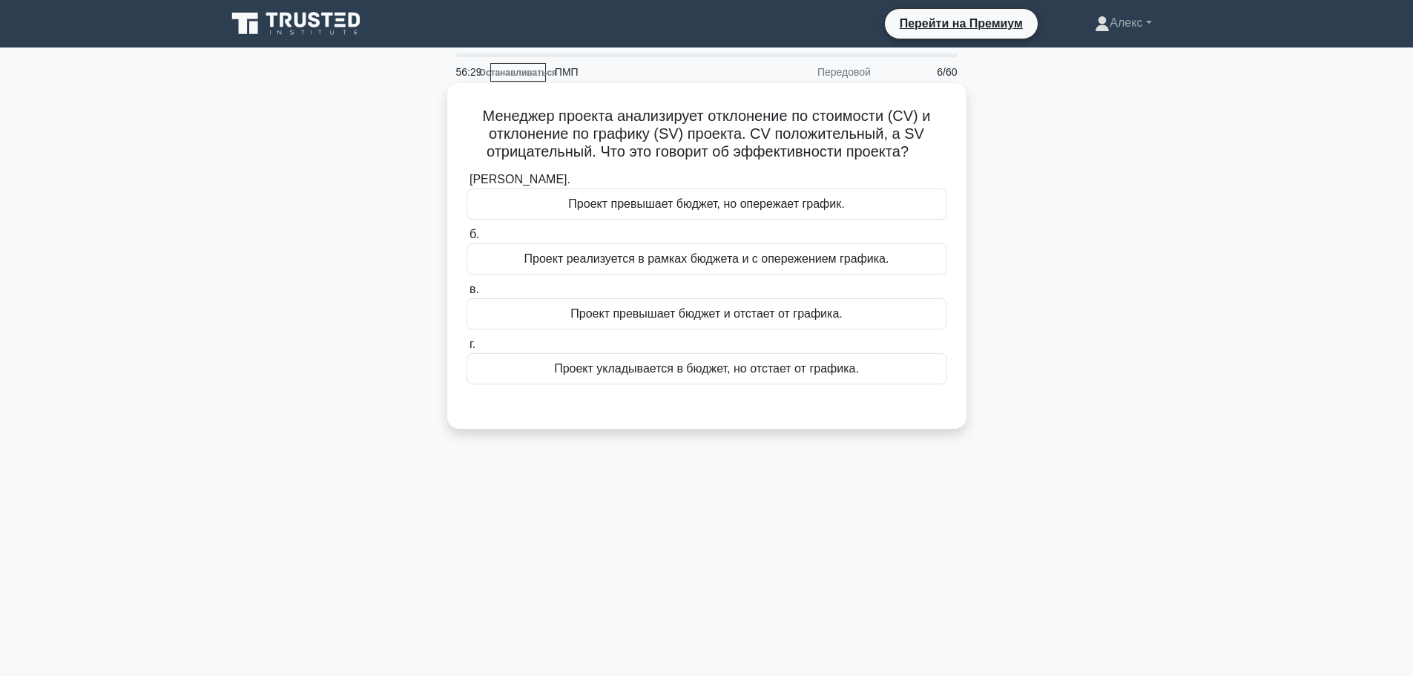
click at [827, 381] on div "Проект укладывается в бюджет, но отстает от графика." at bounding box center [706, 368] width 481 height 31
click at [466, 349] on input "г. Проект укладывается в бюджет, но отстает от графика." at bounding box center [466, 345] width 0 height 10
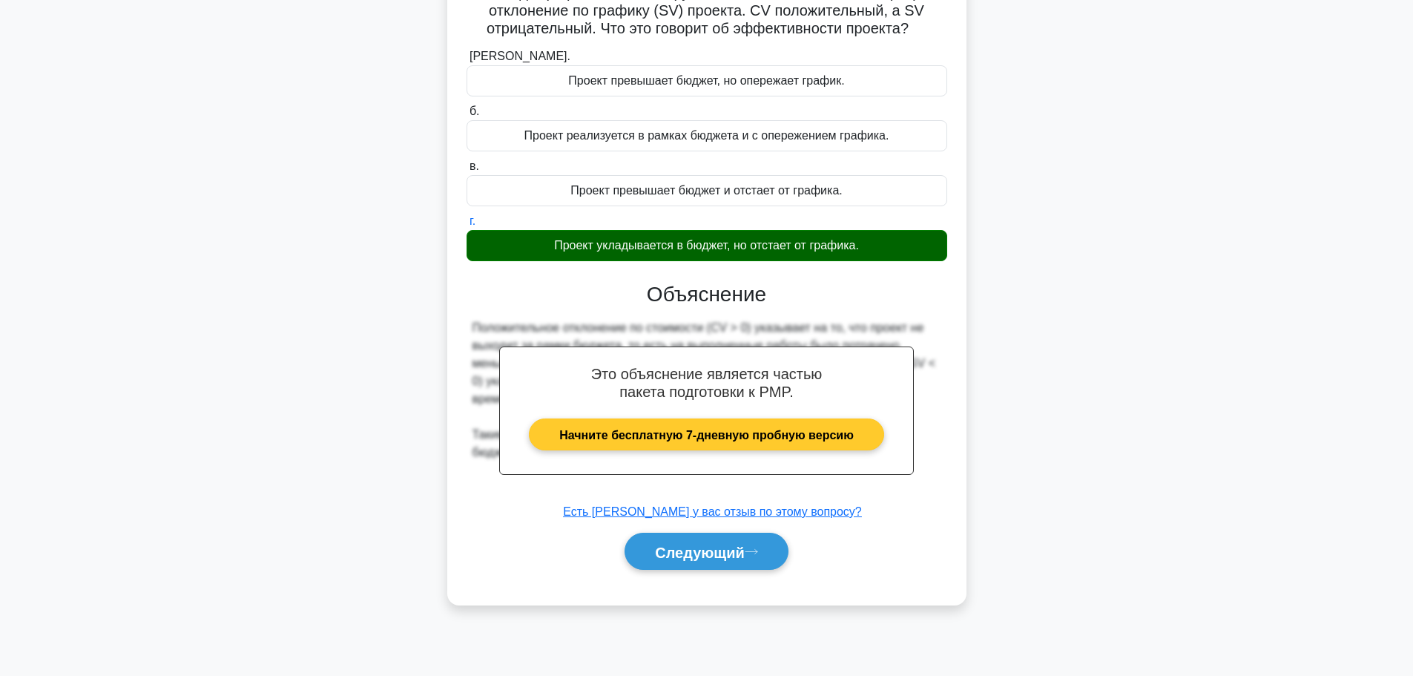
scroll to position [125, 0]
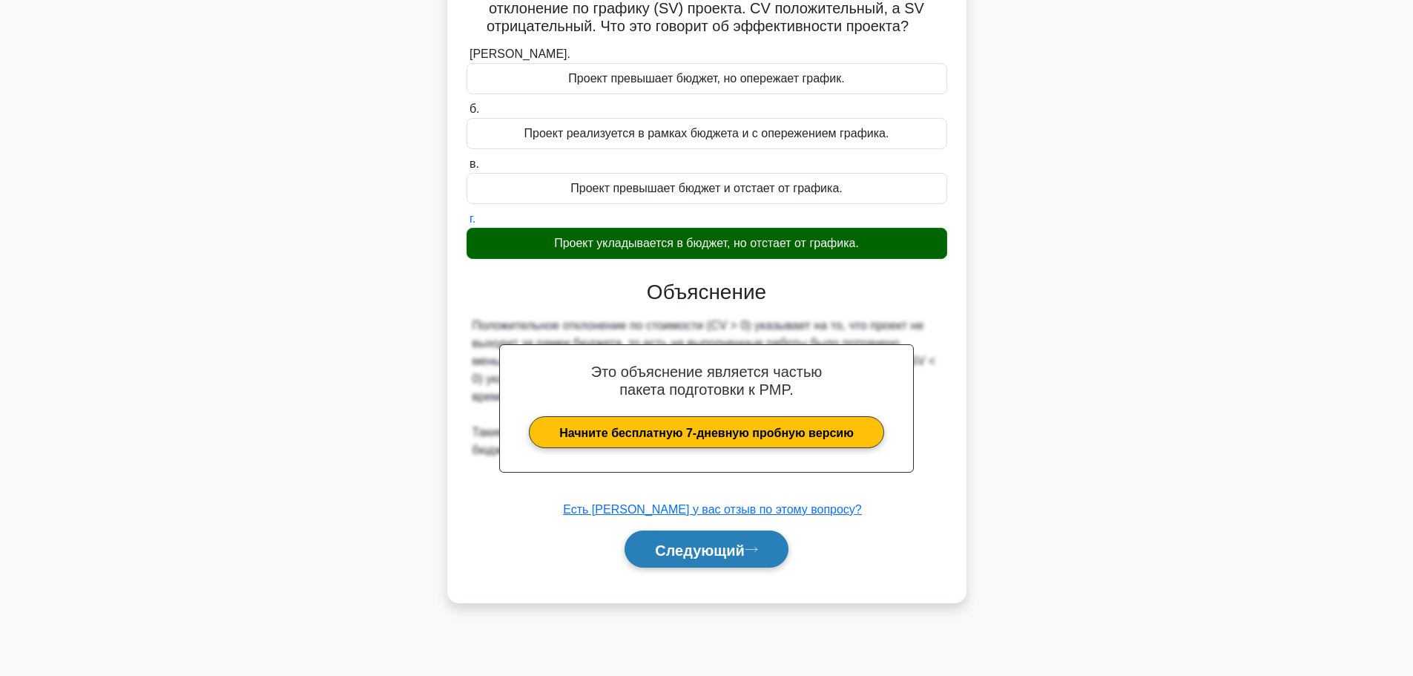
click at [706, 545] on font "Следующий" at bounding box center [700, 549] width 90 height 16
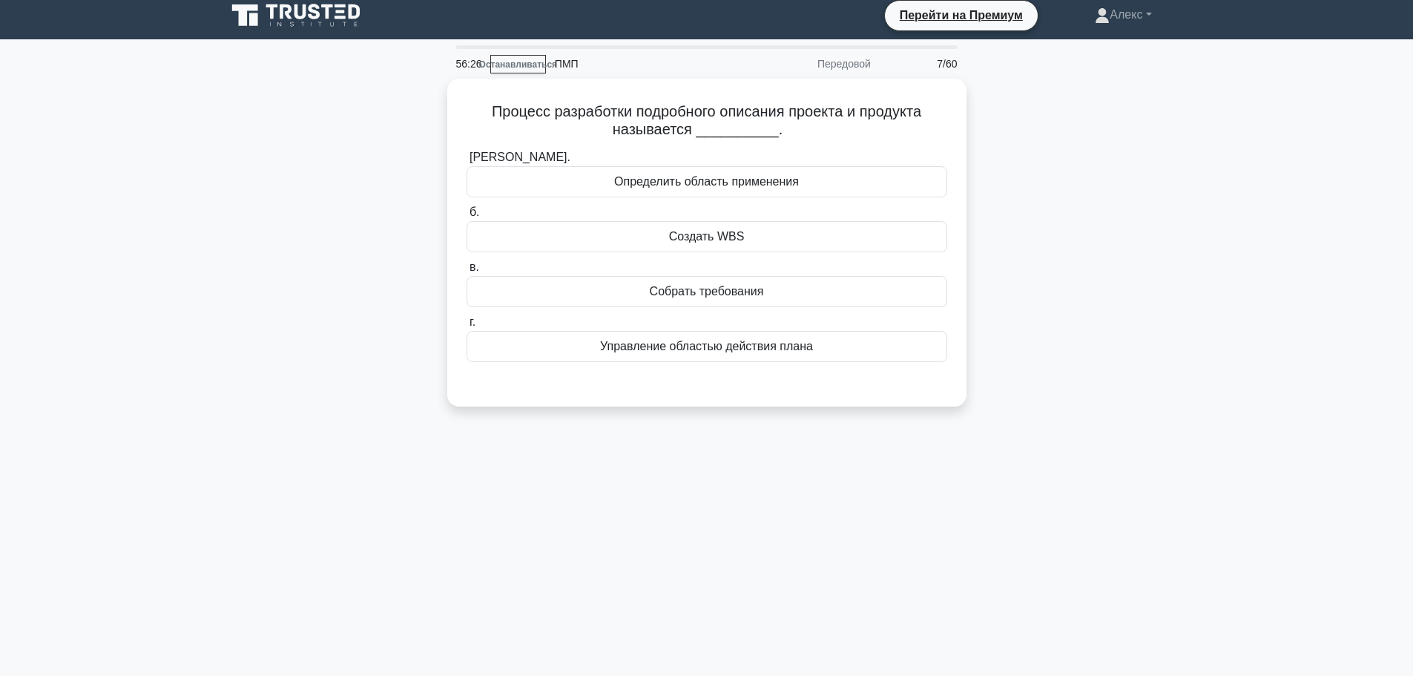
scroll to position [0, 0]
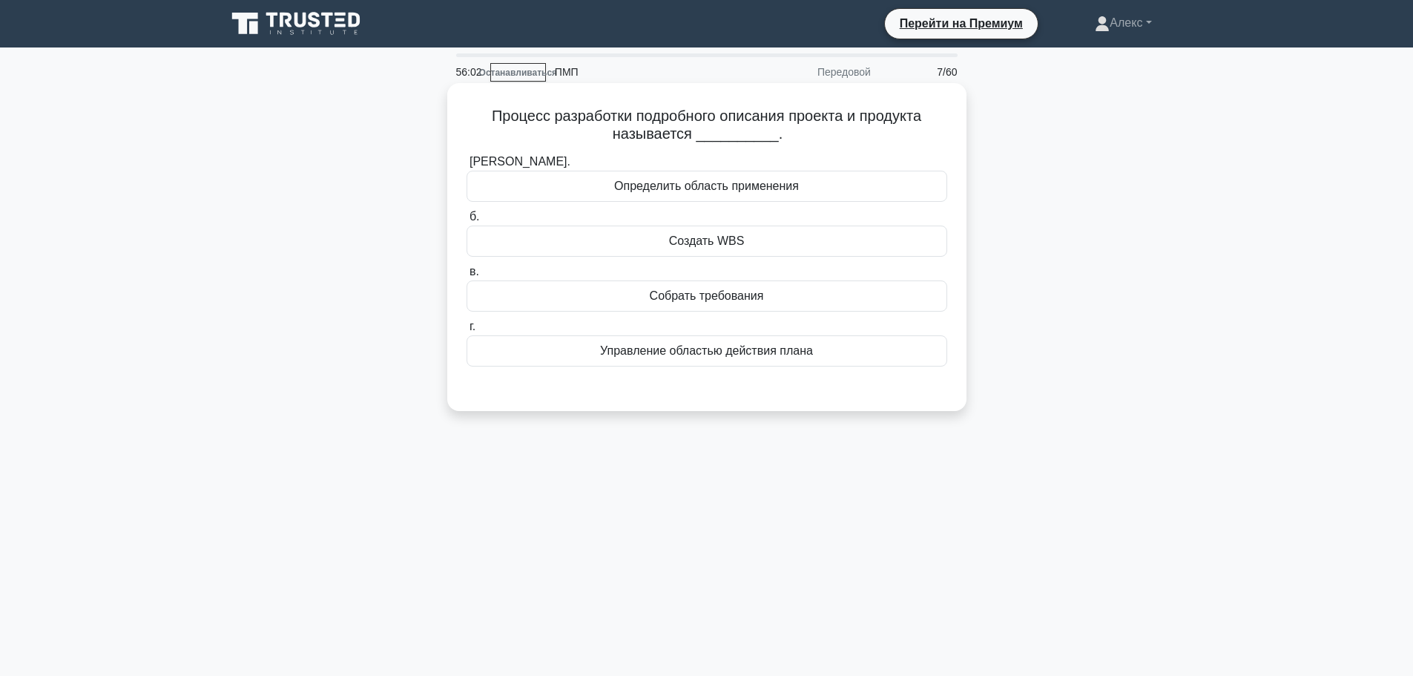
click at [774, 192] on font "Определить область применения" at bounding box center [706, 185] width 185 height 13
click at [466, 167] on input "а. Определить область применения" at bounding box center [466, 162] width 0 height 10
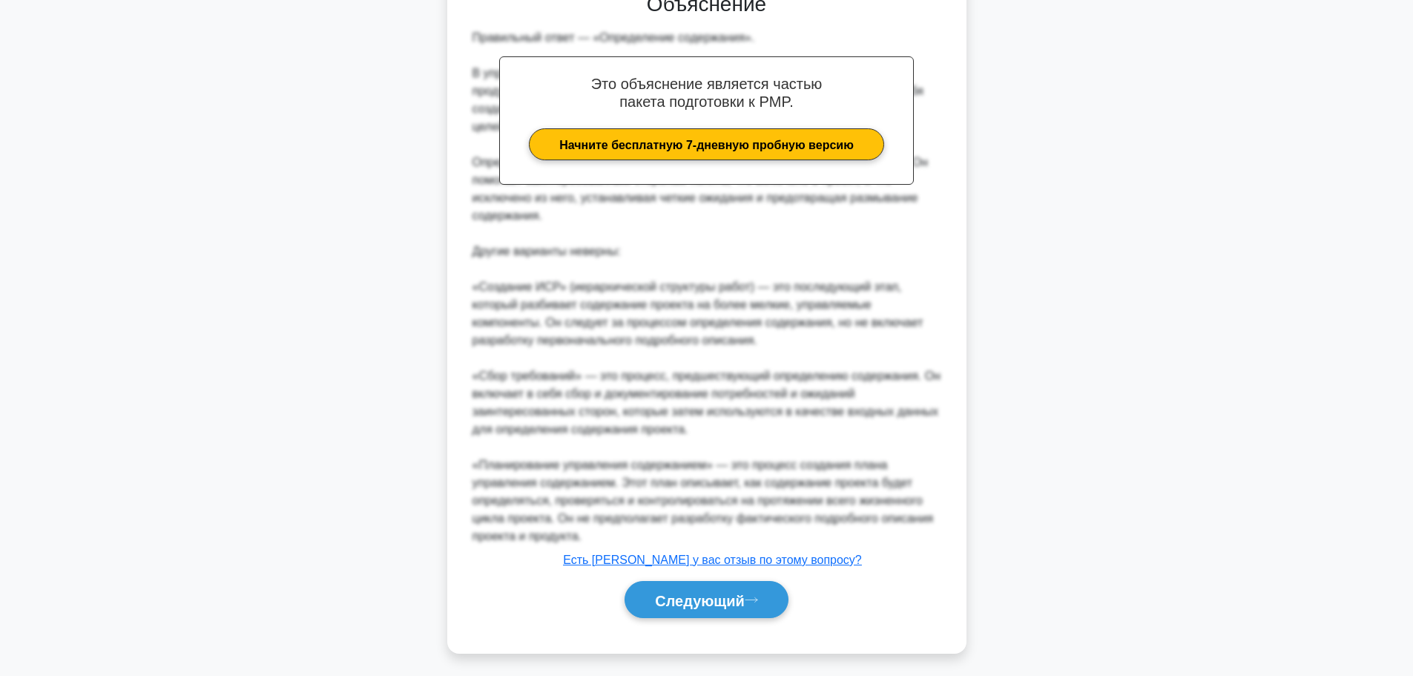
scroll to position [402, 0]
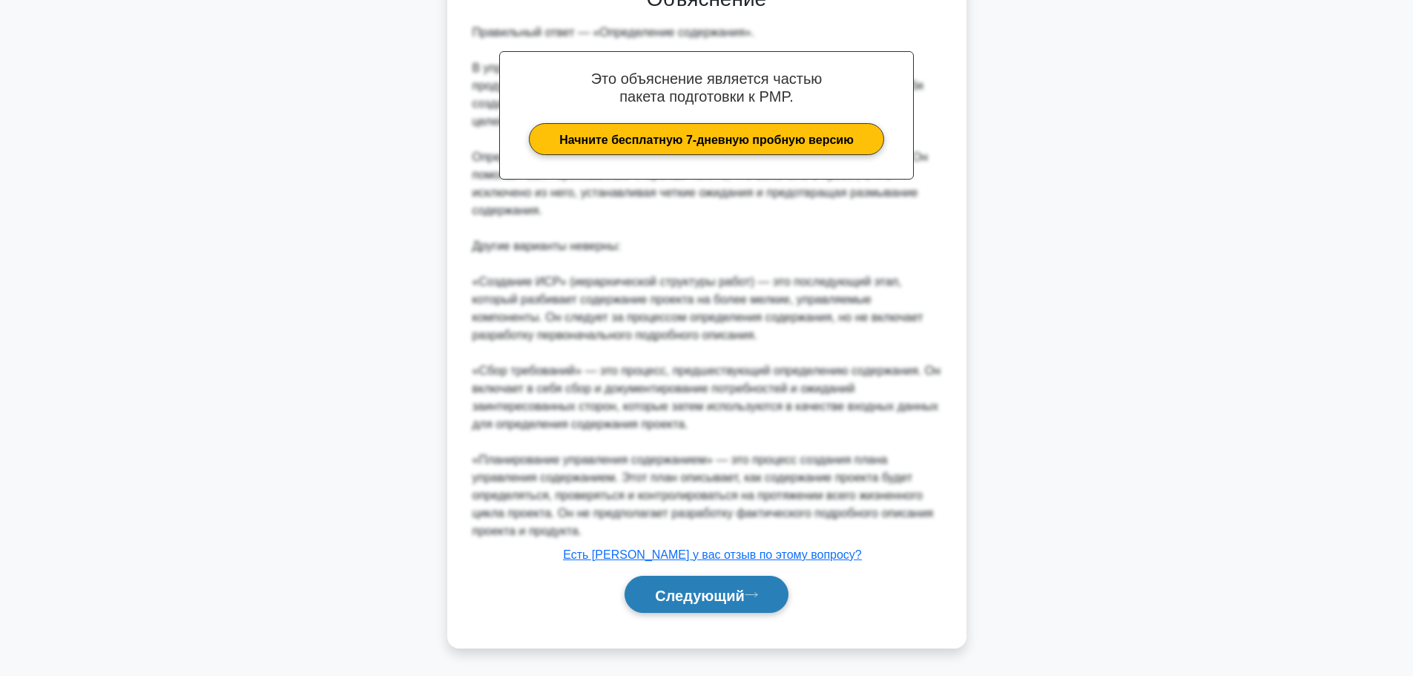
click at [693, 578] on button "Следующий" at bounding box center [706, 594] width 164 height 38
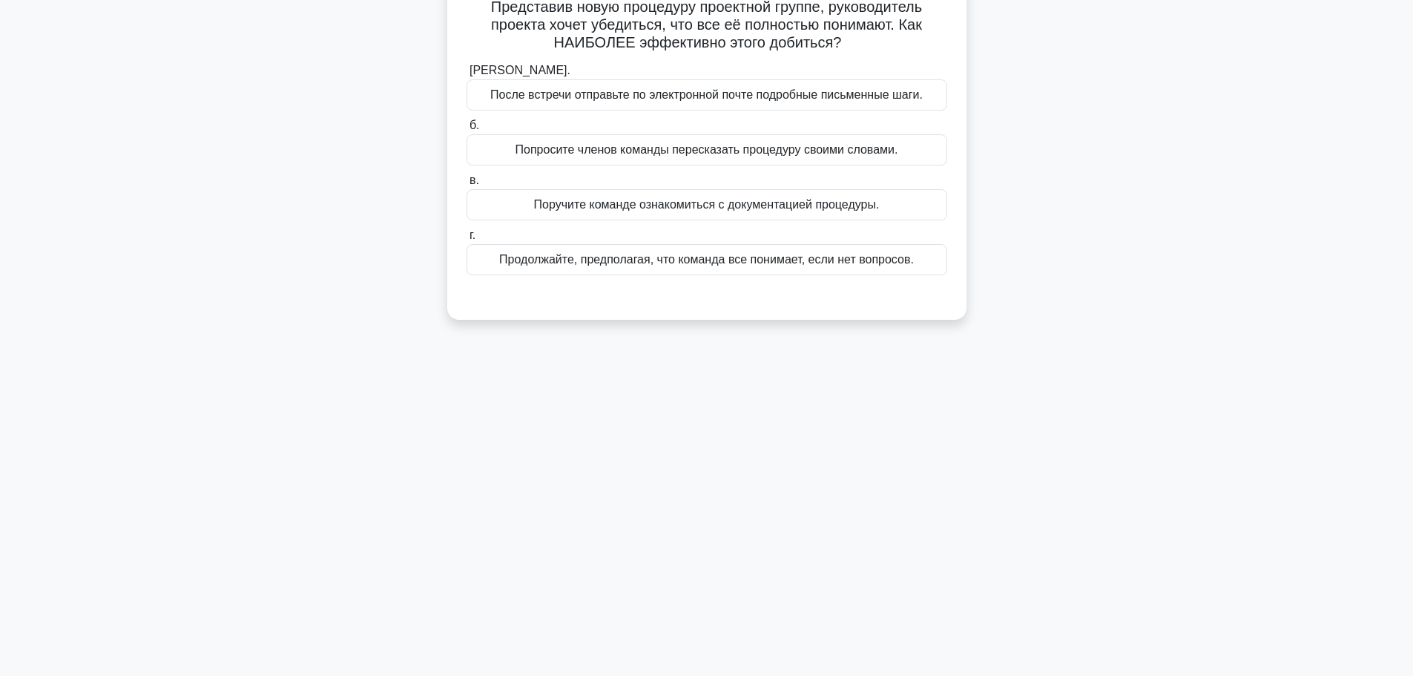
scroll to position [0, 0]
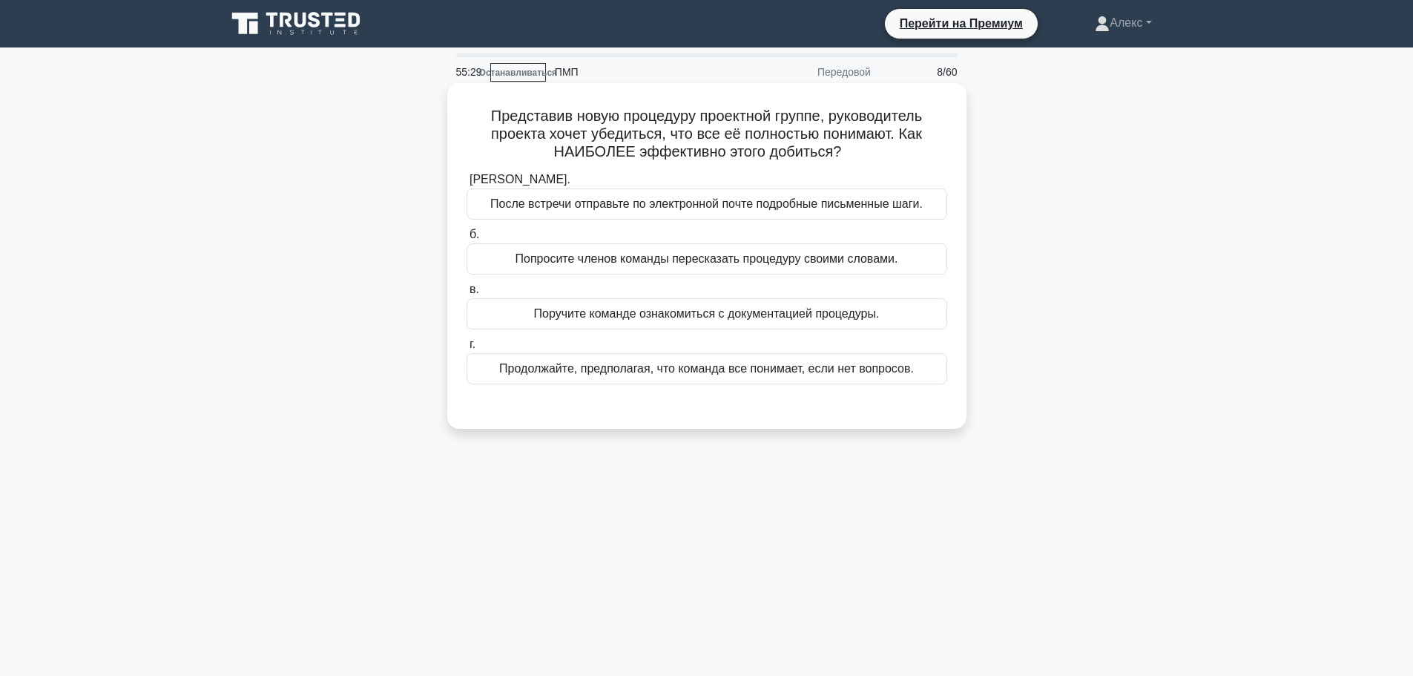
click at [609, 268] on font "Попросите членов команды пересказать процедуру своими словами." at bounding box center [706, 259] width 383 height 18
click at [466, 240] on input "б. Попросите членов команды пересказать процедуру своими словами." at bounding box center [466, 235] width 0 height 10
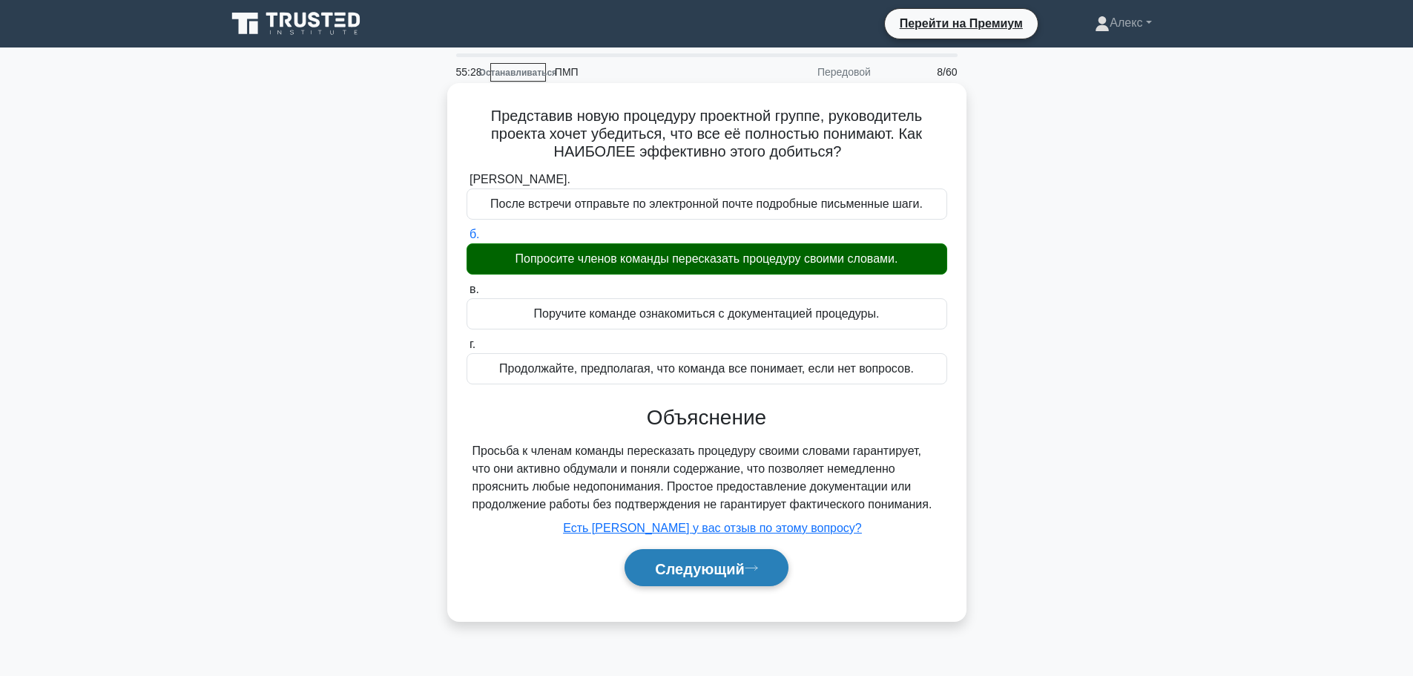
click at [708, 568] on font "Следующий" at bounding box center [700, 568] width 90 height 16
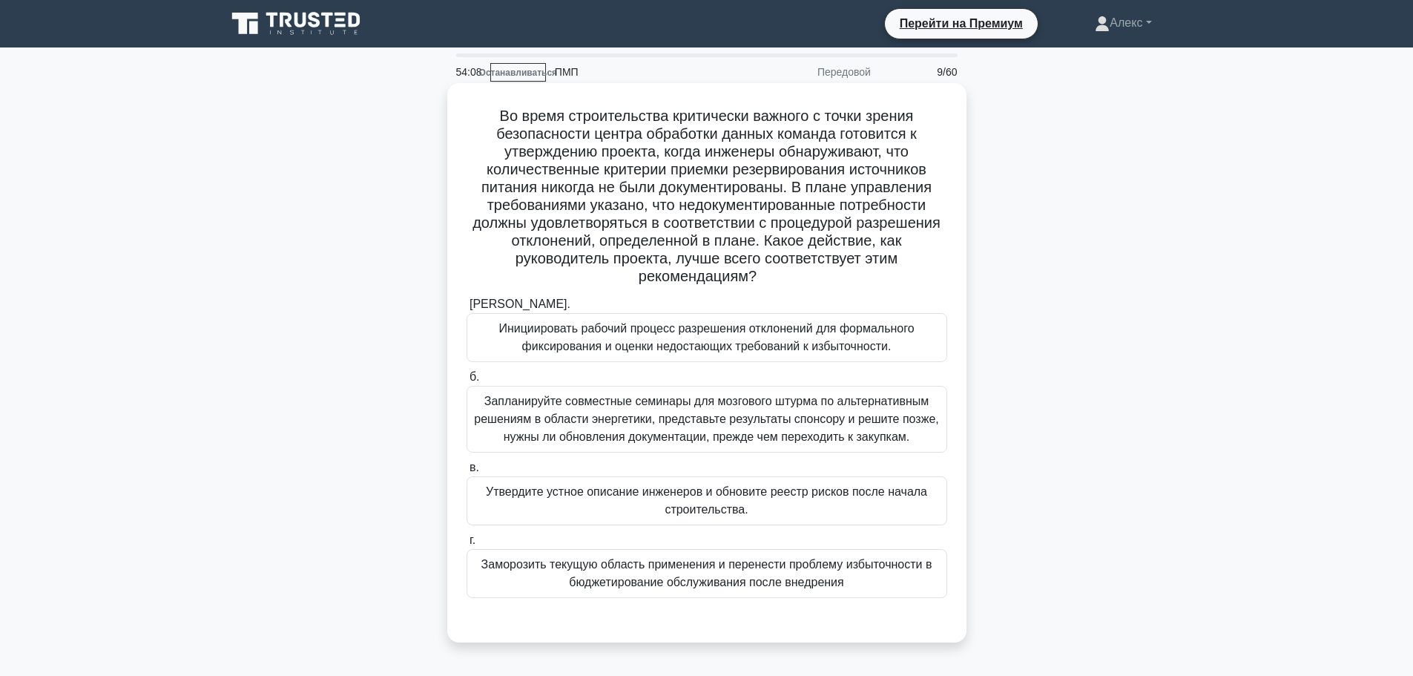
click at [743, 191] on font "Во время строительства критически важного с точки зрения безопасности центра об…" at bounding box center [706, 196] width 468 height 177
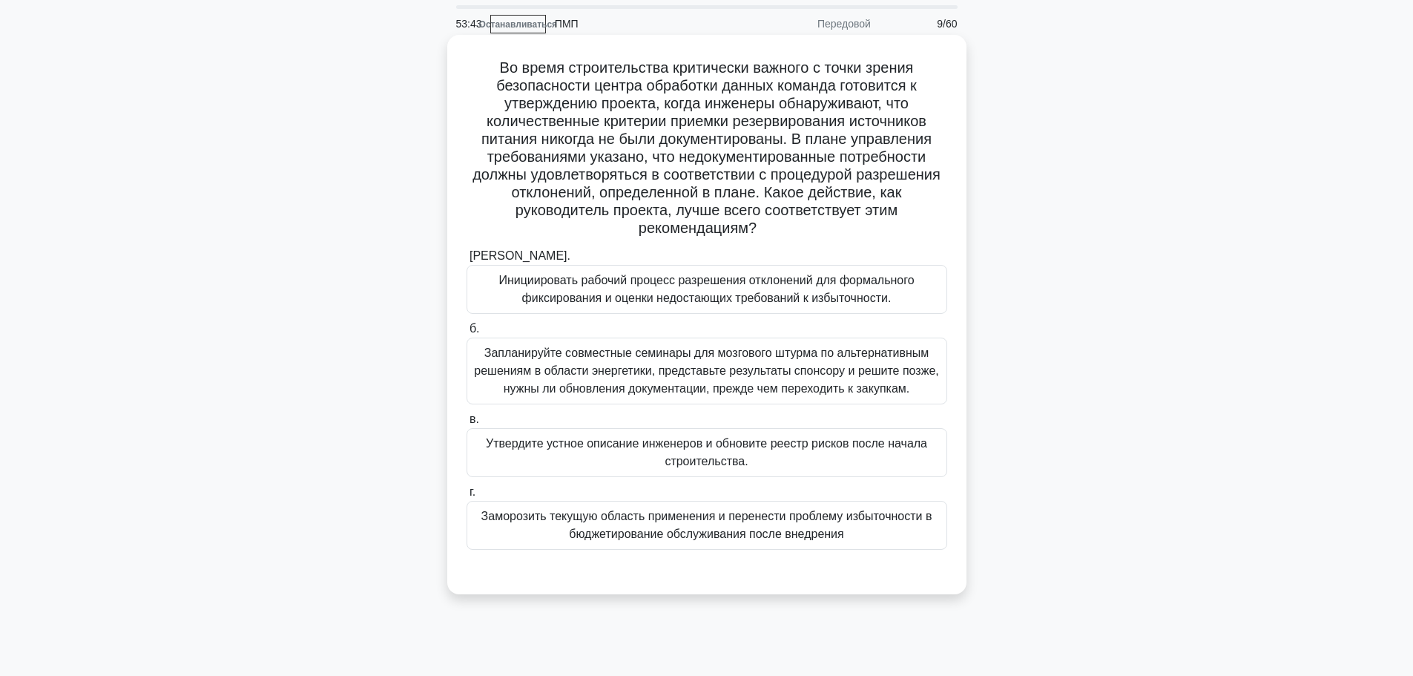
scroll to position [74, 0]
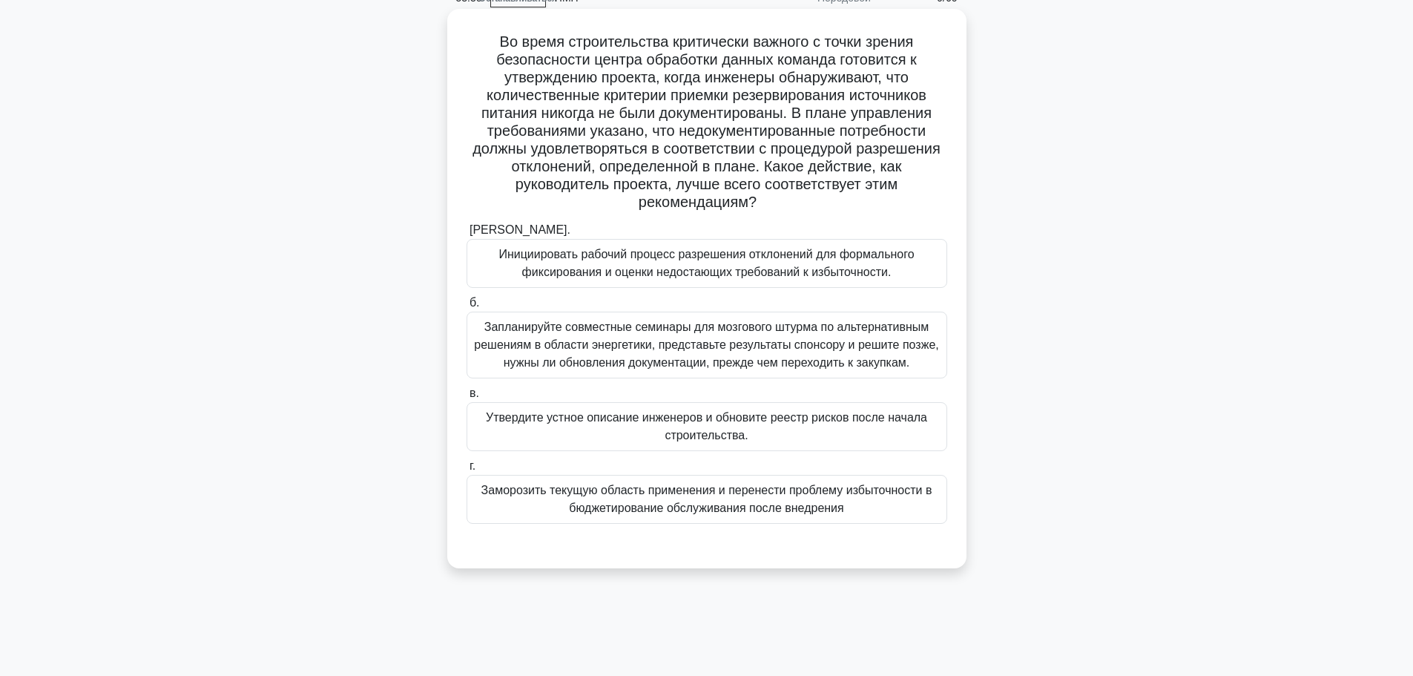
click at [806, 271] on font "Инициировать рабочий процесс разрешения отклонений для формального фиксирования…" at bounding box center [705, 263] width 415 height 30
click at [466, 235] on input "а. Инициировать рабочий процесс разрешения отклонений для формального фиксирова…" at bounding box center [466, 230] width 0 height 10
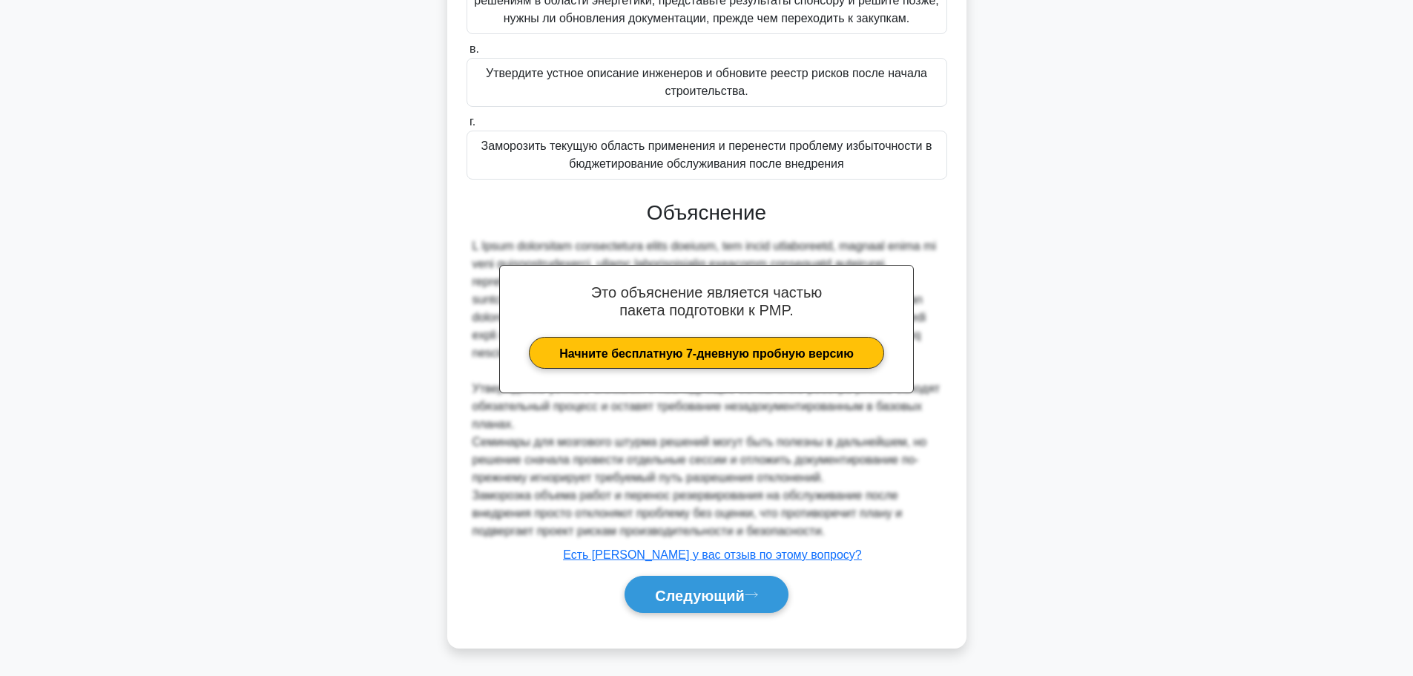
scroll to position [438, 0]
click at [685, 590] on font "Следующий" at bounding box center [700, 595] width 90 height 16
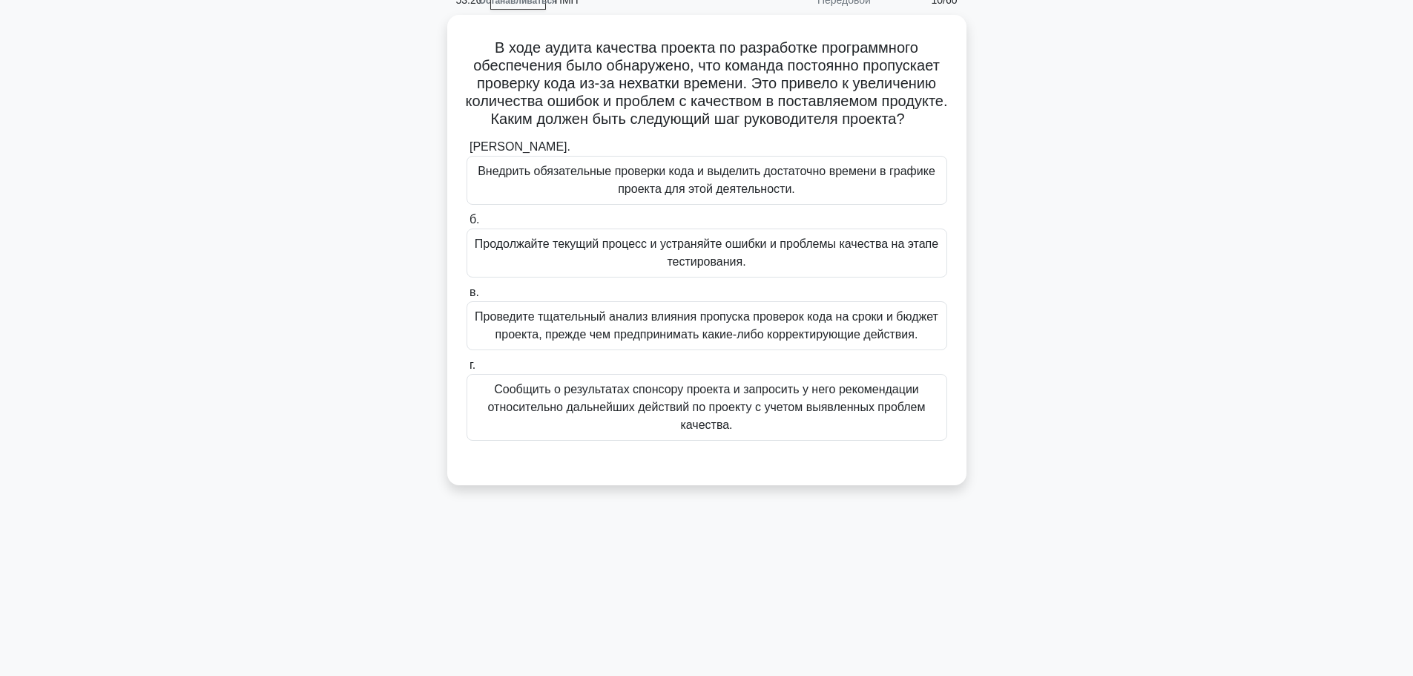
scroll to position [0, 0]
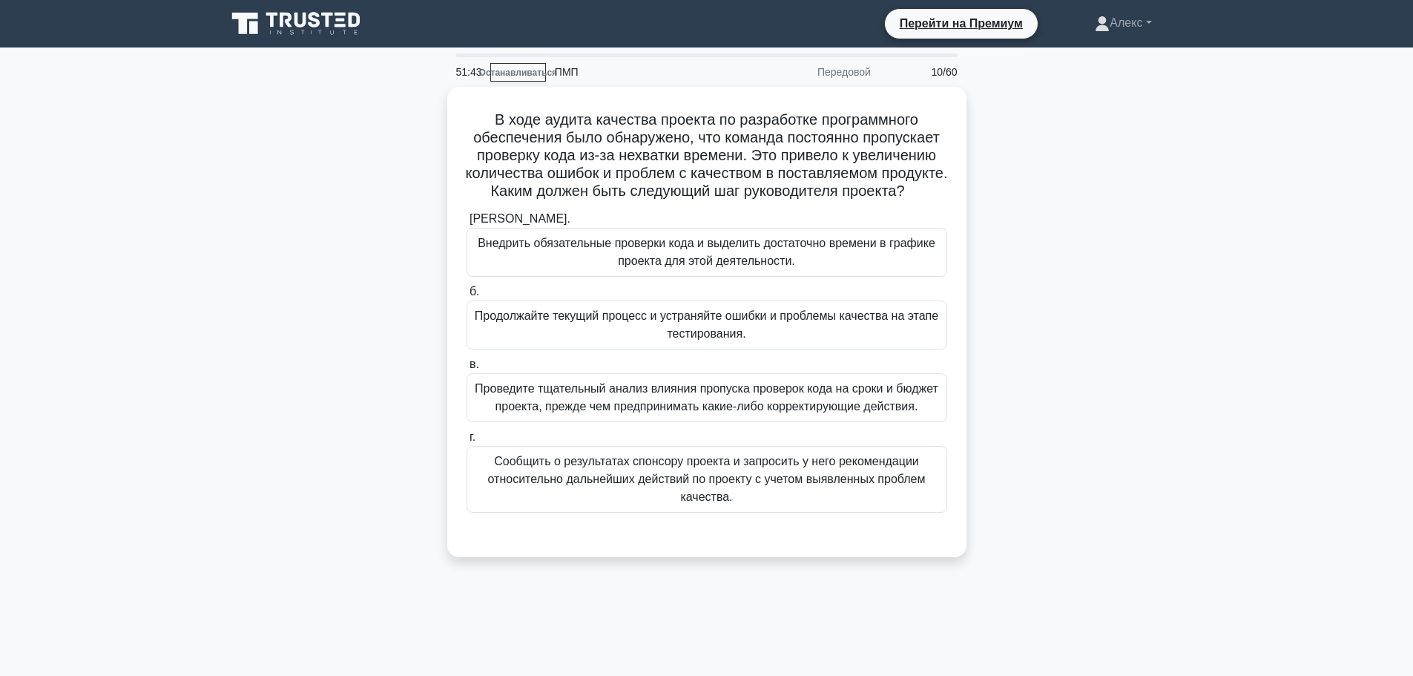
click at [398, 397] on div "В ходе аудита качества проекта по разработке программного обеспечения было обна…" at bounding box center [706, 331] width 979 height 488
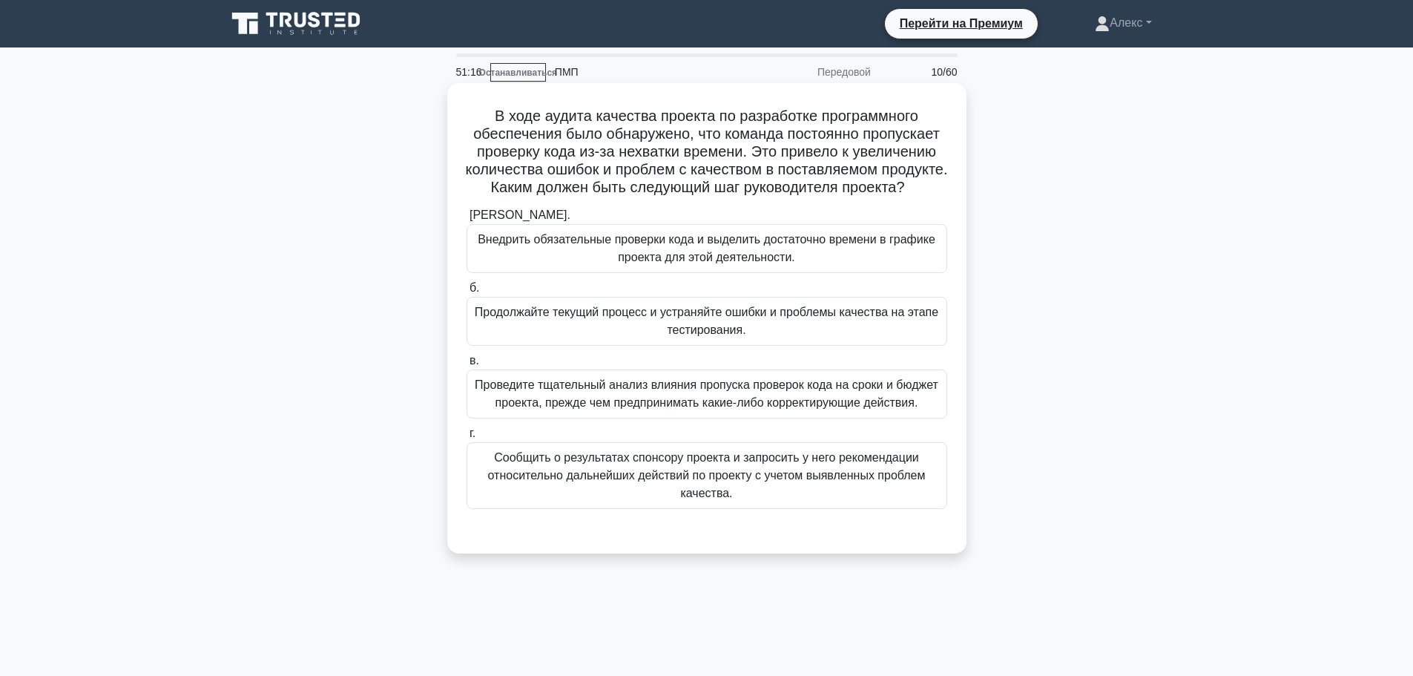
click at [676, 266] on font "Внедрить обязательные проверки кода и выделить достаточно времени в графике про…" at bounding box center [706, 249] width 467 height 36
click at [466, 220] on input "а. Внедрить обязательные проверки кода и выделить достаточно времени в графике …" at bounding box center [466, 216] width 0 height 10
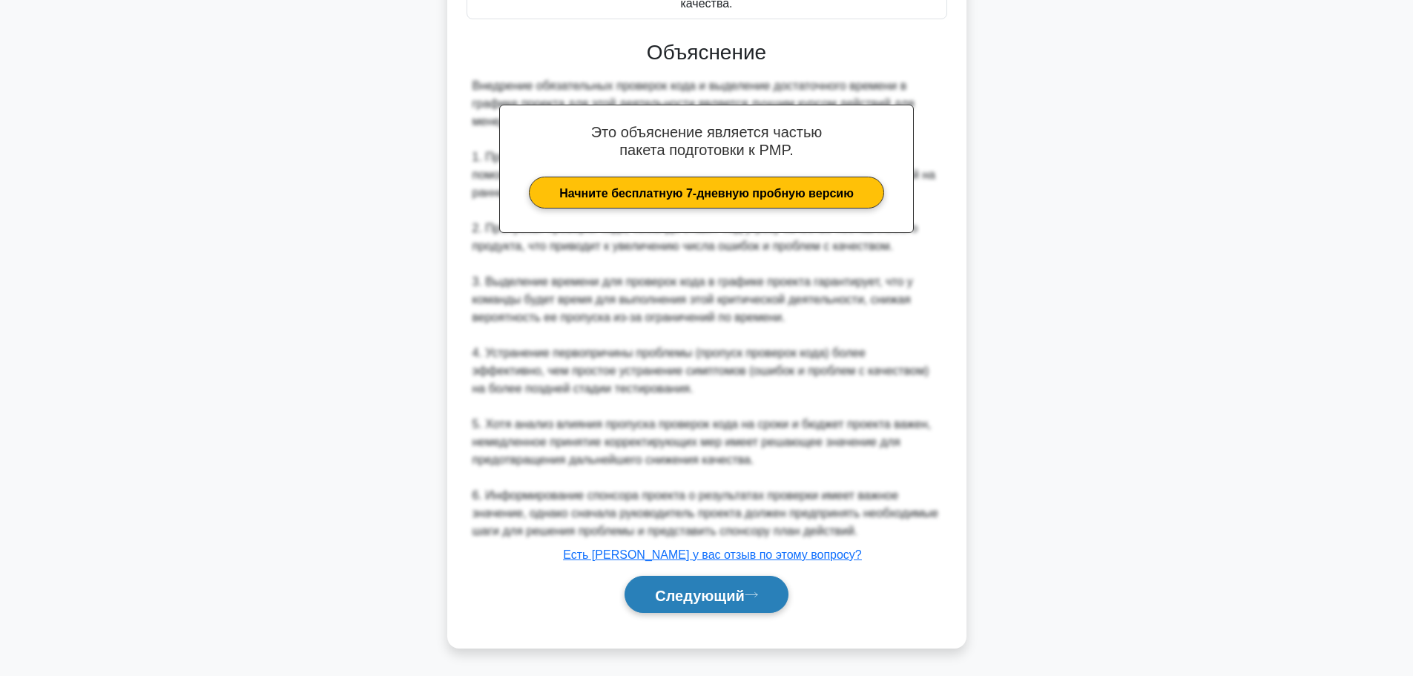
click at [658, 592] on font "Следующий" at bounding box center [700, 595] width 90 height 16
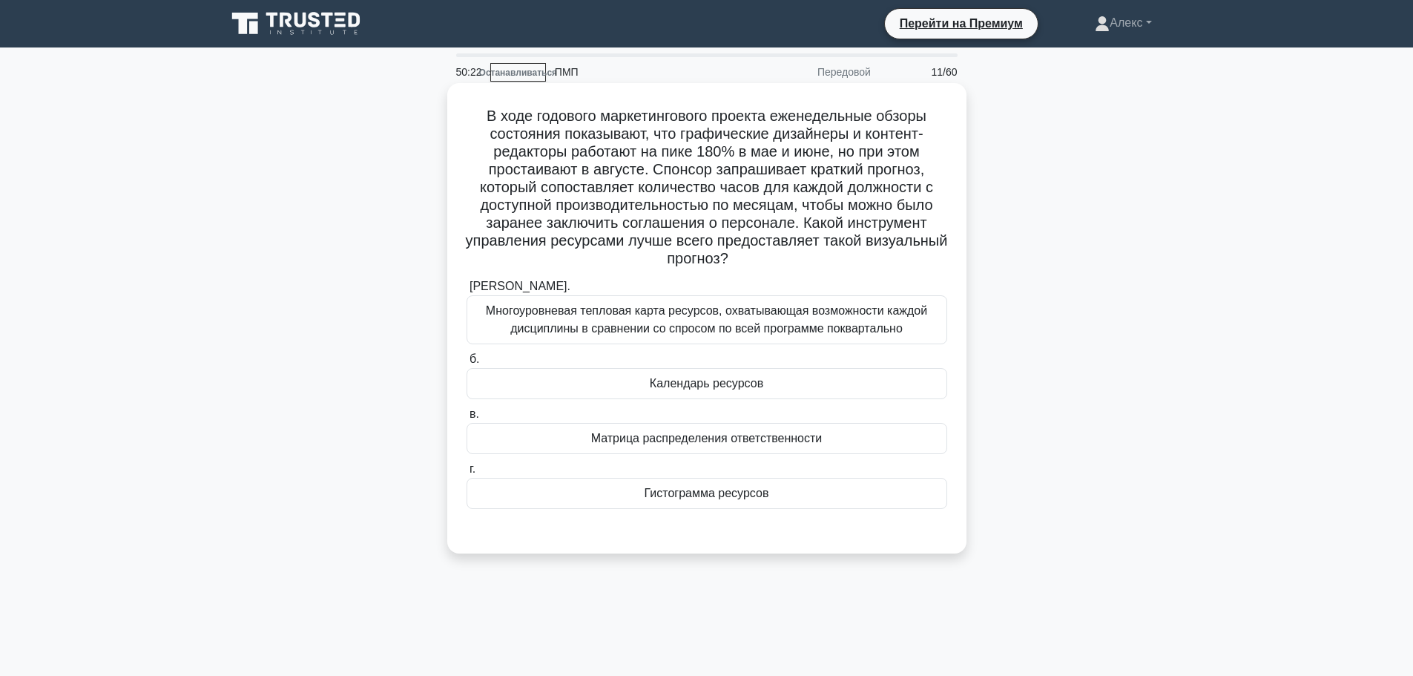
click at [749, 498] on font "Гистограмма ресурсов" at bounding box center [706, 493] width 125 height 13
click at [466, 474] on input "г. Гистограмма ресурсов" at bounding box center [466, 469] width 0 height 10
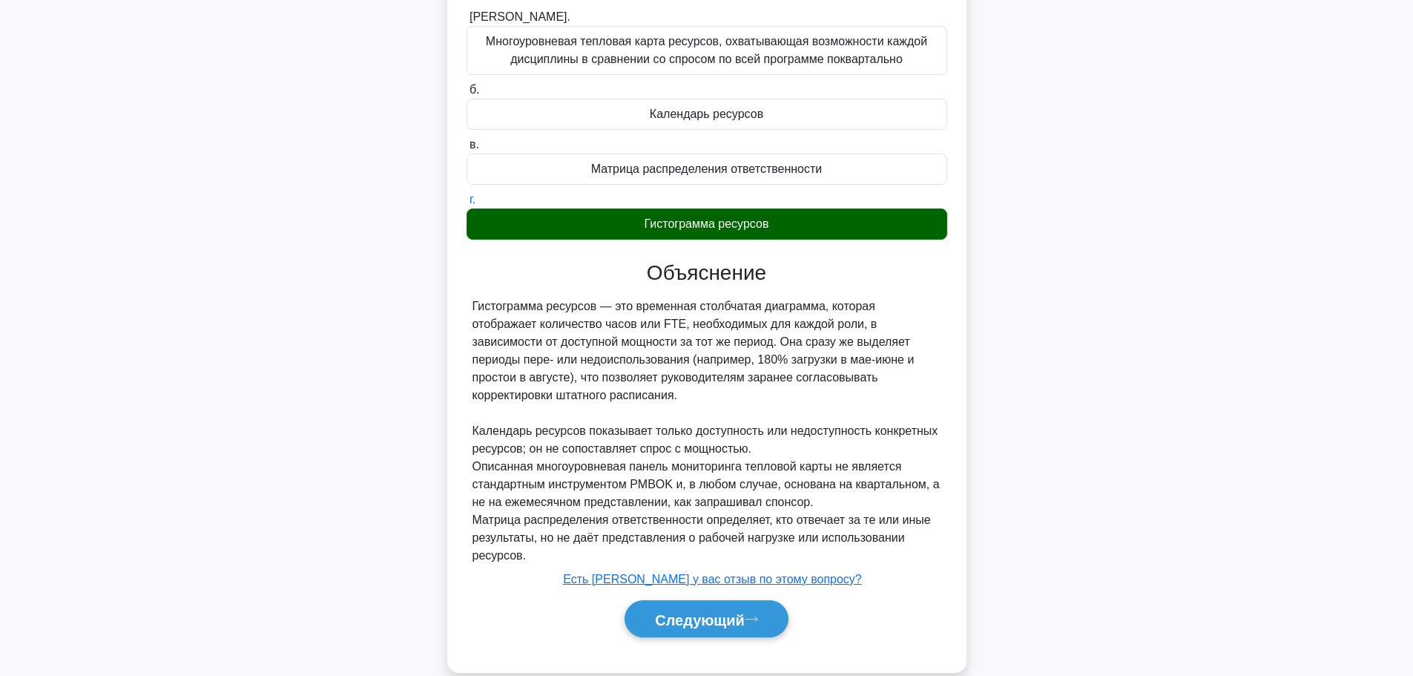
scroll to position [295, 0]
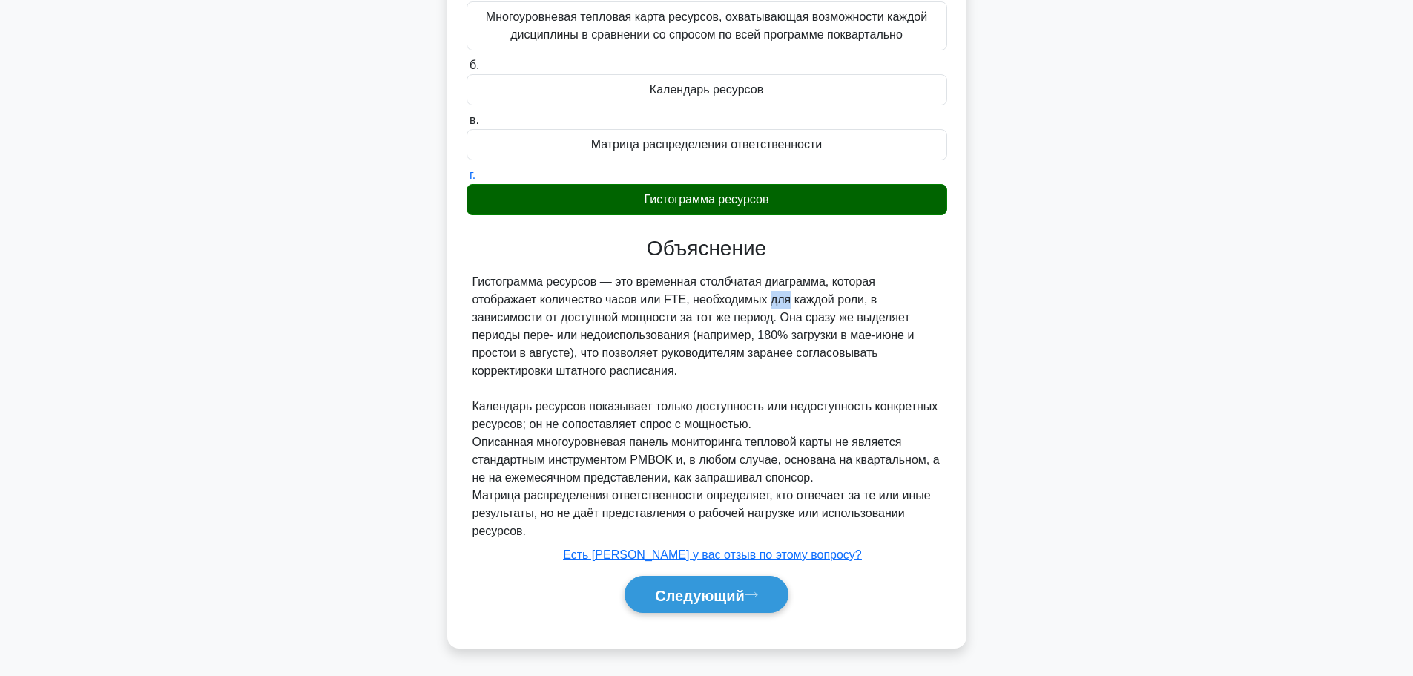
drag, startPoint x: 597, startPoint y: 302, endPoint x: 614, endPoint y: 296, distance: 18.1
click at [614, 296] on font "Гистограмма ресурсов — это временная столбчатая диаграмма, которая отображает к…" at bounding box center [693, 326] width 442 height 102
click at [720, 601] on font "Следующий" at bounding box center [700, 595] width 90 height 16
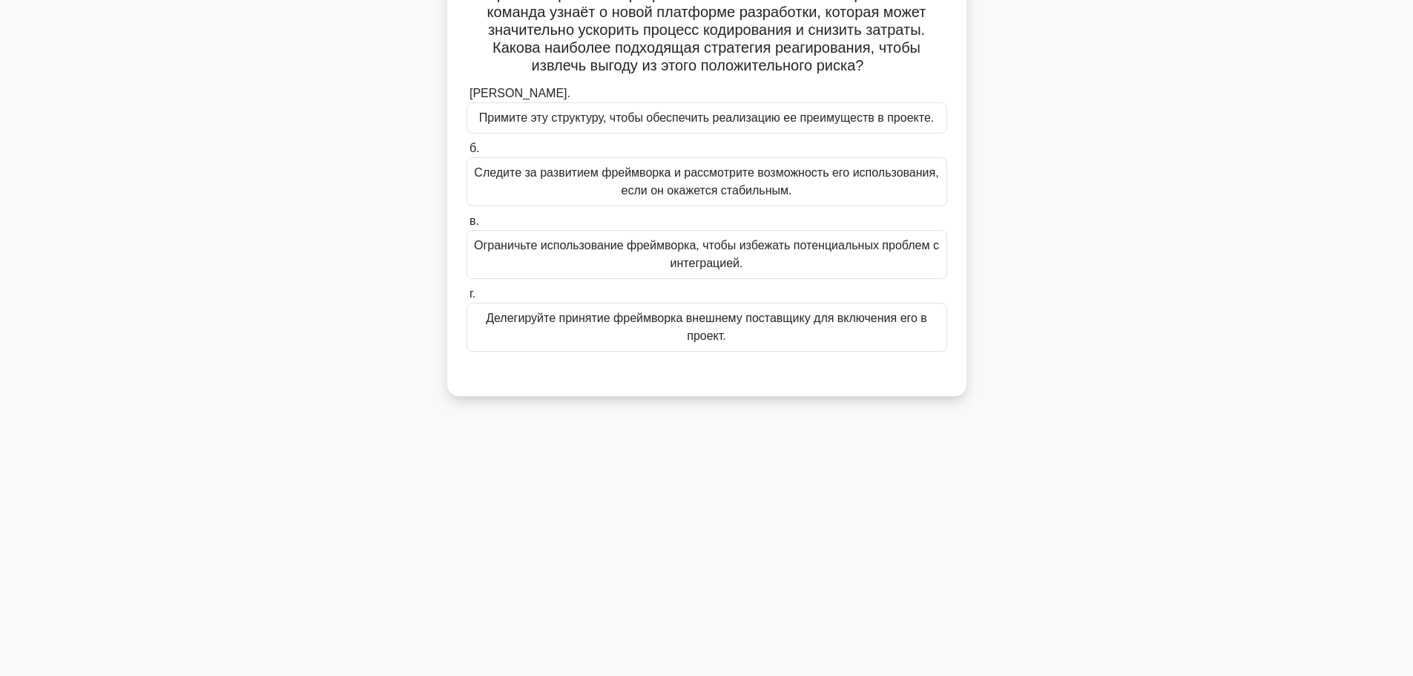
scroll to position [0, 0]
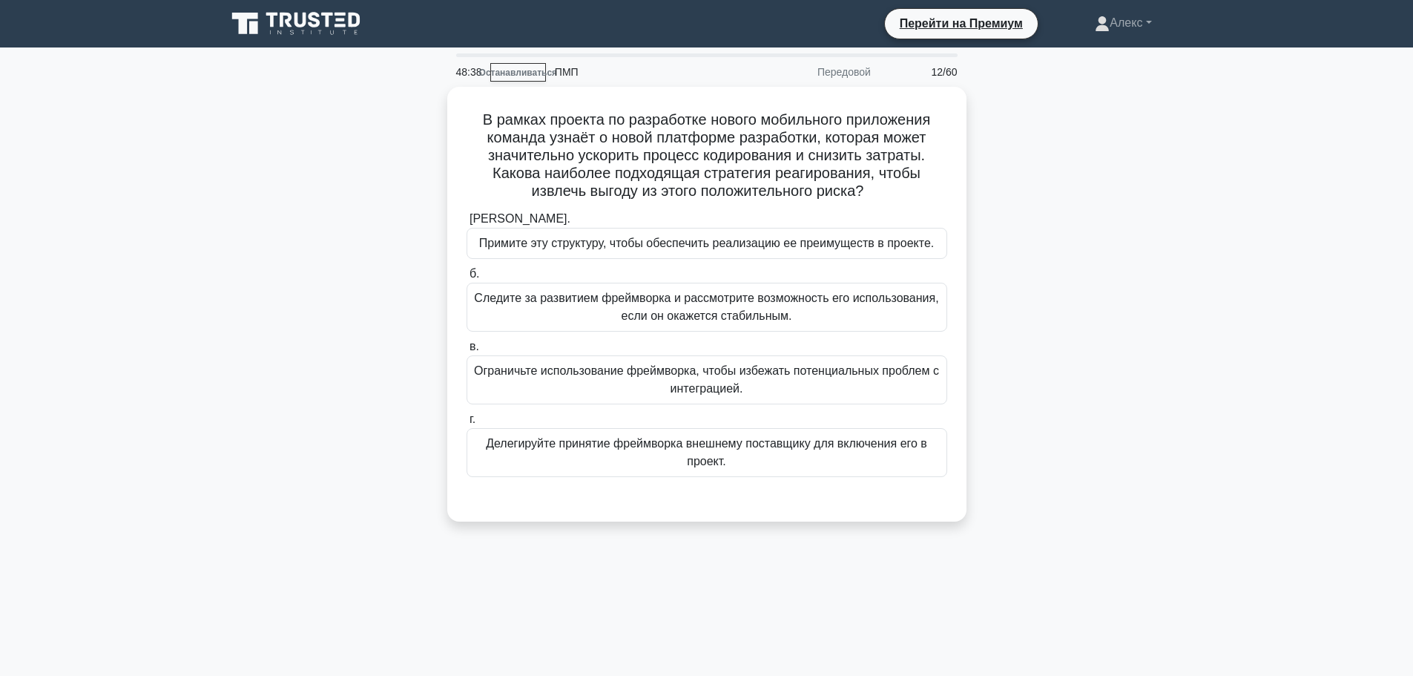
click at [787, 577] on div "48:38 Останавливаться ПМП Передовой 12/60 В рамках проекта по разработке нового…" at bounding box center [706, 424] width 979 height 742
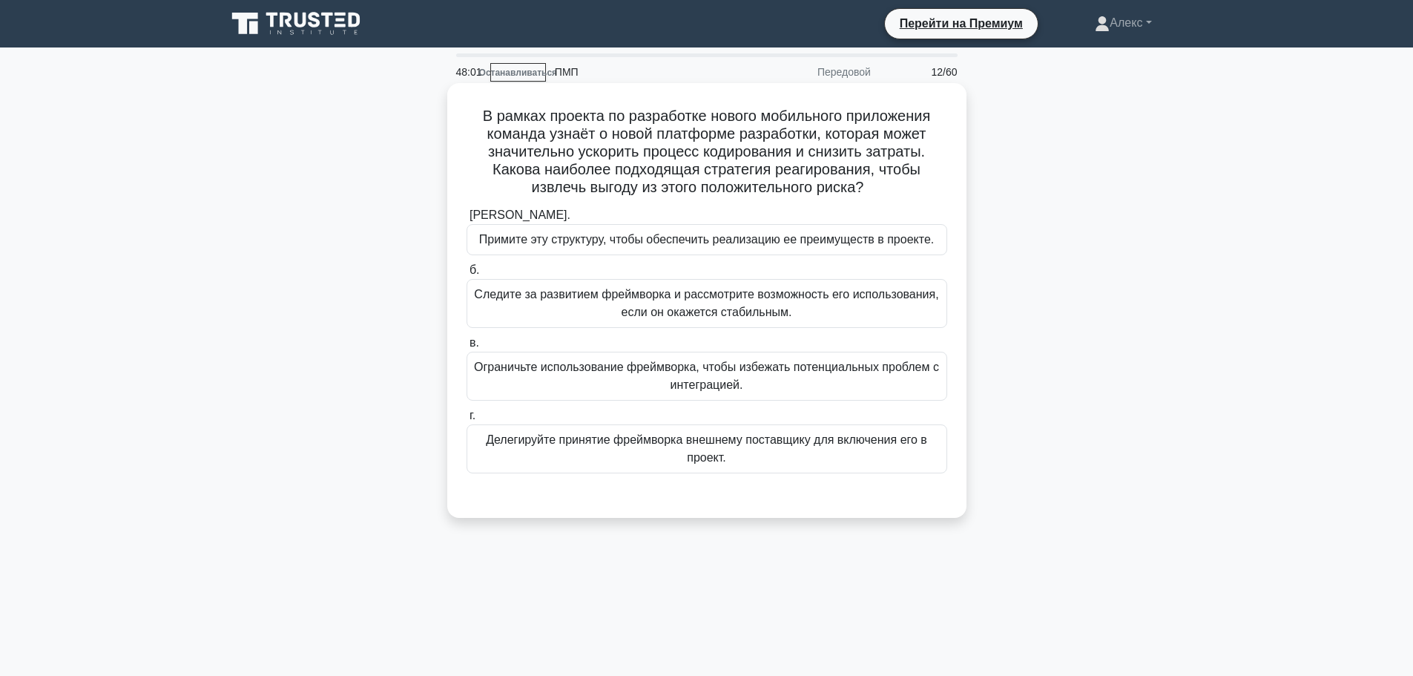
click at [613, 295] on font "Следите за развитием фреймворка и рассмотрите возможность его использования, ес…" at bounding box center [706, 303] width 464 height 30
click at [466, 275] on input "б. Следите за развитием фреймворка и рассмотрите возможность его использования,…" at bounding box center [466, 271] width 0 height 10
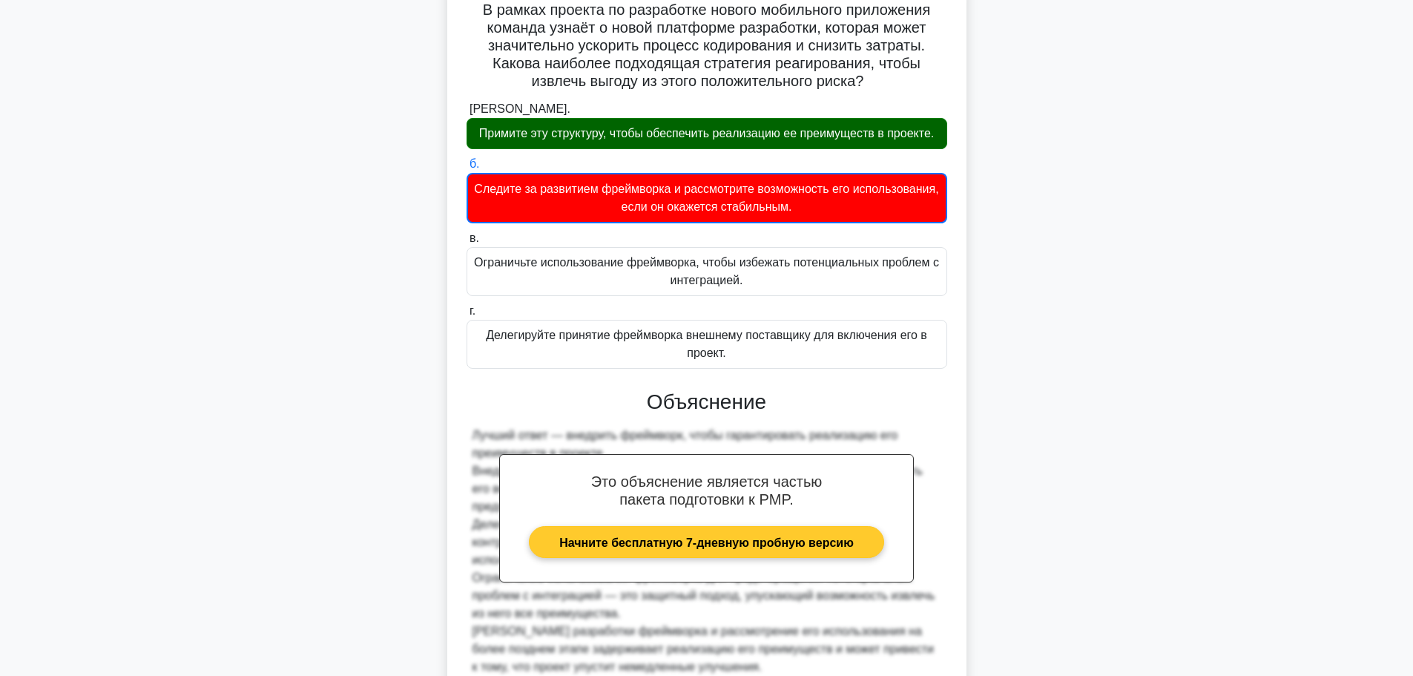
scroll to position [243, 0]
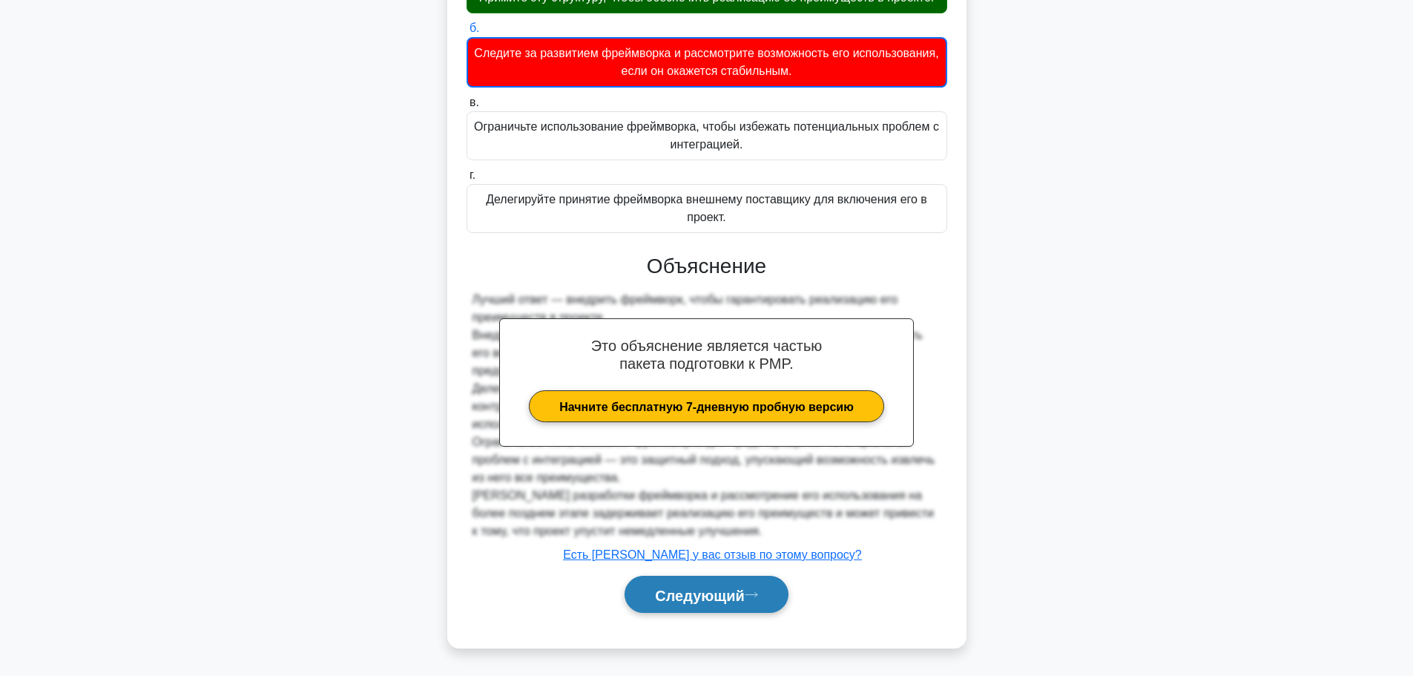
click at [679, 606] on button "Следующий" at bounding box center [706, 594] width 164 height 38
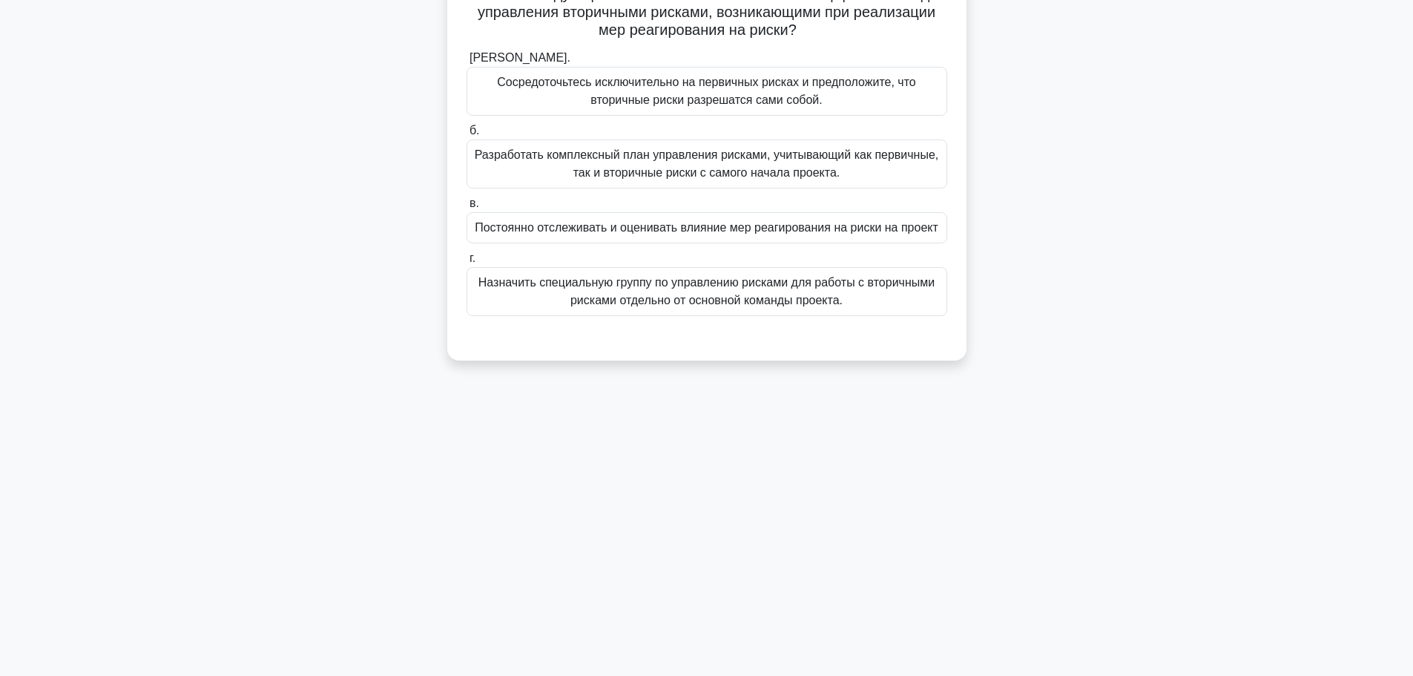
scroll to position [0, 0]
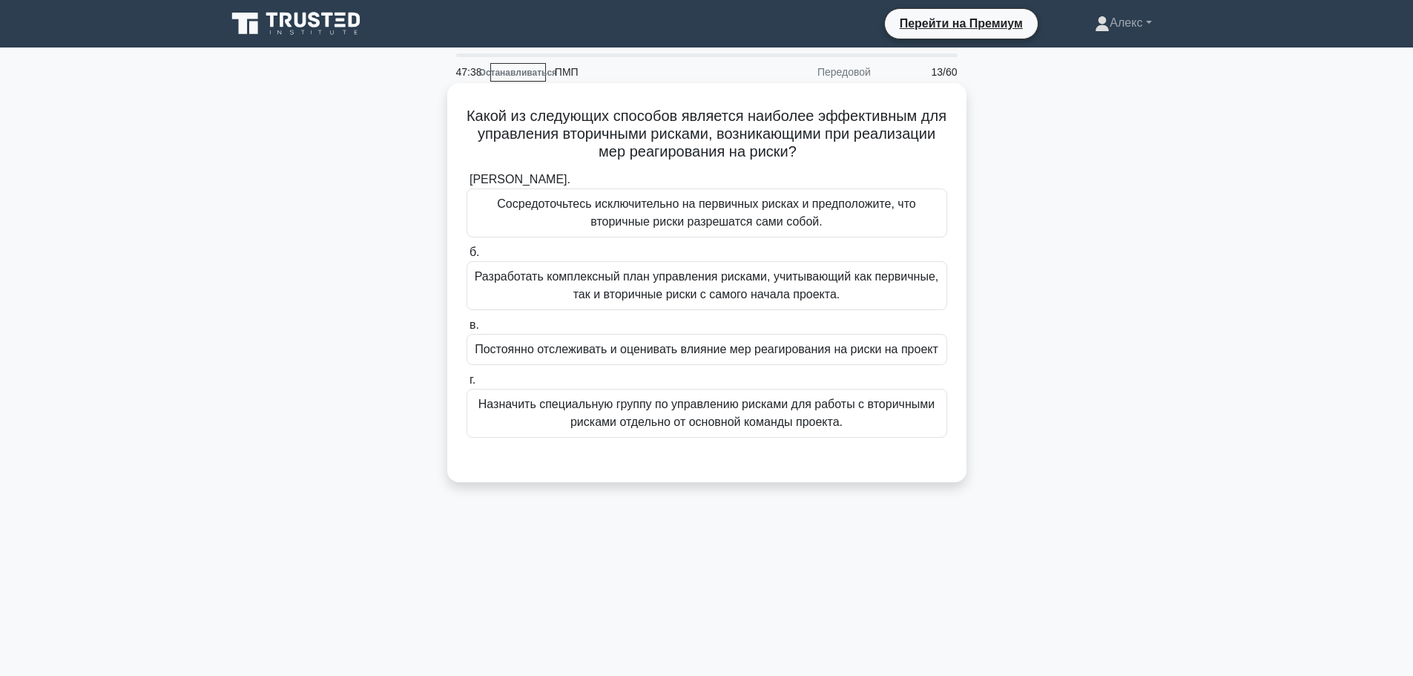
click at [653, 290] on font "Разработать комплексный план управления рисками, учитывающий как первичные, так…" at bounding box center [707, 285] width 464 height 30
click at [466, 257] on input "б. Разработать комплексный план управления рисками, учитывающий как первичные, …" at bounding box center [466, 253] width 0 height 10
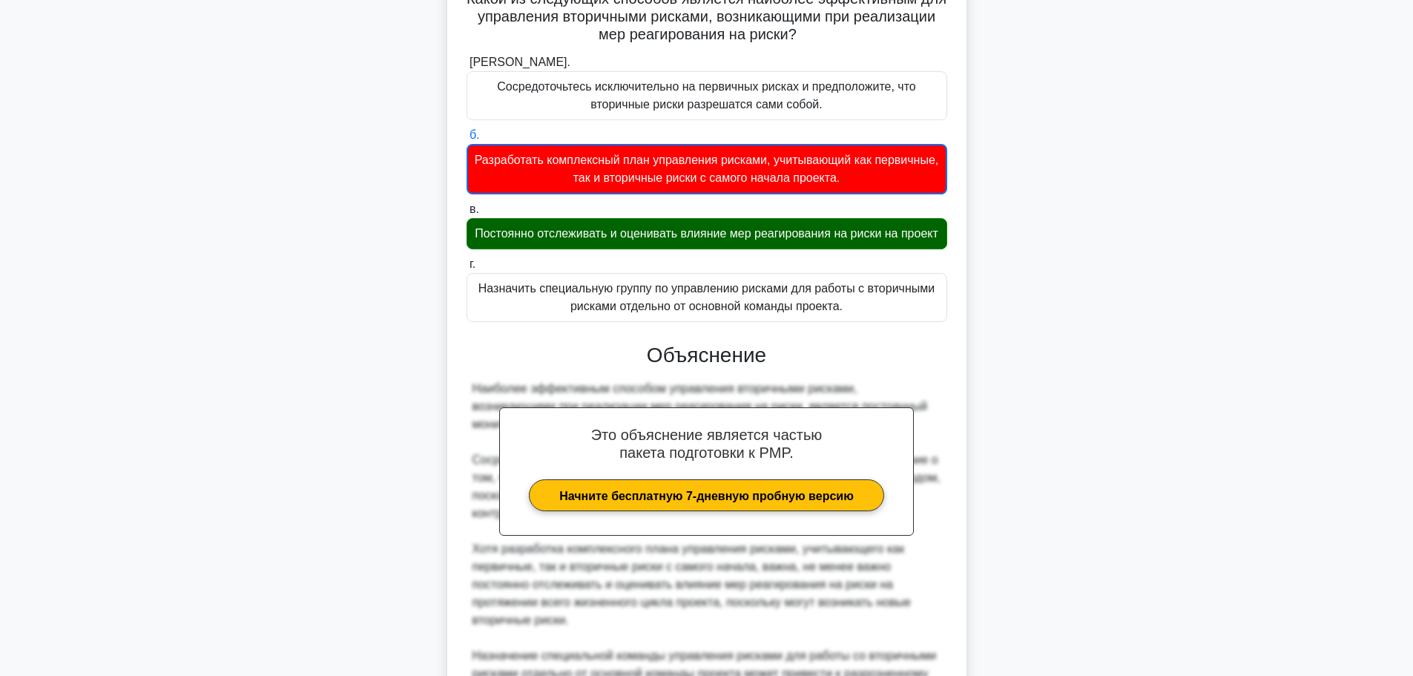
scroll to position [314, 0]
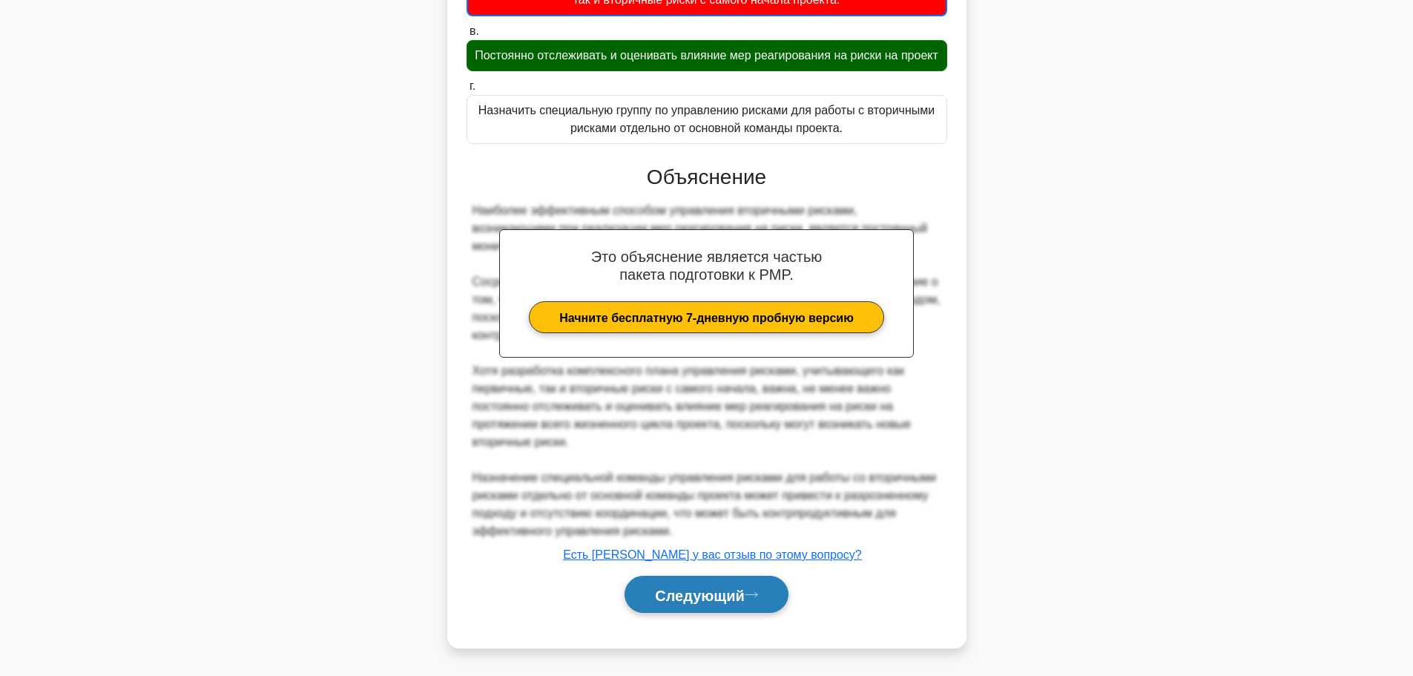
click at [705, 596] on font "Следующий" at bounding box center [700, 595] width 90 height 16
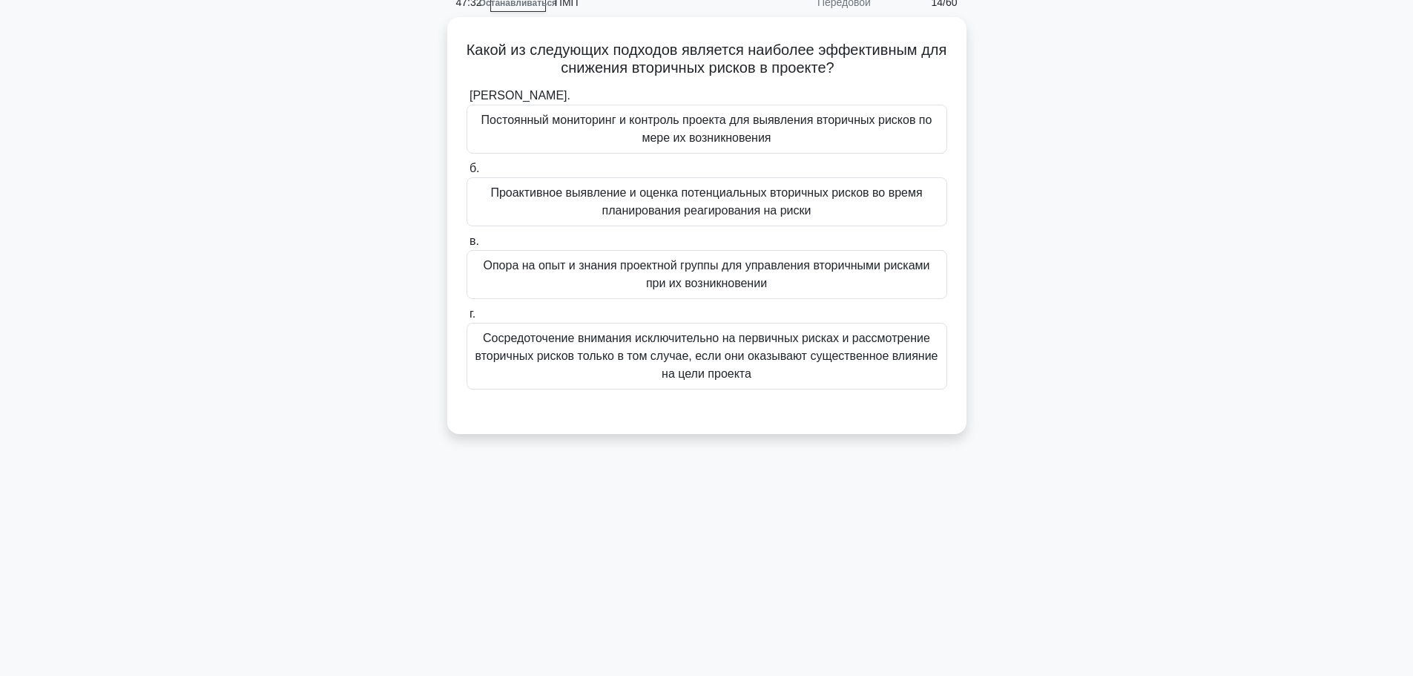
scroll to position [0, 0]
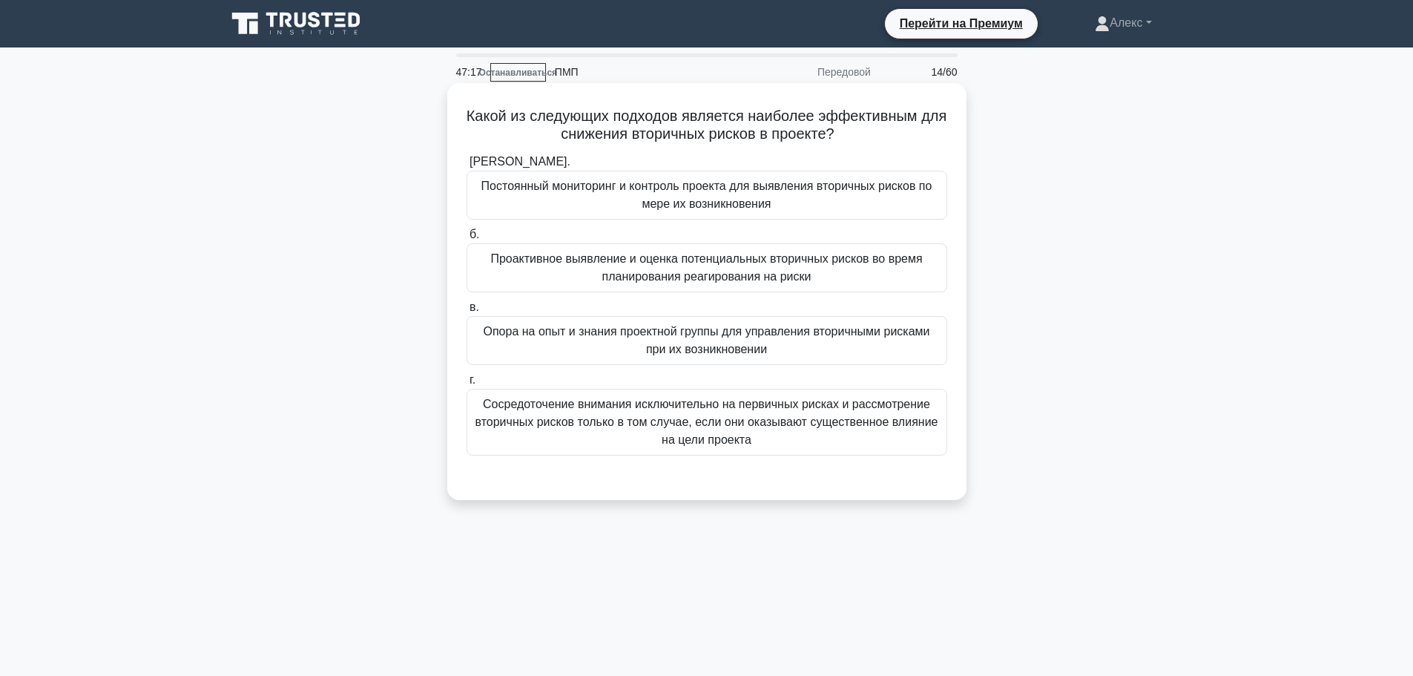
click at [662, 272] on font "Проактивное выявление и оценка потенциальных вторичных рисков во время планиров…" at bounding box center [706, 267] width 432 height 30
click at [466, 240] on input "б. Проактивное выявление и оценка потенциальных вторичных рисков во время плани…" at bounding box center [466, 235] width 0 height 10
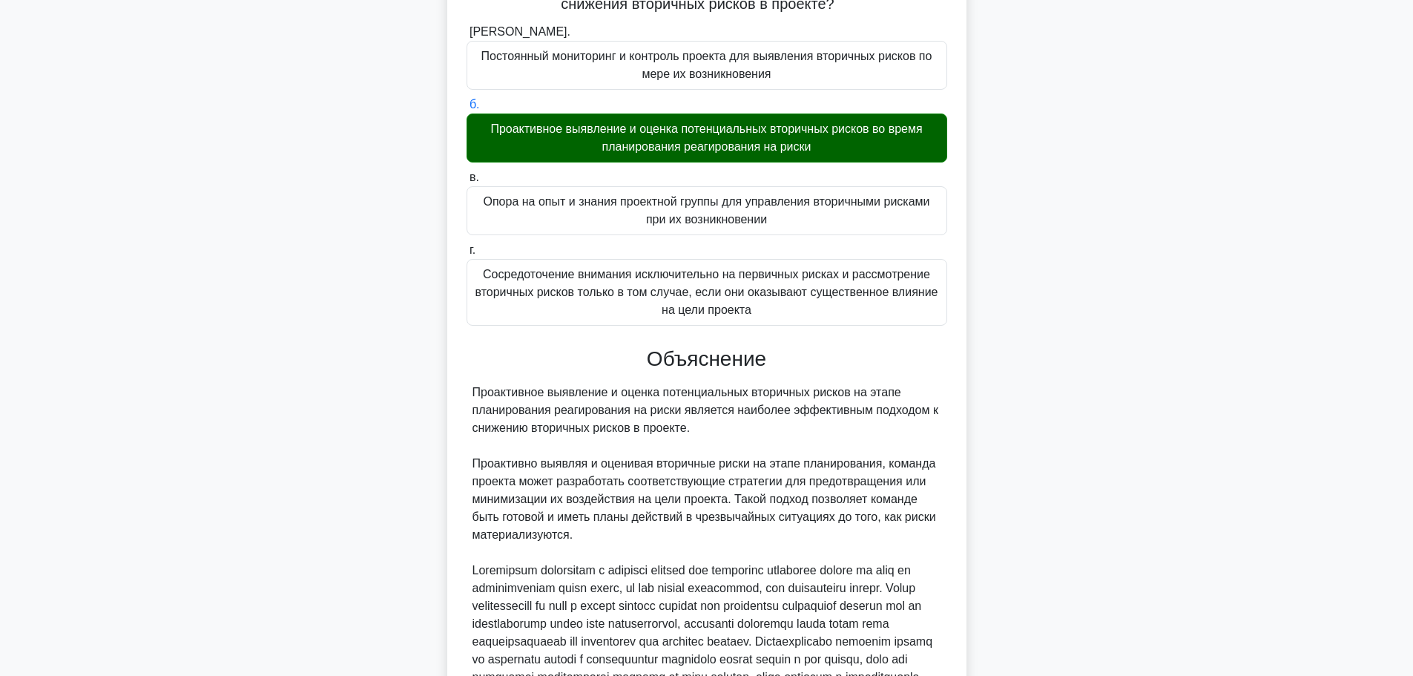
scroll to position [331, 0]
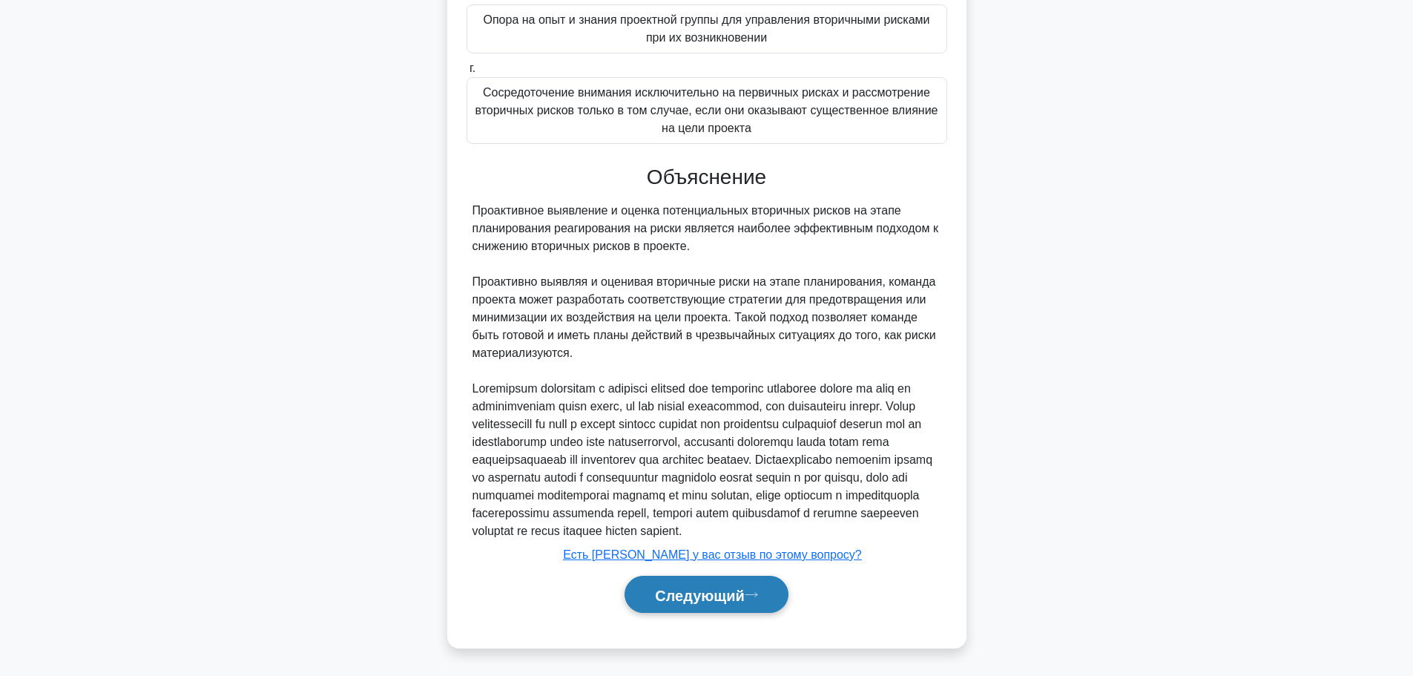
click at [685, 583] on button "Следующий" at bounding box center [706, 594] width 164 height 38
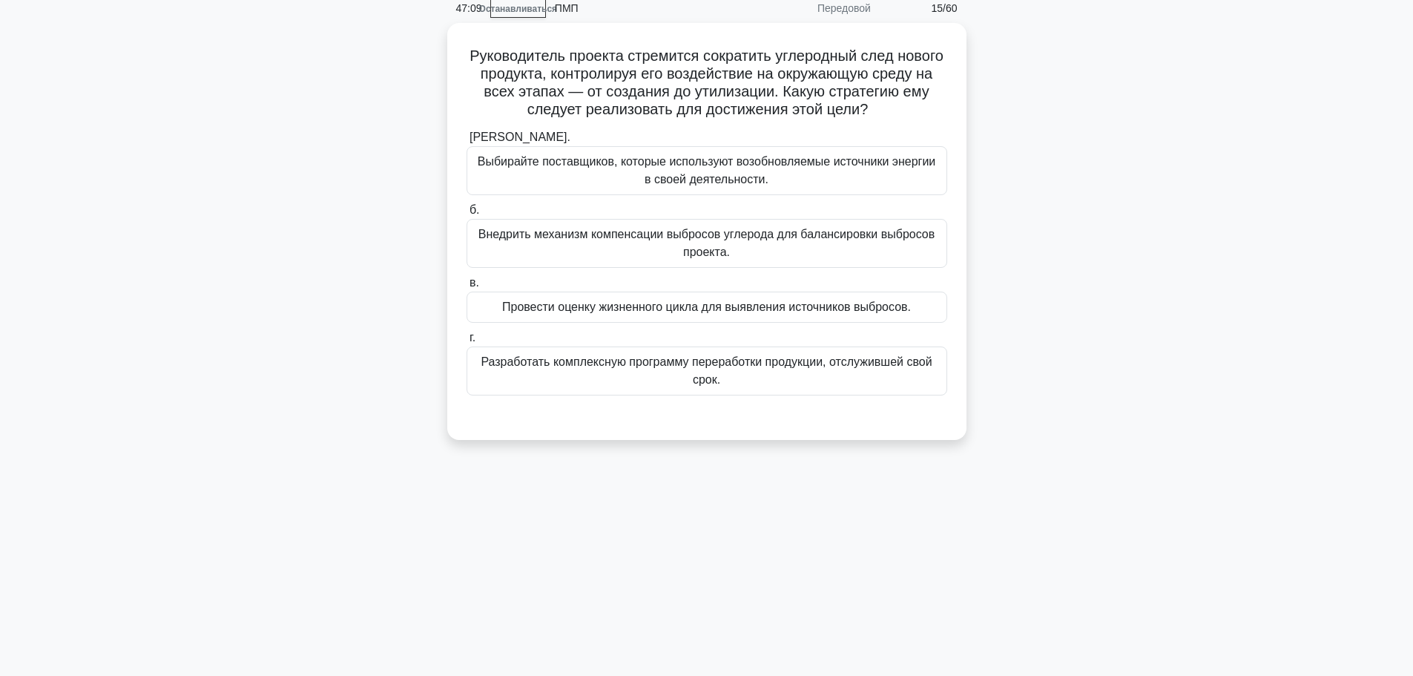
scroll to position [0, 0]
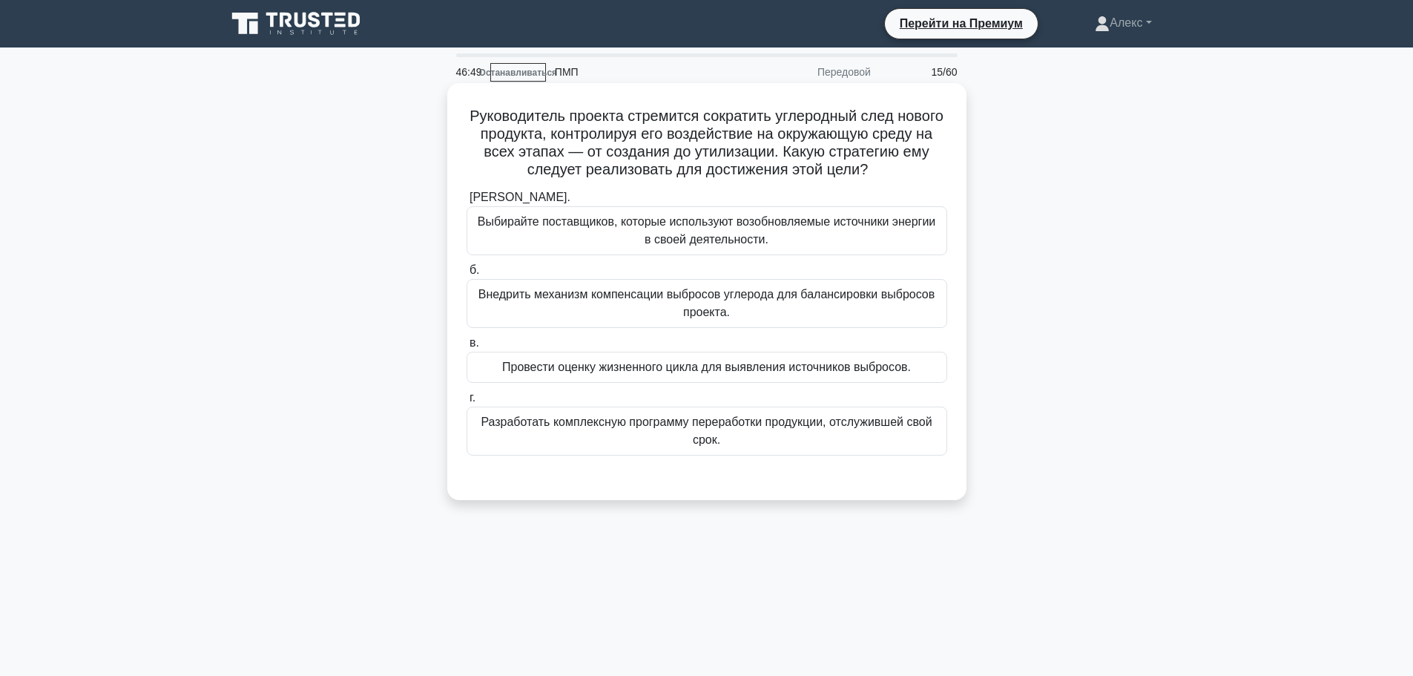
click at [648, 371] on font "Провести оценку жизненного цикла для выявления источников выбросов." at bounding box center [706, 366] width 409 height 13
click at [466, 348] on input "в. Провести оценку жизненного цикла для выявления источников выбросов." at bounding box center [466, 343] width 0 height 10
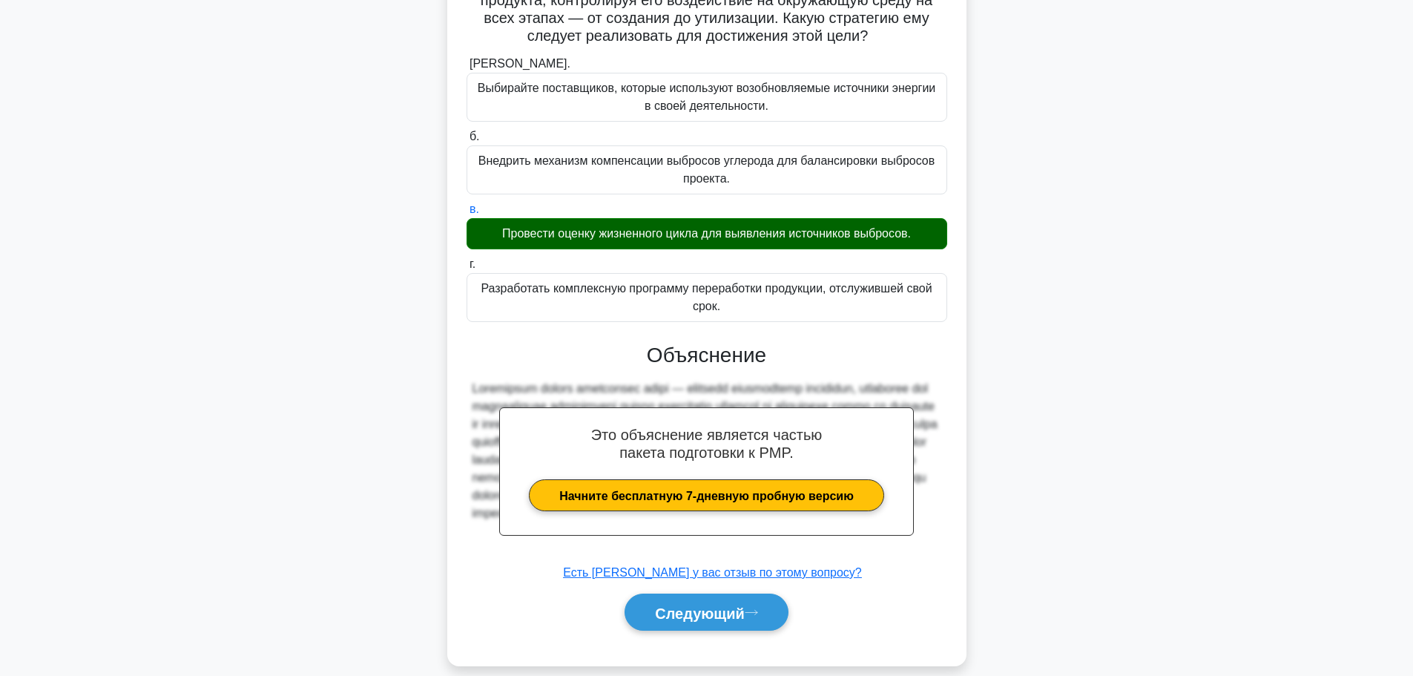
scroll to position [153, 0]
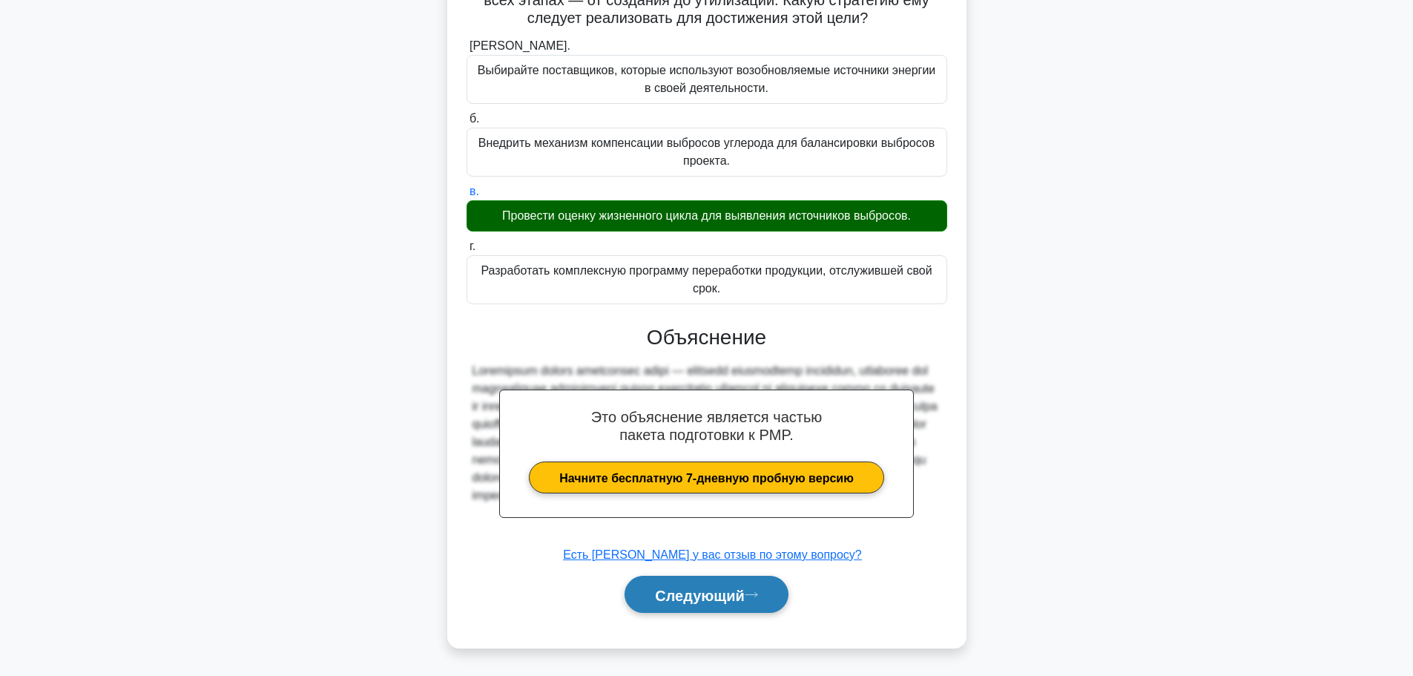
click at [686, 581] on button "Следующий" at bounding box center [706, 594] width 164 height 38
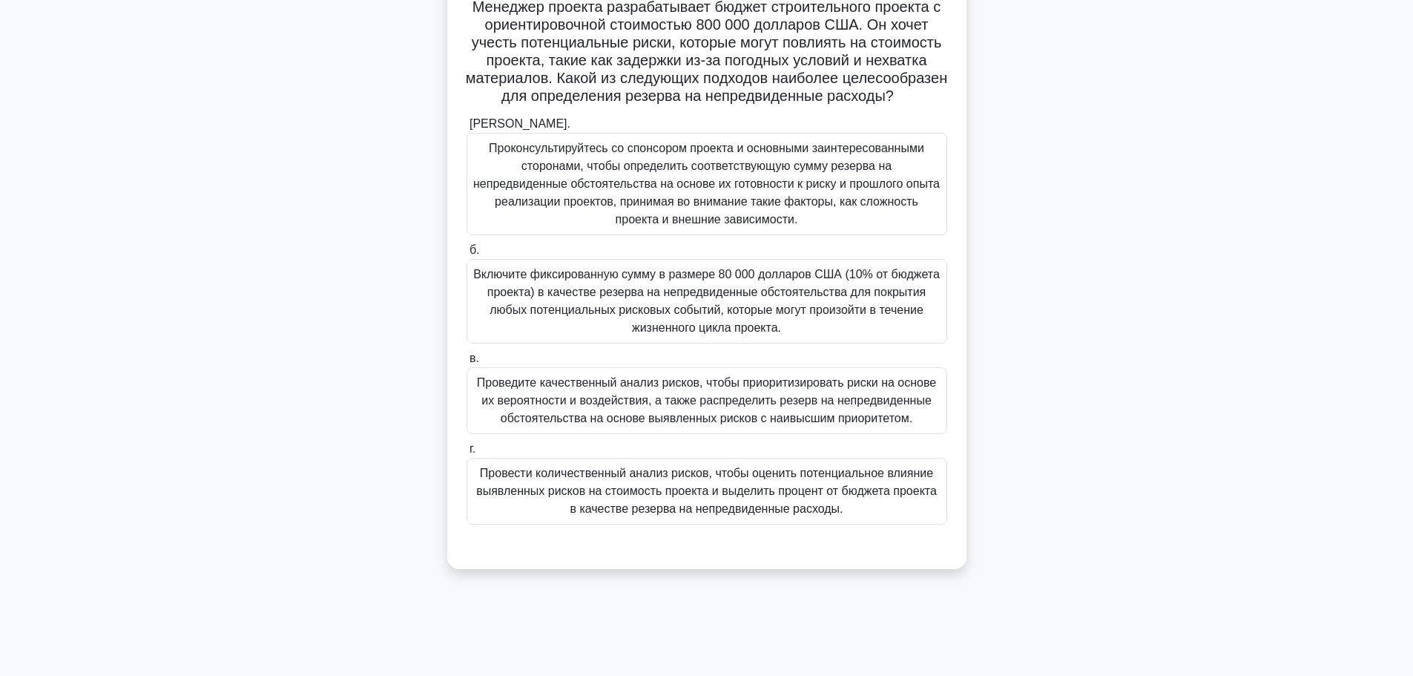
scroll to position [125, 0]
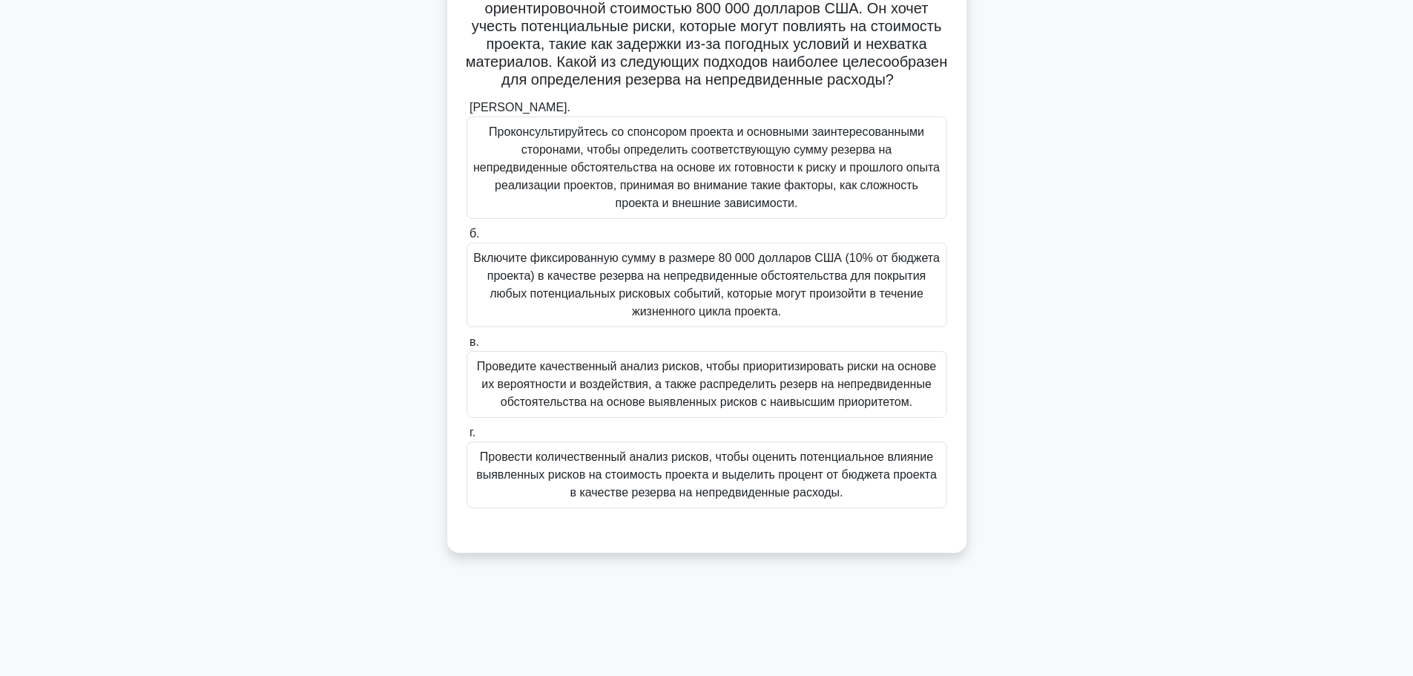
click at [872, 501] on font "Провести количественный анализ рисков, чтобы оценить потенциальное влияние выяв…" at bounding box center [706, 474] width 467 height 53
click at [466, 438] on input "г. Провести количественный анализ рисков, чтобы оценить потенциальное влияние в…" at bounding box center [466, 433] width 0 height 10
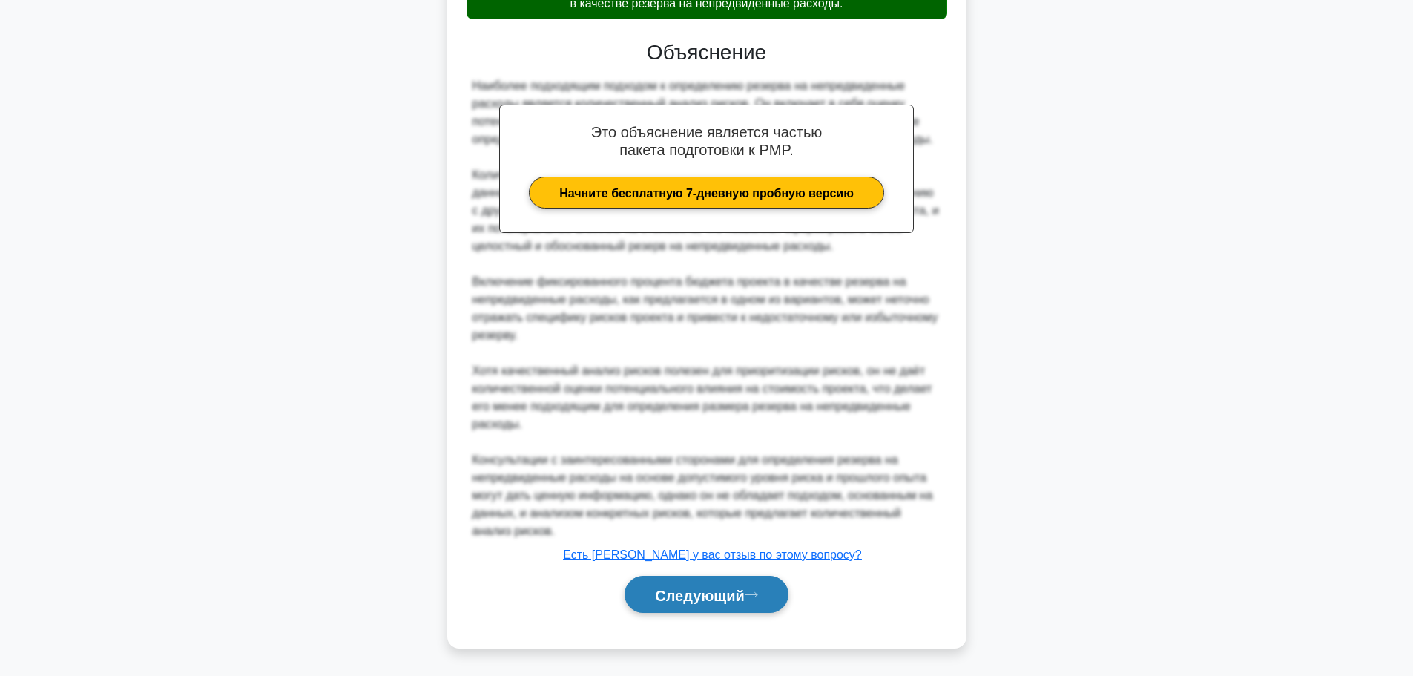
click at [776, 597] on button "Следующий" at bounding box center [706, 594] width 164 height 38
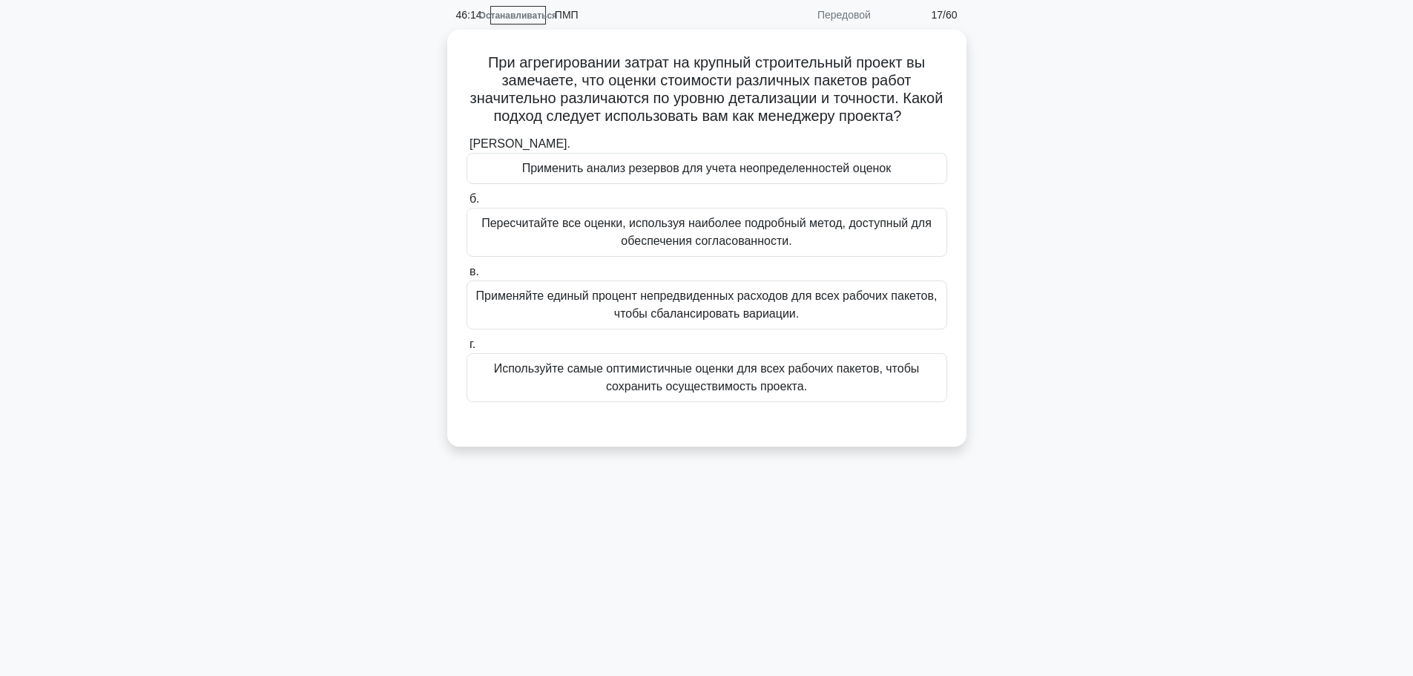
scroll to position [0, 0]
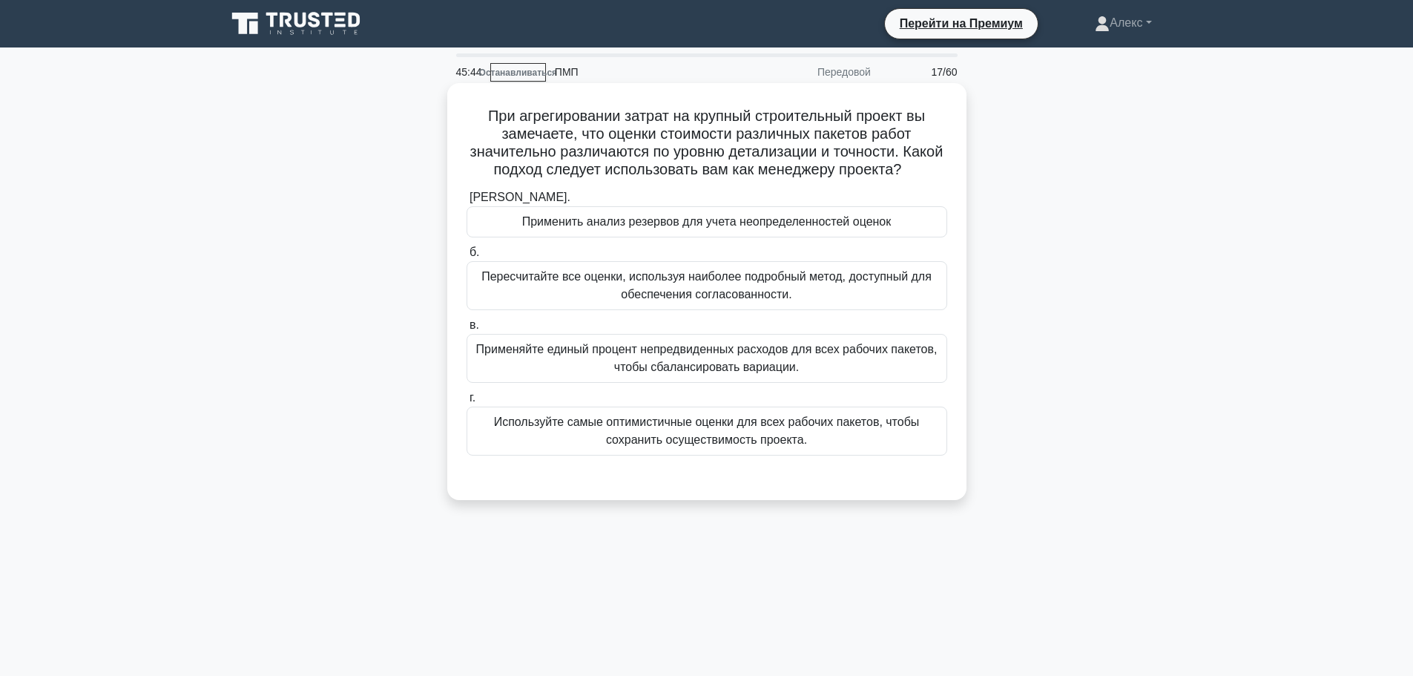
click at [702, 300] on font "Пересчитайте все оценки, используя наиболее подробный метод, доступный для обес…" at bounding box center [706, 285] width 450 height 30
click at [466, 257] on input "б. Пересчитайте все оценки, используя наиболее подробный метод, доступный для о…" at bounding box center [466, 253] width 0 height 10
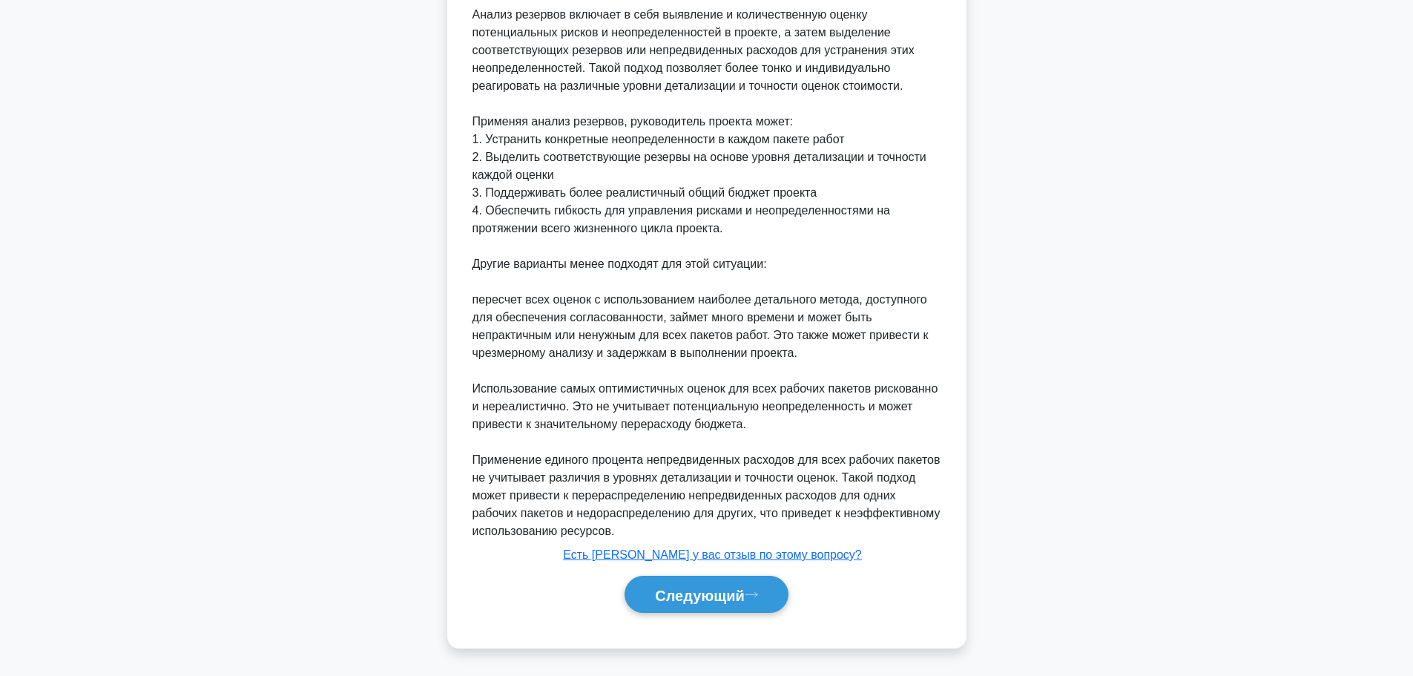
scroll to position [617, 0]
click at [691, 604] on button "Следующий" at bounding box center [706, 594] width 164 height 38
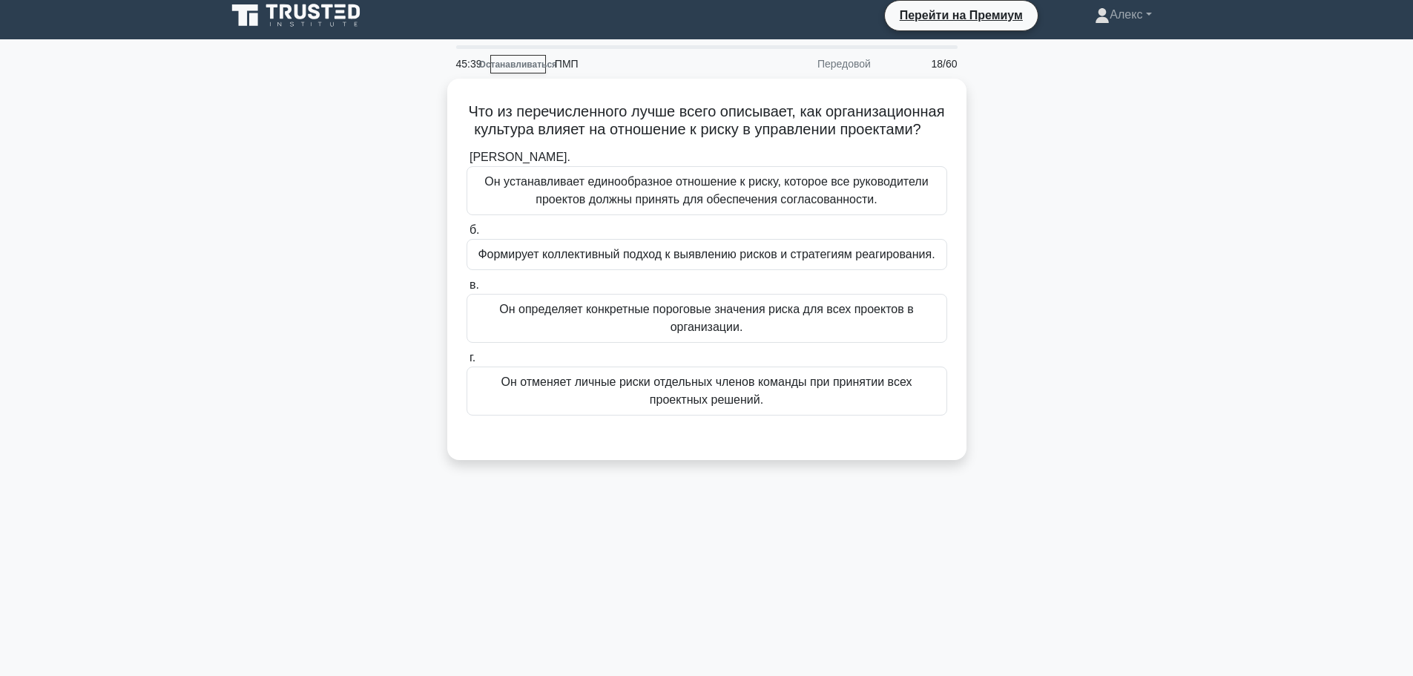
scroll to position [0, 0]
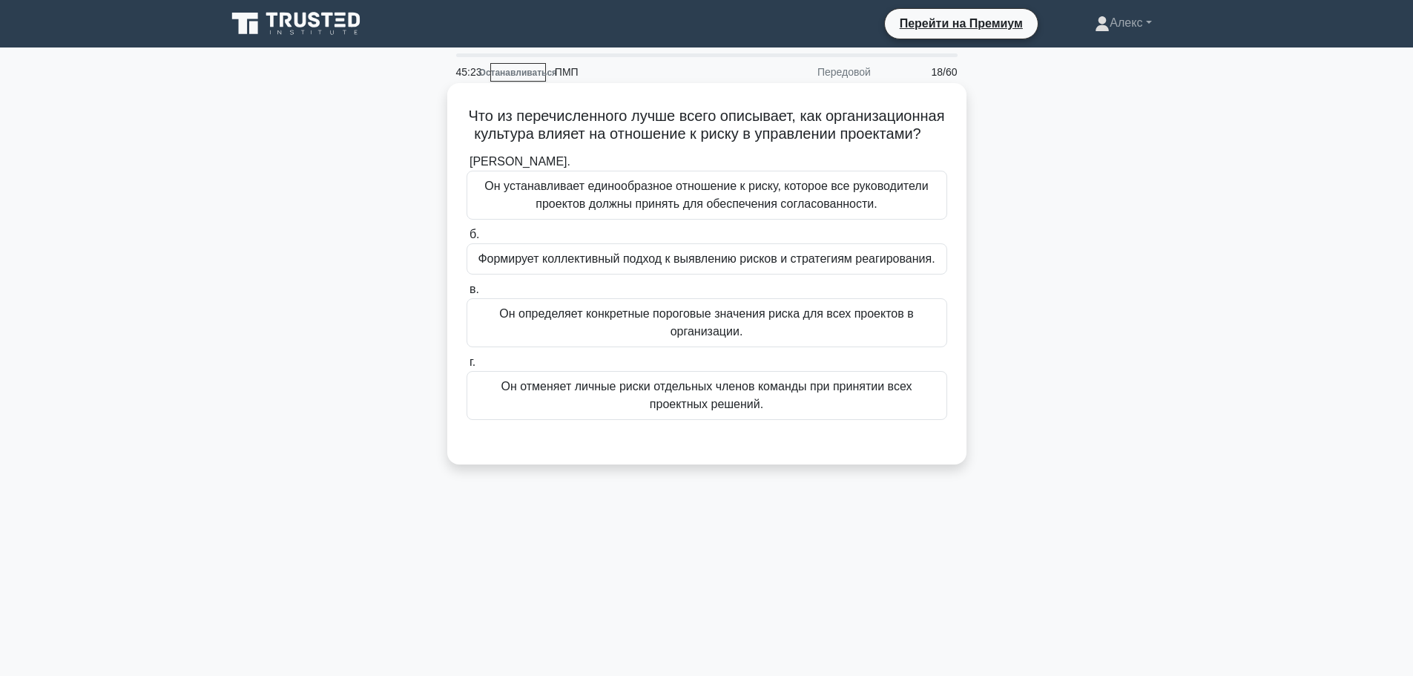
click at [668, 210] on font "Он устанавливает единообразное отношение к риску, которое все руководители прое…" at bounding box center [705, 194] width 443 height 30
click at [466, 167] on input "а. Он устанавливает единообразное отношение к риску, которое все руководители п…" at bounding box center [466, 162] width 0 height 10
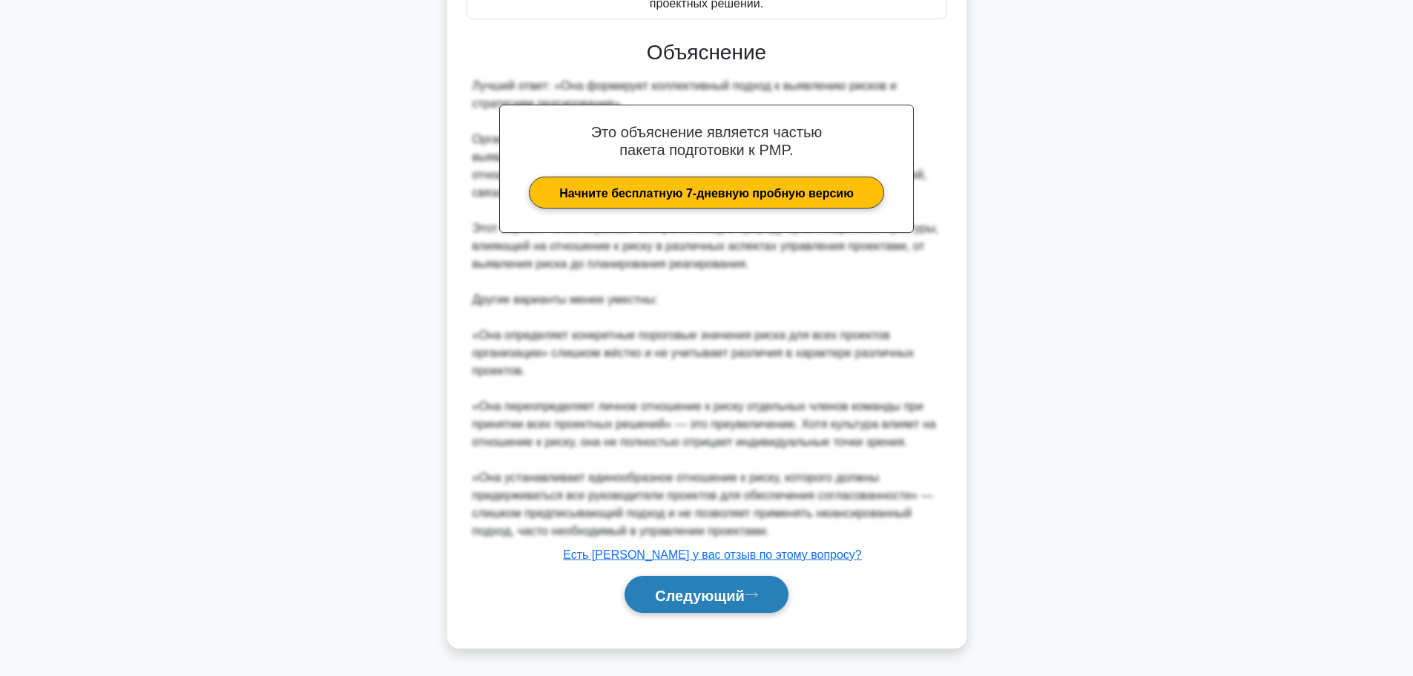
click at [683, 596] on font "Следующий" at bounding box center [700, 595] width 90 height 16
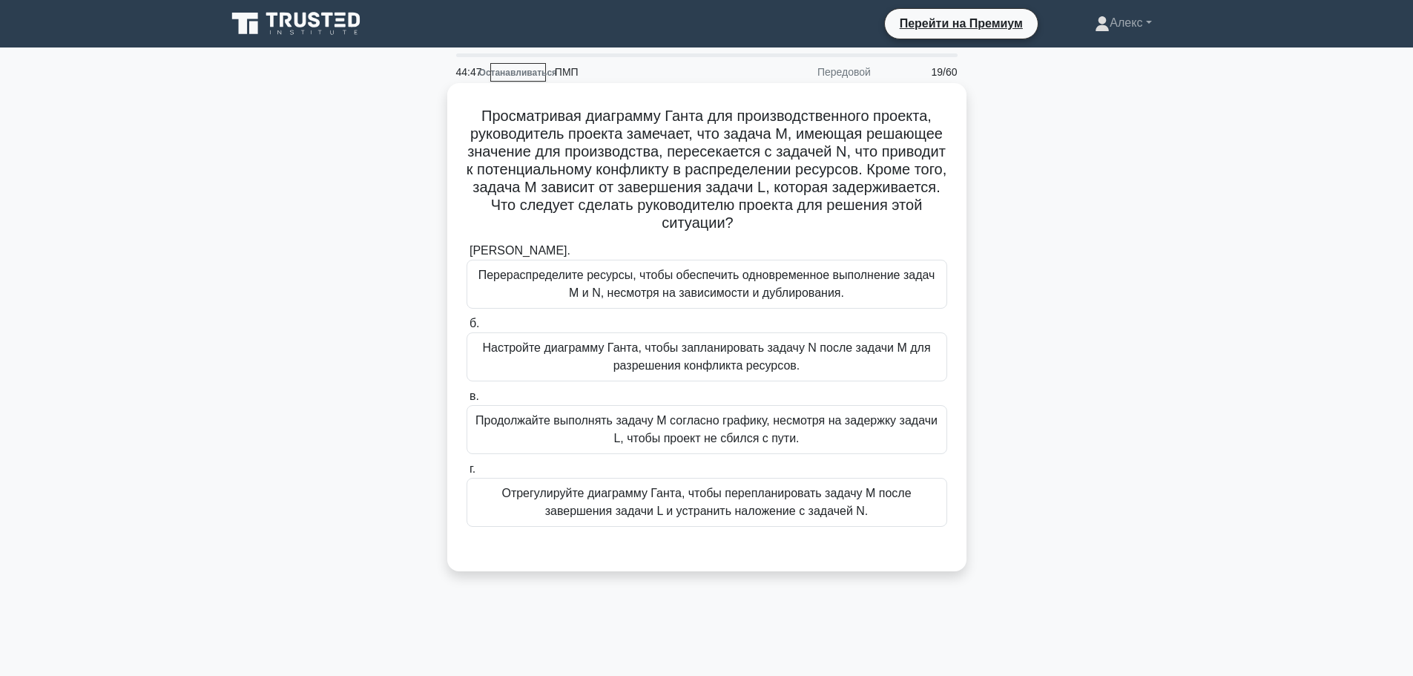
click at [702, 496] on font "Отрегулируйте диаграмму Ганта, чтобы перепланировать задачу M после завершения …" at bounding box center [705, 502] width 409 height 30
click at [466, 474] on input "г. Отрегулируйте диаграмму Ганта, чтобы перепланировать задачу M после завершен…" at bounding box center [466, 469] width 0 height 10
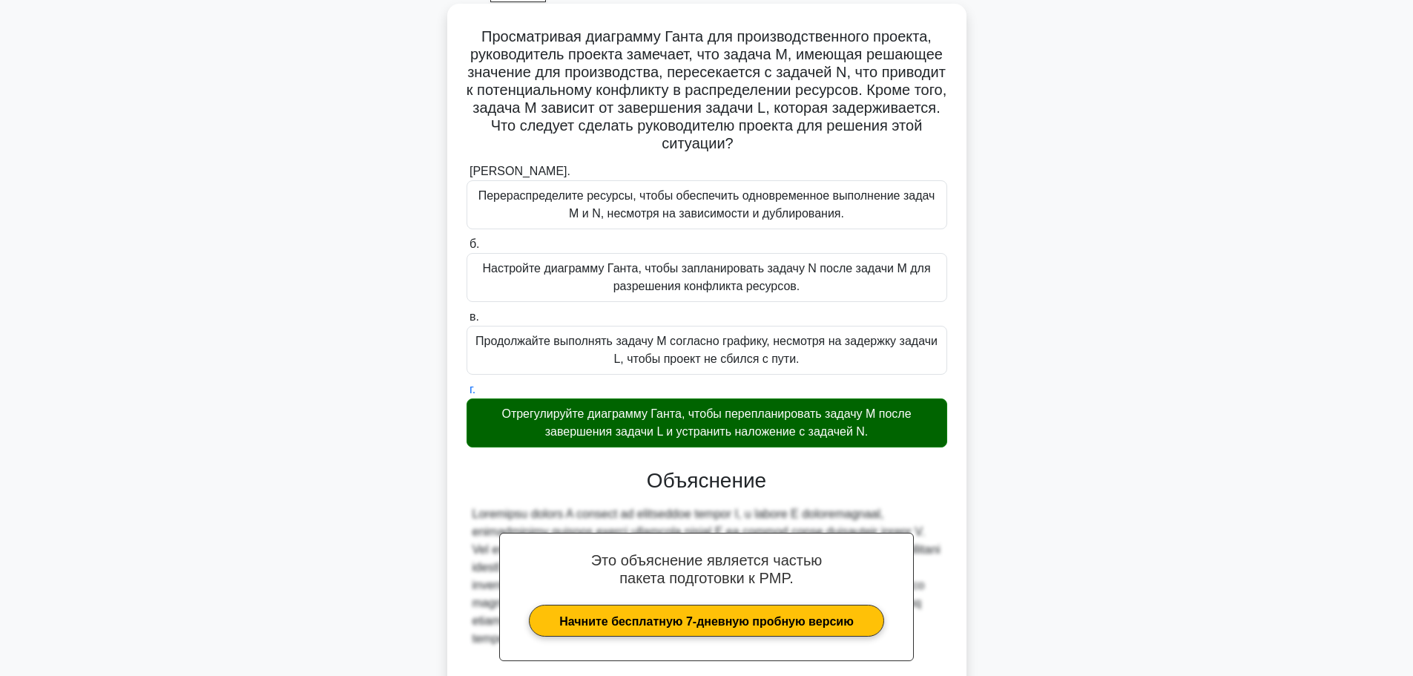
scroll to position [224, 0]
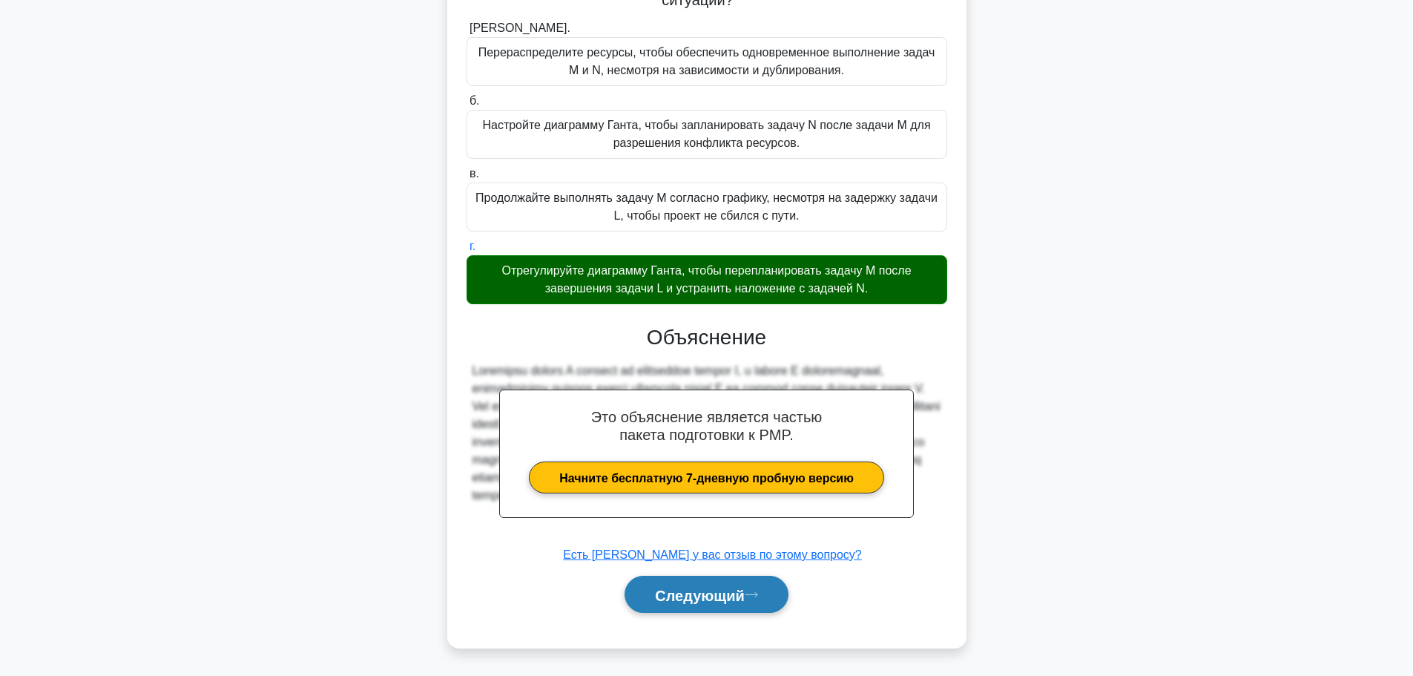
click at [685, 590] on font "Следующий" at bounding box center [700, 595] width 90 height 16
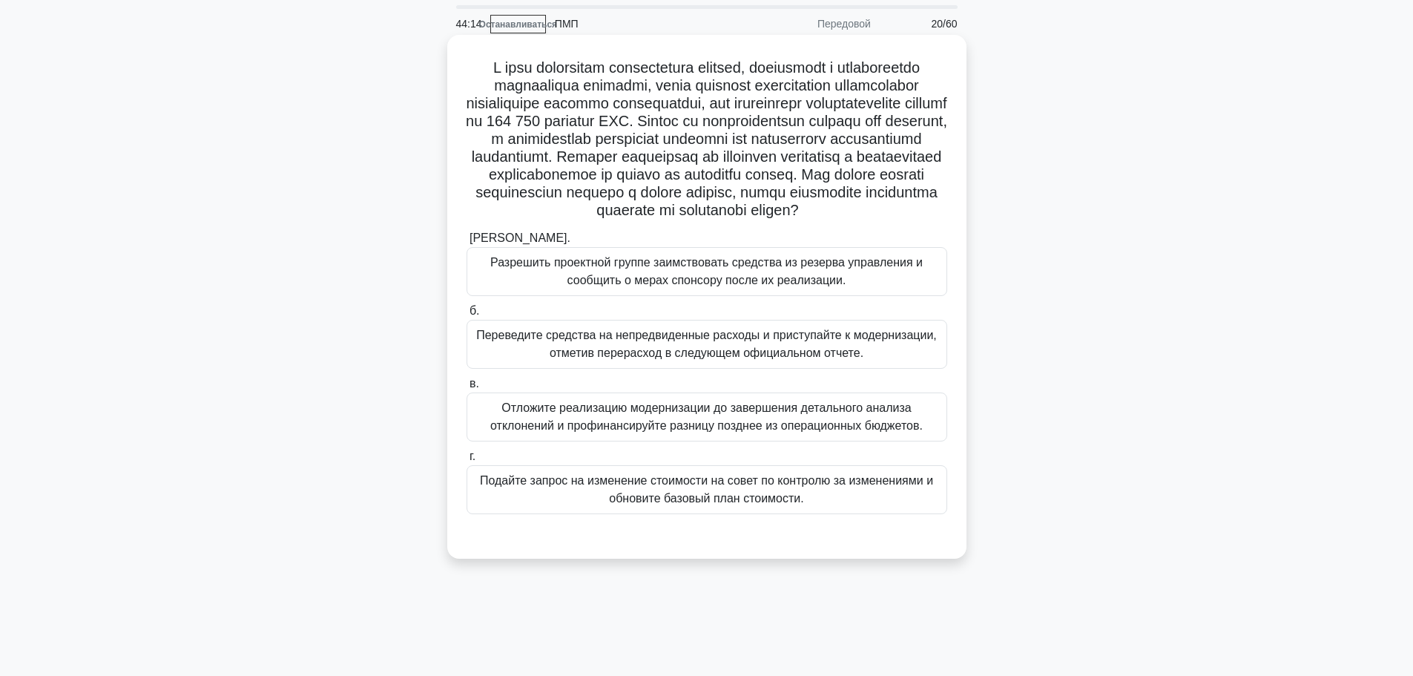
scroll to position [74, 0]
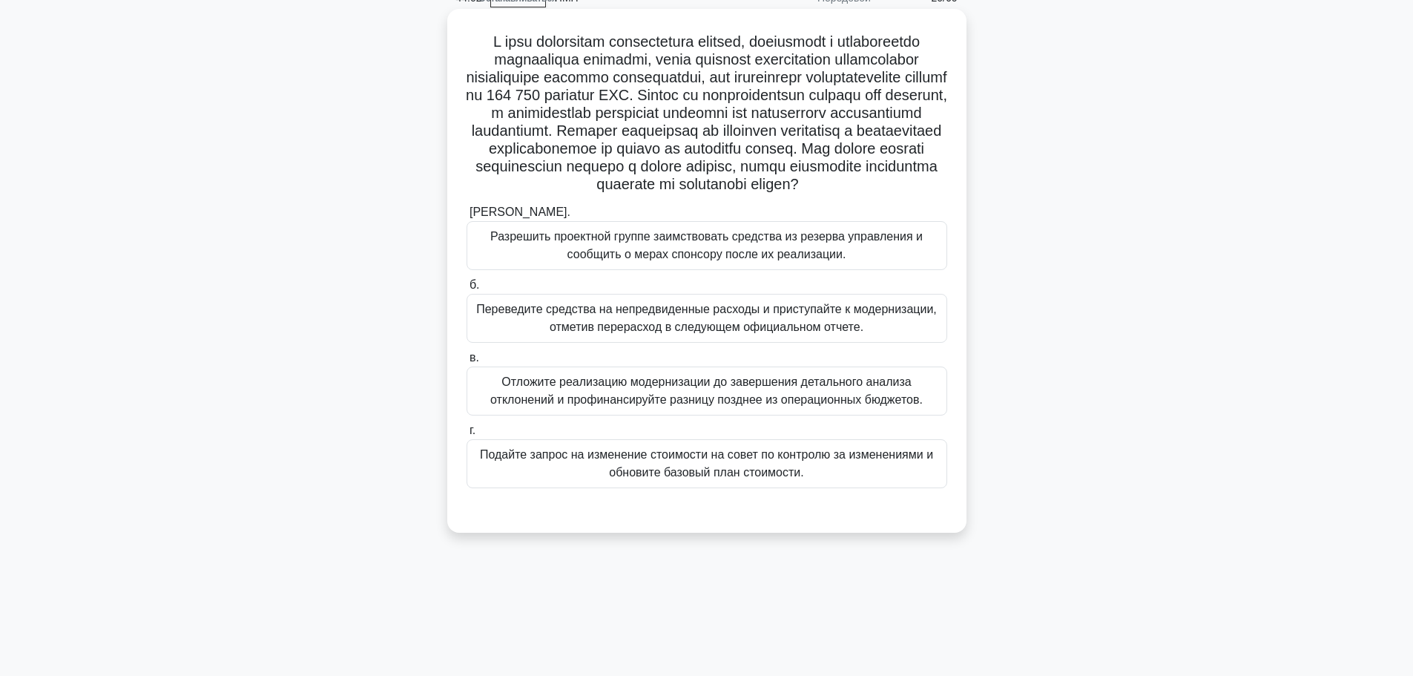
click at [713, 478] on font "Подайте запрос на изменение стоимости на совет по контролю за изменениями и обн…" at bounding box center [706, 463] width 453 height 30
click at [466, 435] on input "г. Подайте запрос на изменение стоимости на совет по контролю за изменениями и …" at bounding box center [466, 431] width 0 height 10
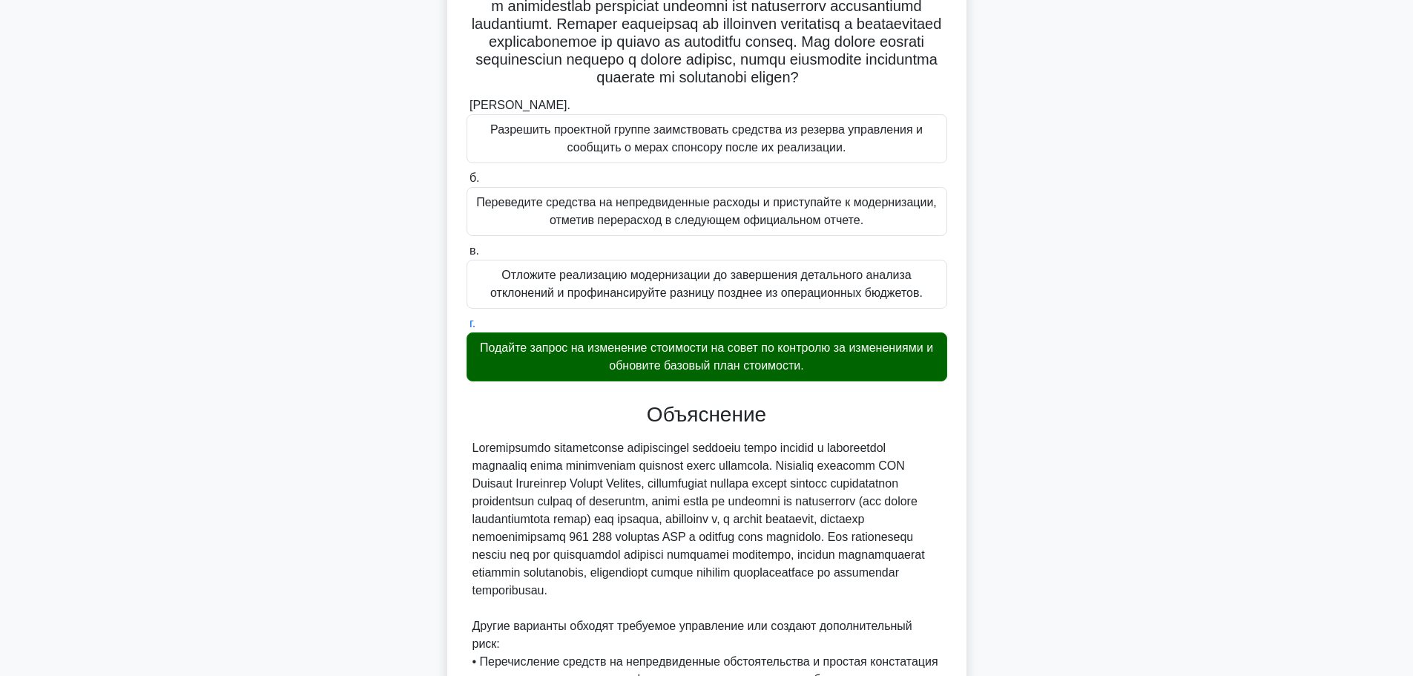
scroll to position [473, 0]
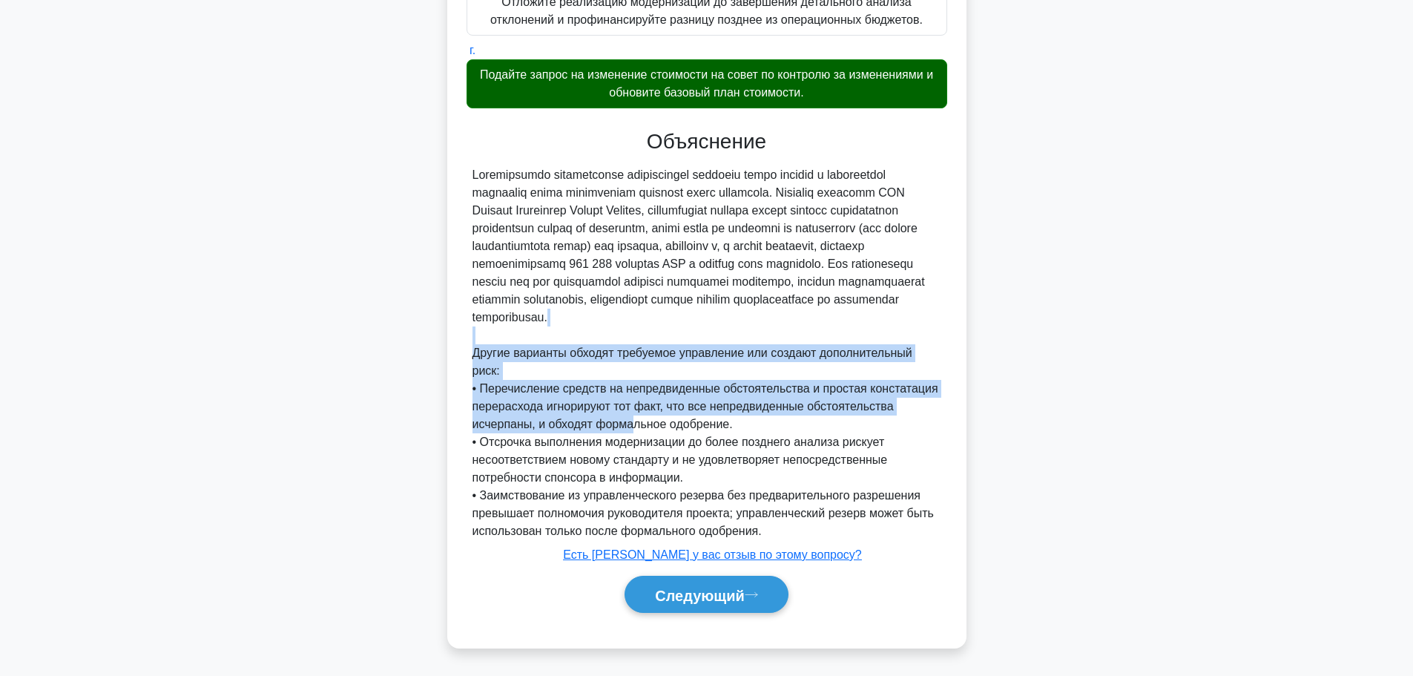
drag, startPoint x: 632, startPoint y: 420, endPoint x: 629, endPoint y: 355, distance: 64.6
click at [629, 355] on div "Другие варианты обходят требуемое управление или создают дополнительный риск: •…" at bounding box center [706, 353] width 469 height 374
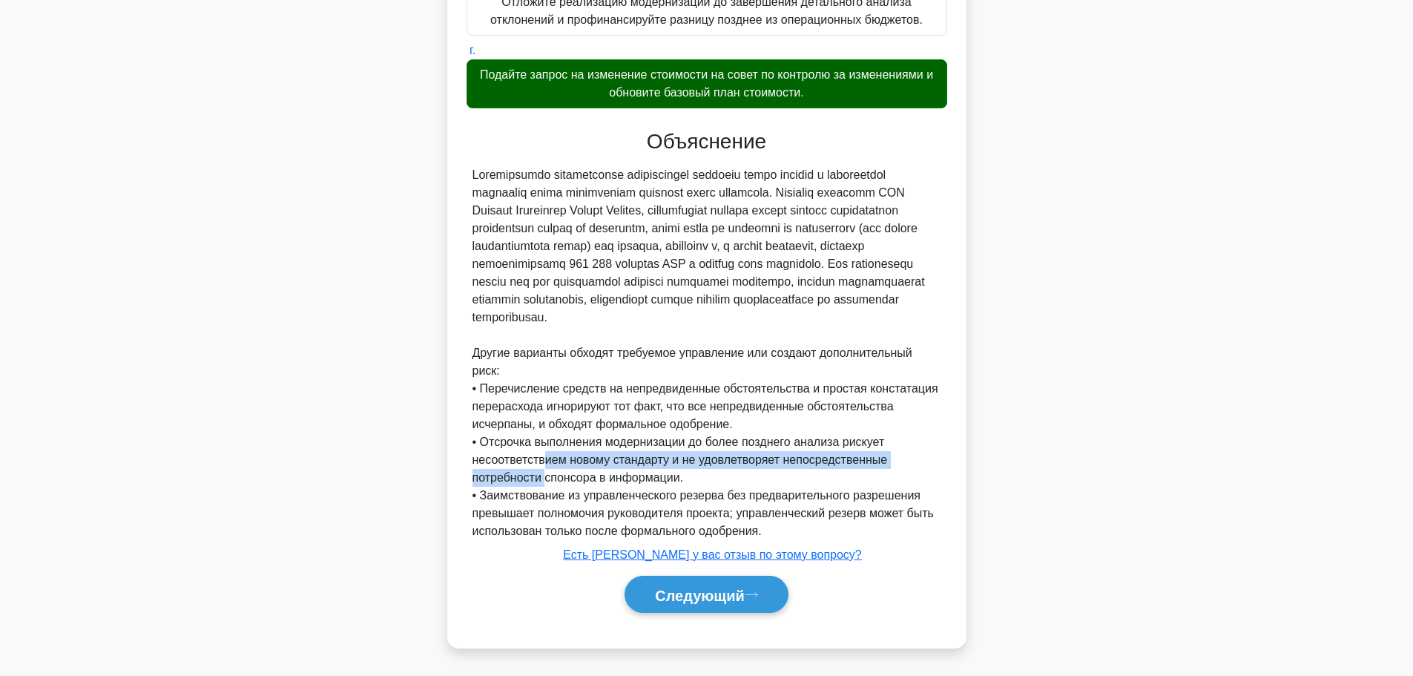
drag, startPoint x: 544, startPoint y: 478, endPoint x: 543, endPoint y: 457, distance: 21.6
click at [543, 457] on font "• Отсрочка выполнения модернизации до более позднего анализа рискует несоответс…" at bounding box center [679, 459] width 415 height 48
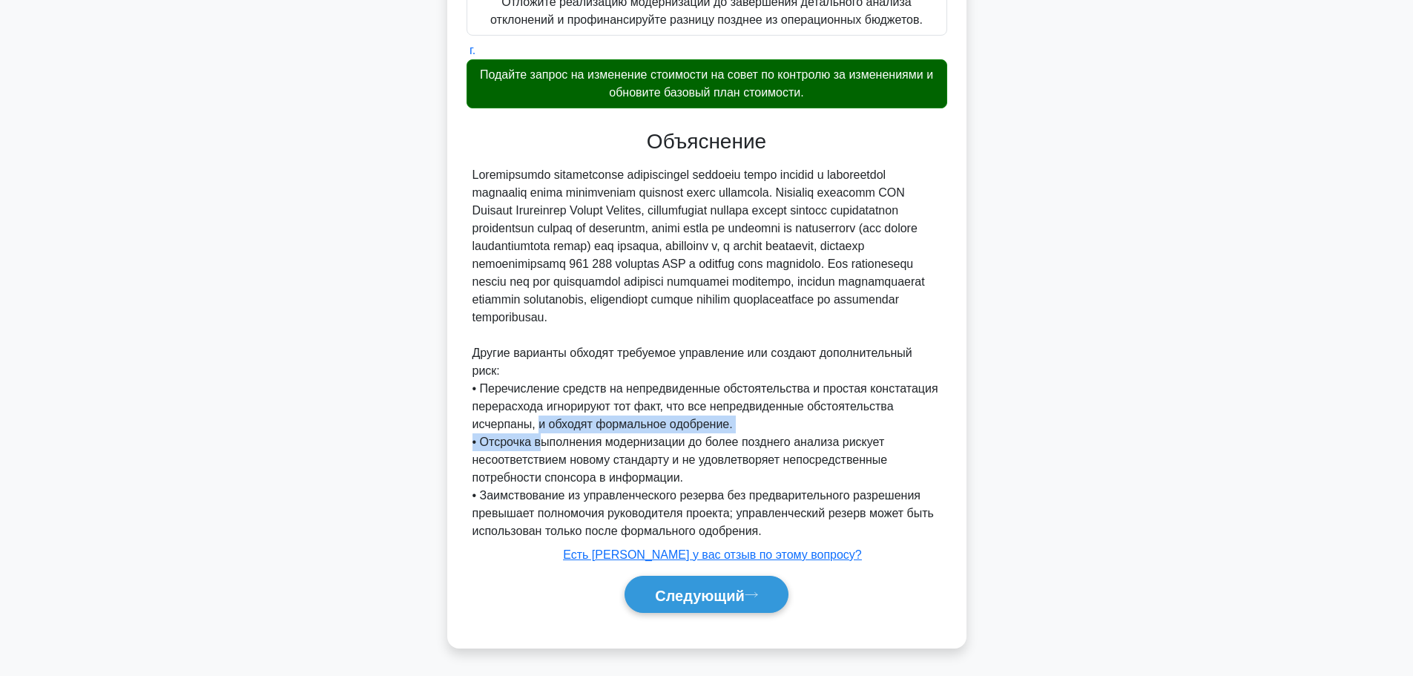
drag, startPoint x: 543, startPoint y: 434, endPoint x: 541, endPoint y: 417, distance: 17.1
click at [541, 417] on div "Другие варианты обходят требуемое управление или создают дополнительный риск: •…" at bounding box center [706, 353] width 469 height 374
click at [661, 597] on font "Следующий" at bounding box center [700, 595] width 90 height 16
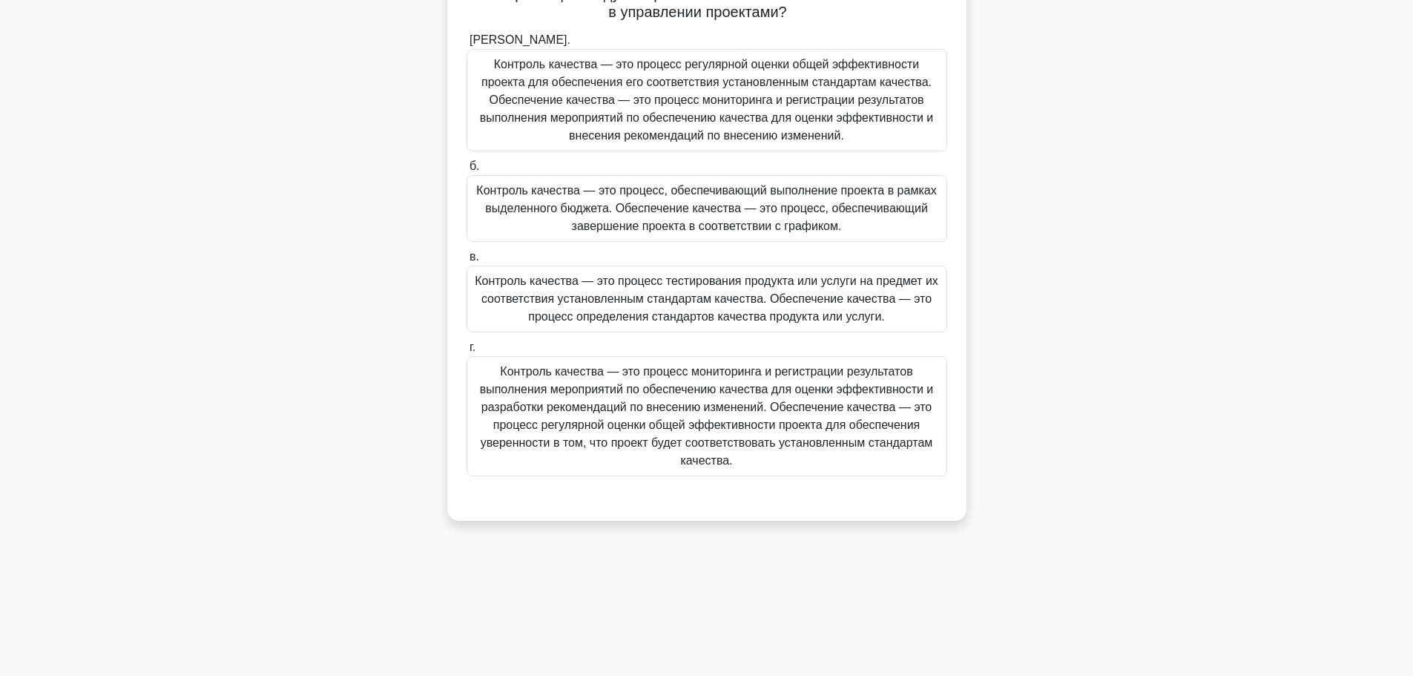
scroll to position [51, 0]
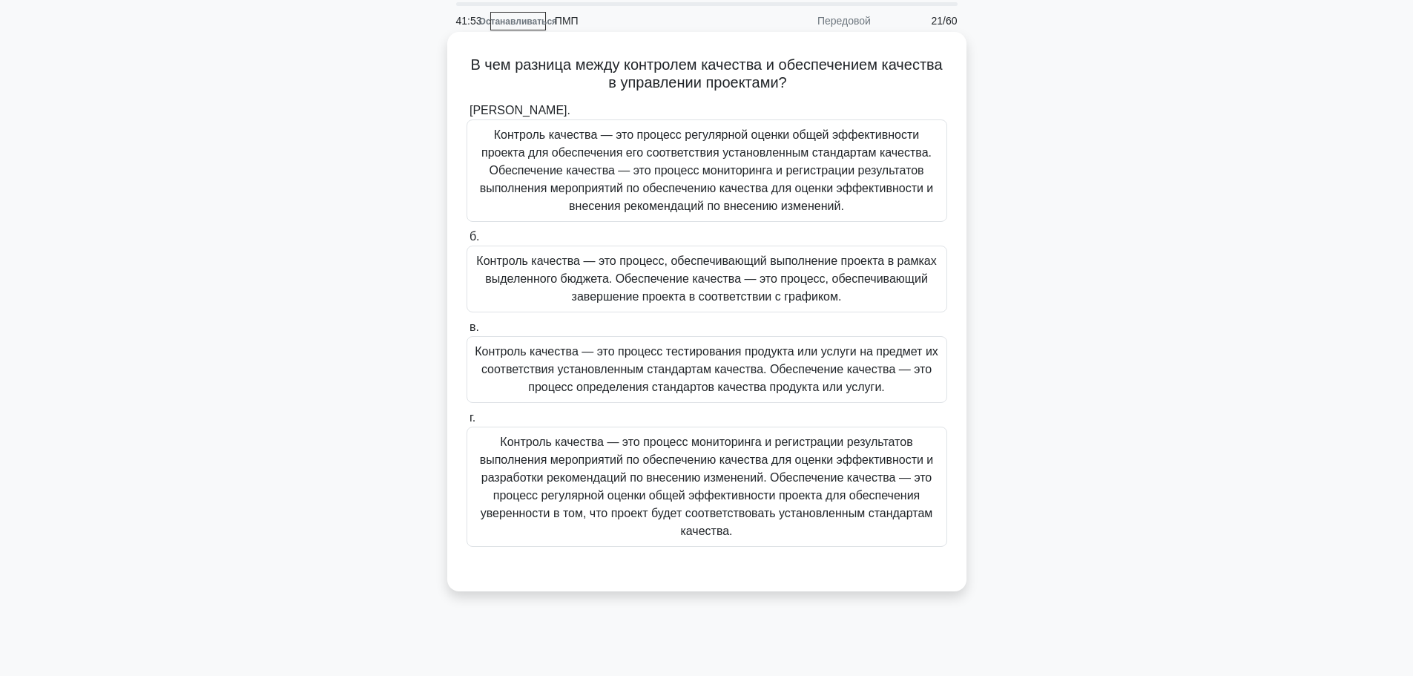
click at [750, 504] on font "Контроль качества — это процесс мониторинга и регистрации результатов выполнени…" at bounding box center [707, 486] width 454 height 102
click at [466, 423] on input "г. Контроль качества — это процесс мониторинга и регистрации результатов выполн…" at bounding box center [466, 418] width 0 height 10
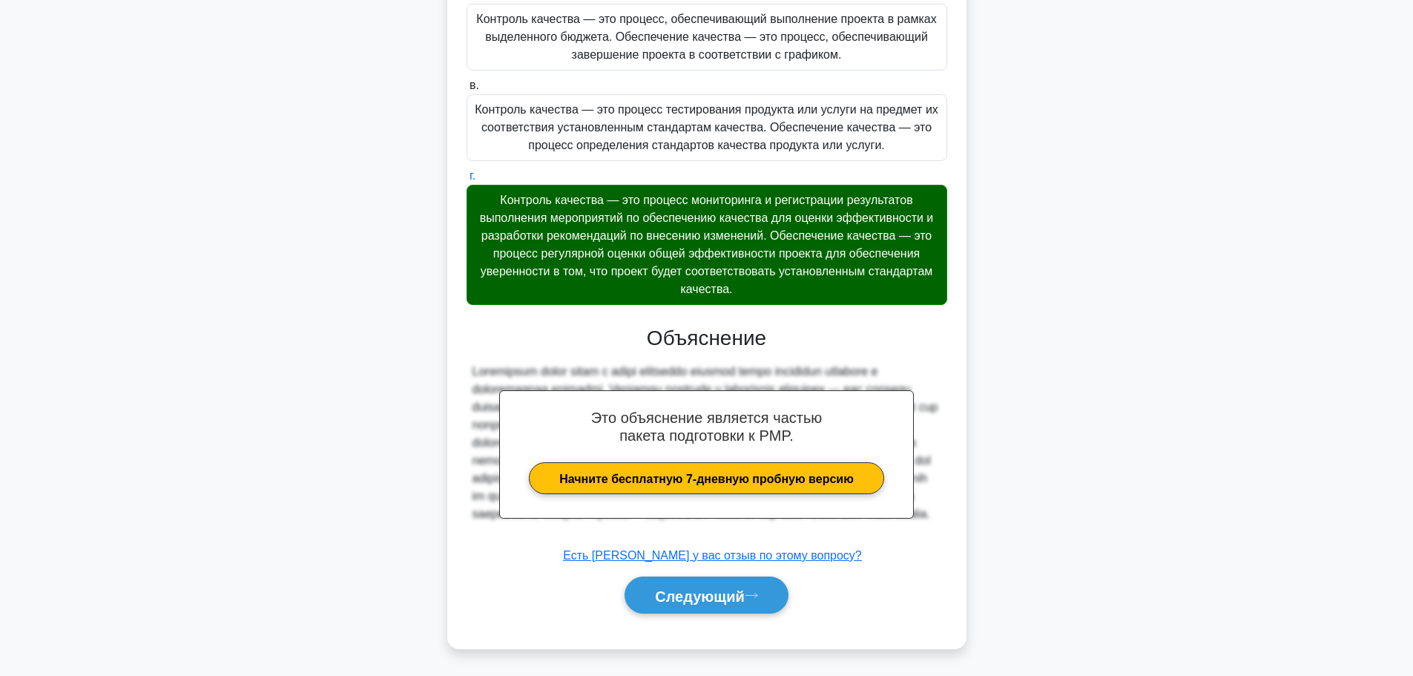
scroll to position [295, 0]
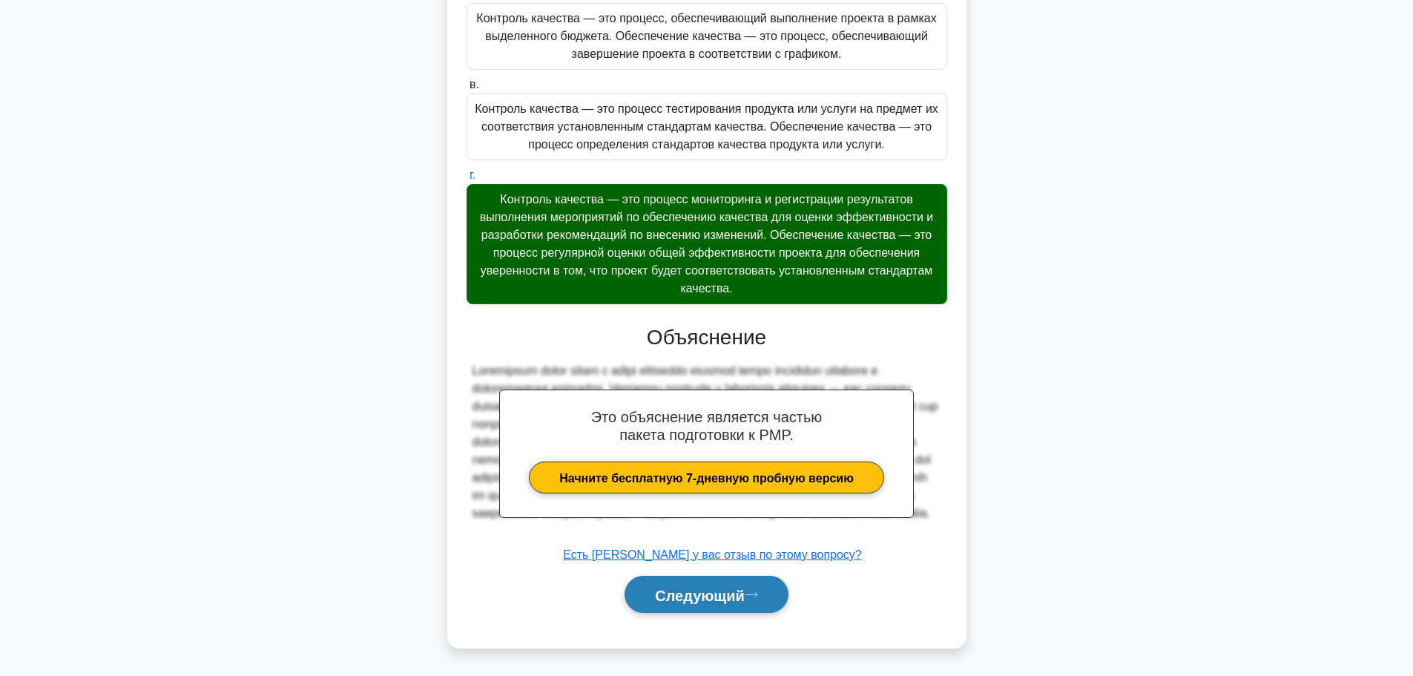
click at [718, 587] on font "Следующий" at bounding box center [700, 595] width 90 height 16
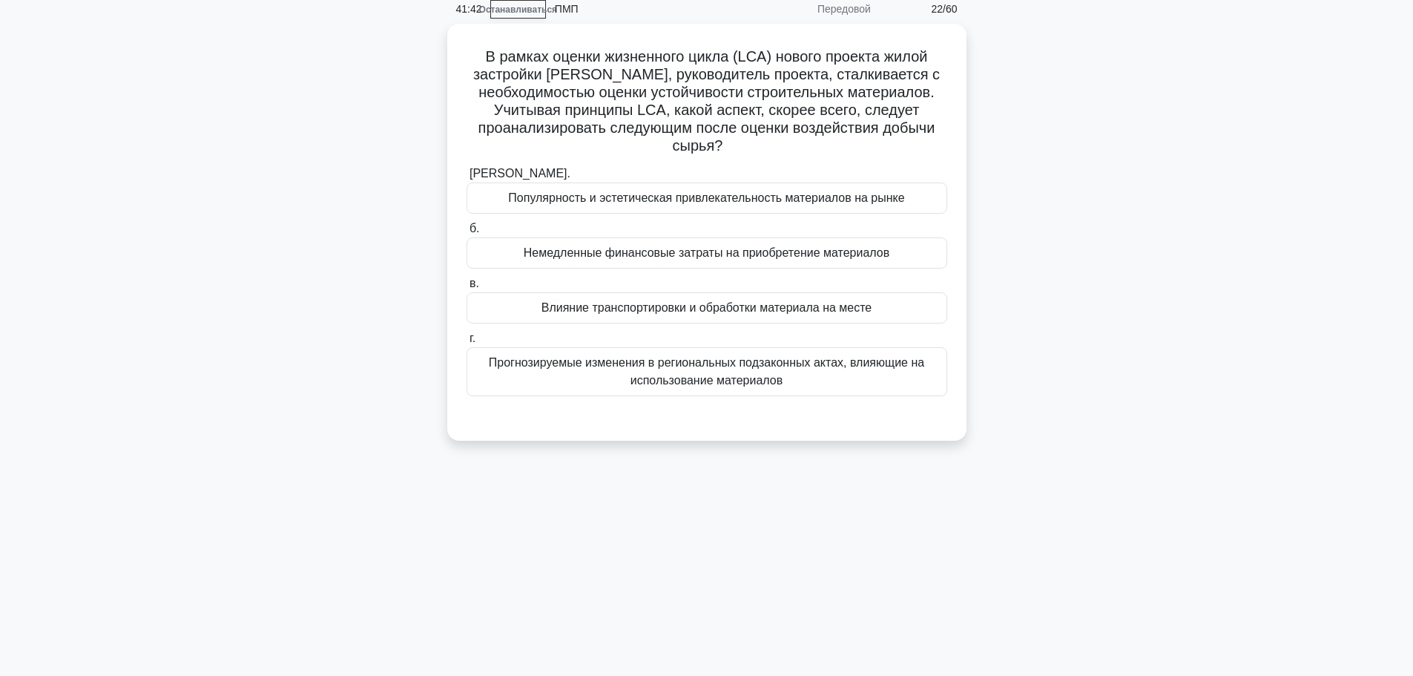
scroll to position [0, 0]
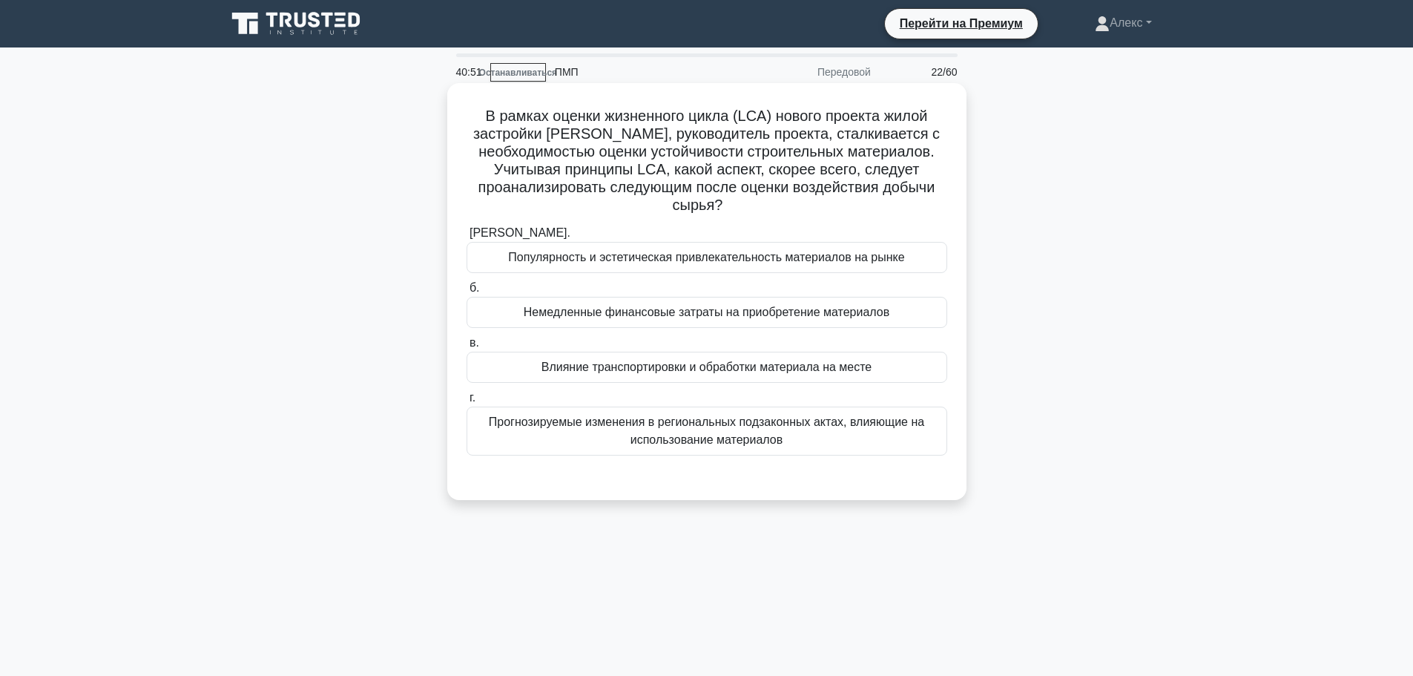
click at [750, 369] on font "Влияние транспортировки и обработки материала на месте" at bounding box center [706, 366] width 331 height 13
click at [466, 348] on input "в. Влияние транспортировки и обработки материала на месте" at bounding box center [466, 343] width 0 height 10
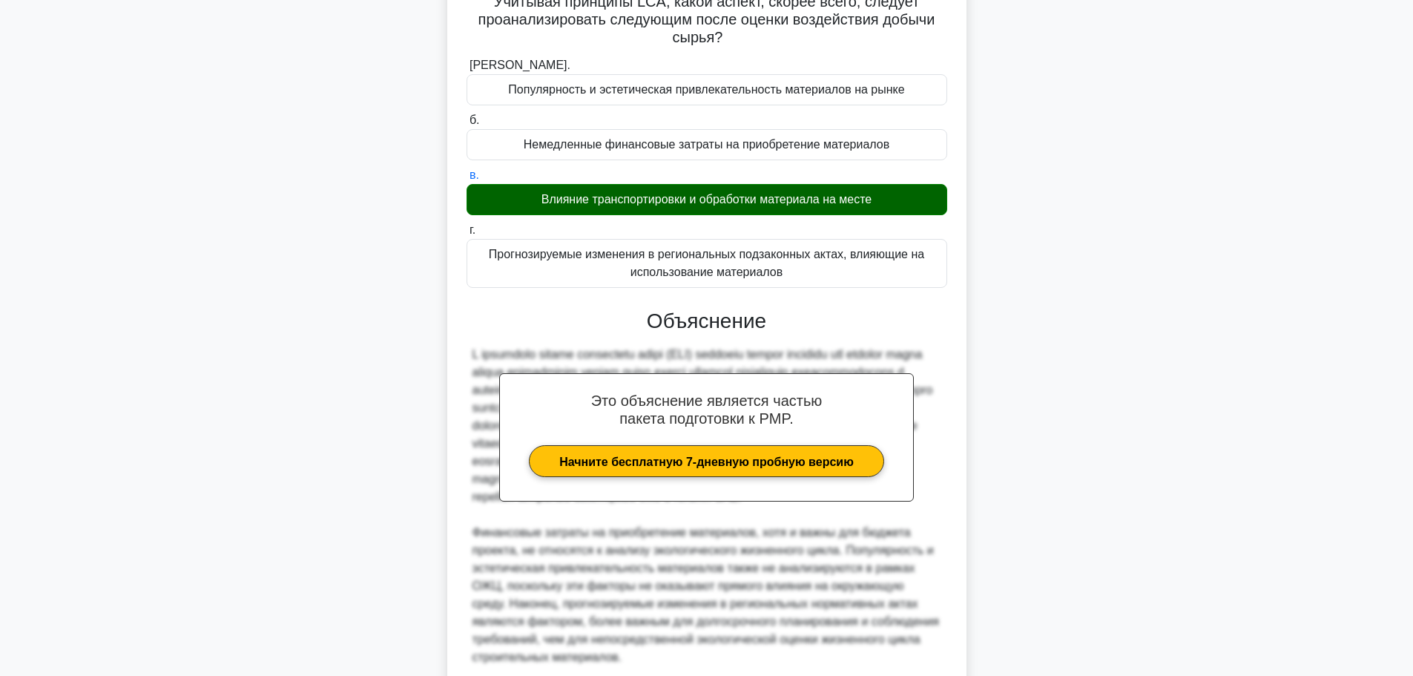
scroll to position [297, 0]
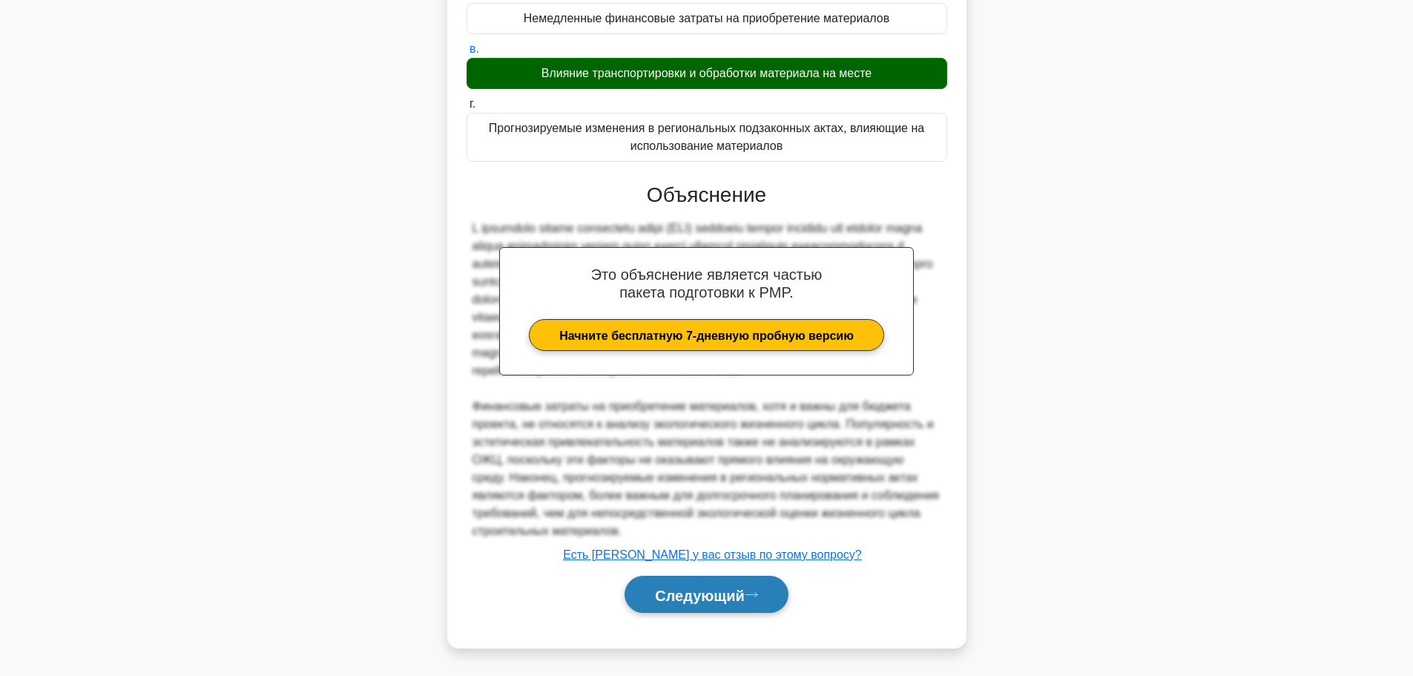
click at [702, 603] on font "Следующий" at bounding box center [700, 595] width 90 height 16
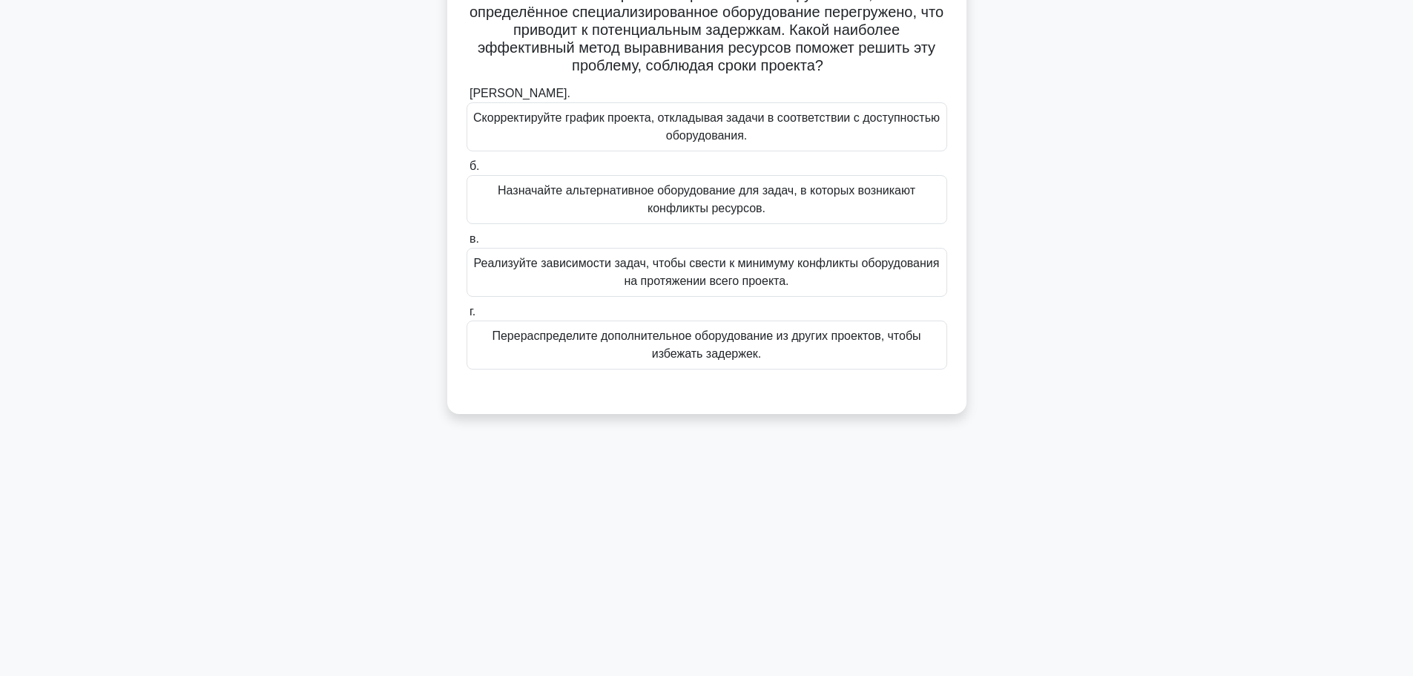
scroll to position [0, 0]
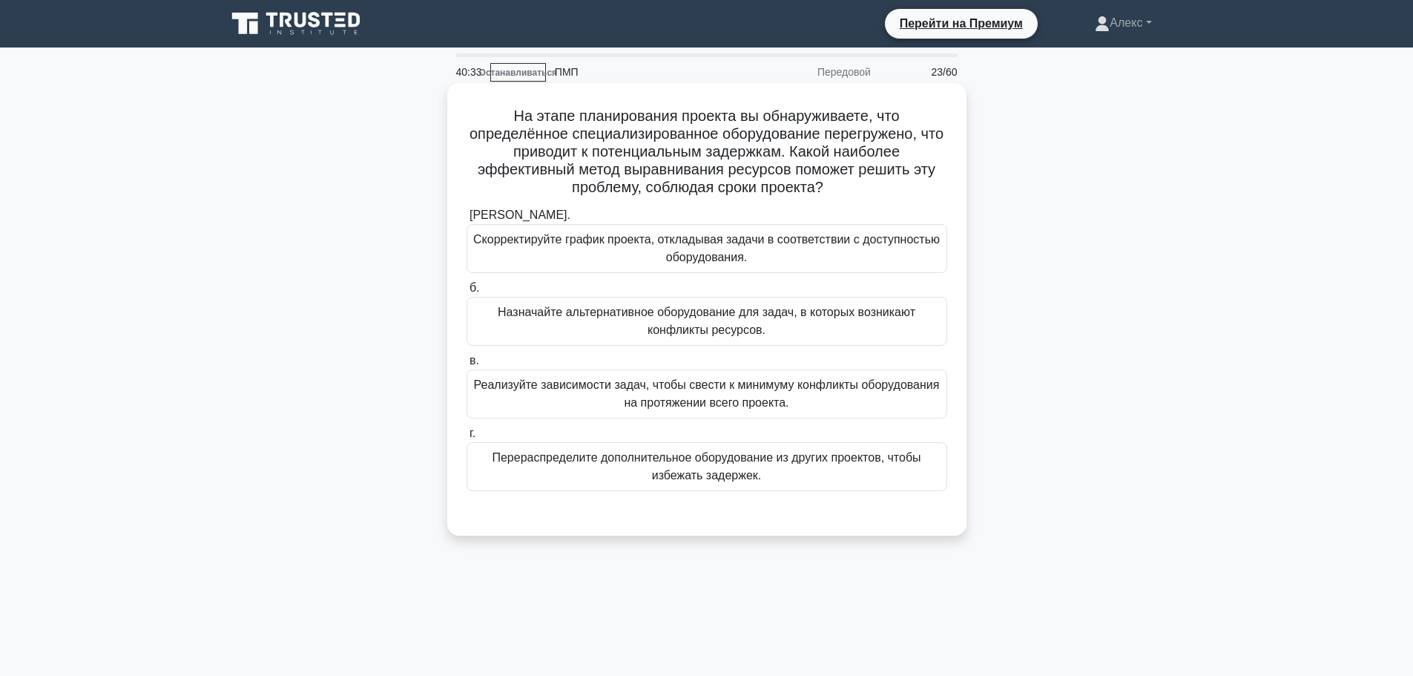
click at [851, 263] on font "Скорректируйте график проекта, откладывая задачи в соответствии с доступностью …" at bounding box center [706, 249] width 467 height 36
click at [466, 220] on input "а. Скорректируйте график проекта, откладывая задачи в соответствии с доступност…" at bounding box center [466, 216] width 0 height 10
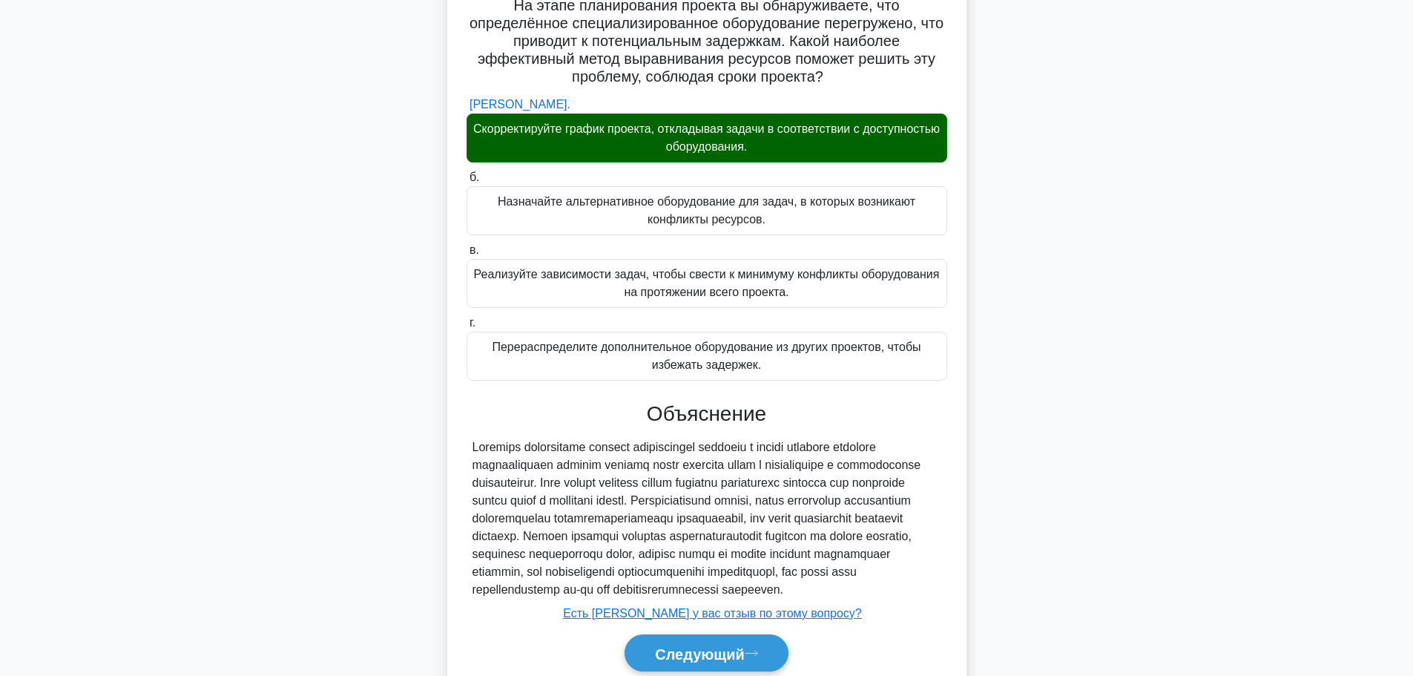
scroll to position [188, 0]
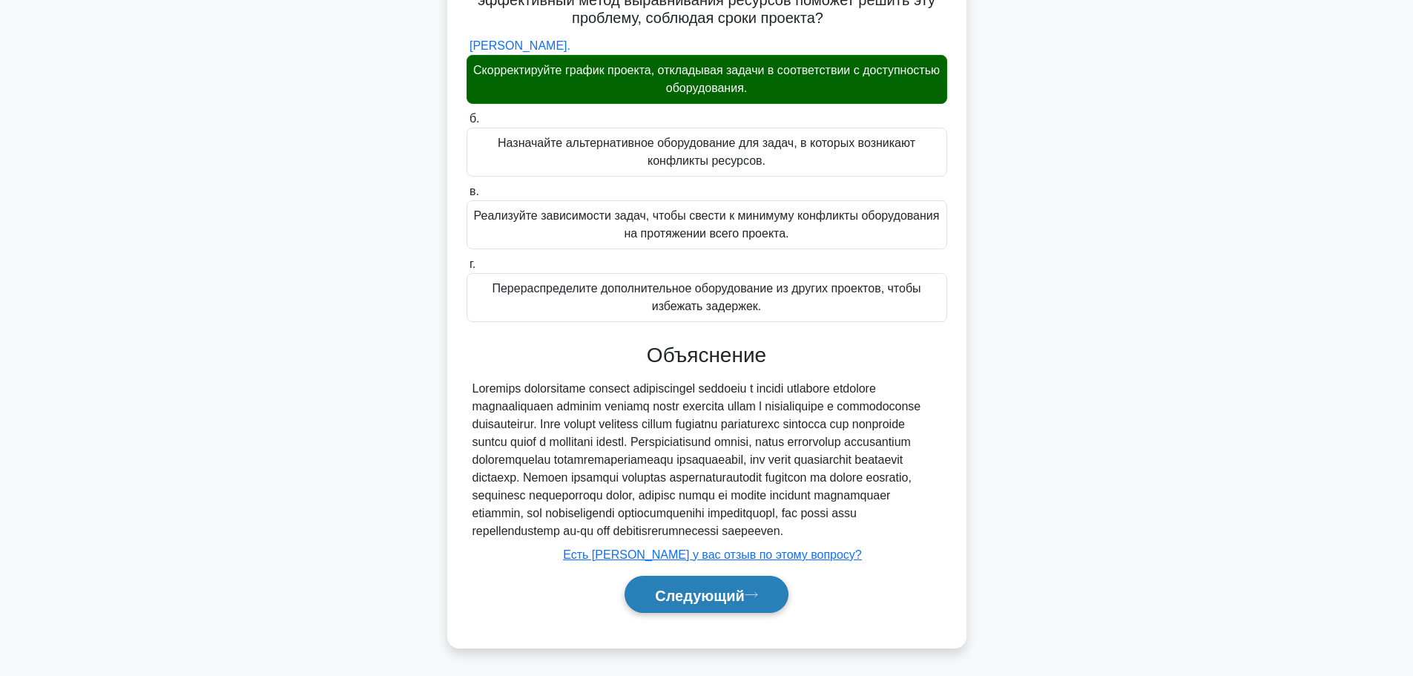
click at [719, 598] on font "Следующий" at bounding box center [700, 595] width 90 height 16
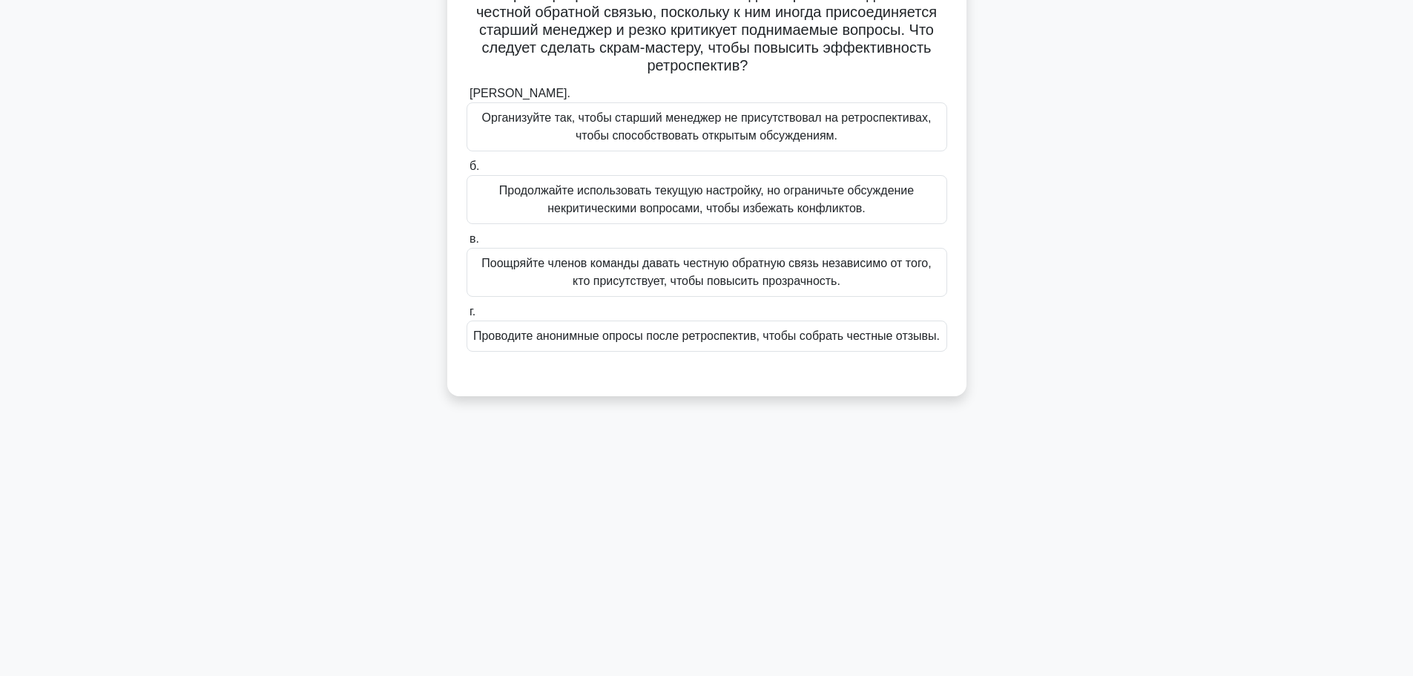
scroll to position [0, 0]
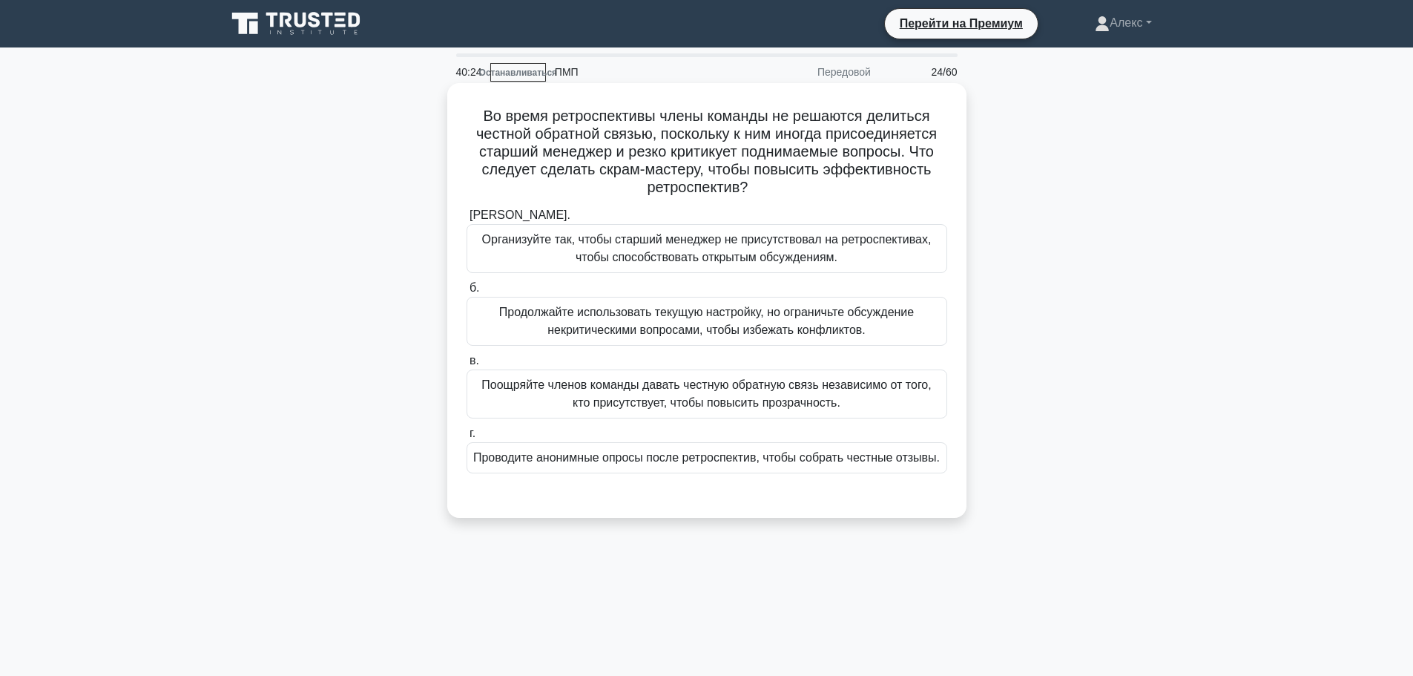
click at [762, 248] on font "Организуйте так, чтобы старший менеджер не присутствовал на ретроспективах, что…" at bounding box center [706, 248] width 449 height 30
click at [466, 220] on input "а. Организуйте так, чтобы старший менеджер не присутствовал на ретроспективах, …" at bounding box center [466, 216] width 0 height 10
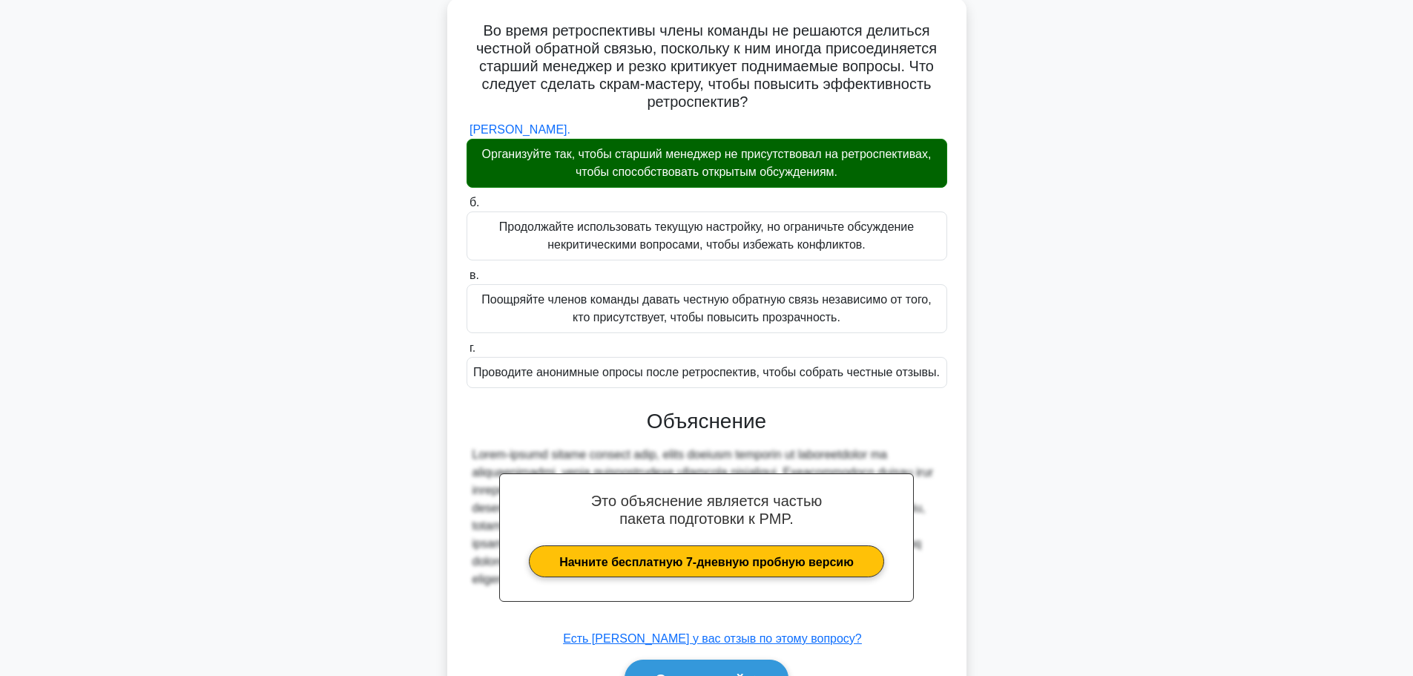
scroll to position [171, 0]
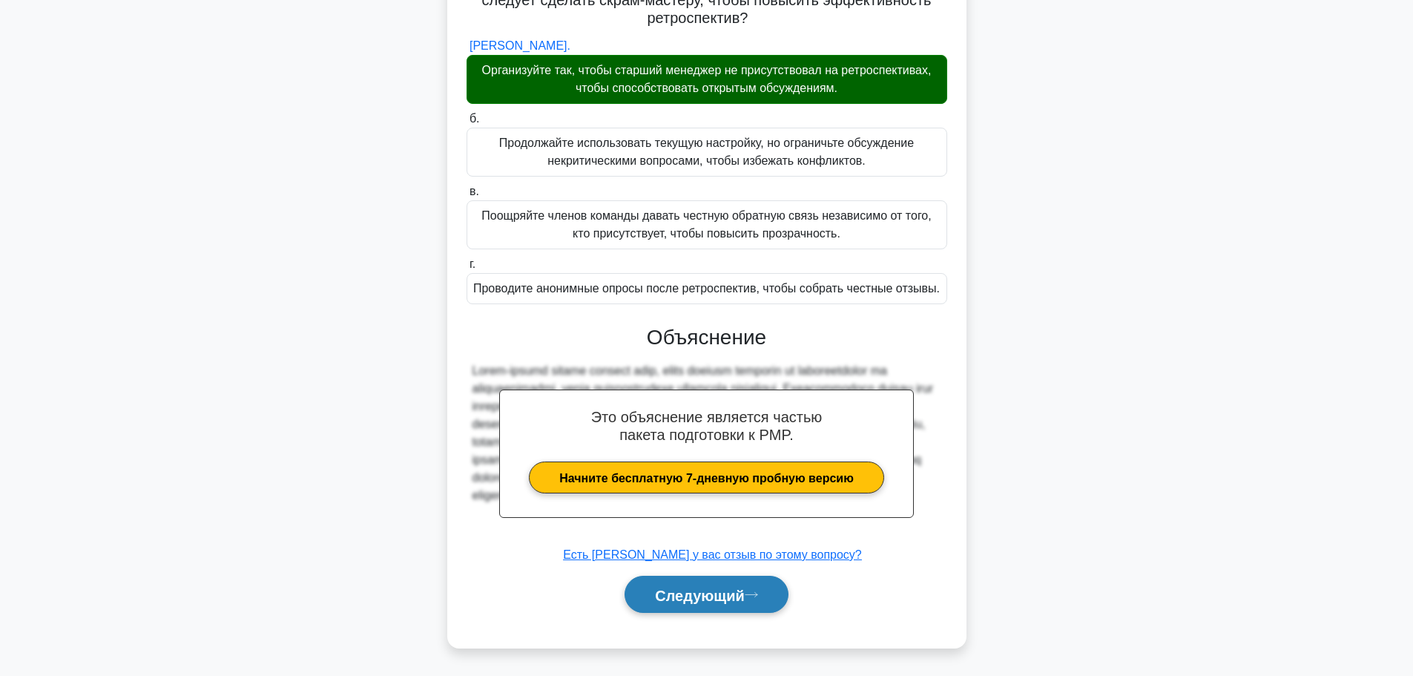
click at [696, 599] on font "Следующий" at bounding box center [700, 595] width 90 height 16
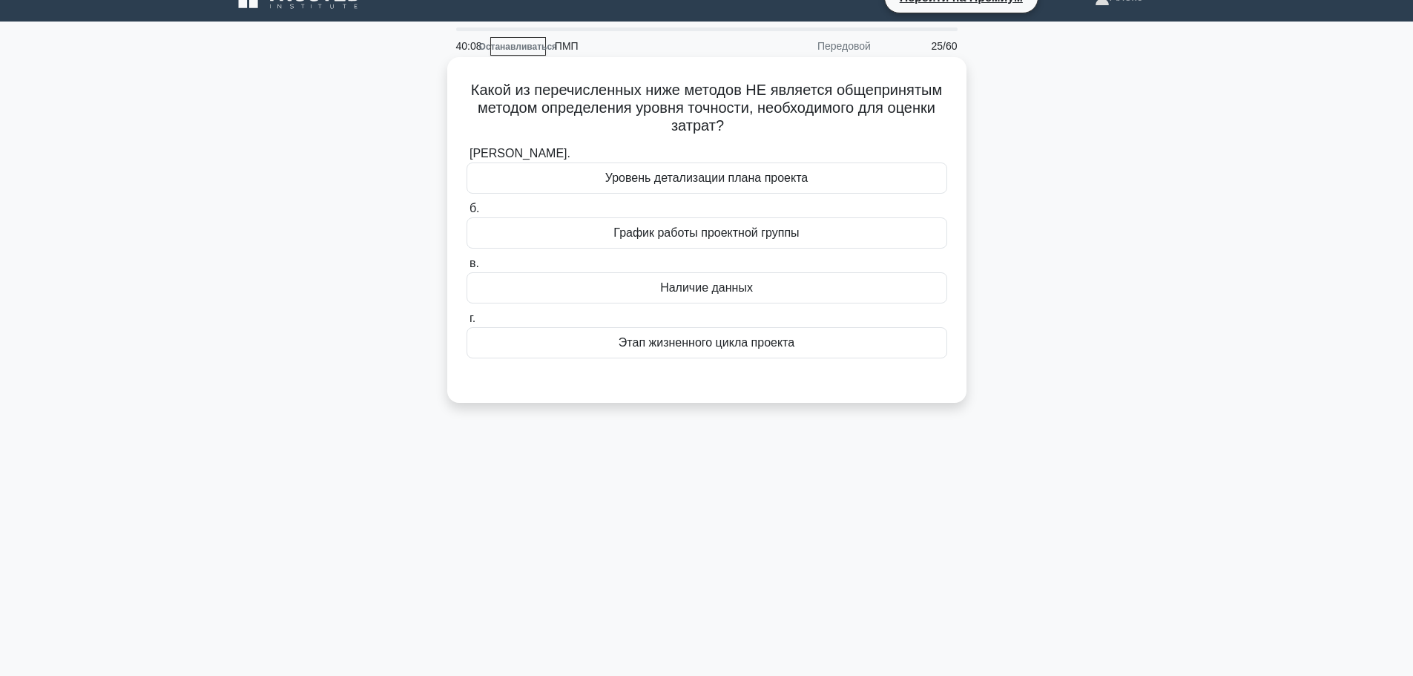
scroll to position [0, 0]
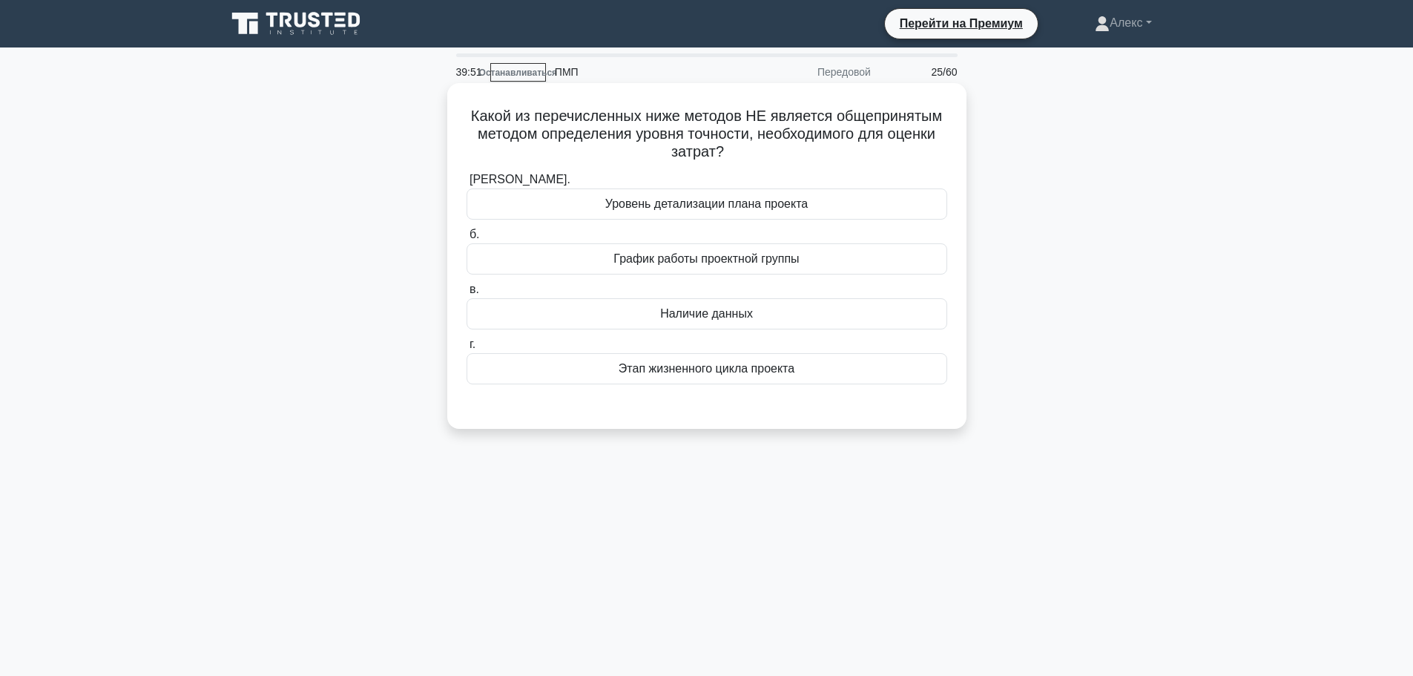
click at [738, 375] on font "Этап жизненного цикла проекта" at bounding box center [707, 368] width 176 height 13
click at [466, 349] on input "г. Этап жизненного цикла проекта" at bounding box center [466, 345] width 0 height 10
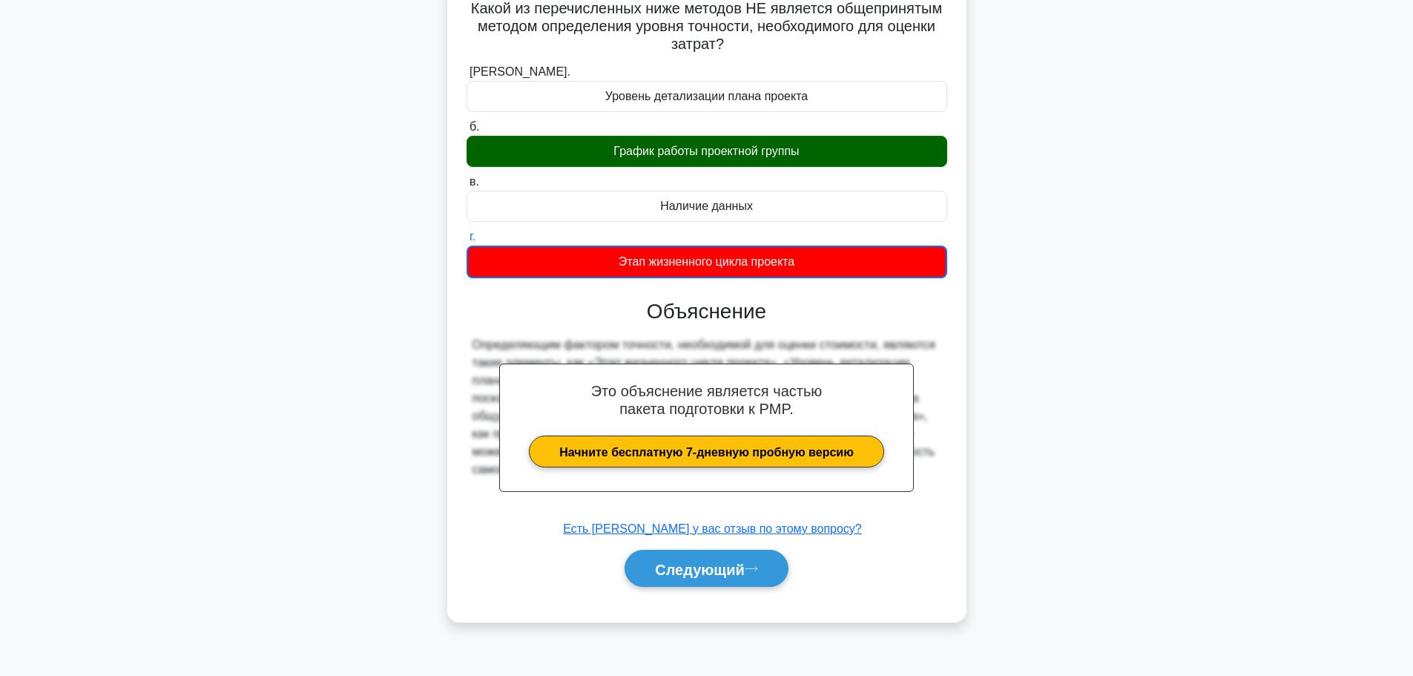
scroll to position [125, 0]
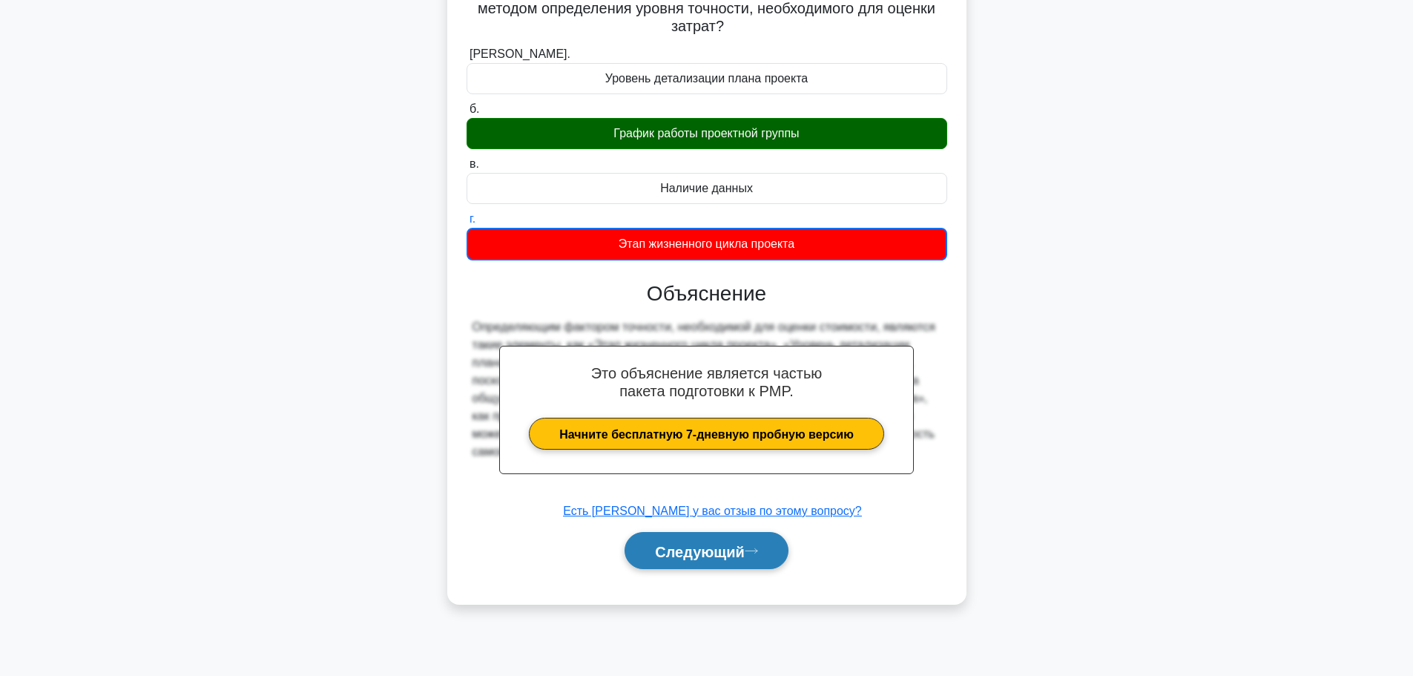
click at [699, 553] on font "Следующий" at bounding box center [700, 551] width 90 height 16
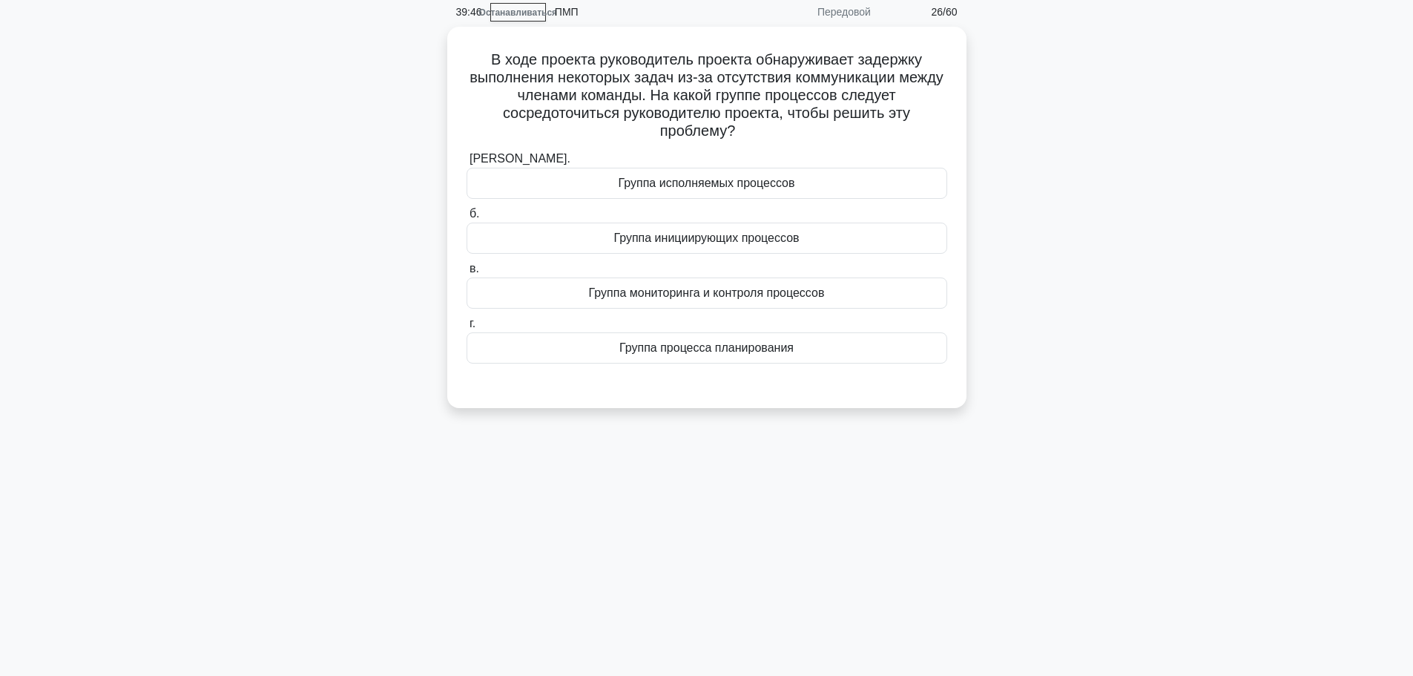
scroll to position [0, 0]
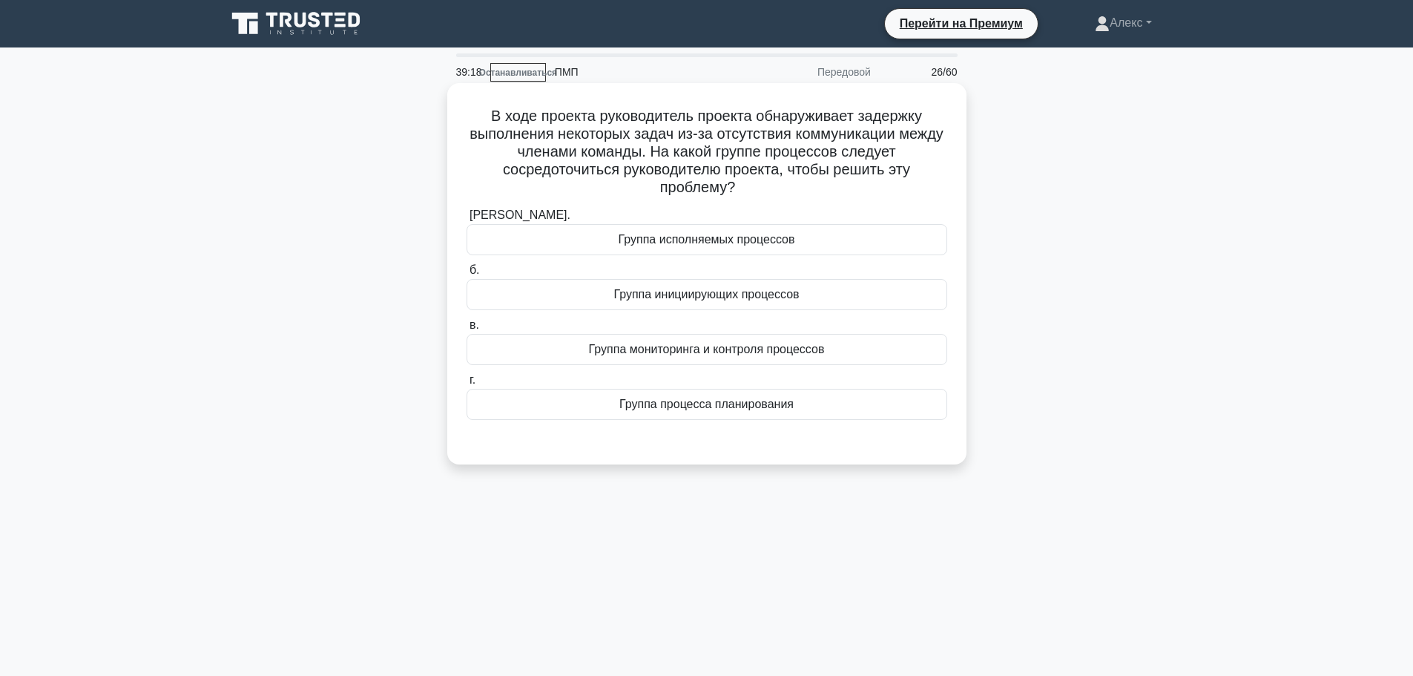
click at [822, 245] on div "Группа исполняемых процессов" at bounding box center [706, 239] width 481 height 31
click at [466, 220] on input "а. Группа исполняемых процессов" at bounding box center [466, 216] width 0 height 10
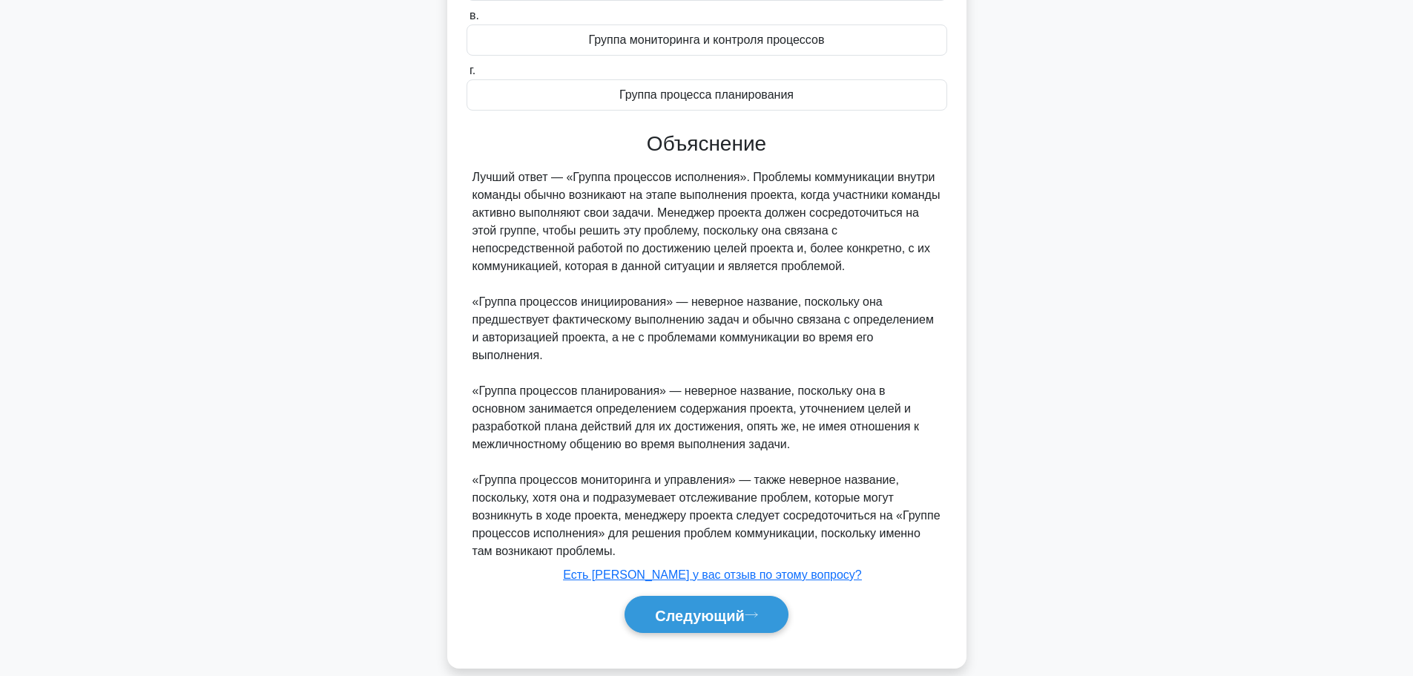
scroll to position [313, 0]
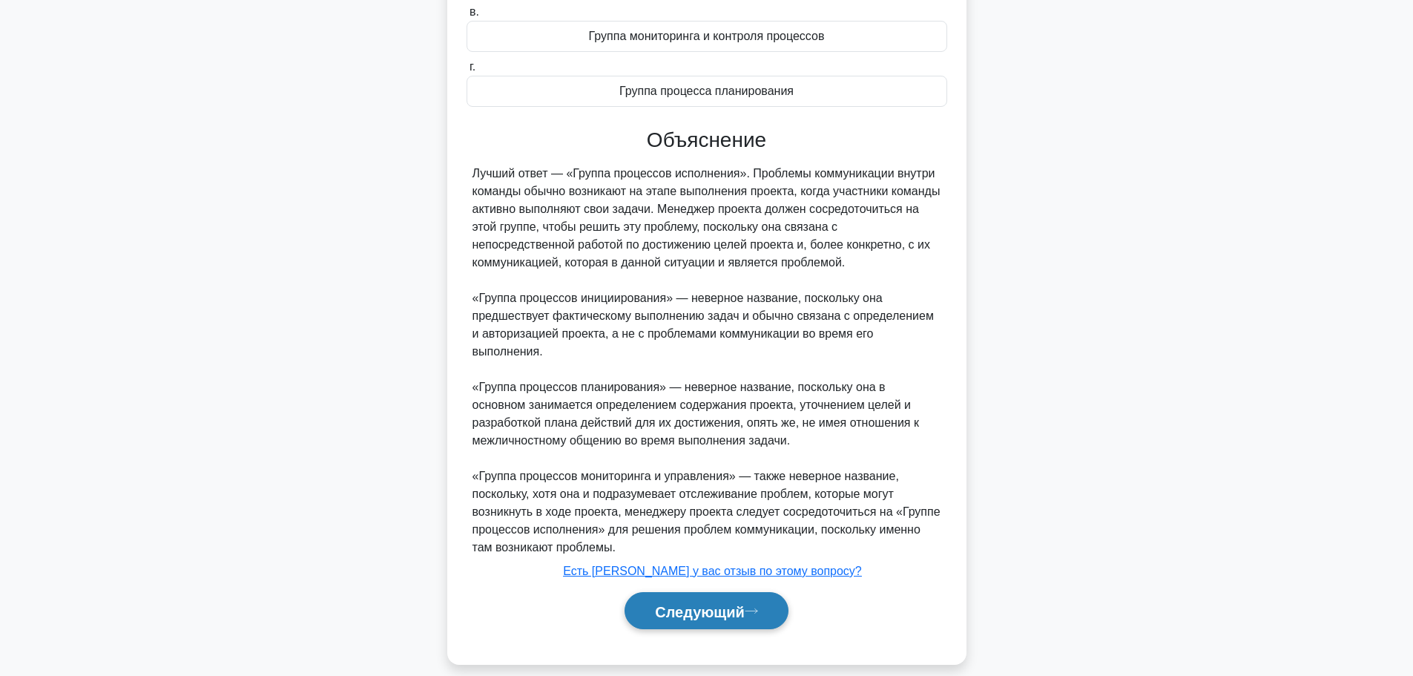
click at [708, 603] on font "Следующий" at bounding box center [700, 611] width 90 height 16
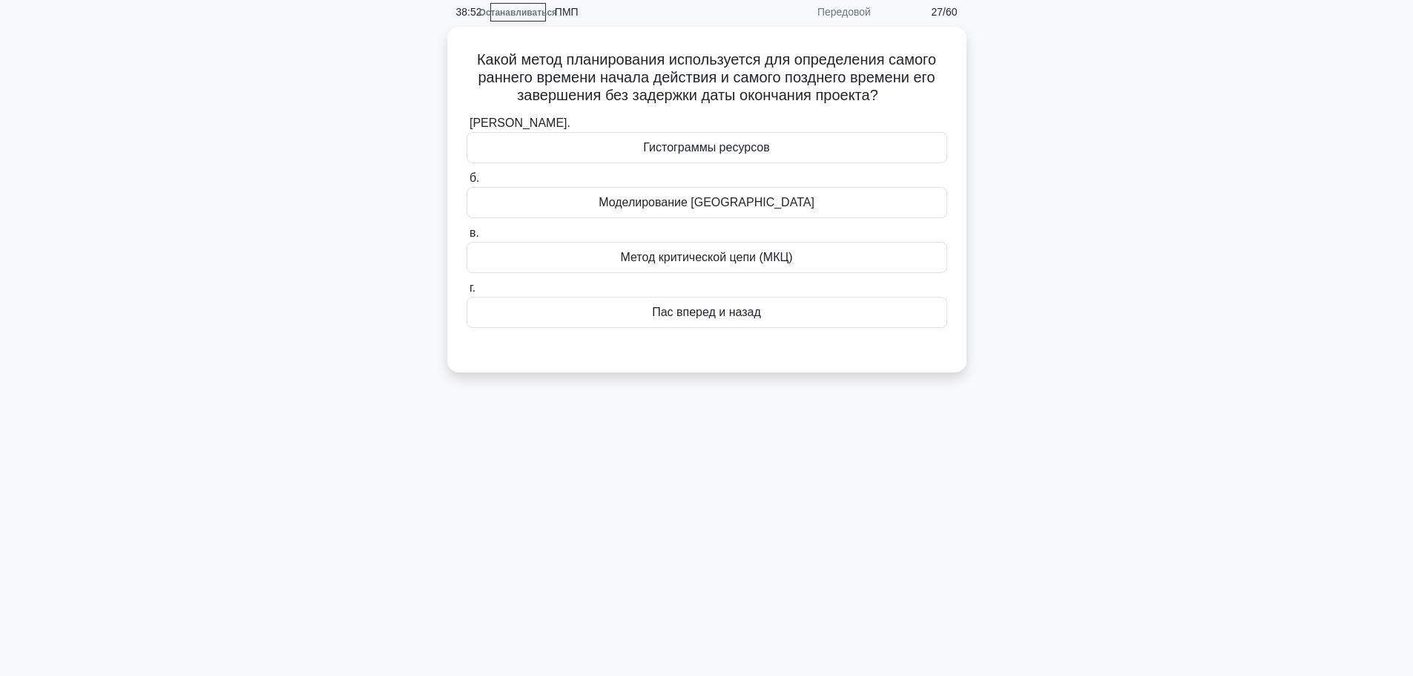
scroll to position [0, 0]
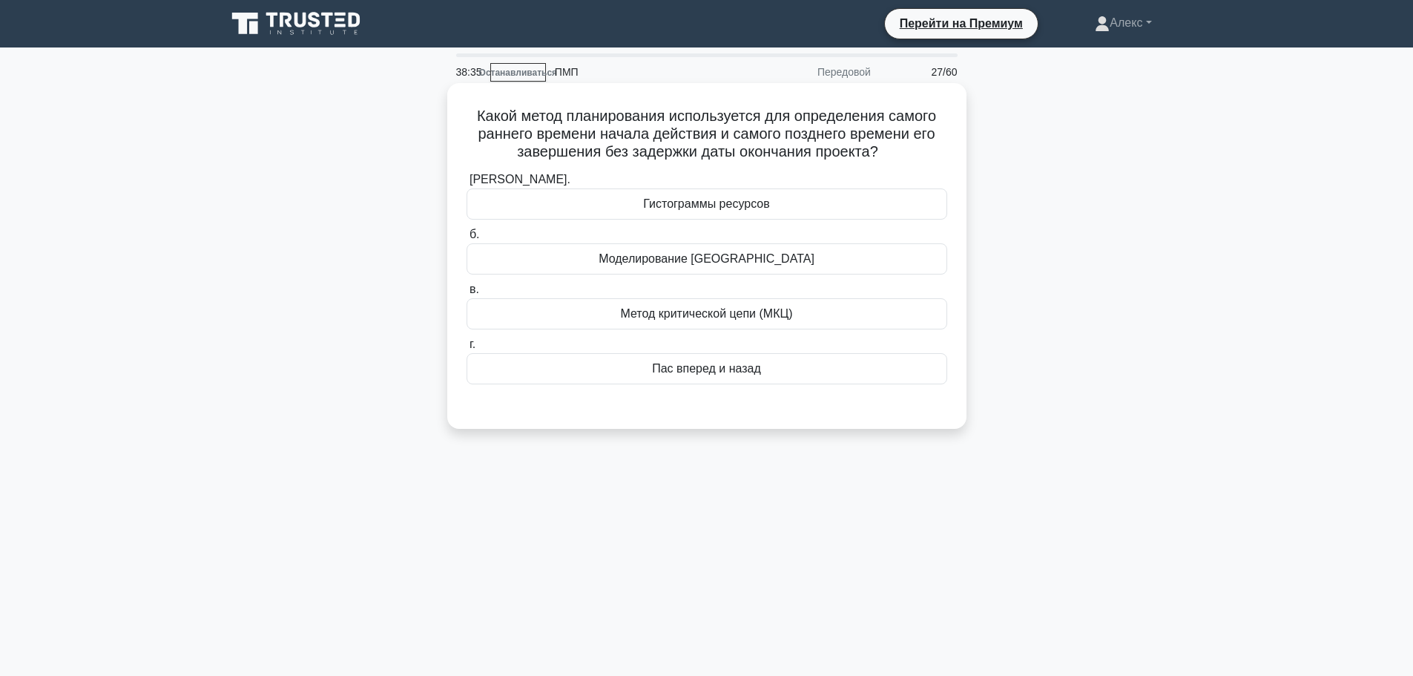
click at [740, 311] on font "Метод критической цепи (МКЦ)" at bounding box center [706, 313] width 172 height 13
click at [466, 294] on input "в. Метод критической цепи (МКЦ)" at bounding box center [466, 290] width 0 height 10
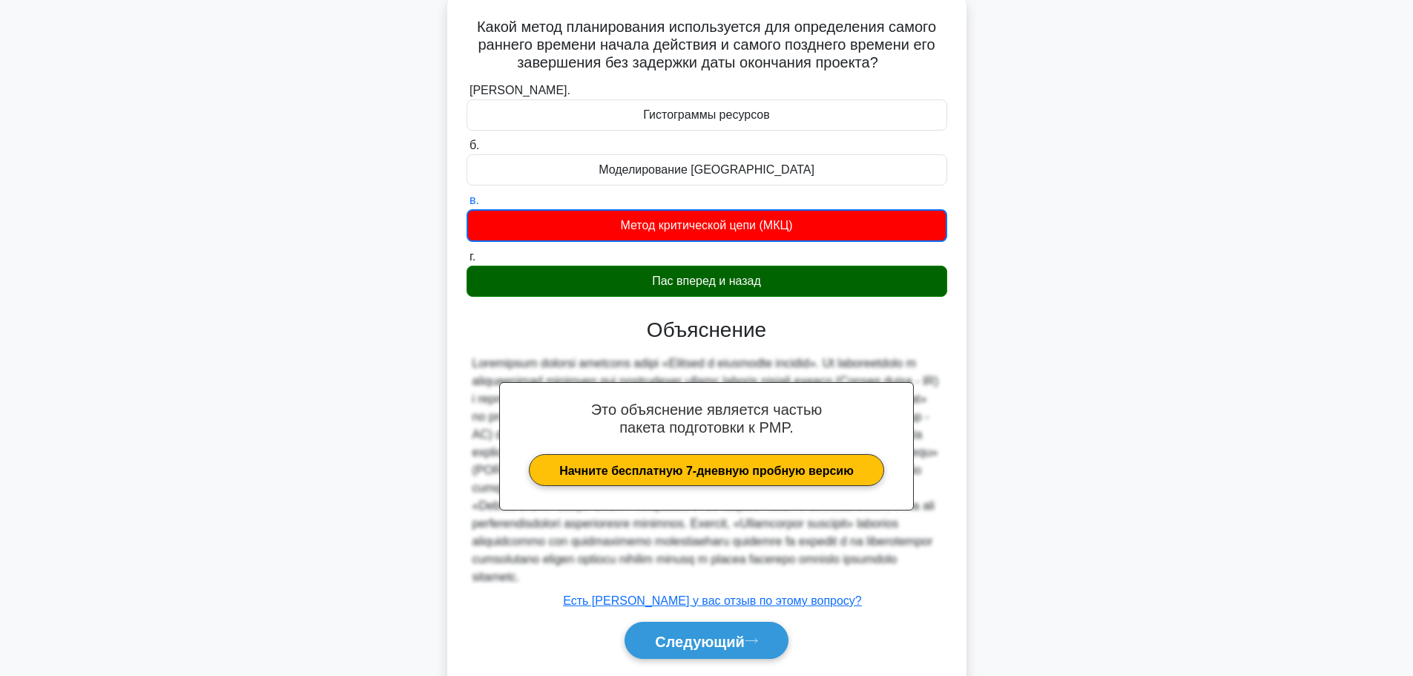
scroll to position [154, 0]
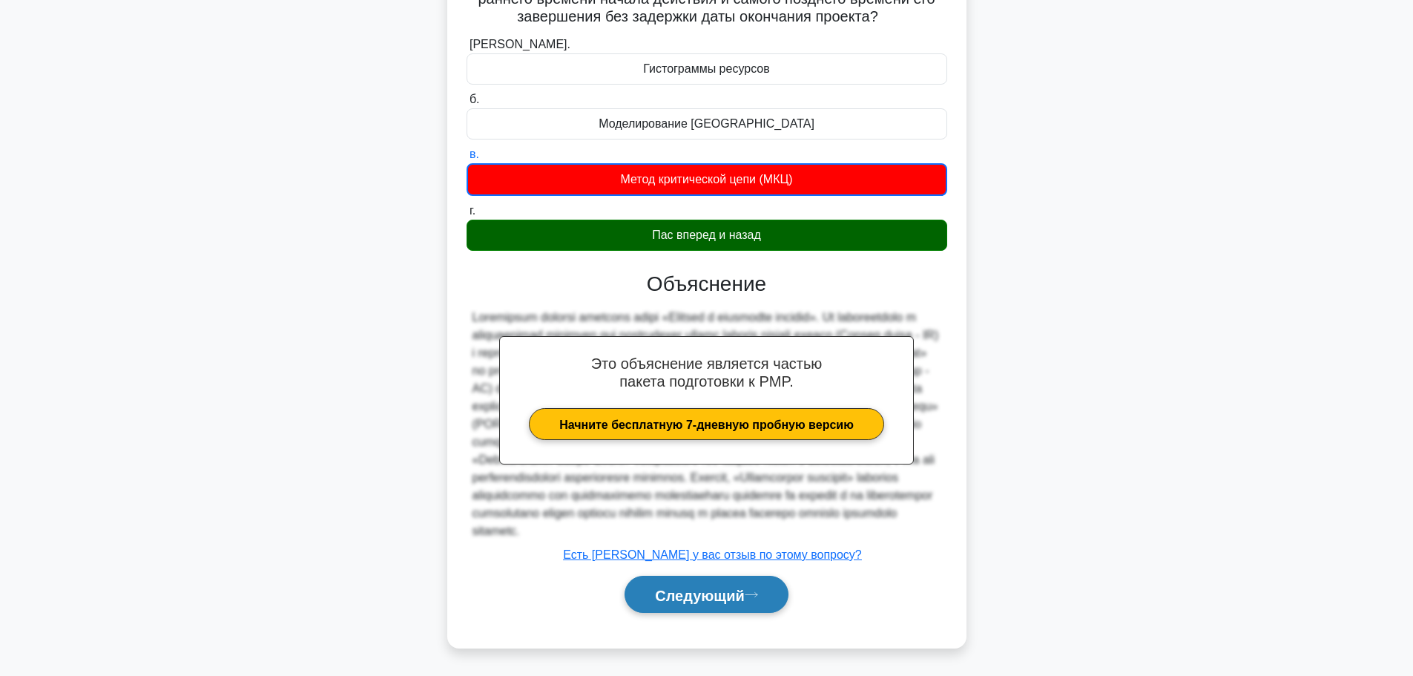
click at [672, 590] on font "Следующий" at bounding box center [700, 595] width 90 height 16
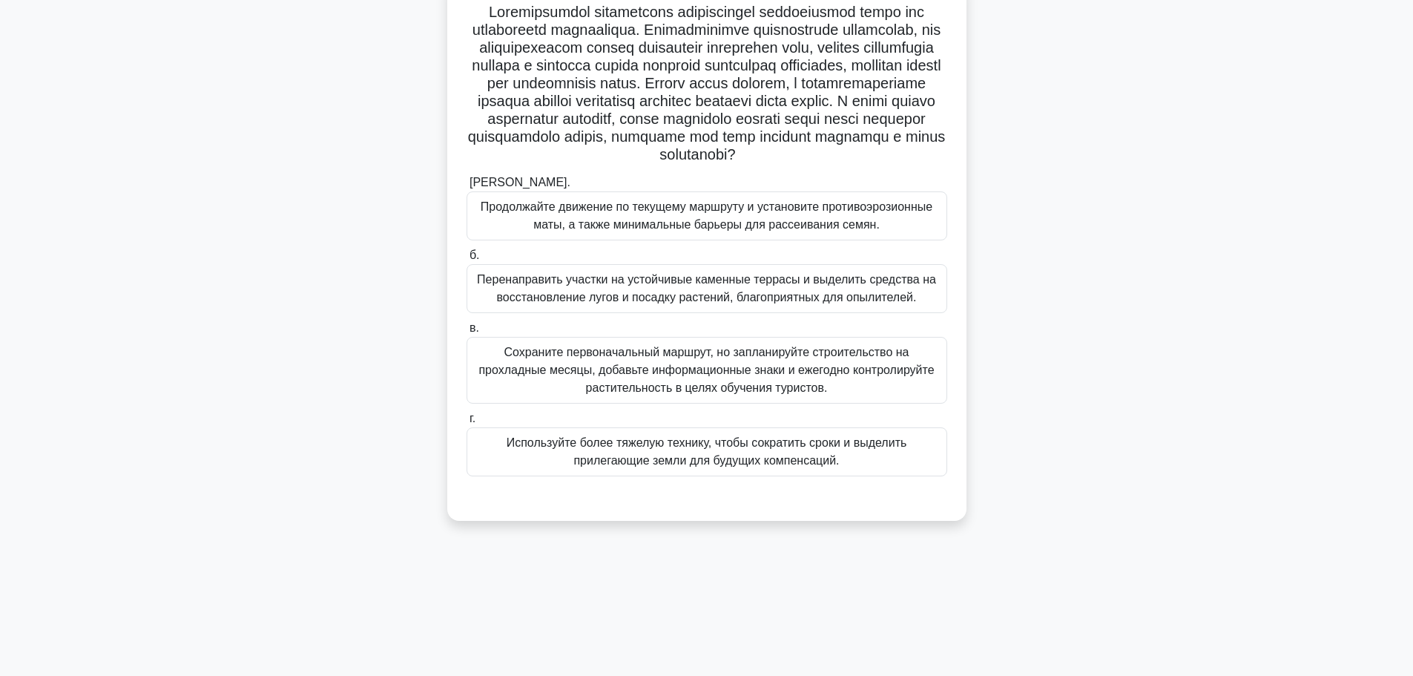
scroll to position [125, 0]
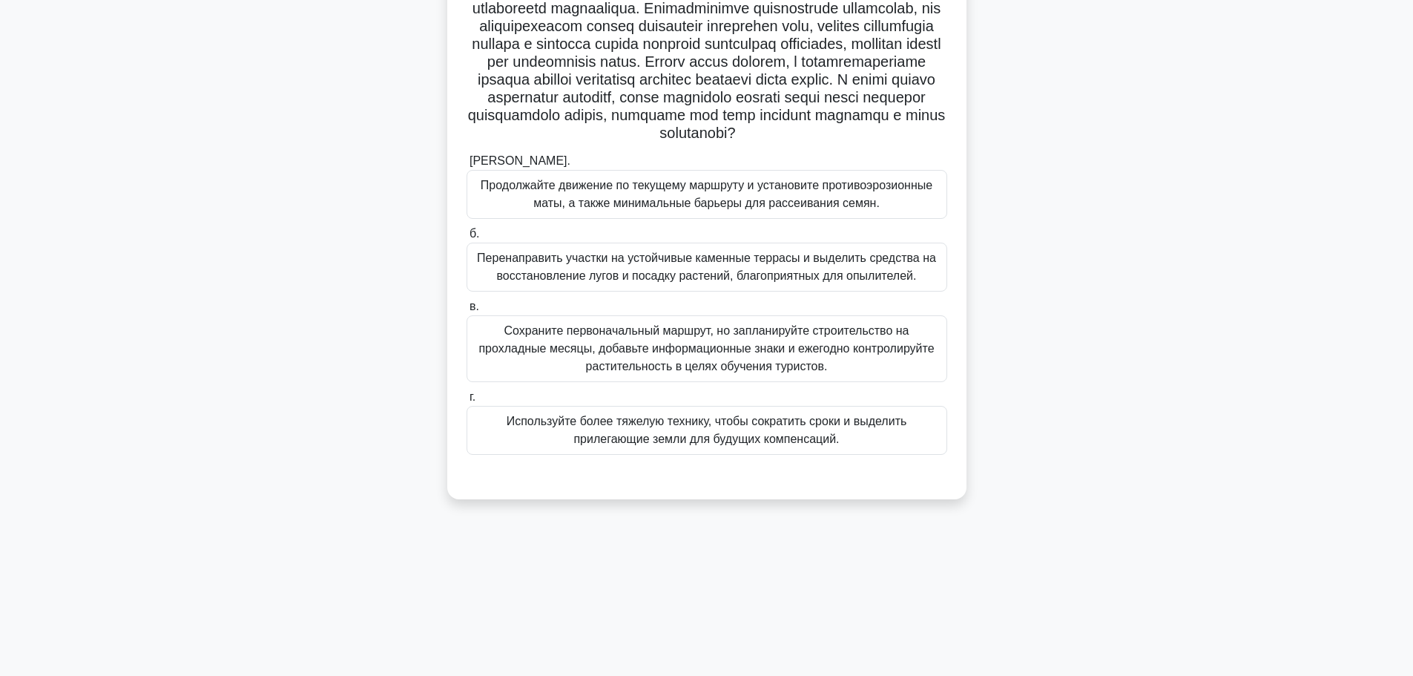
click at [624, 355] on font "Сохраните первоначальный маршрут, но запланируйте строительство на прохладные м…" at bounding box center [705, 348] width 455 height 48
click at [466, 311] on input "в. Сохраните первоначальный маршрут, но запланируйте строительство на прохладны…" at bounding box center [466, 307] width 0 height 10
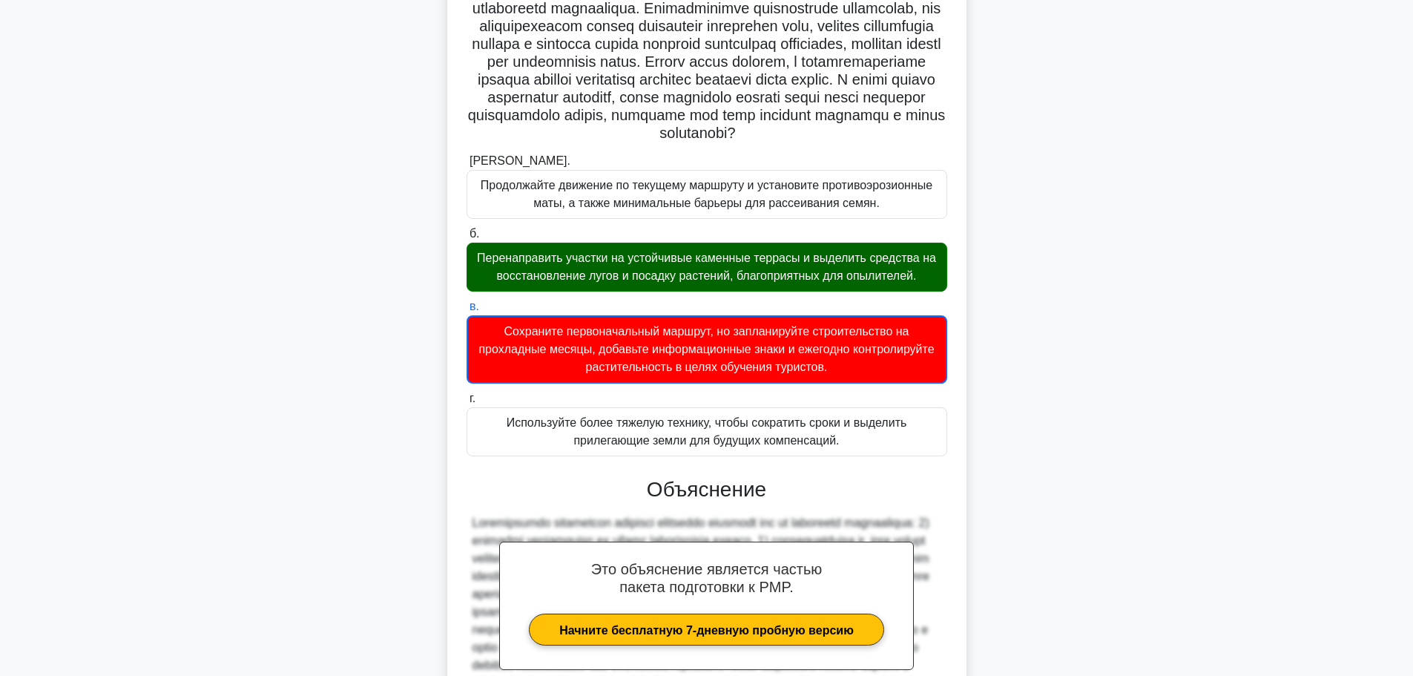
click at [618, 282] on font "Перенаправить участки на устойчивые каменные террасы и выделить средства на вос…" at bounding box center [706, 266] width 459 height 30
click at [466, 239] on input "б. Перенаправить участки на устойчивые каменные террасы и выделить средства на …" at bounding box center [466, 234] width 0 height 10
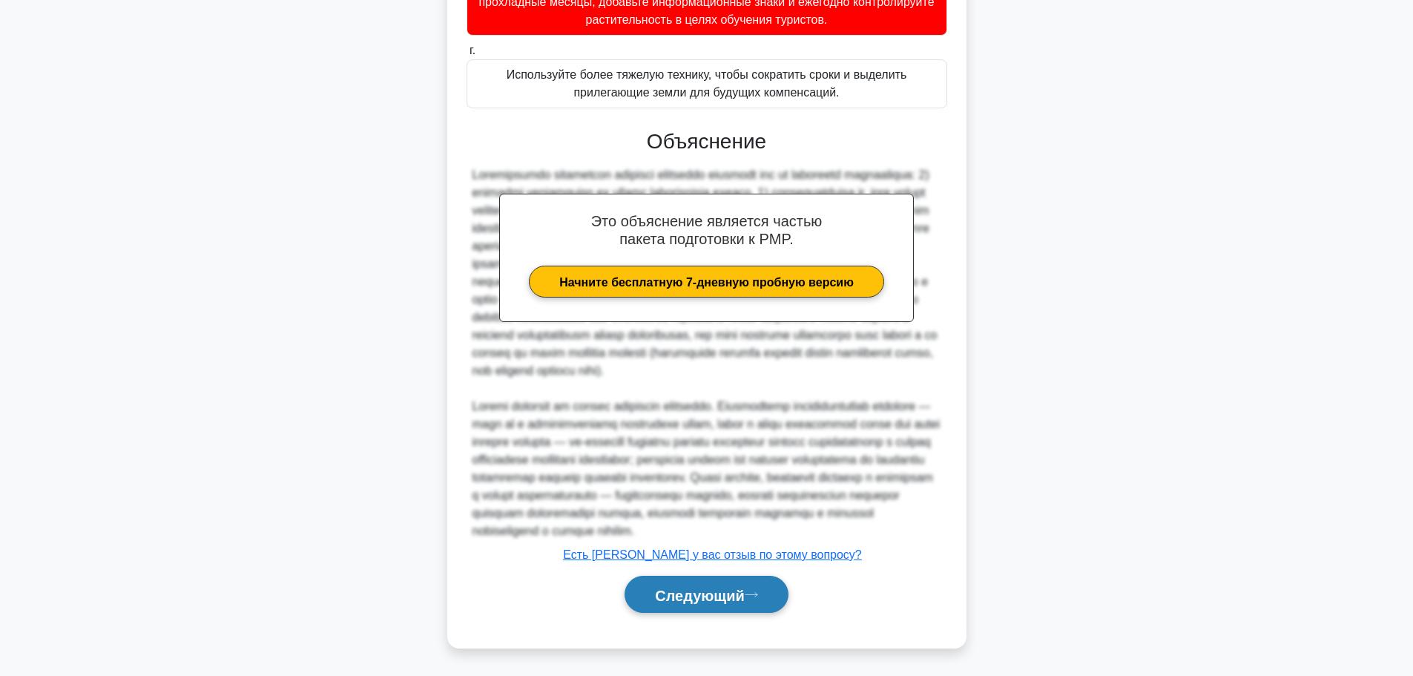
click at [662, 595] on font "Следующий" at bounding box center [700, 595] width 90 height 16
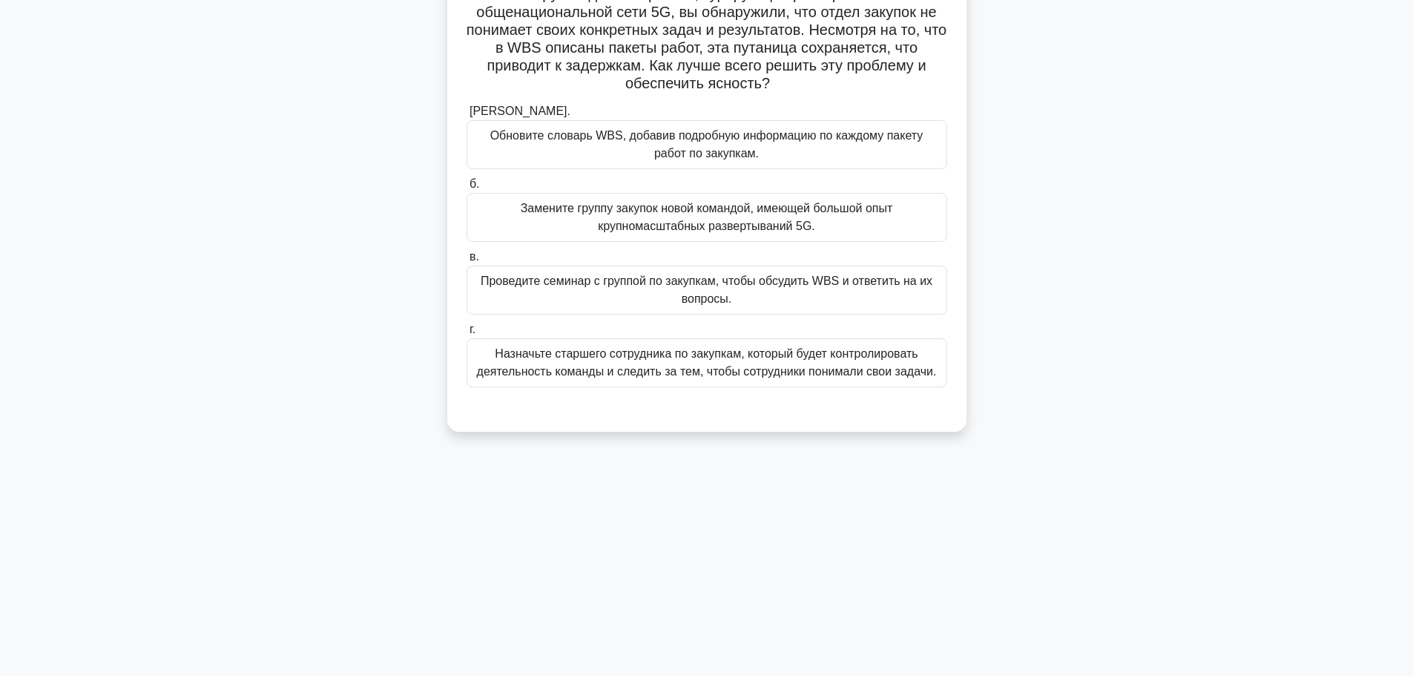
scroll to position [0, 0]
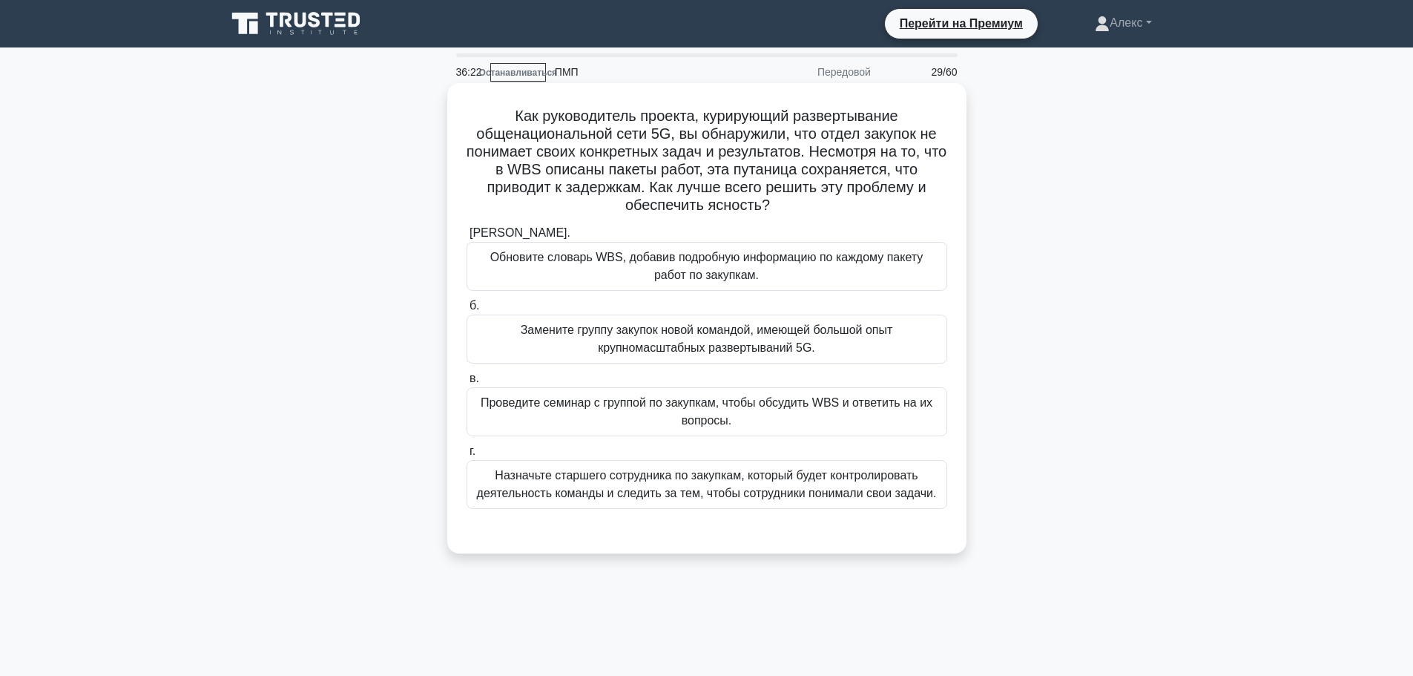
click at [616, 413] on font "Проведите семинар с группой по закупкам, чтобы обсудить WBS и ответить на их во…" at bounding box center [706, 412] width 467 height 36
click at [466, 383] on input "в. Проведите семинар с группой по закупкам, чтобы обсудить WBS и ответить на их…" at bounding box center [466, 379] width 0 height 10
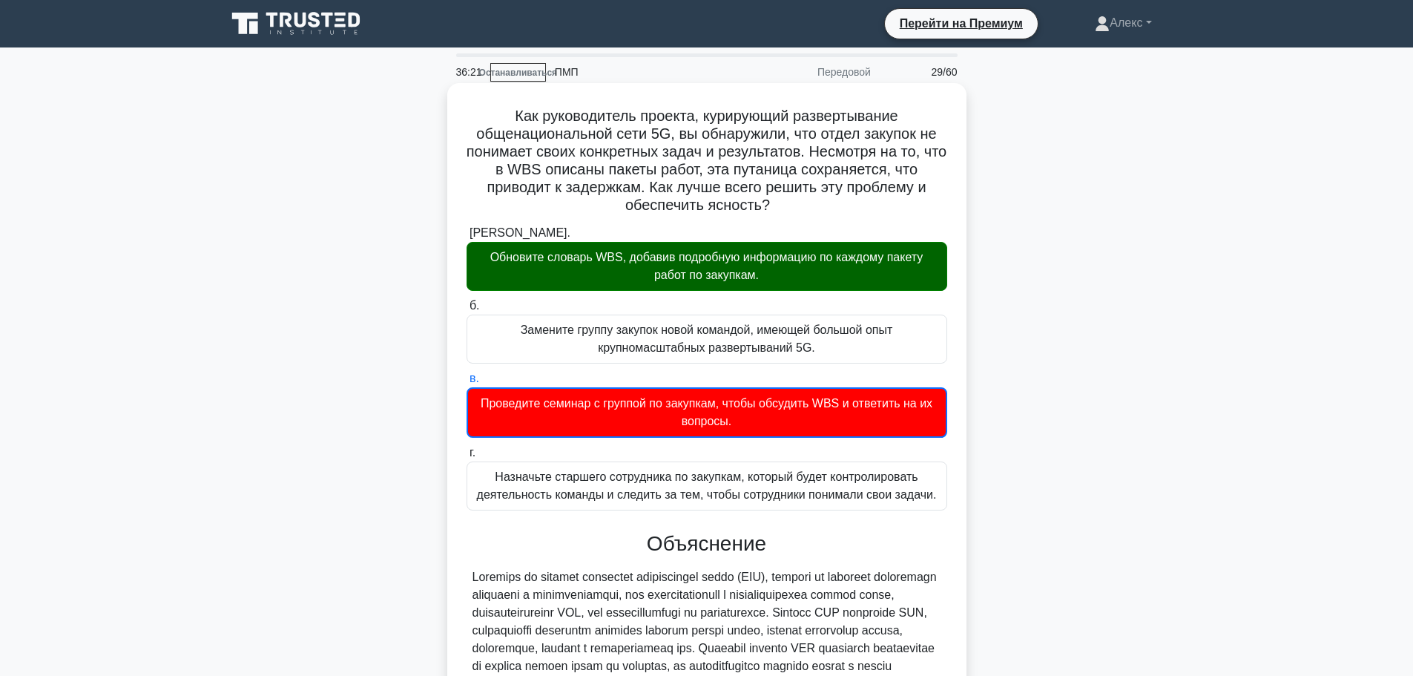
click at [642, 260] on font "Обновите словарь WBS, добавив подробную информацию по каждому пакету работ по з…" at bounding box center [706, 266] width 433 height 30
click at [466, 238] on input "а. Обновите словарь WBS, добавив подробную информацию по каждому пакету работ п…" at bounding box center [466, 233] width 0 height 10
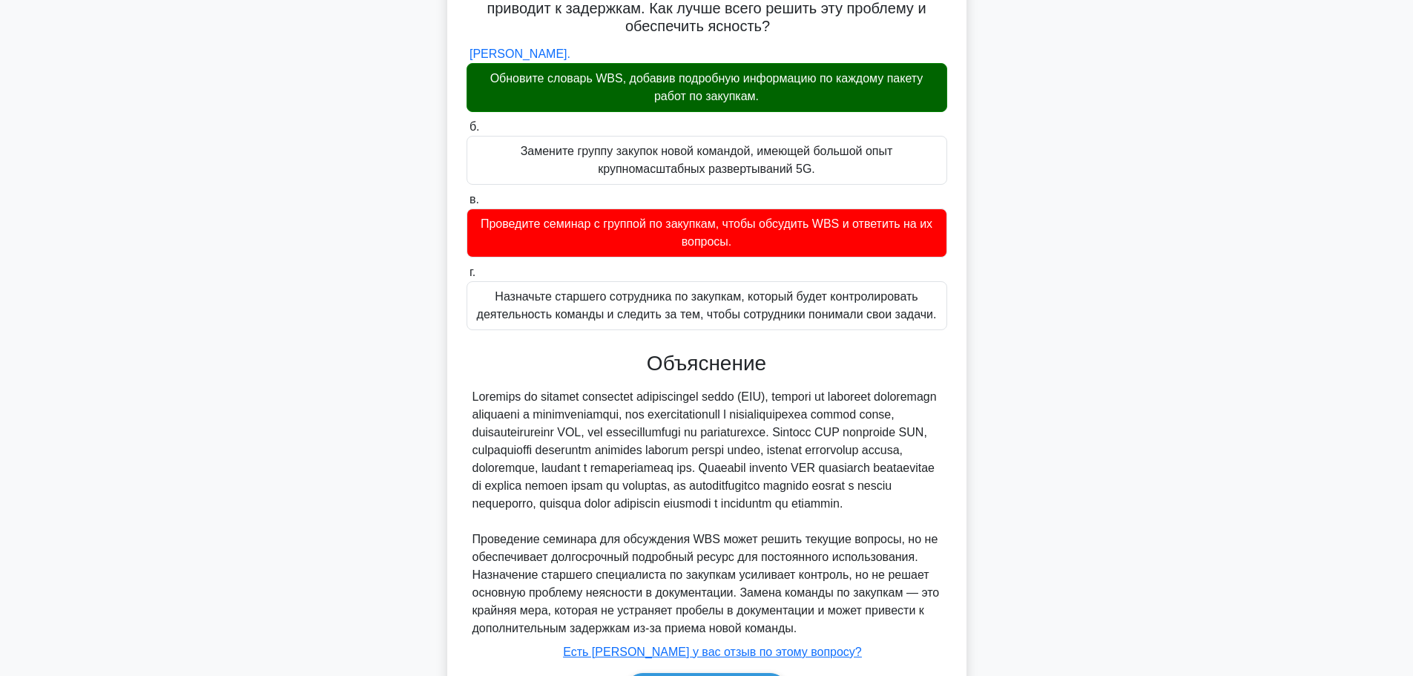
scroll to position [295, 0]
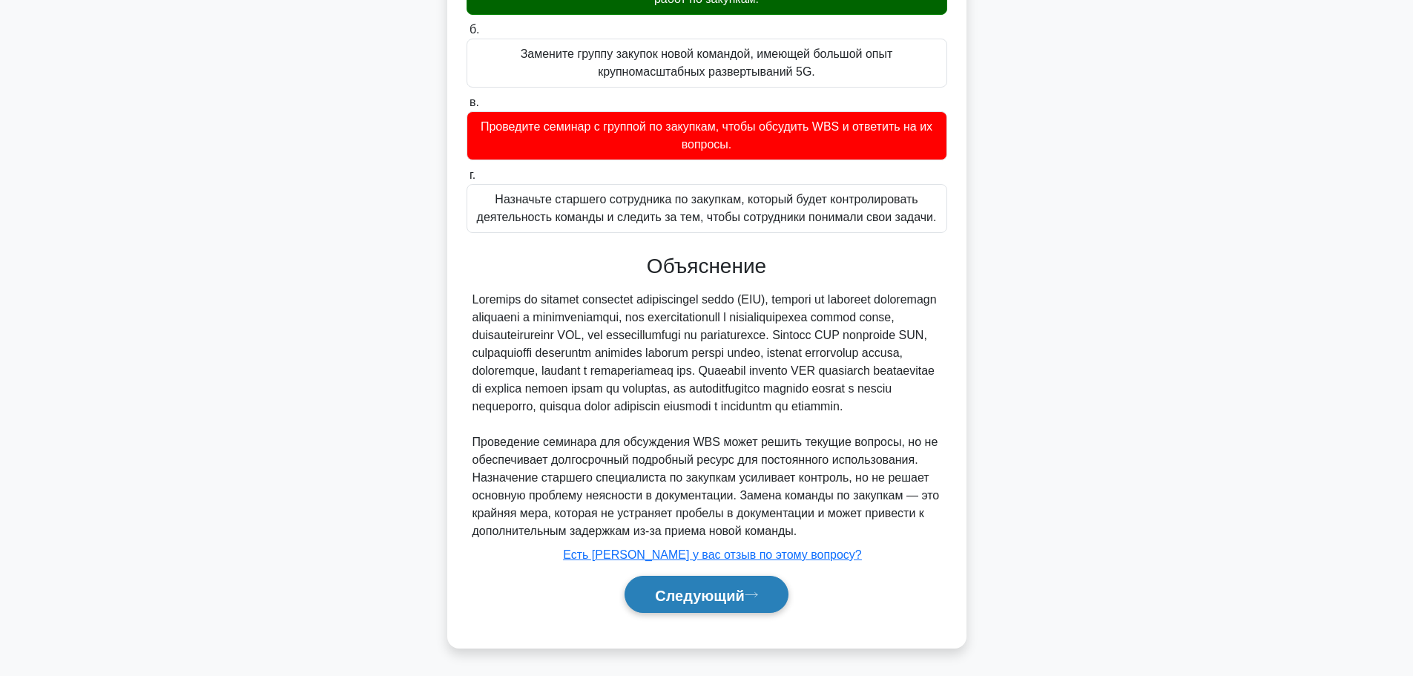
click at [683, 603] on button "Следующий" at bounding box center [706, 594] width 164 height 38
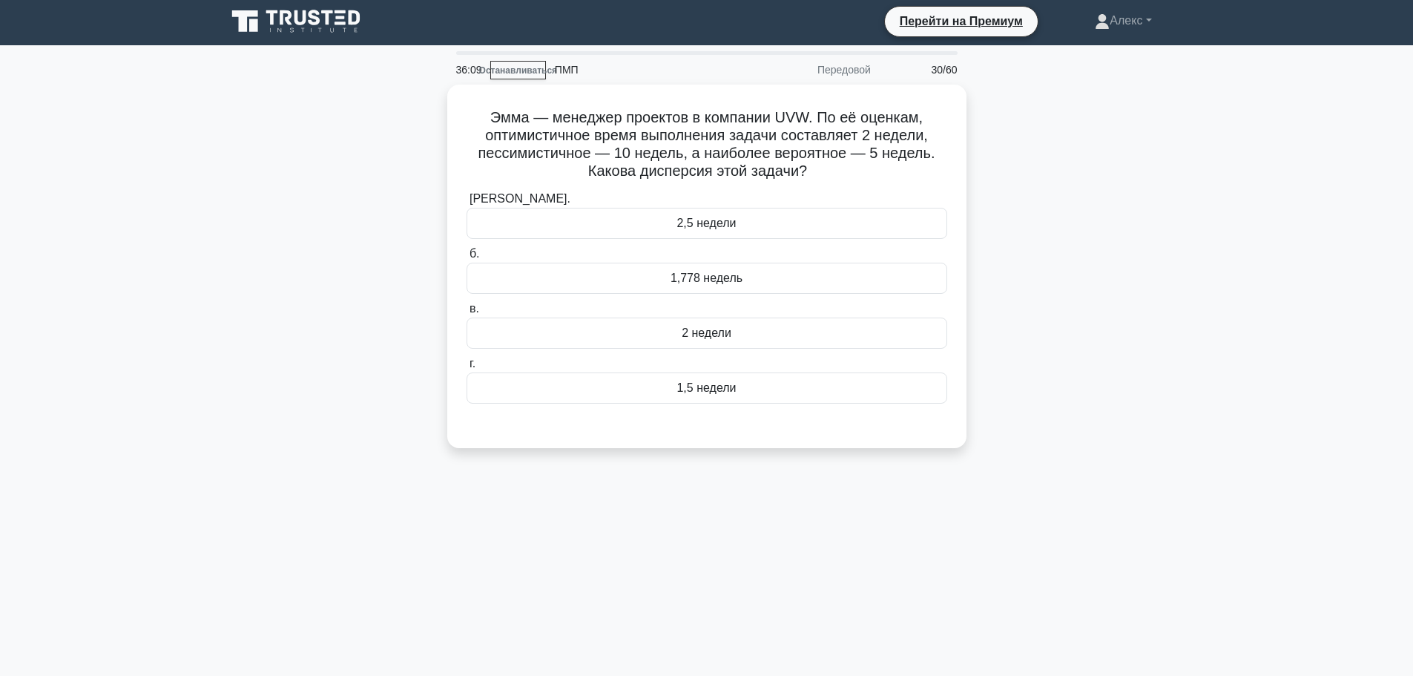
scroll to position [0, 0]
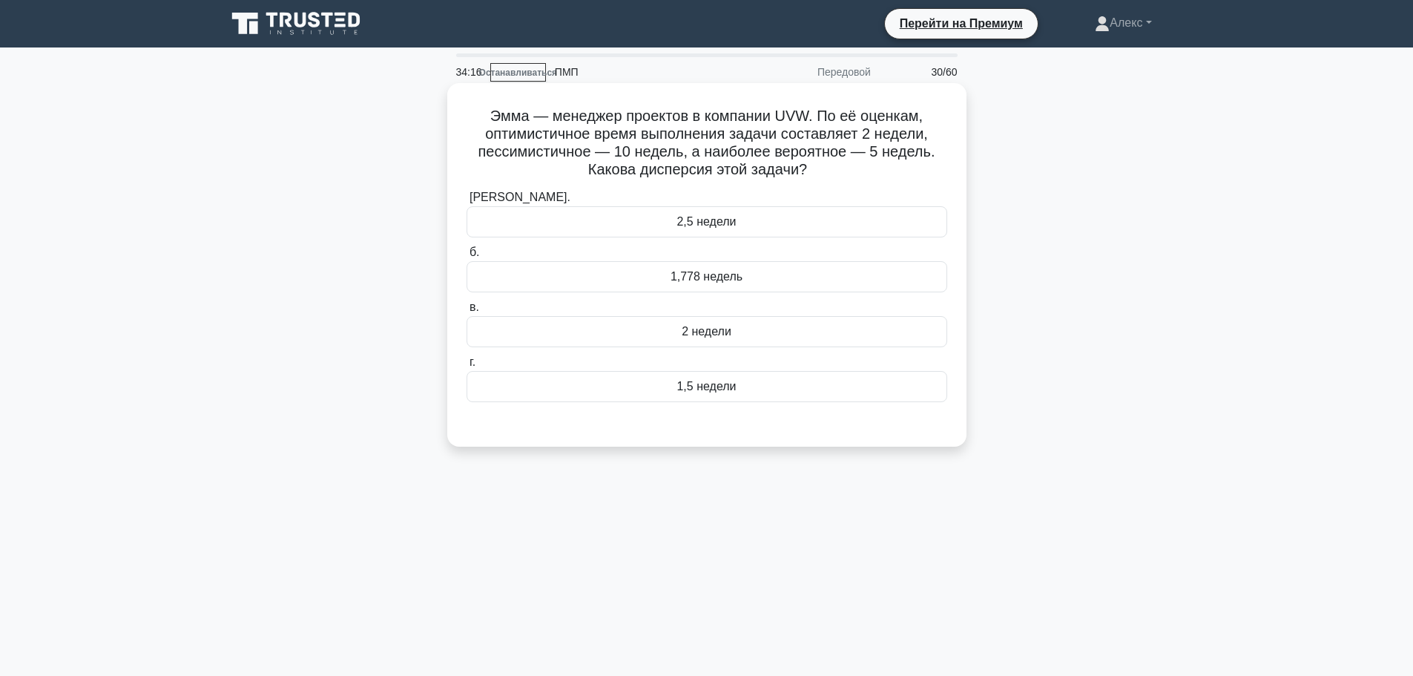
click at [699, 386] on font "1,5 недели" at bounding box center [705, 386] width 59 height 13
click at [466, 367] on input "г. 1,5 недели" at bounding box center [466, 362] width 0 height 10
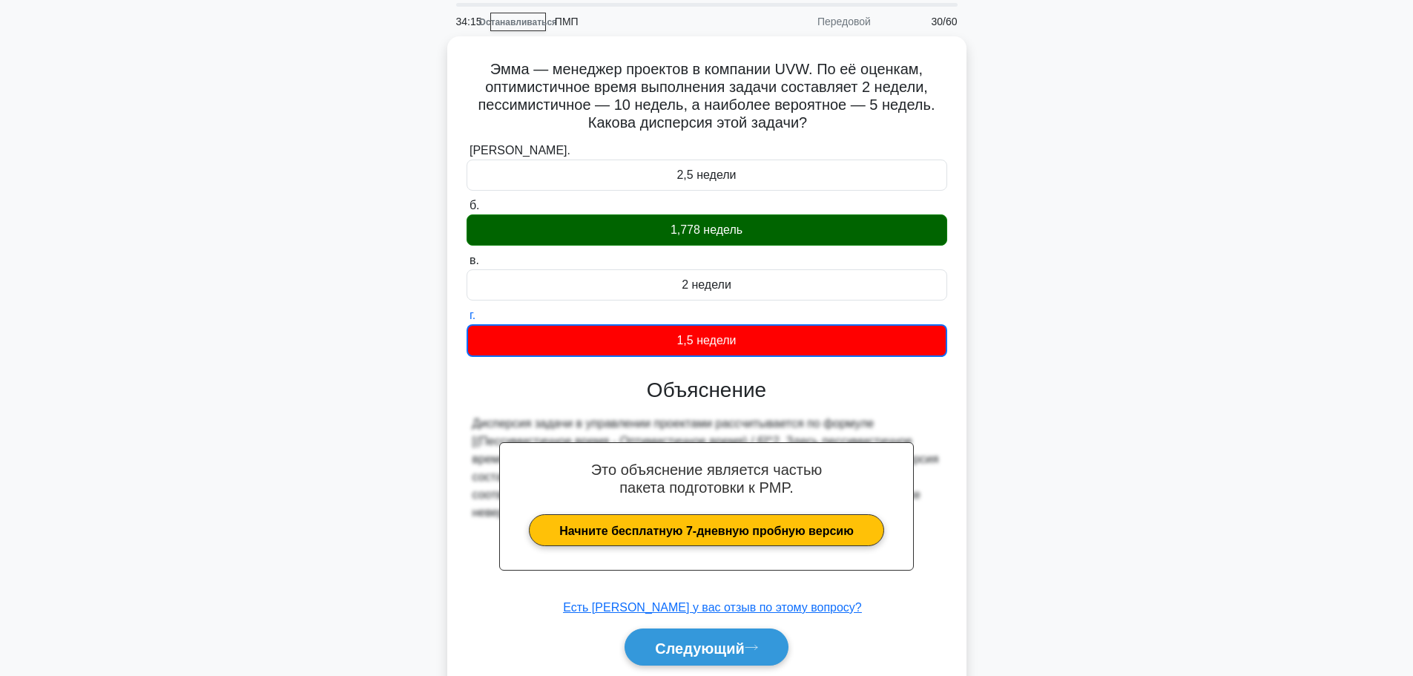
scroll to position [125, 0]
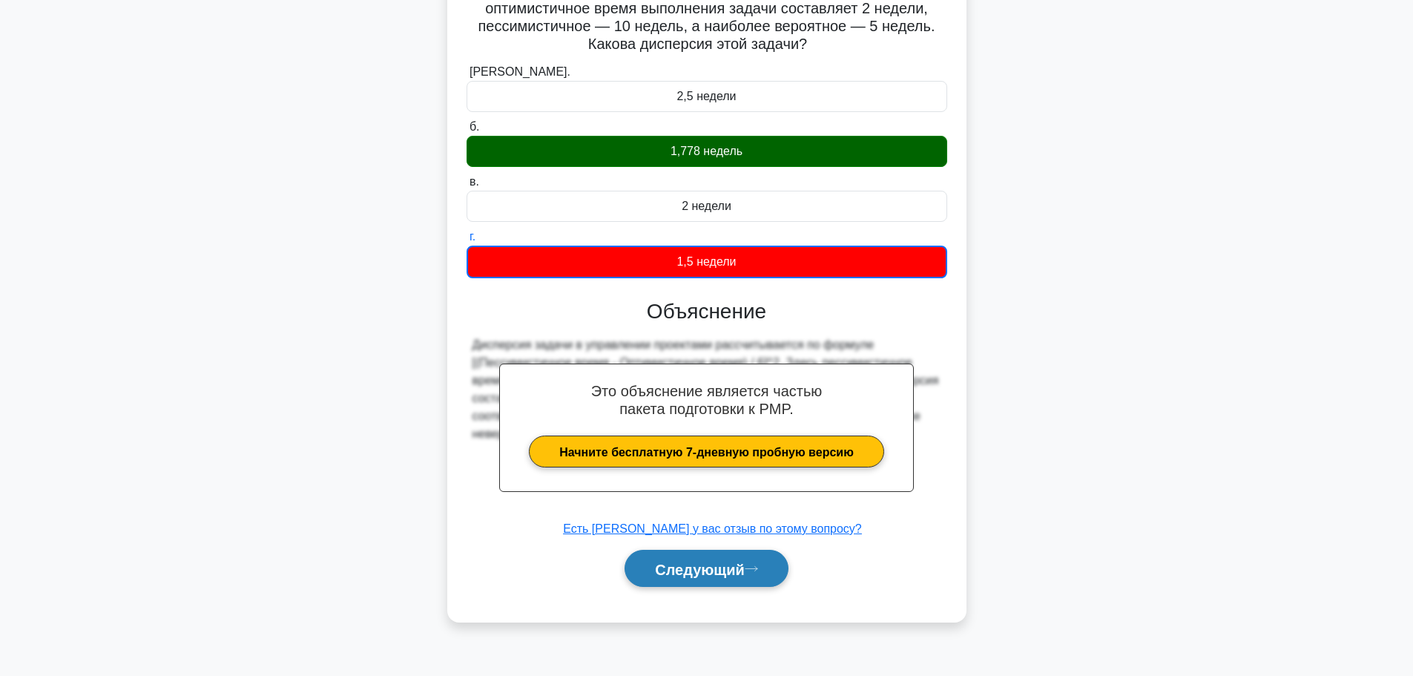
click at [774, 576] on button "Следующий" at bounding box center [706, 569] width 164 height 38
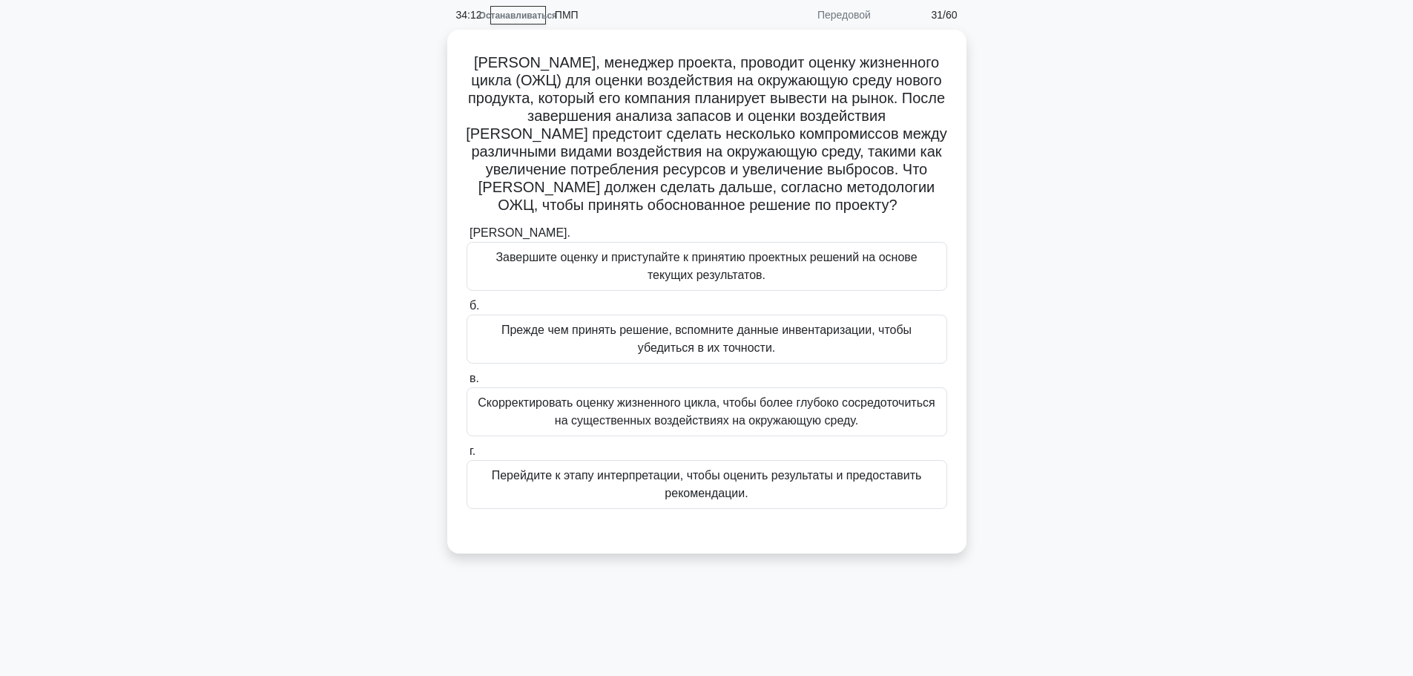
scroll to position [0, 0]
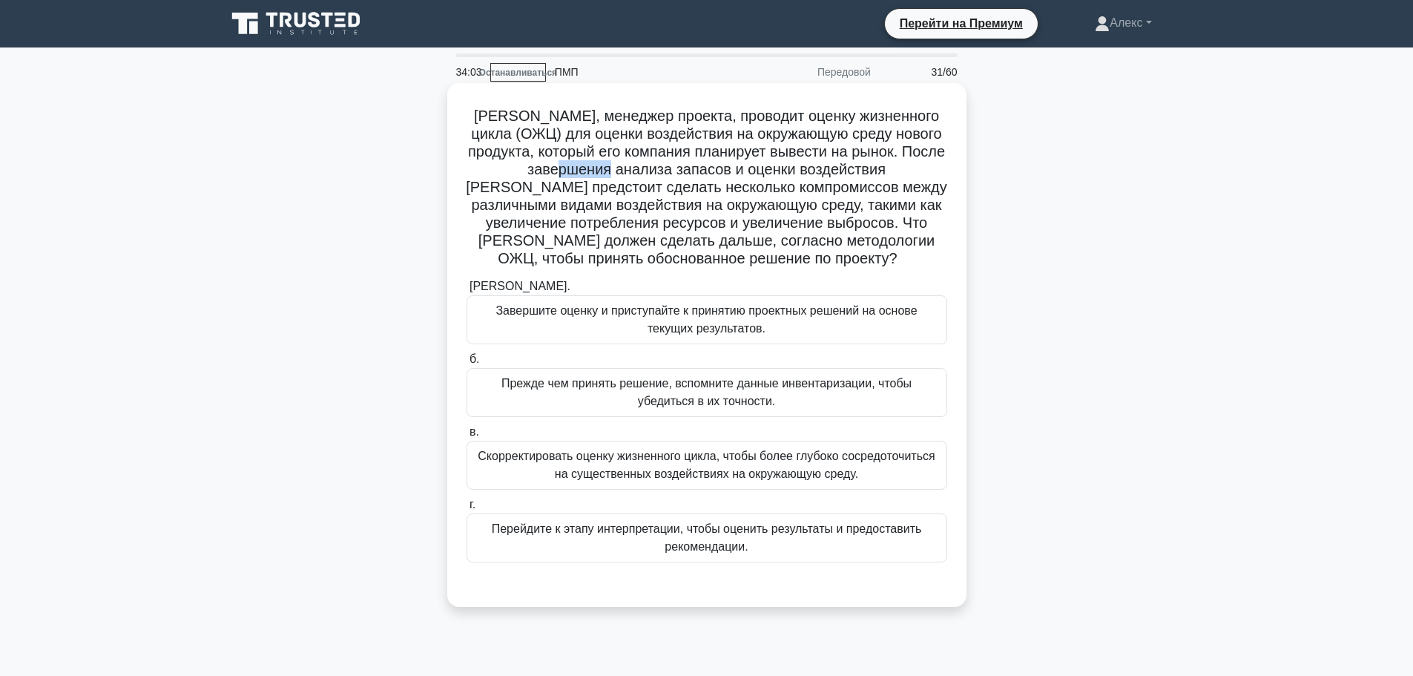
click at [678, 175] on font "Томас, менеджер проекта, проводит оценку жизненного цикла (ОЖЦ) для оценки возд…" at bounding box center [706, 187] width 481 height 159
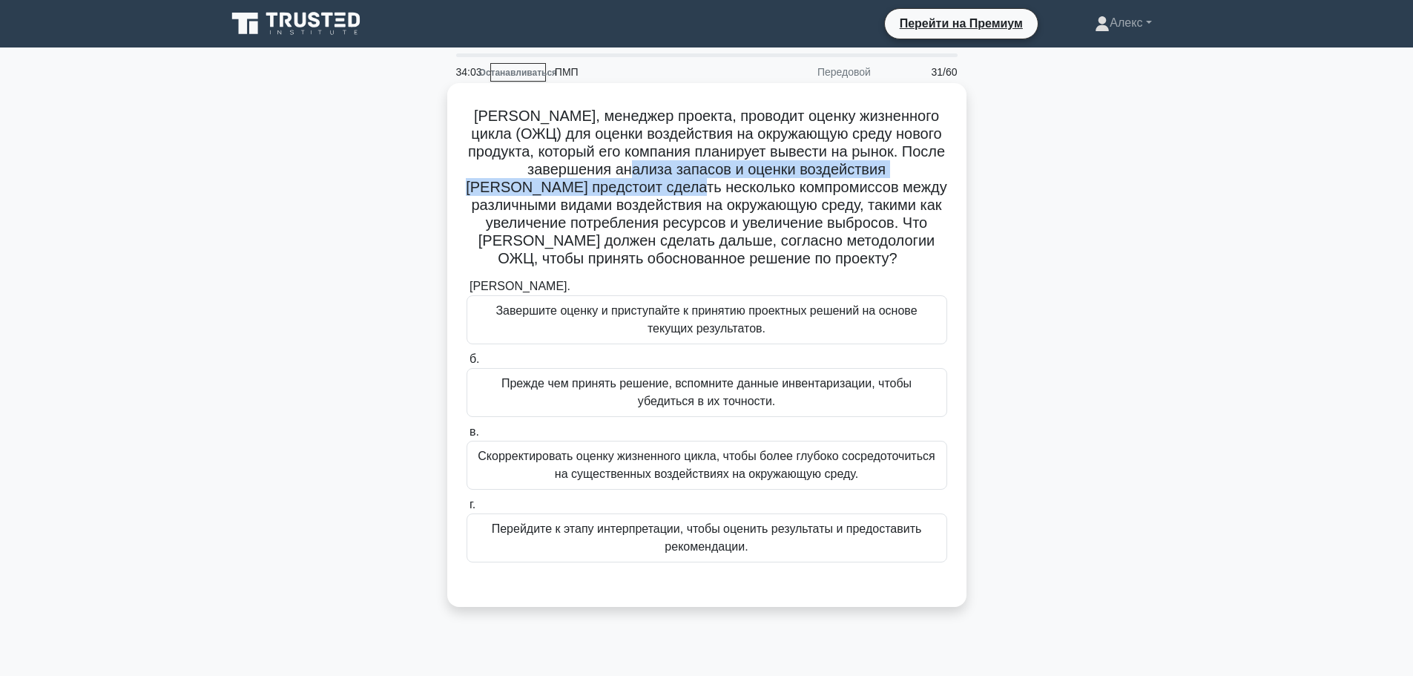
drag, startPoint x: 701, startPoint y: 179, endPoint x: 764, endPoint y: 177, distance: 63.1
click at [743, 182] on font "Томас, менеджер проекта, проводит оценку жизненного цикла (ОЖЦ) для оценки возд…" at bounding box center [706, 187] width 481 height 159
click at [765, 175] on font "Томас, менеджер проекта, проводит оценку жизненного цикла (ОЖЦ) для оценки возд…" at bounding box center [706, 187] width 481 height 159
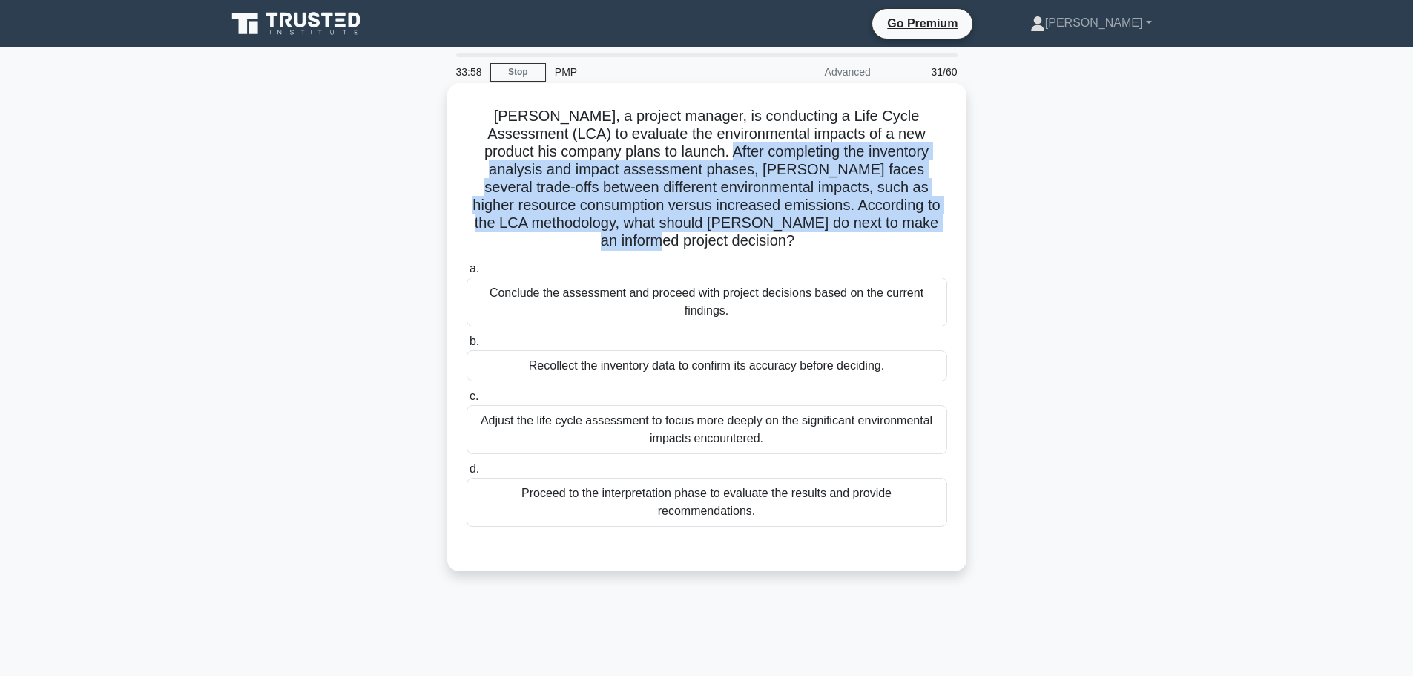
drag, startPoint x: 621, startPoint y: 208, endPoint x: 637, endPoint y: 157, distance: 53.5
click at [637, 157] on h5 "Thomas, a project manager, is conducting a Life Cycle Assessment (LCA) to evalu…" at bounding box center [707, 179] width 484 height 144
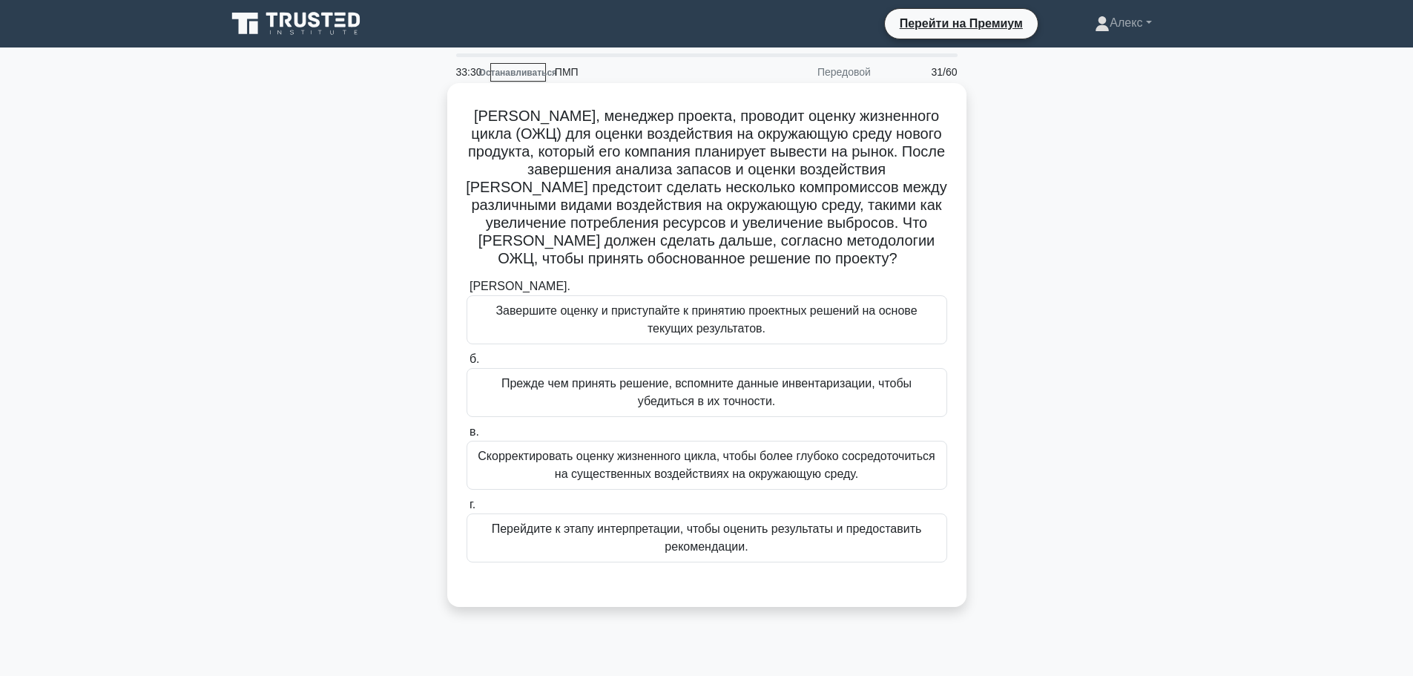
drag, startPoint x: 569, startPoint y: 224, endPoint x: 573, endPoint y: 210, distance: 14.6
click at [569, 222] on font "Томас, менеджер проекта, проводит оценку жизненного цикла (ОЖЦ) для оценки возд…" at bounding box center [706, 187] width 481 height 159
click at [578, 188] on font "Томас, менеджер проекта, проводит оценку жизненного цикла (ОЖЦ) для оценки возд…" at bounding box center [706, 187] width 481 height 159
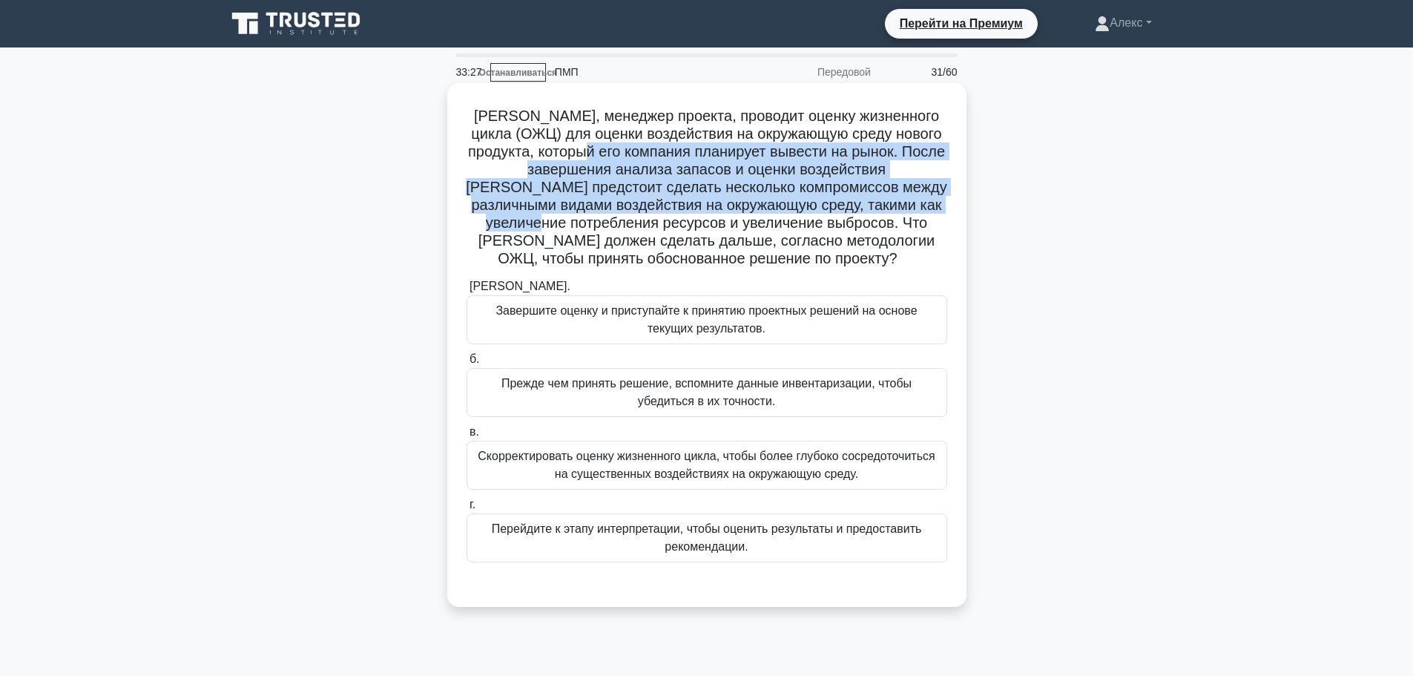
drag, startPoint x: 660, startPoint y: 218, endPoint x: 664, endPoint y: 145, distance: 73.6
click at [663, 153] on font "Томас, менеджер проекта, проводит оценку жизненного цикла (ОЖЦ) для оценки возд…" at bounding box center [706, 187] width 481 height 159
click at [639, 231] on font "Томас, менеджер проекта, проводит оценку жизненного цикла (ОЖЦ) для оценки возд…" at bounding box center [706, 187] width 481 height 159
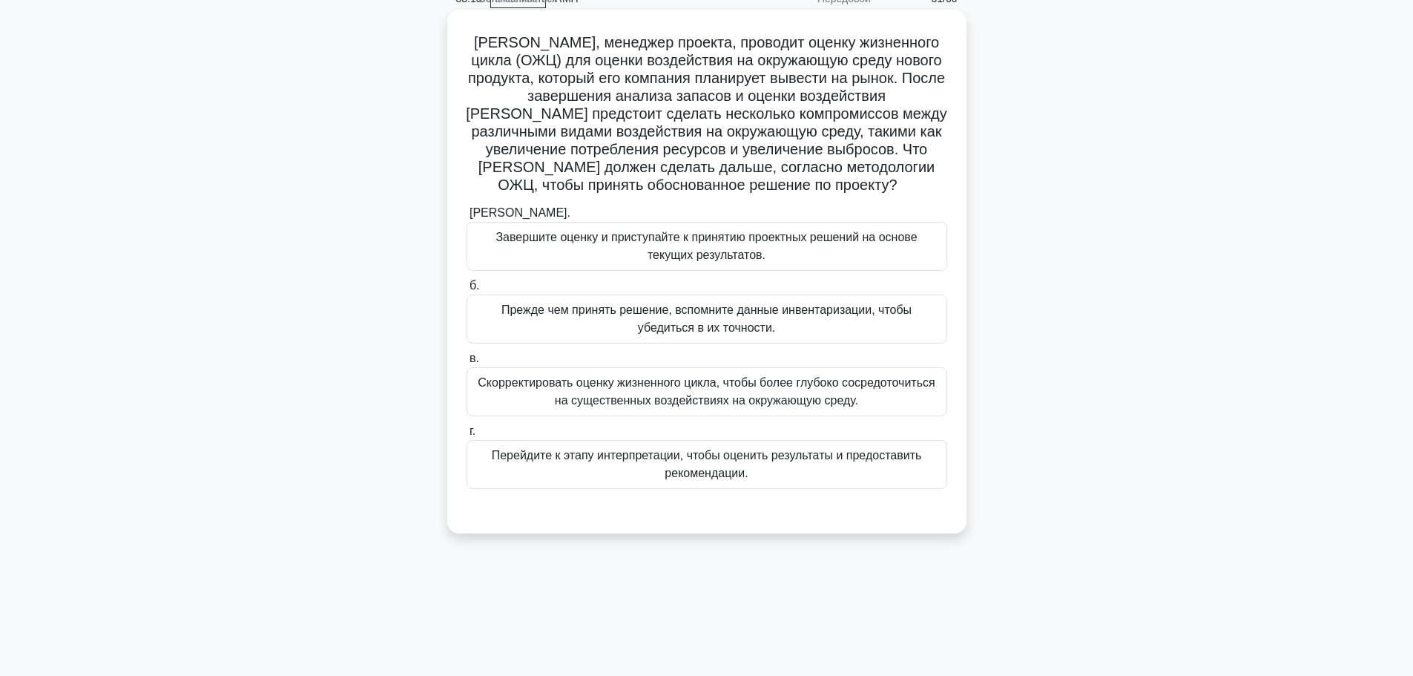
scroll to position [74, 0]
click at [728, 474] on font "Перейдите к этапу интерпретации, чтобы оценить результаты и предоставить рекоме…" at bounding box center [707, 463] width 430 height 30
click at [466, 435] on input "г. Перейдите к этапу интерпретации, чтобы оценить результаты и предоставить рек…" at bounding box center [466, 431] width 0 height 10
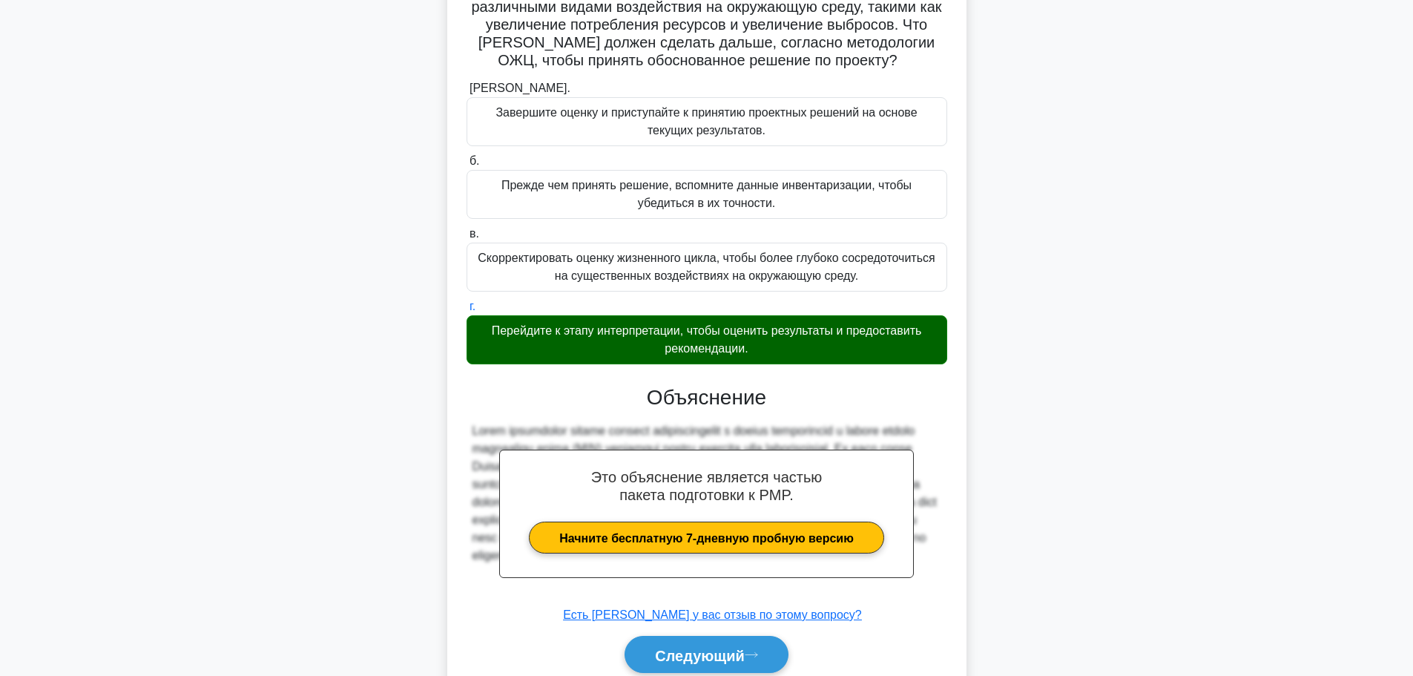
scroll to position [260, 0]
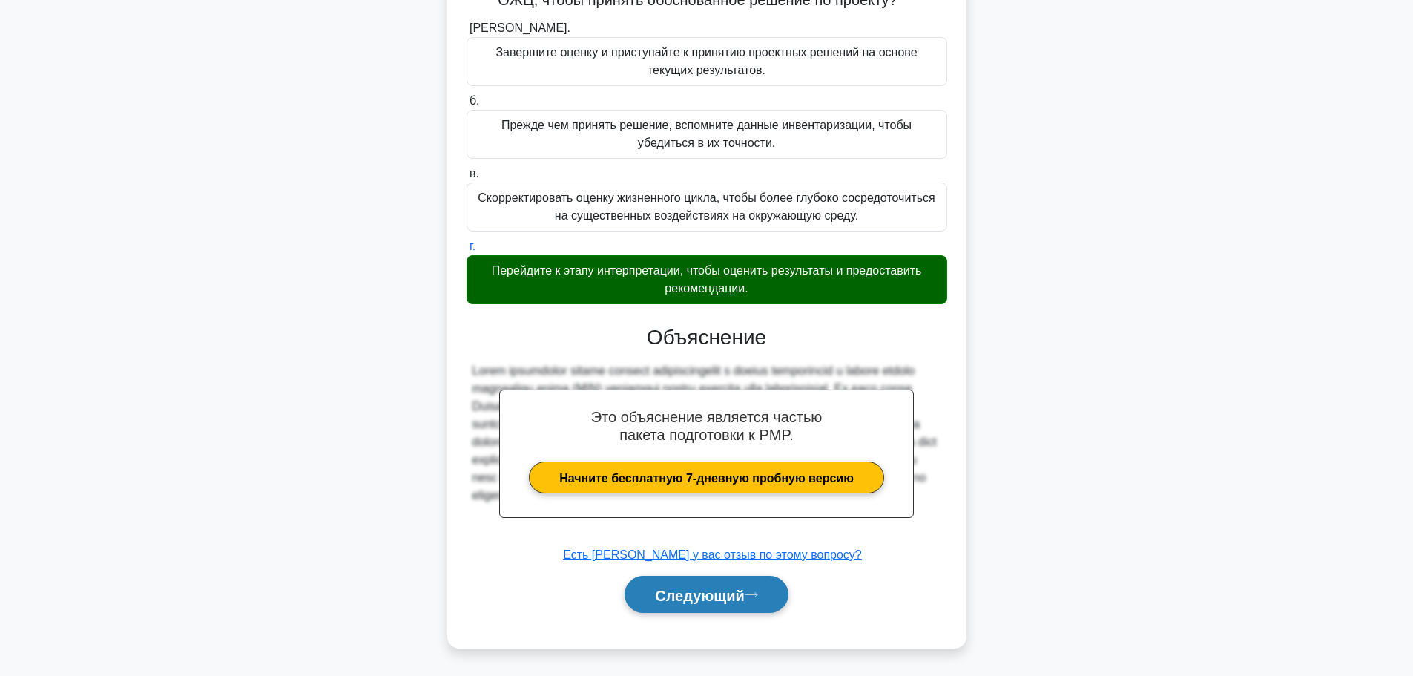
click at [693, 601] on font "Следующий" at bounding box center [700, 595] width 90 height 16
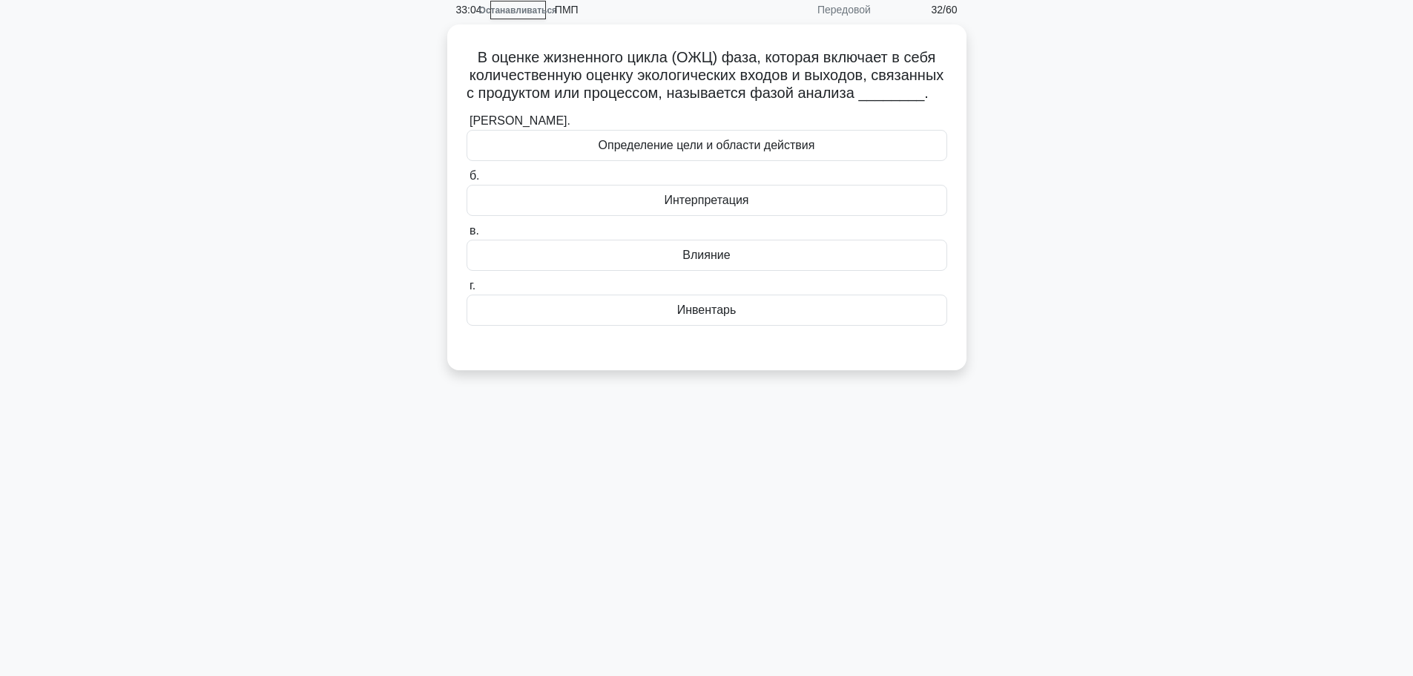
scroll to position [0, 0]
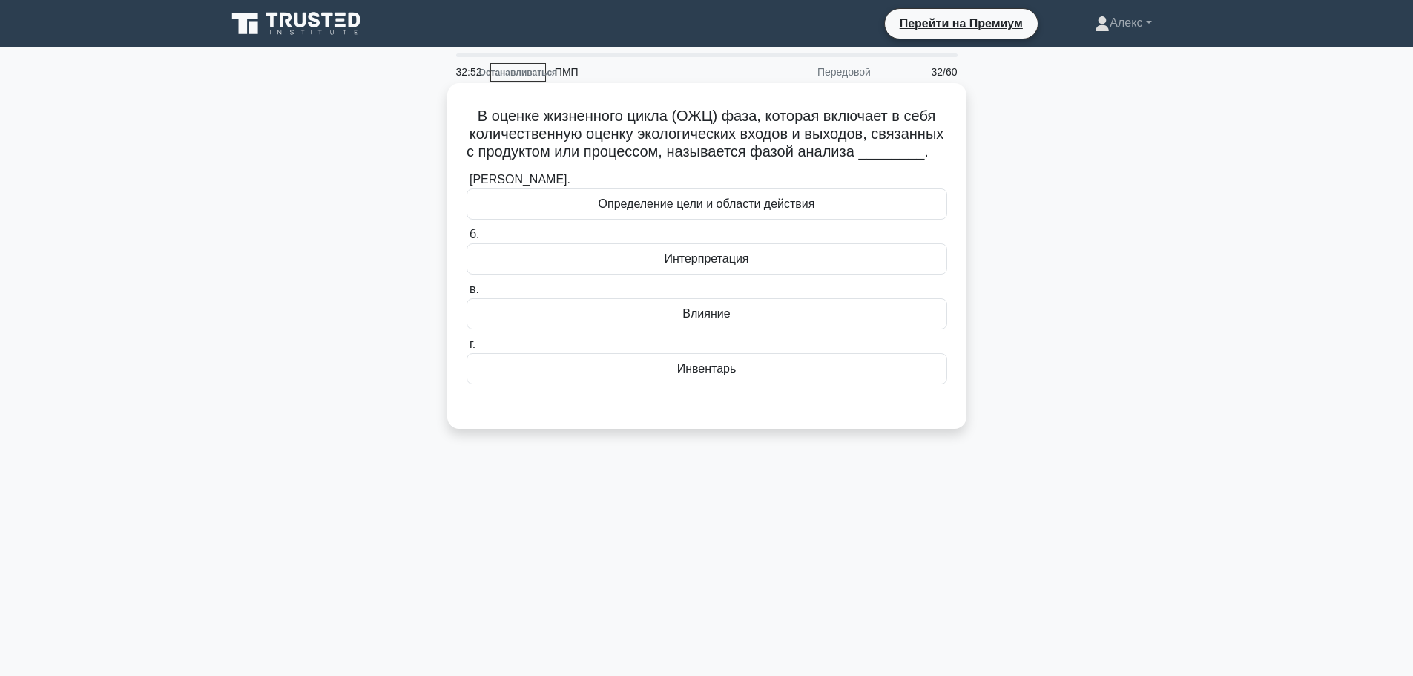
click at [704, 320] on font "Влияние" at bounding box center [705, 313] width 47 height 13
click at [466, 294] on input "в. Влияние" at bounding box center [466, 290] width 0 height 10
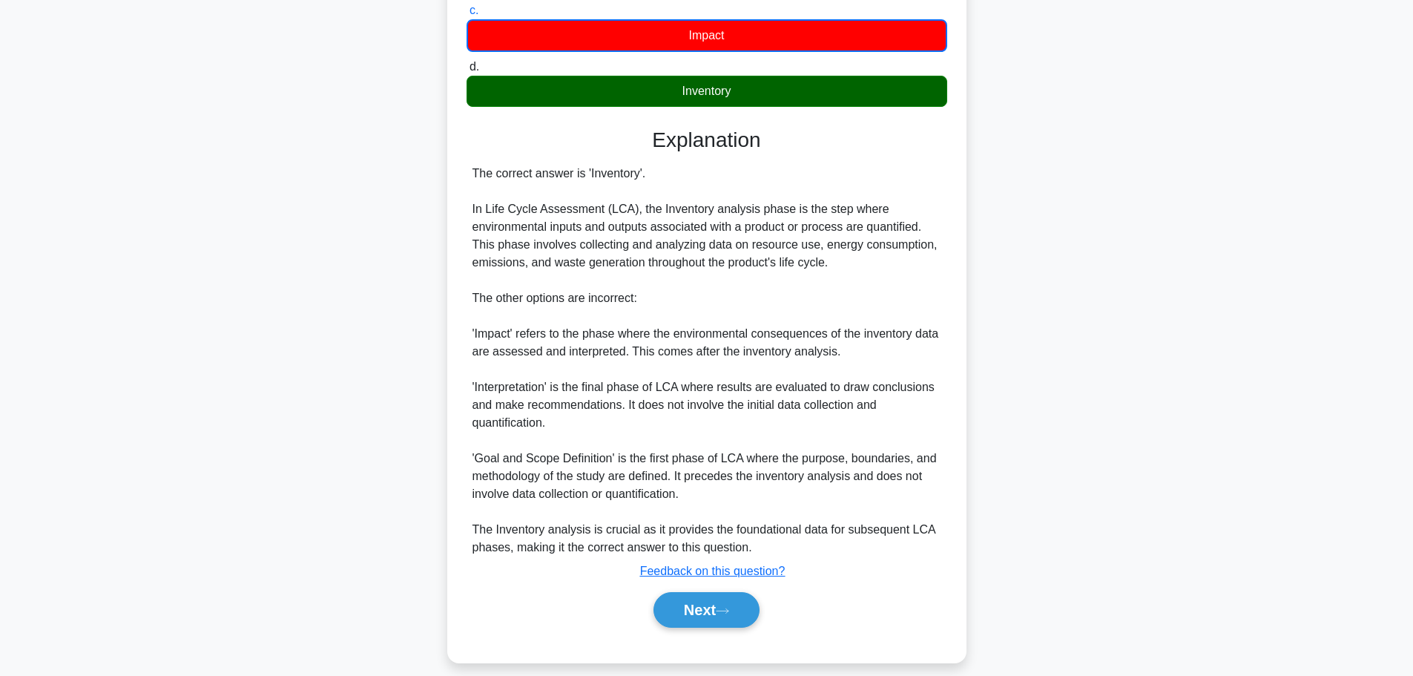
scroll to position [297, 0]
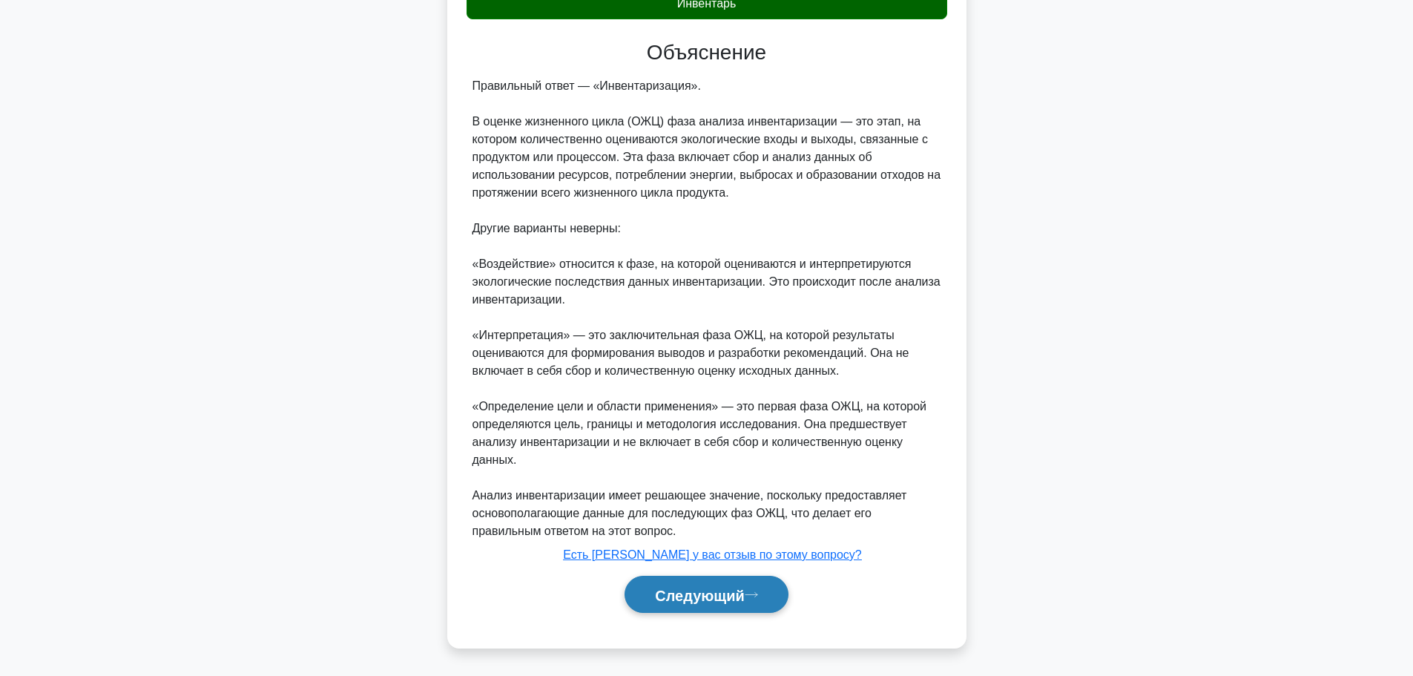
click at [676, 586] on font "Следующий" at bounding box center [700, 594] width 90 height 16
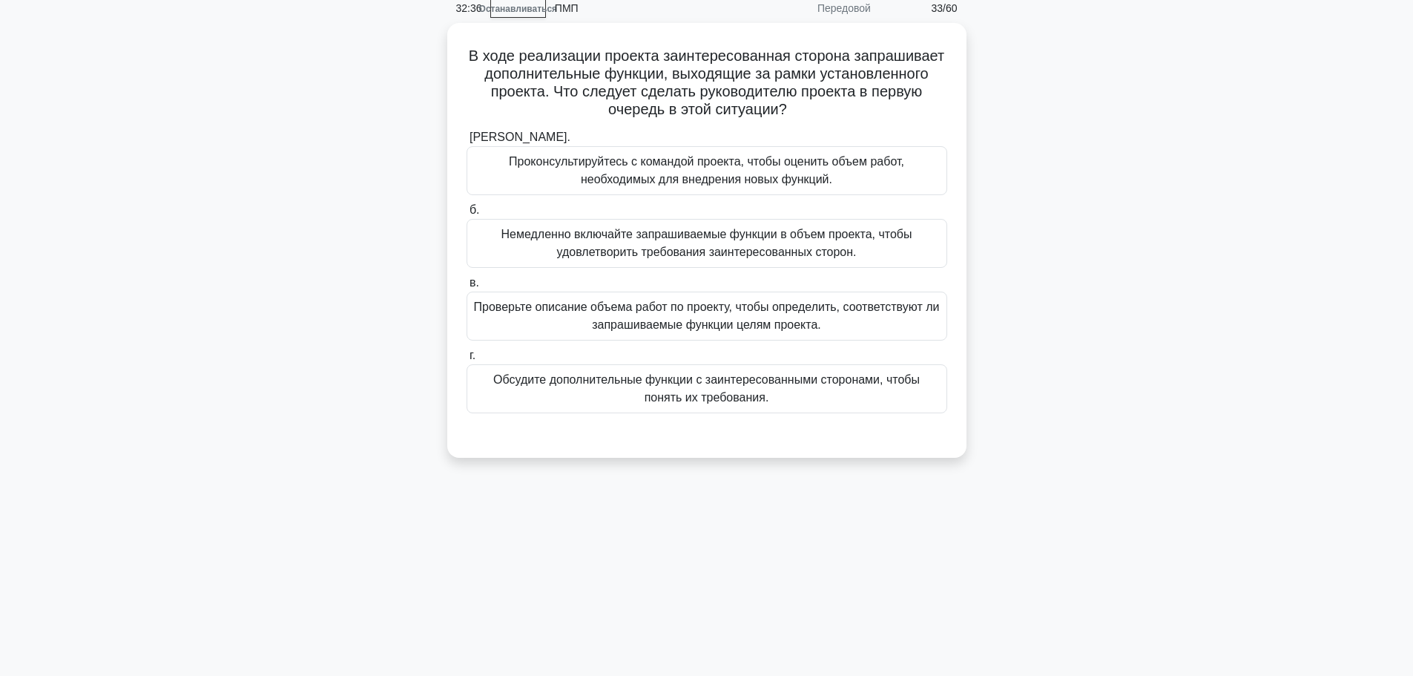
scroll to position [0, 0]
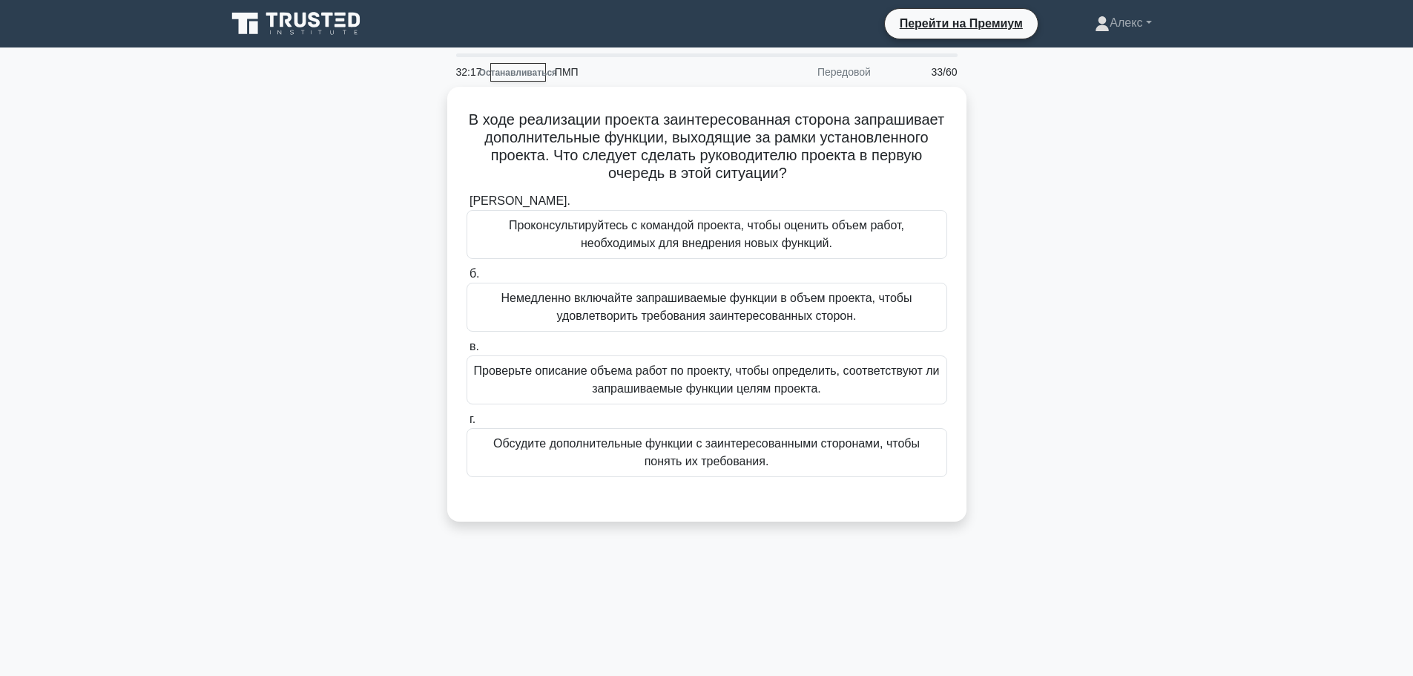
click at [604, 538] on div "В ходе реализации проекта заинтересованная сторона запрашивает дополнительные ф…" at bounding box center [706, 313] width 979 height 452
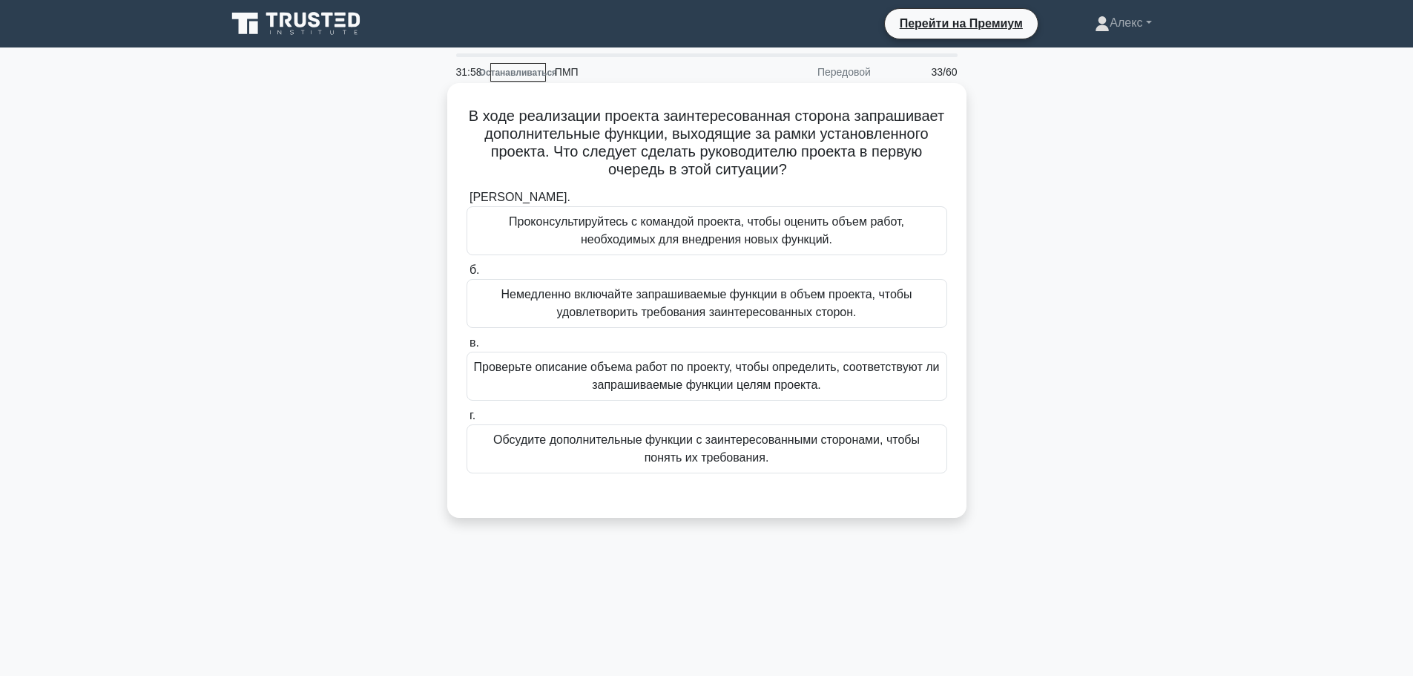
click at [531, 382] on font "Проверьте описание объема работ по проекту, чтобы определить, соответствуют ли …" at bounding box center [706, 376] width 467 height 36
click at [466, 348] on input "в. Проверьте описание объема работ по проекту, чтобы определить, соответствуют …" at bounding box center [466, 343] width 0 height 10
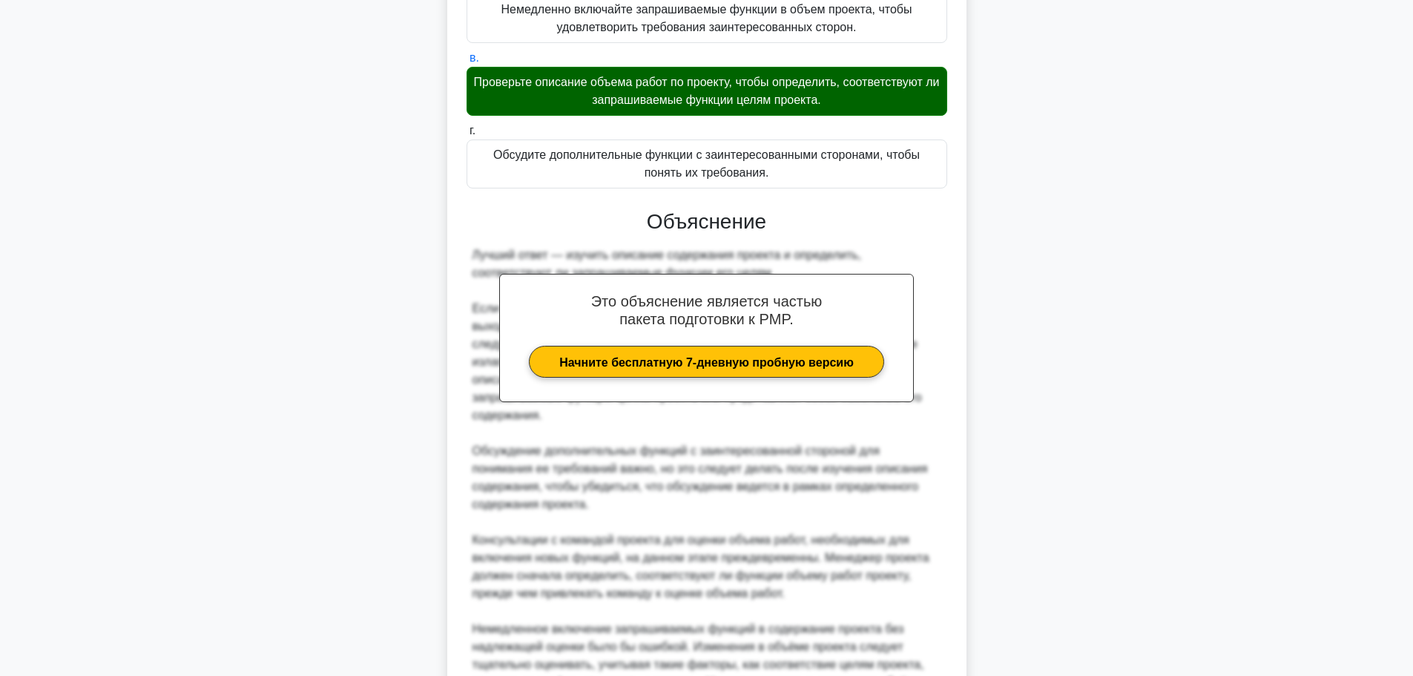
scroll to position [455, 0]
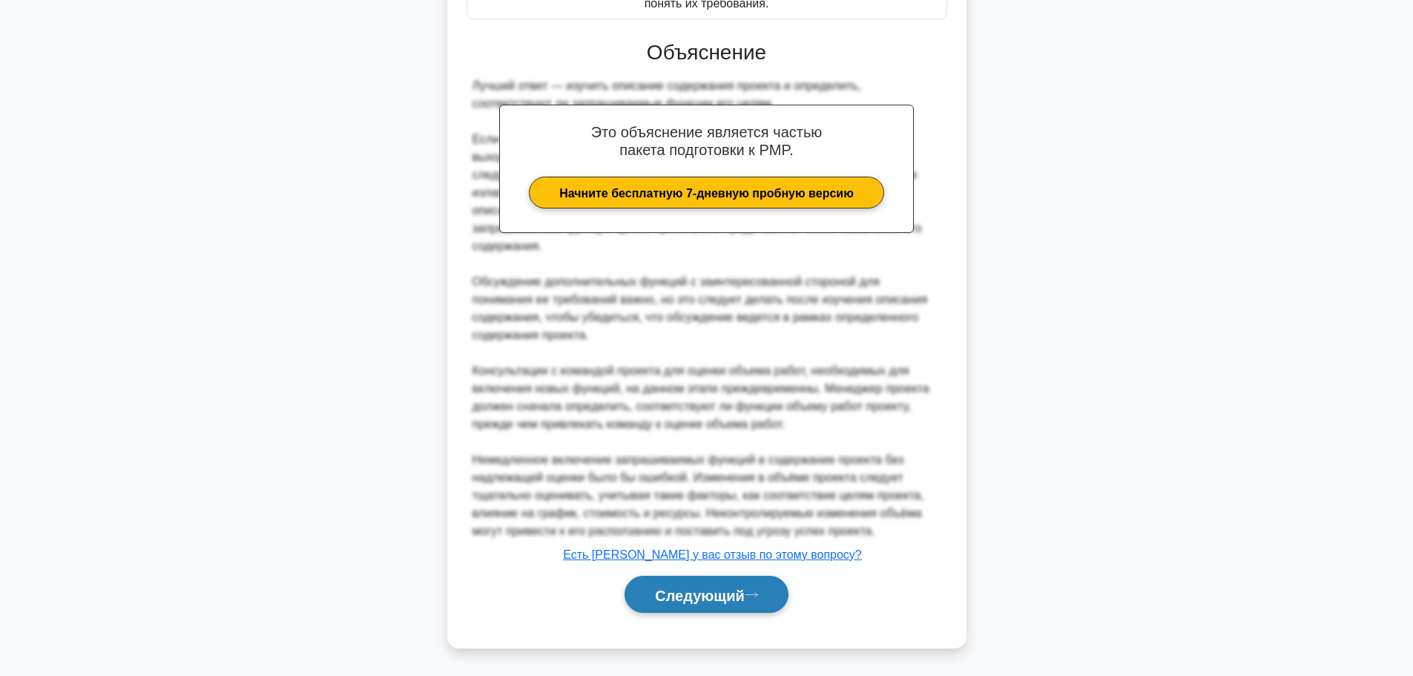
click at [729, 592] on font "Следующий" at bounding box center [700, 595] width 90 height 16
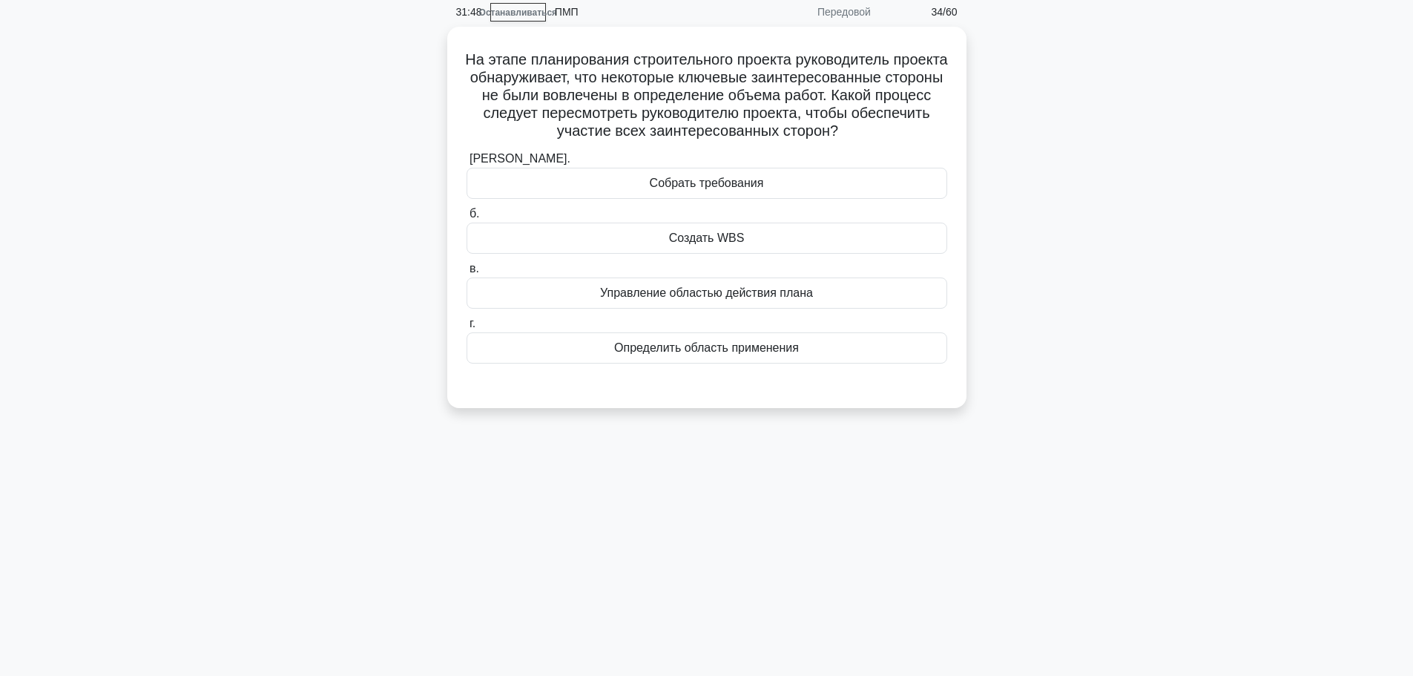
scroll to position [0, 0]
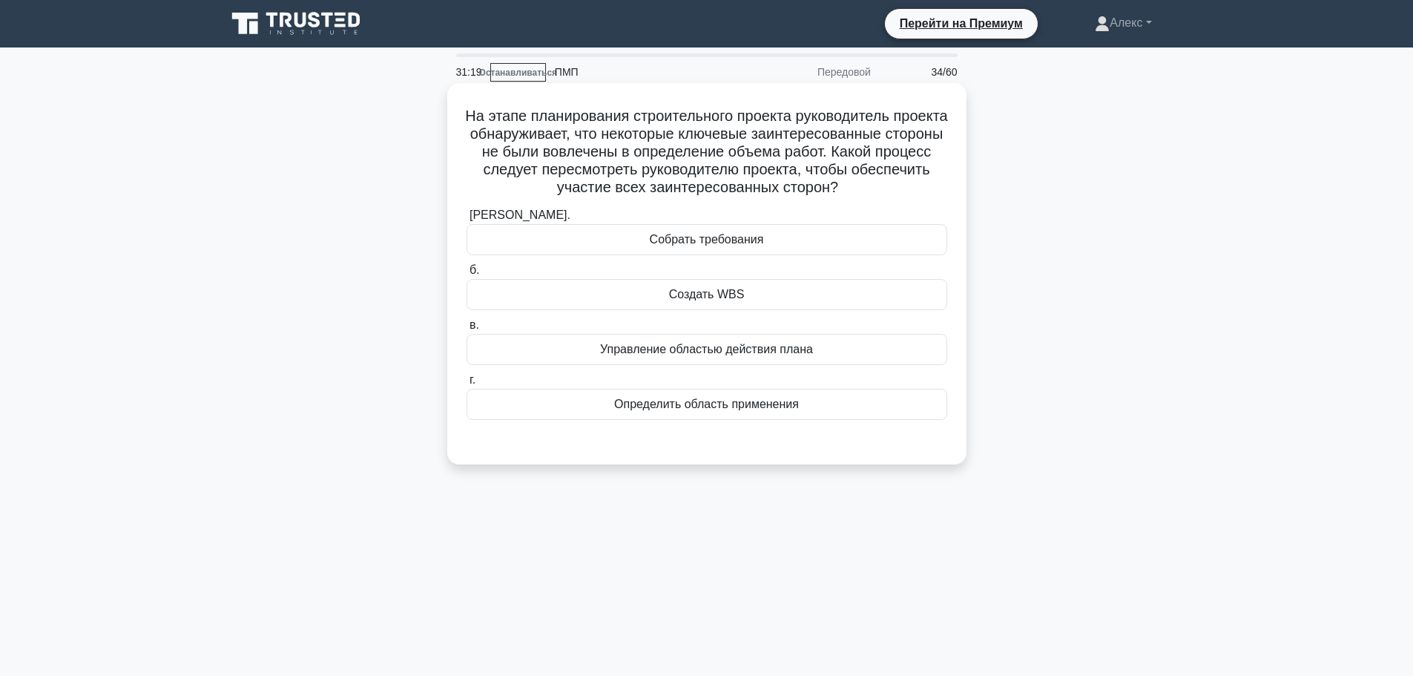
click at [762, 355] on font "Управление областью действия плана" at bounding box center [706, 349] width 213 height 13
click at [466, 330] on input "в. Управление областью действия плана" at bounding box center [466, 325] width 0 height 10
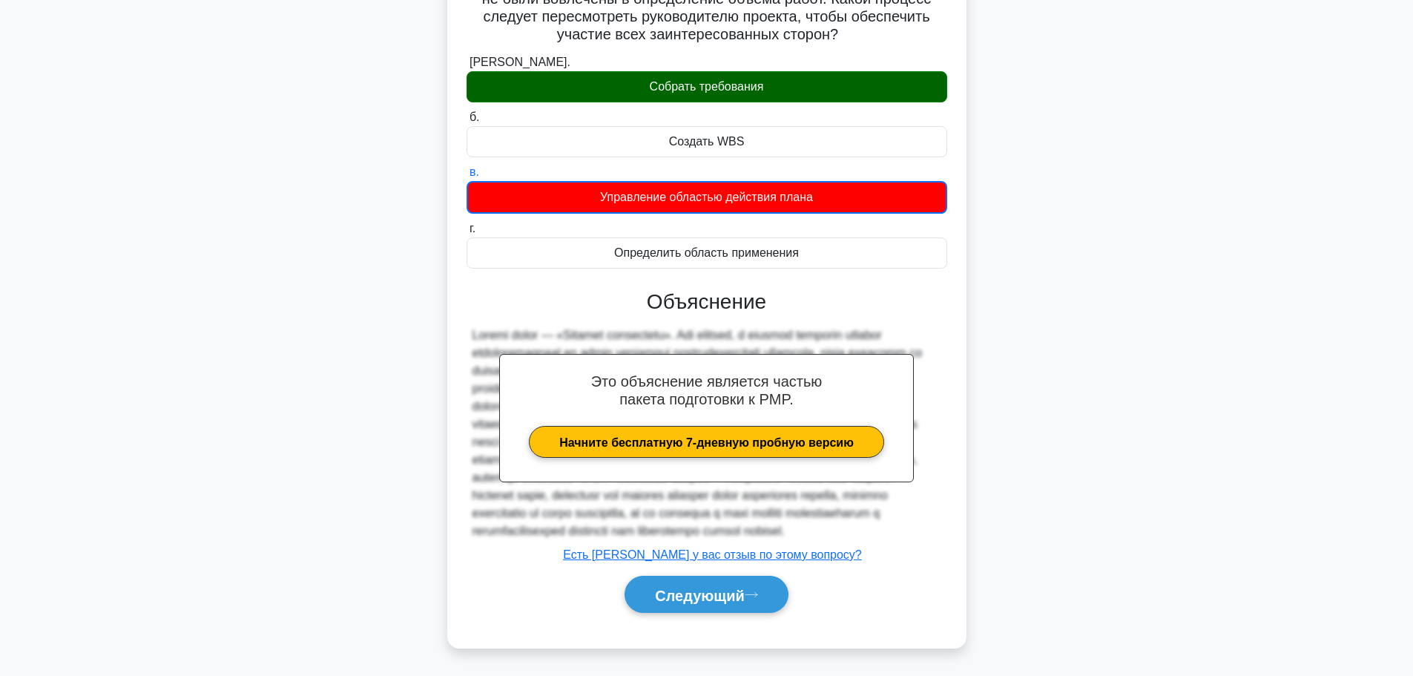
scroll to position [190, 0]
click at [713, 610] on button "Следующий" at bounding box center [706, 594] width 164 height 38
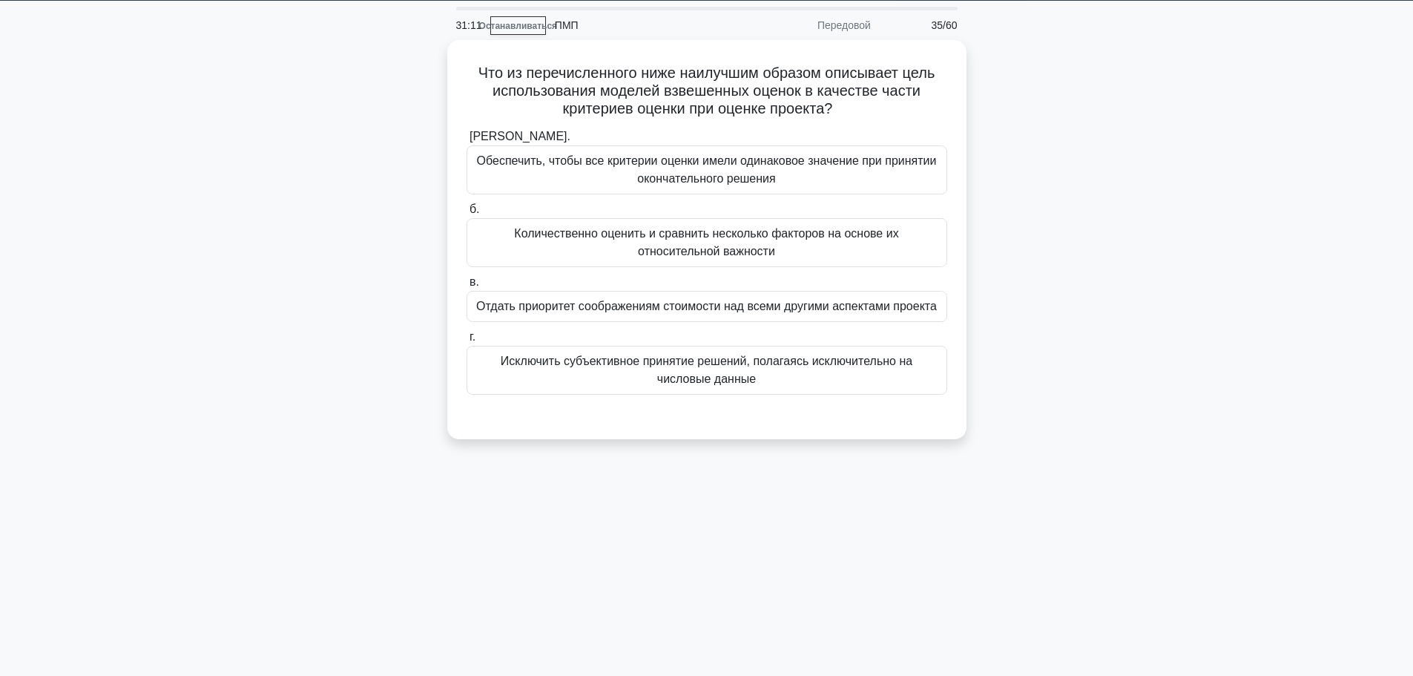
scroll to position [0, 0]
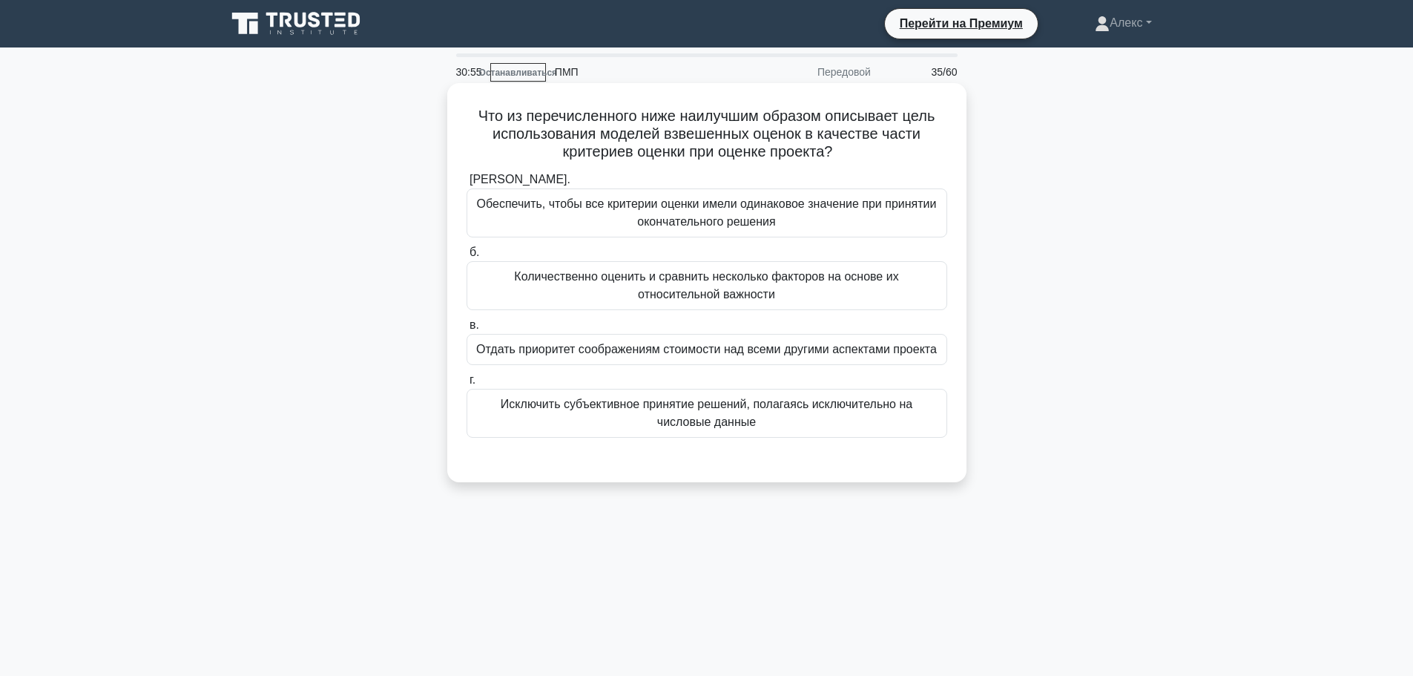
click at [754, 294] on font "Количественно оценить и сравнить несколько факторов на основе их относительной …" at bounding box center [706, 285] width 384 height 30
click at [466, 257] on input "б. Количественно оценить и сравнить несколько факторов на основе их относительн…" at bounding box center [466, 253] width 0 height 10
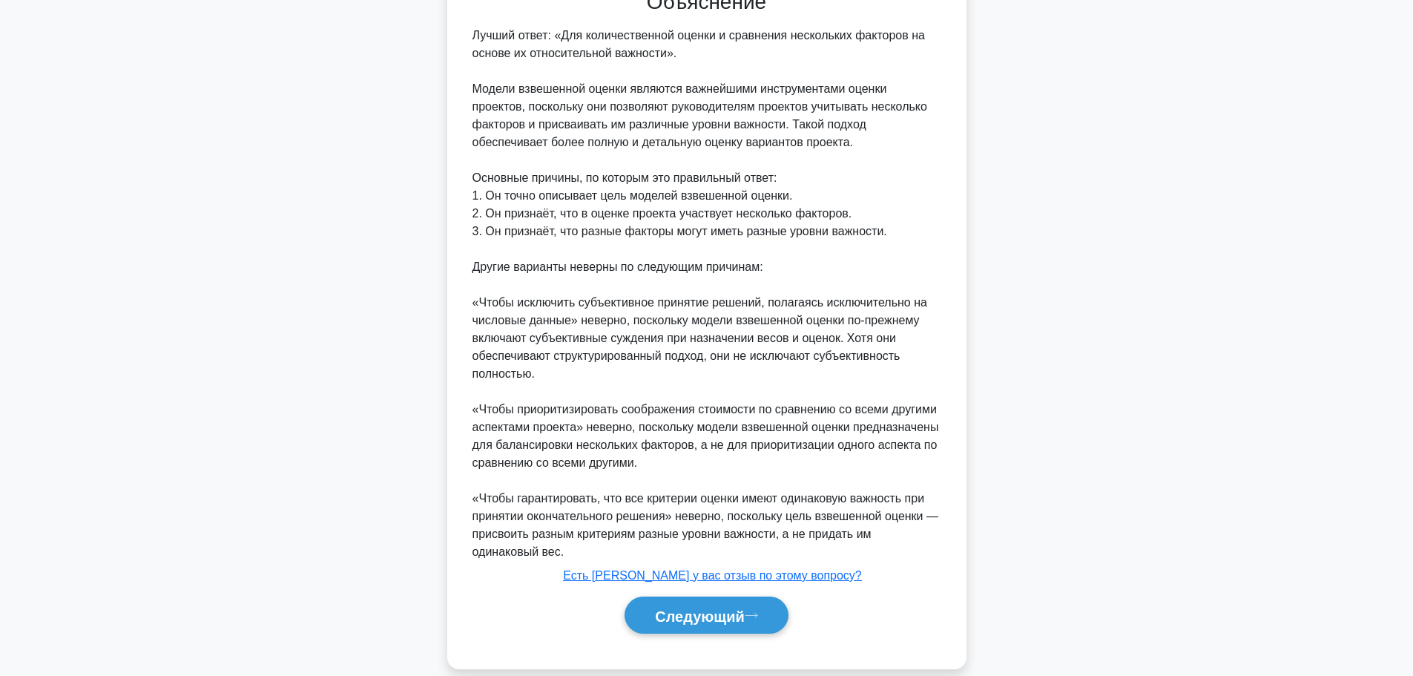
scroll to position [491, 0]
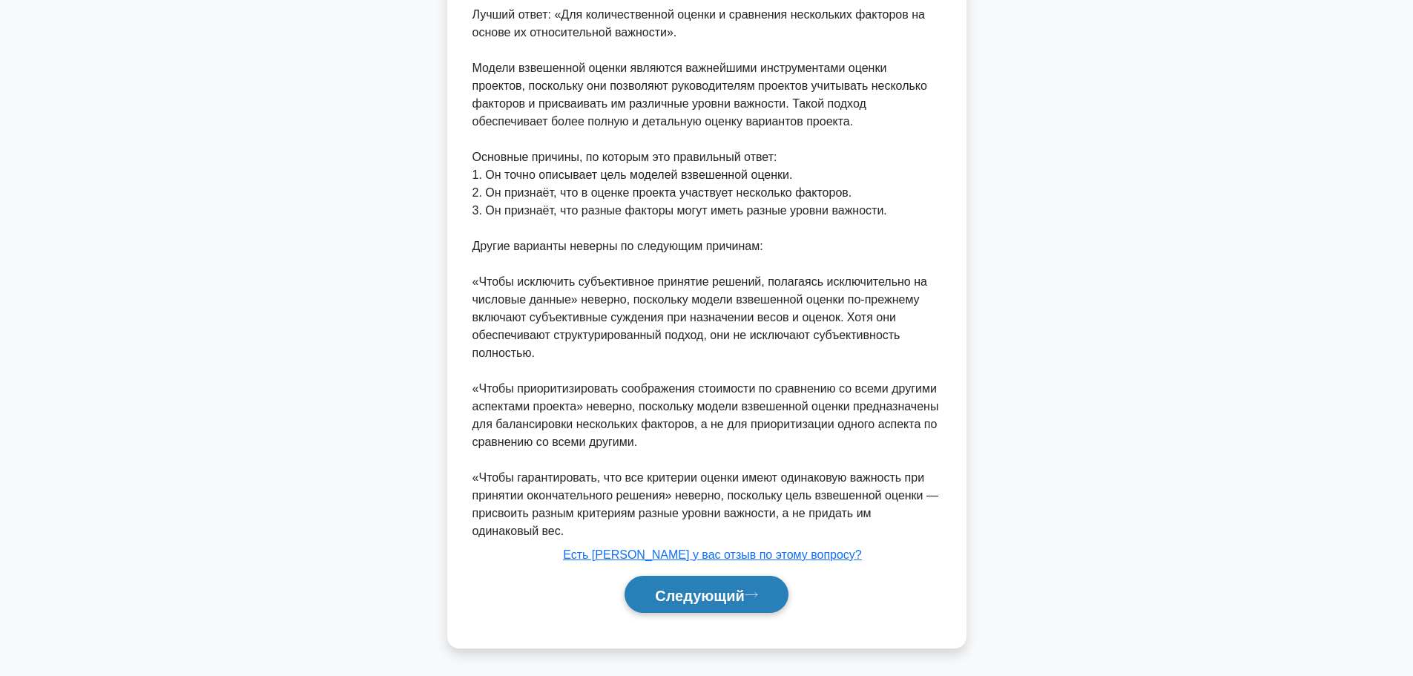
click at [670, 592] on font "Следующий" at bounding box center [700, 595] width 90 height 16
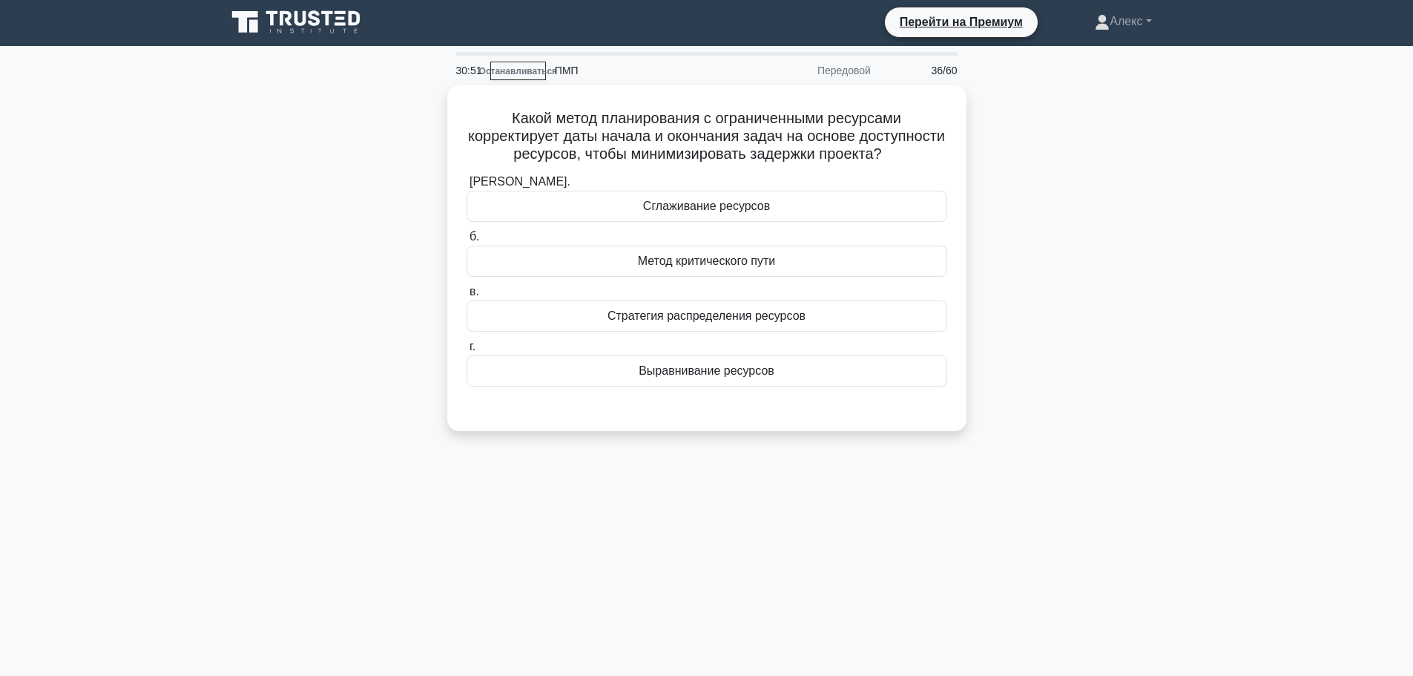
scroll to position [0, 0]
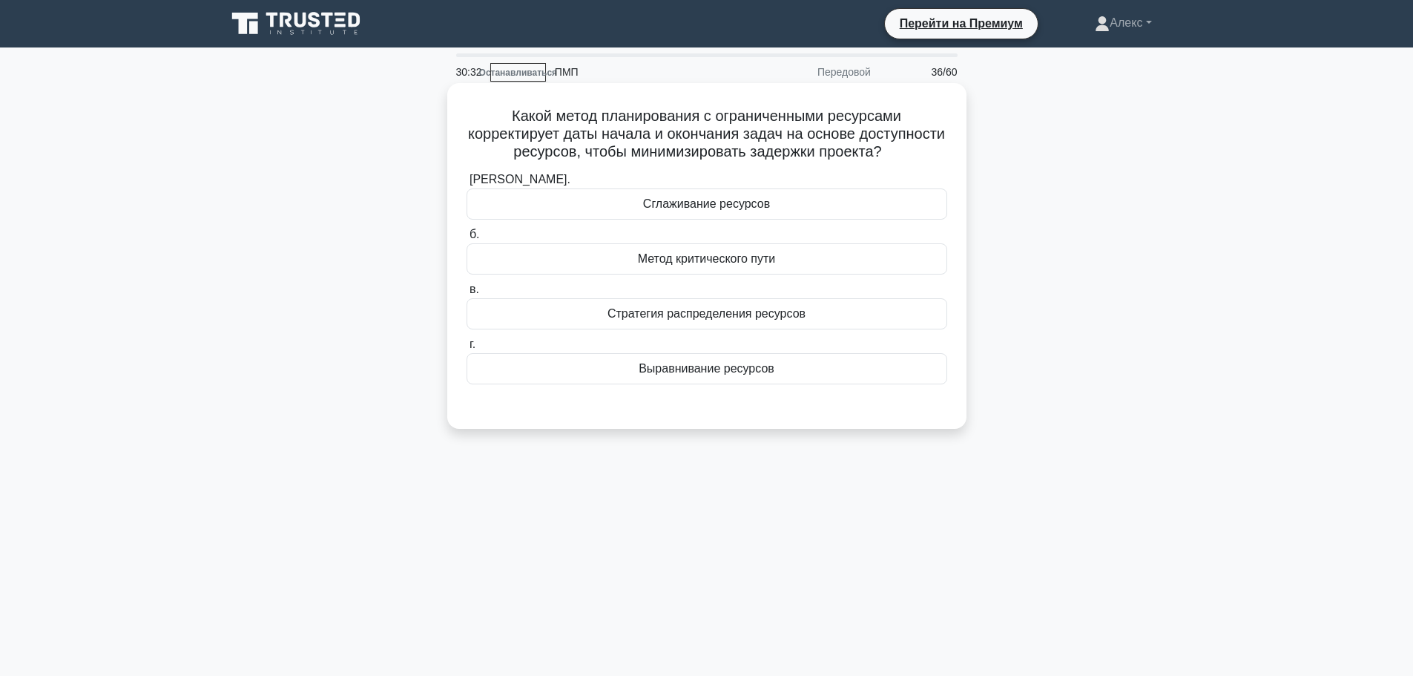
click at [692, 375] on font "Выравнивание ресурсов" at bounding box center [707, 368] width 136 height 13
click at [466, 349] on input "г. Выравнивание ресурсов" at bounding box center [466, 345] width 0 height 10
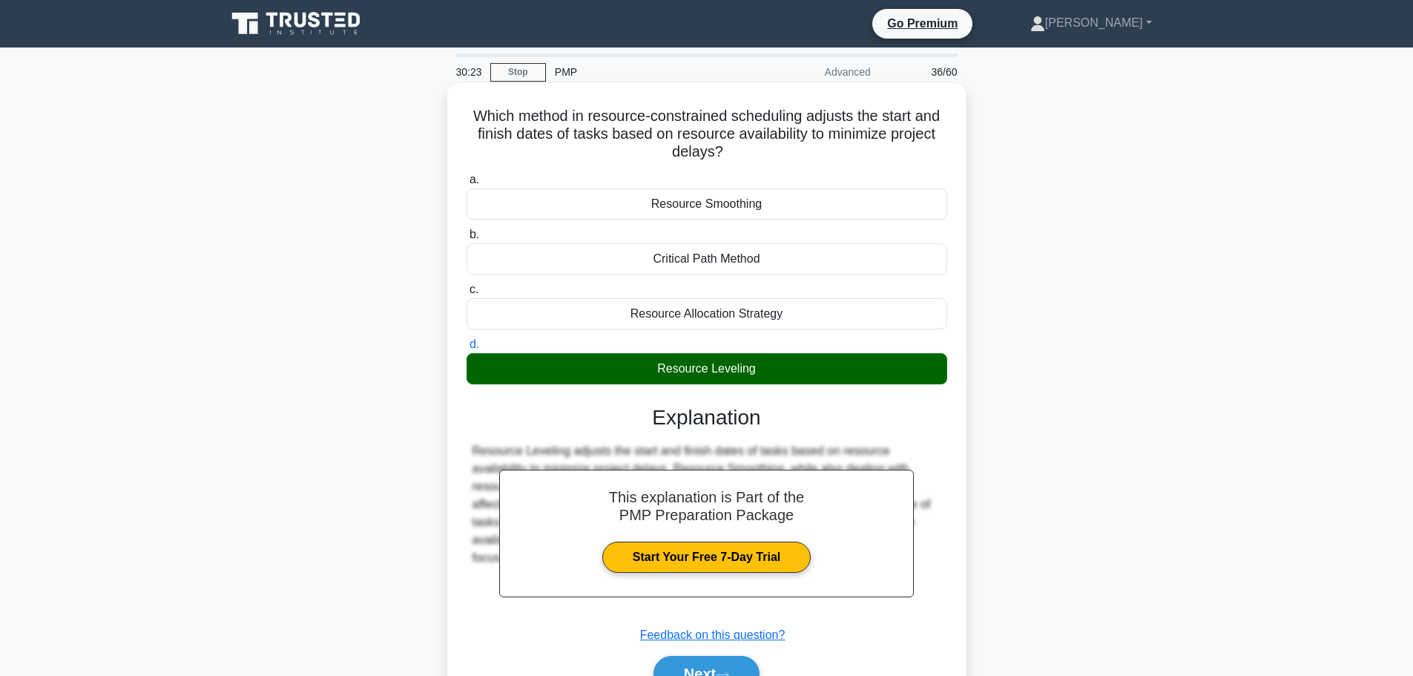
drag, startPoint x: 752, startPoint y: 364, endPoint x: 660, endPoint y: 365, distance: 92.0
click at [660, 365] on div "Resource Leveling" at bounding box center [706, 368] width 481 height 31
click at [659, 365] on div "Resource Leveling" at bounding box center [706, 368] width 481 height 31
click at [466, 349] on input "d. Resource Leveling" at bounding box center [466, 345] width 0 height 10
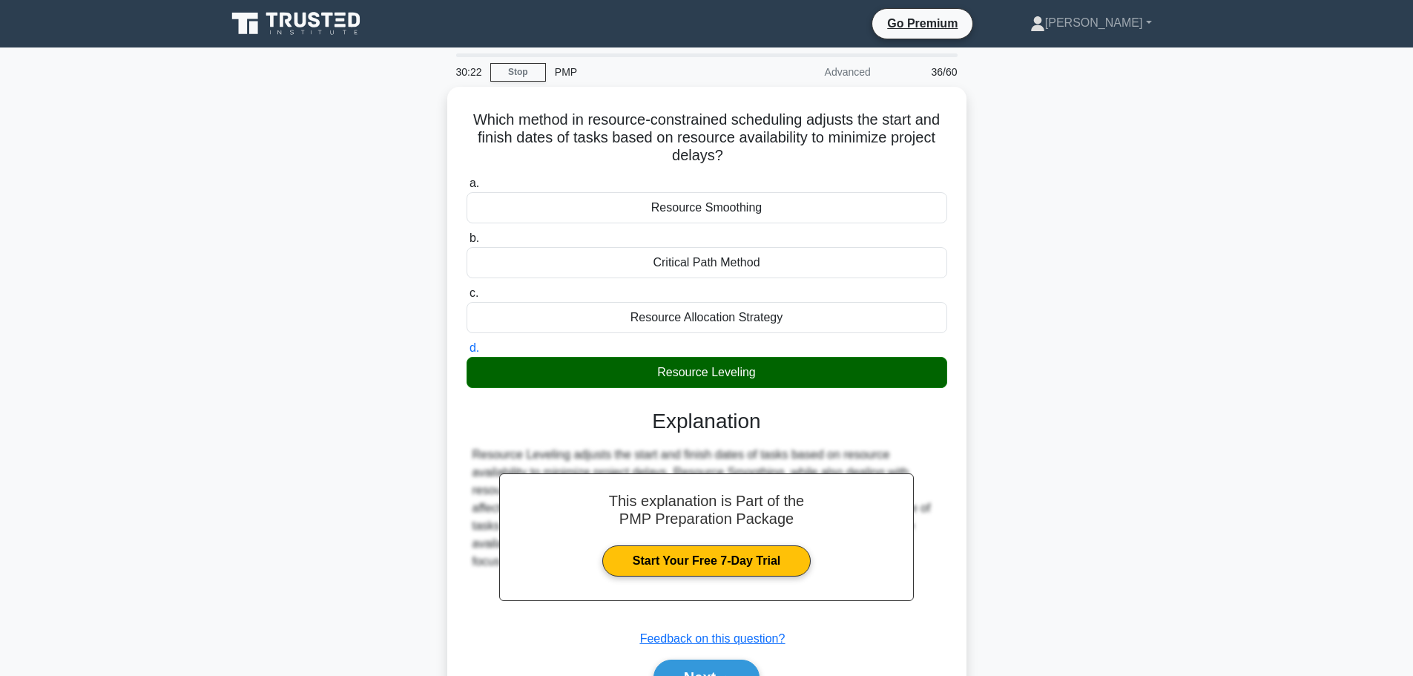
copy div "Resource Leveling"
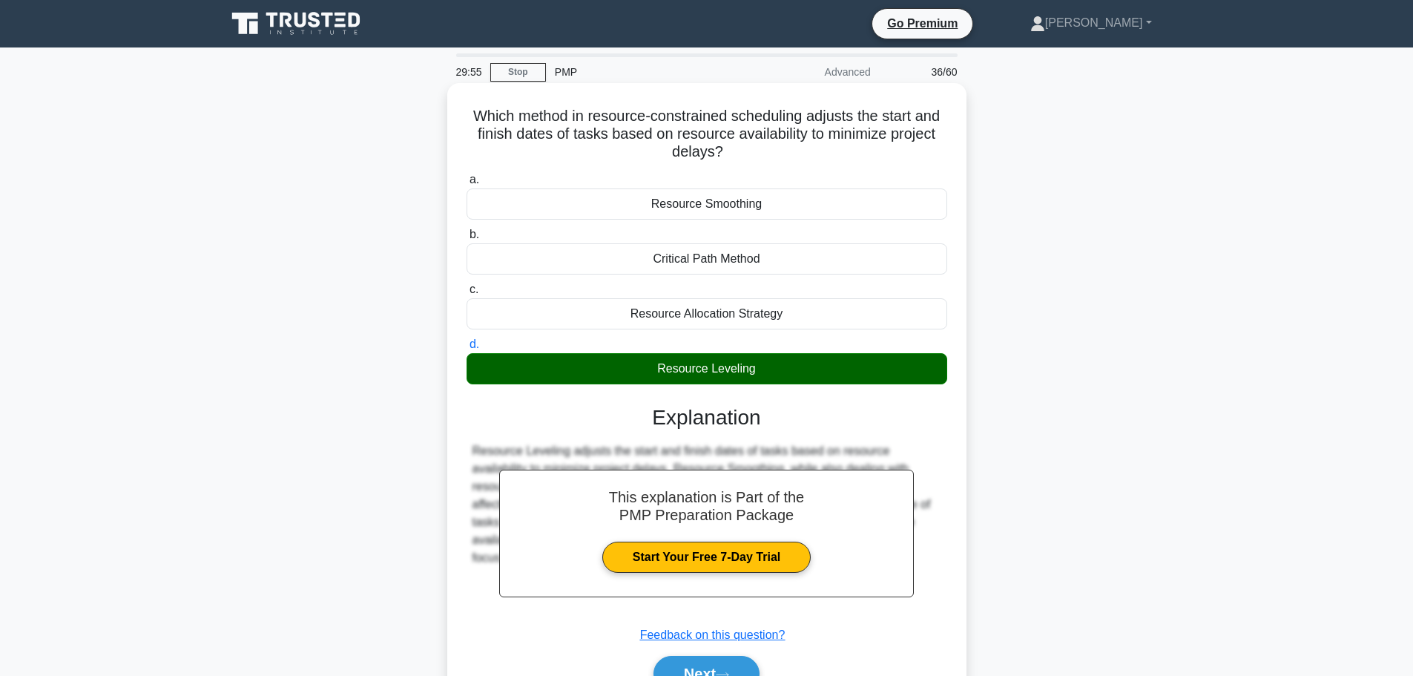
drag, startPoint x: 777, startPoint y: 209, endPoint x: 650, endPoint y: 204, distance: 127.7
click at [650, 204] on div "Resource Smoothing" at bounding box center [706, 203] width 481 height 31
copy div "Resource Smoothing"
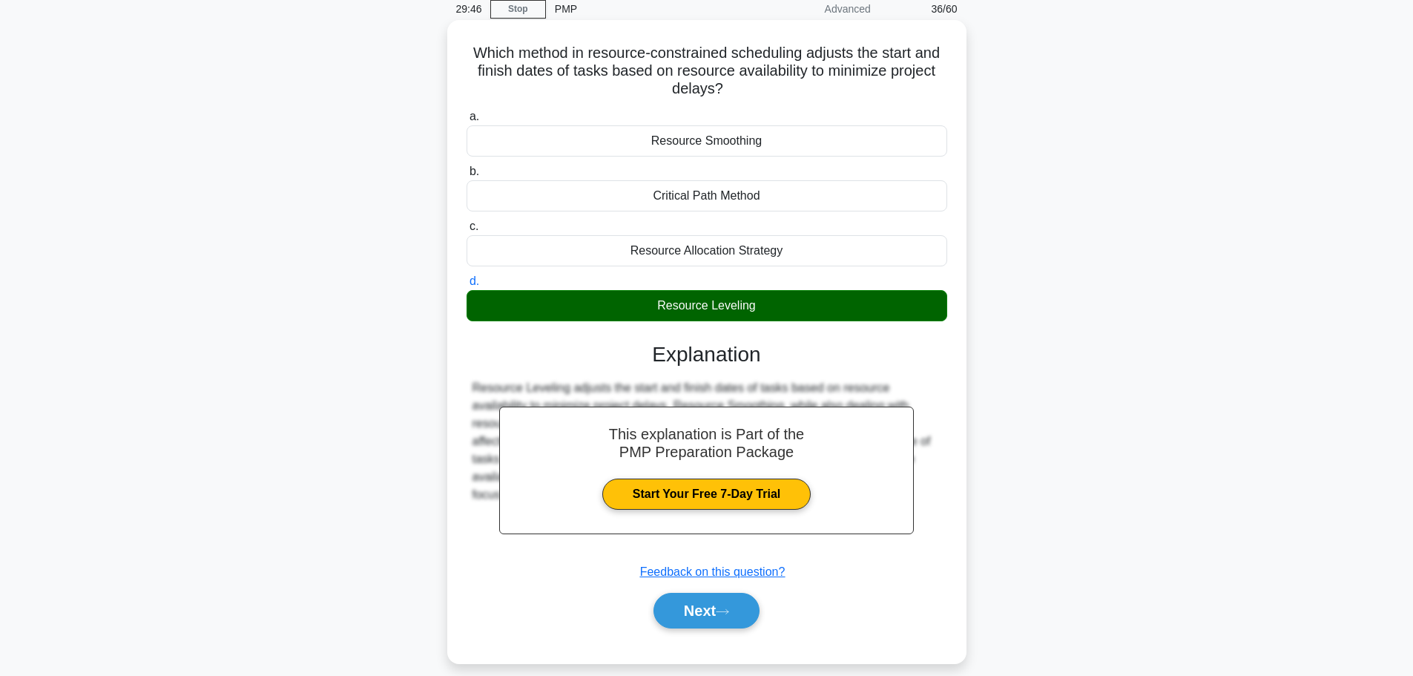
scroll to position [125, 0]
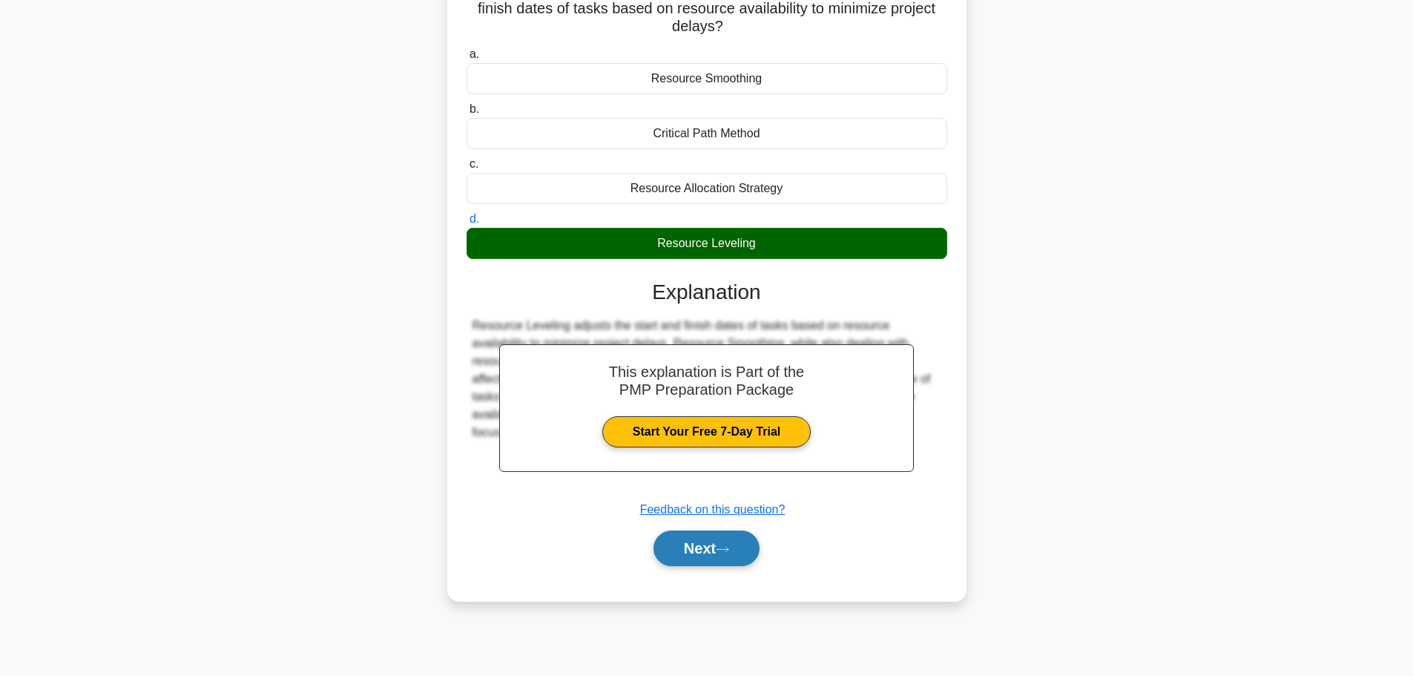
click at [683, 551] on button "Next" at bounding box center [706, 548] width 106 height 36
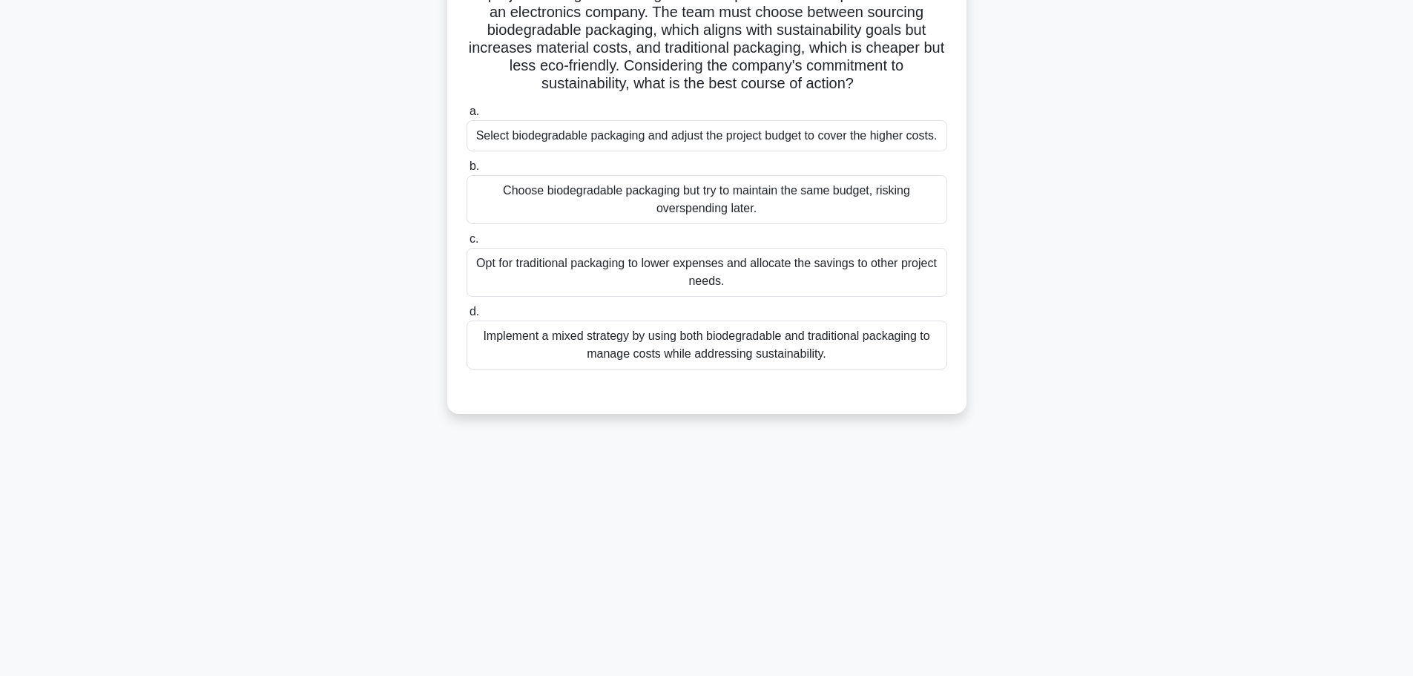
scroll to position [0, 0]
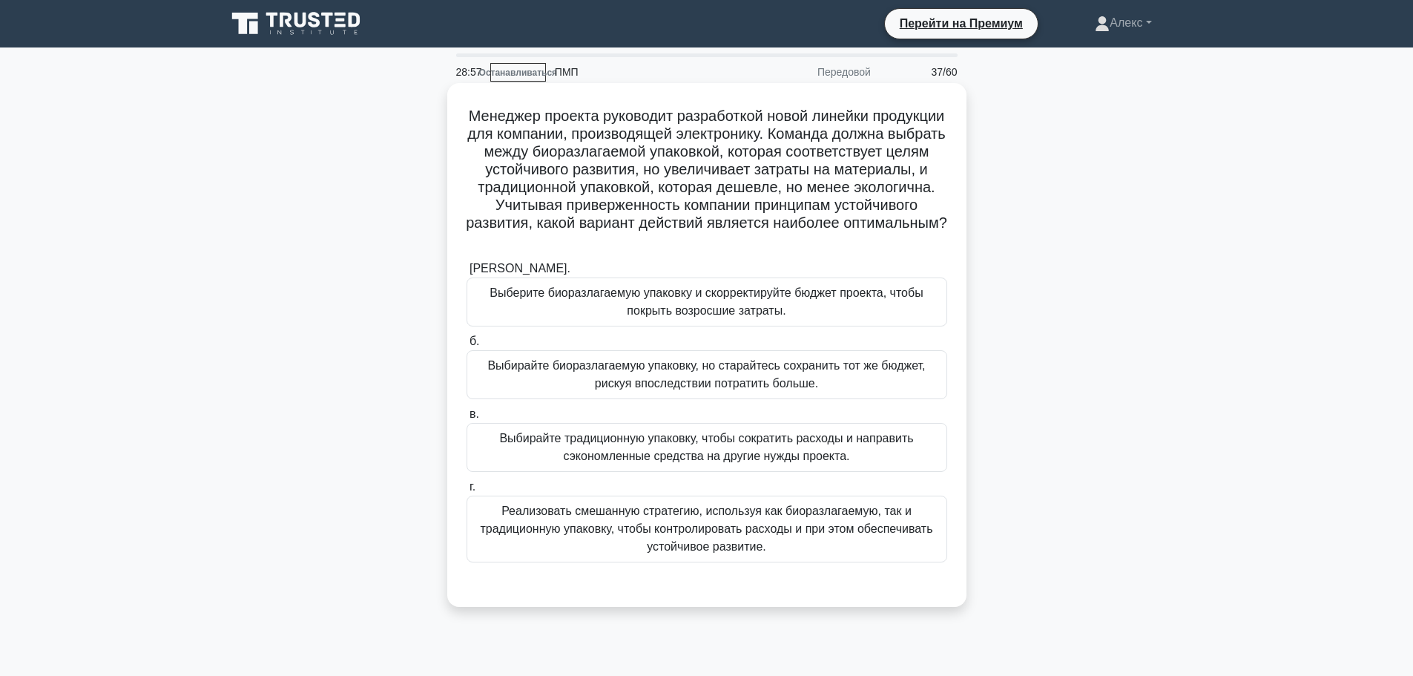
click at [792, 311] on font "Выберите биоразлагаемую упаковку и скорректируйте бюджет проекта, чтобы покрыть…" at bounding box center [706, 302] width 467 height 36
click at [466, 274] on input "а. Выберите биоразлагаемую упаковку и скорректируйте бюджет проекта, чтобы покр…" at bounding box center [466, 269] width 0 height 10
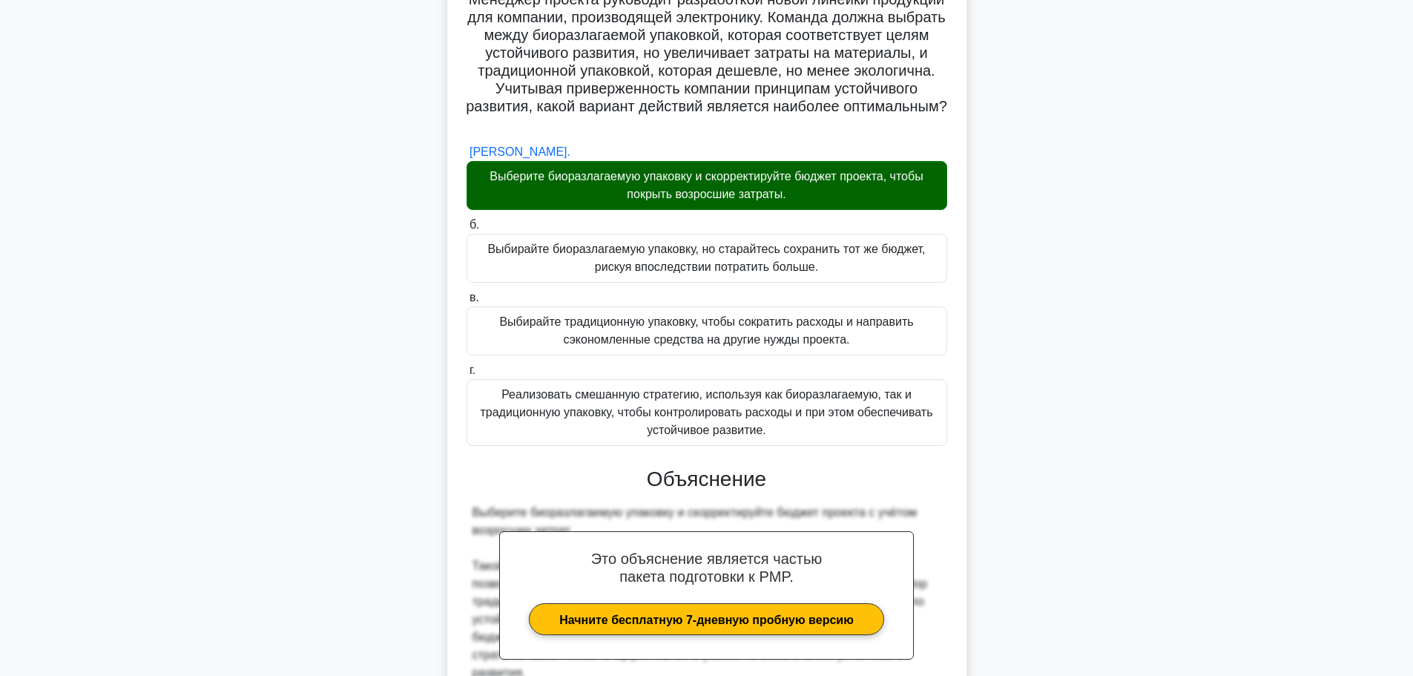
scroll to position [260, 0]
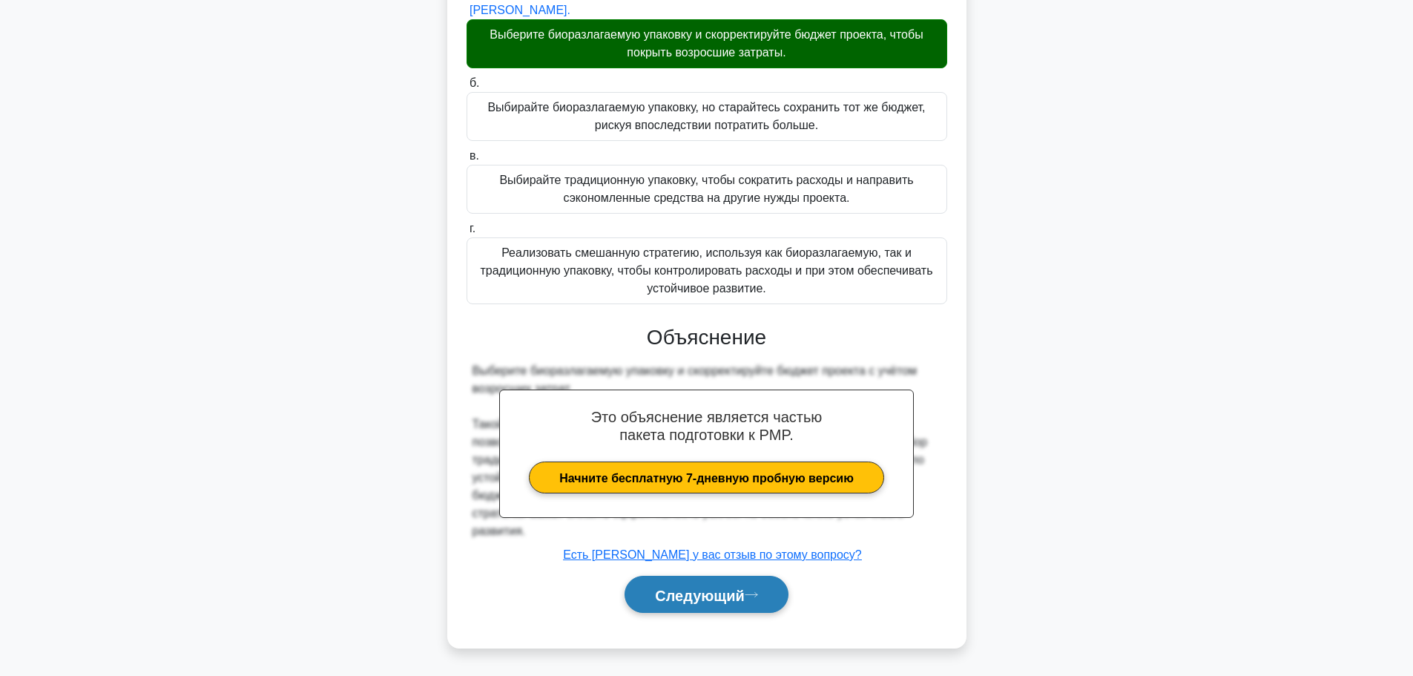
click at [694, 592] on font "Следующий" at bounding box center [700, 595] width 90 height 16
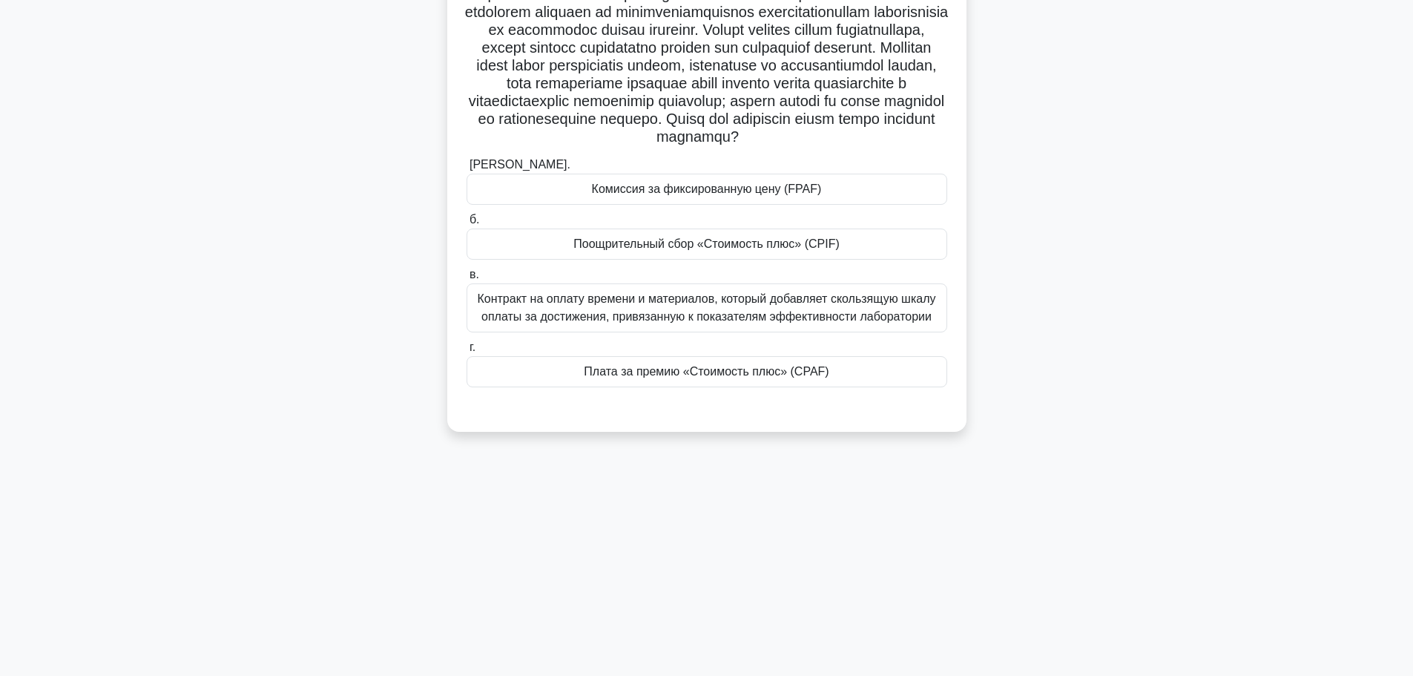
scroll to position [0, 0]
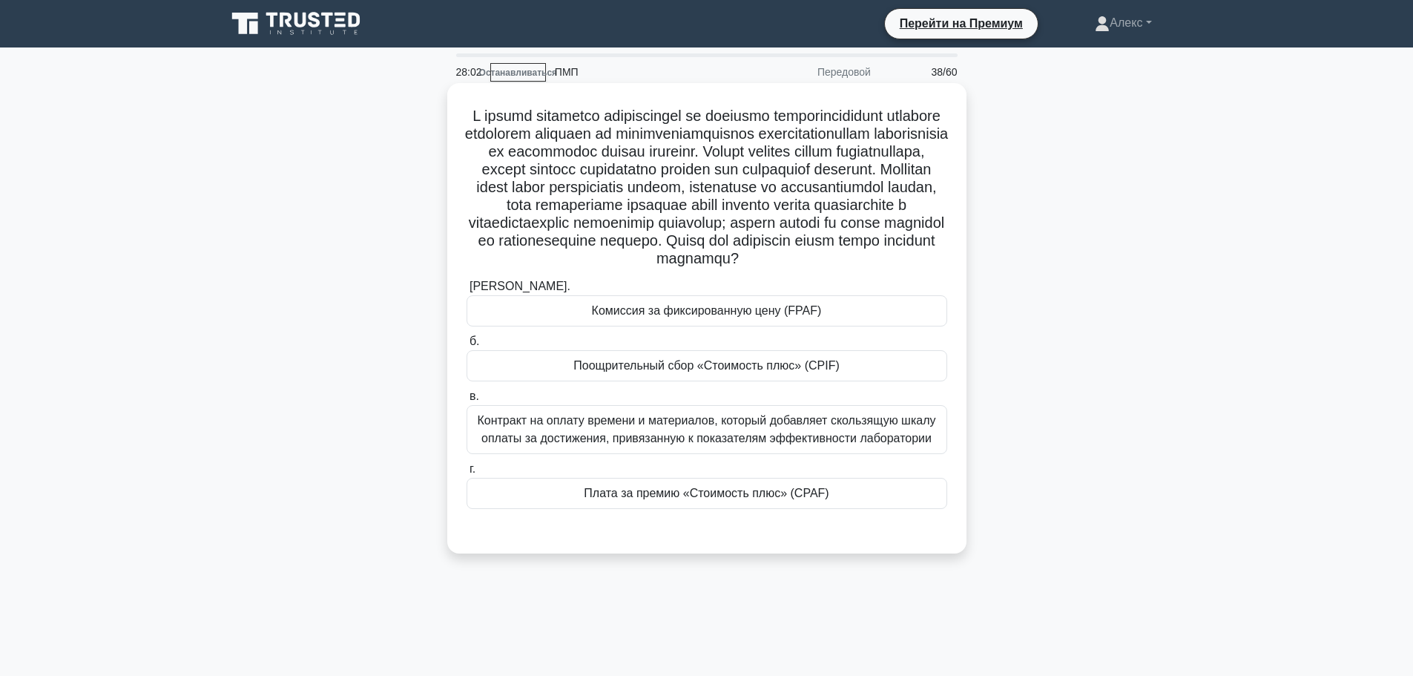
click at [878, 444] on font "Контракт на оплату времени и материалов, который добавляет скользящую шкалу опл…" at bounding box center [706, 429] width 458 height 30
click at [466, 401] on input "в. Контракт на оплату времени и материалов, который добавляет скользящую шкалу …" at bounding box center [466, 397] width 0 height 10
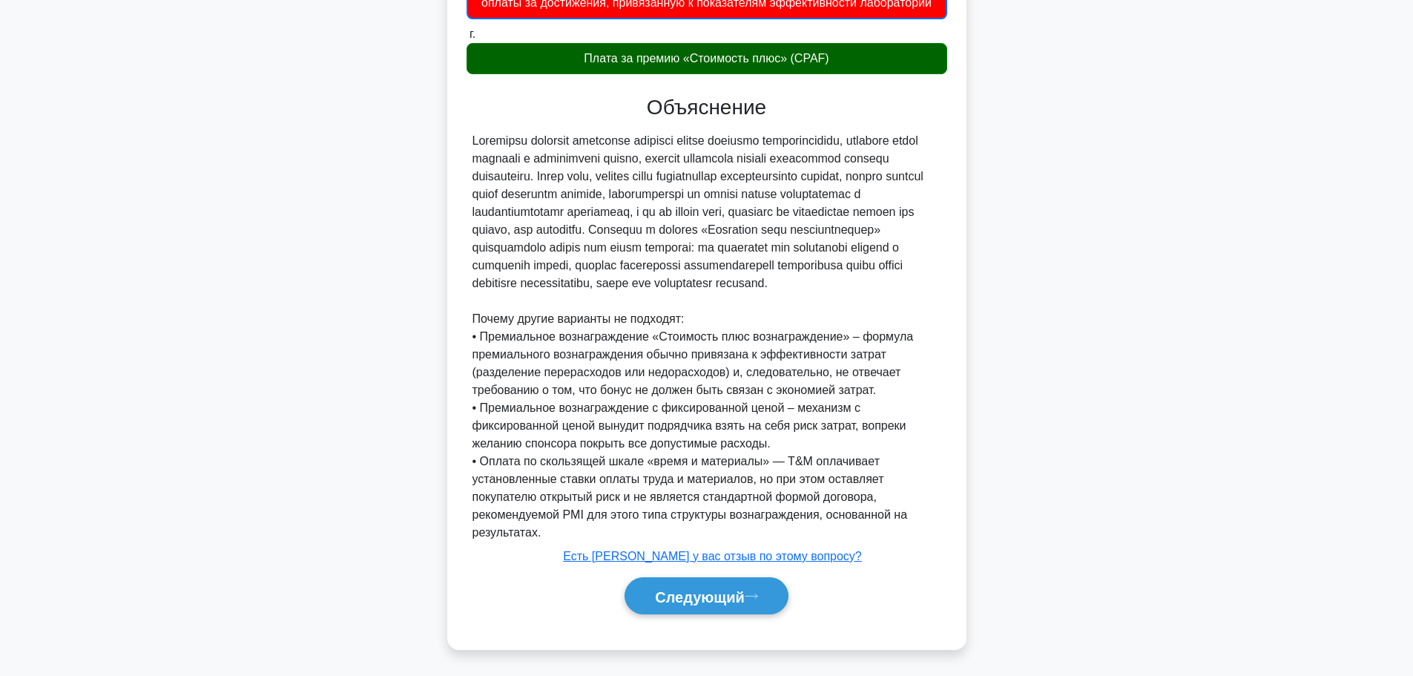
scroll to position [510, 0]
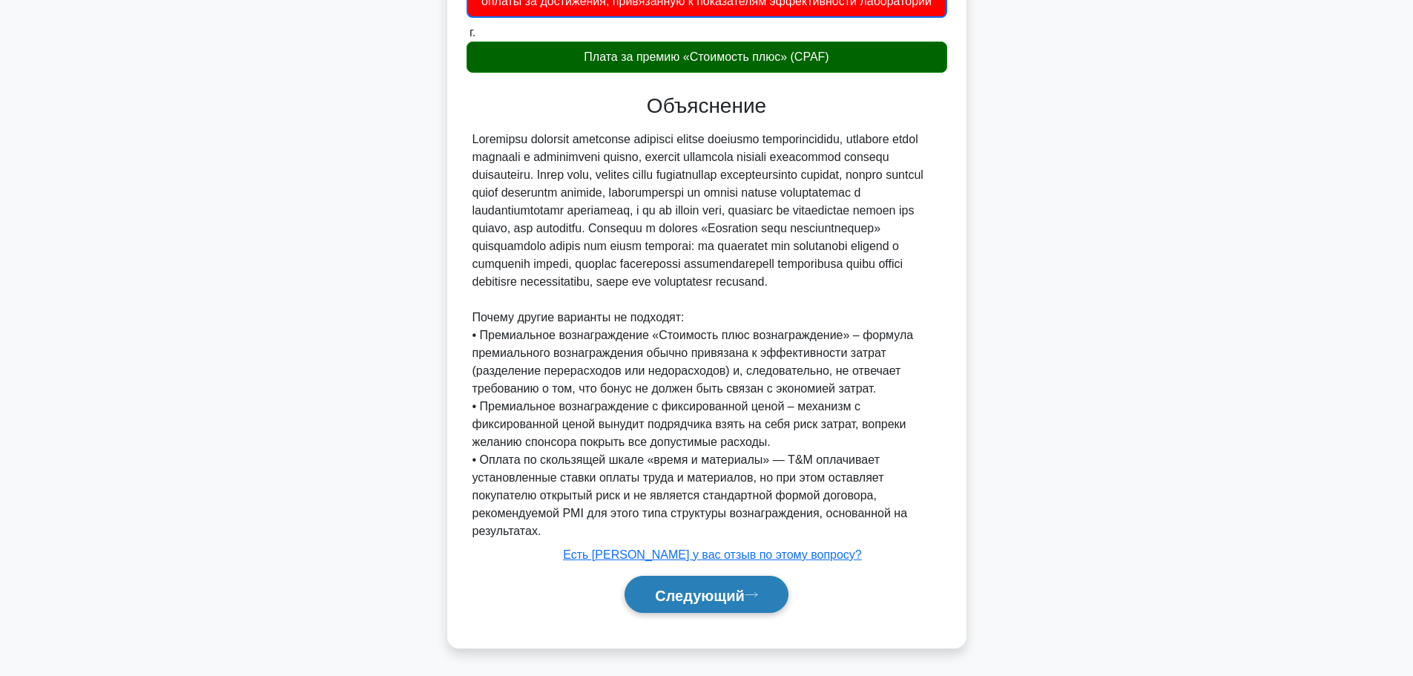
click at [707, 601] on font "Следующий" at bounding box center [700, 595] width 90 height 16
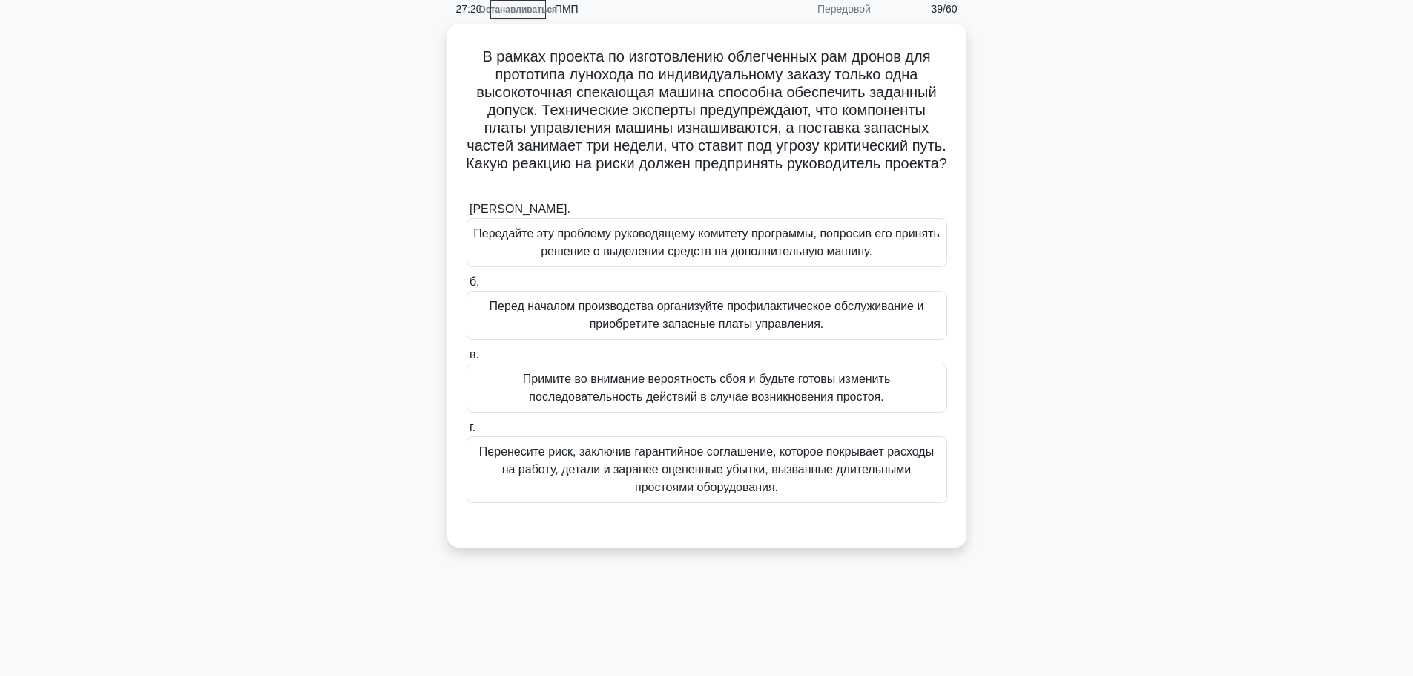
scroll to position [0, 0]
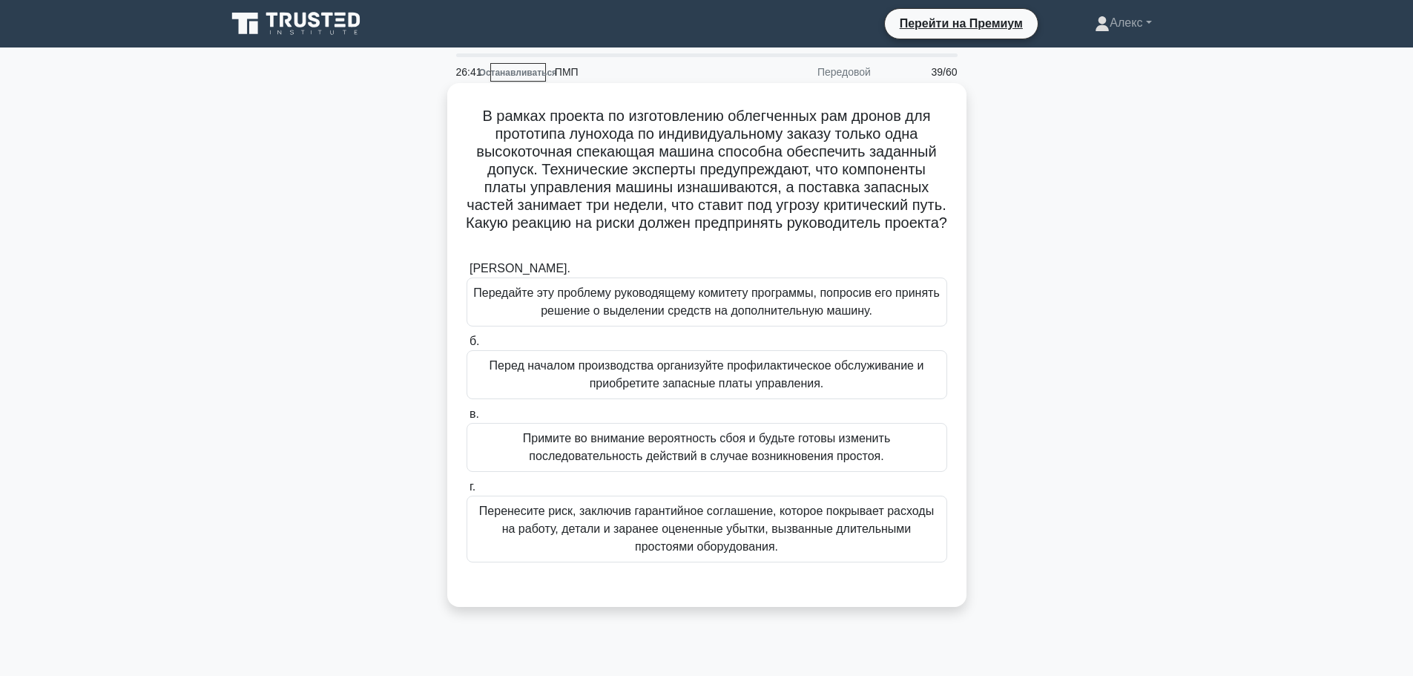
click at [693, 532] on font "Перенесите риск, заключив гарантийное соглашение, которое покрывает расходы на …" at bounding box center [706, 528] width 455 height 48
click at [466, 492] on input "г. Перенесите риск, заключив гарантийное соглашение, которое покрывает расходы …" at bounding box center [466, 487] width 0 height 10
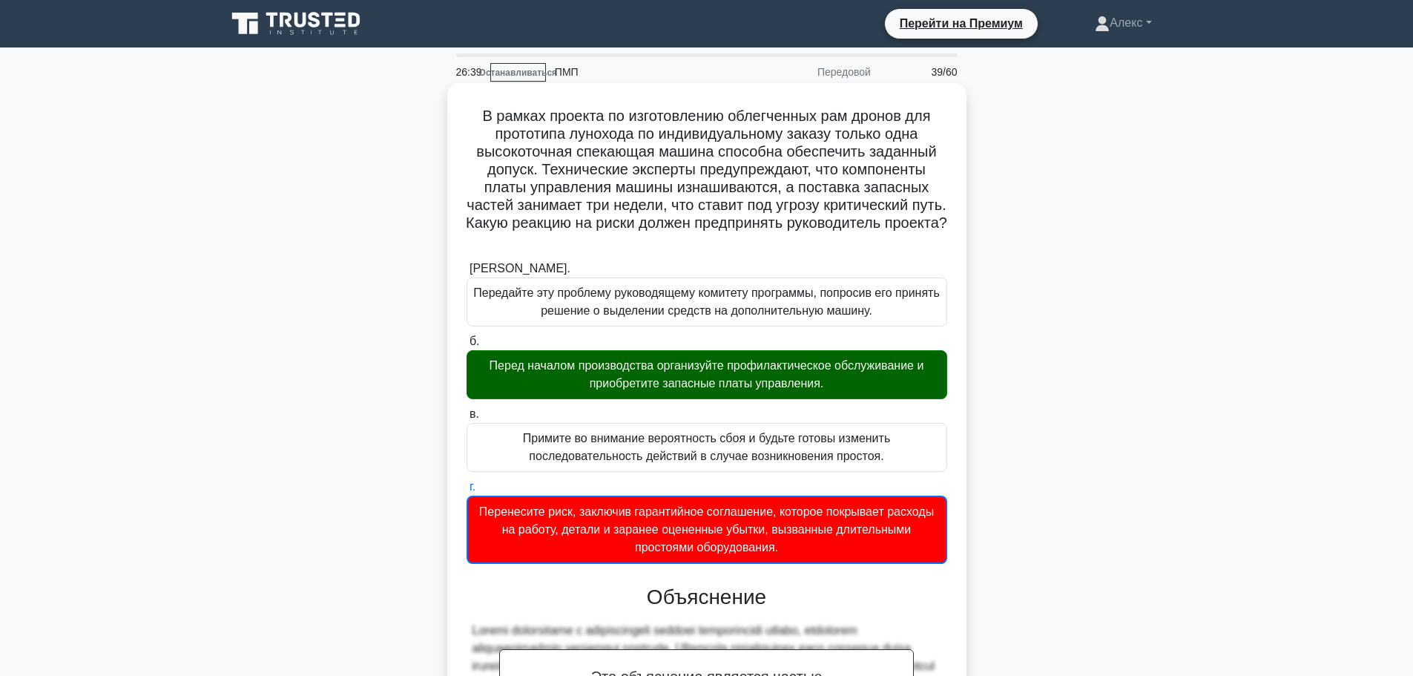
click at [632, 424] on div "Примите во внимание вероятность сбоя и будьте готовы изменить последовательност…" at bounding box center [706, 447] width 481 height 49
click at [466, 419] on input "в. Примите во внимание вероятность сбоя и будьте готовы изменить последовательн…" at bounding box center [466, 414] width 0 height 10
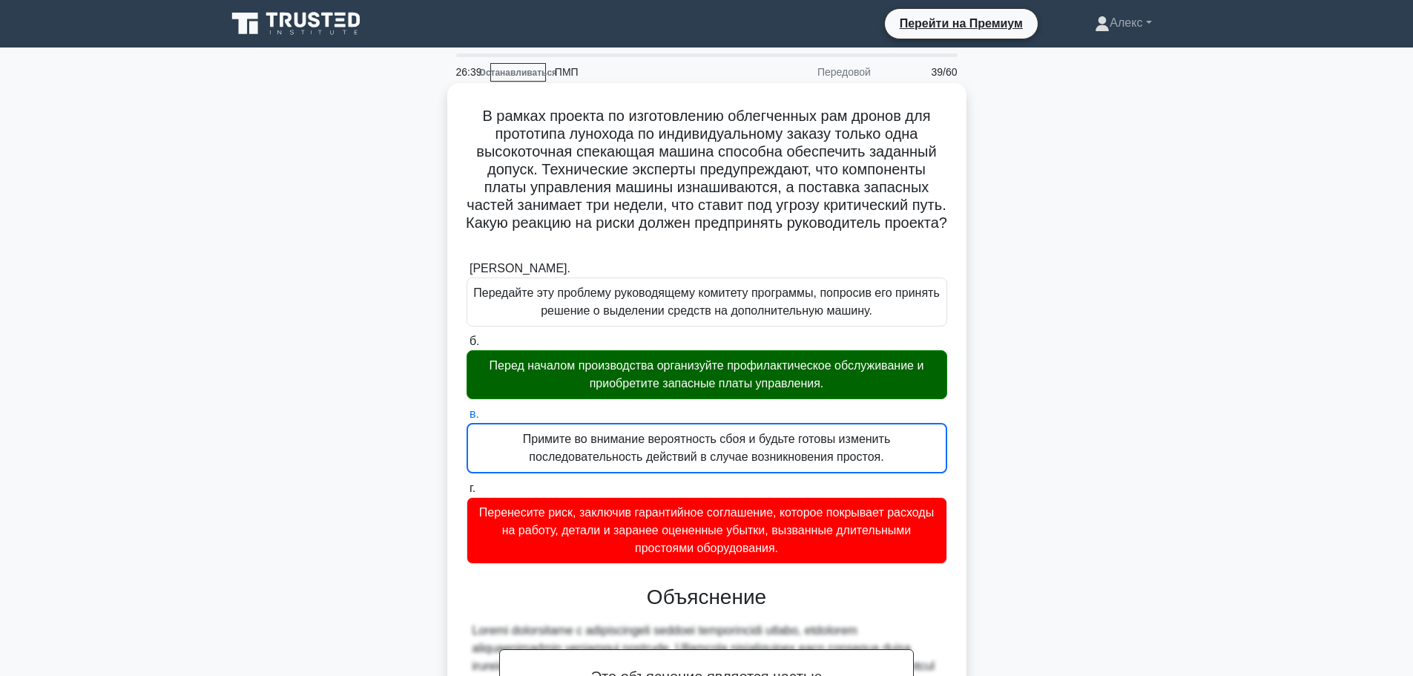
click at [627, 404] on div "а. Передайте эту проблему руководящему комитету программы, попросив его принять…" at bounding box center [707, 412] width 498 height 310
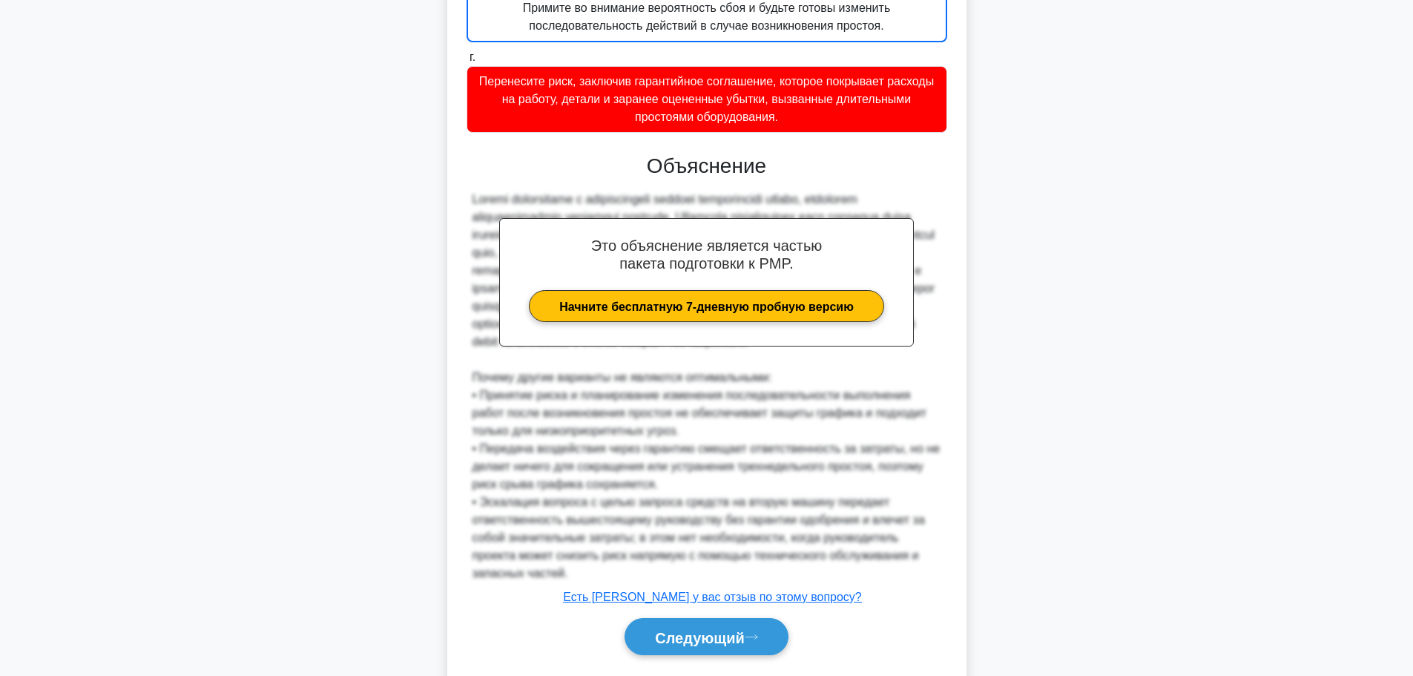
scroll to position [492, 0]
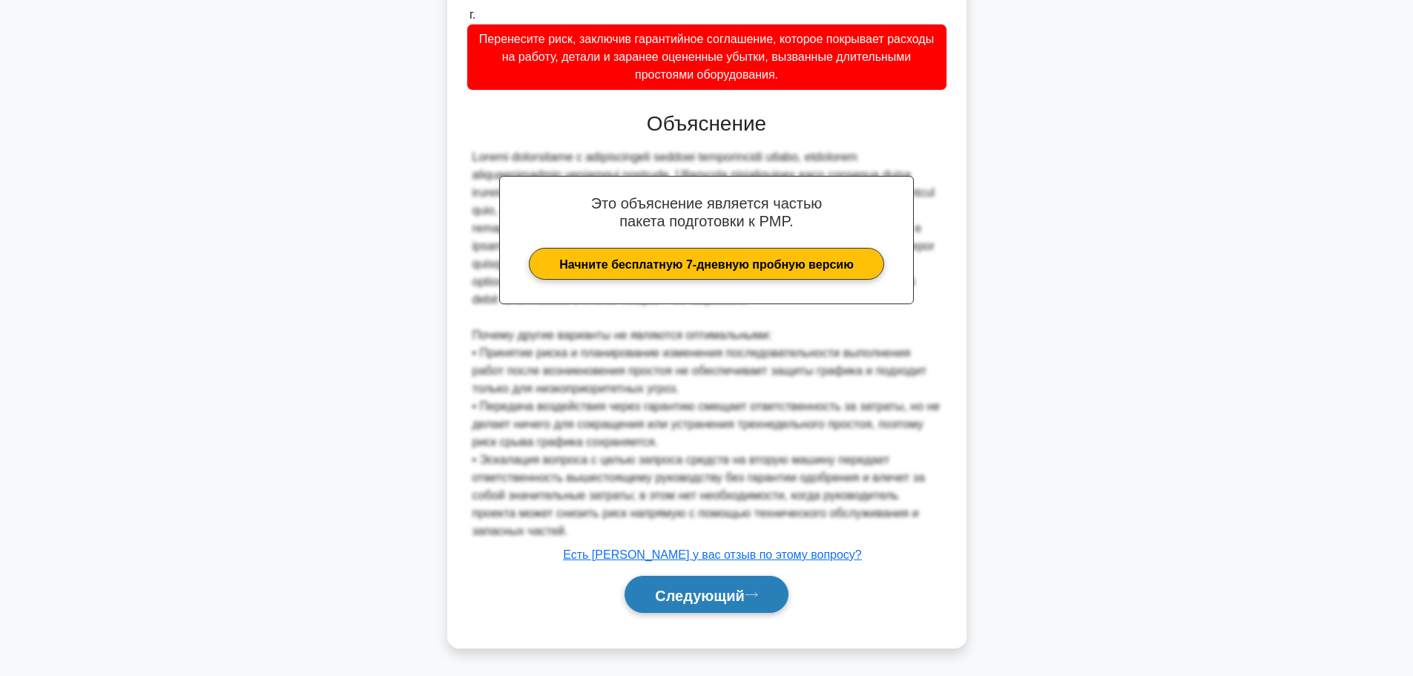
click at [705, 590] on font "Следующий" at bounding box center [700, 595] width 90 height 16
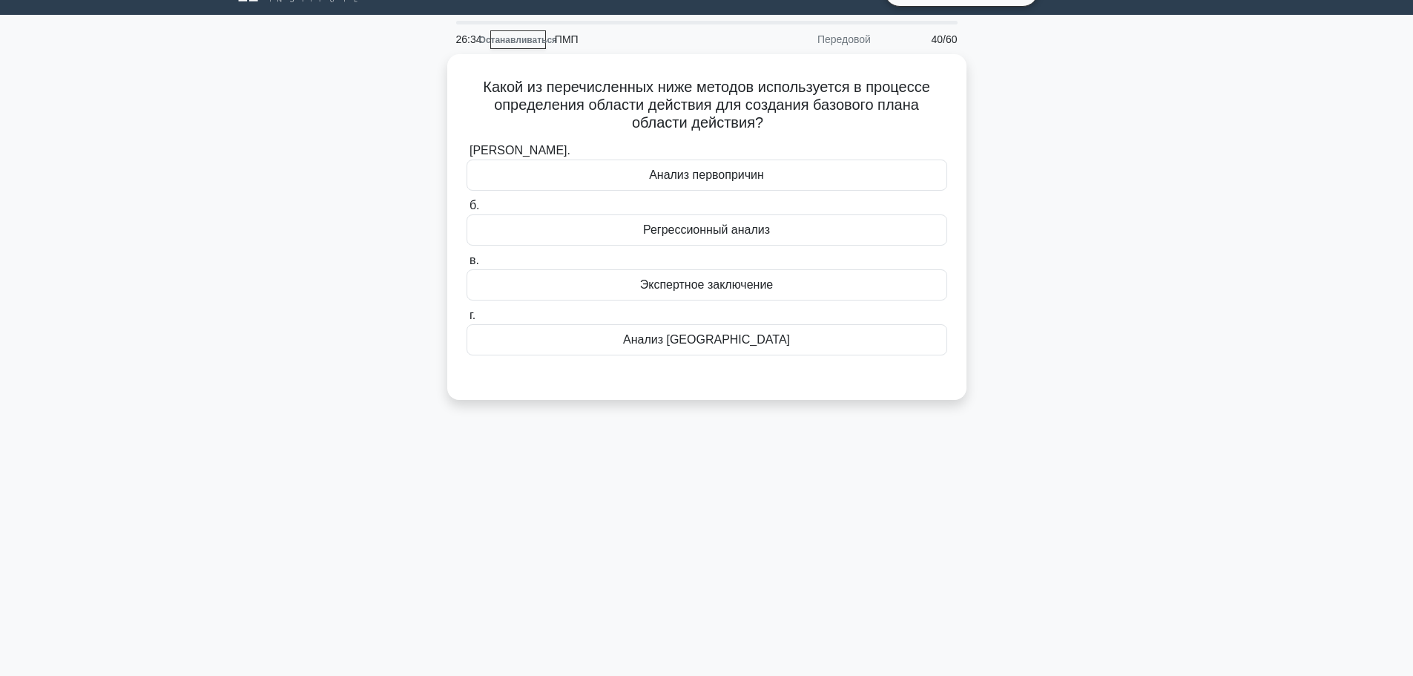
scroll to position [0, 0]
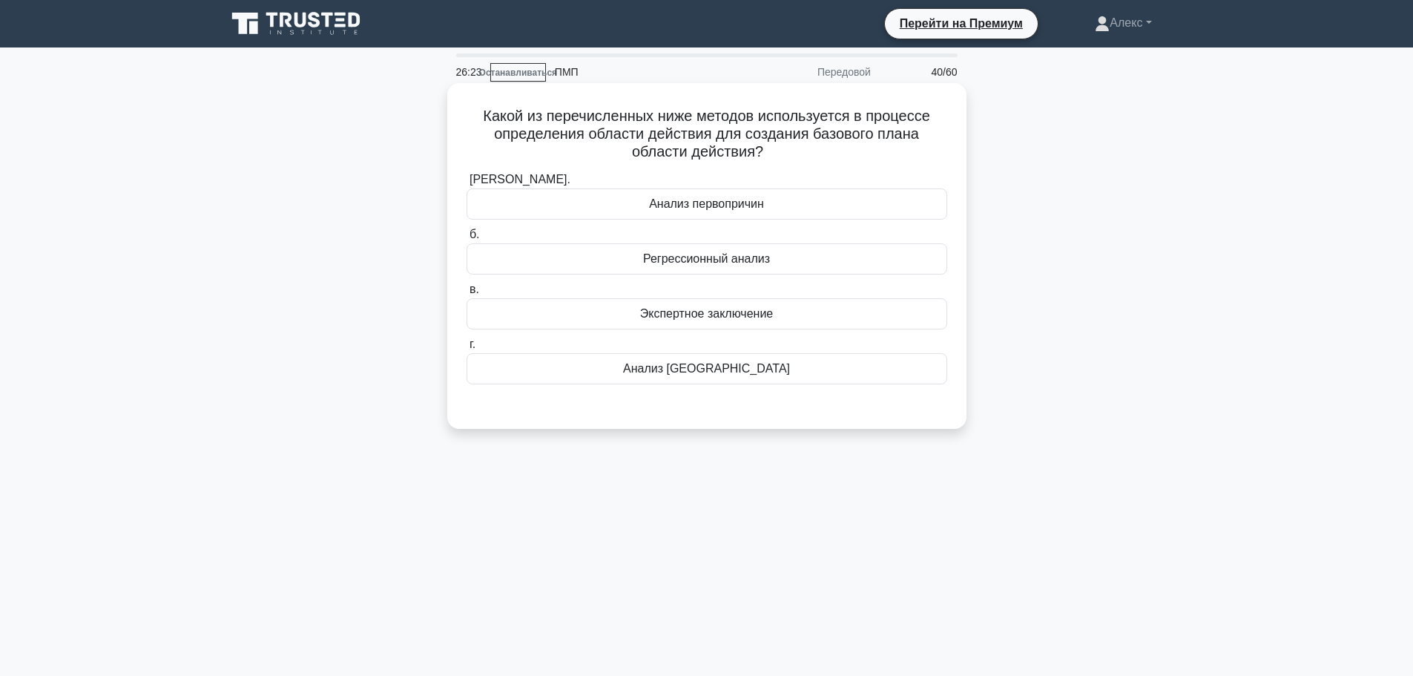
click at [761, 296] on label "в. Экспертное заключение" at bounding box center [706, 304] width 481 height 49
click at [466, 294] on input "в. Экспертное заключение" at bounding box center [466, 290] width 0 height 10
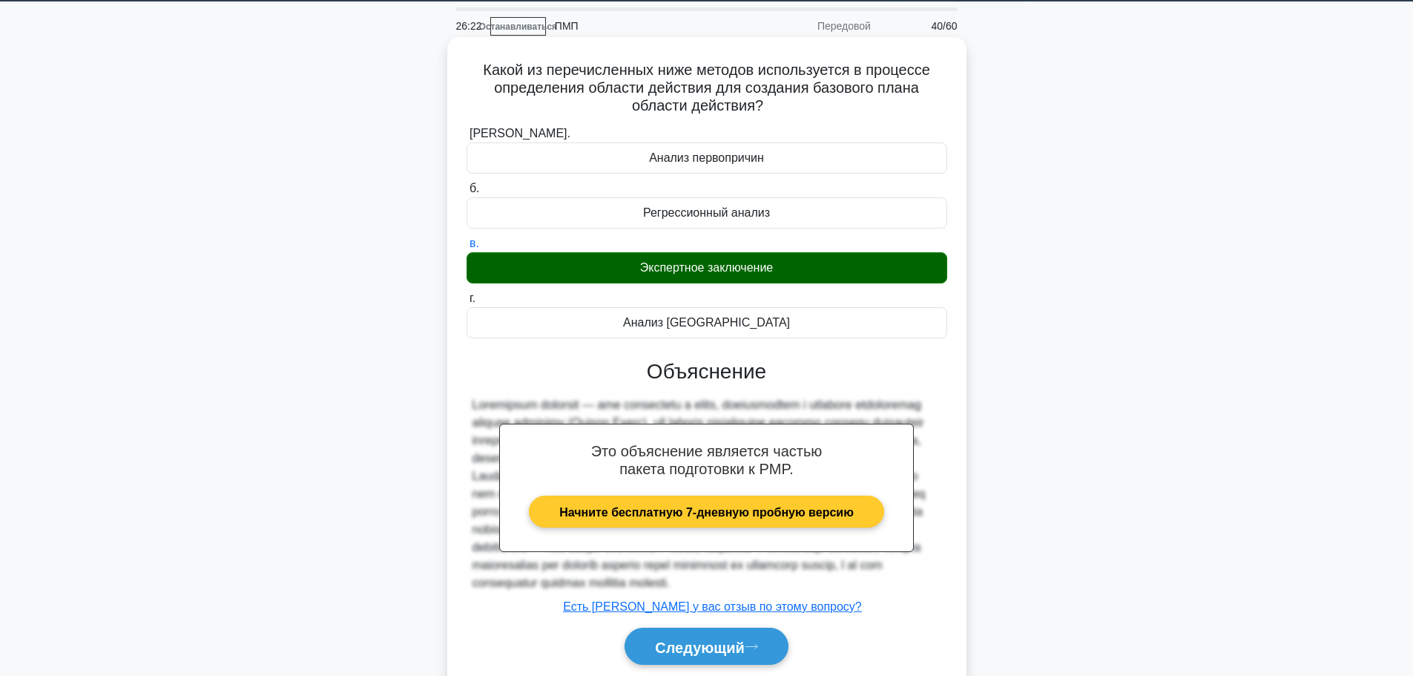
scroll to position [125, 0]
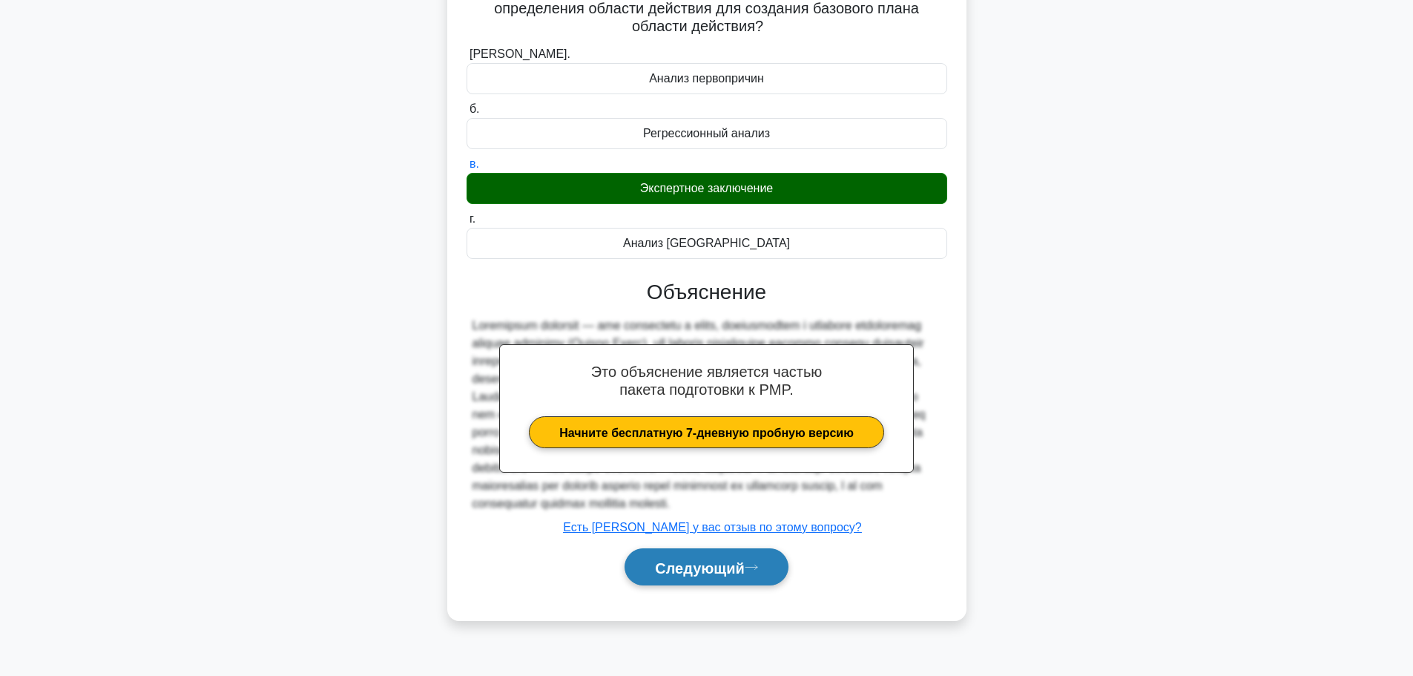
click at [741, 575] on font "Следующий" at bounding box center [700, 567] width 90 height 16
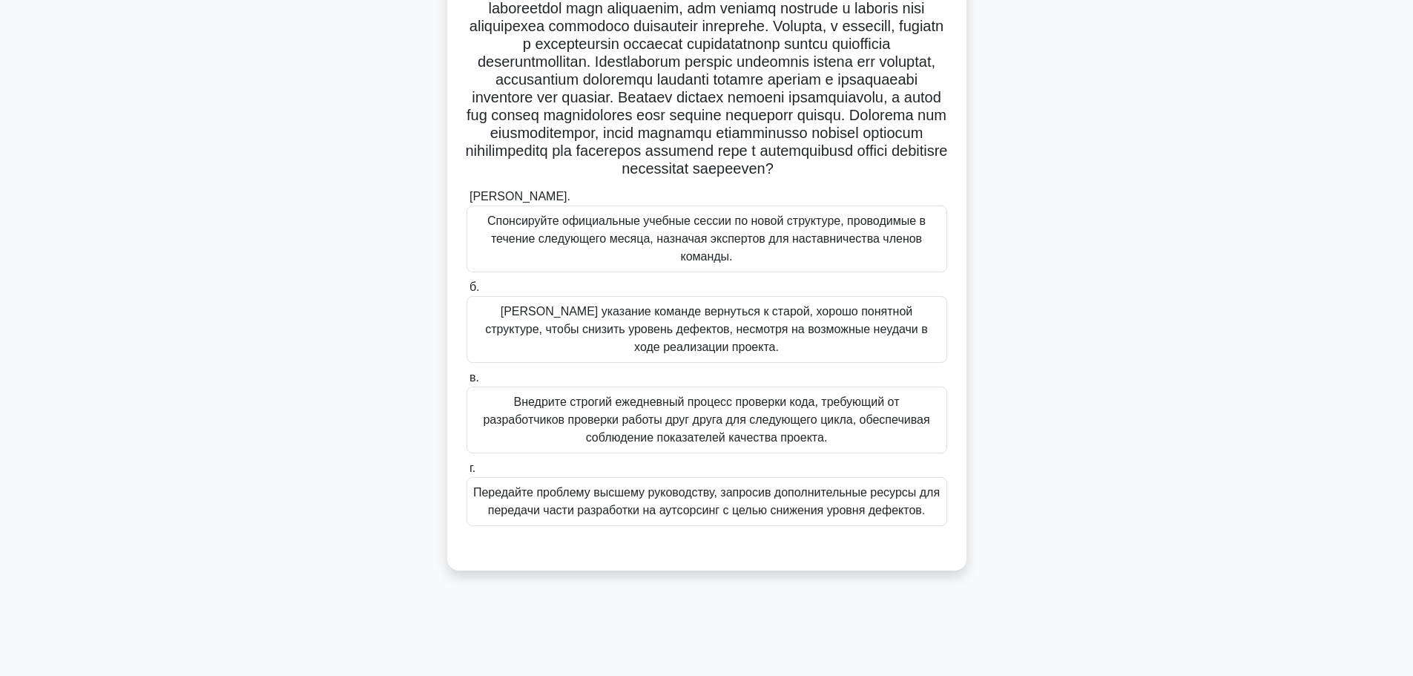
click at [766, 257] on font "Спонсируйте официальные учебные сессии по новой структуре, проводимые в течение…" at bounding box center [706, 238] width 438 height 48
click at [466, 202] on input "а. Спонсируйте официальные учебные сессии по новой структуре, проводимые в тече…" at bounding box center [466, 197] width 0 height 10
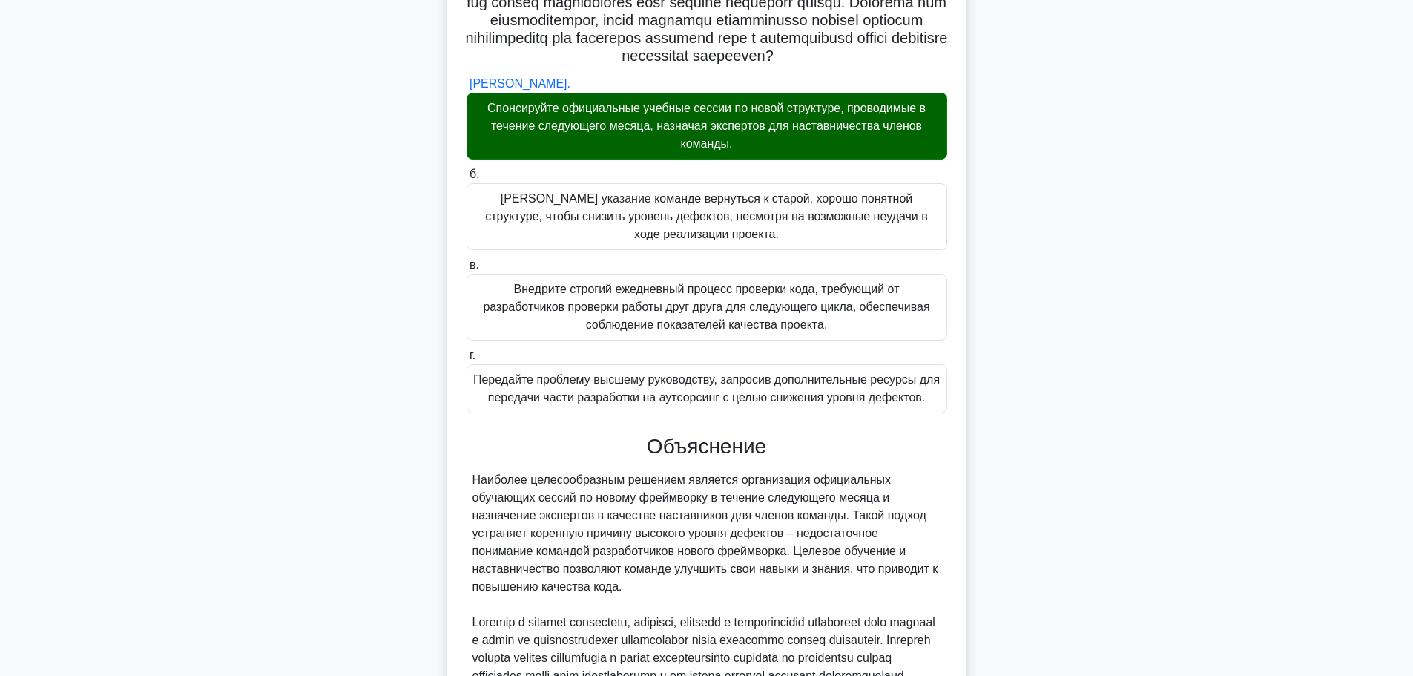
scroll to position [491, 0]
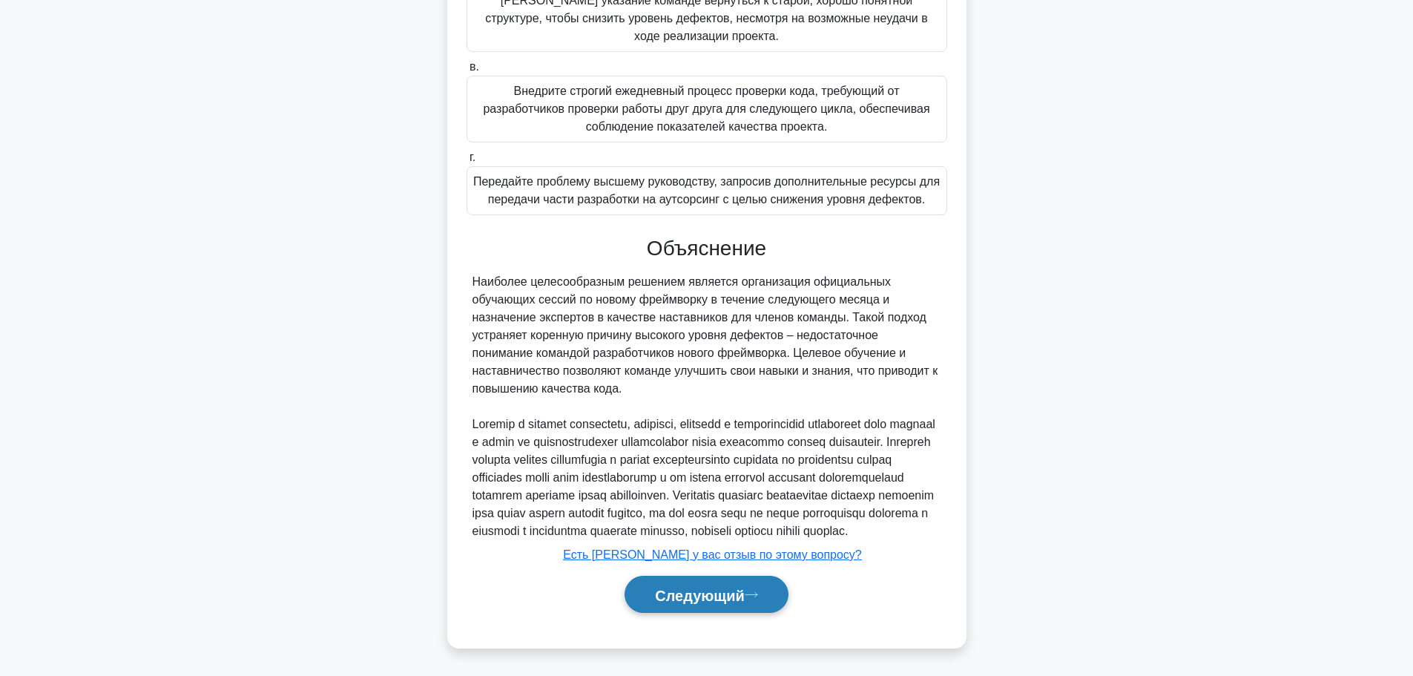
click at [693, 595] on font "Следующий" at bounding box center [700, 595] width 90 height 16
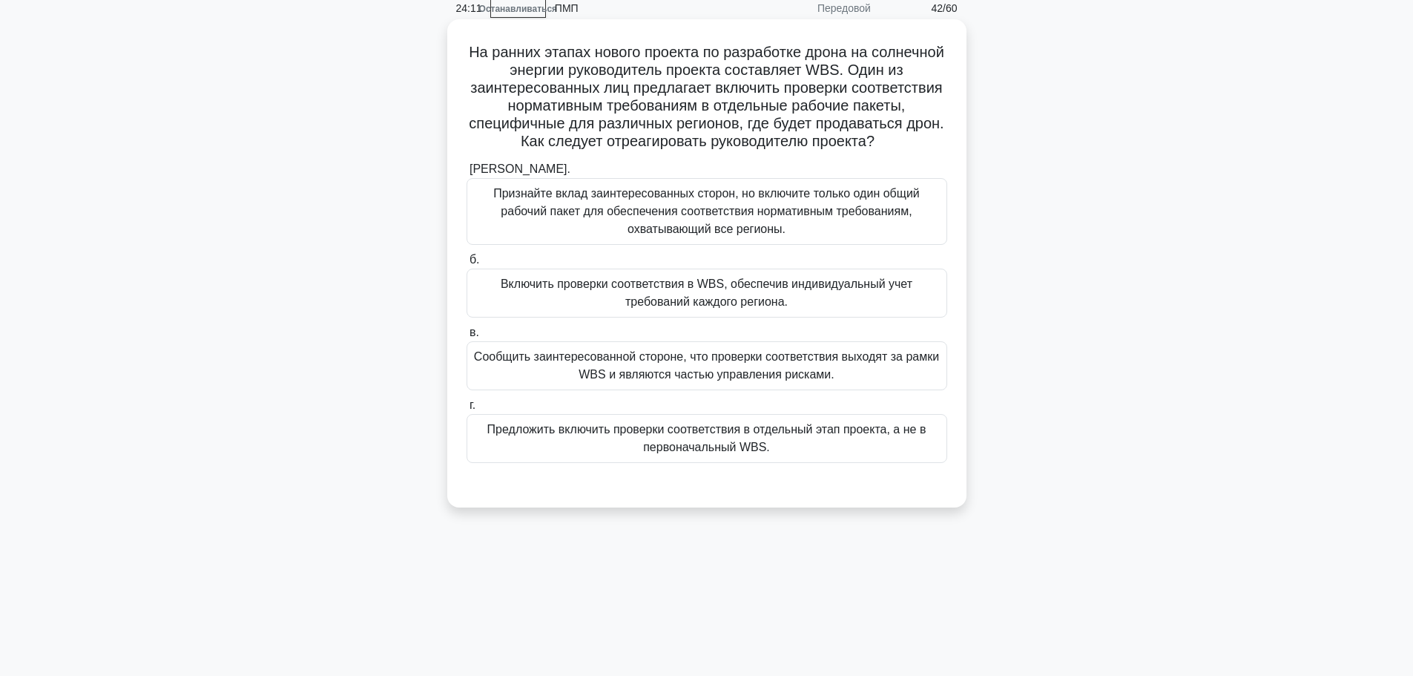
scroll to position [0, 0]
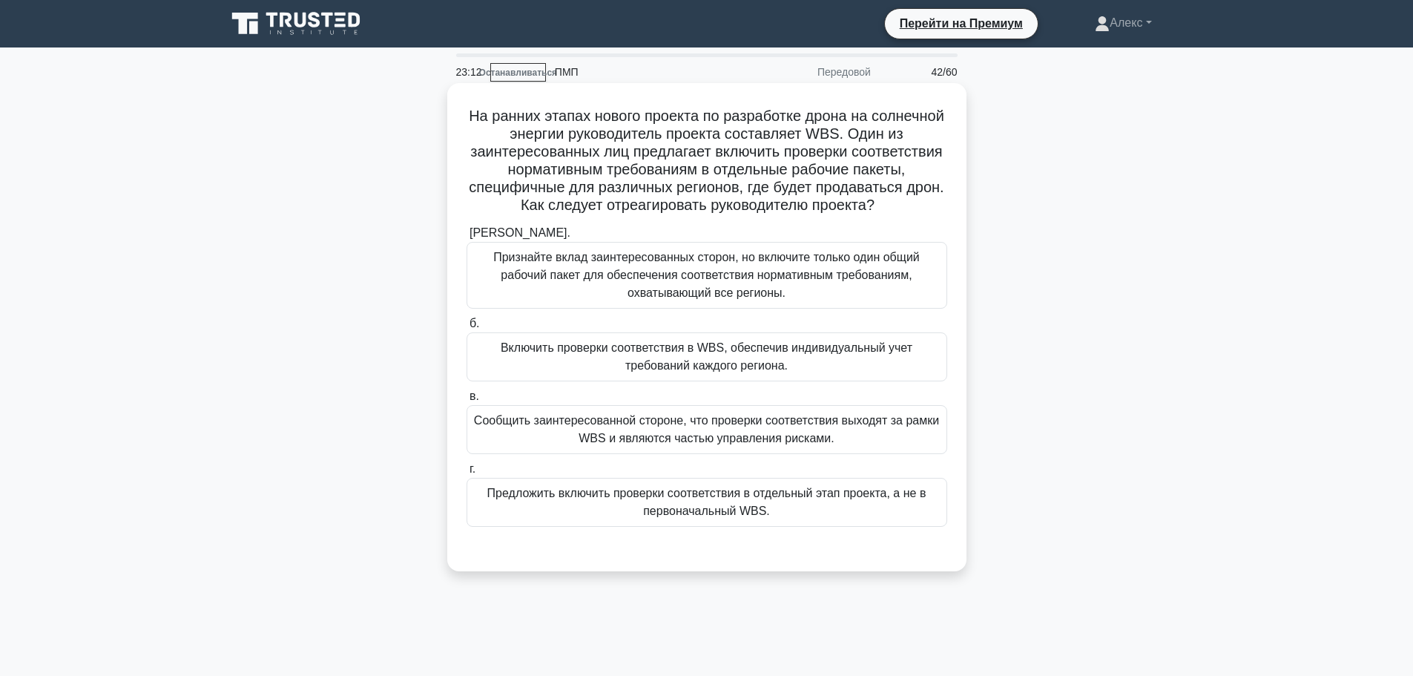
click at [694, 372] on font "Включить проверки соответствия в WBS, обеспечив индивидуальный учет требований …" at bounding box center [707, 356] width 412 height 30
click at [466, 329] on input "б. Включить проверки соответствия в WBS, обеспечив индивидуальный учет требован…" at bounding box center [466, 324] width 0 height 10
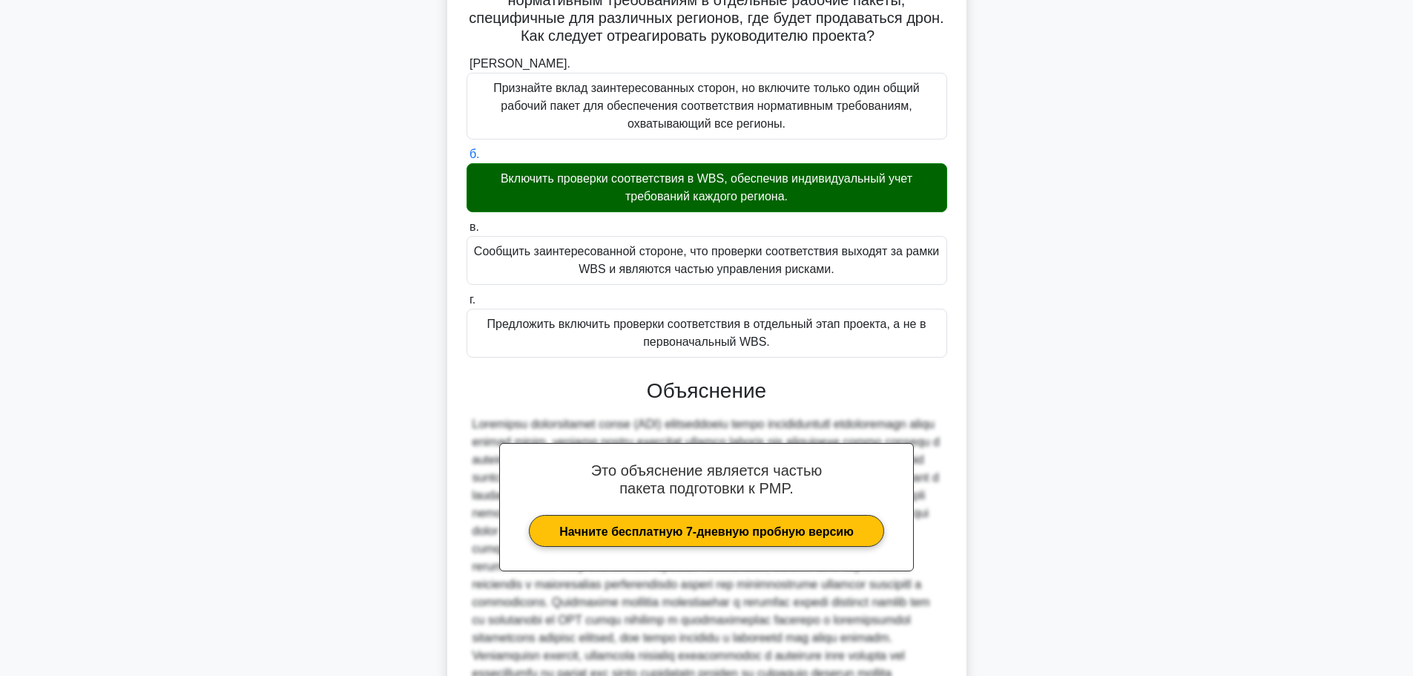
scroll to position [420, 0]
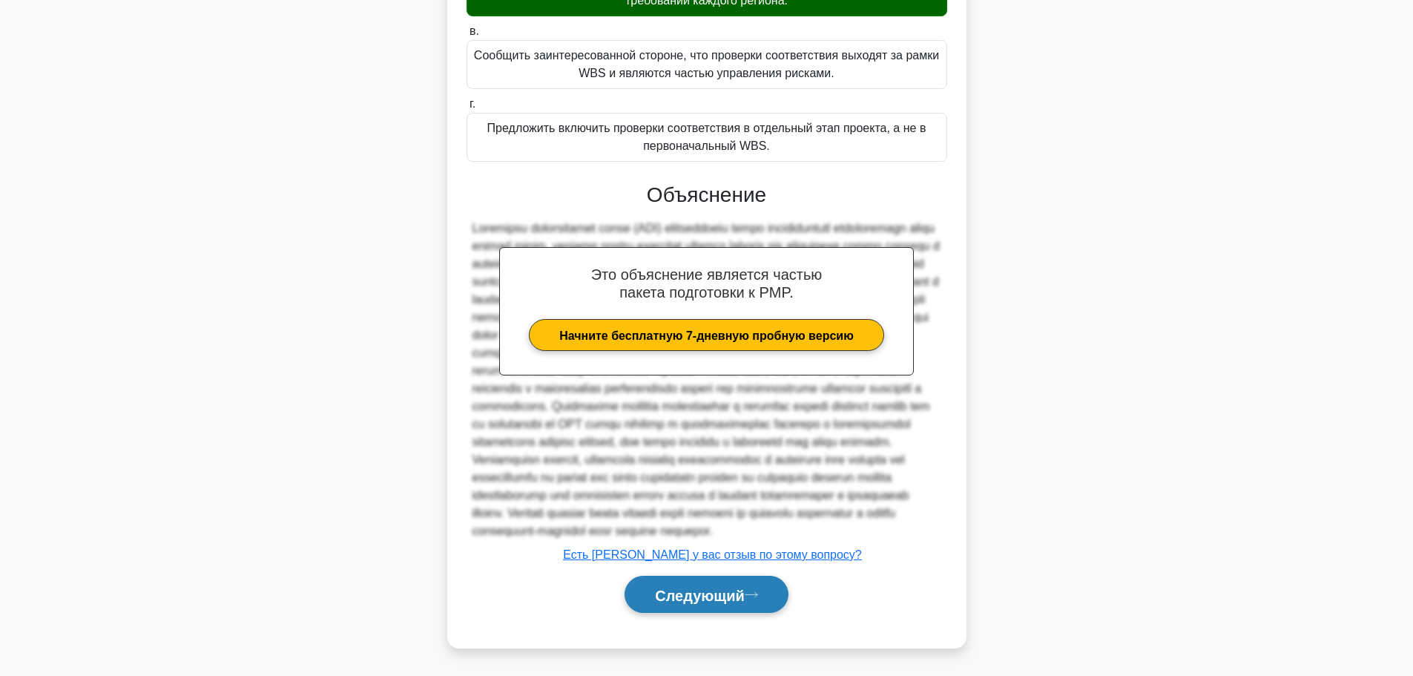
click at [729, 599] on font "Следующий" at bounding box center [700, 595] width 90 height 16
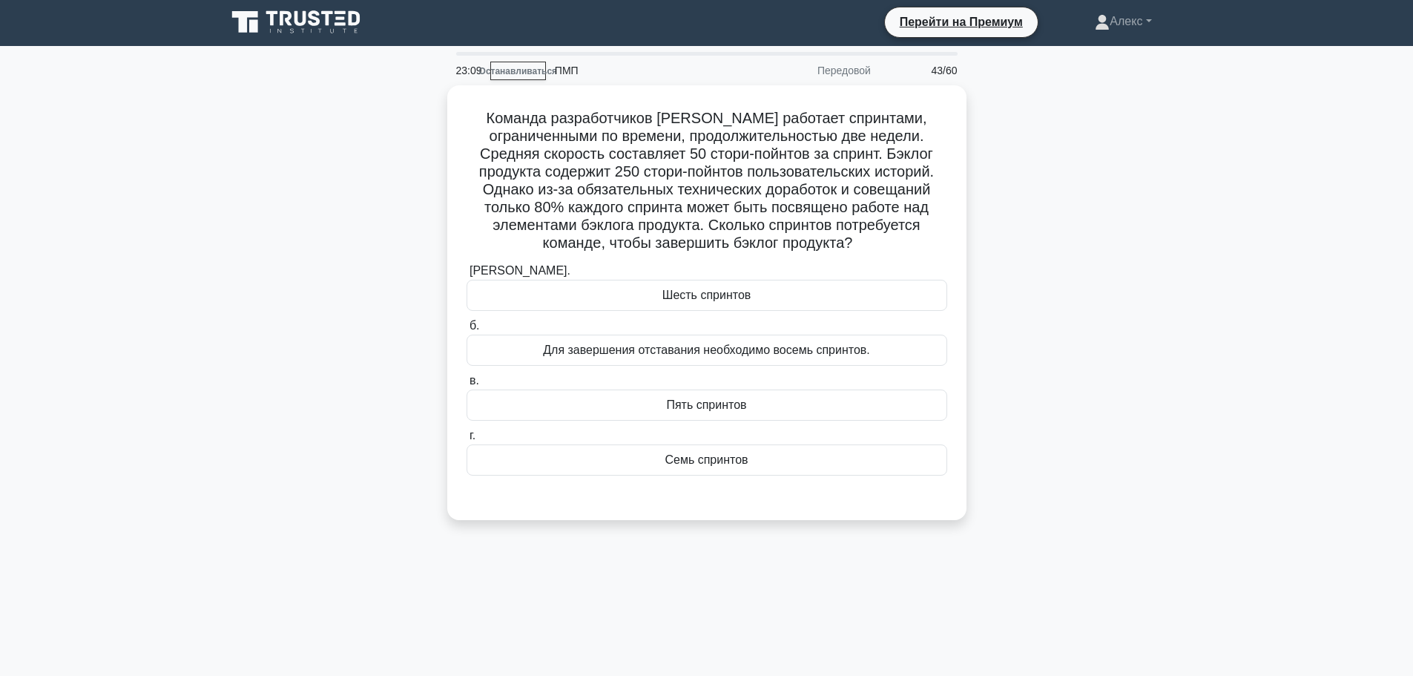
scroll to position [0, 0]
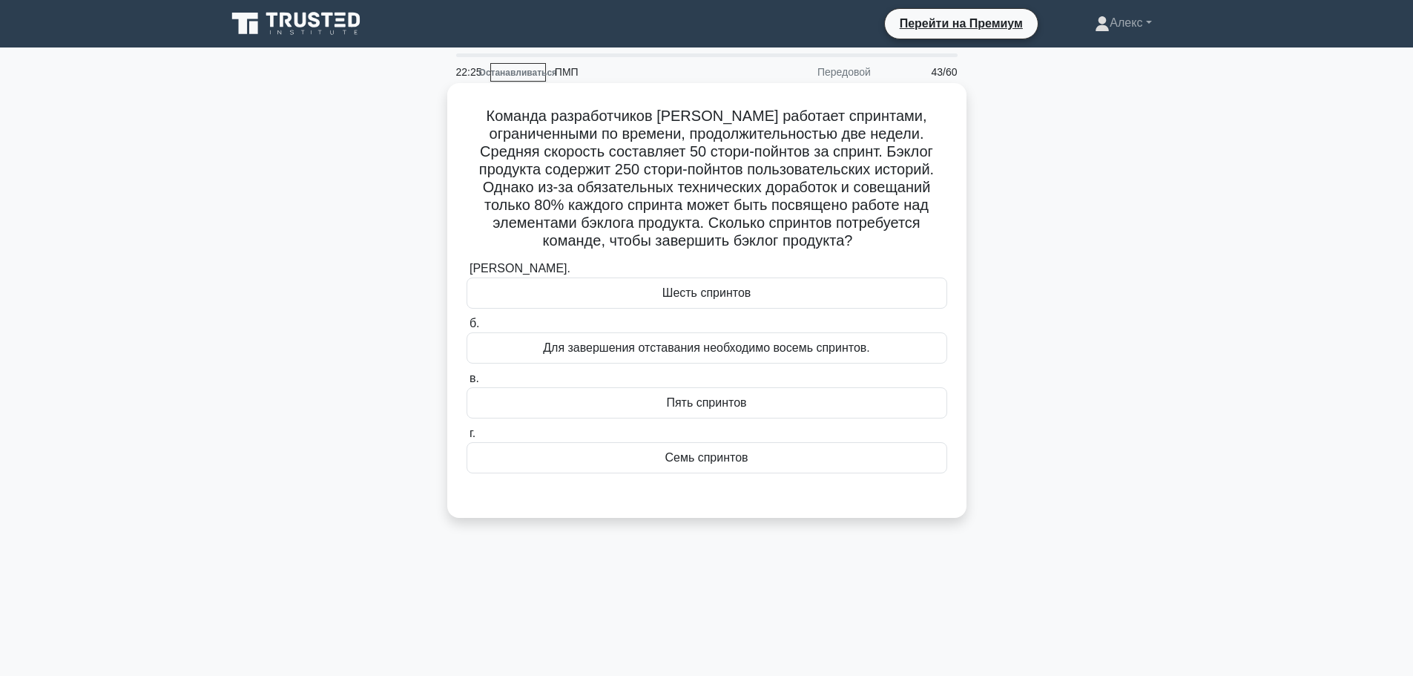
click at [753, 466] on div "Семь спринтов" at bounding box center [706, 457] width 481 height 31
click at [466, 438] on input "г. Семь спринтов" at bounding box center [466, 434] width 0 height 10
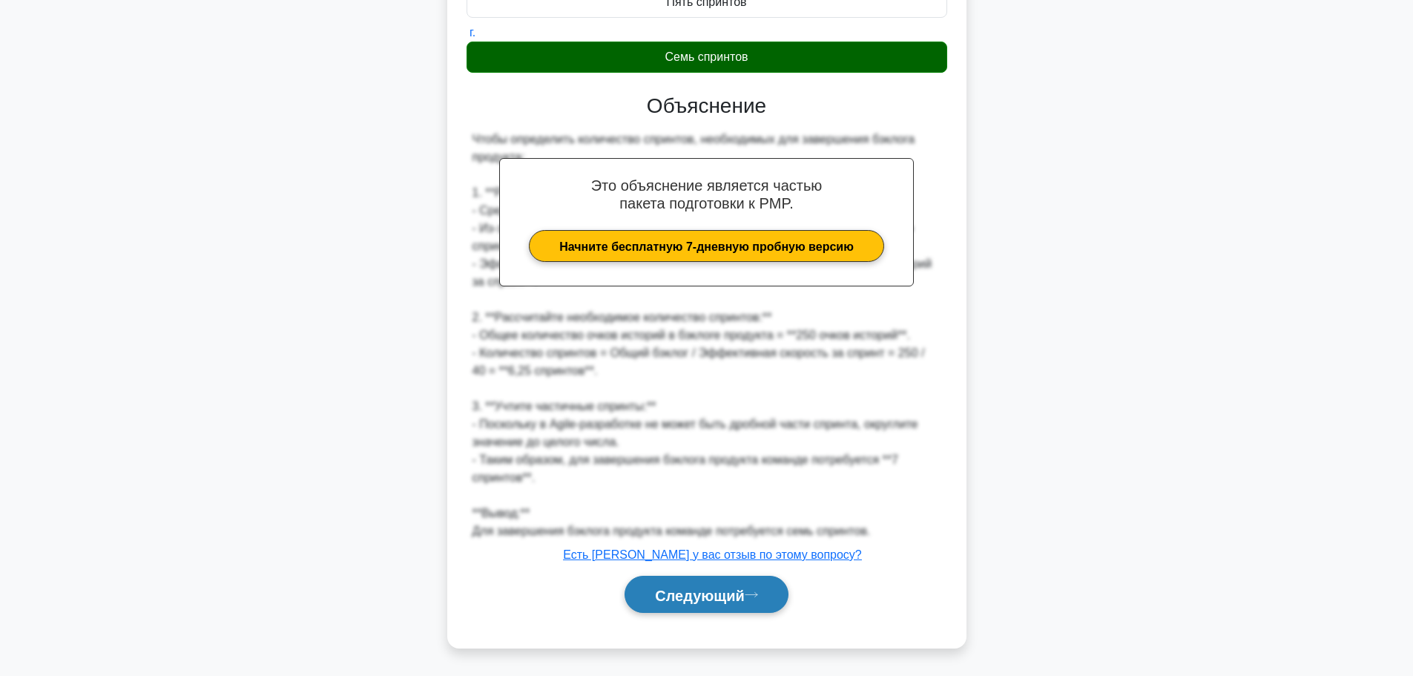
click at [702, 596] on font "Следующий" at bounding box center [700, 595] width 90 height 16
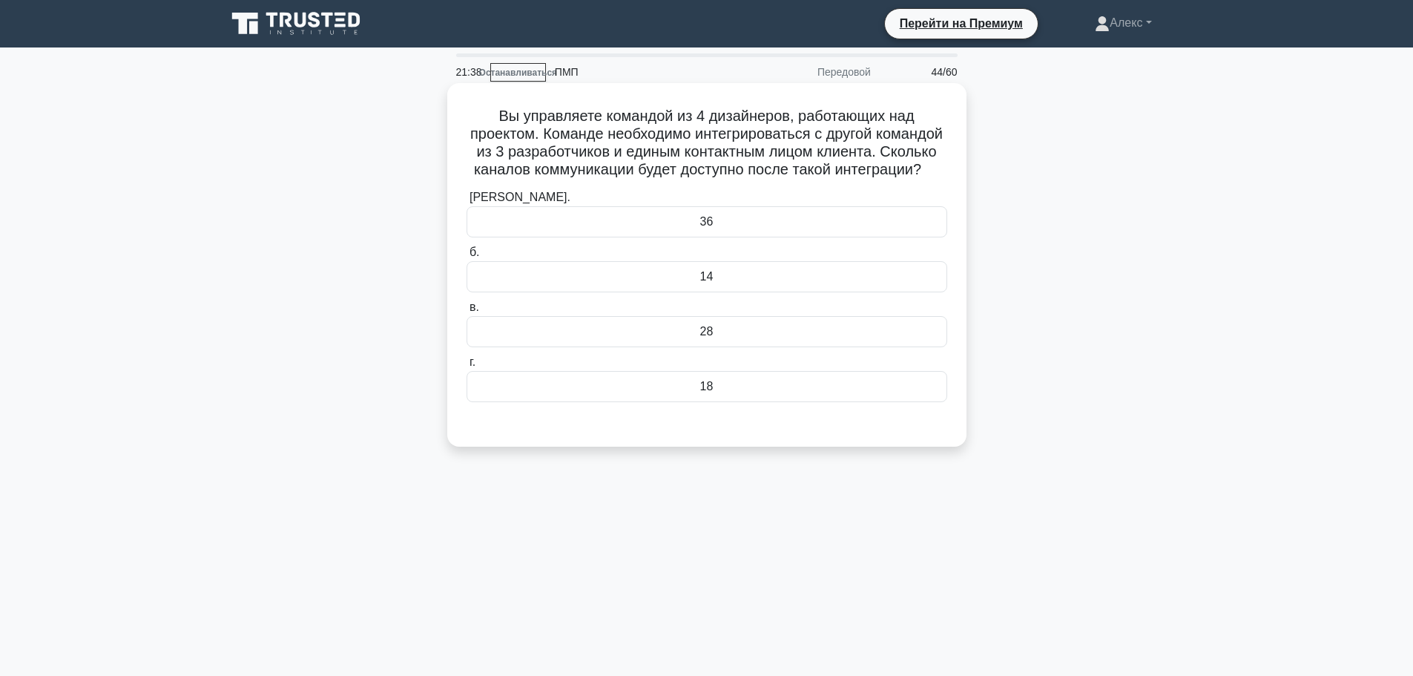
drag, startPoint x: 771, startPoint y: 189, endPoint x: 498, endPoint y: 119, distance: 282.6
click at [498, 119] on h5 "Вы управляете командой из 4 дизайнеров, работающих над проектом. Команде необхо…" at bounding box center [707, 143] width 484 height 73
click at [1070, 215] on div "Вы управляете командой из 4 дизайнеров, работающих над проектом. Команде необхо…" at bounding box center [706, 277] width 979 height 381
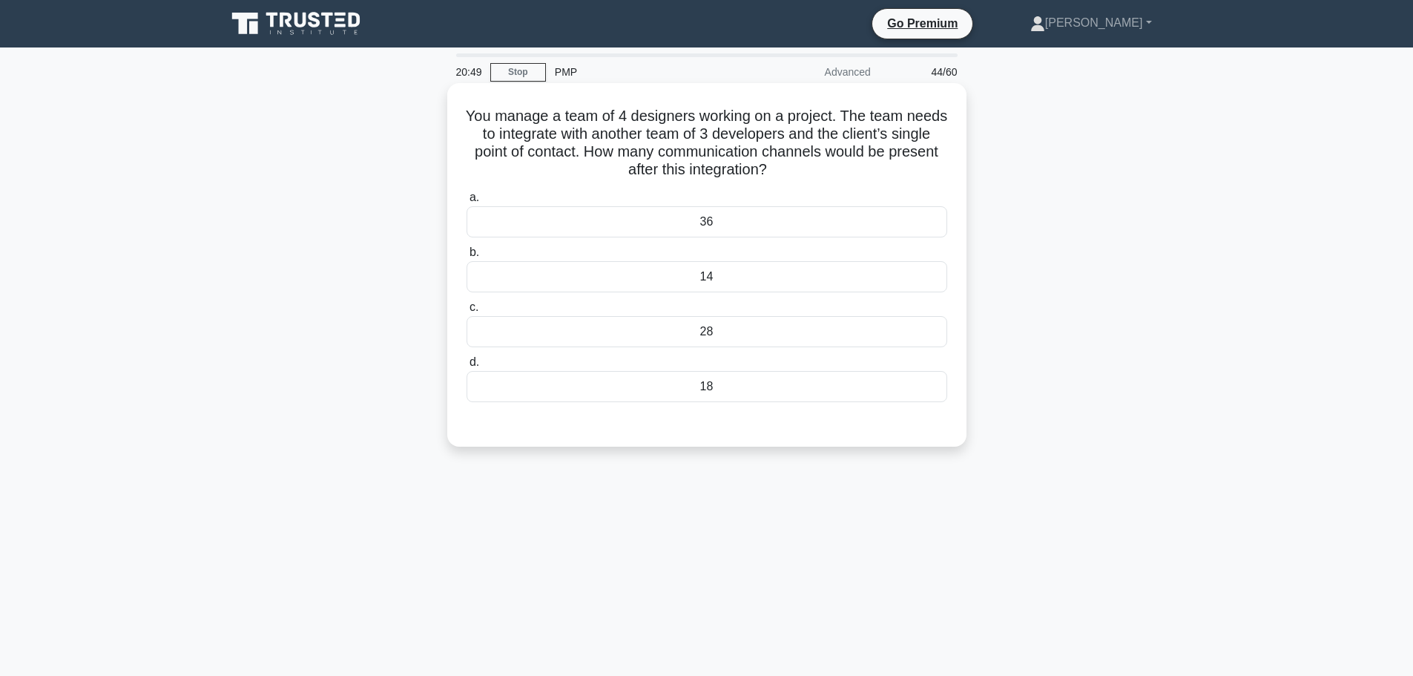
click at [730, 336] on div "28" at bounding box center [706, 331] width 481 height 31
click at [466, 312] on input "c. 28" at bounding box center [466, 308] width 0 height 10
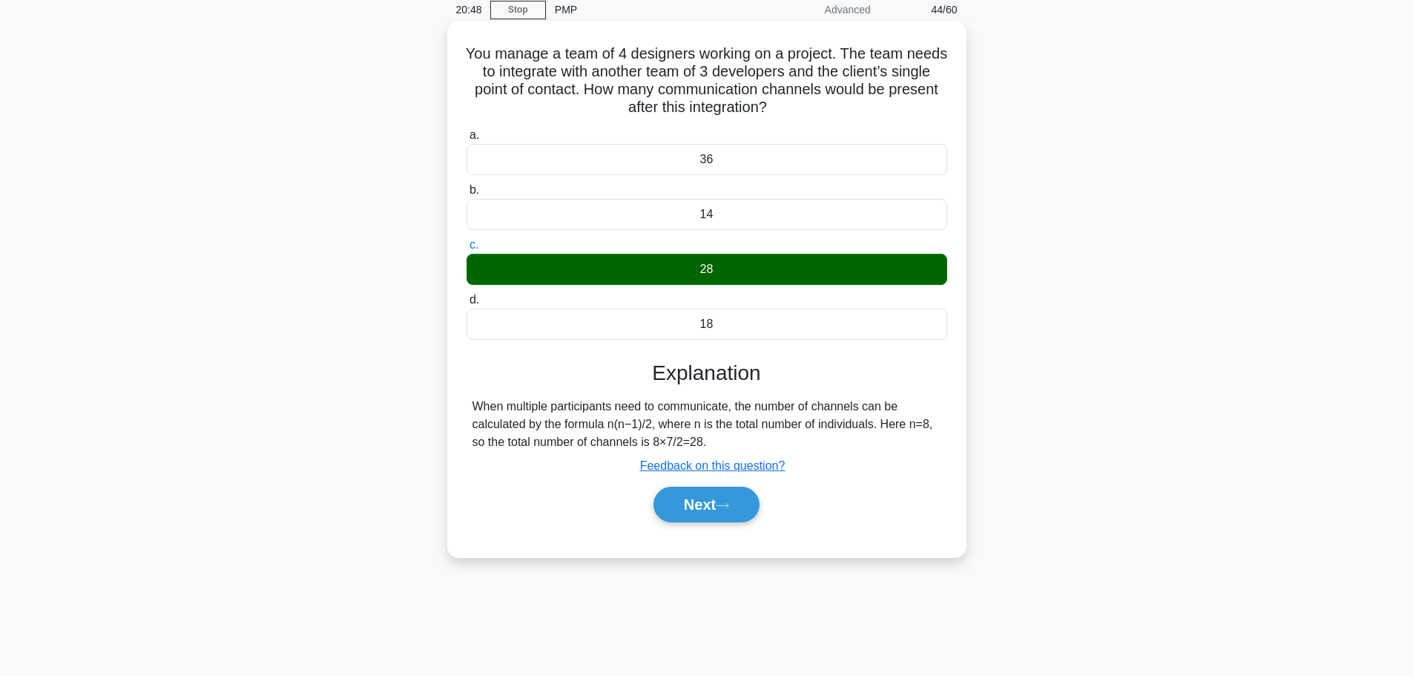
scroll to position [125, 0]
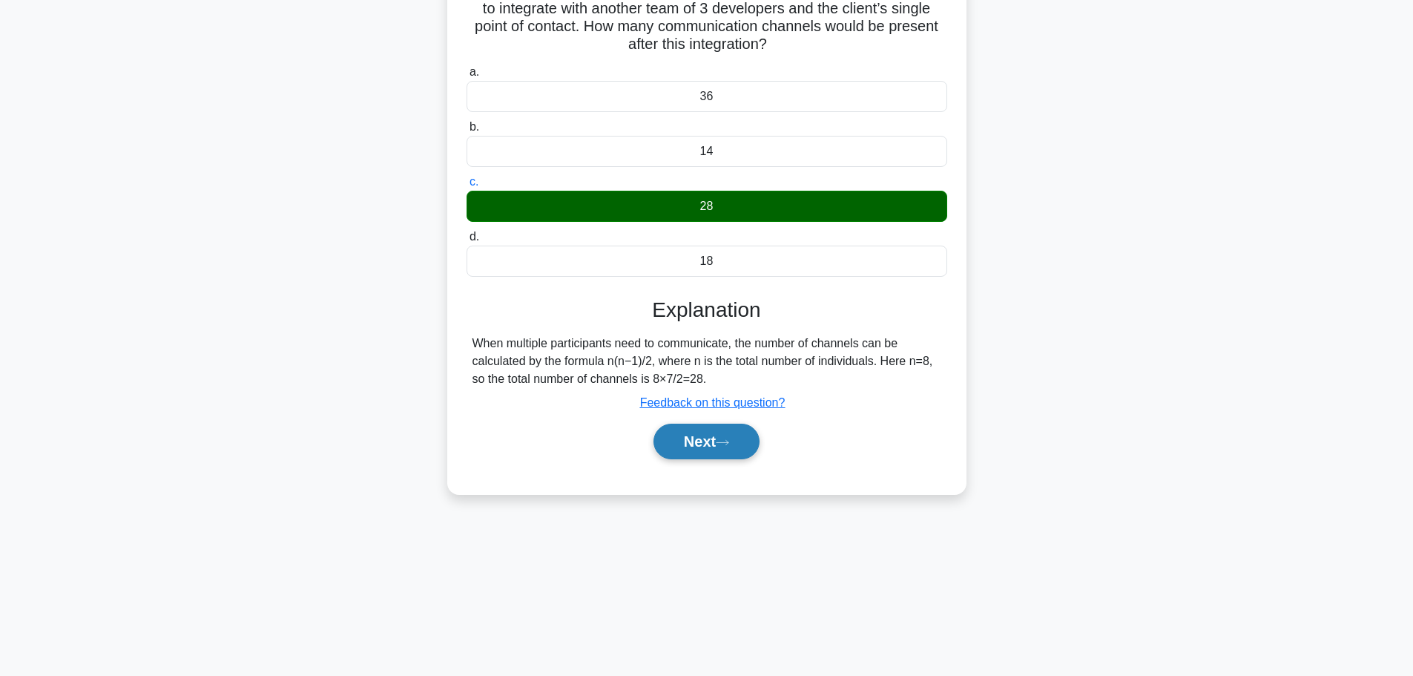
click at [722, 446] on icon at bounding box center [722, 442] width 13 height 8
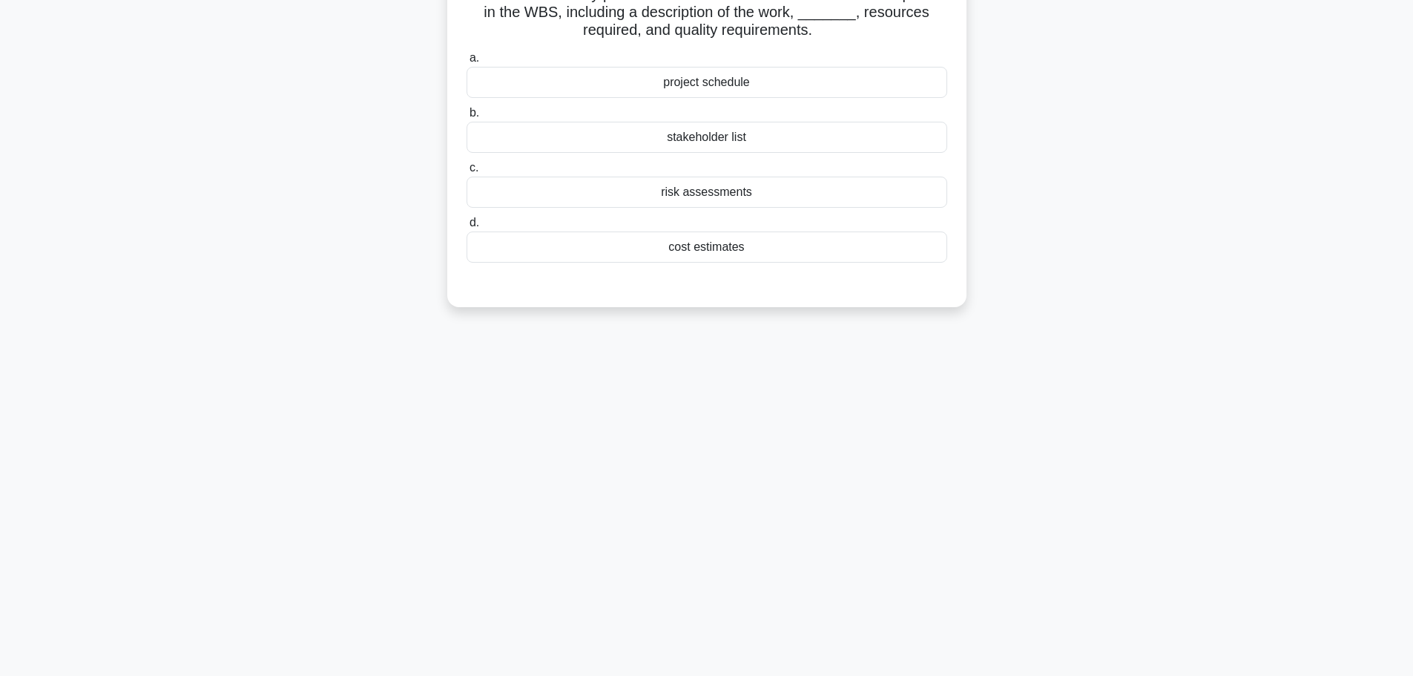
scroll to position [0, 0]
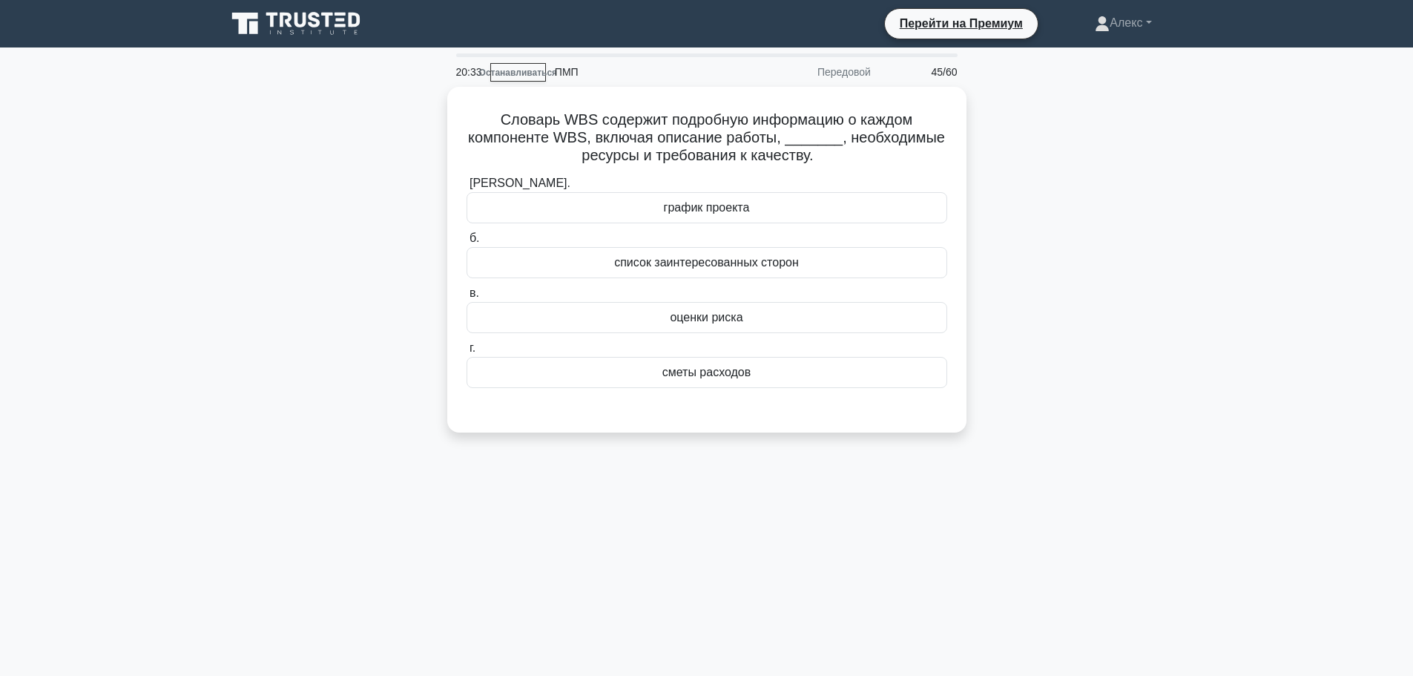
click at [1109, 158] on div "Словарь WBS содержит подробную информацию о каждом компоненте WBS, включая опис…" at bounding box center [706, 268] width 979 height 363
click at [702, 370] on font "сметы расходов" at bounding box center [706, 368] width 89 height 13
click at [466, 349] on input "г. сметы расходов" at bounding box center [466, 345] width 0 height 10
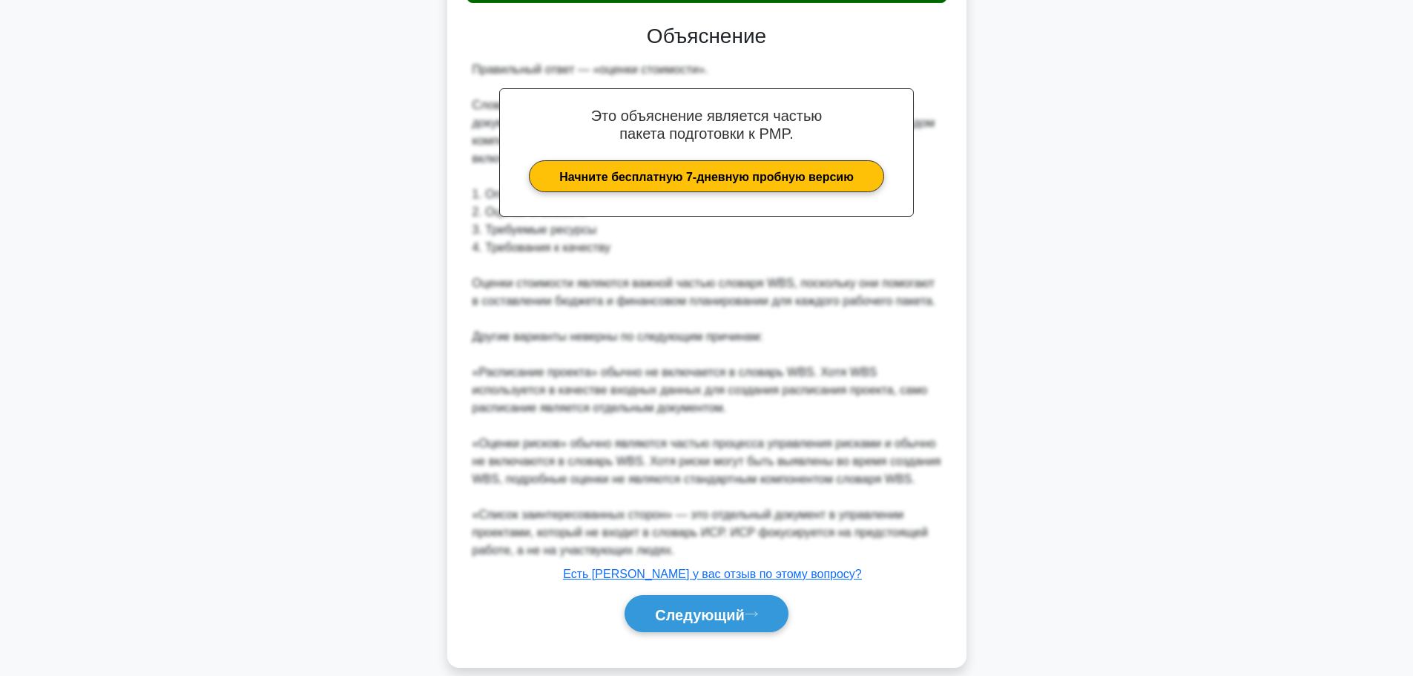
scroll to position [402, 0]
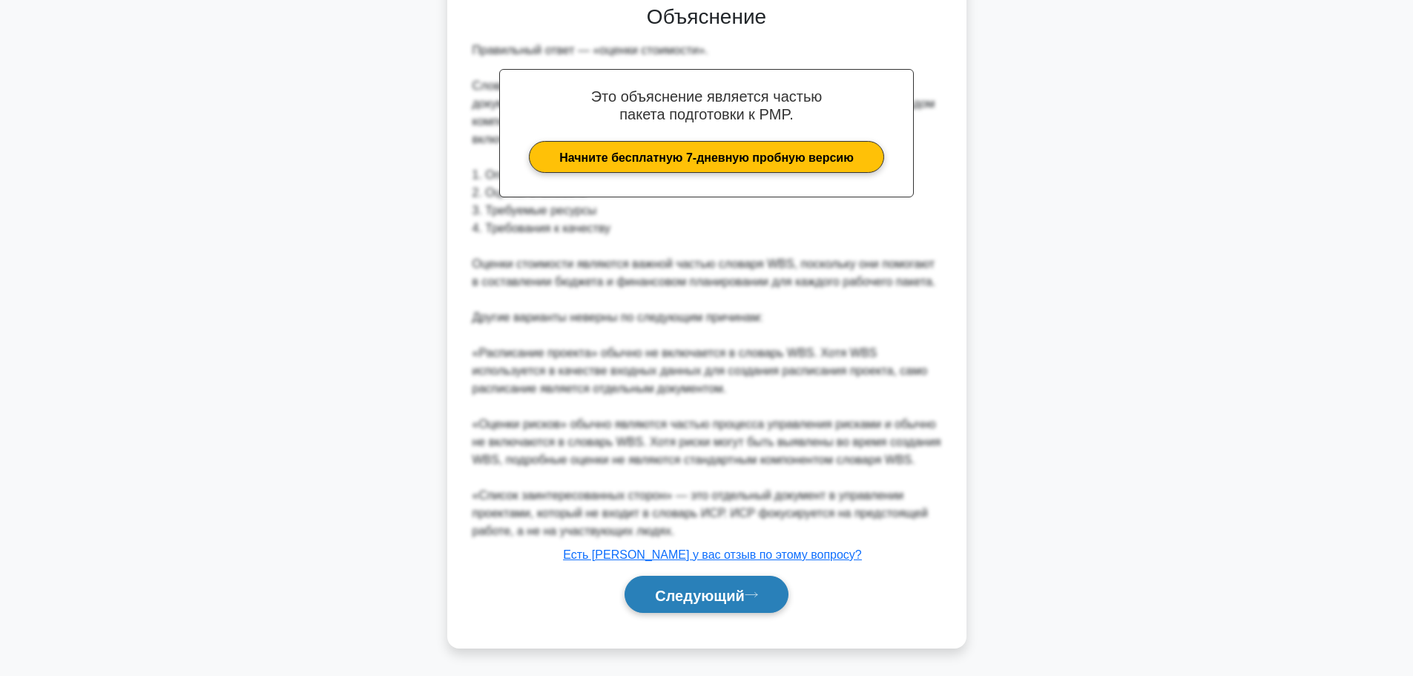
click at [710, 596] on font "Следующий" at bounding box center [700, 595] width 90 height 16
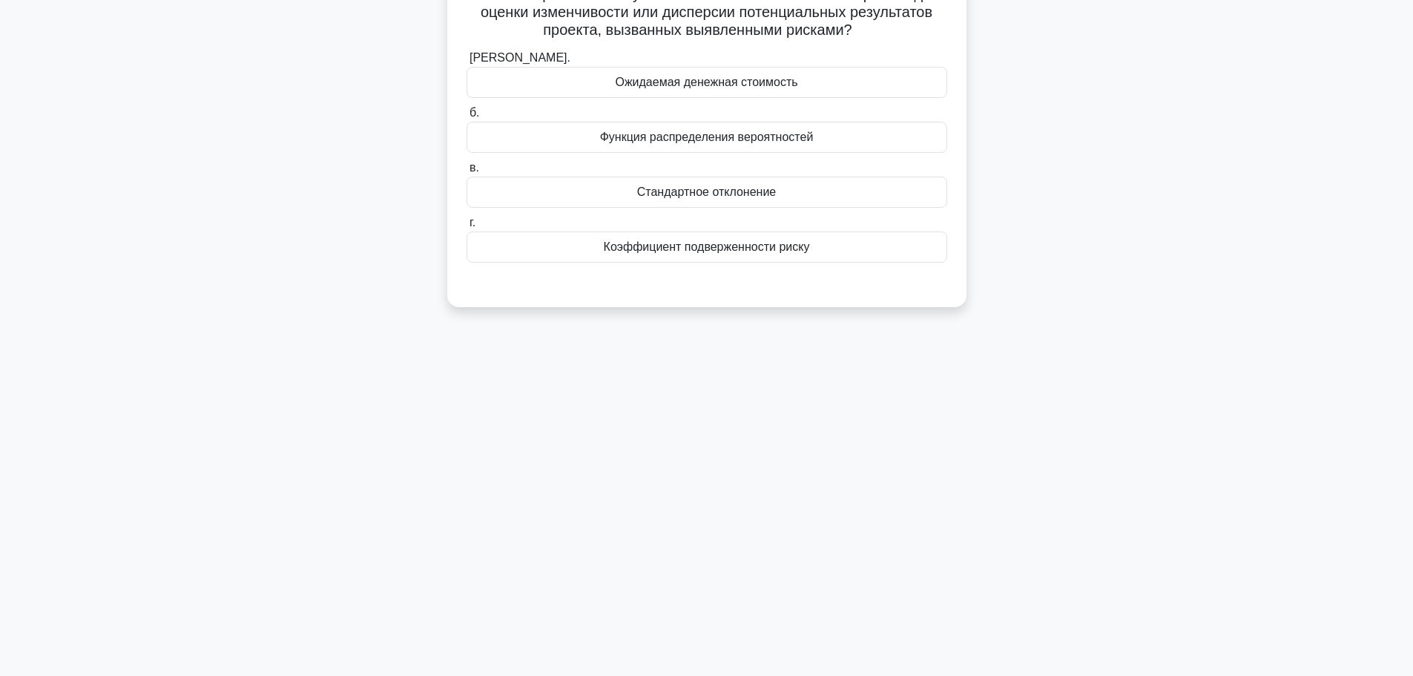
scroll to position [0, 0]
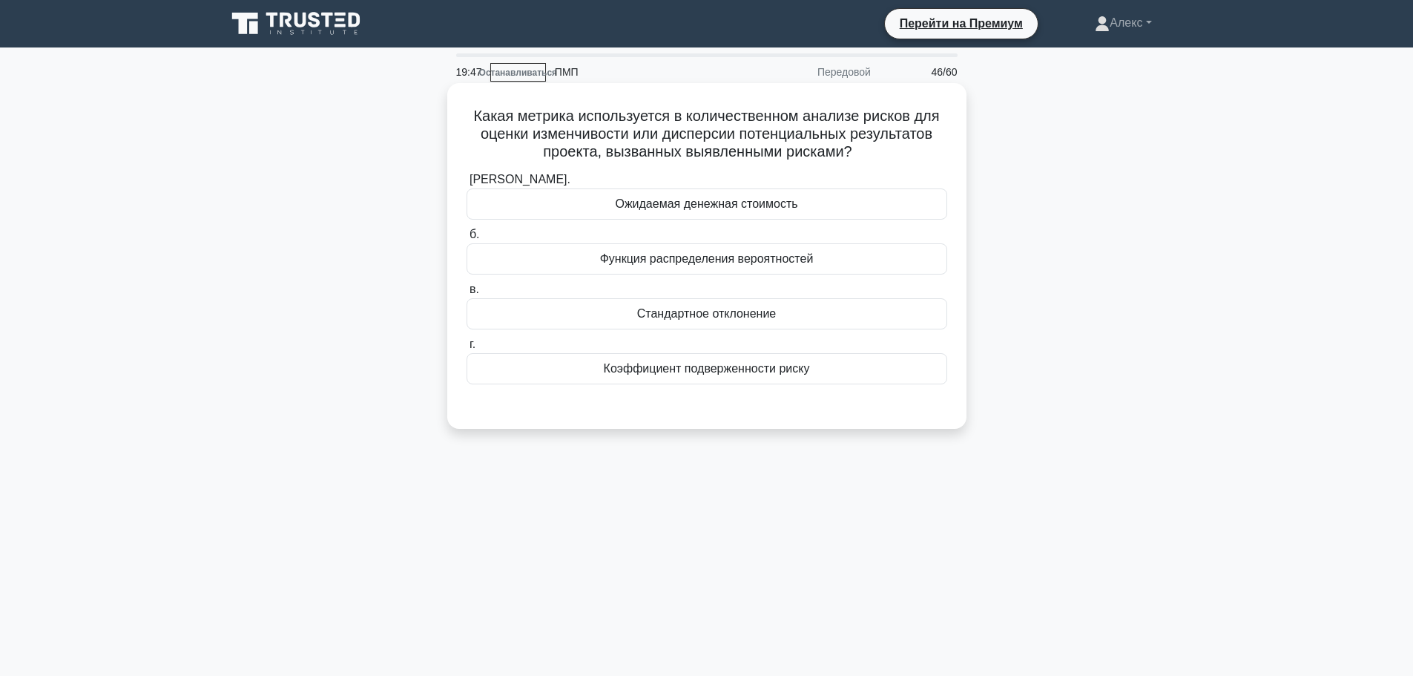
click at [750, 205] on font "Ожидаемая денежная стоимость" at bounding box center [706, 203] width 182 height 13
click at [466, 185] on input "а. Ожидаемая денежная стоимость" at bounding box center [466, 180] width 0 height 10
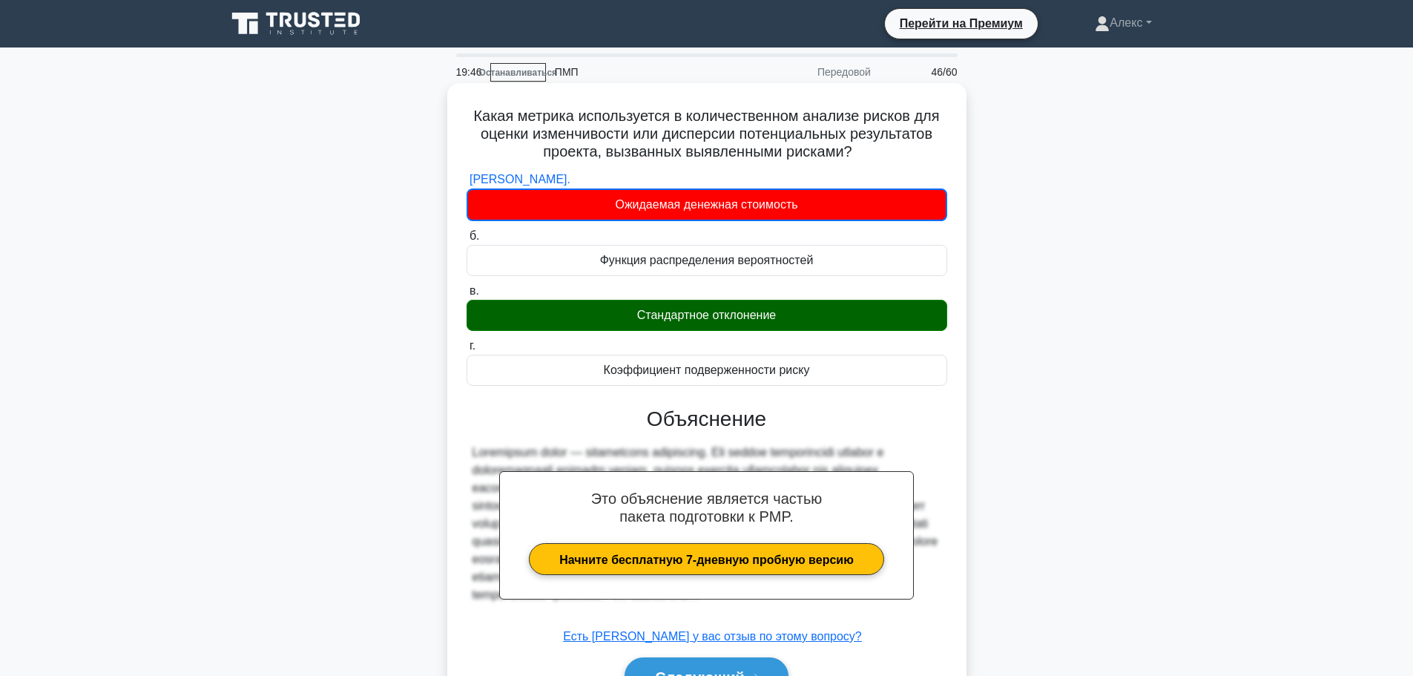
click at [811, 328] on div "Стандартное отклонение" at bounding box center [706, 315] width 481 height 31
click at [466, 296] on input "в. Стандартное отклонение" at bounding box center [466, 291] width 0 height 10
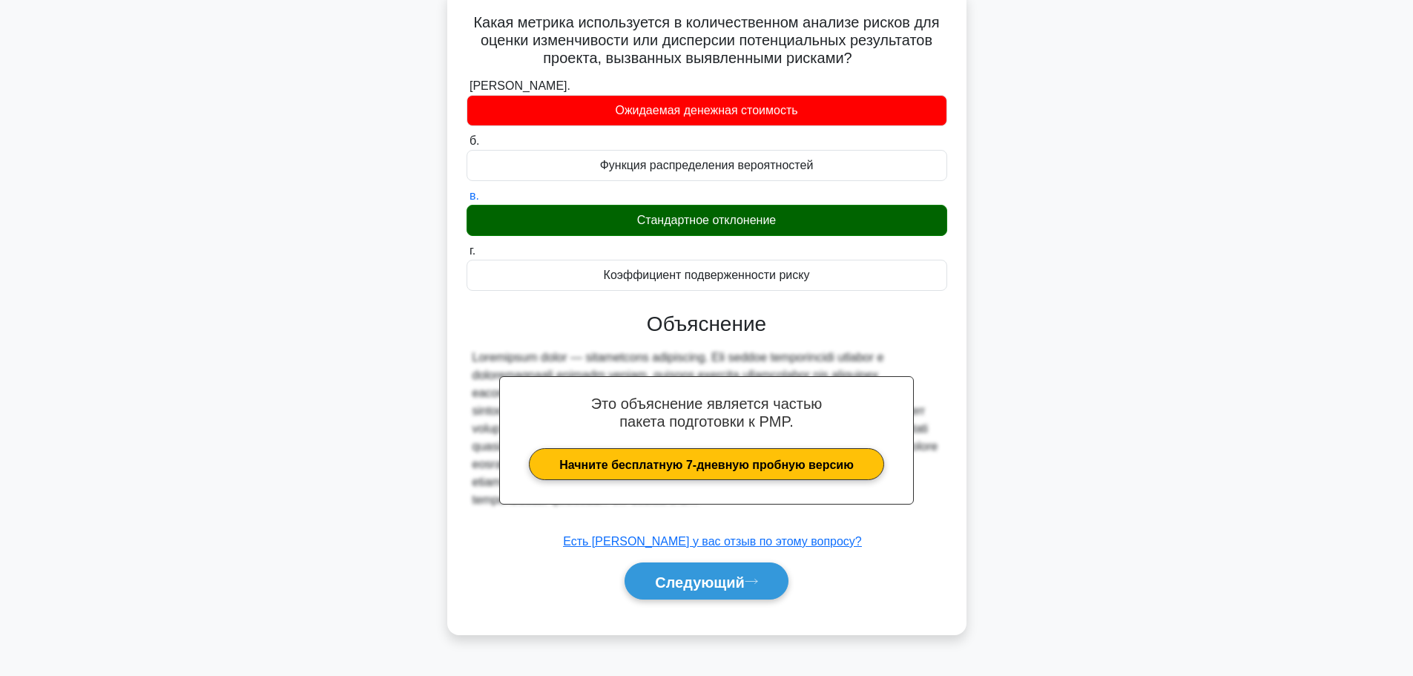
scroll to position [125, 0]
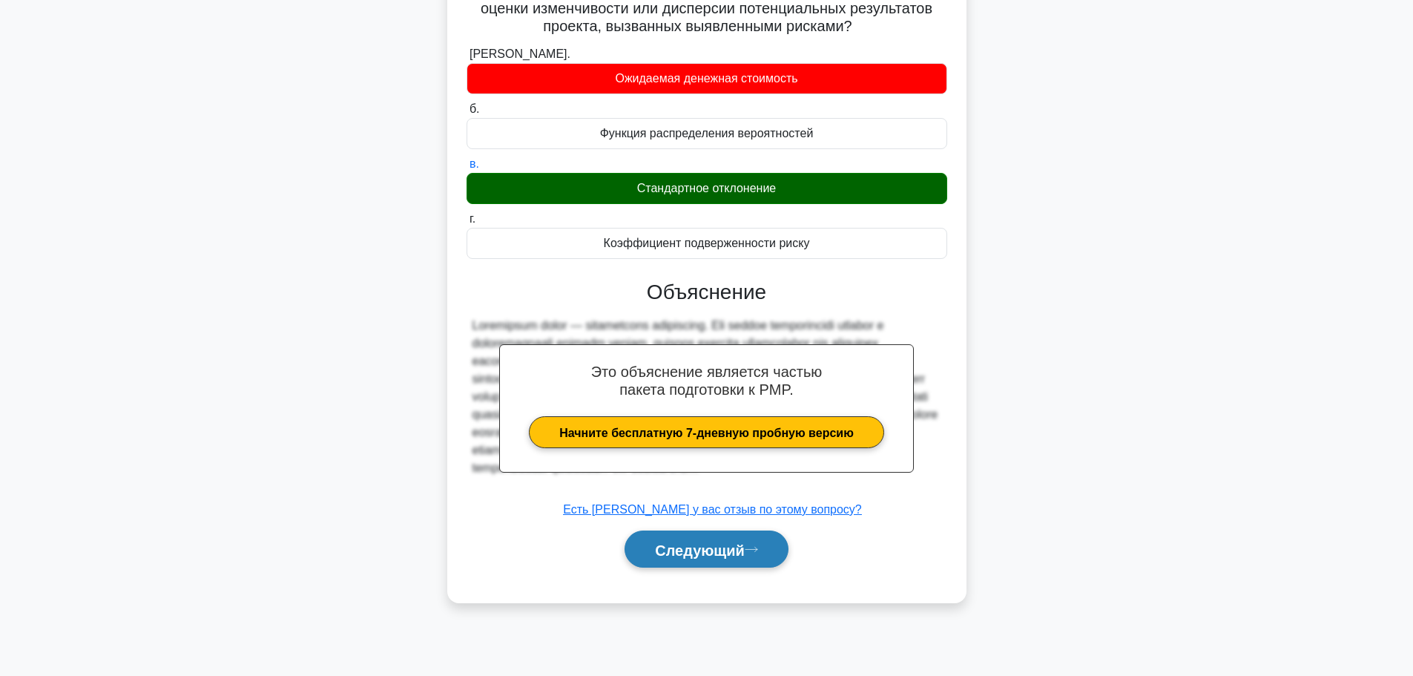
click at [705, 550] on font "Следующий" at bounding box center [700, 549] width 90 height 16
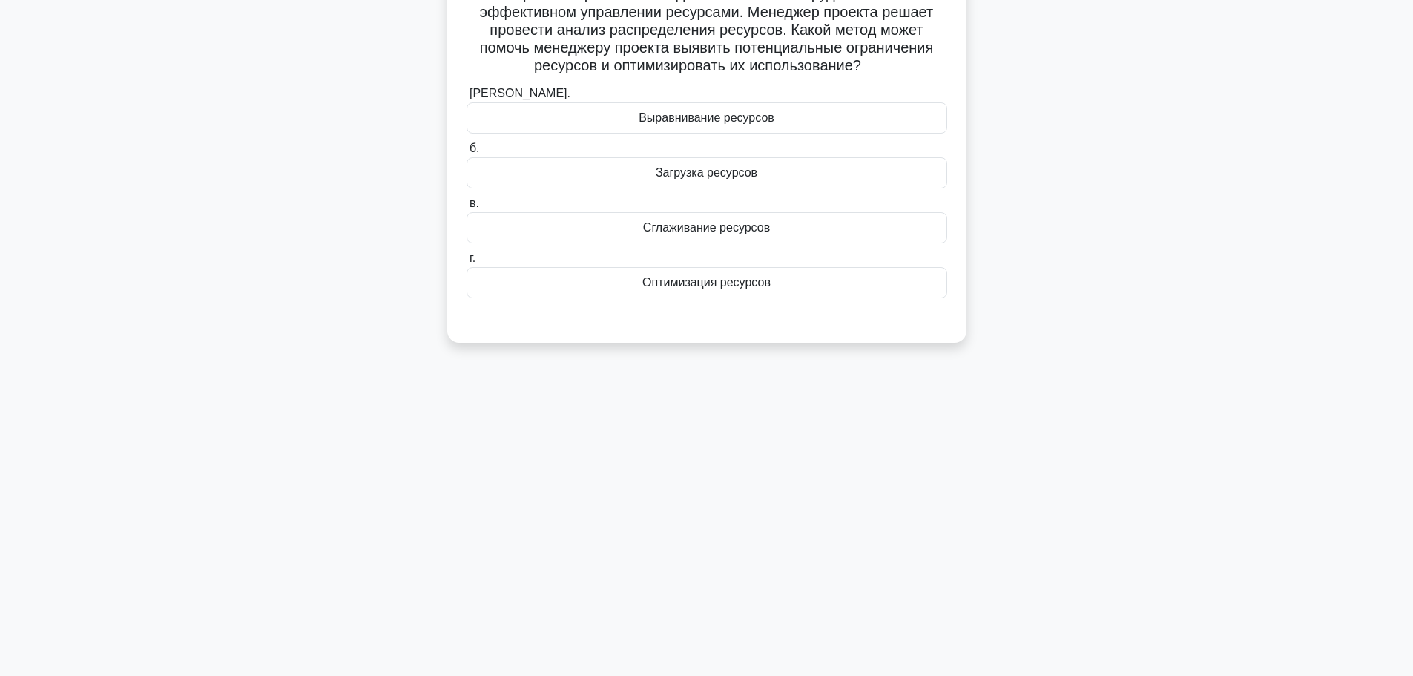
scroll to position [0, 0]
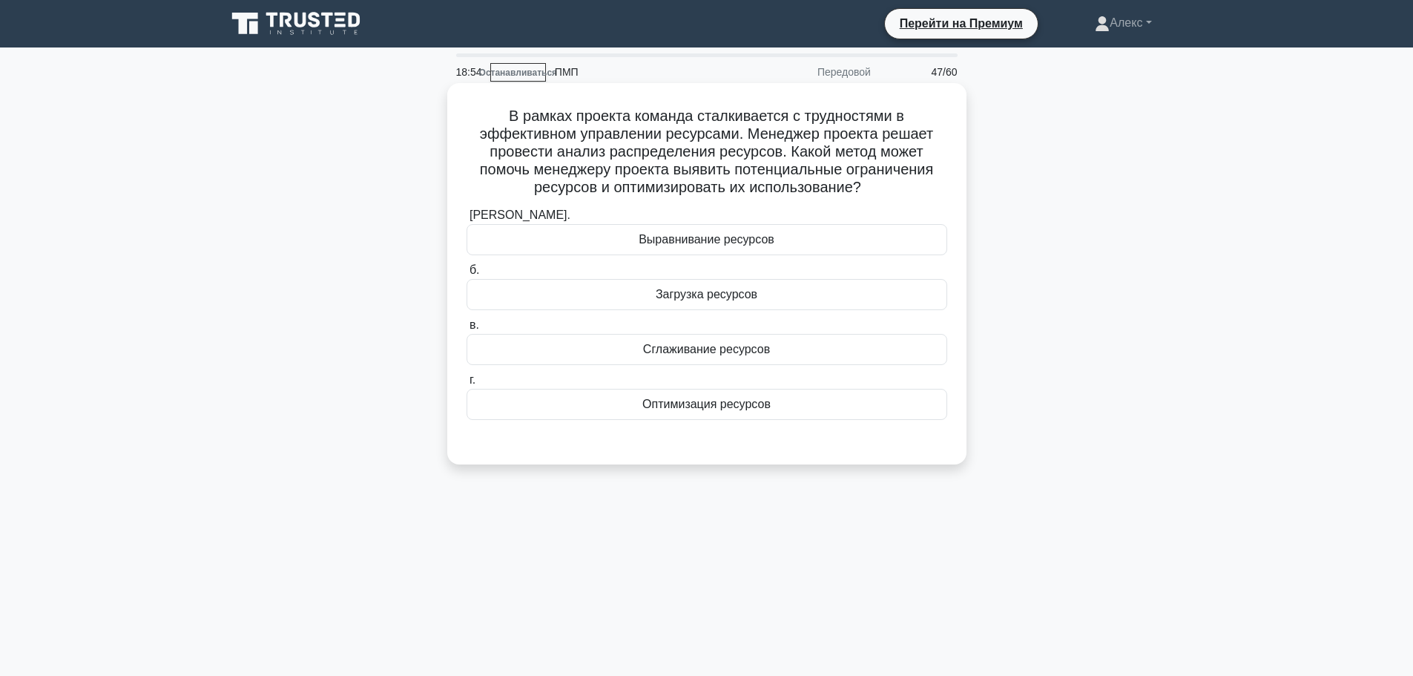
click at [676, 293] on font "Загрузка ресурсов" at bounding box center [707, 294] width 102 height 13
click at [466, 275] on input "б. Загрузка ресурсов" at bounding box center [466, 271] width 0 height 10
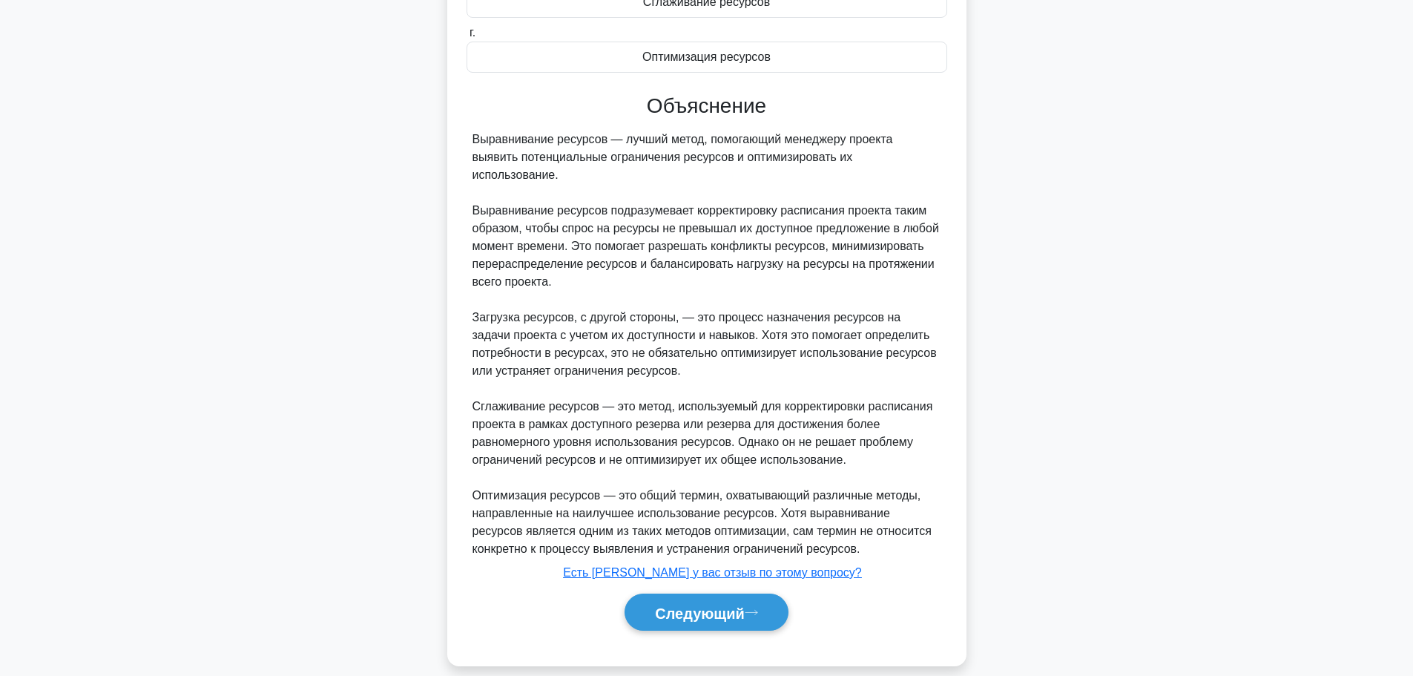
scroll to position [350, 0]
click at [702, 603] on font "Следующий" at bounding box center [700, 611] width 90 height 16
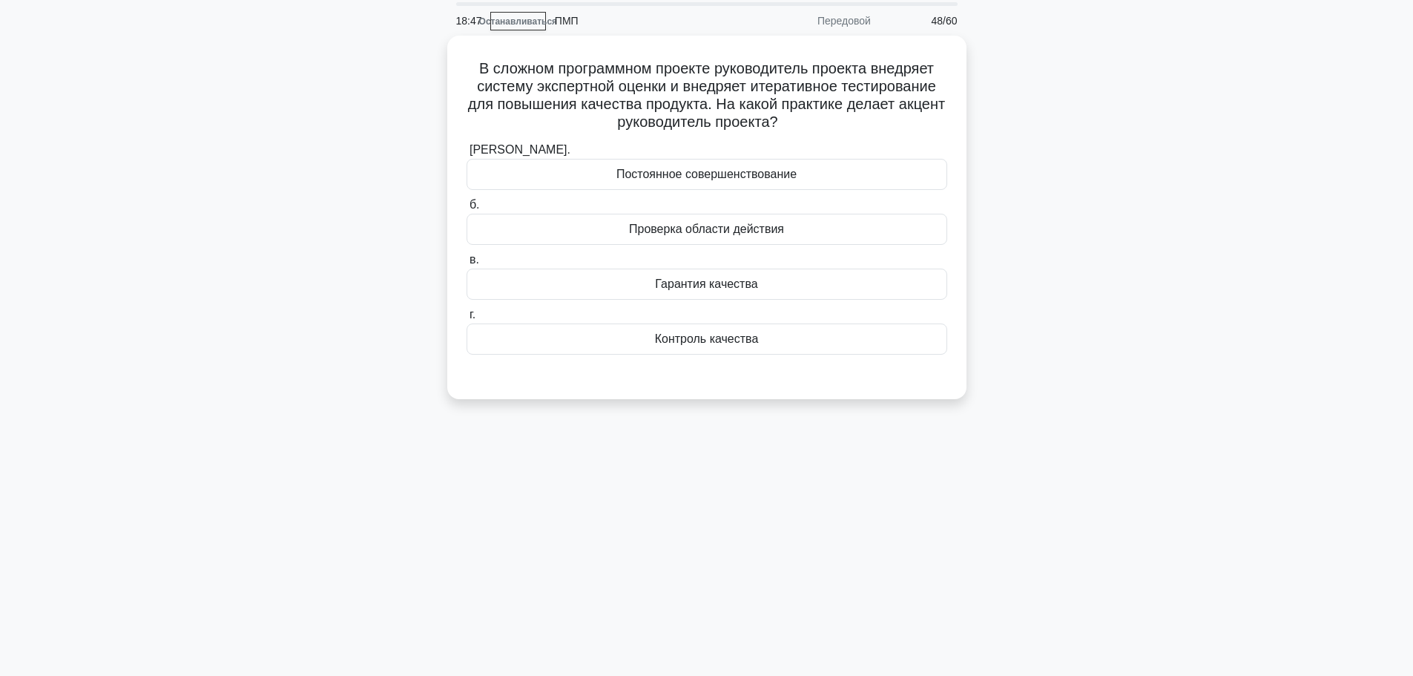
scroll to position [0, 0]
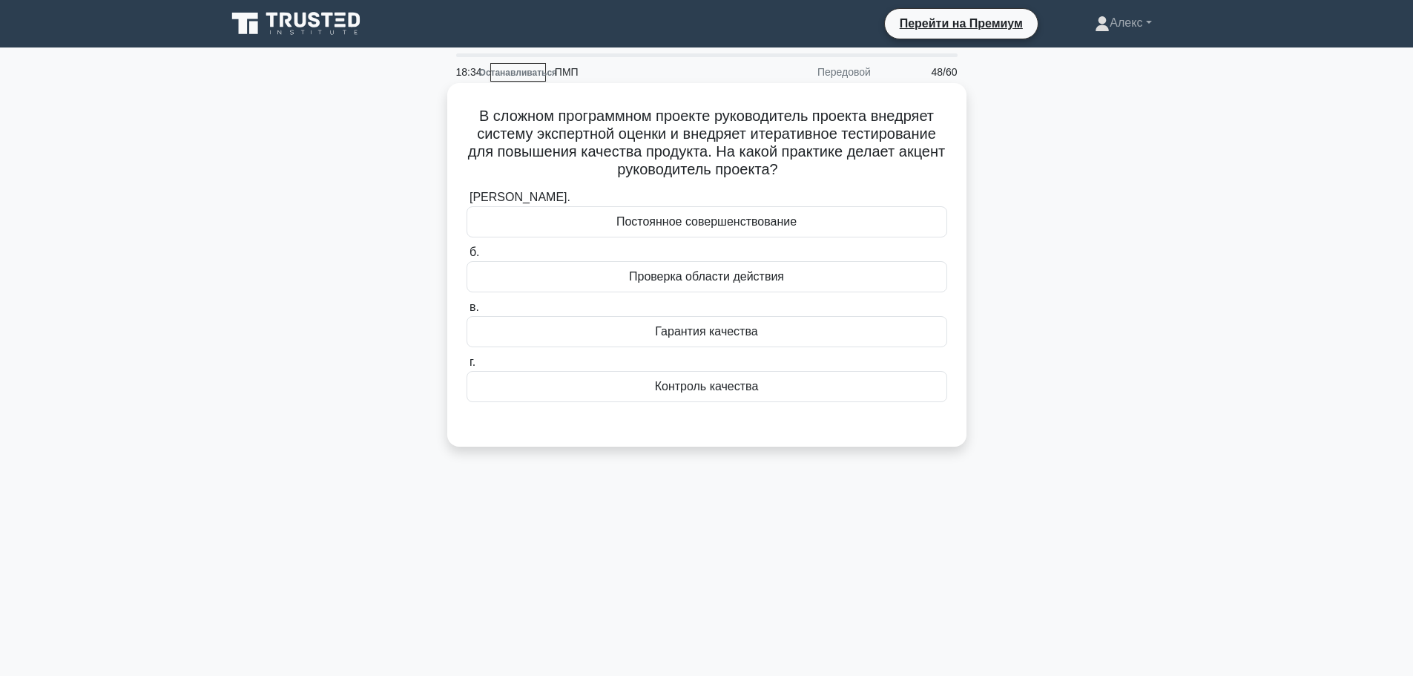
click at [711, 227] on font "Постоянное совершенствование" at bounding box center [706, 221] width 180 height 13
click at [466, 202] on input "а. Постоянное совершенствование" at bounding box center [466, 198] width 0 height 10
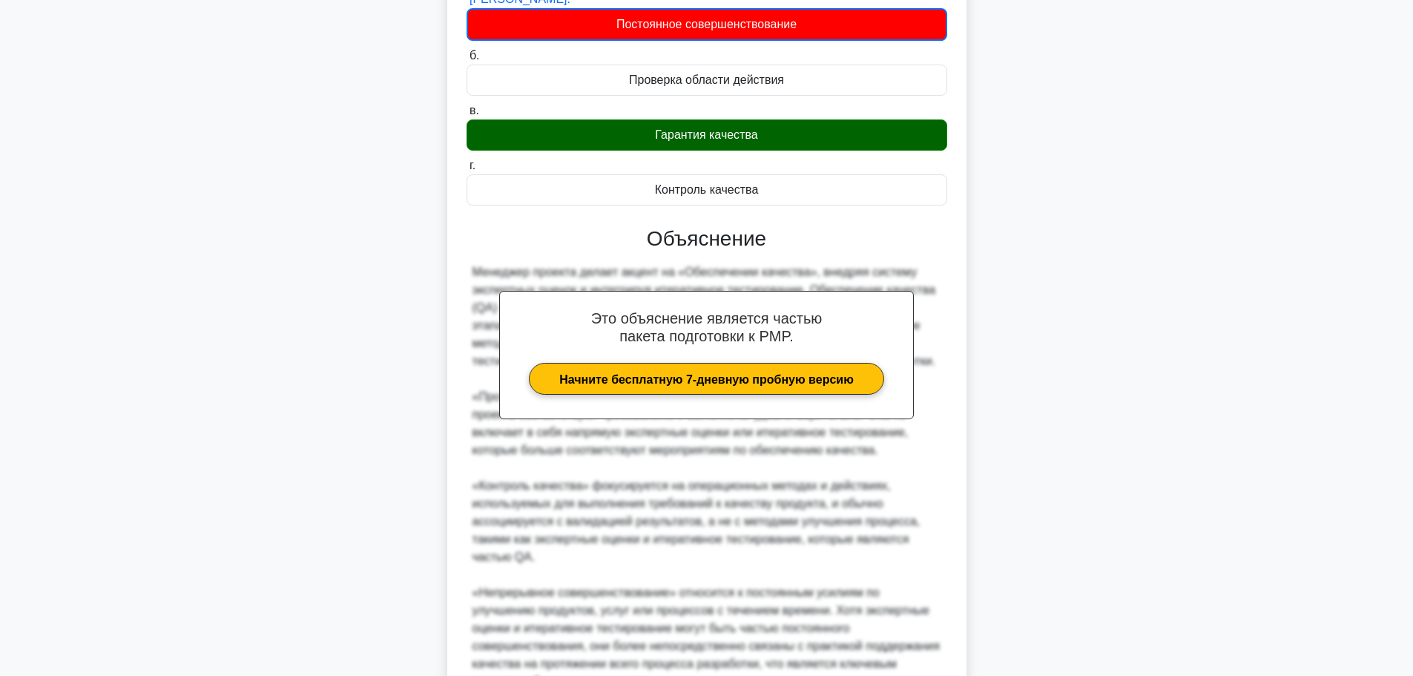
scroll to position [350, 0]
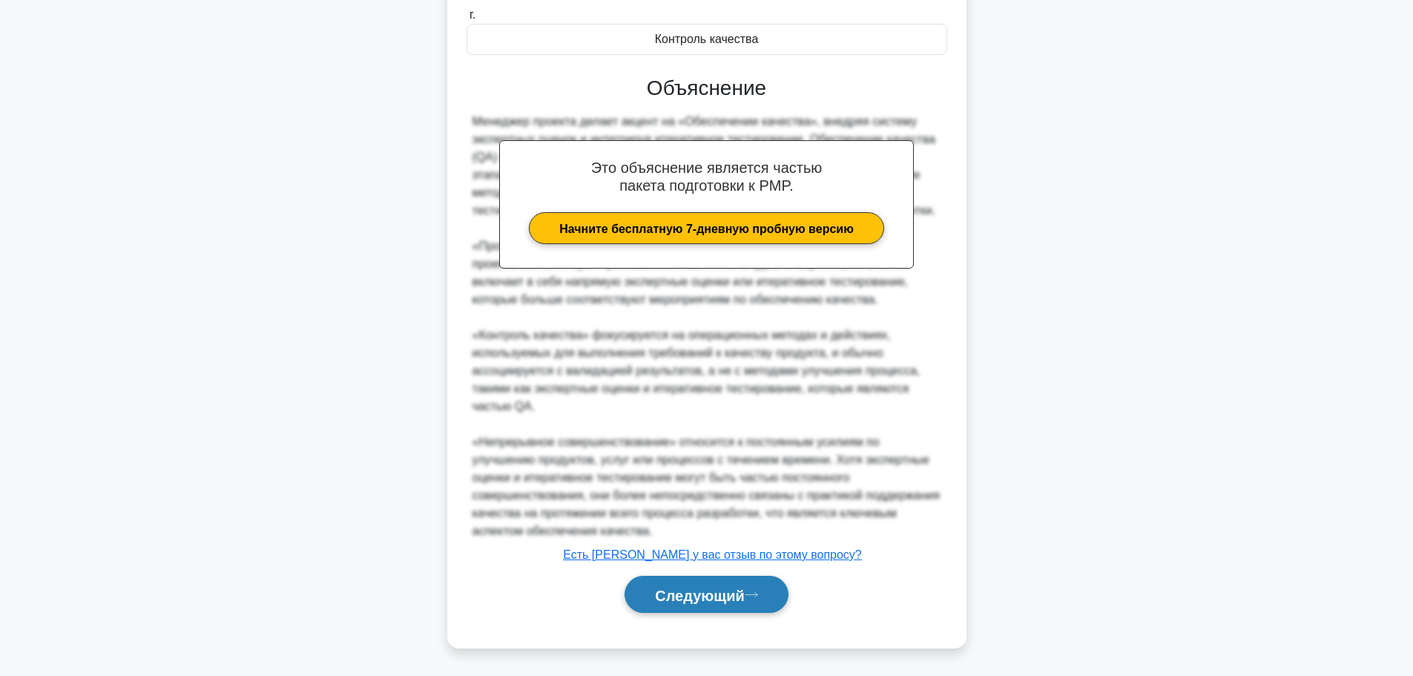
click at [716, 595] on font "Следующий" at bounding box center [700, 595] width 90 height 16
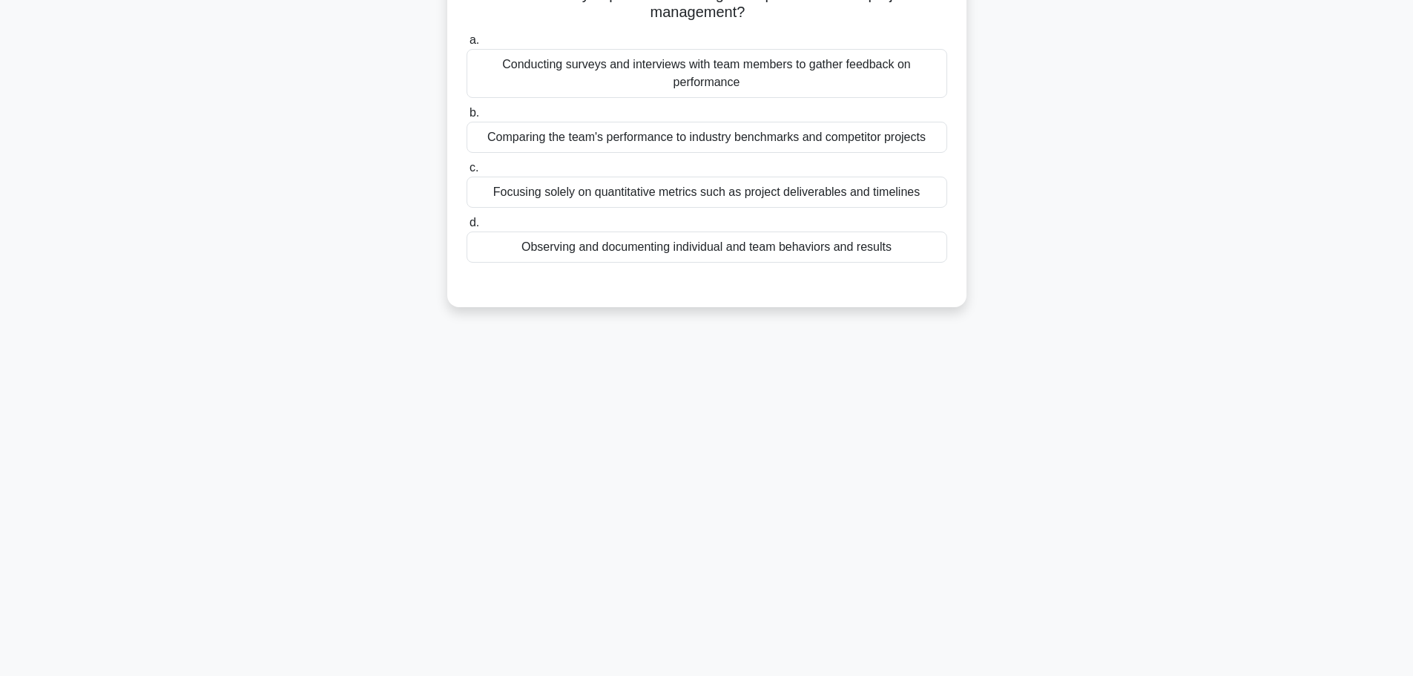
scroll to position [0, 0]
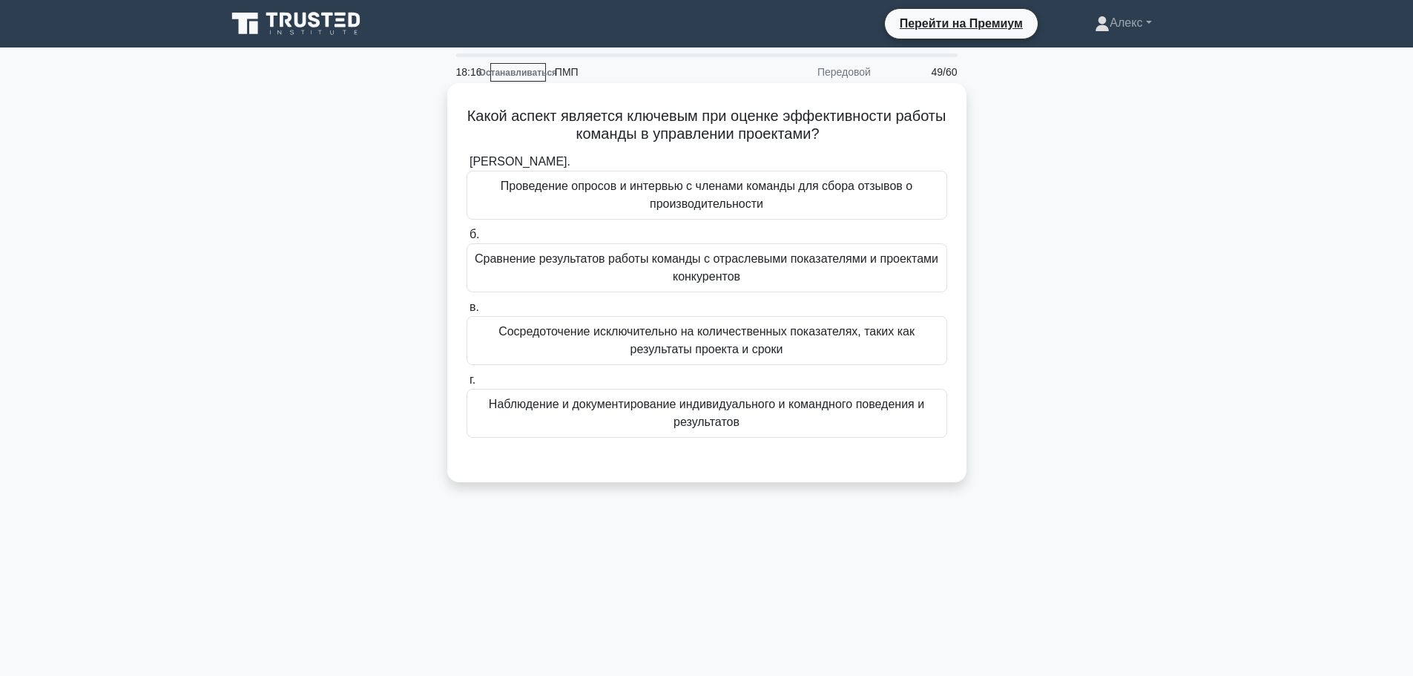
click at [782, 340] on font "Сосредоточение исключительно на количественных показателях, таких как результат…" at bounding box center [706, 341] width 467 height 36
click at [466, 312] on input "в. Сосредоточение исключительно на количественных показателях, таких как резуль…" at bounding box center [466, 308] width 0 height 10
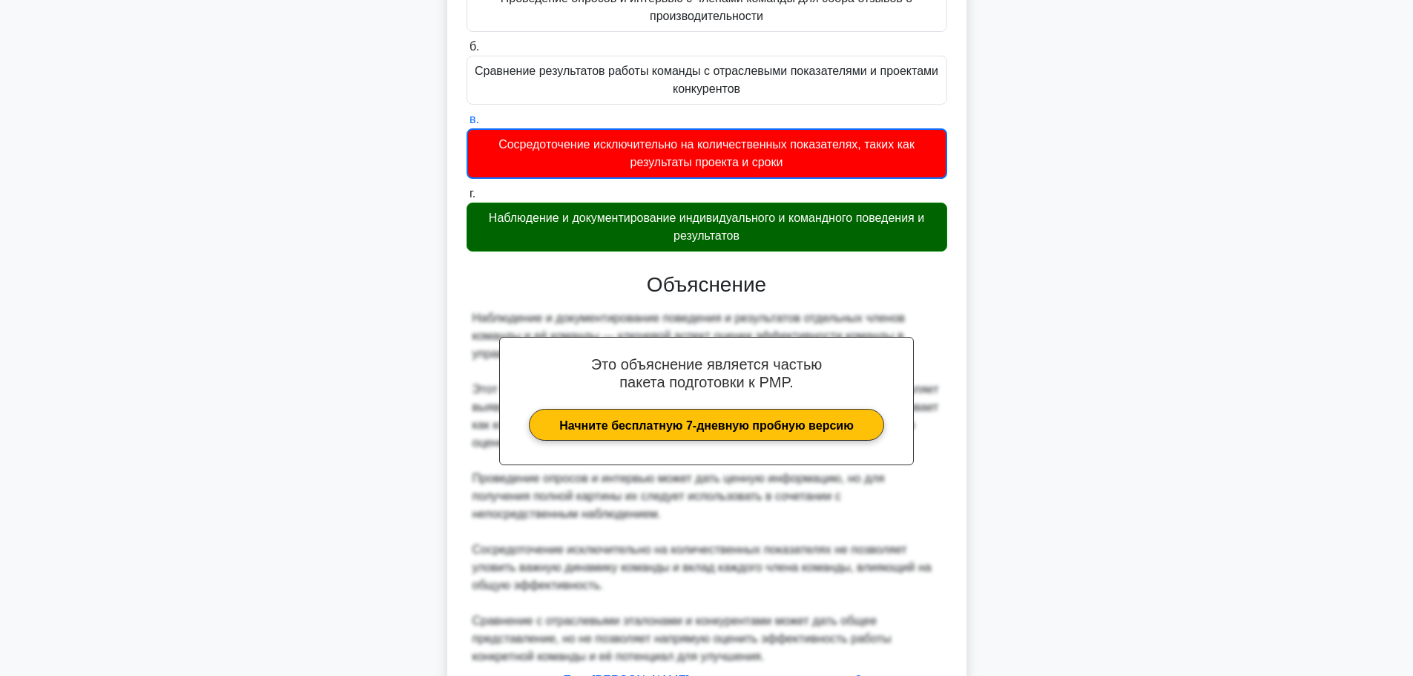
scroll to position [314, 0]
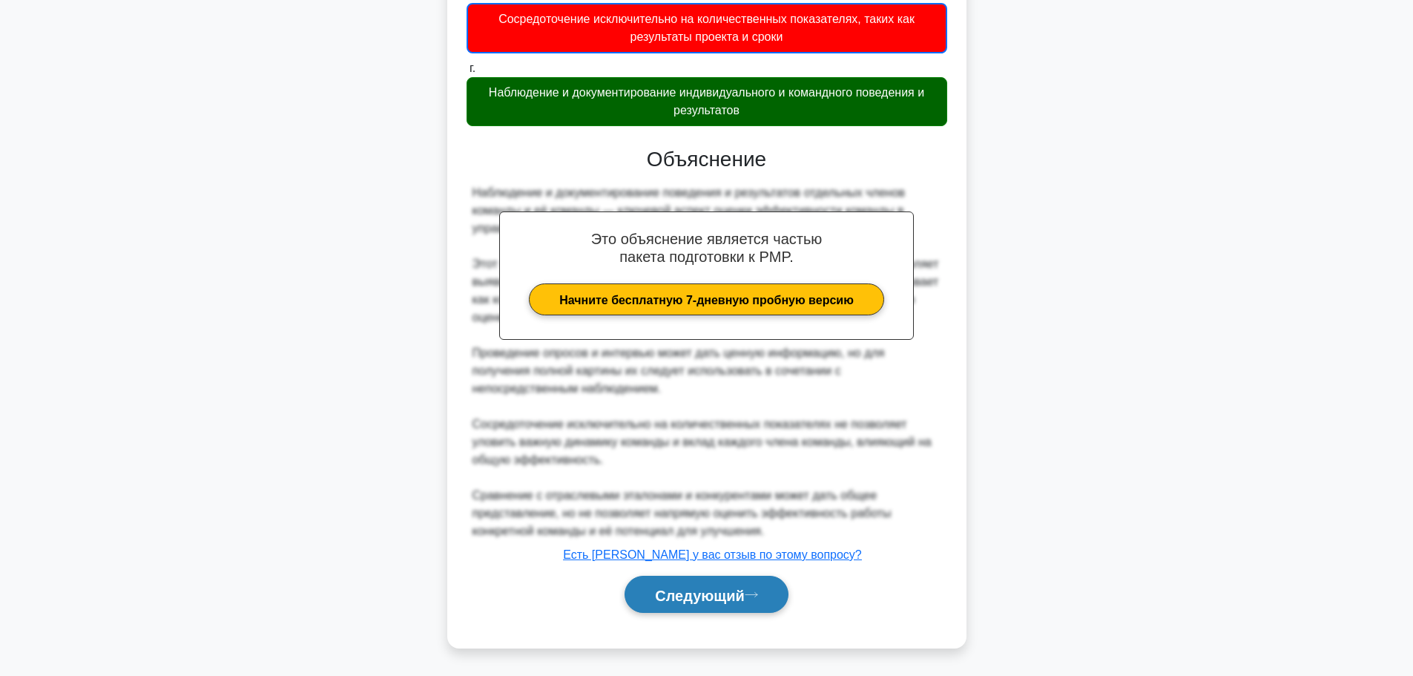
click at [687, 587] on font "Следующий" at bounding box center [700, 595] width 90 height 16
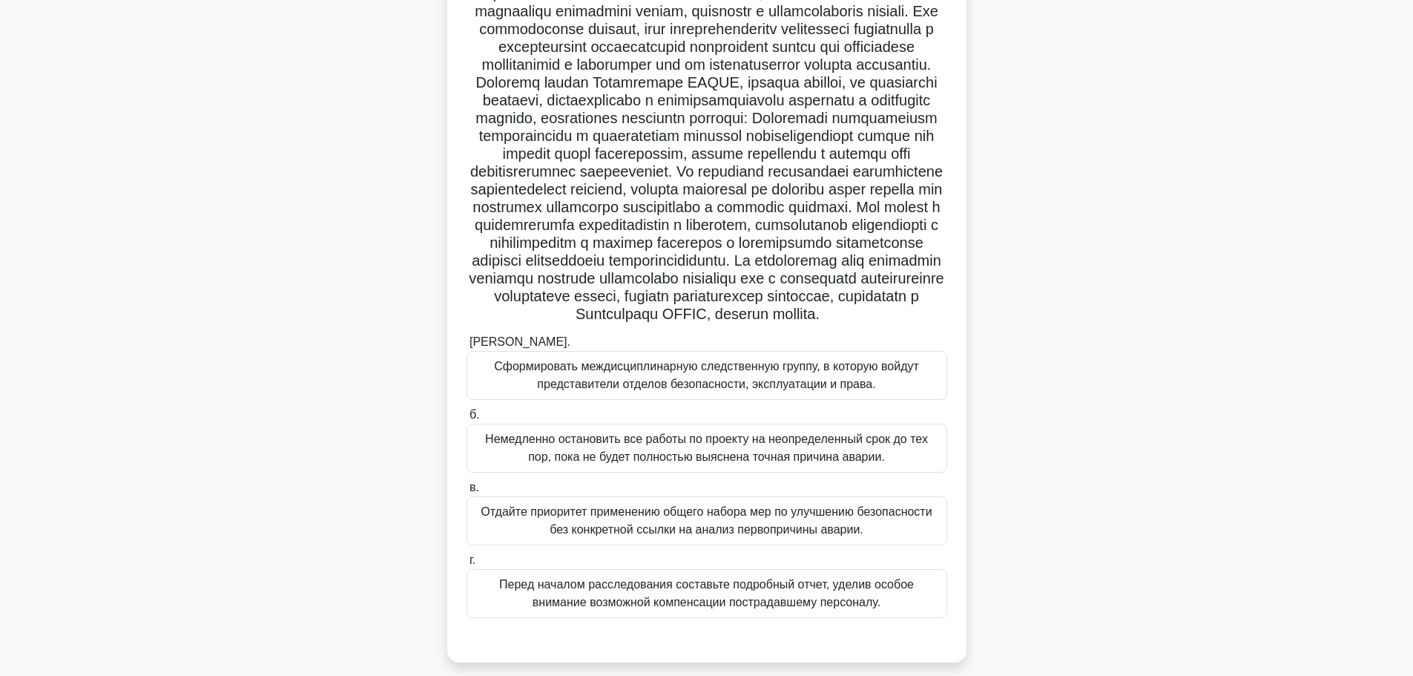
scroll to position [148, 0]
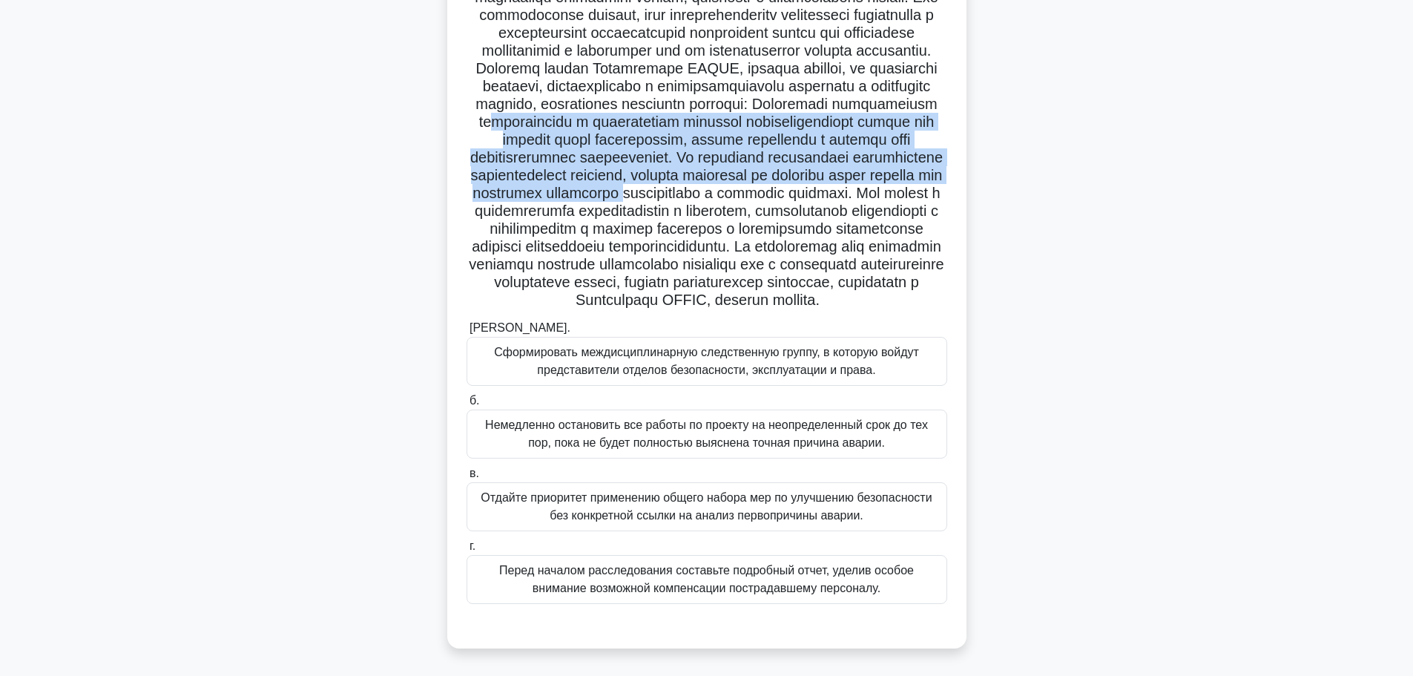
drag, startPoint x: 745, startPoint y: 217, endPoint x: 739, endPoint y: 127, distance: 90.6
click at [739, 127] on font at bounding box center [706, 139] width 475 height 337
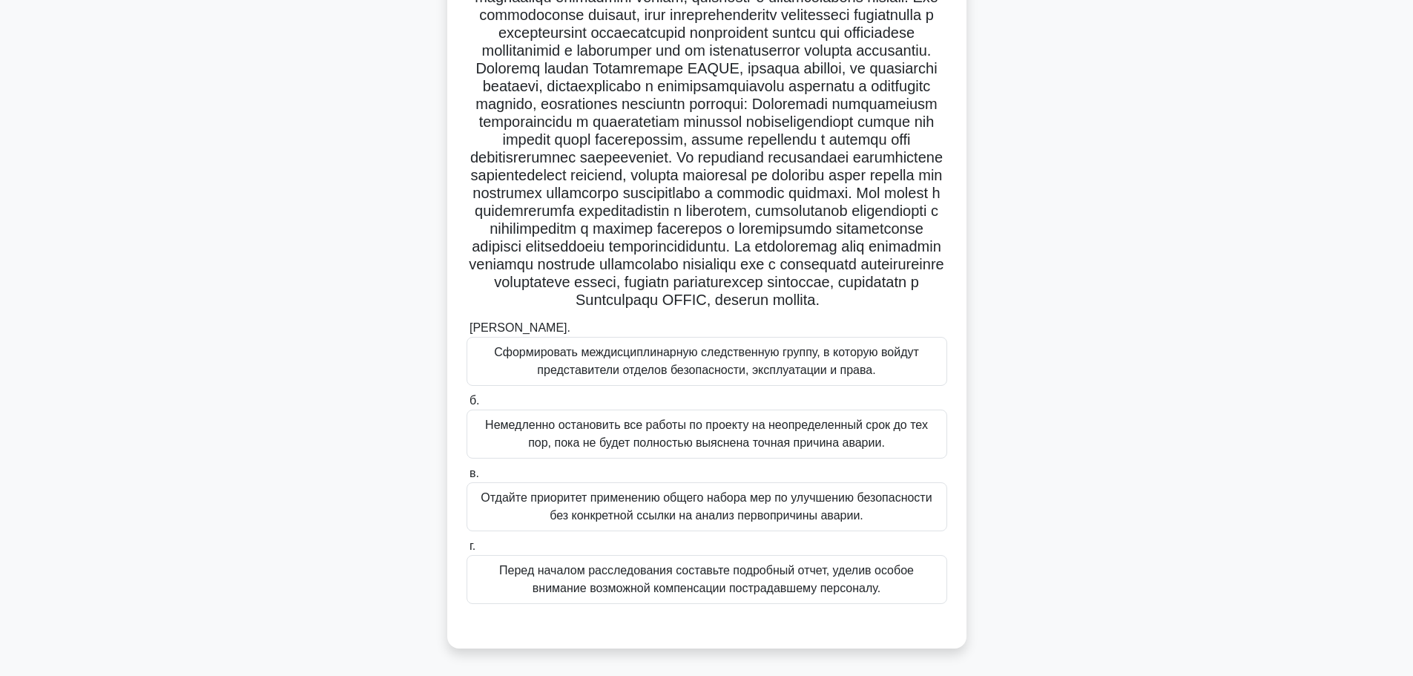
click at [827, 356] on font "Сформировать междисциплинарную следственную группу, в которую войдут представит…" at bounding box center [706, 361] width 425 height 30
click at [466, 333] on input "а. Сформировать междисциплинарную следственную группу, в которую войдут предста…" at bounding box center [466, 328] width 0 height 10
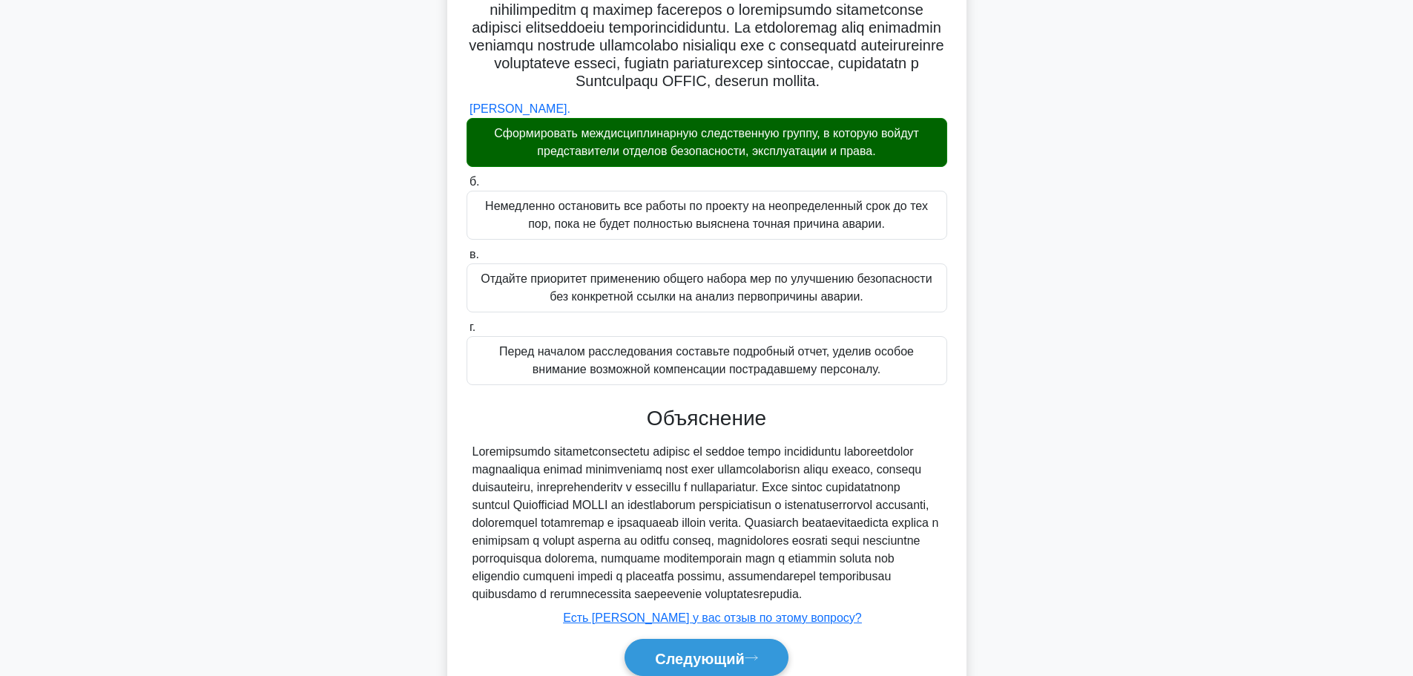
scroll to position [509, 0]
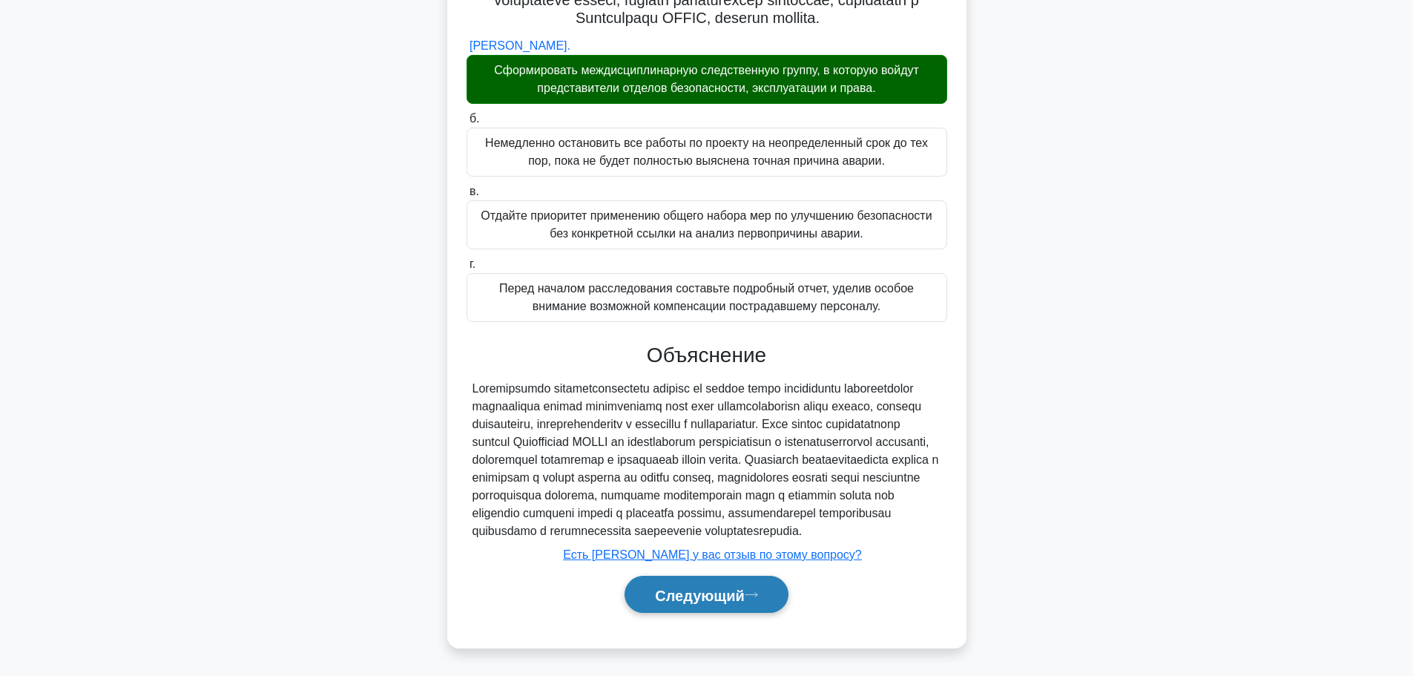
click at [670, 592] on font "Следующий" at bounding box center [700, 595] width 90 height 16
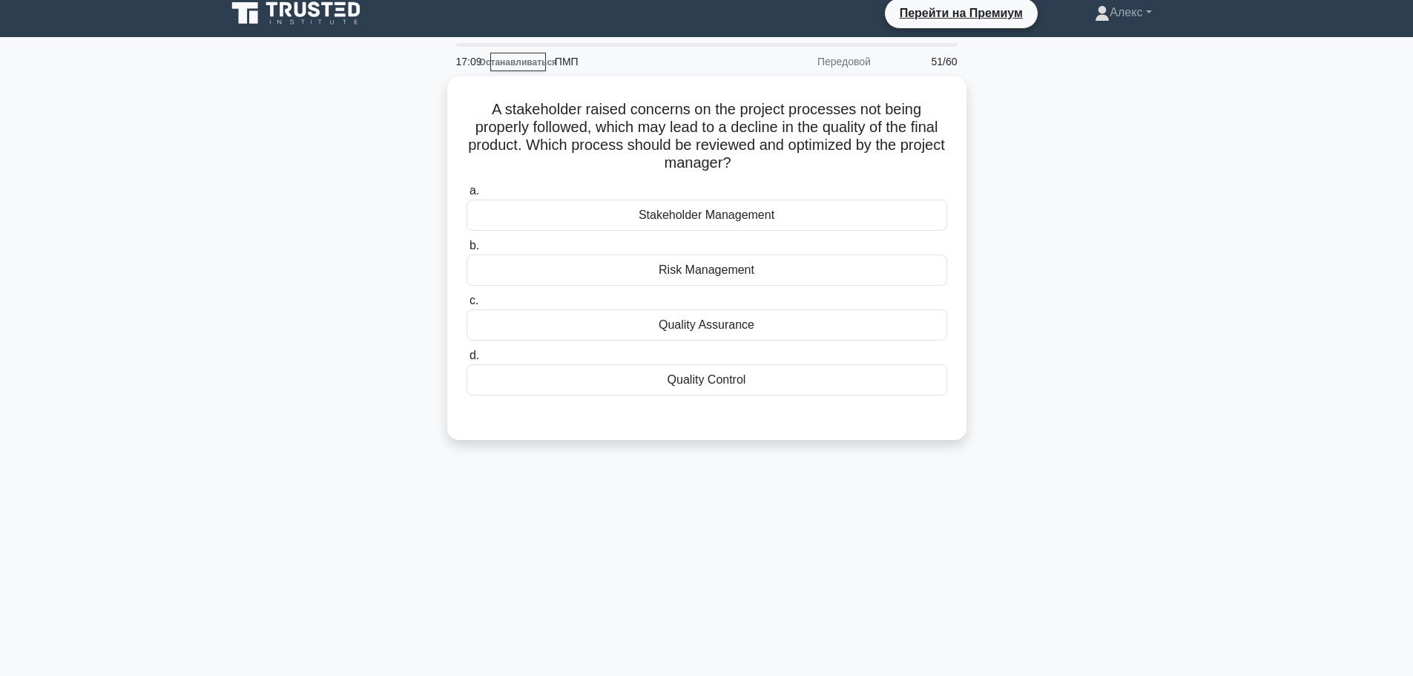
scroll to position [0, 0]
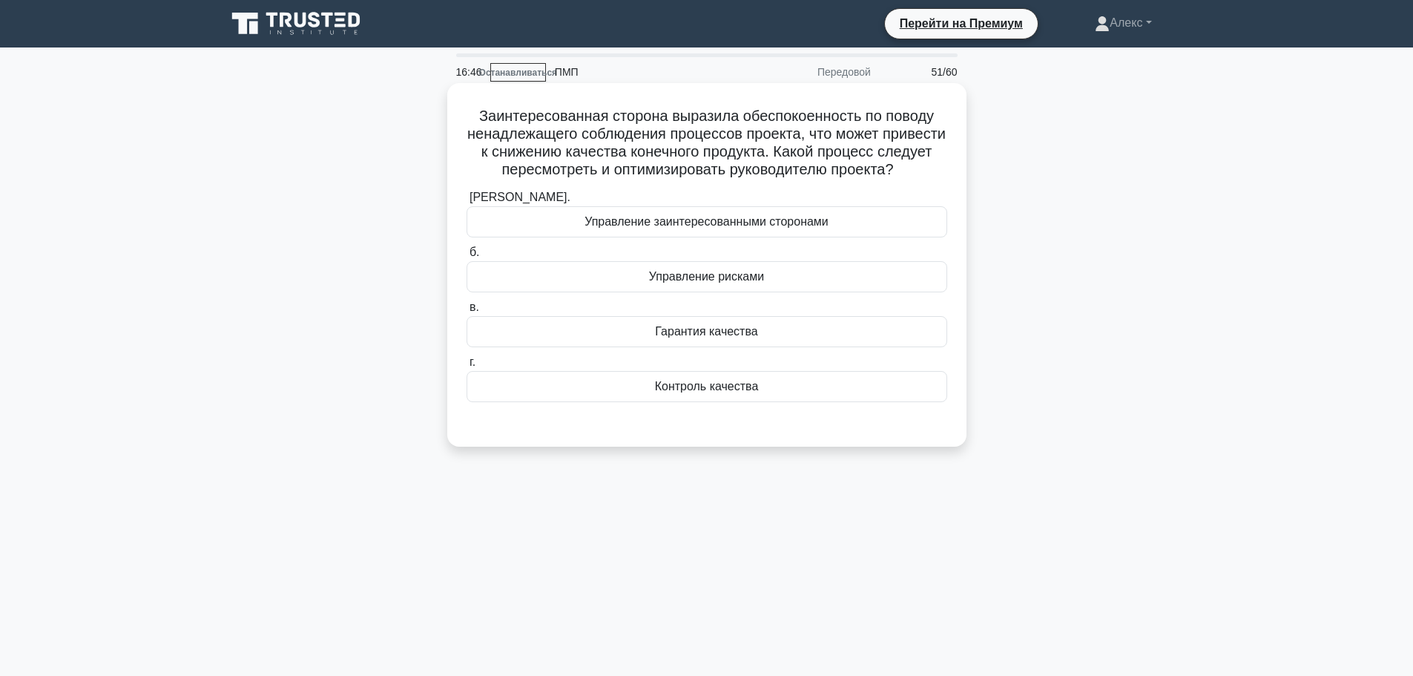
click at [832, 235] on div "Управление заинтересованными сторонами" at bounding box center [706, 221] width 481 height 31
click at [466, 202] on input "а. Управление заинтересованными сторонами" at bounding box center [466, 198] width 0 height 10
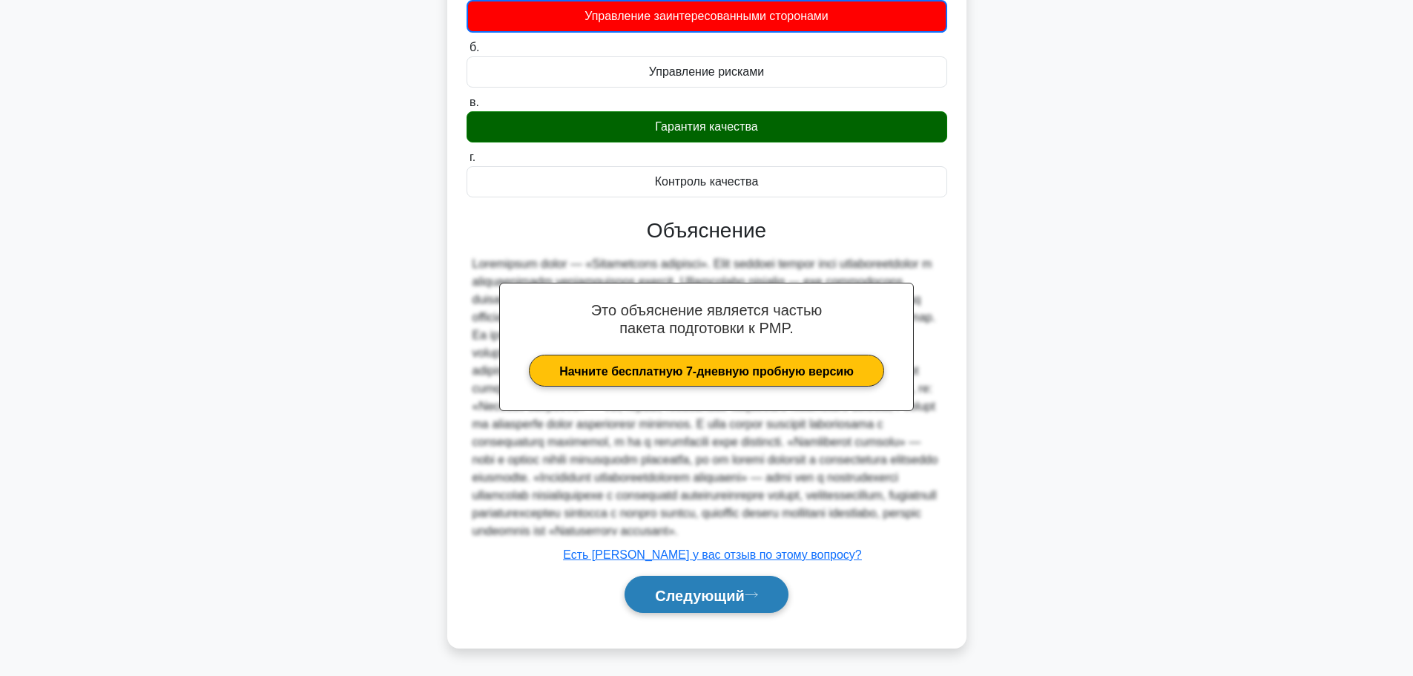
click at [720, 591] on font "Следующий" at bounding box center [700, 595] width 90 height 16
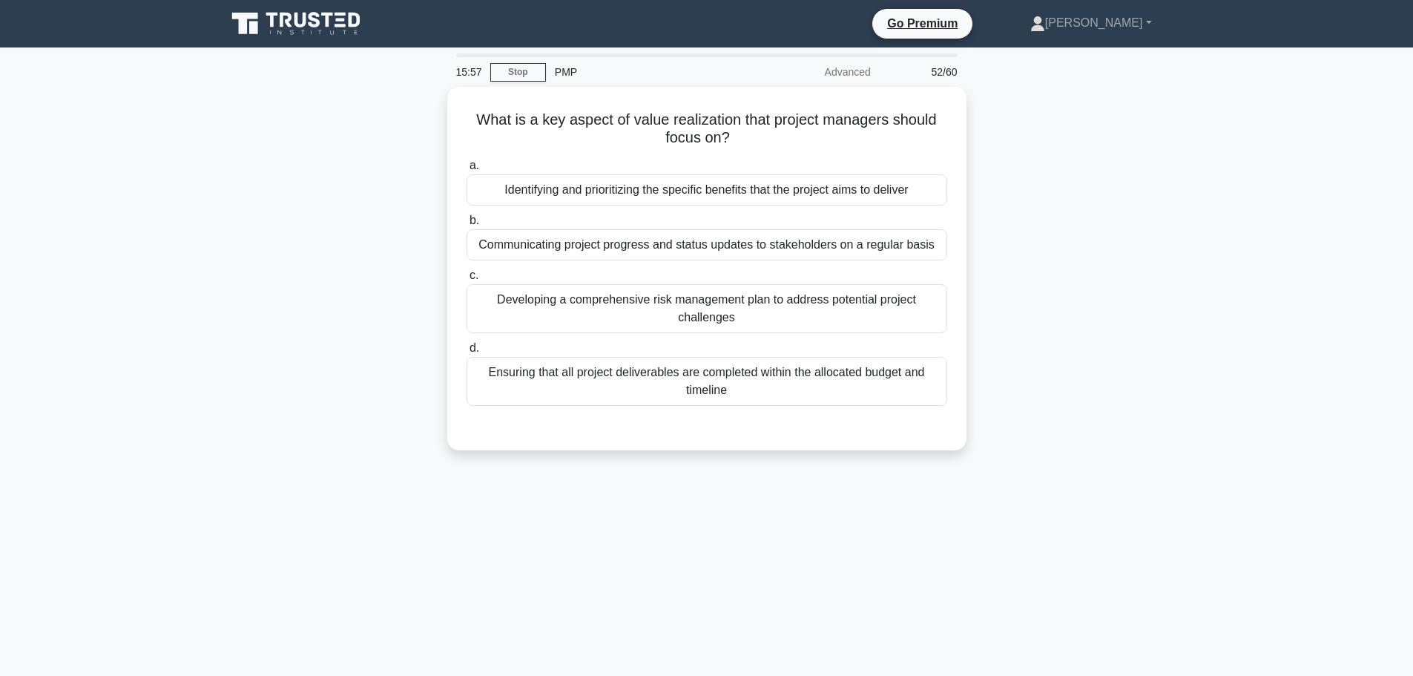
click at [1043, 235] on div "What is a key aspect of value realization that project managers should focus on…" at bounding box center [706, 277] width 979 height 381
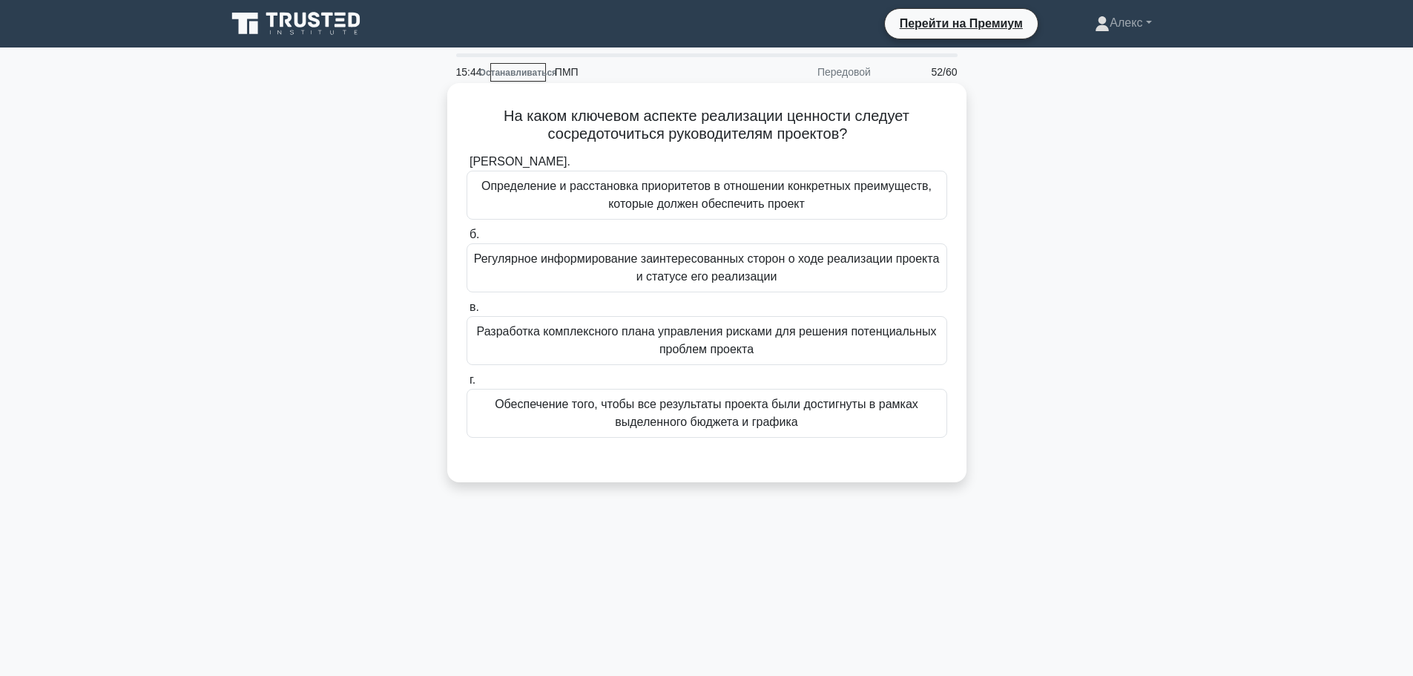
click at [817, 419] on font "Обеспечение того, чтобы все результаты проекта были достигнуты в рамках выделен…" at bounding box center [706, 413] width 467 height 36
click at [466, 385] on input "г. Обеспечение того, чтобы все результаты проекта были достигнуты в рамках выде…" at bounding box center [466, 380] width 0 height 10
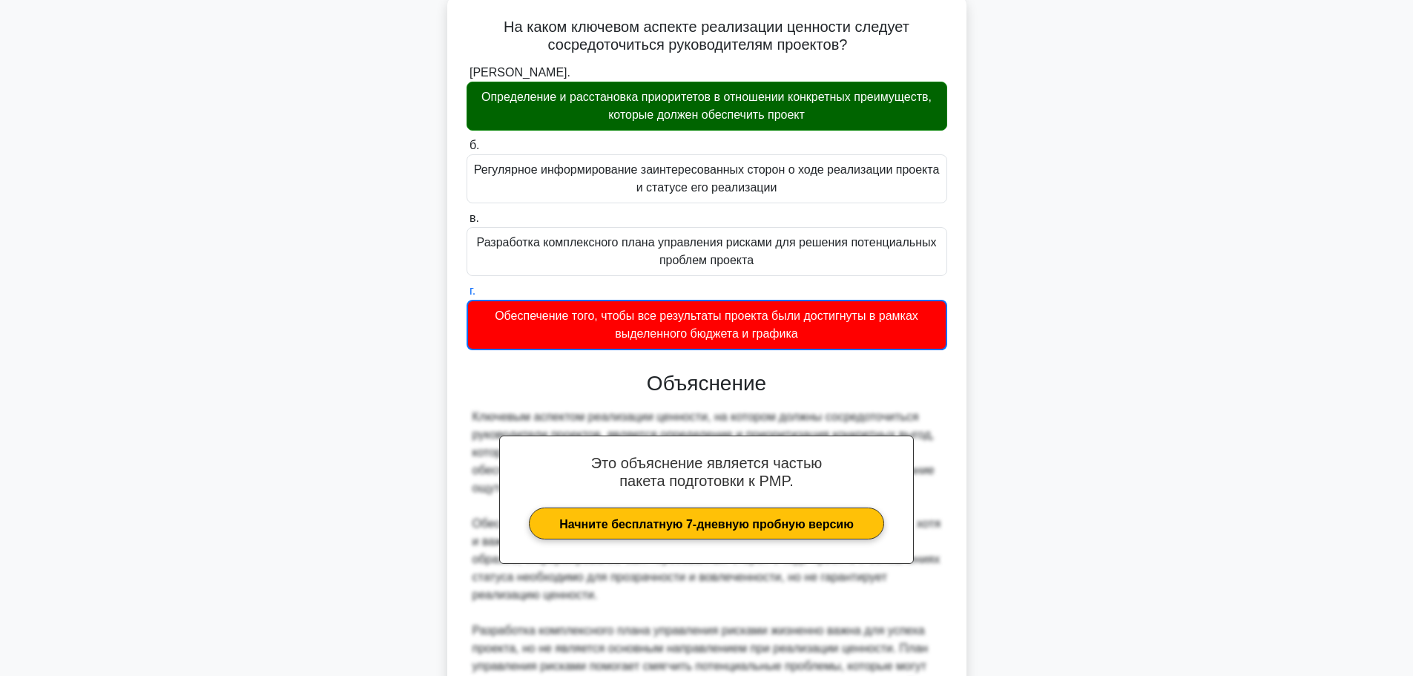
scroll to position [261, 0]
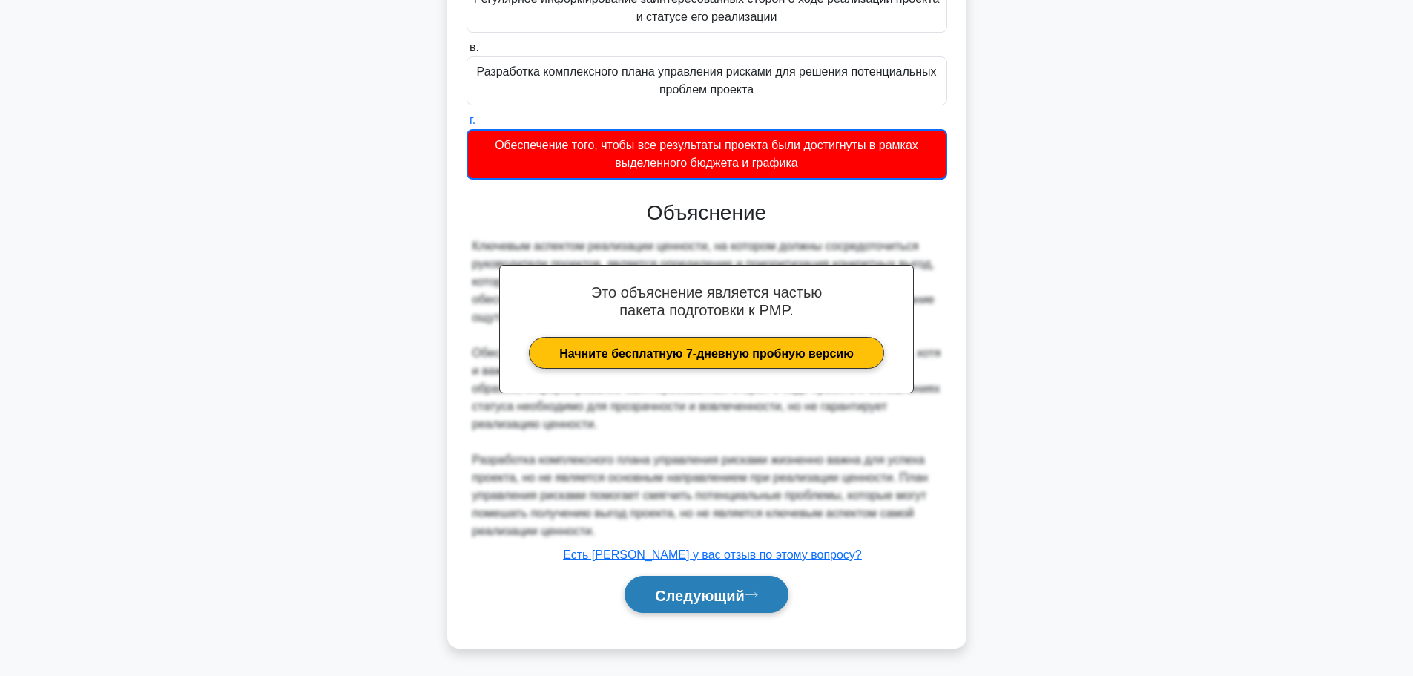
click at [725, 607] on button "Следующий" at bounding box center [706, 594] width 164 height 38
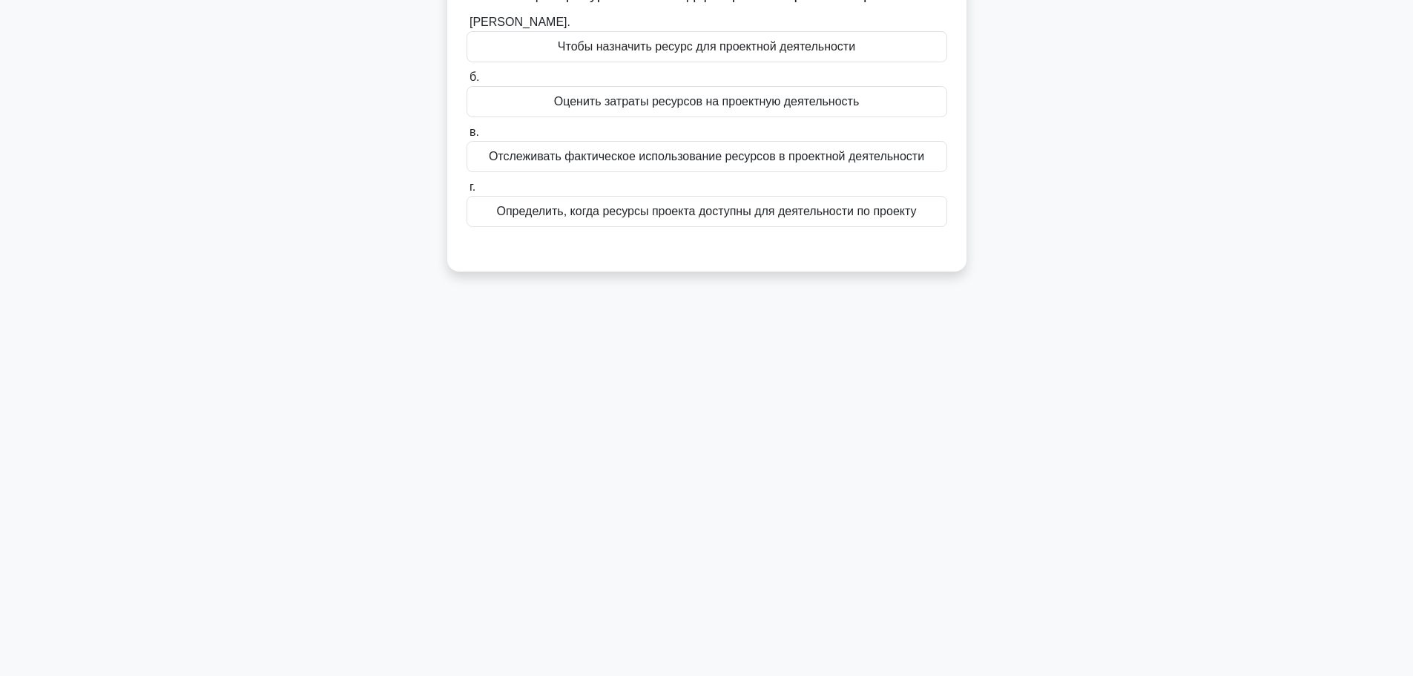
scroll to position [0, 0]
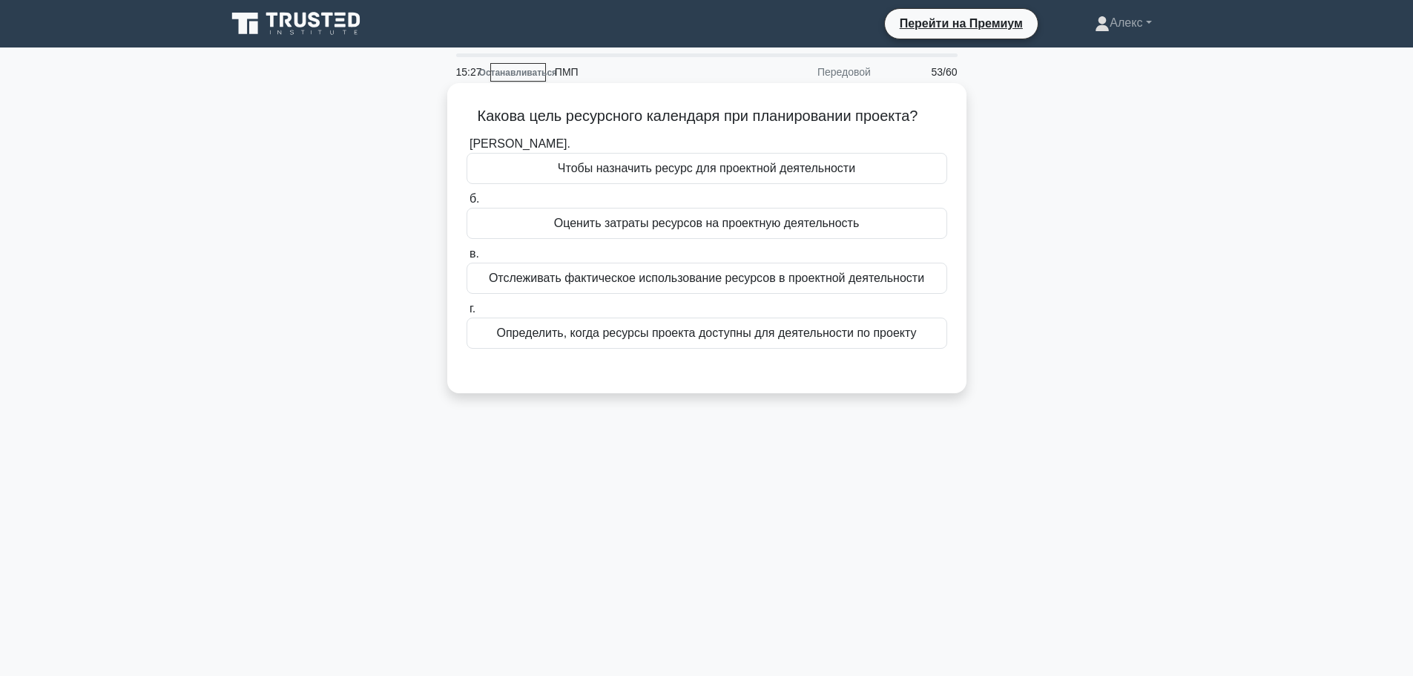
click at [804, 334] on font "Определить, когда ресурсы проекта доступны для деятельности по проекту" at bounding box center [706, 332] width 420 height 13
click at [466, 314] on input "г. Определить, когда ресурсы проекта доступны для деятельности по проекту" at bounding box center [466, 309] width 0 height 10
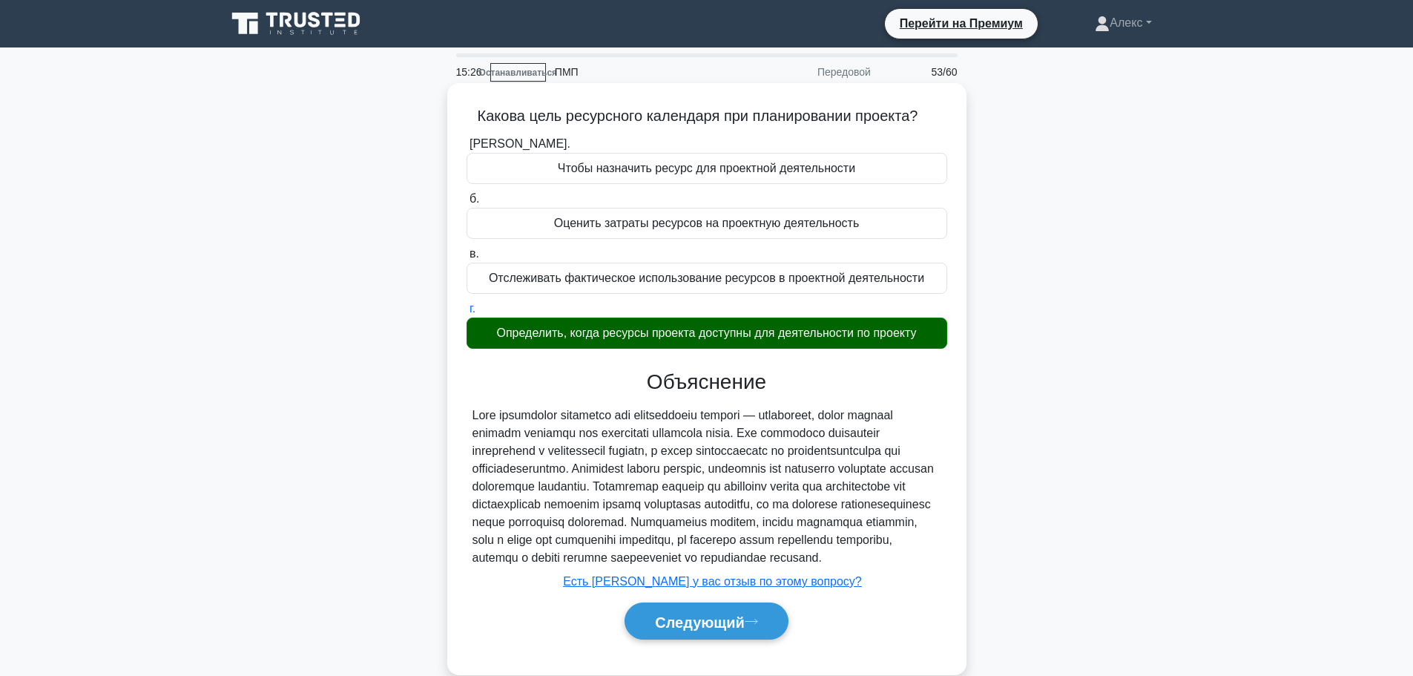
scroll to position [125, 0]
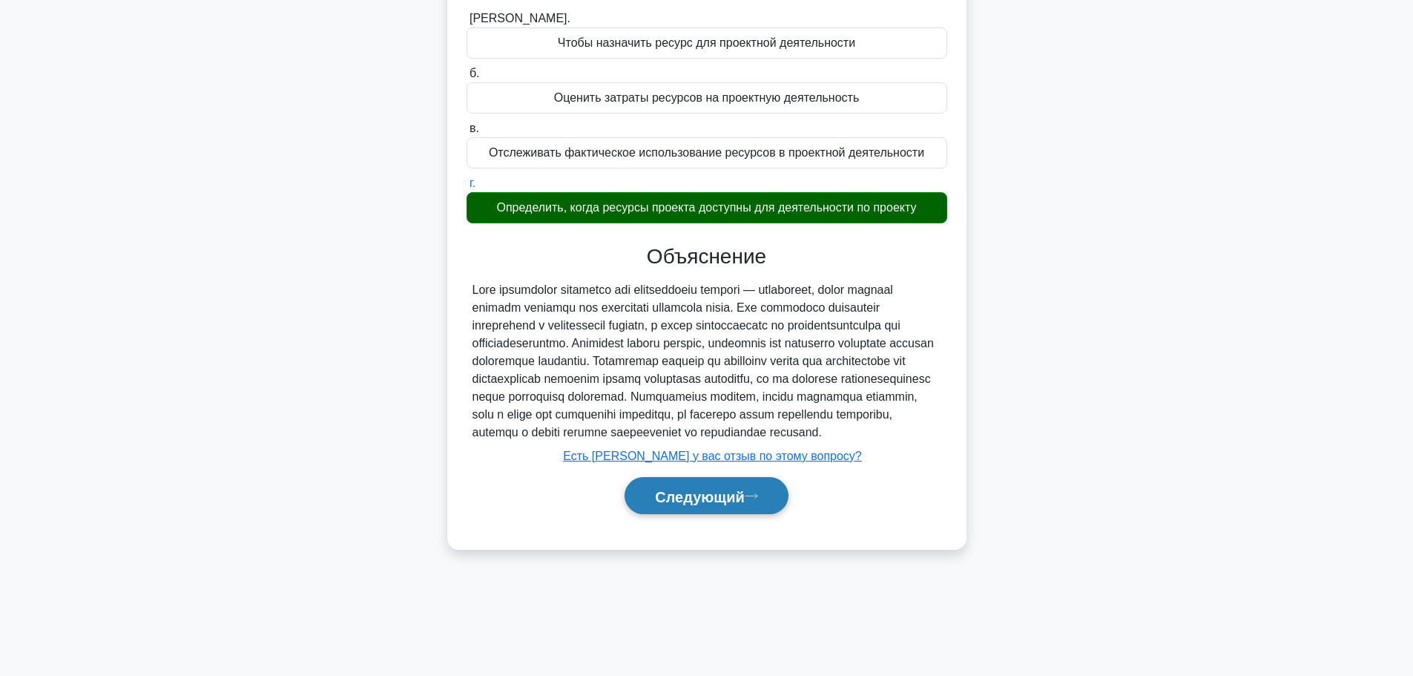
click at [699, 504] on button "Следующий" at bounding box center [706, 496] width 164 height 38
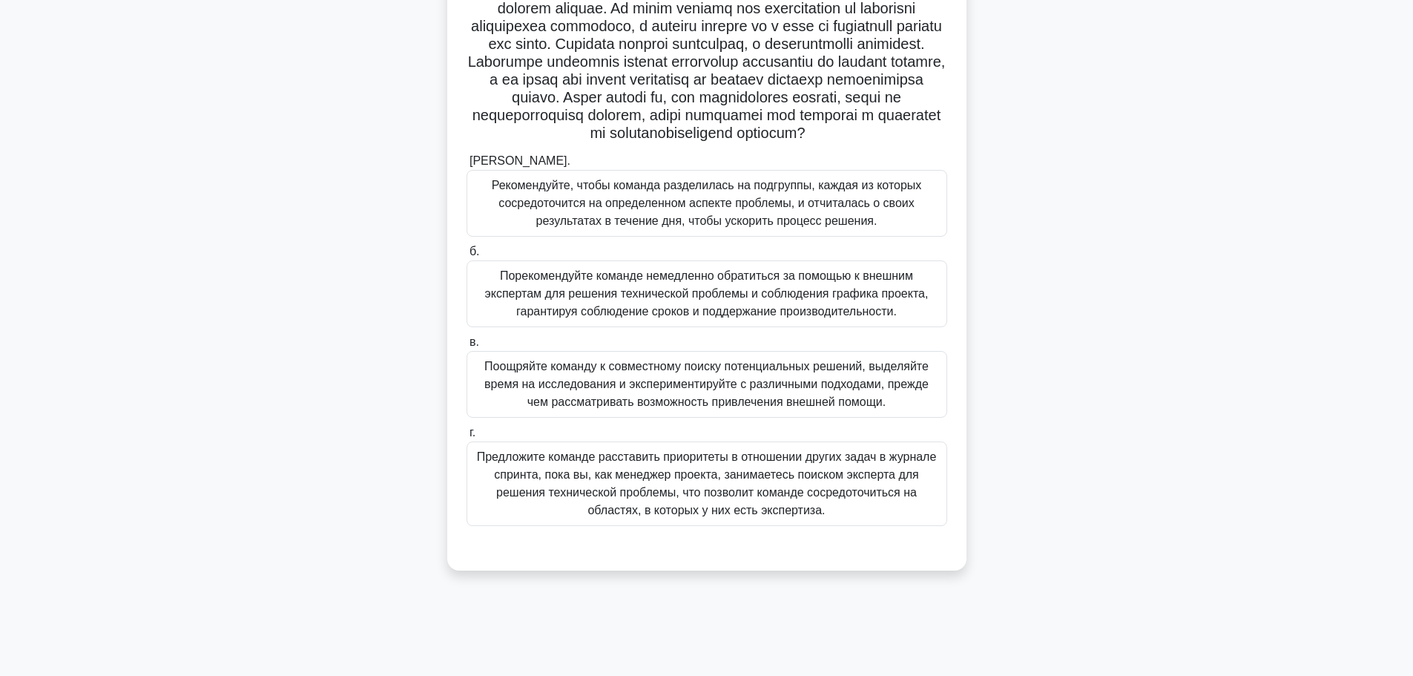
click at [735, 402] on font "Поощряйте команду к совместному поиску потенциальных решений, выделяйте время н…" at bounding box center [706, 384] width 444 height 48
click at [466, 347] on input "в. Поощряйте команду к совместному поиску потенциальных решений, выделяйте врем…" at bounding box center [466, 342] width 0 height 10
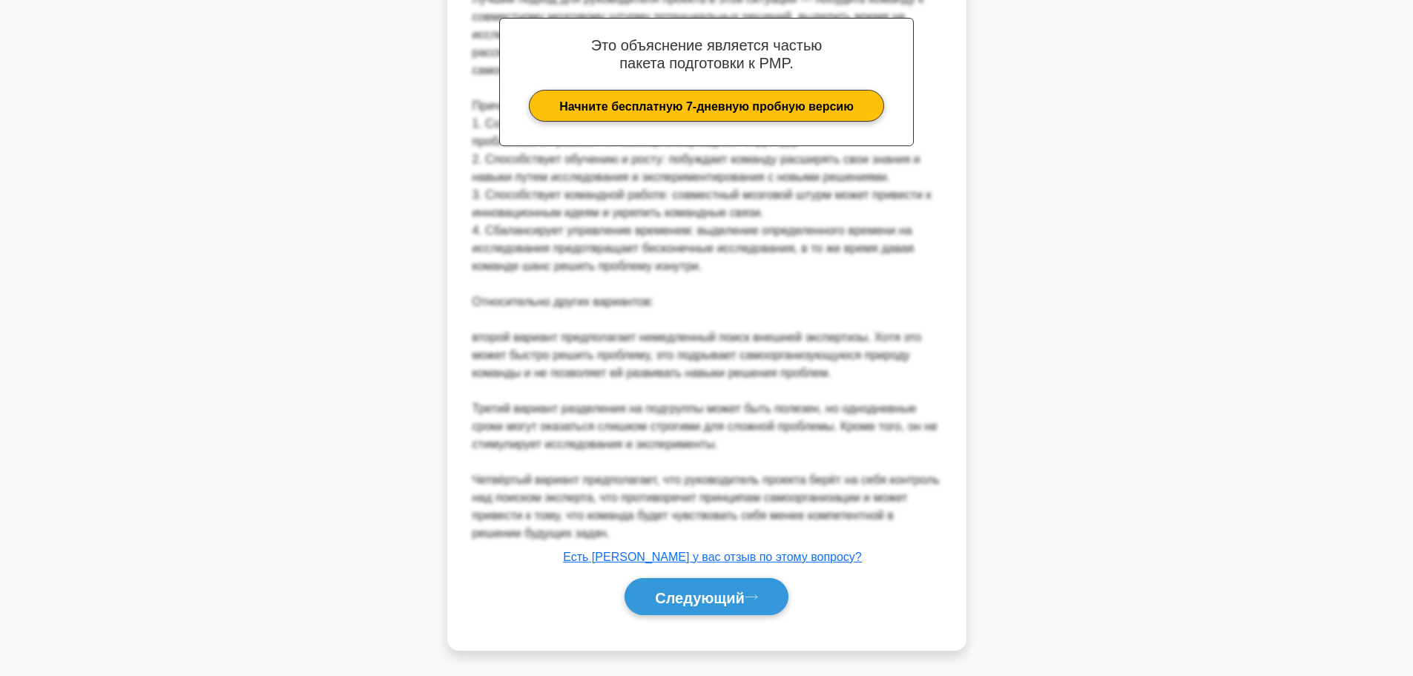
scroll to position [740, 0]
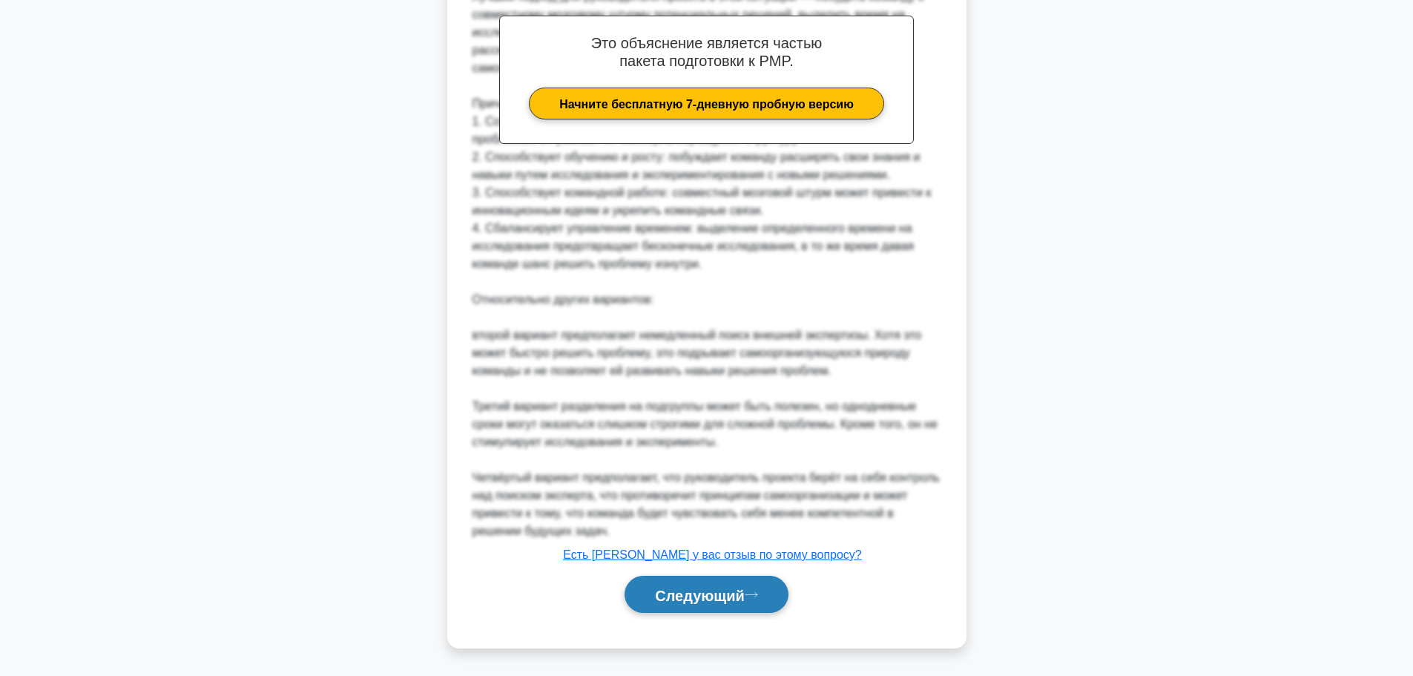
click at [690, 598] on font "Следующий" at bounding box center [700, 595] width 90 height 16
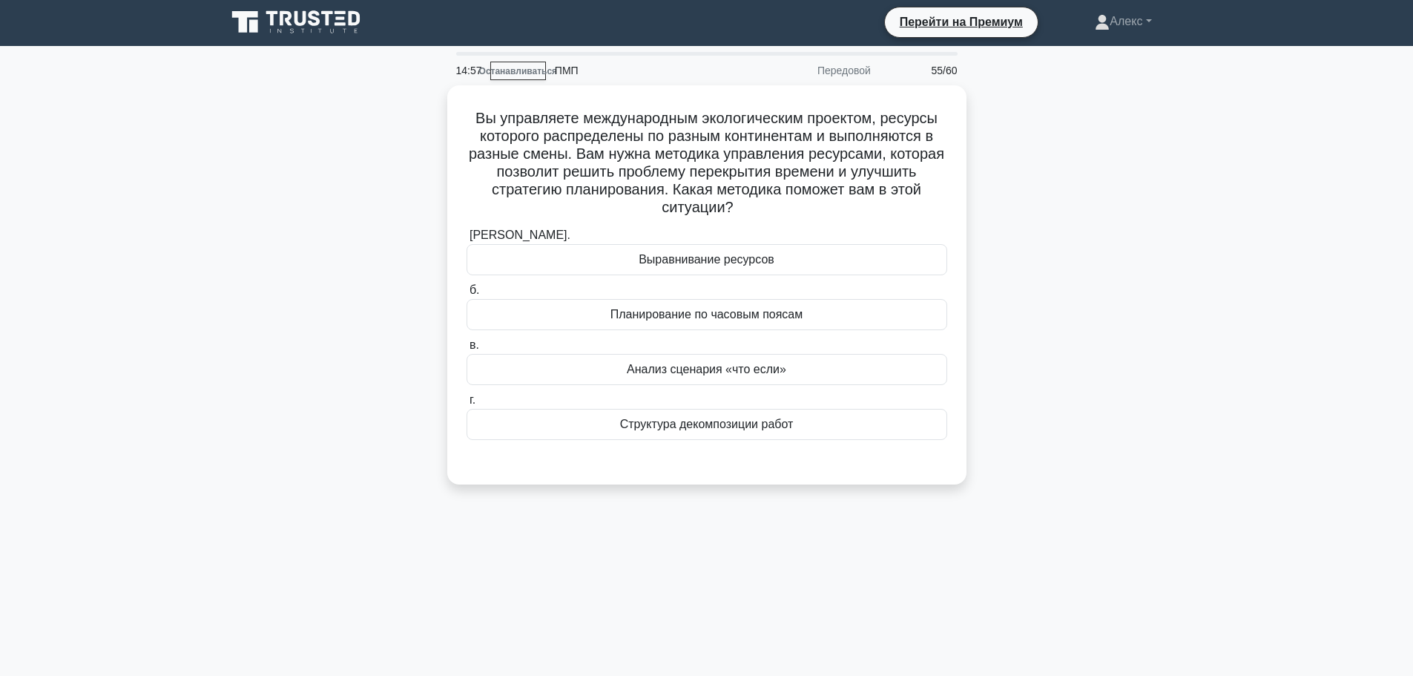
scroll to position [0, 0]
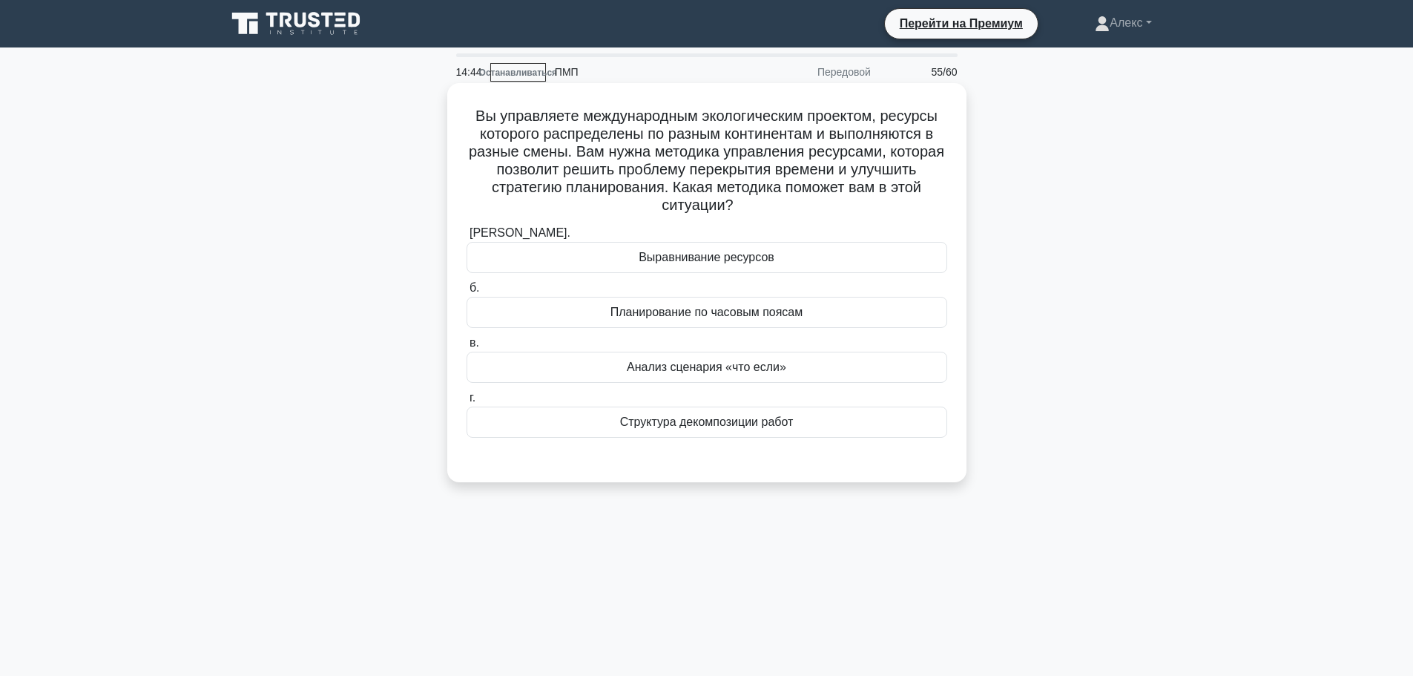
click at [734, 311] on font "Планирование по часовым поясам" at bounding box center [706, 312] width 193 height 13
click at [466, 293] on input "б. Планирование по часовым поясам" at bounding box center [466, 288] width 0 height 10
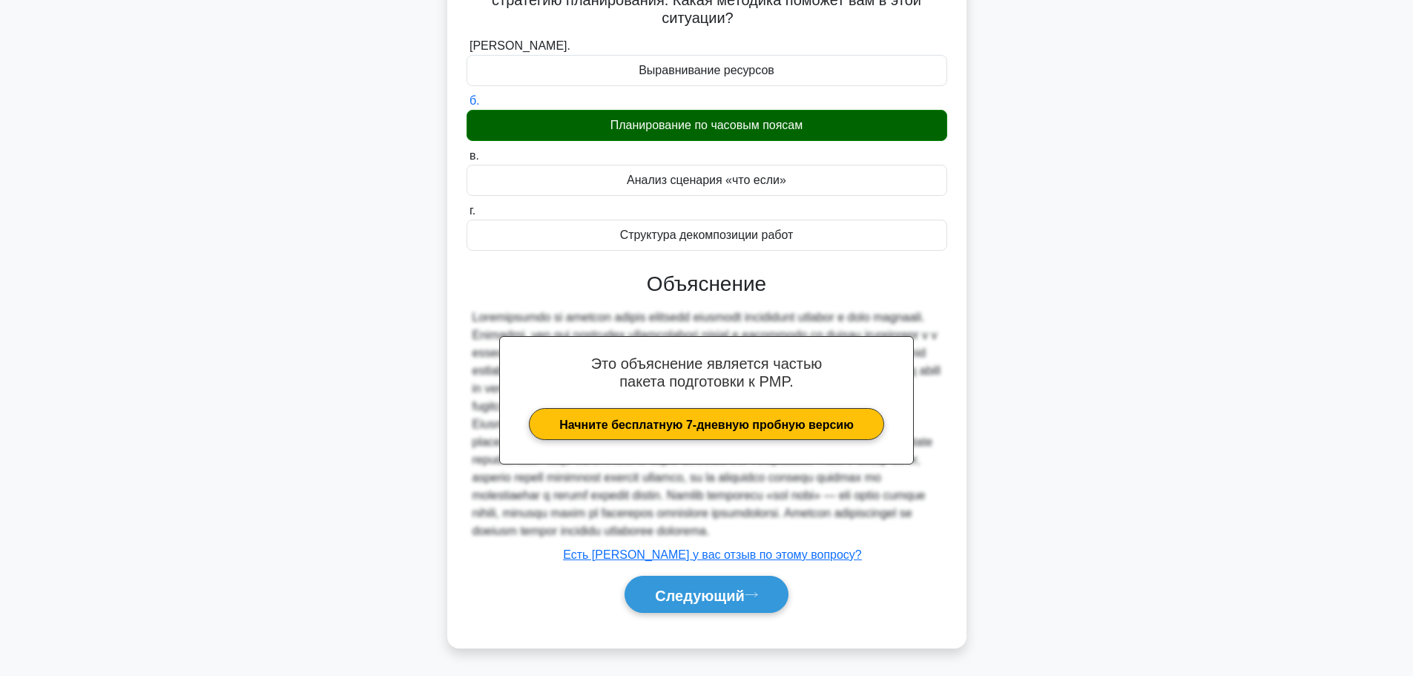
scroll to position [224, 0]
click at [676, 590] on font "Следующий" at bounding box center [700, 595] width 90 height 16
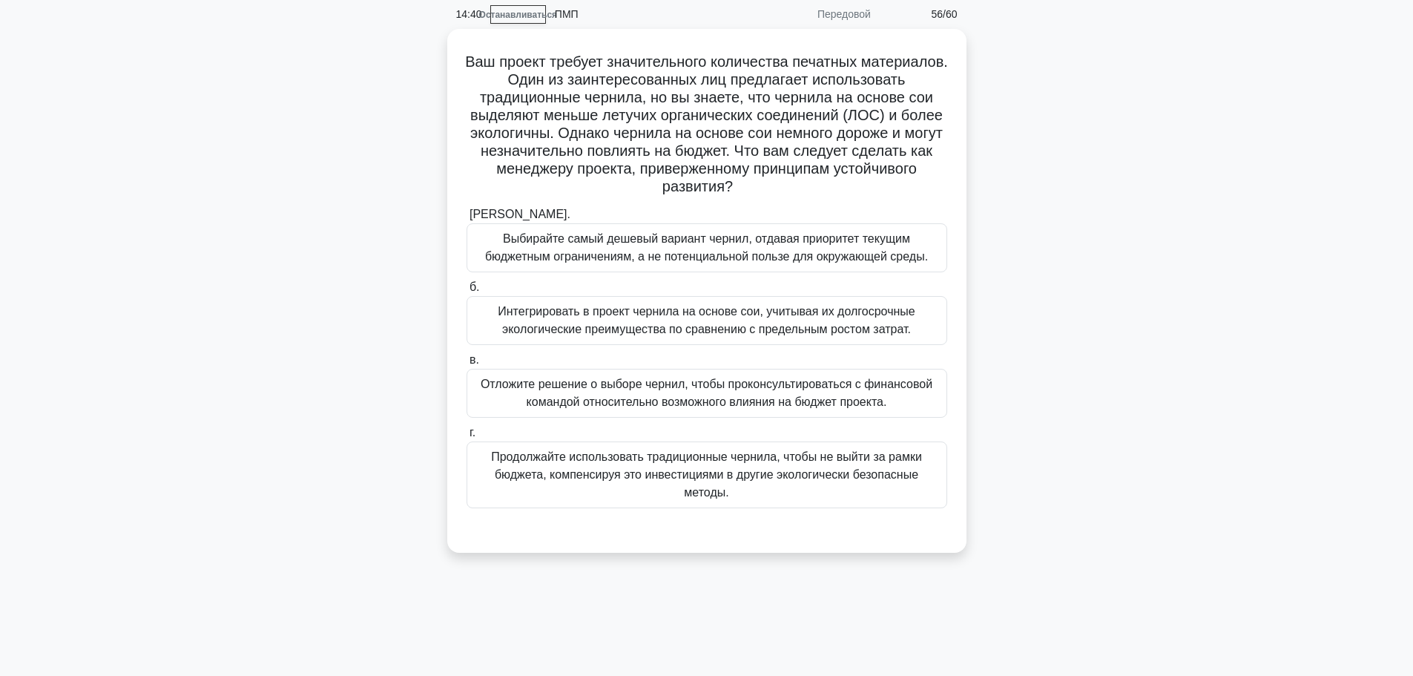
scroll to position [0, 0]
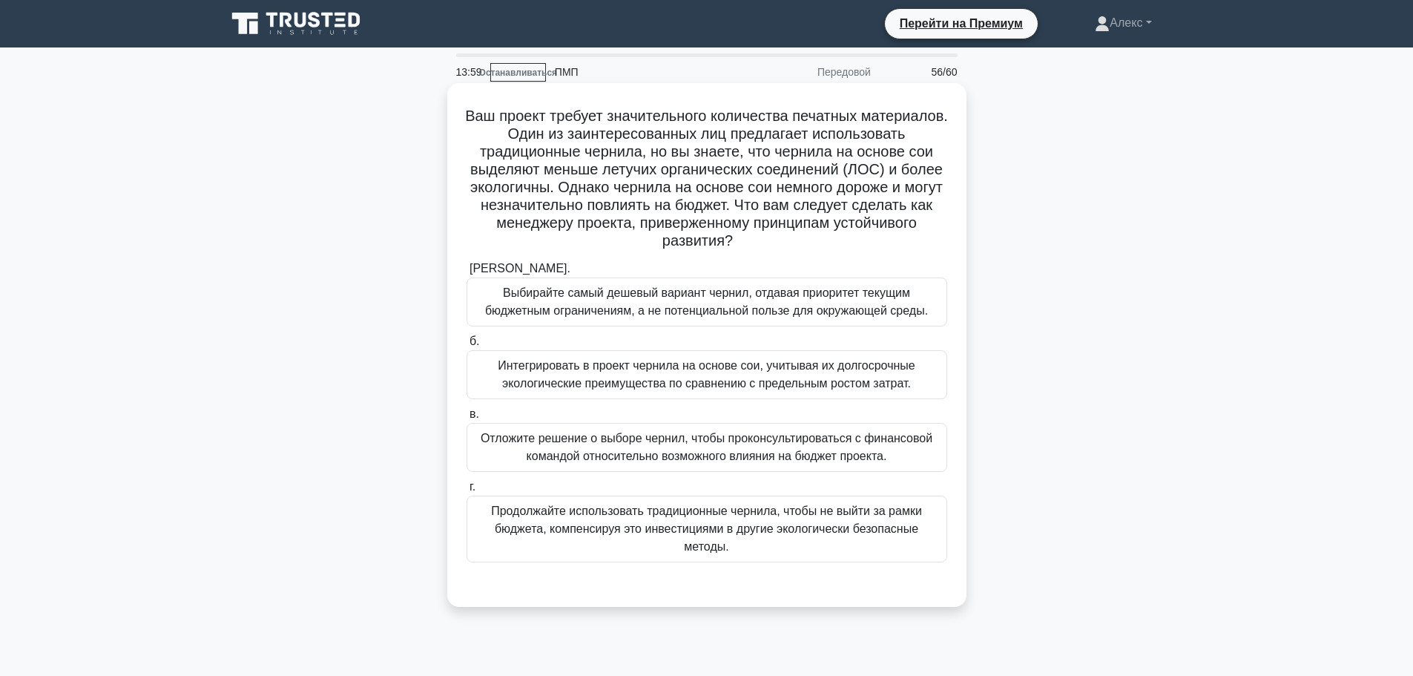
click at [672, 386] on font "Интегрировать в проект чернила на основе сои, учитывая их долгосрочные экологич…" at bounding box center [706, 374] width 417 height 30
click at [466, 346] on input "б. Интегрировать в проект чернила на основе сои, учитывая их долгосрочные эколо…" at bounding box center [466, 342] width 0 height 10
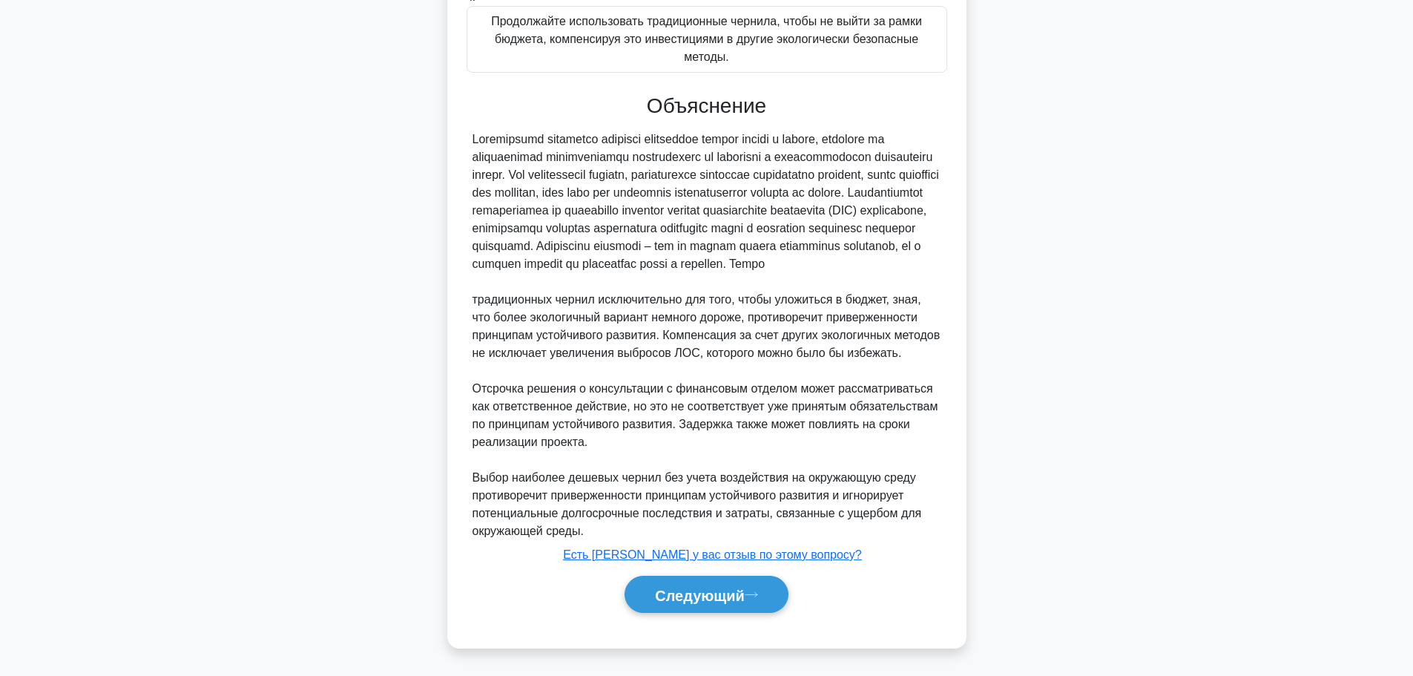
scroll to position [527, 0]
click at [683, 591] on font "Следующий" at bounding box center [700, 595] width 90 height 16
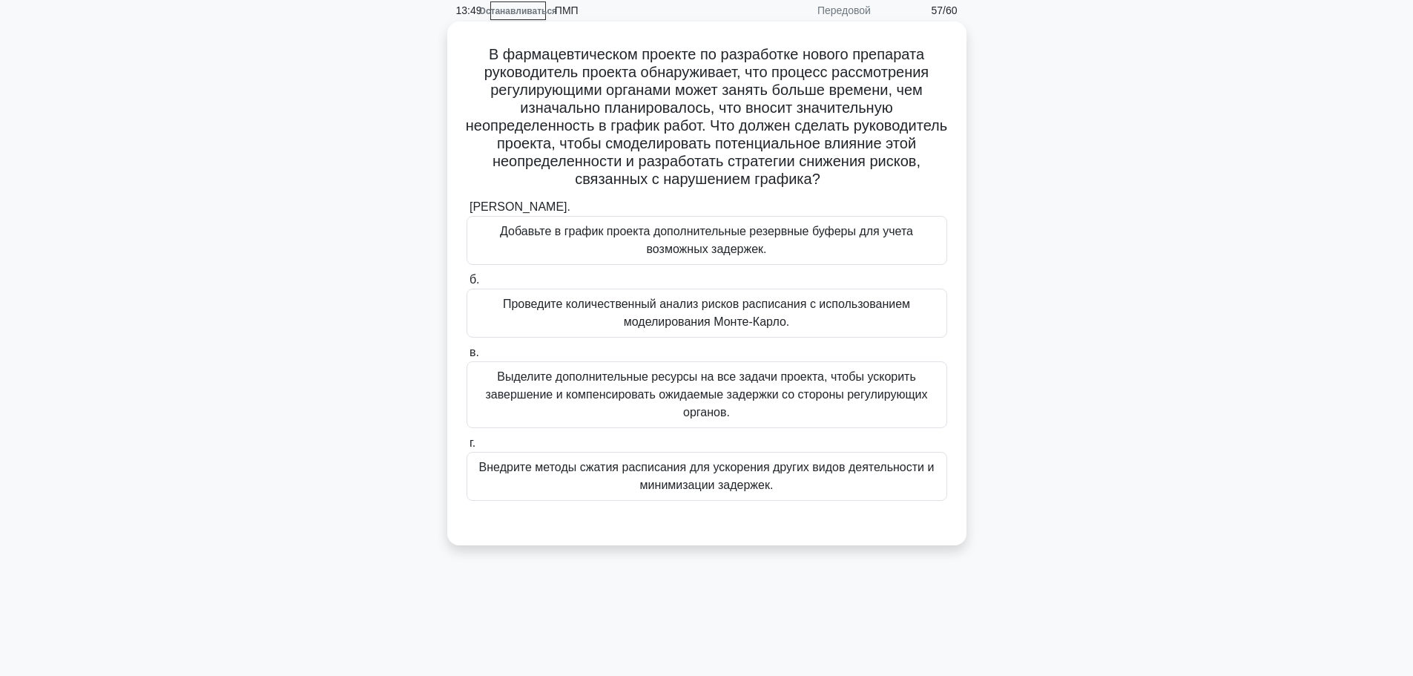
scroll to position [0, 0]
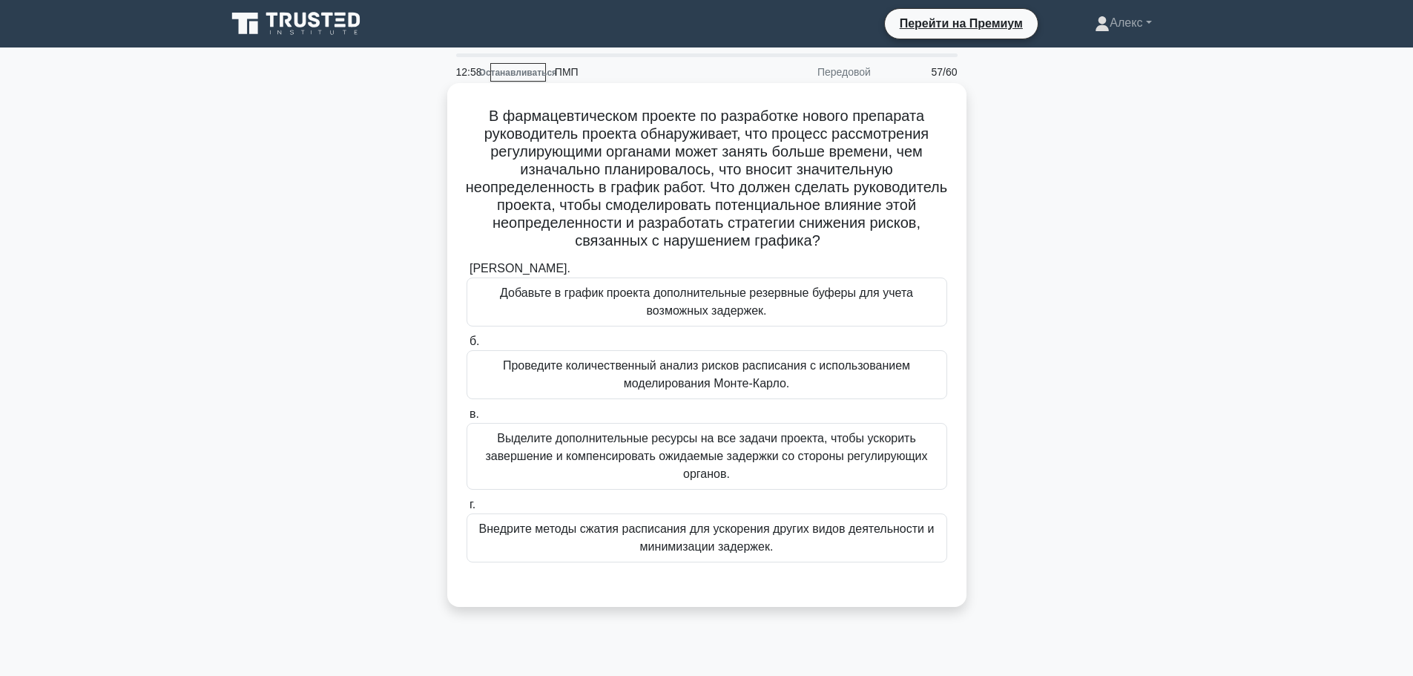
click at [624, 384] on font "Проведите количественный анализ рисков расписания с использованием моделировани…" at bounding box center [706, 374] width 407 height 30
click at [466, 346] on input "б. Проведите количественный анализ рисков расписания с использованием моделиров…" at bounding box center [466, 342] width 0 height 10
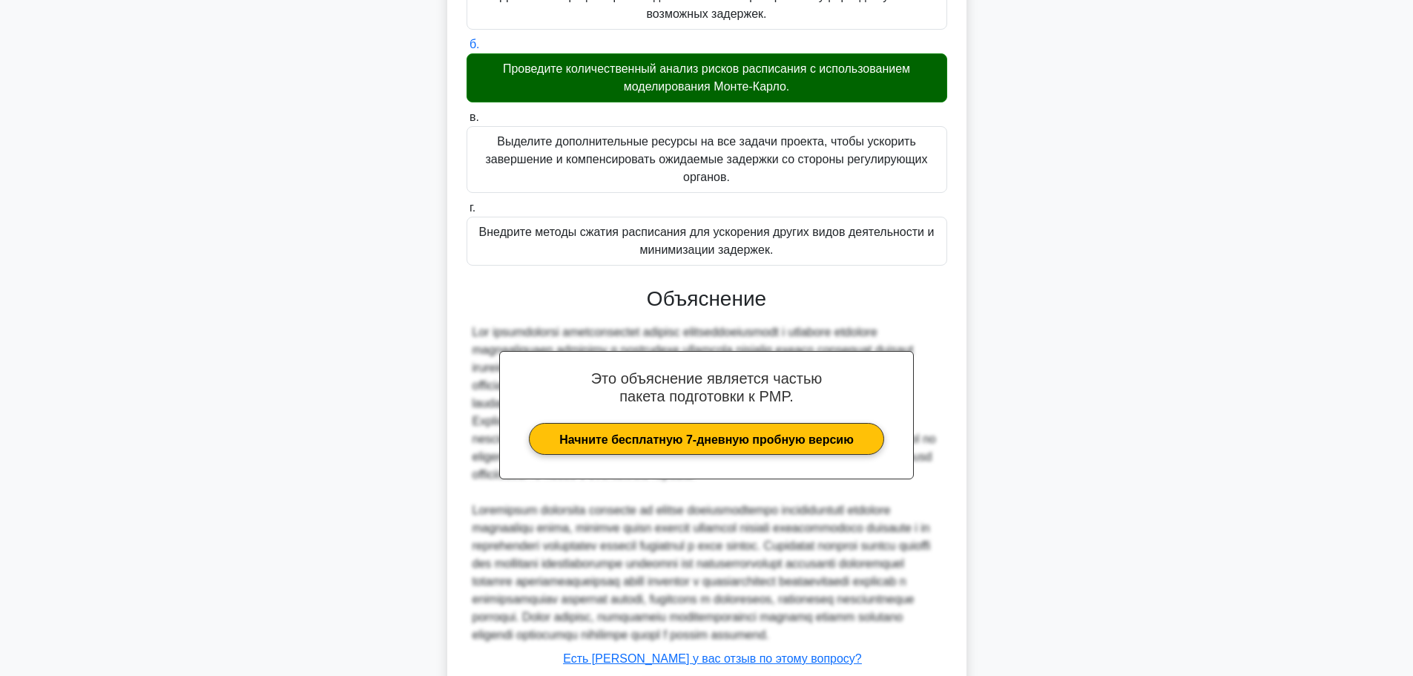
scroll to position [438, 0]
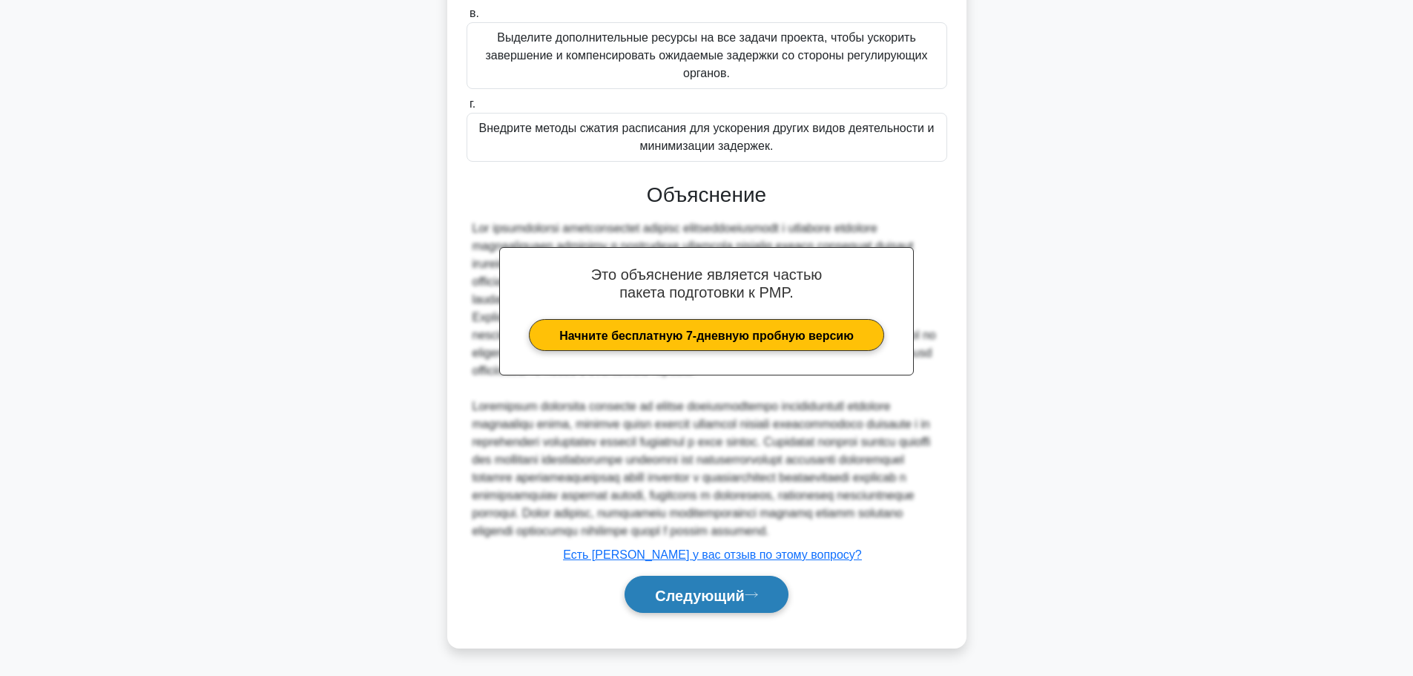
click at [679, 599] on font "Следующий" at bounding box center [700, 595] width 90 height 16
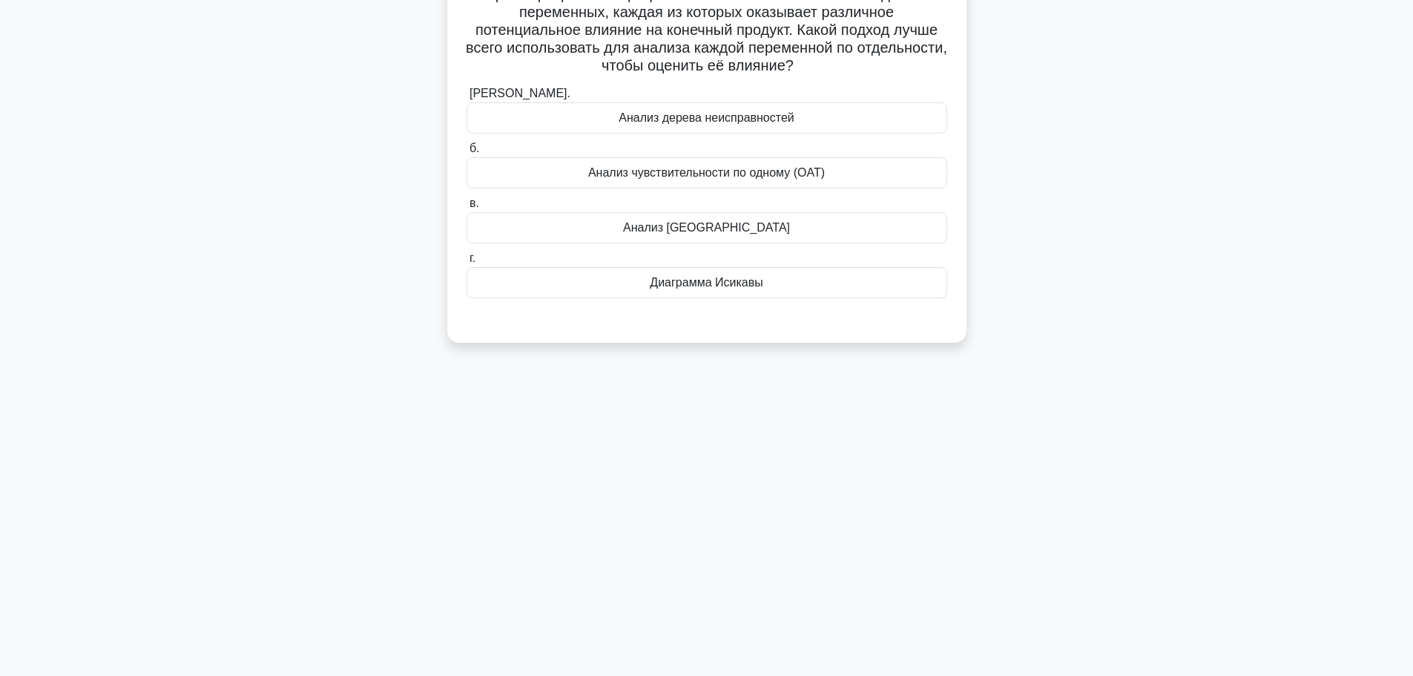
scroll to position [0, 0]
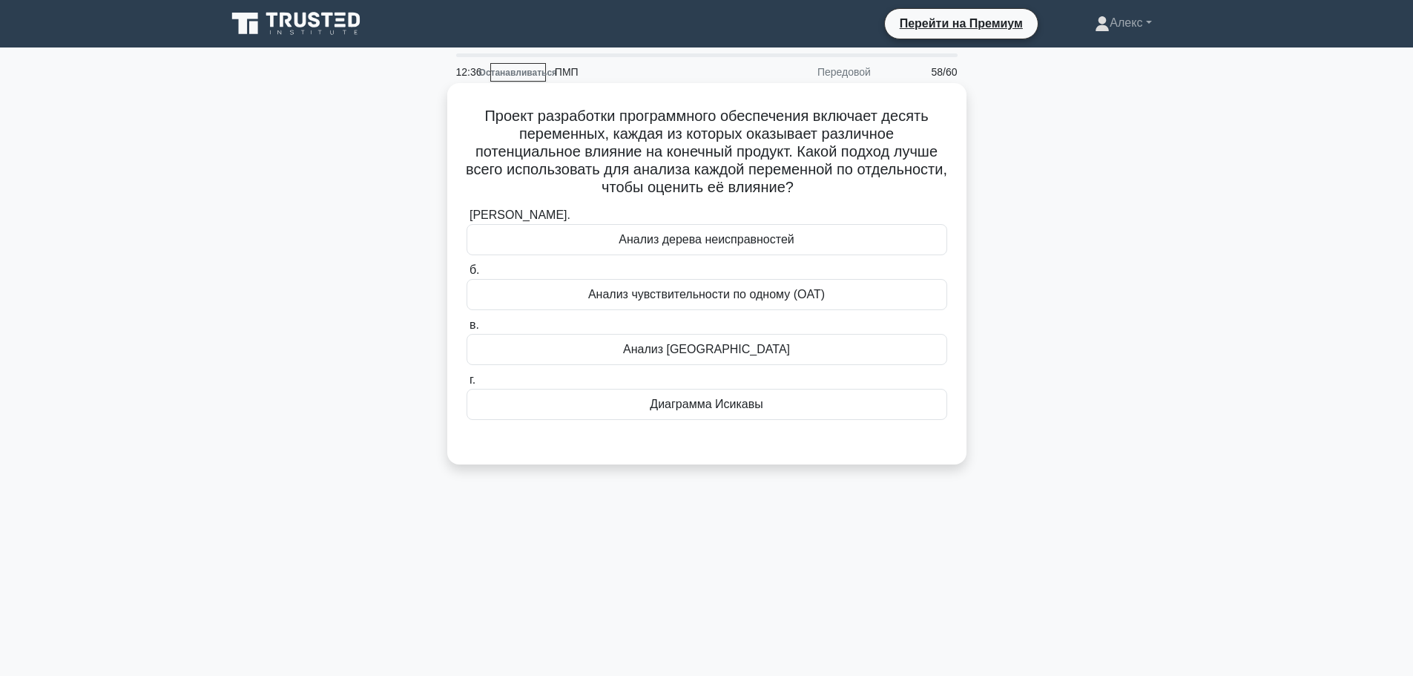
click at [675, 288] on font "Анализ чувствительности по одному (OAT)" at bounding box center [706, 294] width 237 height 13
click at [466, 275] on input "б. Анализ чувствительности по одному (OAT)" at bounding box center [466, 271] width 0 height 10
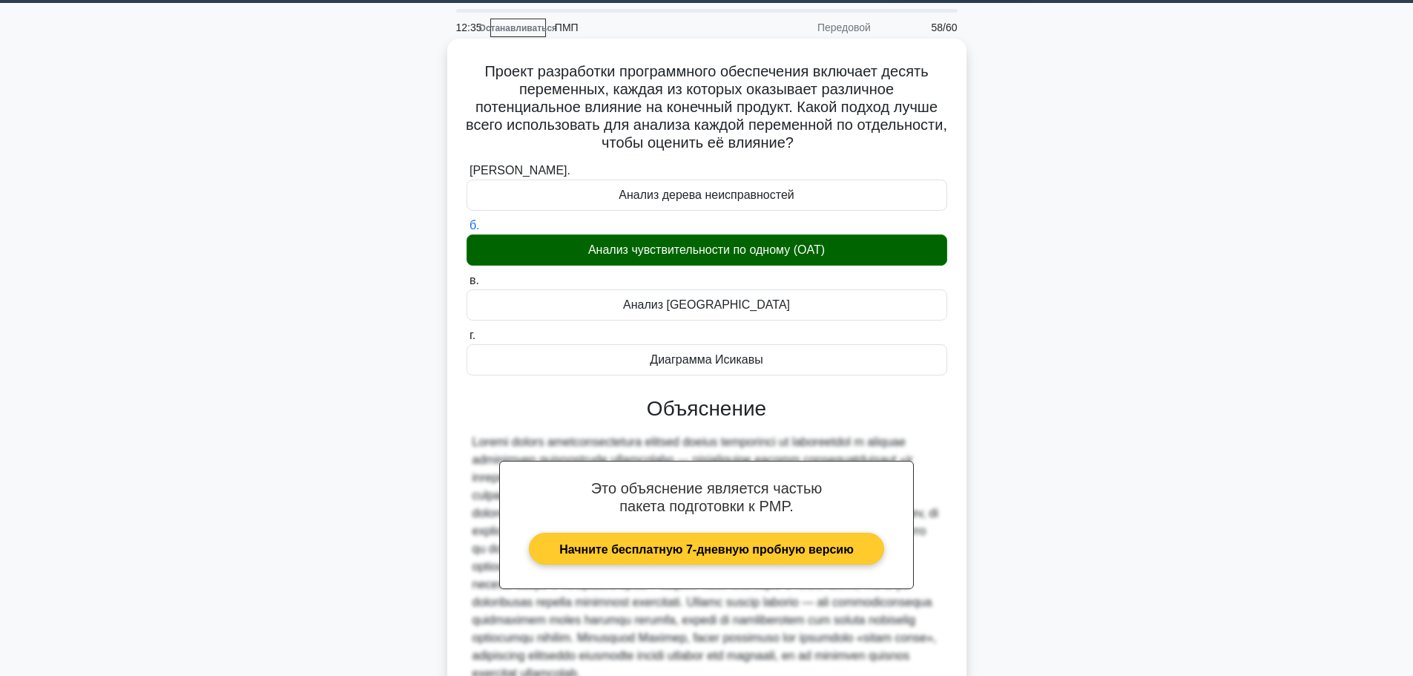
scroll to position [206, 0]
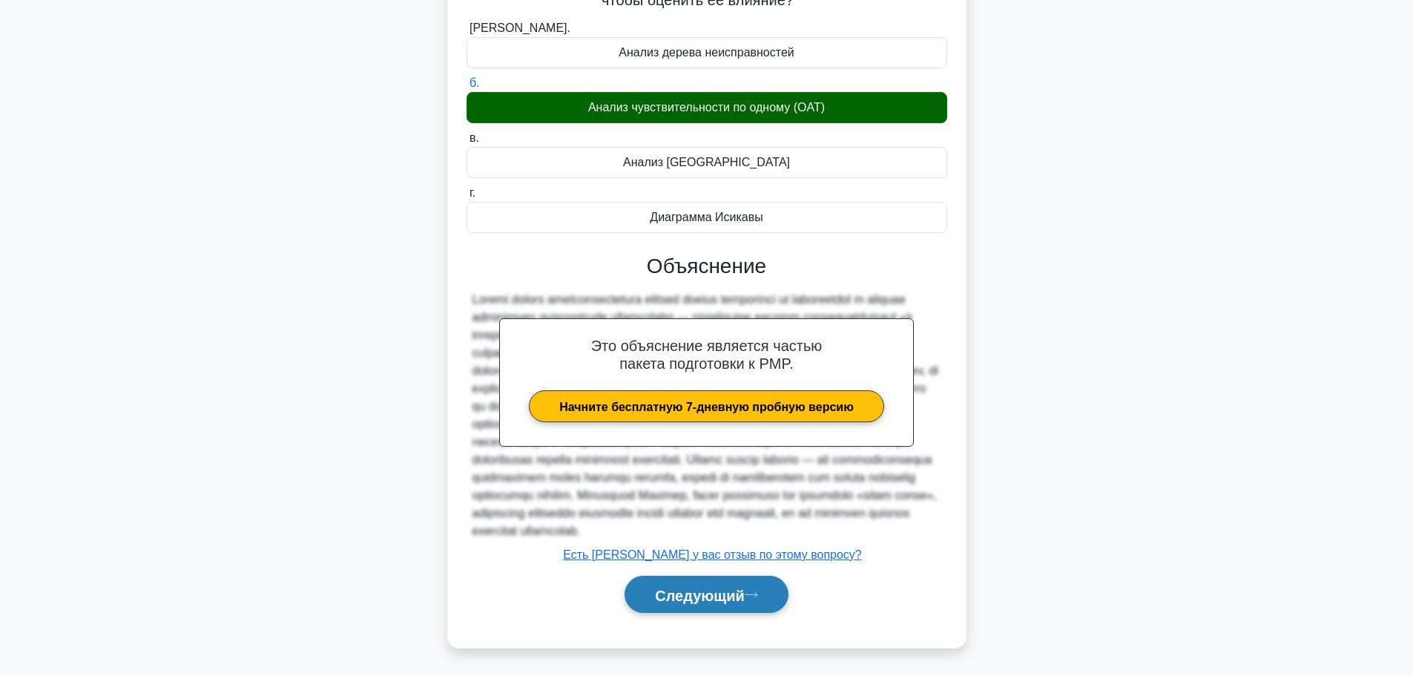
click at [692, 583] on button "Следующий" at bounding box center [706, 594] width 164 height 38
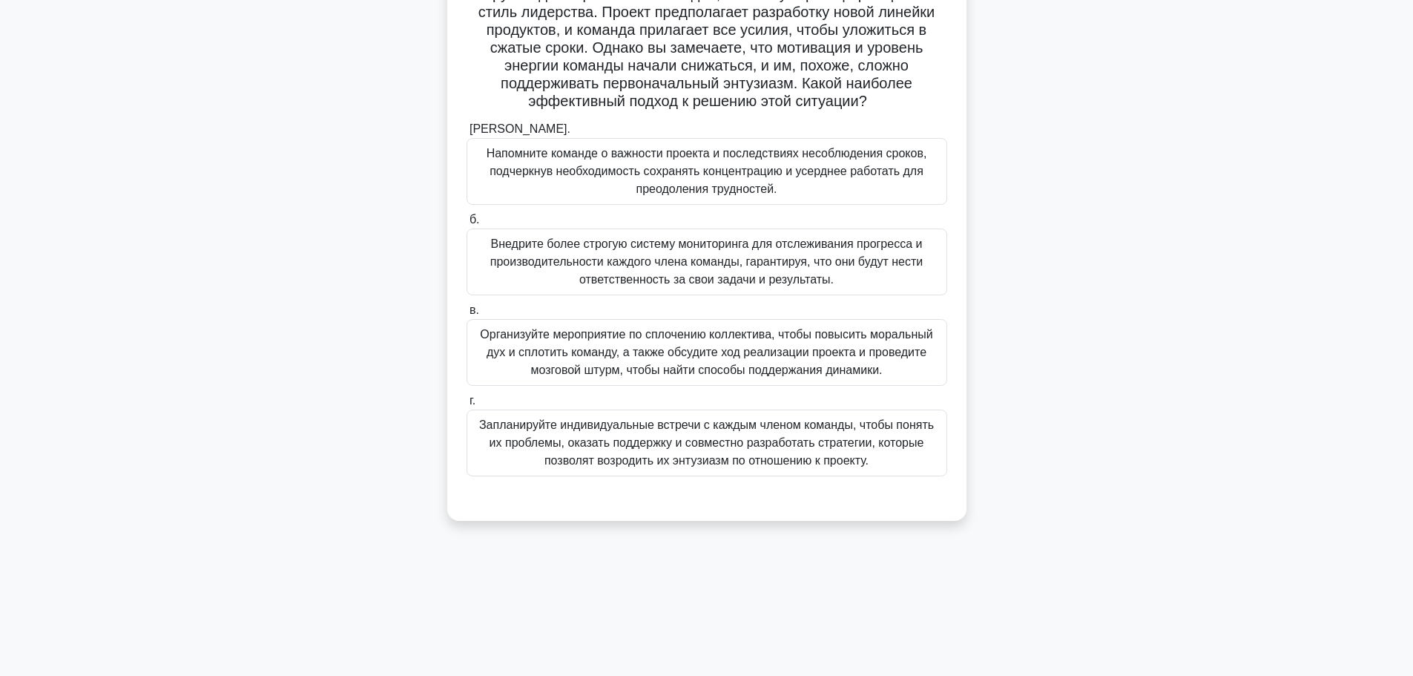
scroll to position [125, 0]
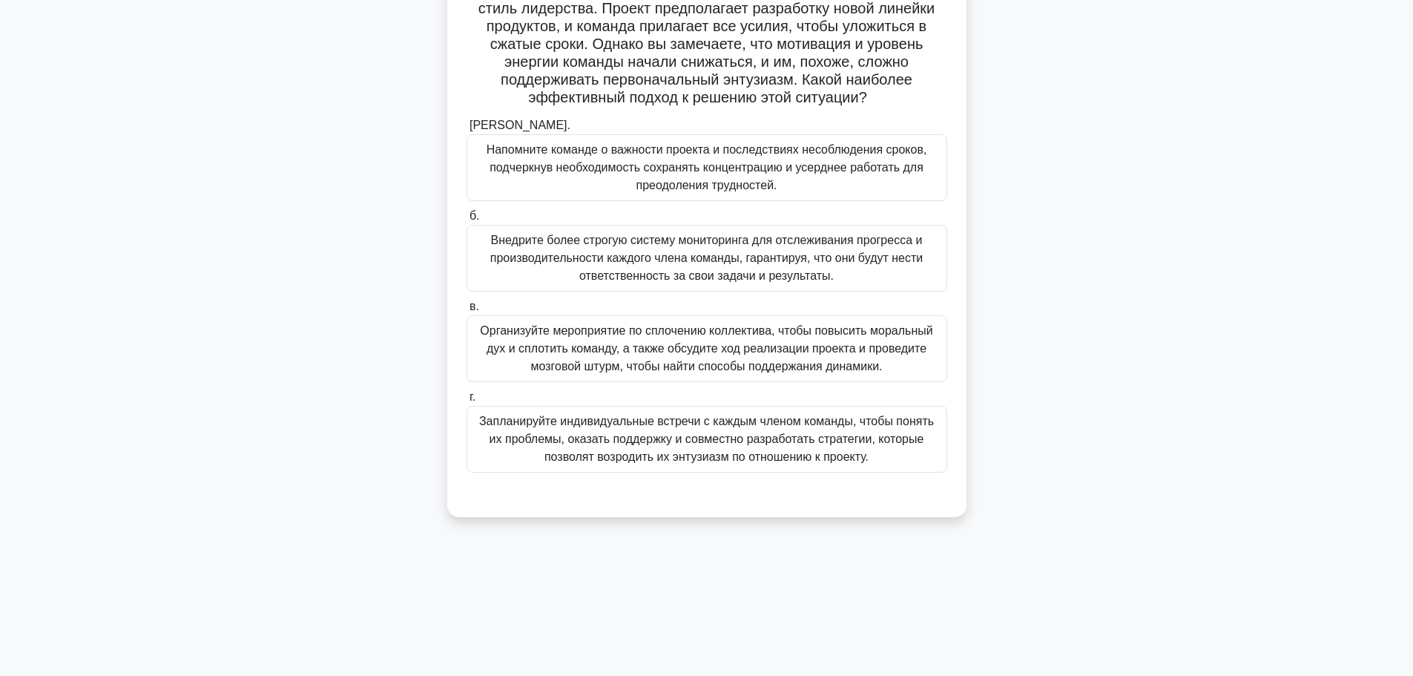
click at [679, 357] on font "Организуйте мероприятие по сплочению коллектива, чтобы повысить моральный дух и…" at bounding box center [706, 348] width 452 height 48
click at [466, 311] on input "в. Организуйте мероприятие по сплочению коллектива, чтобы повысить моральный ду…" at bounding box center [466, 307] width 0 height 10
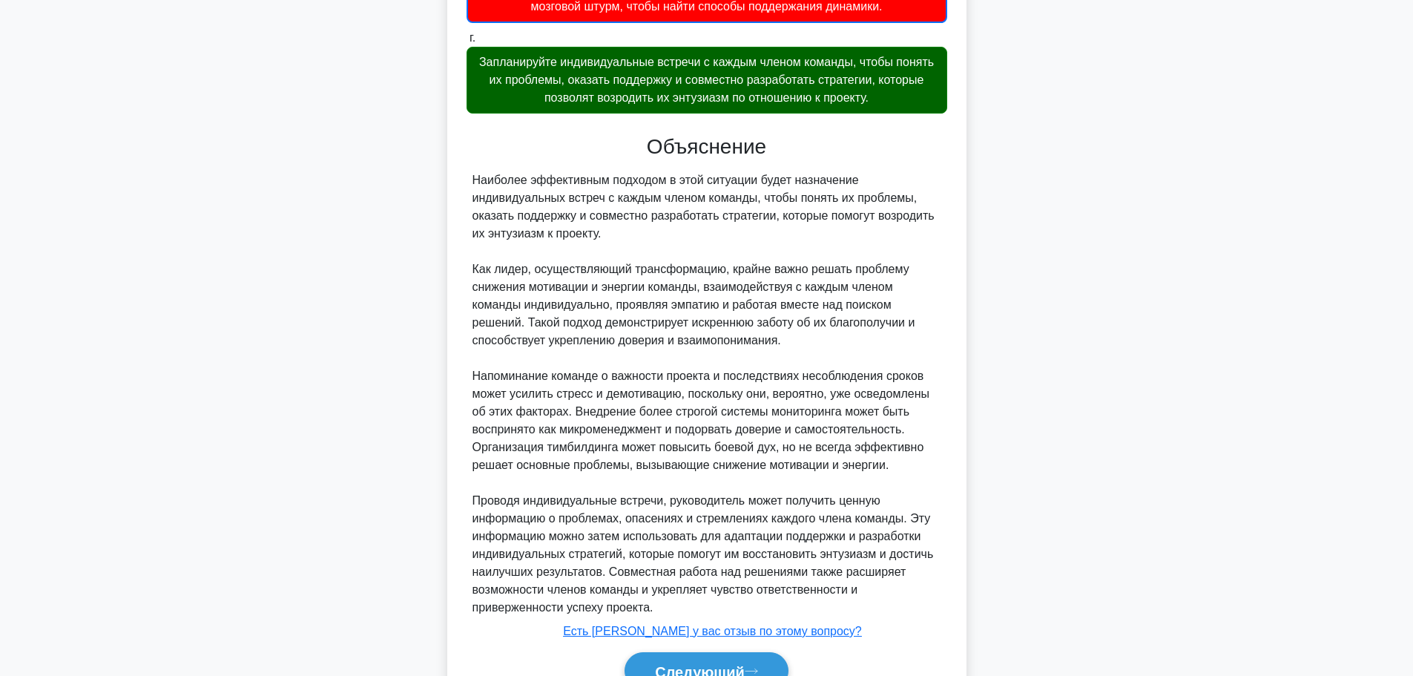
scroll to position [564, 0]
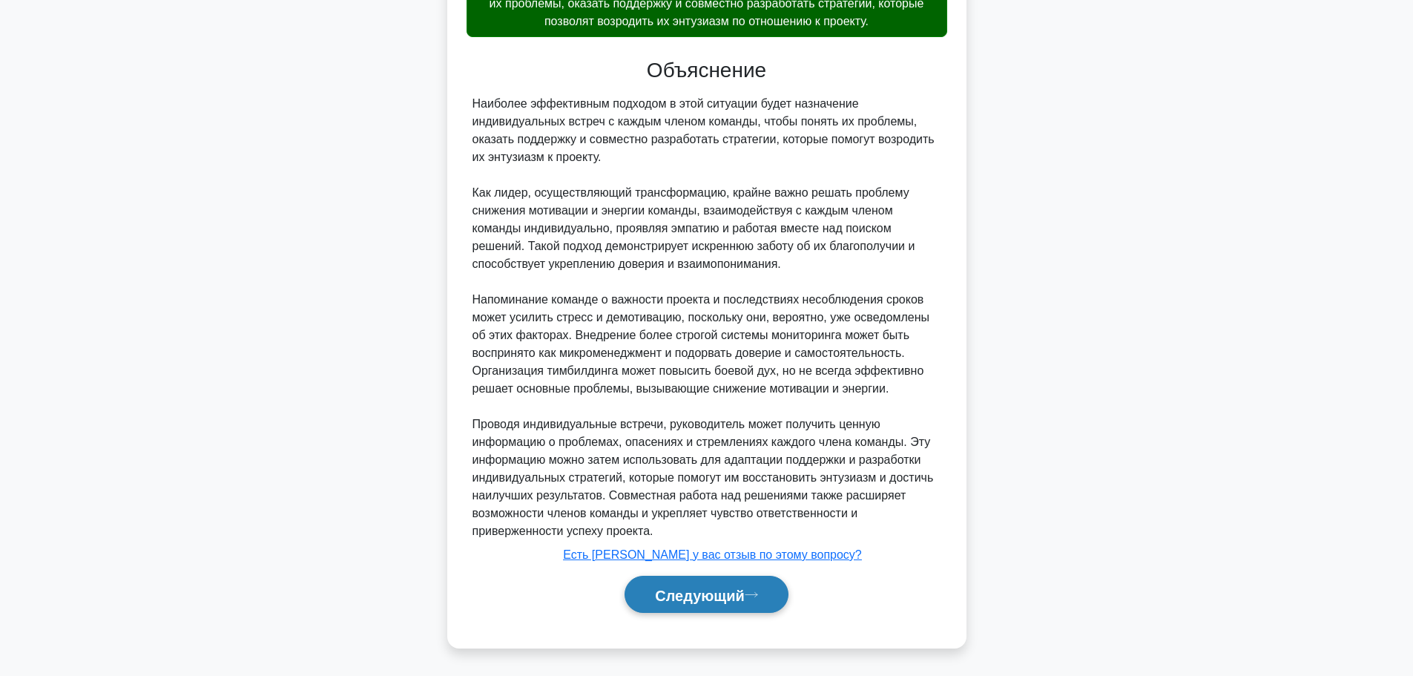
click at [699, 591] on font "Следующий" at bounding box center [700, 595] width 90 height 16
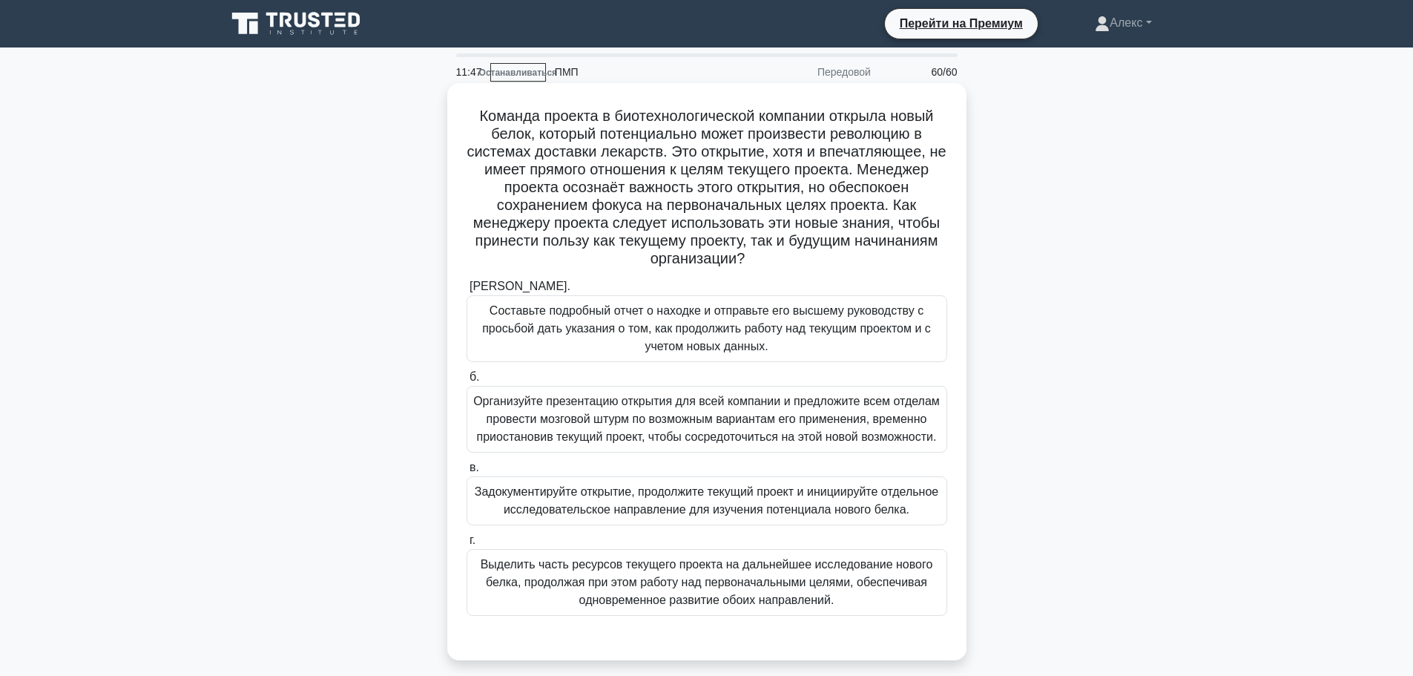
scroll to position [74, 0]
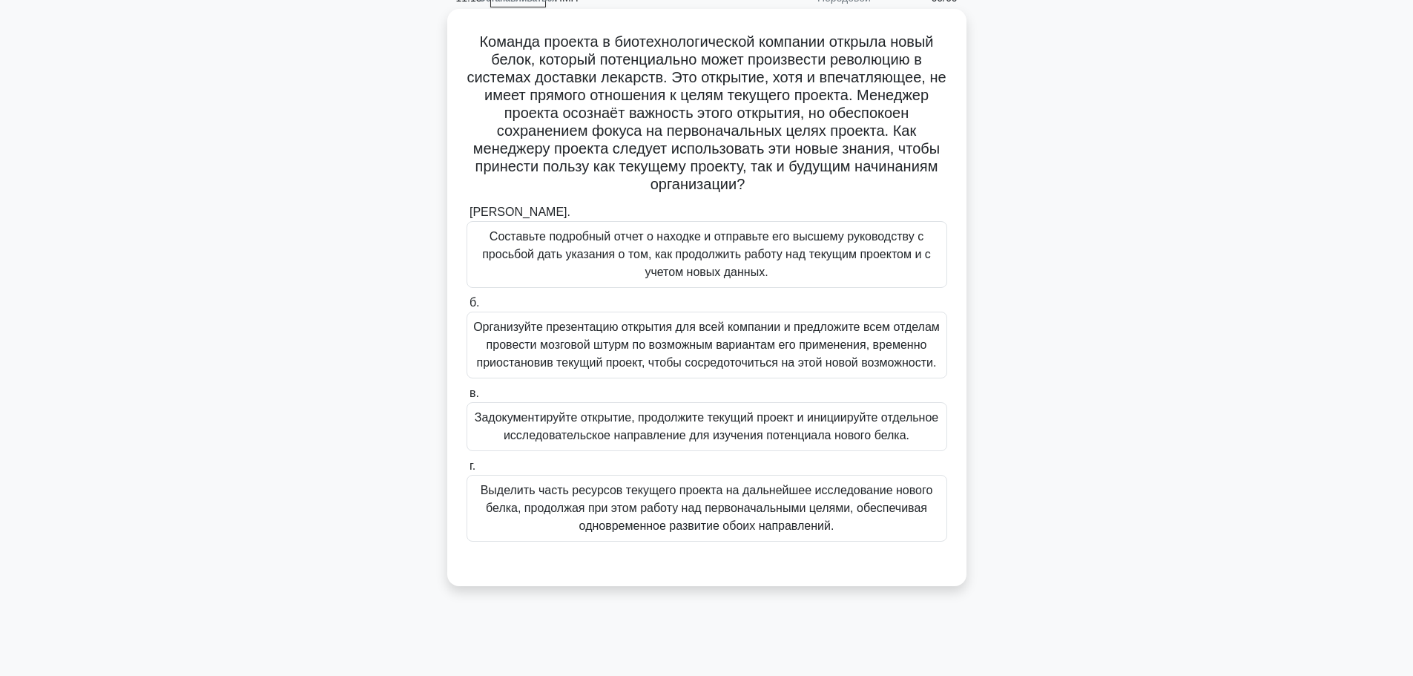
click at [692, 424] on font "Задокументируйте открытие, продолжите текущий проект и инициируйте отдельное ис…" at bounding box center [707, 426] width 464 height 30
click at [466, 398] on input "в. Задокументируйте открытие, продолжите текущий проект и инициируйте отдельное…" at bounding box center [466, 394] width 0 height 10
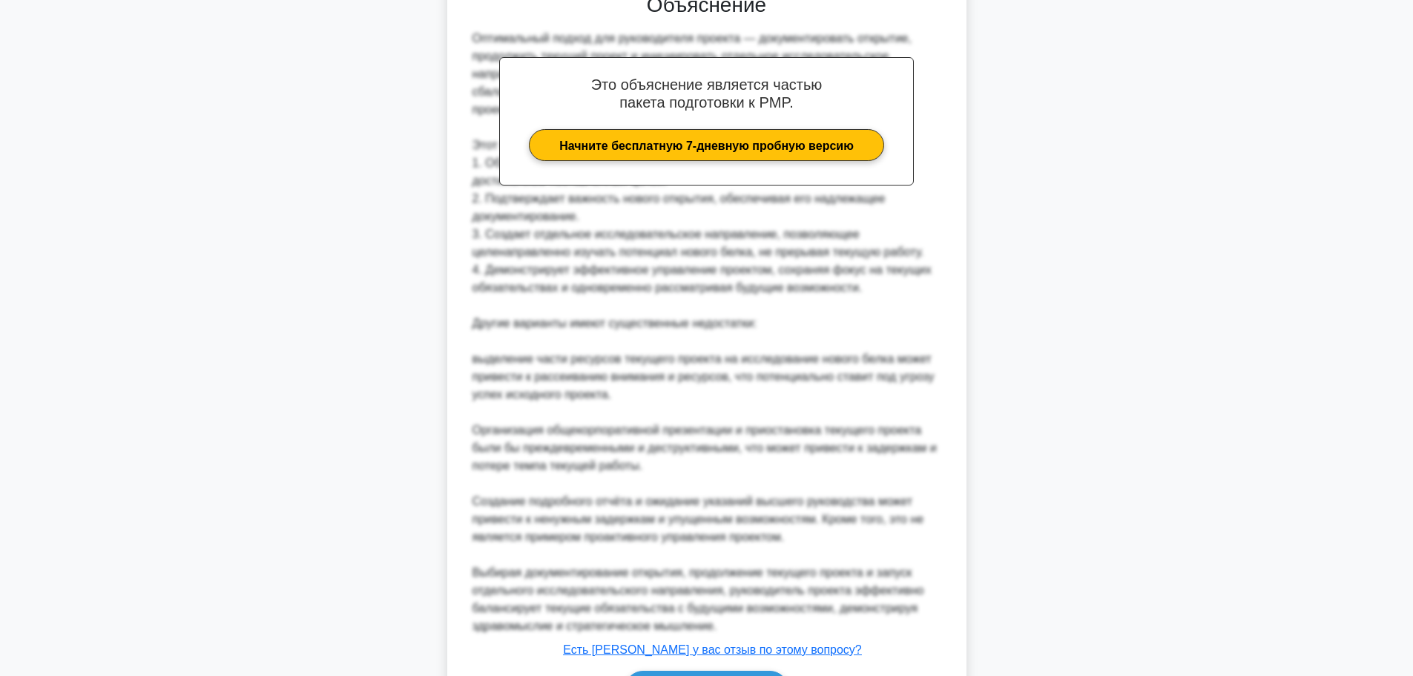
scroll to position [758, 0]
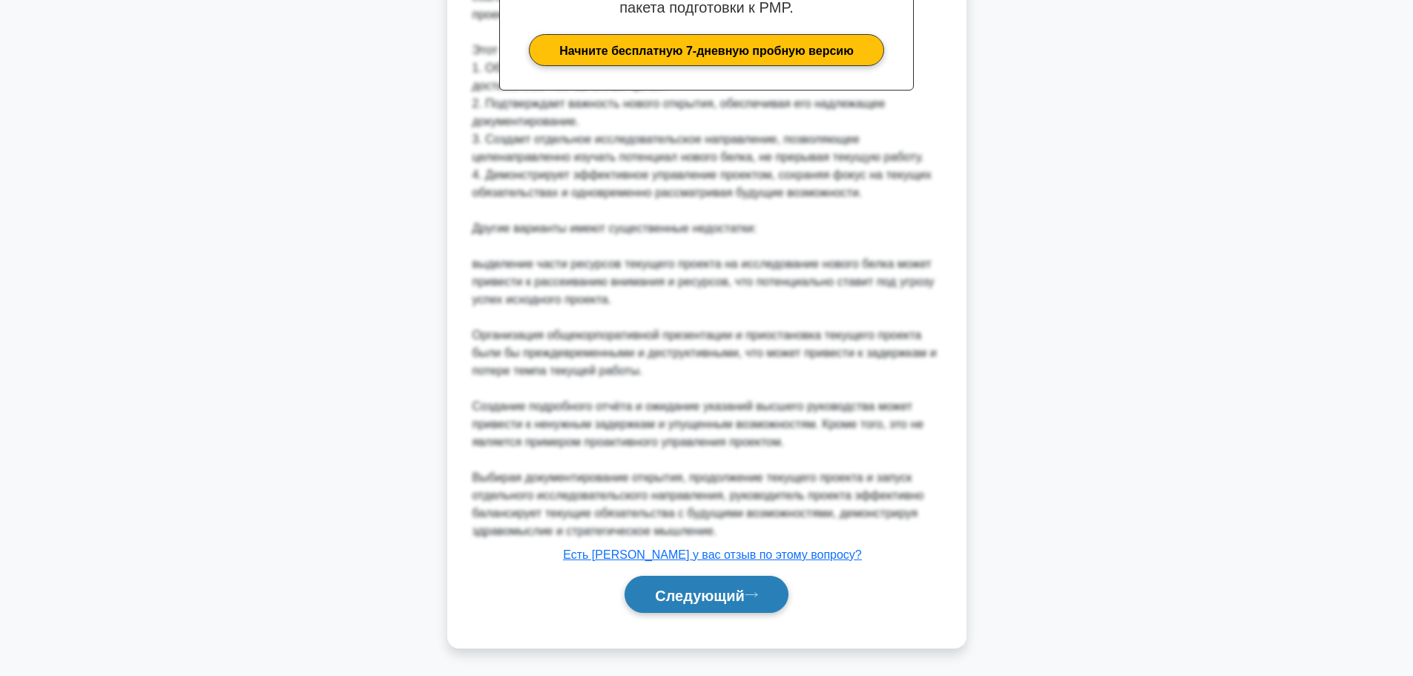
click at [669, 605] on button "Следующий" at bounding box center [706, 594] width 164 height 38
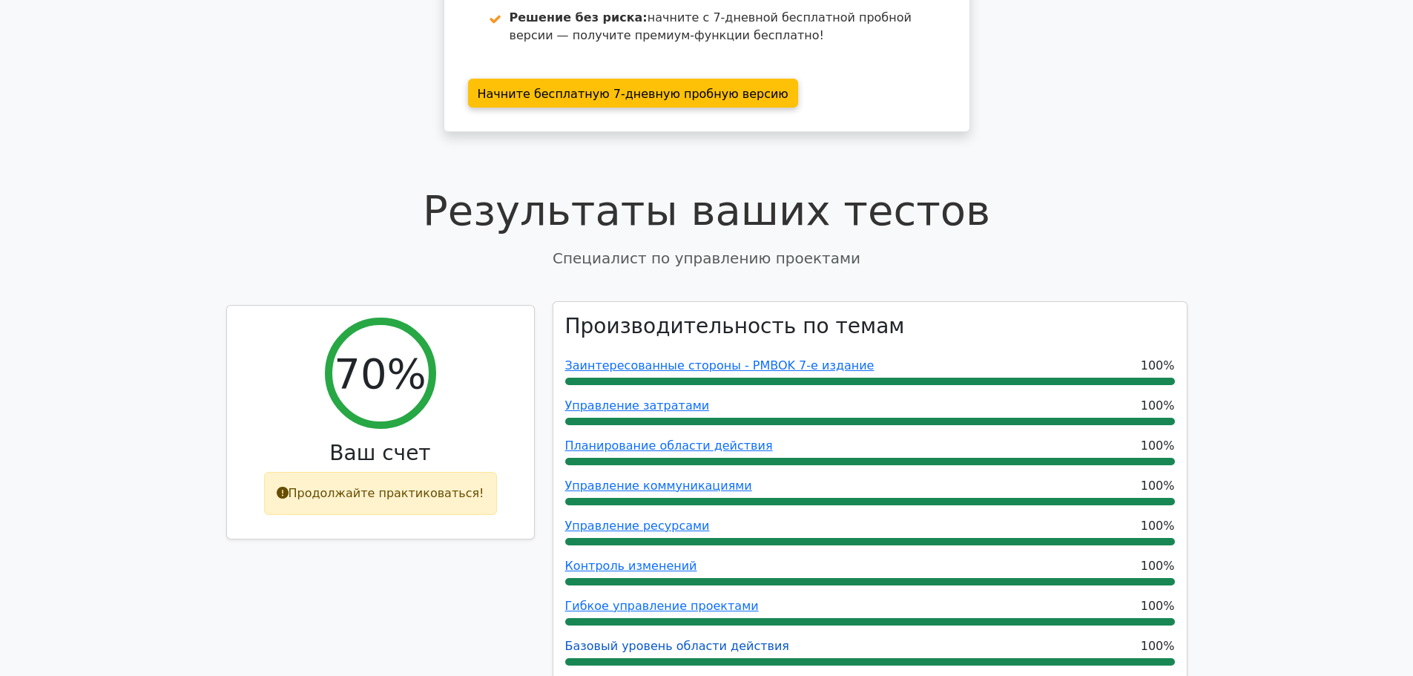
scroll to position [371, 0]
